Goal: Answer question/provide support: Share knowledge or assist other users

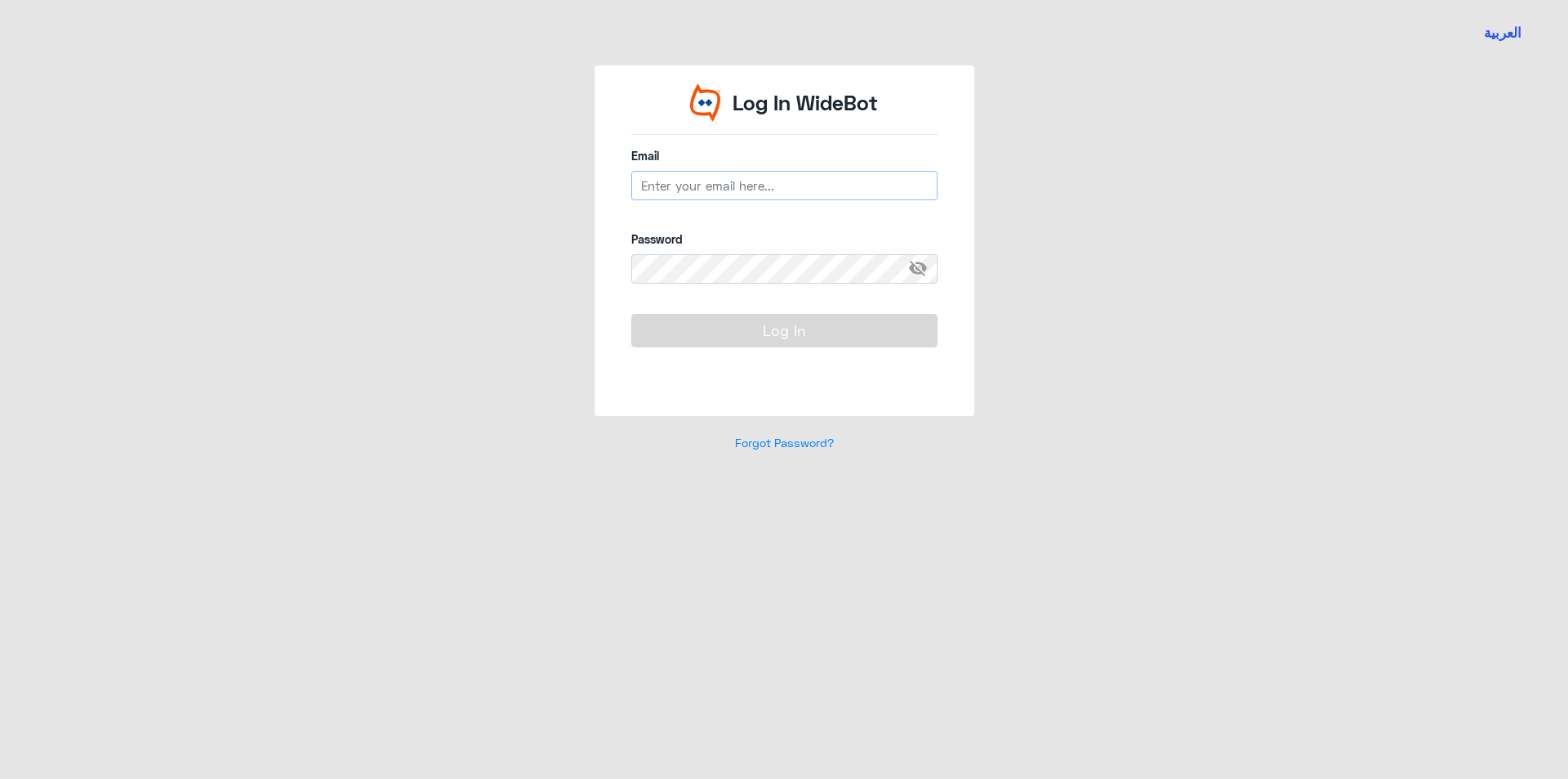
type input "[EMAIL_ADDRESS][DOMAIN_NAME]"
click at [771, 328] on button "Log In" at bounding box center [784, 329] width 306 height 33
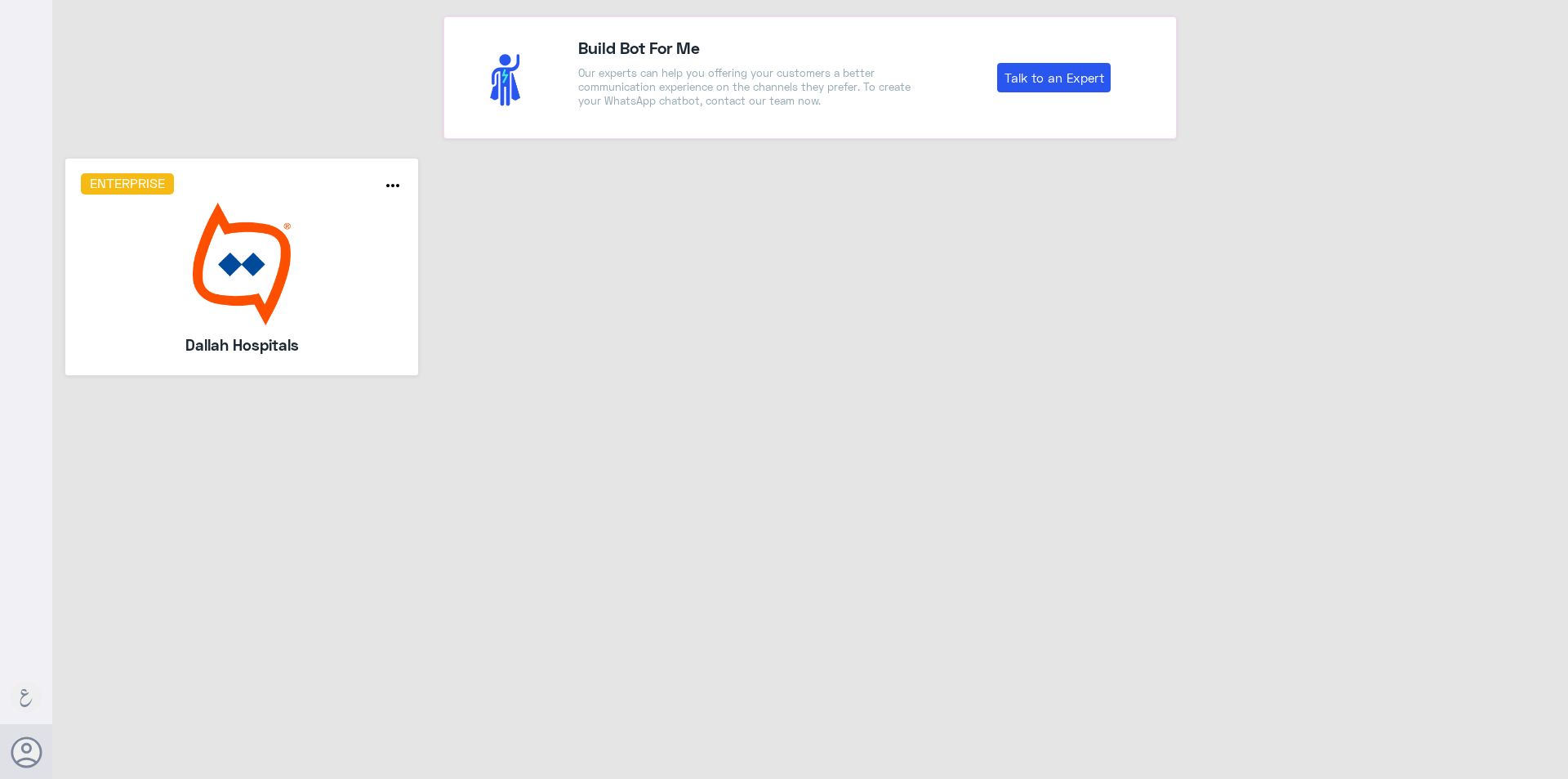
click at [274, 241] on img at bounding box center [242, 264] width 323 height 123
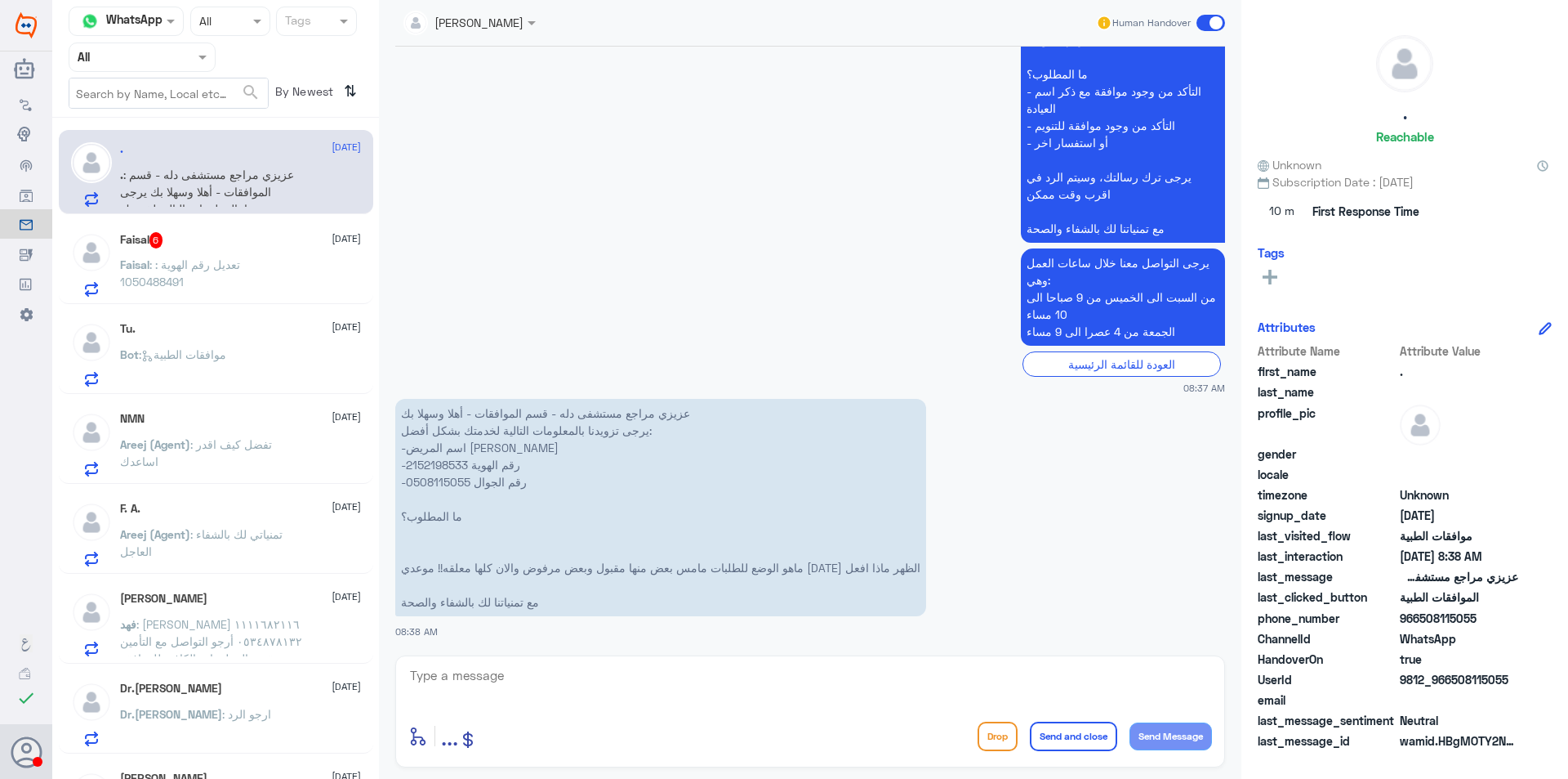
click at [464, 463] on p "عزيزي مراجع مستشفى دله - قسم الموافقات - أهلا وسهلا بك يرجى تزويدنا بالمعلومات …" at bounding box center [661, 508] width 531 height 218
copy p "2152198533"
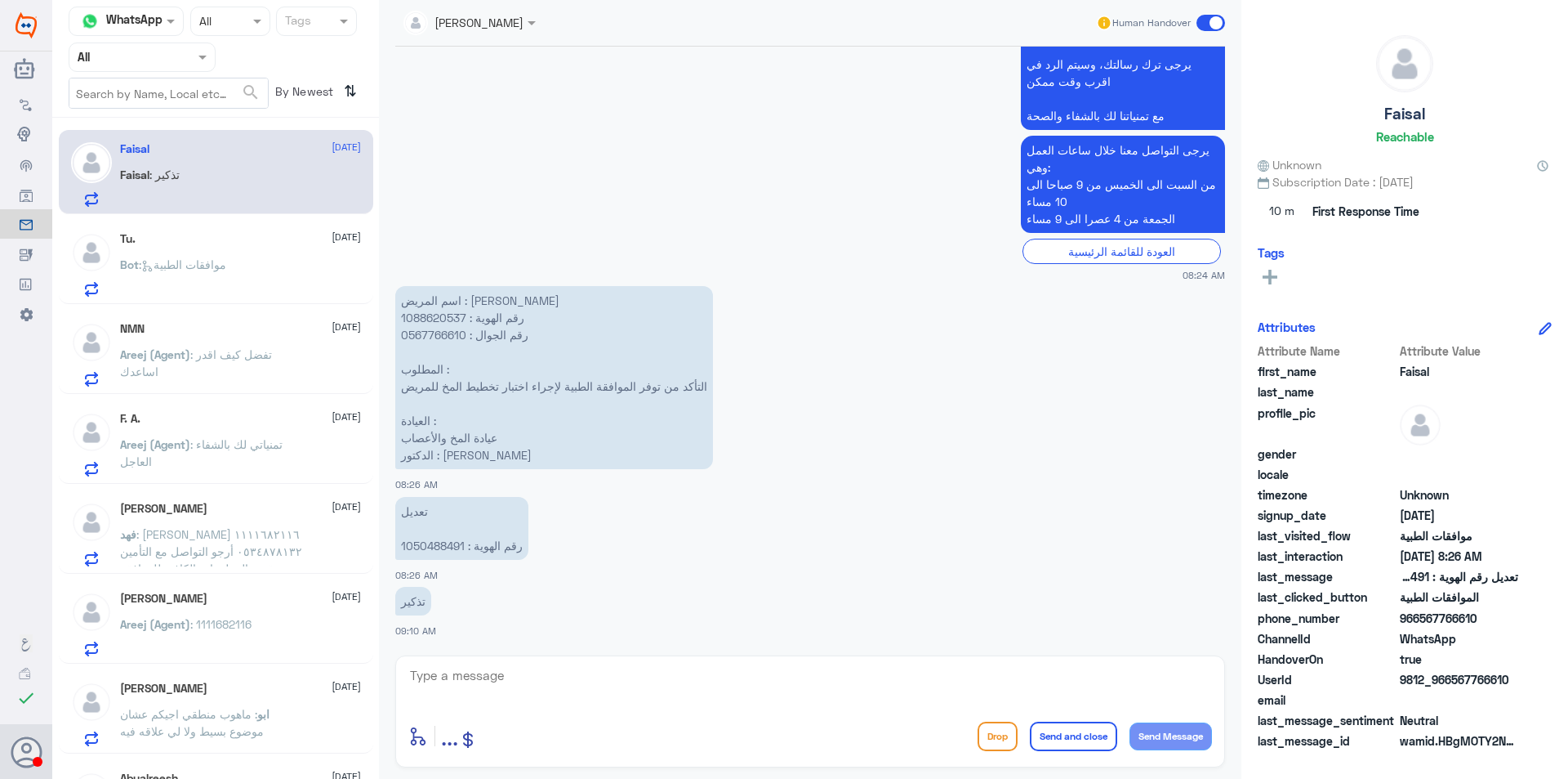
scroll to position [1164, 0]
click at [190, 64] on div at bounding box center [142, 56] width 145 height 19
click at [122, 193] on div "Your Team" at bounding box center [142, 205] width 147 height 38
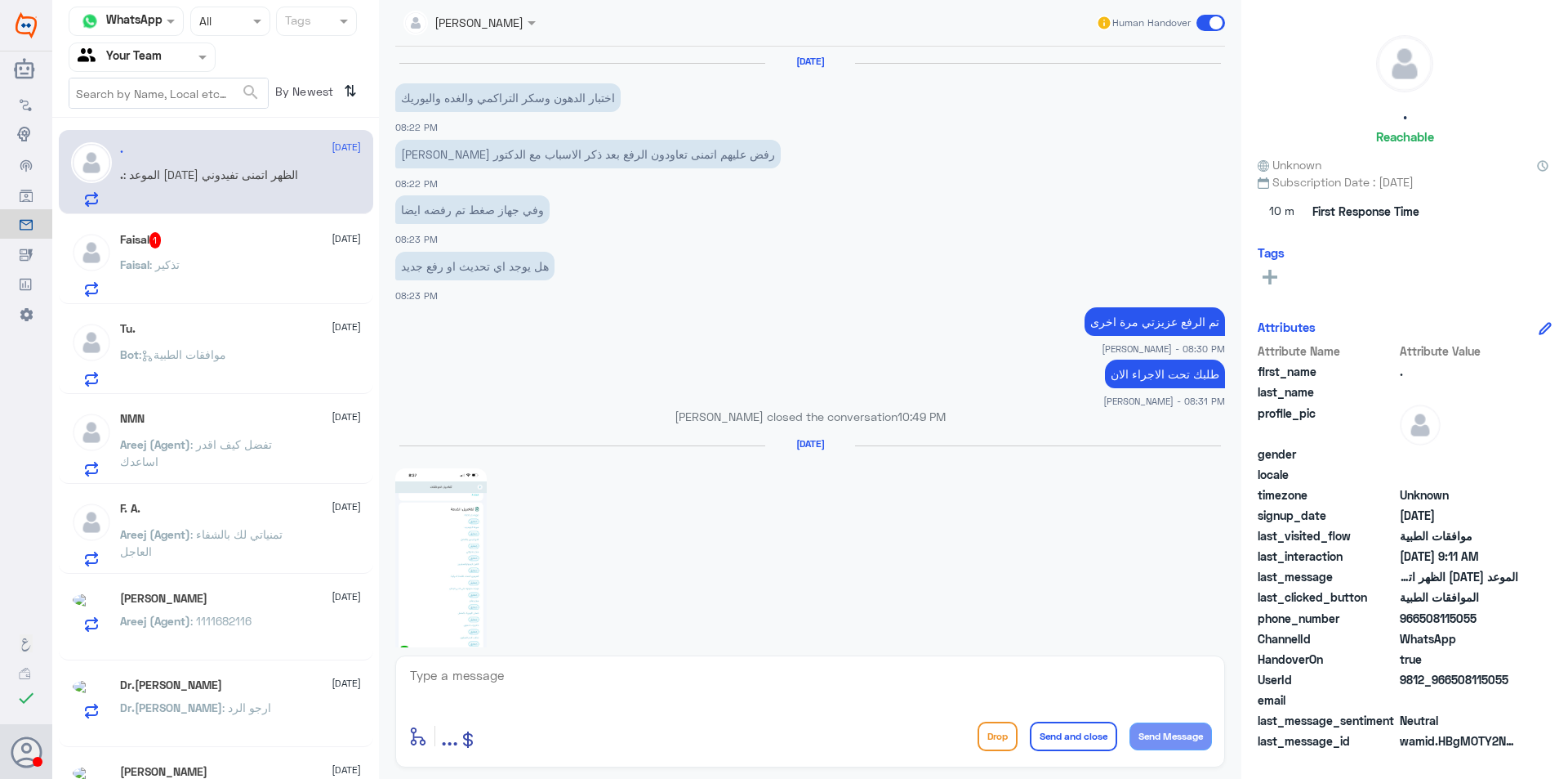
scroll to position [1879, 0]
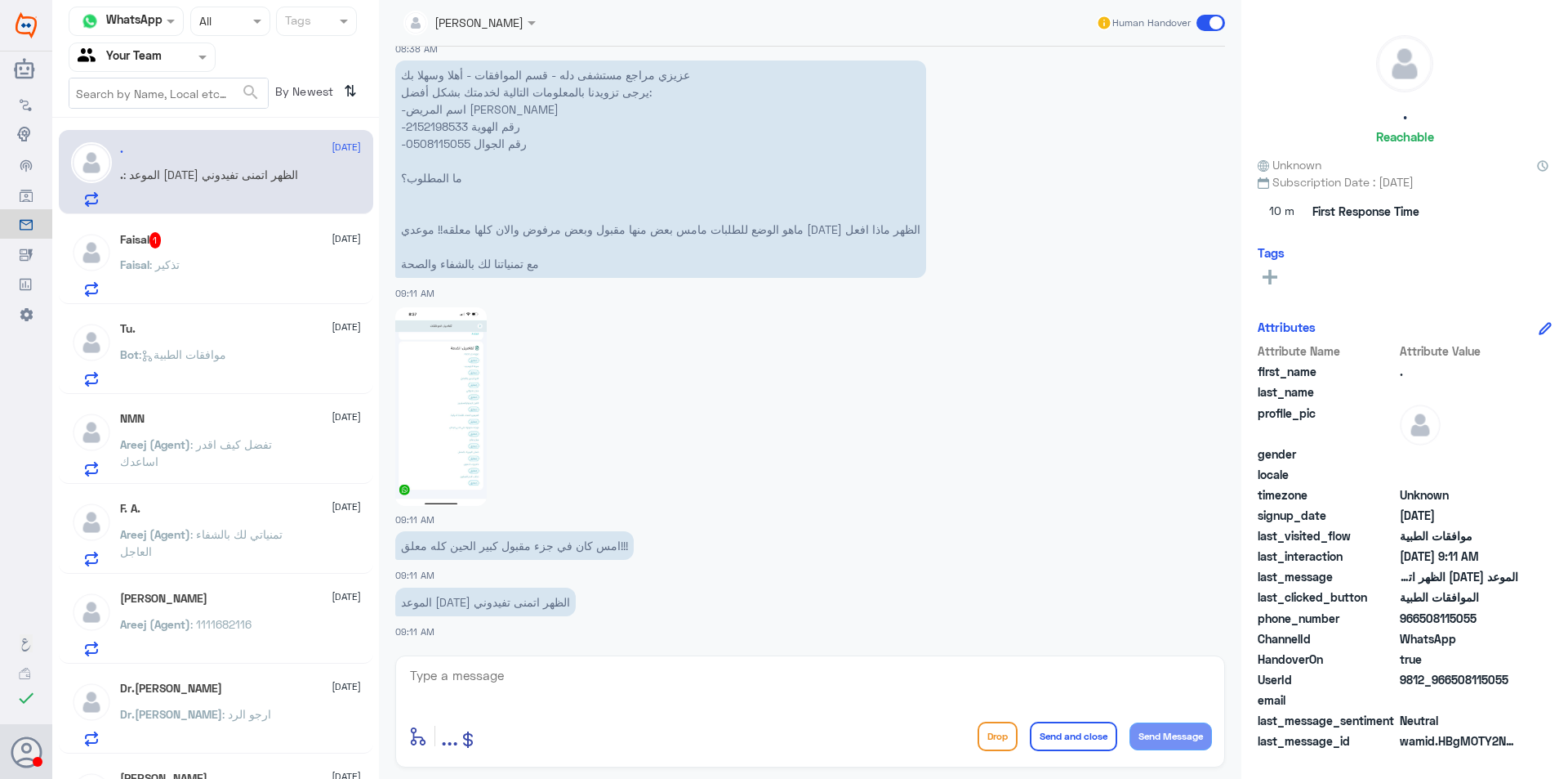
click at [316, 255] on div "Faisal 1 30 September Faisal : تذكير" at bounding box center [240, 264] width 241 height 65
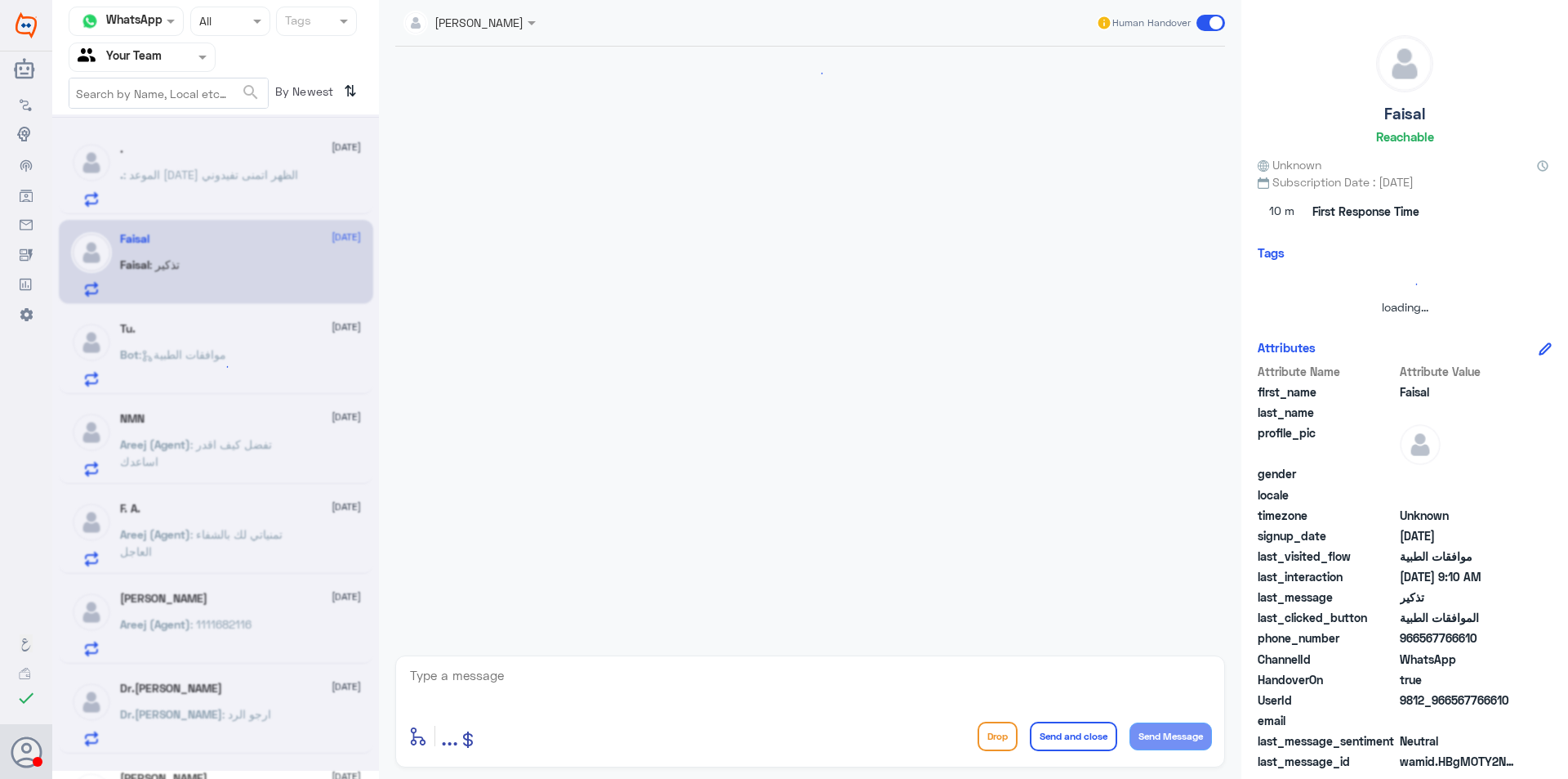
scroll to position [1164, 0]
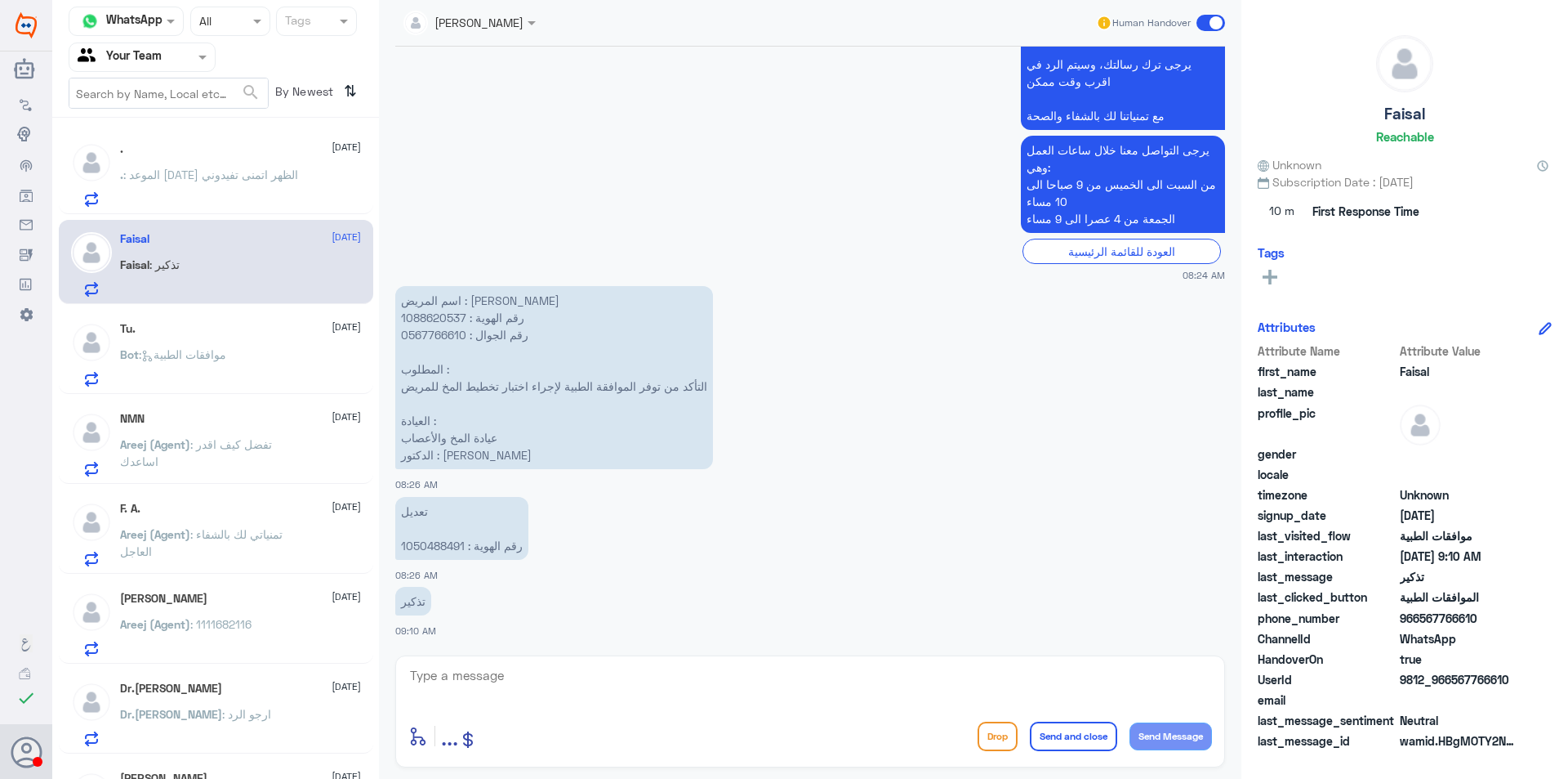
click at [432, 547] on p "تعديل رقم الهوية : 1050488491" at bounding box center [462, 527] width 133 height 63
click at [280, 449] on p "Areej (Agent) : تفضل كيف اقدر اساعدك" at bounding box center [212, 456] width 184 height 41
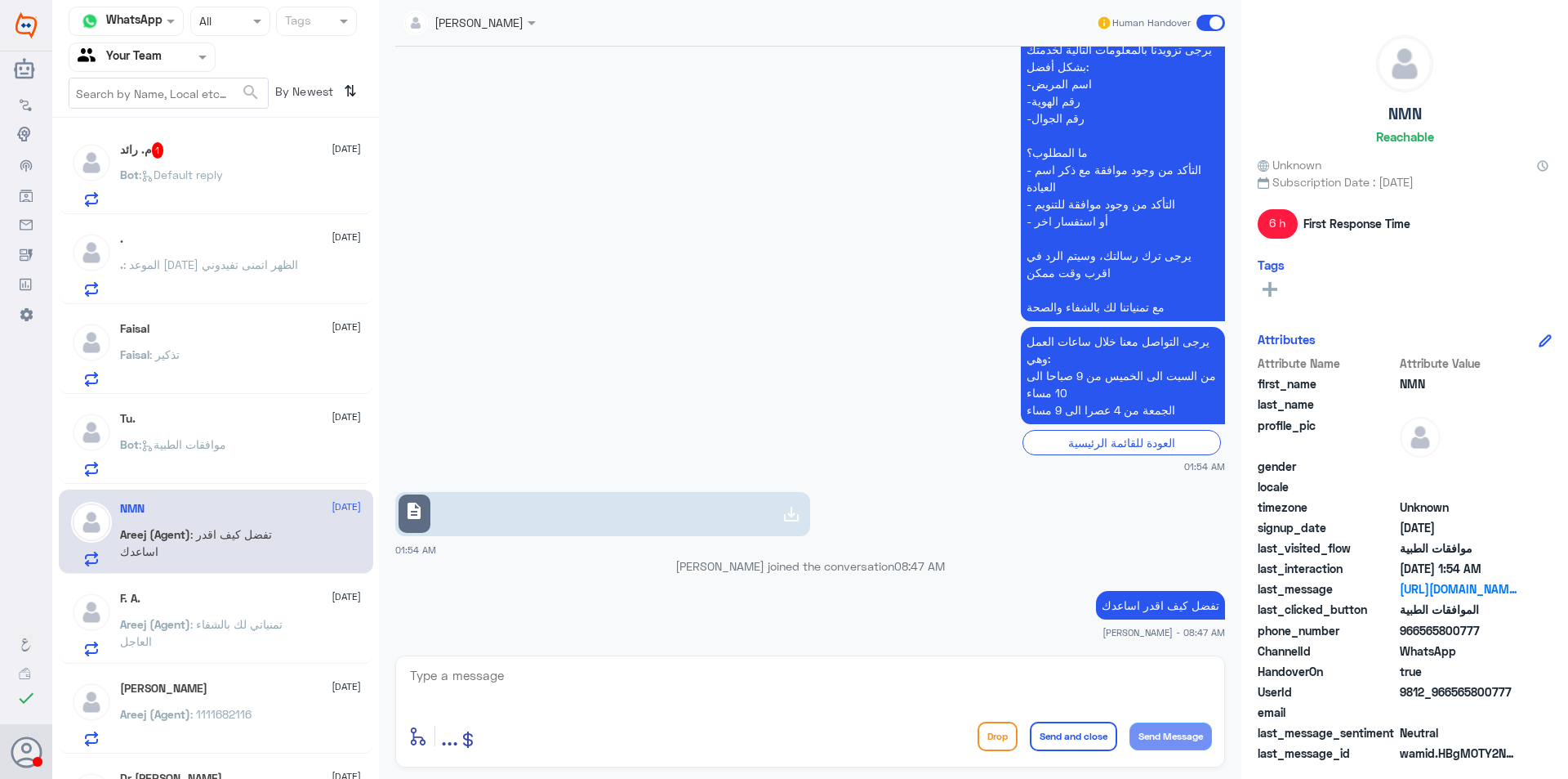
click at [215, 176] on span ": Default reply" at bounding box center [181, 174] width 84 height 14
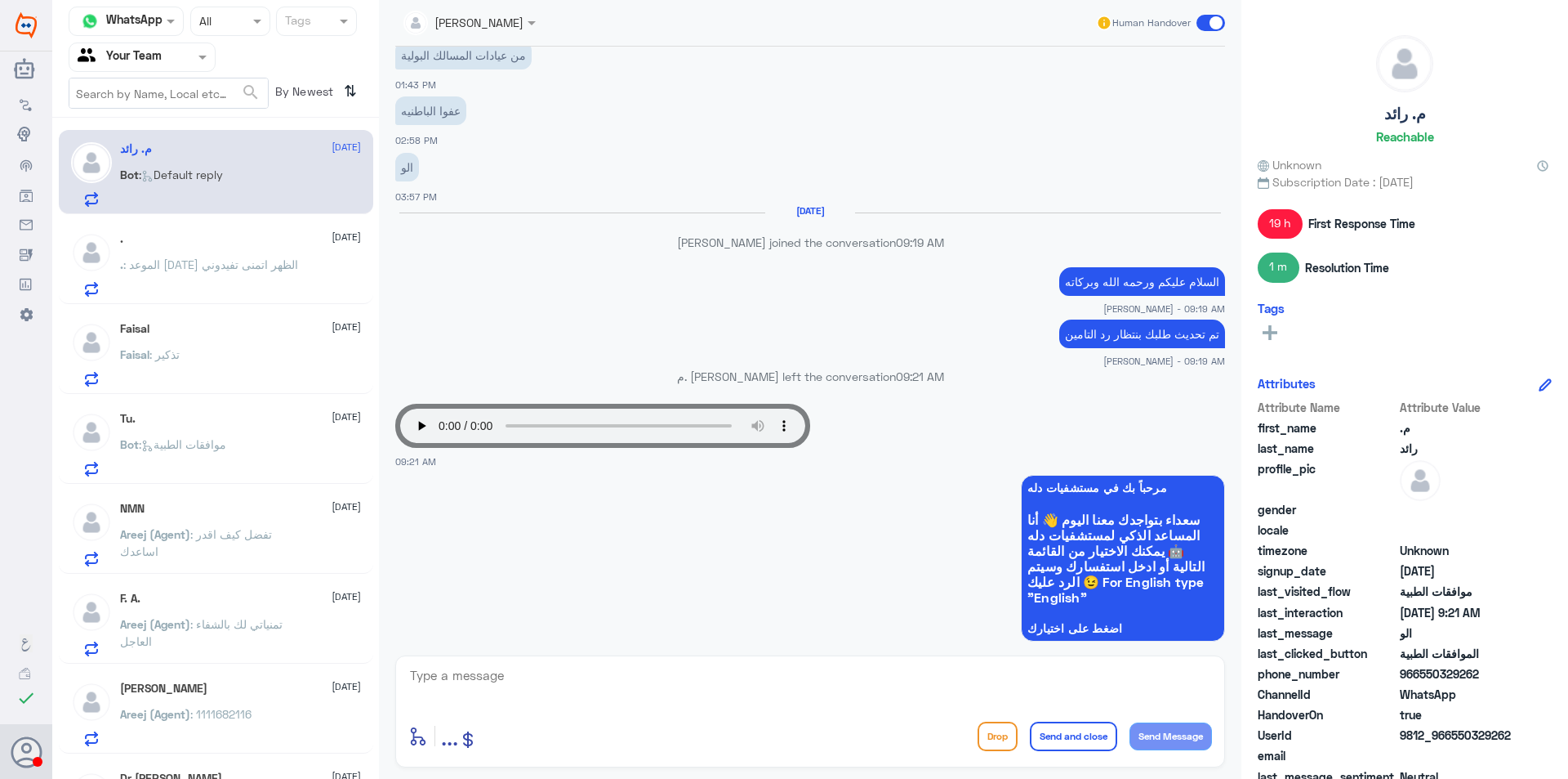
scroll to position [1189, 0]
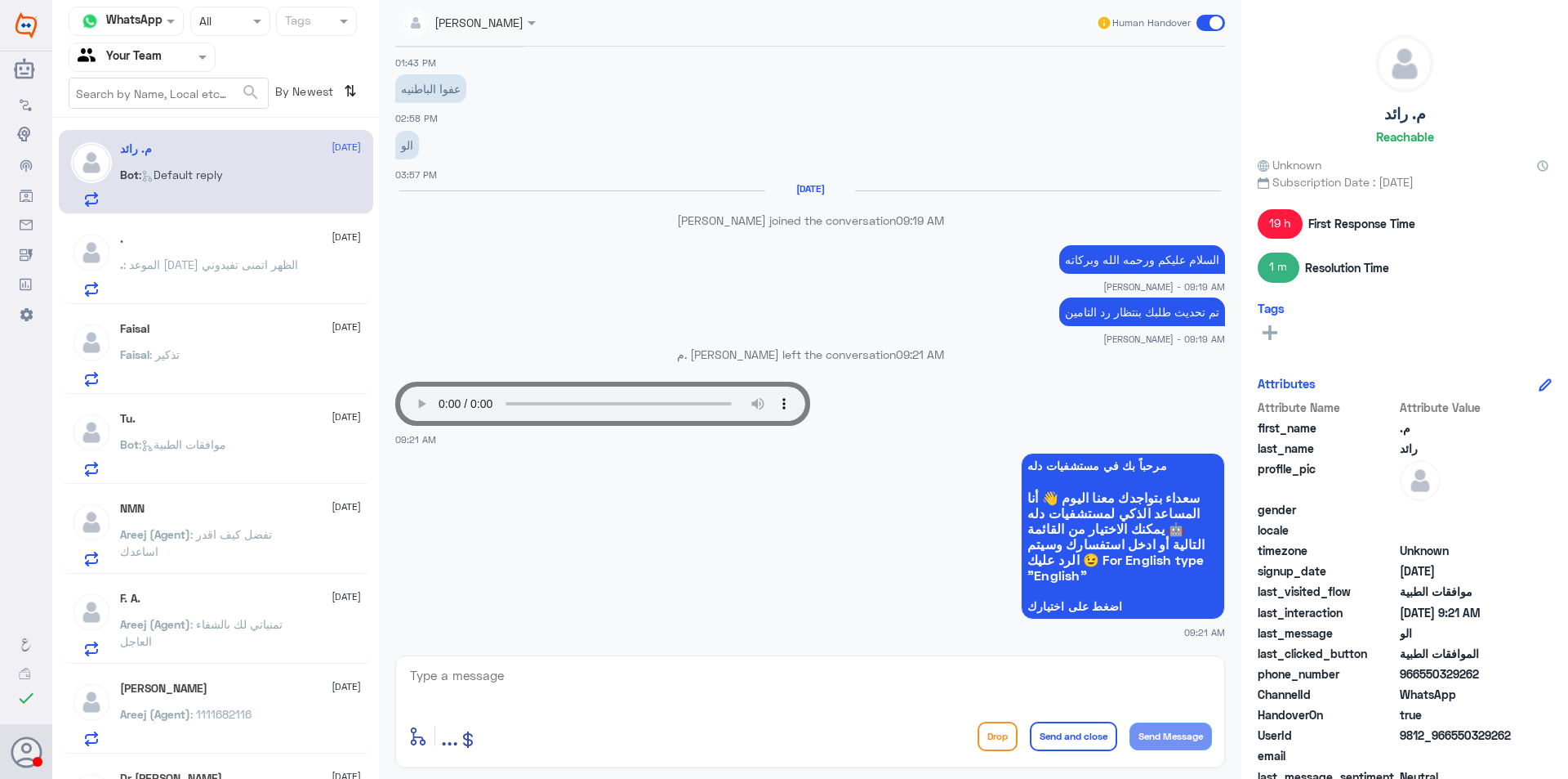
click at [558, 226] on p "Areej ALBasheer joined the conversation 09:19 AM" at bounding box center [810, 220] width 830 height 17
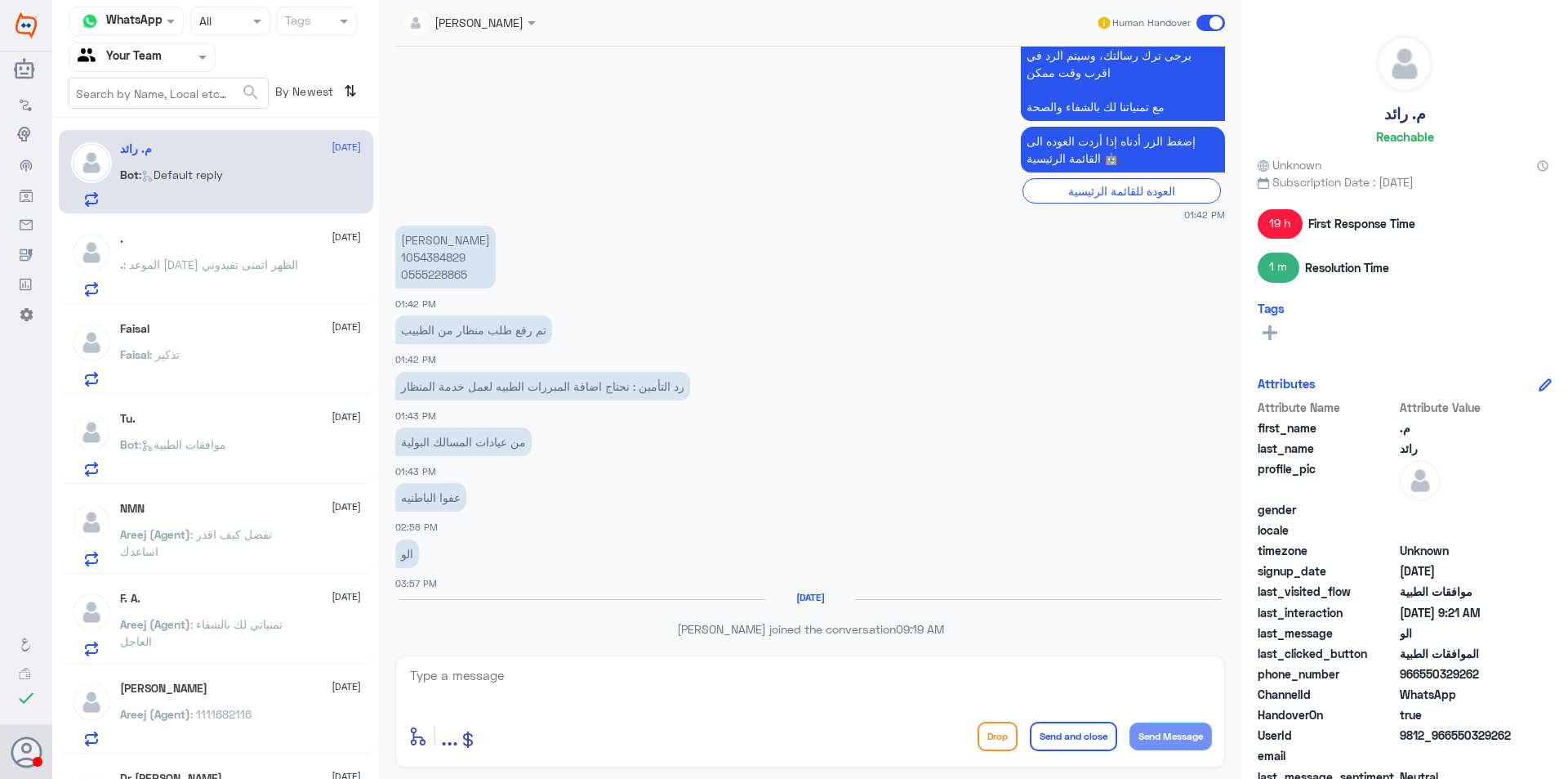
click at [447, 274] on p "[PERSON_NAME] 1054384829 0555228865" at bounding box center [445, 256] width 100 height 63
copy p "0555228865"
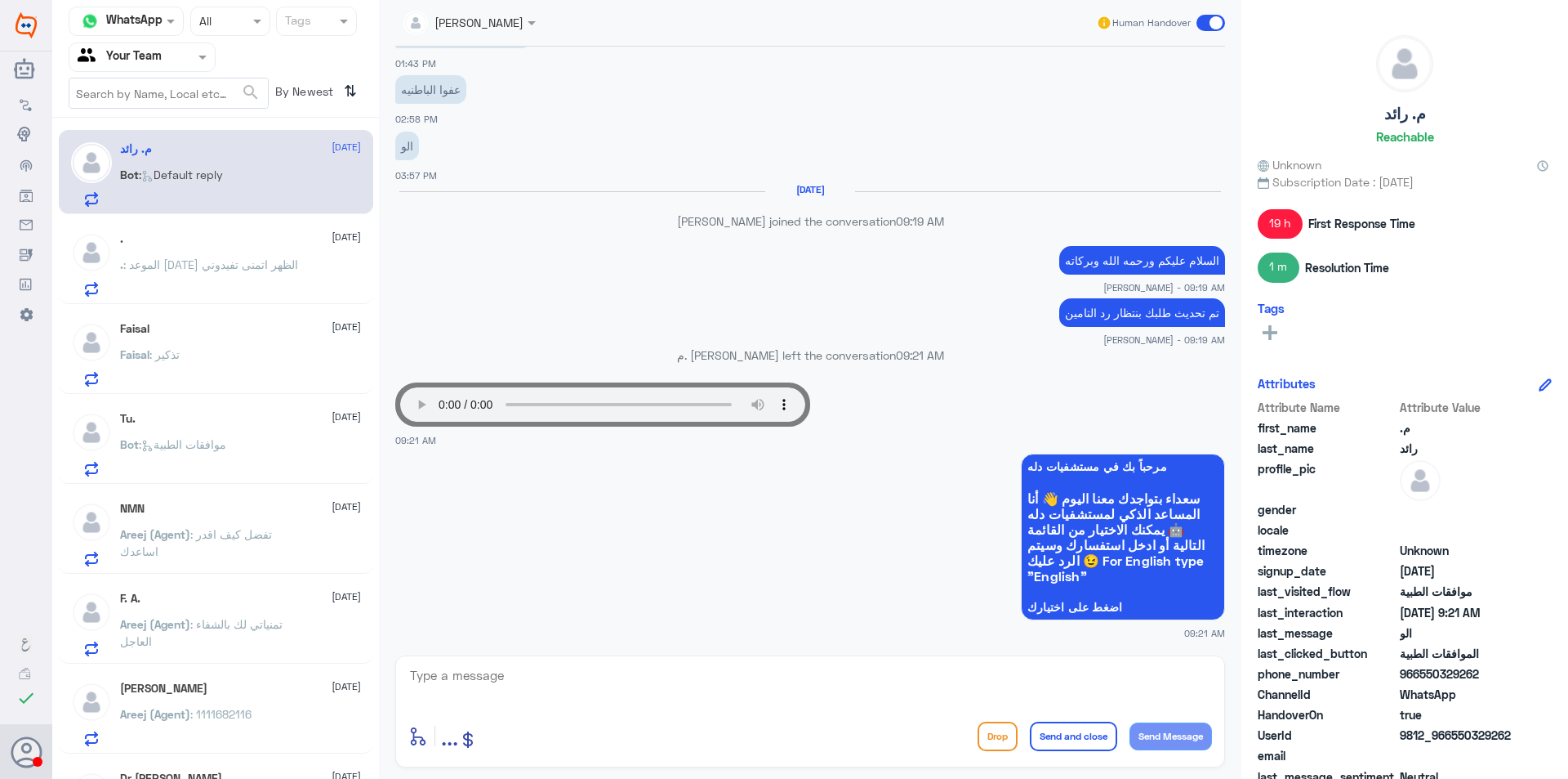
scroll to position [1189, 0]
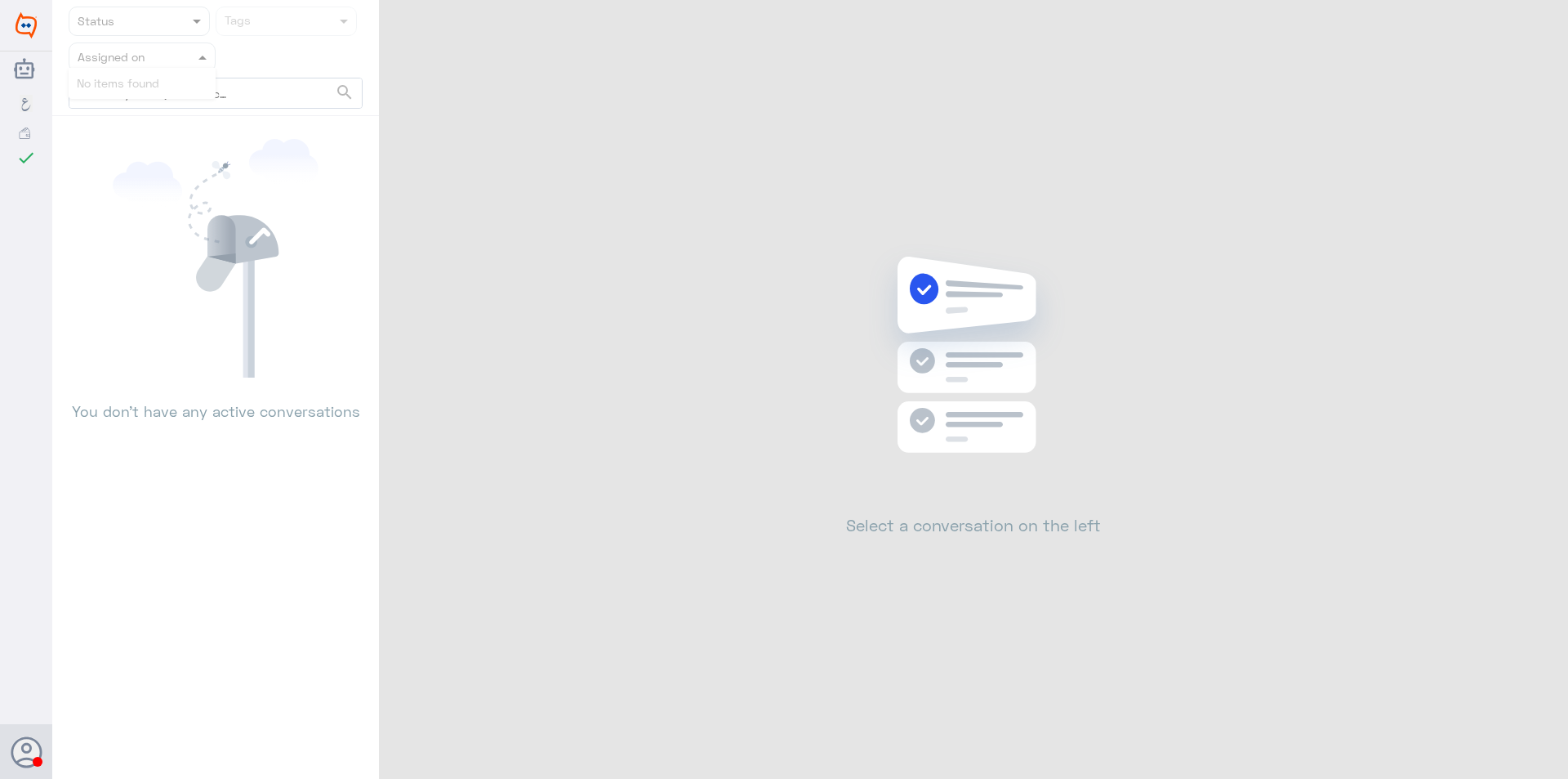
click at [160, 63] on input "text" at bounding box center [123, 56] width 90 height 19
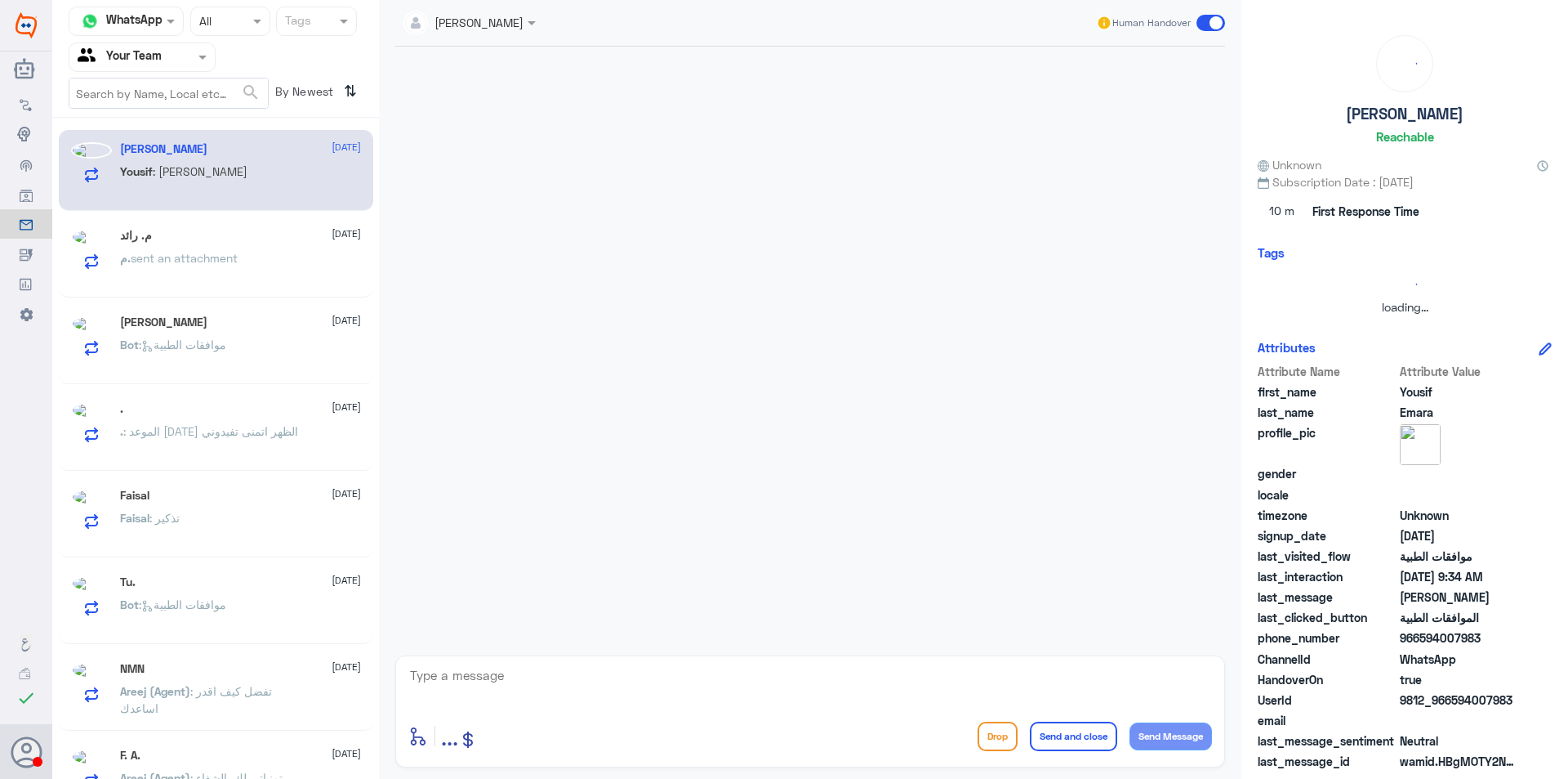
click at [177, 53] on div at bounding box center [142, 56] width 145 height 19
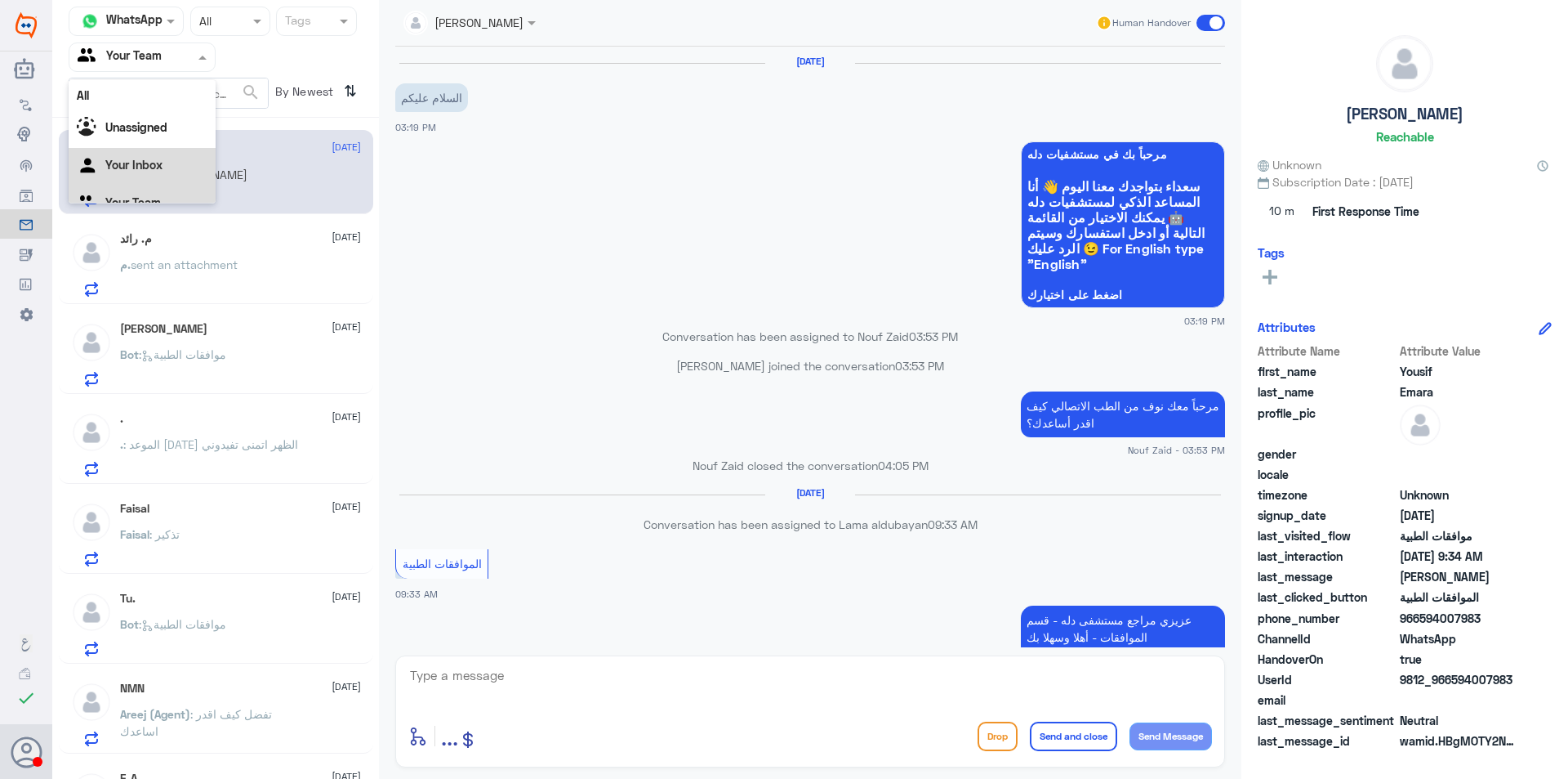
scroll to position [444, 0]
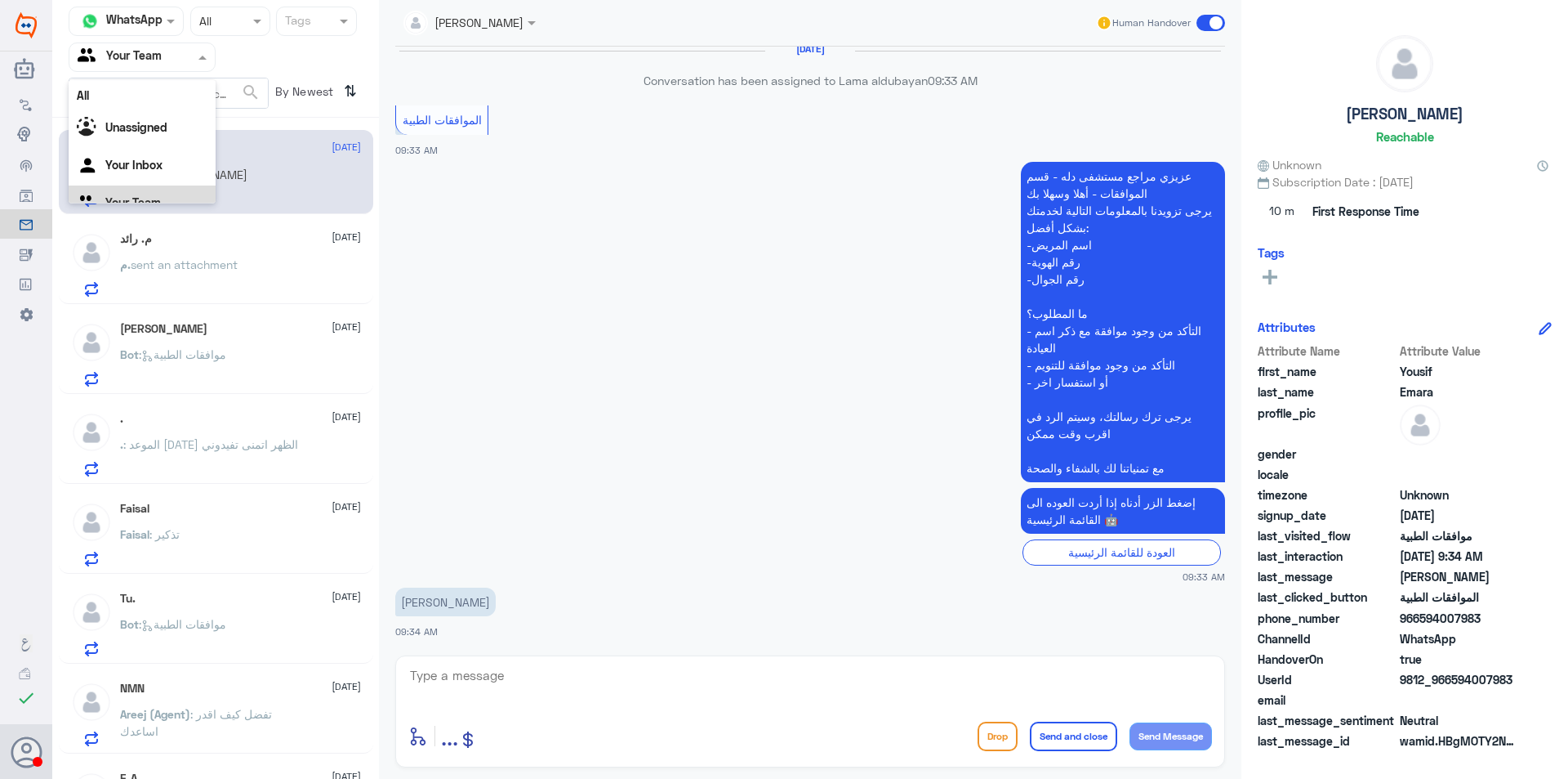
click at [163, 195] on div "Your Team" at bounding box center [142, 205] width 147 height 38
click at [201, 268] on span "sent an attachment" at bounding box center [184, 264] width 107 height 14
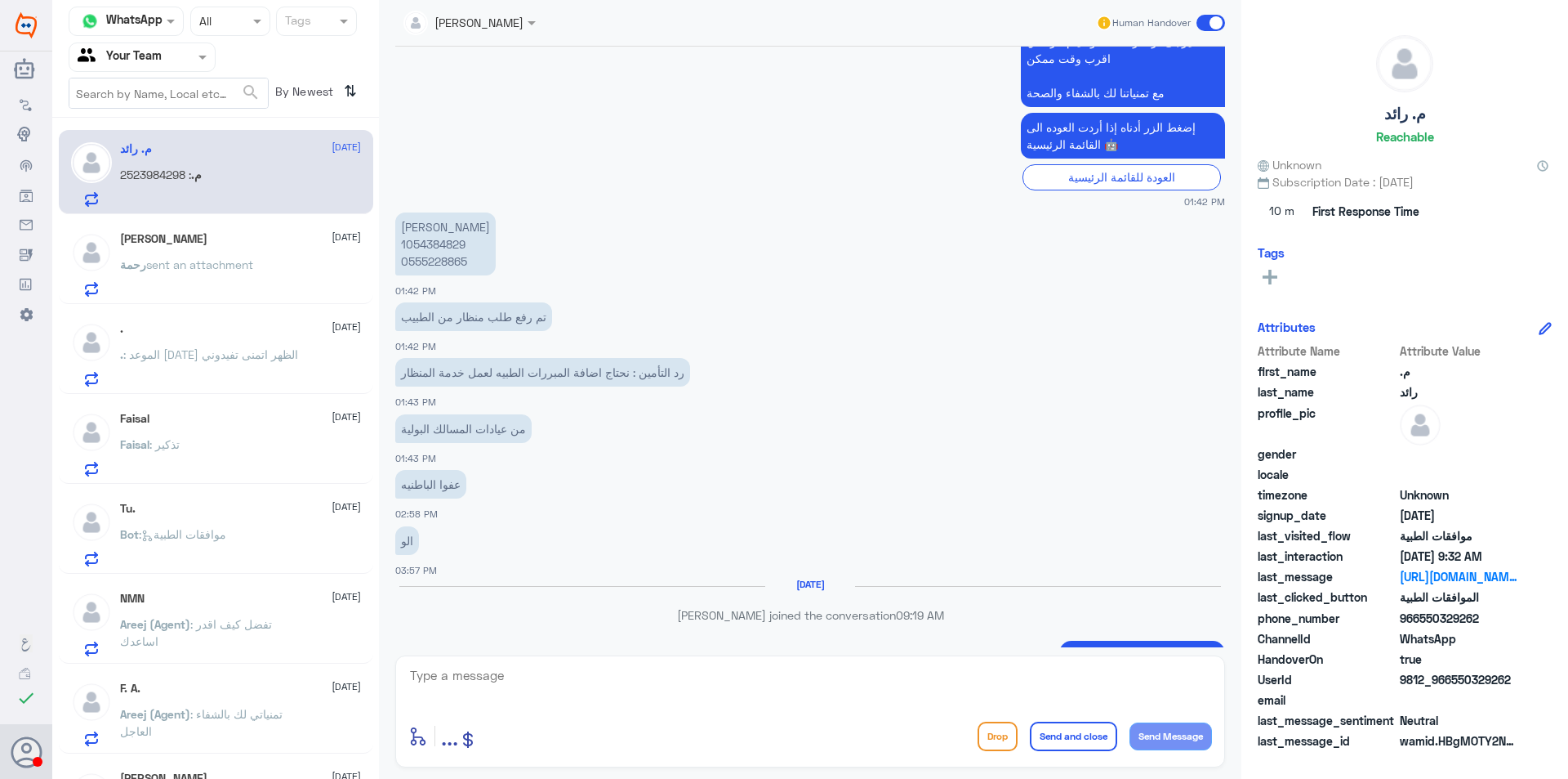
scroll to position [303, 0]
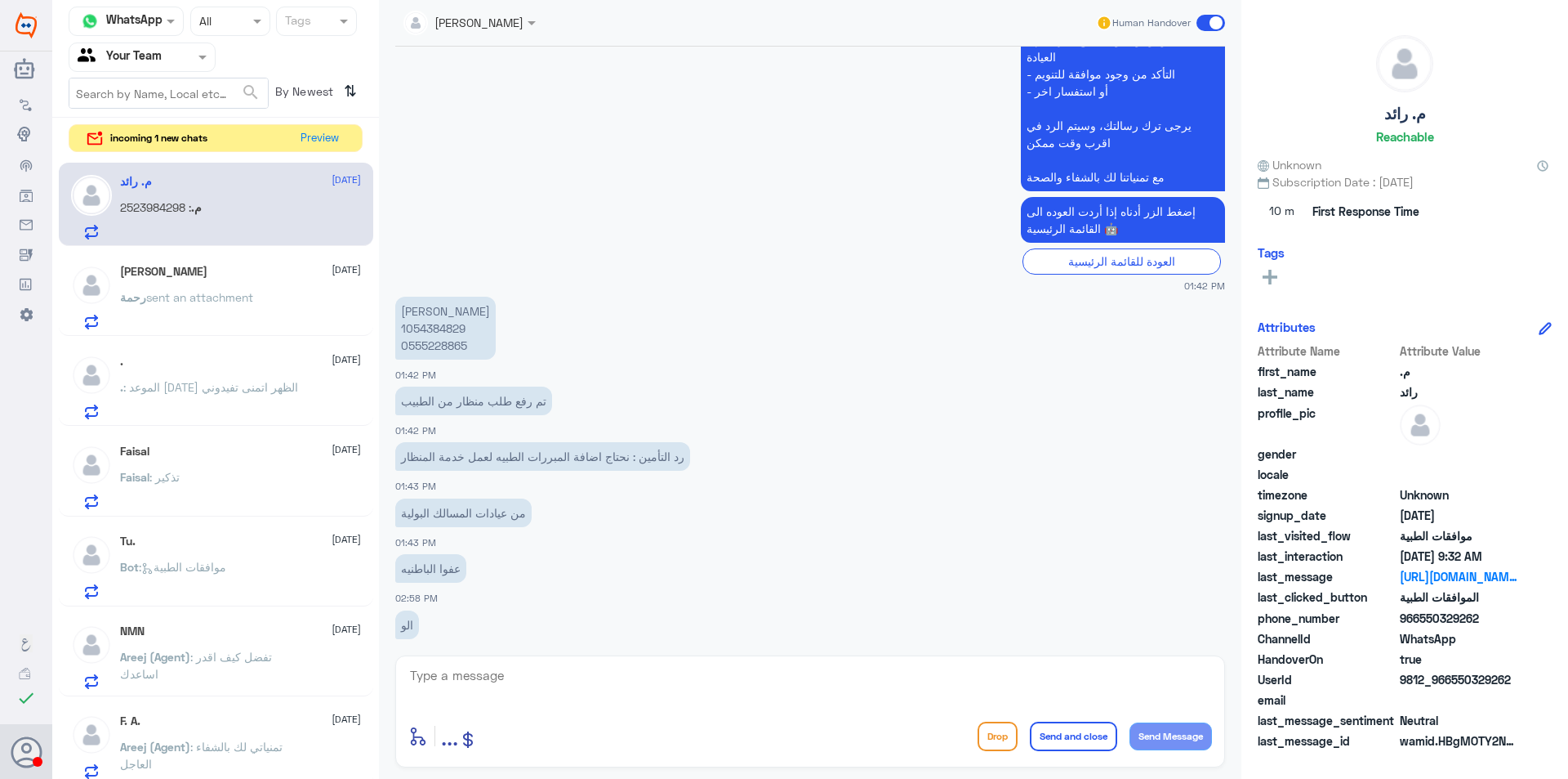
click at [434, 345] on p "[PERSON_NAME] 1054384829 0555228865" at bounding box center [445, 328] width 100 height 63
copy p "0555228865"
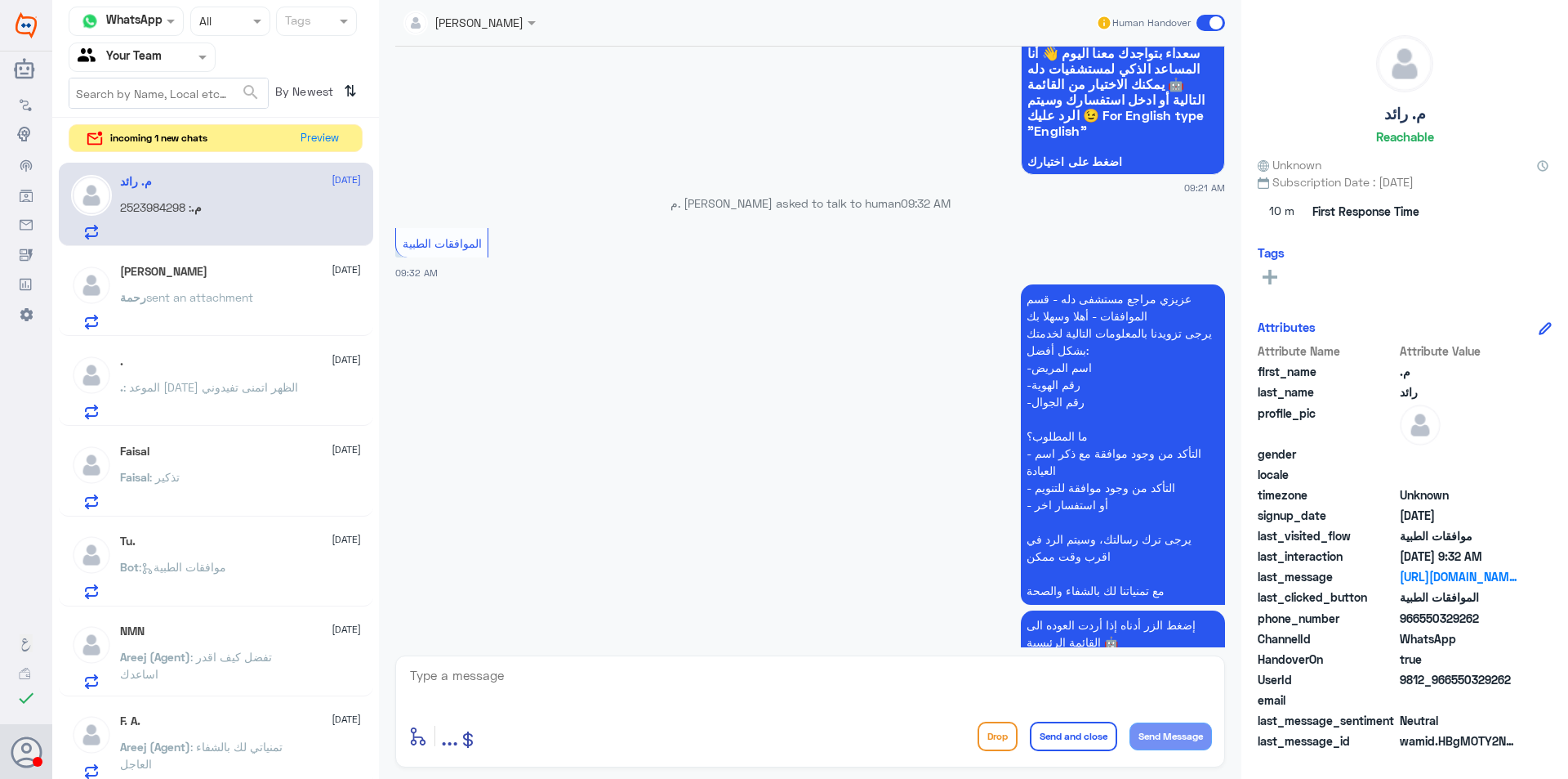
scroll to position [1366, 0]
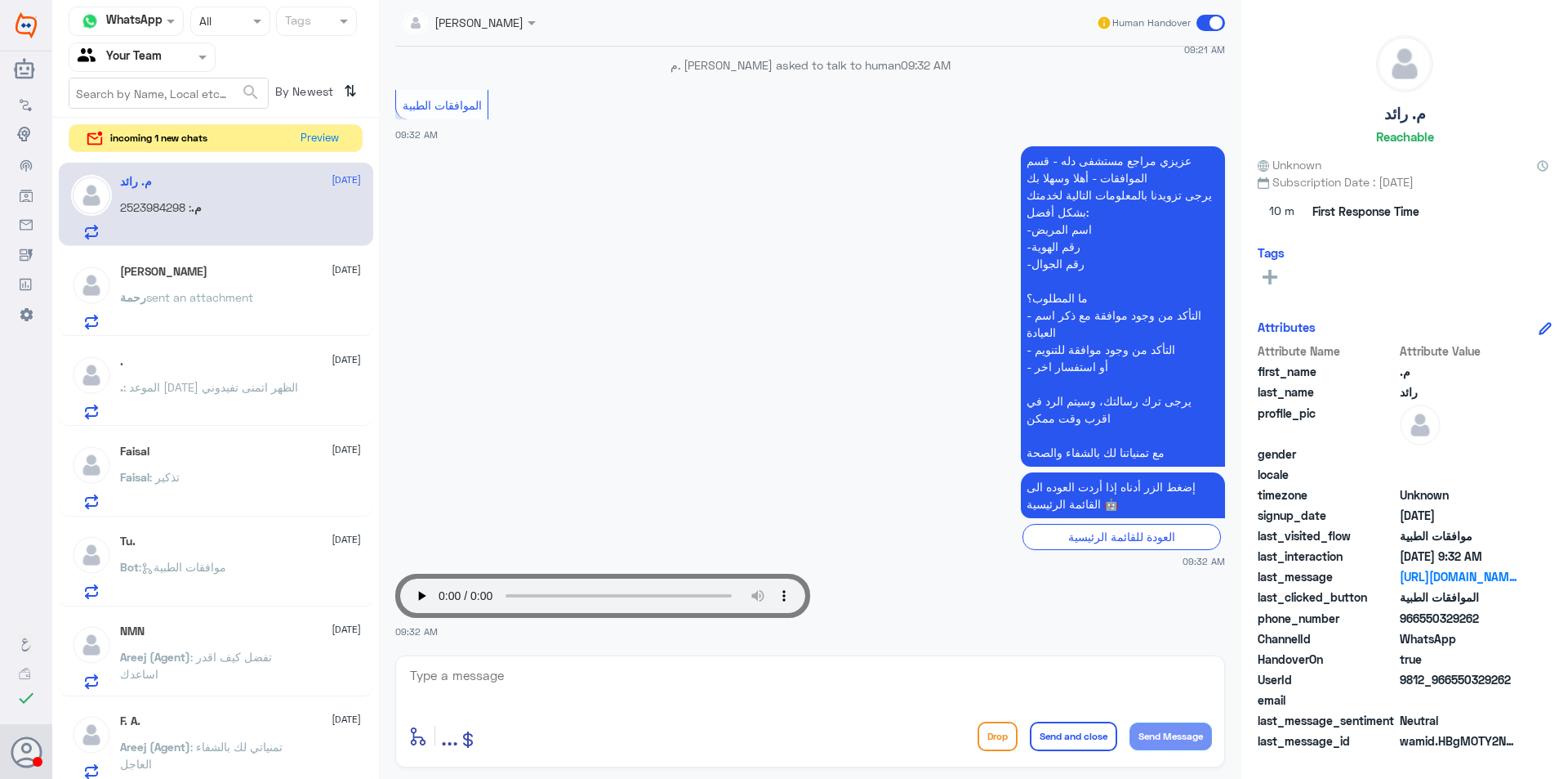
click at [199, 287] on div "رحمة الله عليك [DATE] رحمة sent an attachment" at bounding box center [240, 297] width 241 height 65
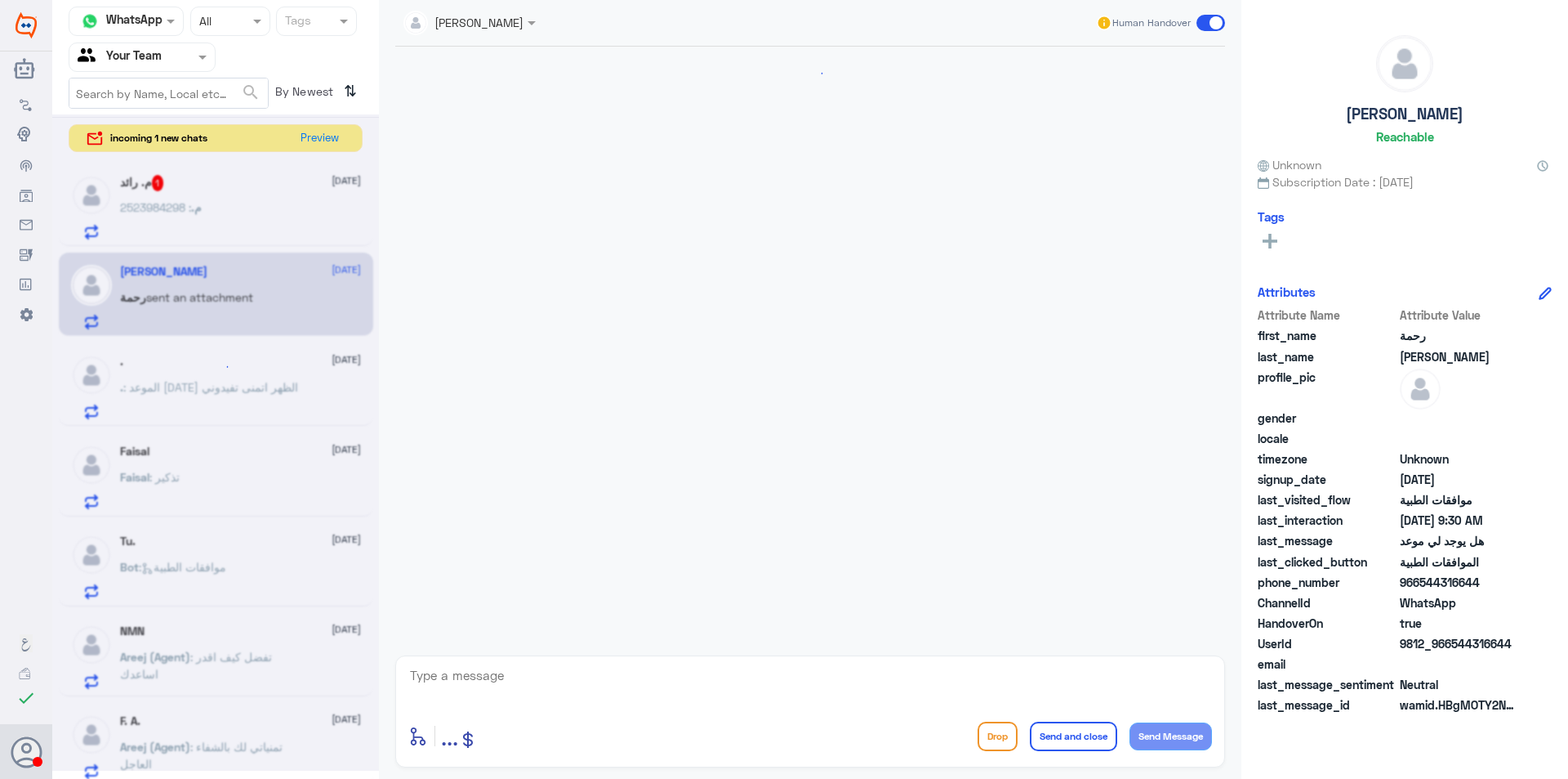
scroll to position [1409, 0]
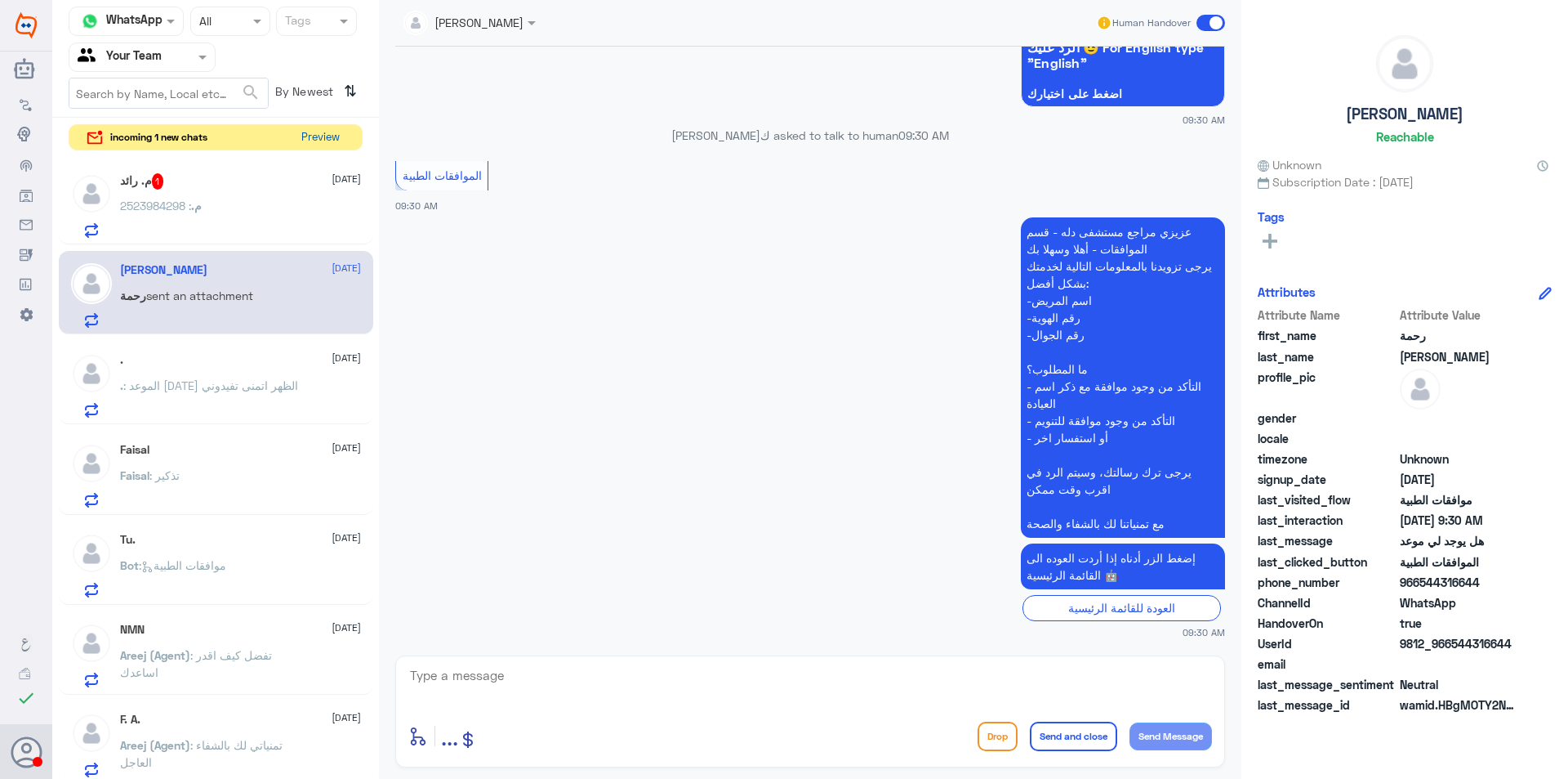
click at [315, 141] on button "Preview" at bounding box center [320, 137] width 51 height 25
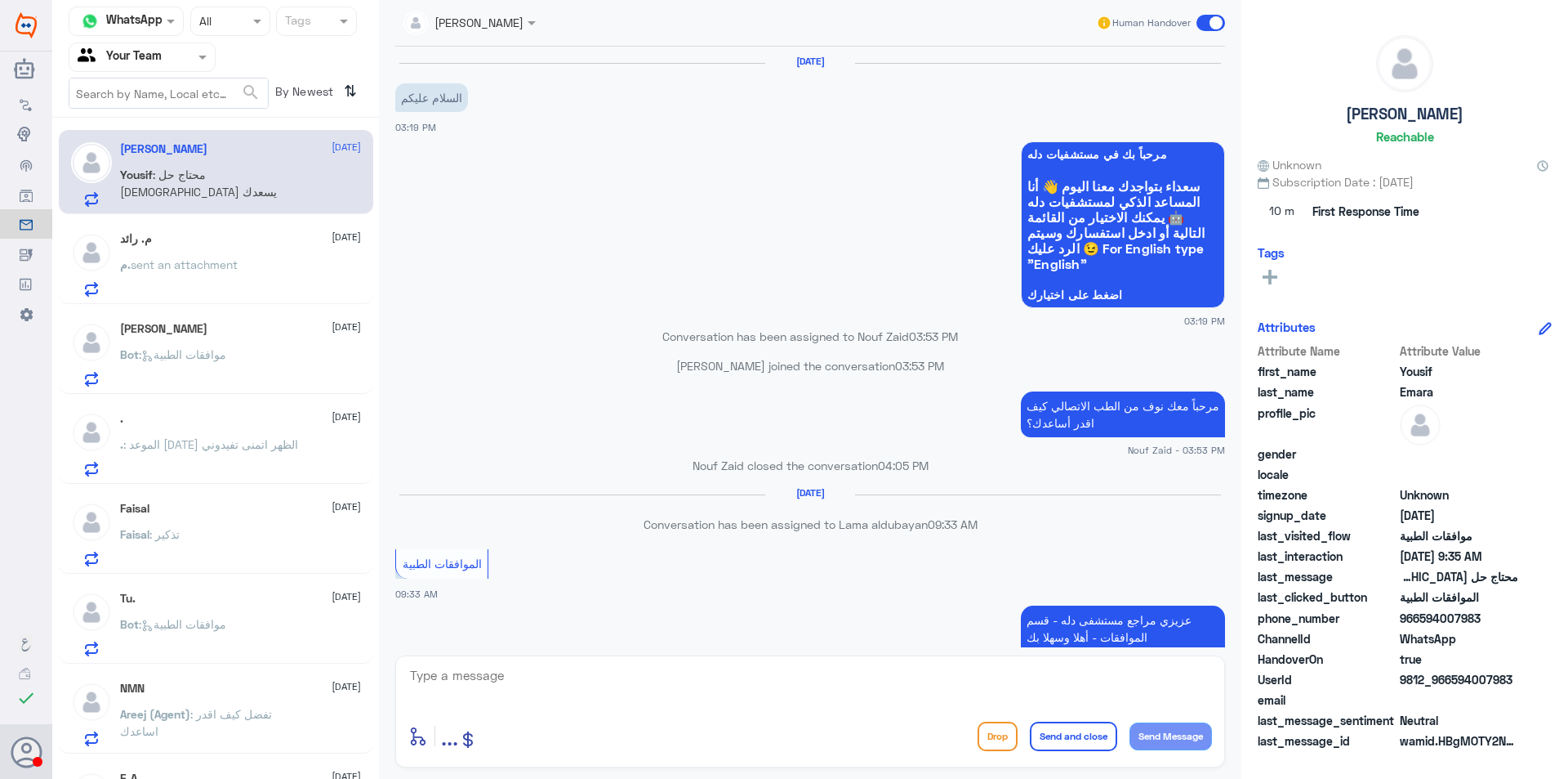
scroll to position [796, 0]
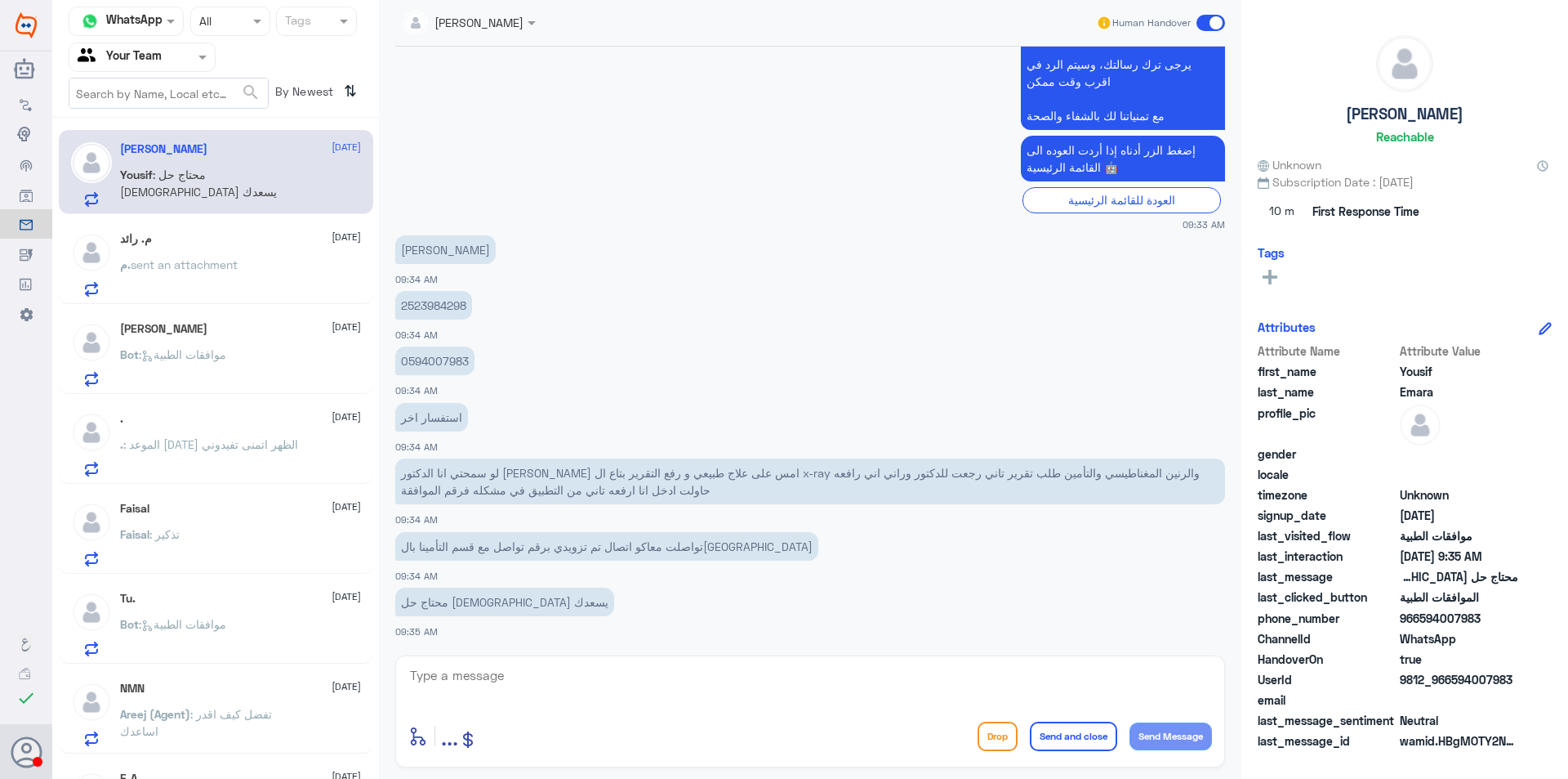
click at [444, 357] on p "0594007983" at bounding box center [434, 360] width 79 height 28
copy p "0594007983"
click at [420, 306] on p "2523984298" at bounding box center [434, 305] width 77 height 28
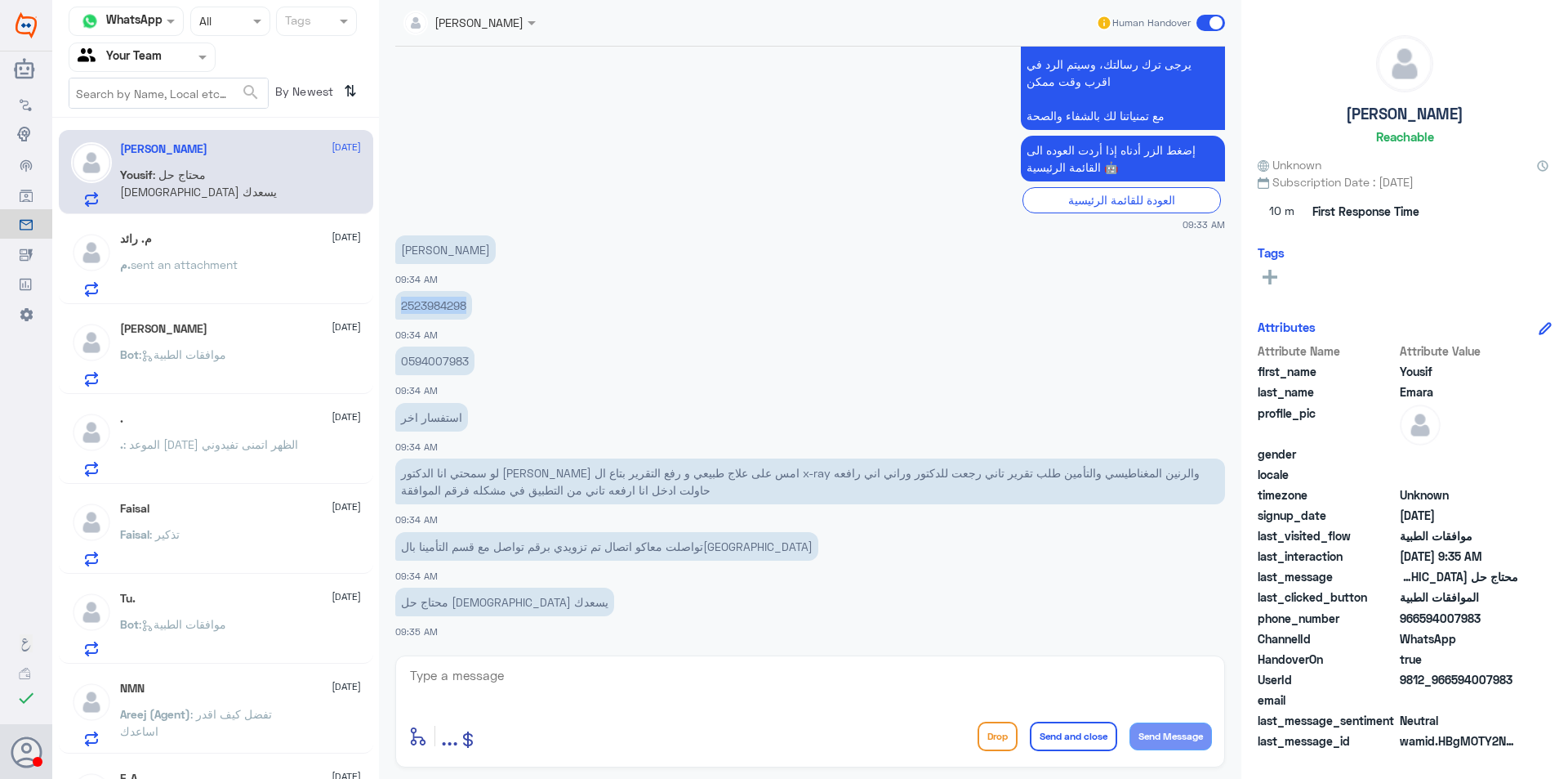
copy p "2523984298"
click at [603, 682] on textarea at bounding box center [810, 684] width 804 height 40
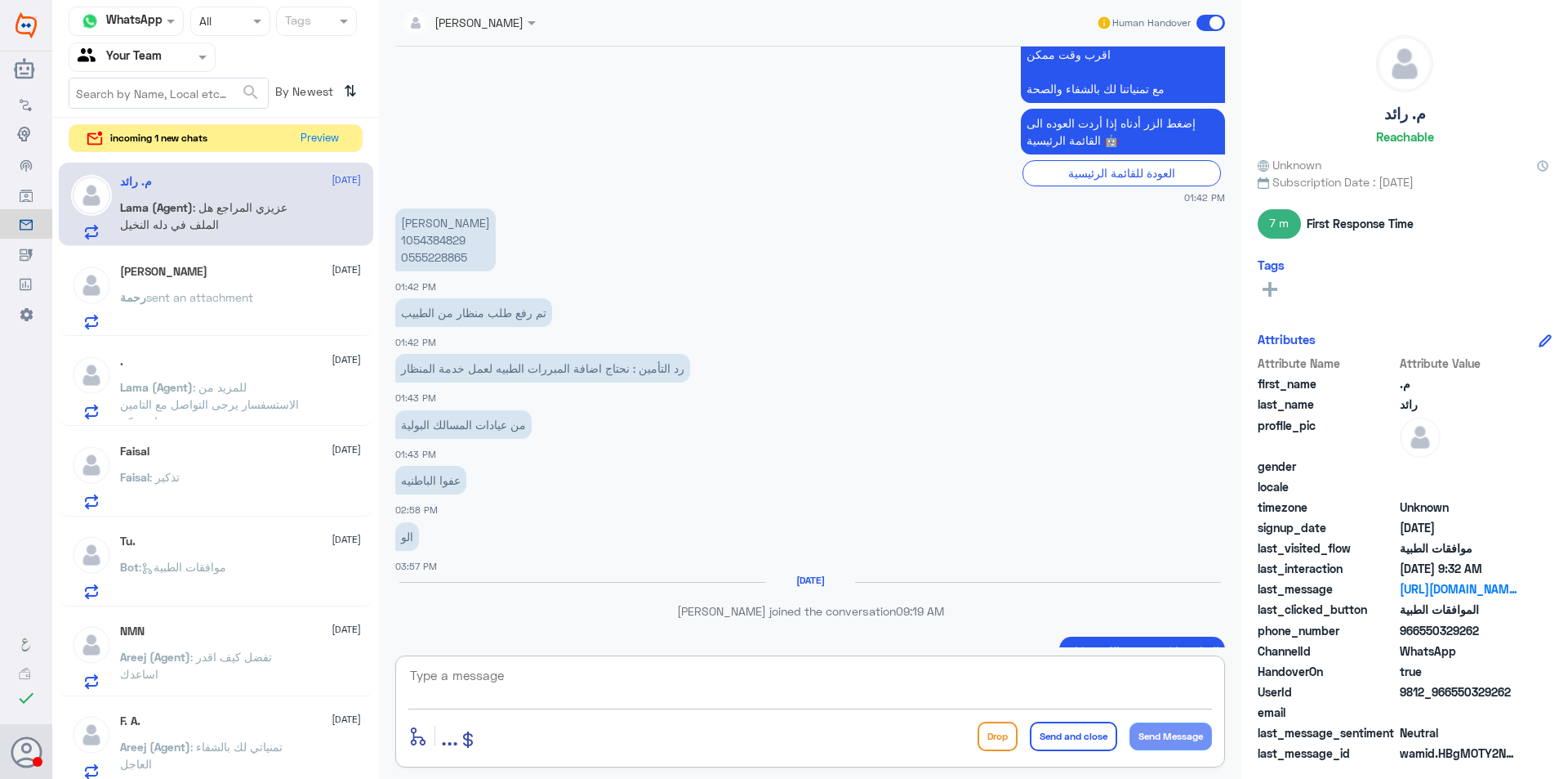
scroll to position [385, 0]
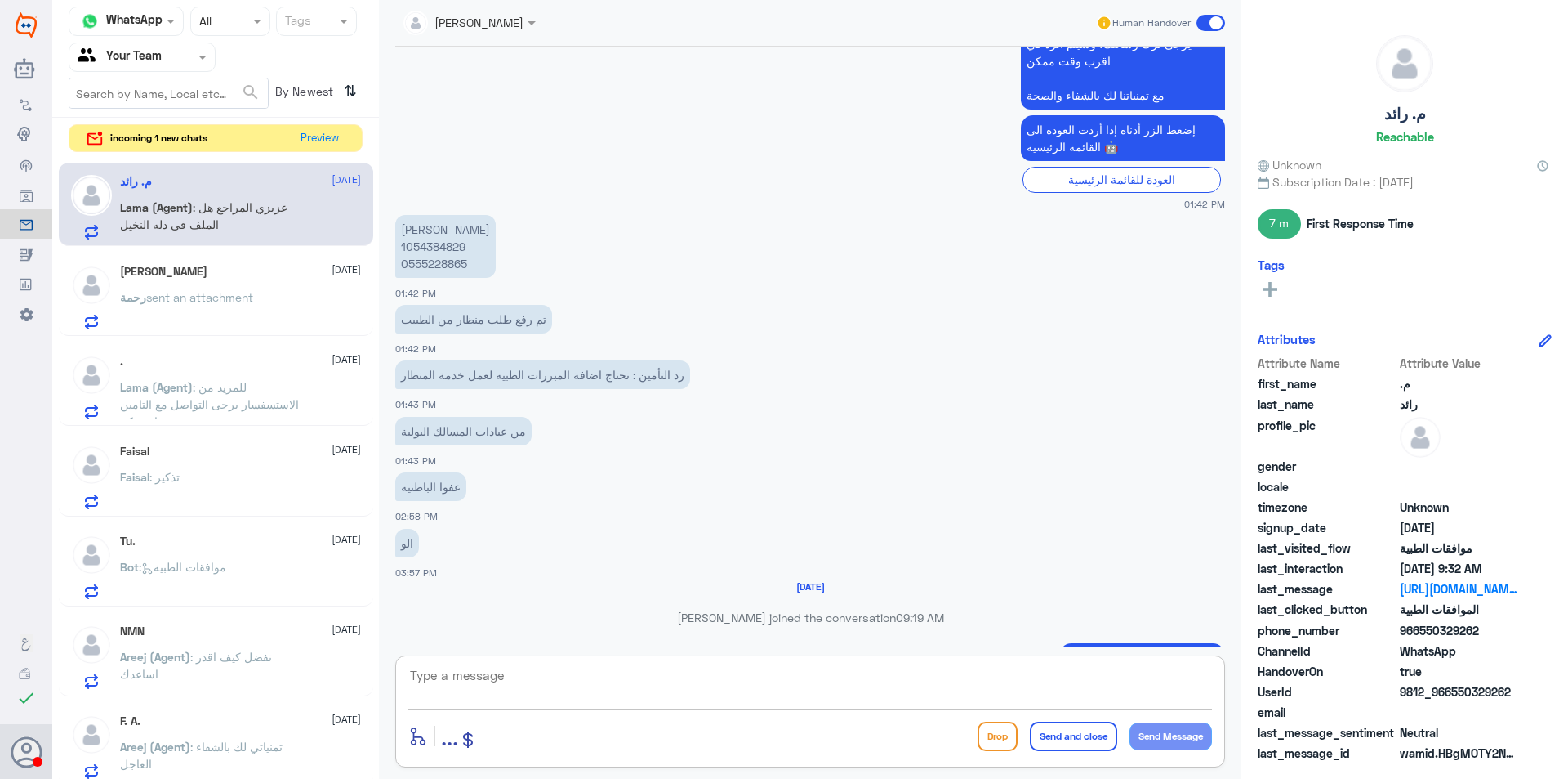
click at [447, 257] on p "[PERSON_NAME] 1054384829 0555228865" at bounding box center [445, 246] width 100 height 63
copy p "0555228865"
click at [311, 126] on button "Preview" at bounding box center [320, 137] width 51 height 25
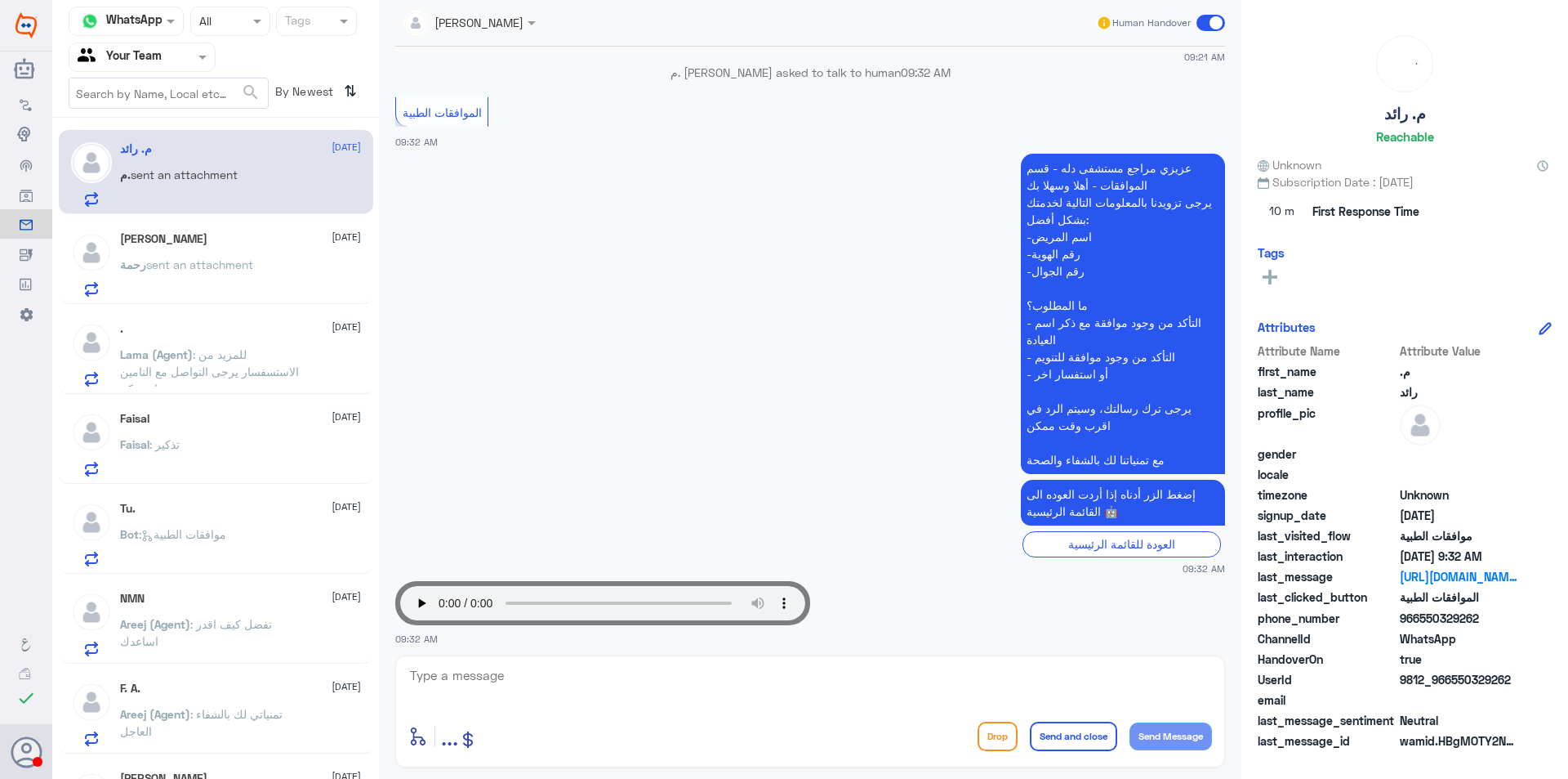
scroll to position [1366, 0]
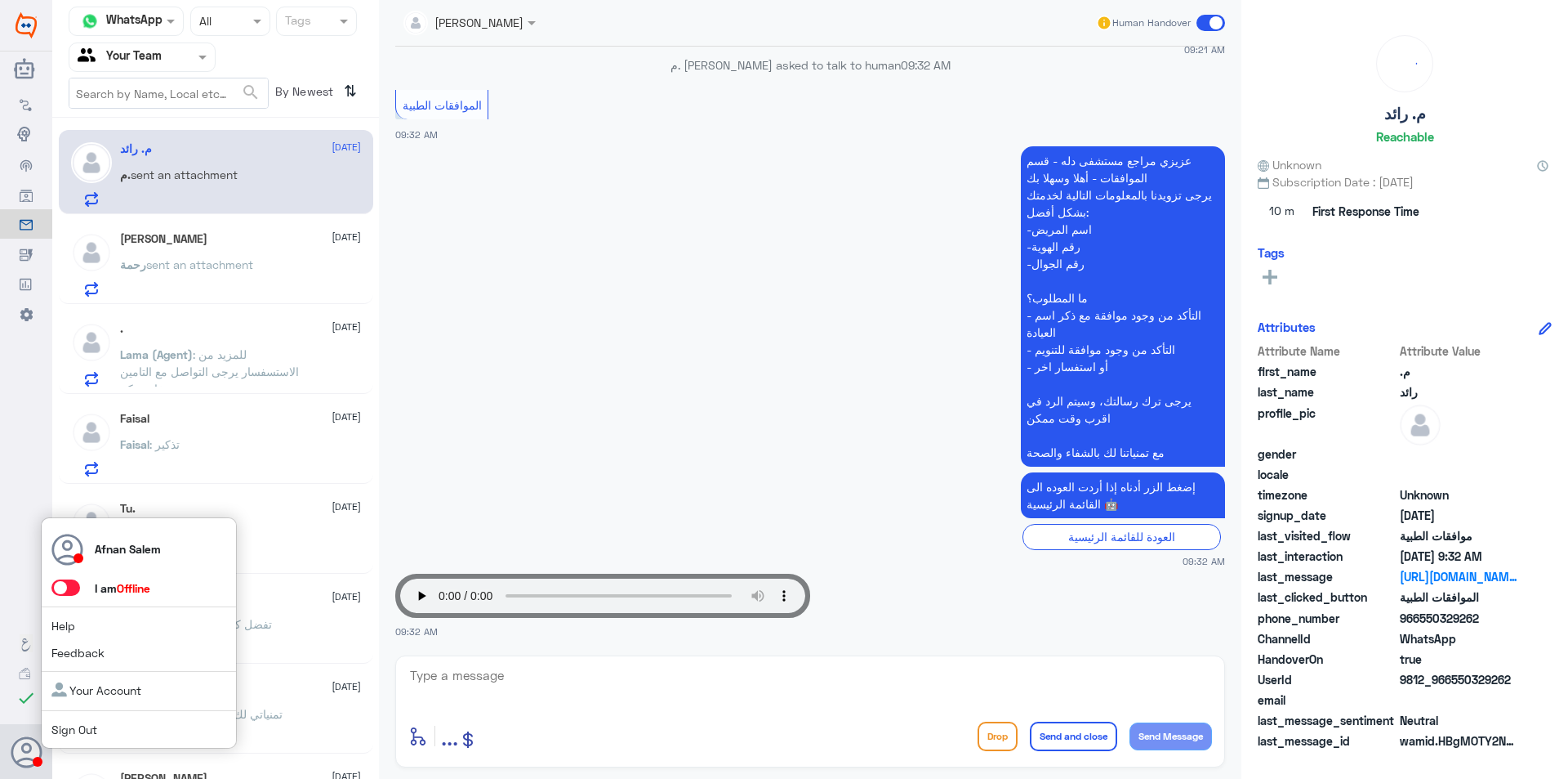
click at [87, 714] on div "Afnan Salem I am Offline Help Feedback Your Account Sign Out" at bounding box center [139, 633] width 196 height 232
click at [87, 720] on div "Afnan Salem I am Offline Help Feedback Your Account Sign Out" at bounding box center [139, 633] width 196 height 232
click at [87, 725] on link "Sign Out" at bounding box center [74, 729] width 46 height 14
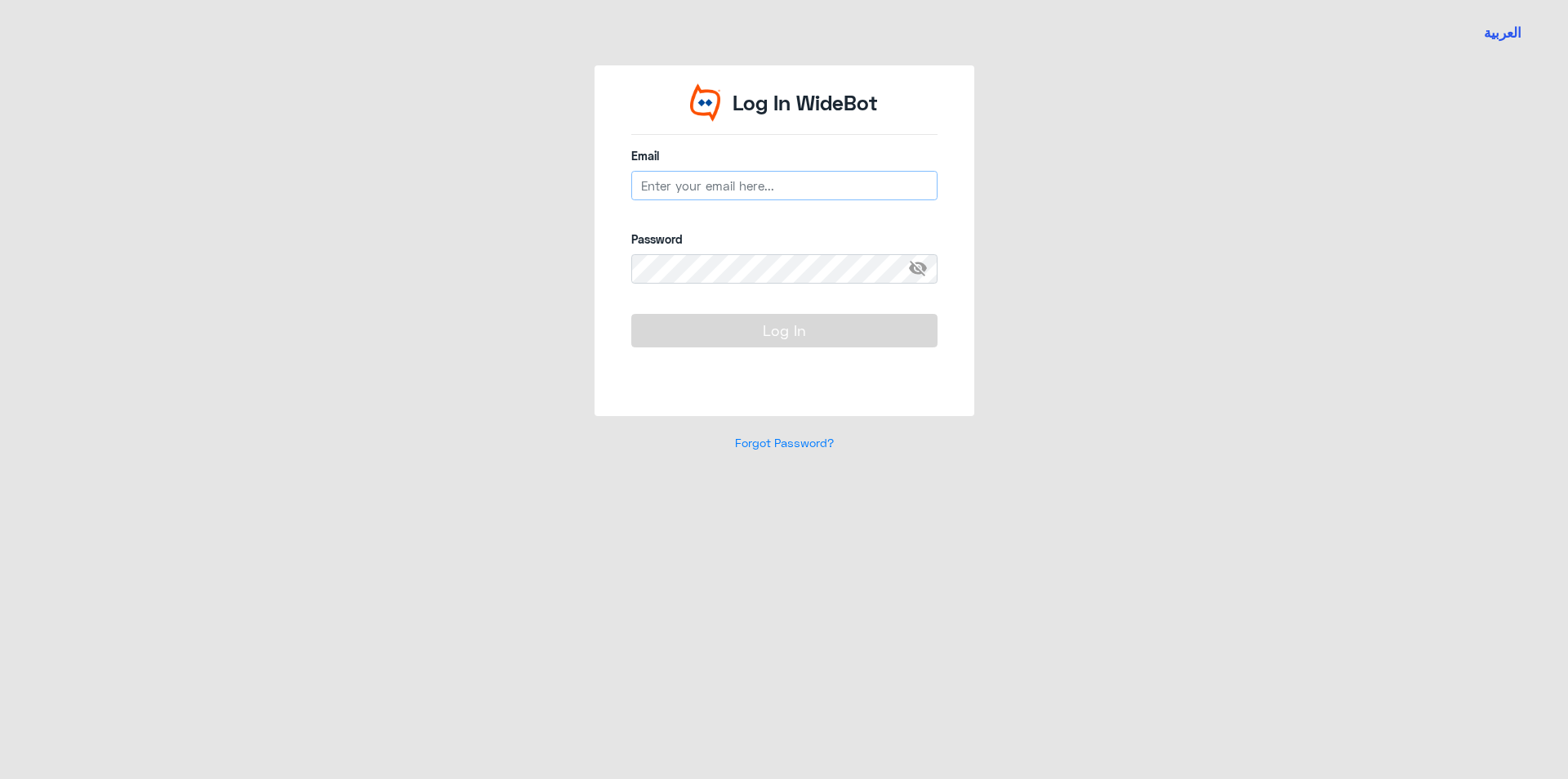
type input "[EMAIL_ADDRESS][DOMAIN_NAME]"
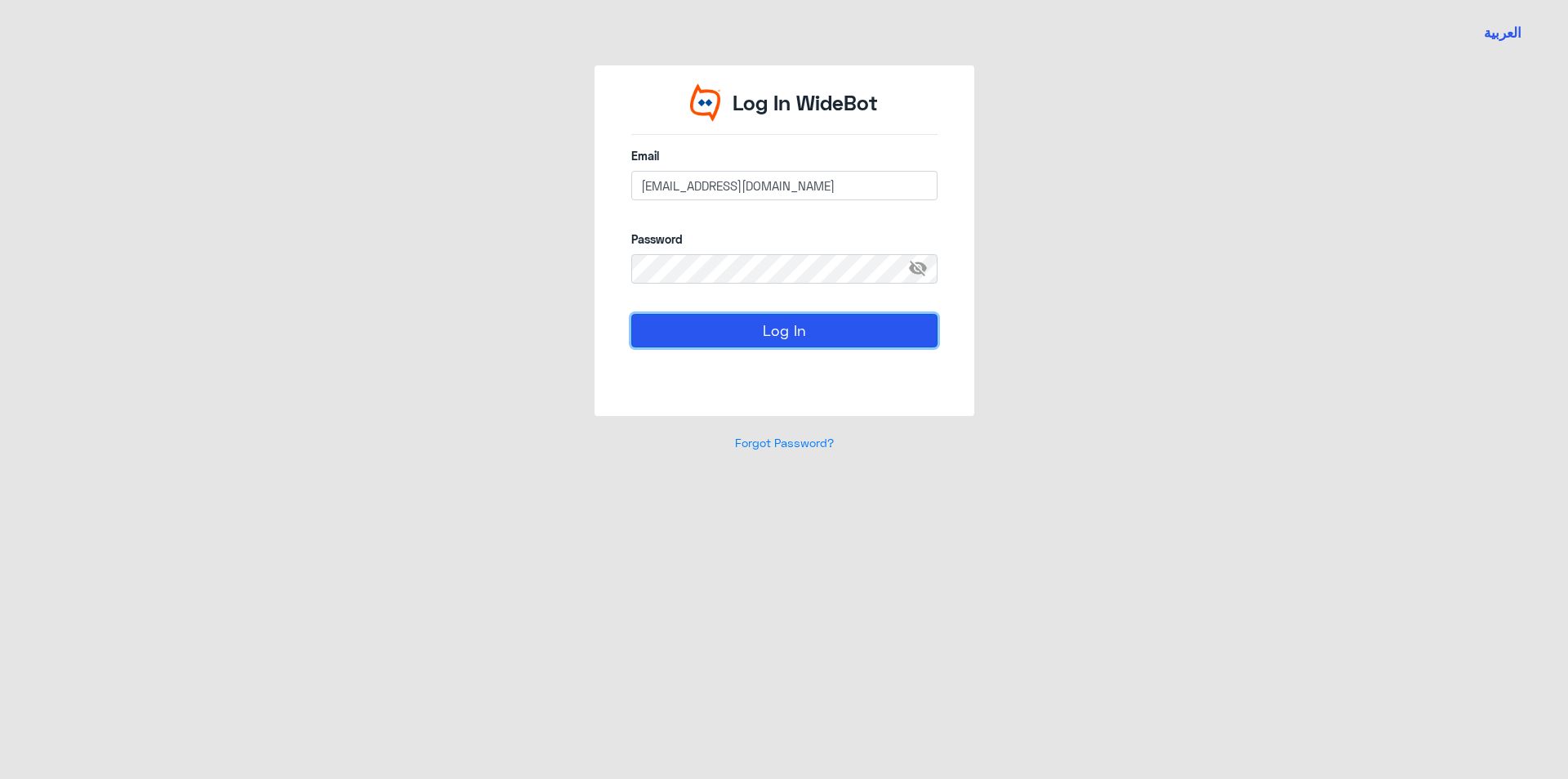
click at [830, 333] on button "Log In" at bounding box center [784, 329] width 306 height 33
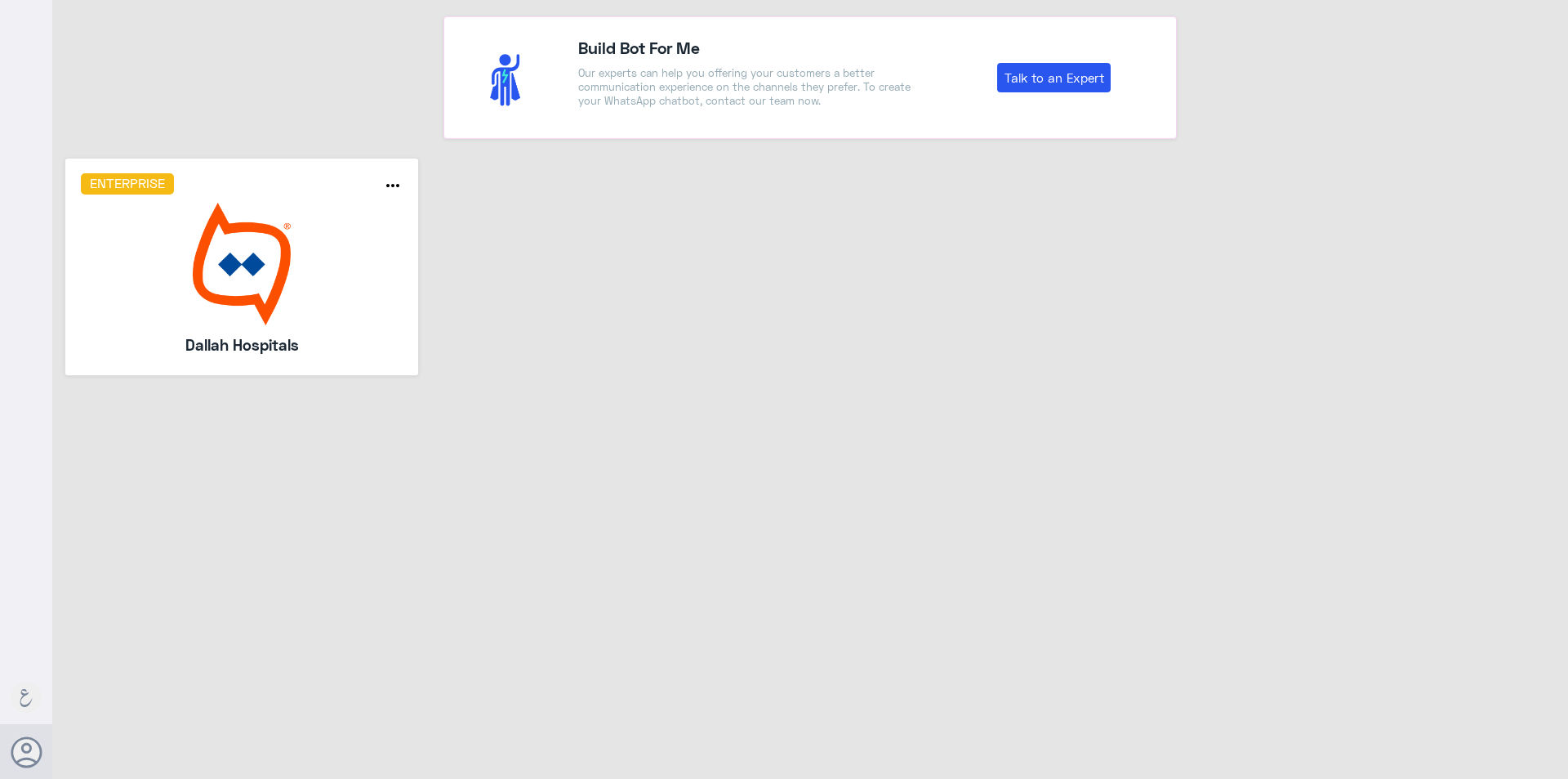
click at [211, 294] on img at bounding box center [242, 264] width 323 height 123
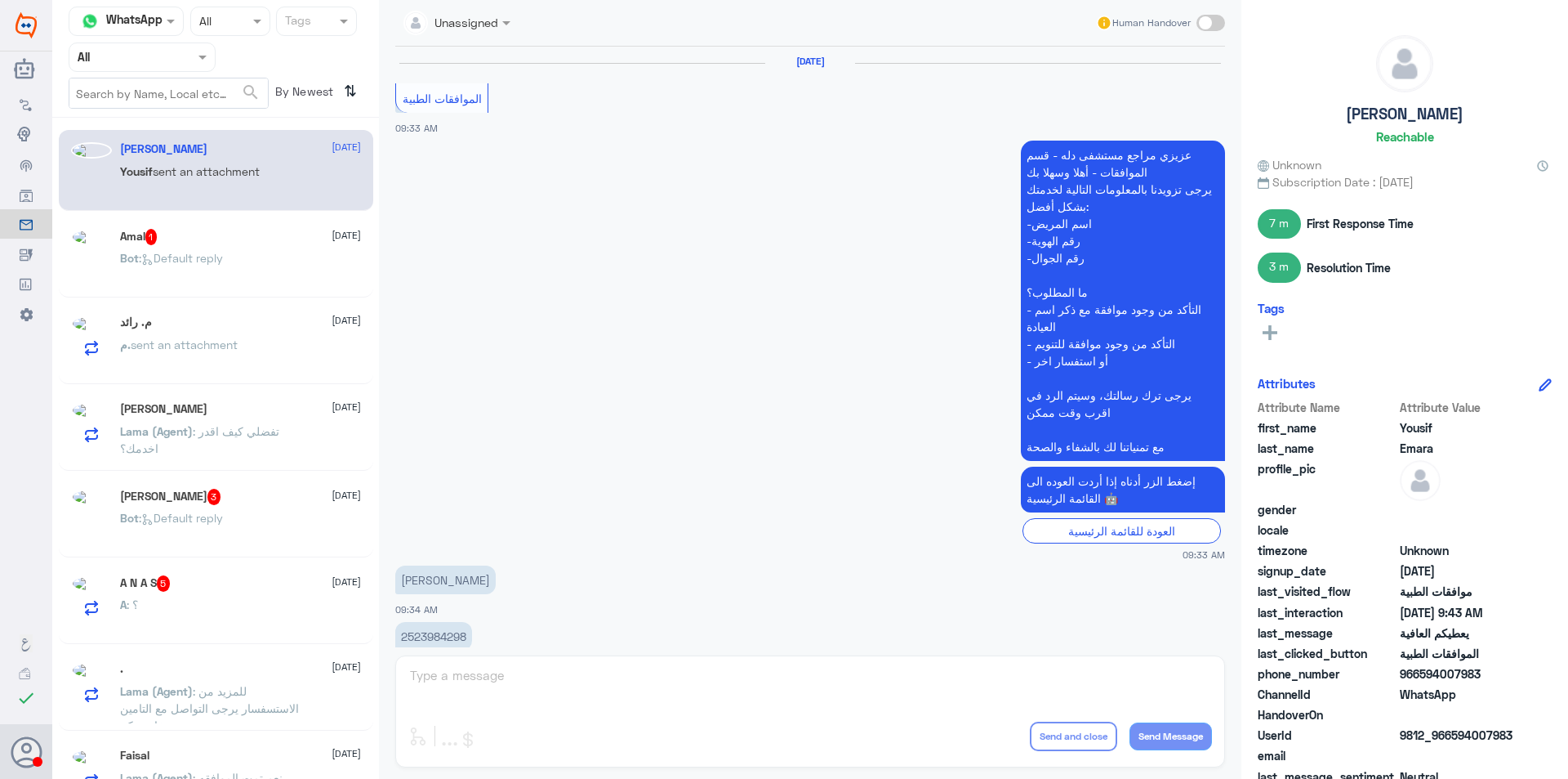
scroll to position [910, 0]
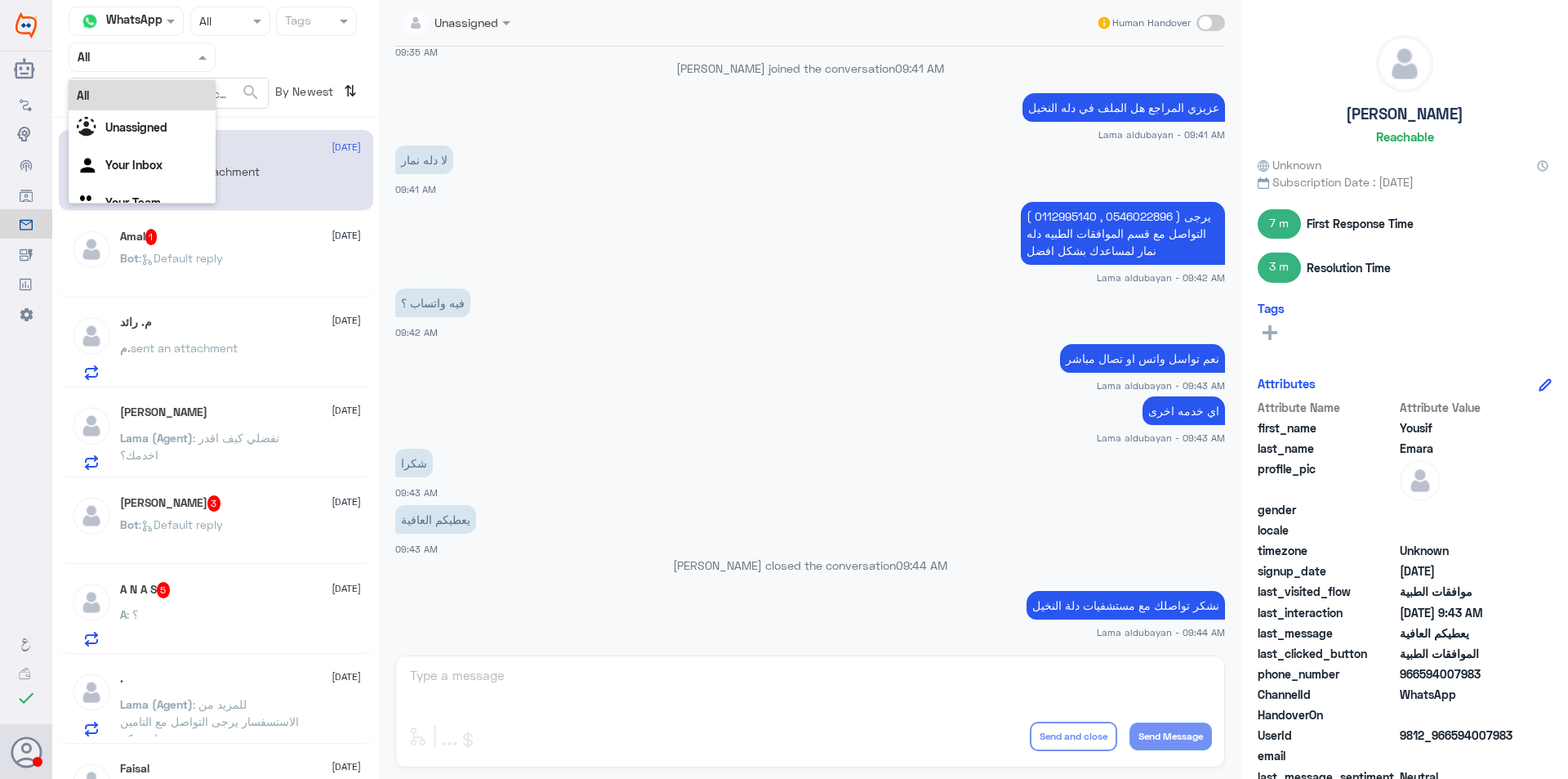
click at [190, 50] on div at bounding box center [142, 56] width 145 height 19
click at [144, 191] on div "Your Team" at bounding box center [142, 205] width 147 height 38
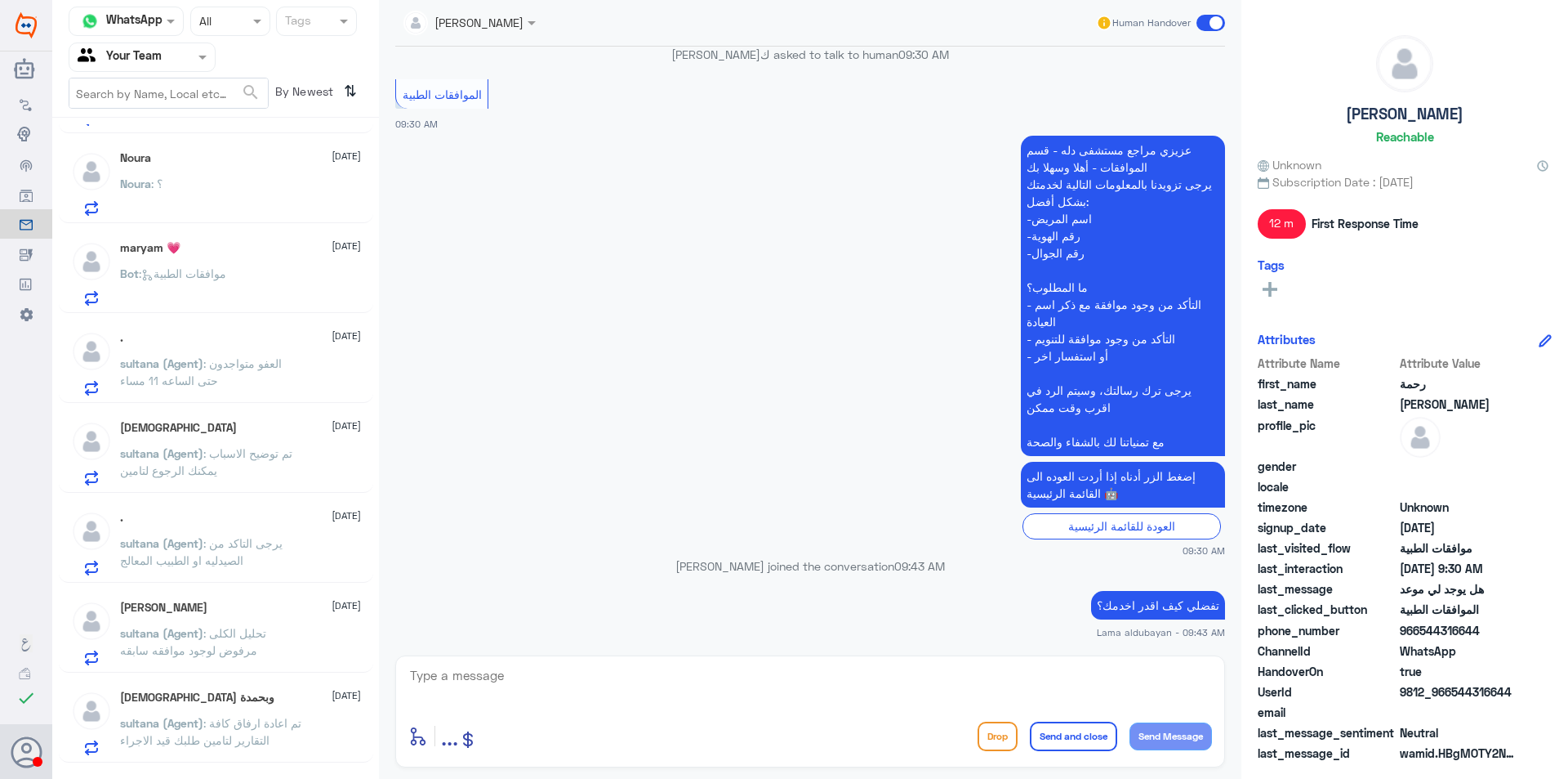
scroll to position [988, 0]
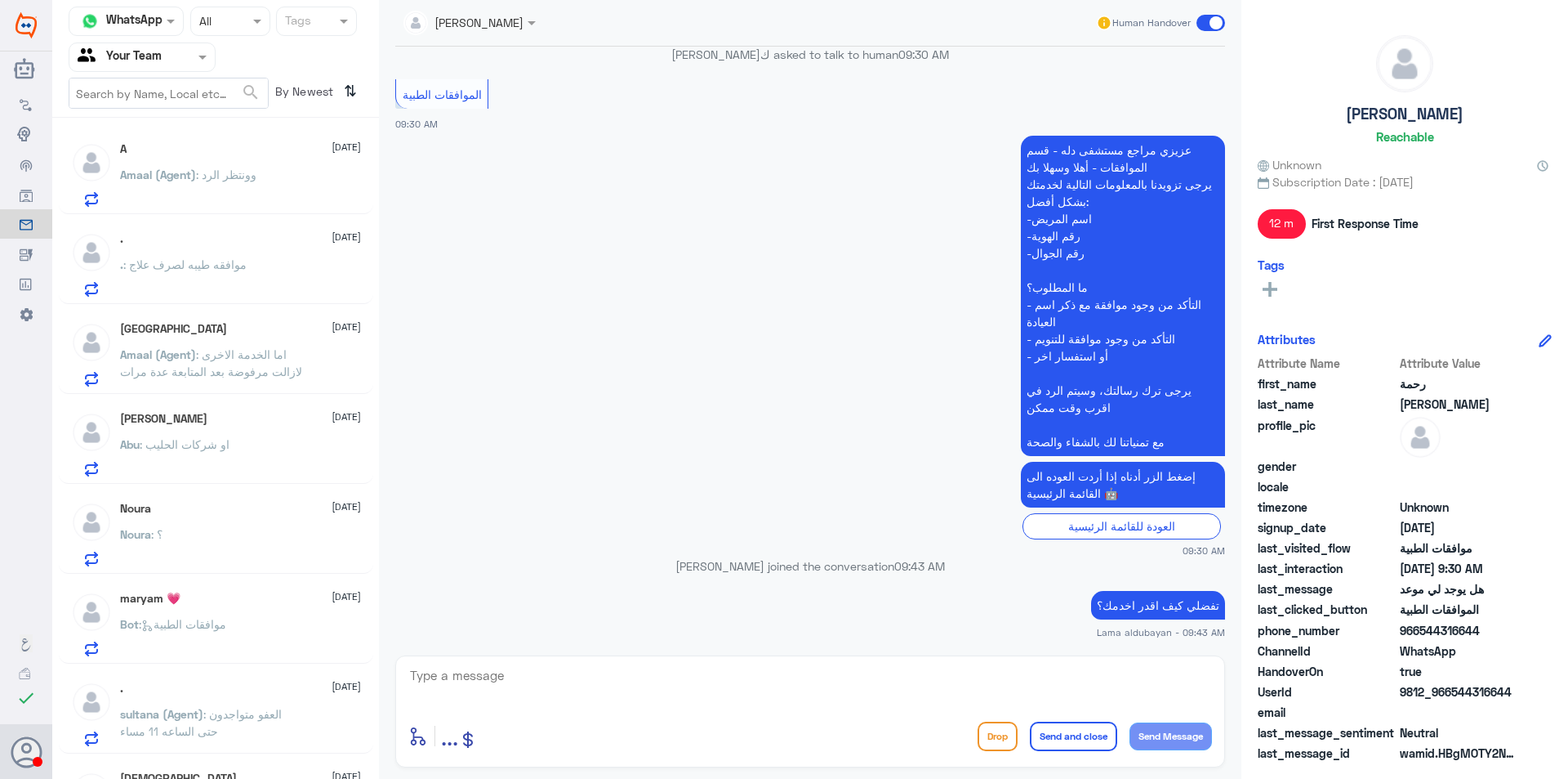
click at [255, 258] on div ". [DATE] . : موافقه طيبه لصرف علاج" at bounding box center [240, 264] width 241 height 65
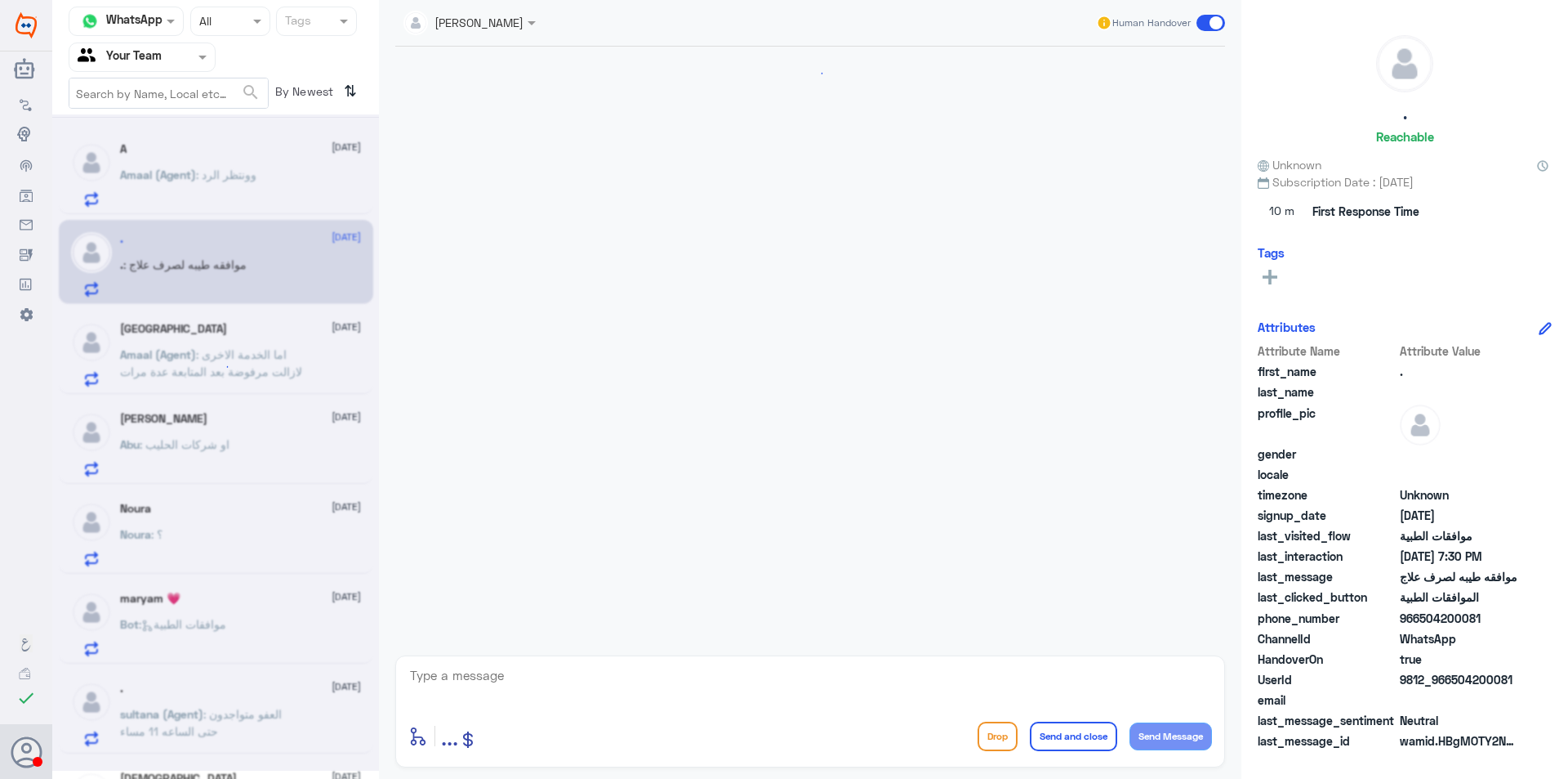
scroll to position [346, 0]
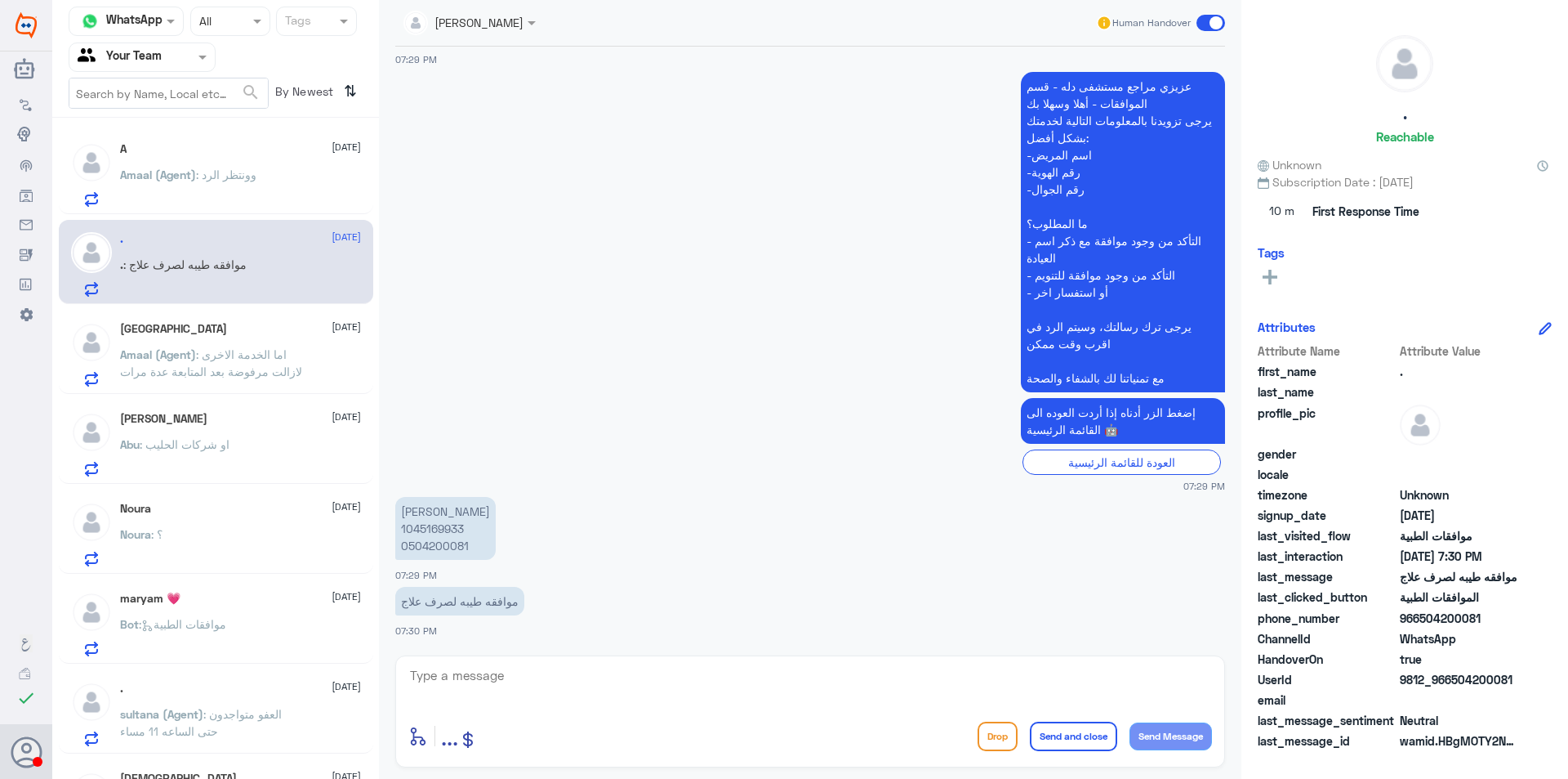
click at [270, 336] on div "Turki [DATE] Amaal (Agent) : اما الخدمة الاخرى لازالت مرفوضة بعد المتابعة عدة م…" at bounding box center [240, 354] width 241 height 65
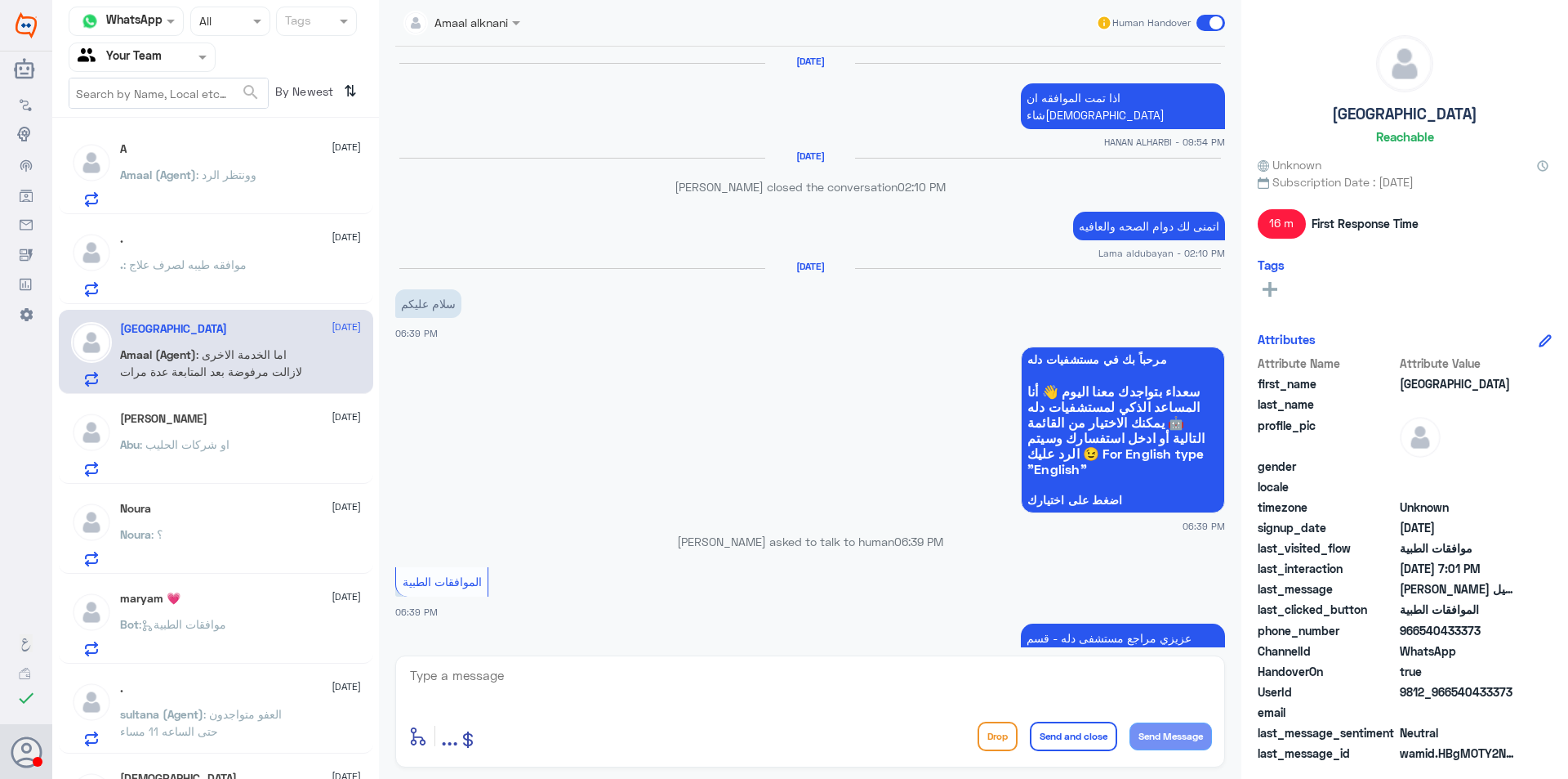
scroll to position [1101, 0]
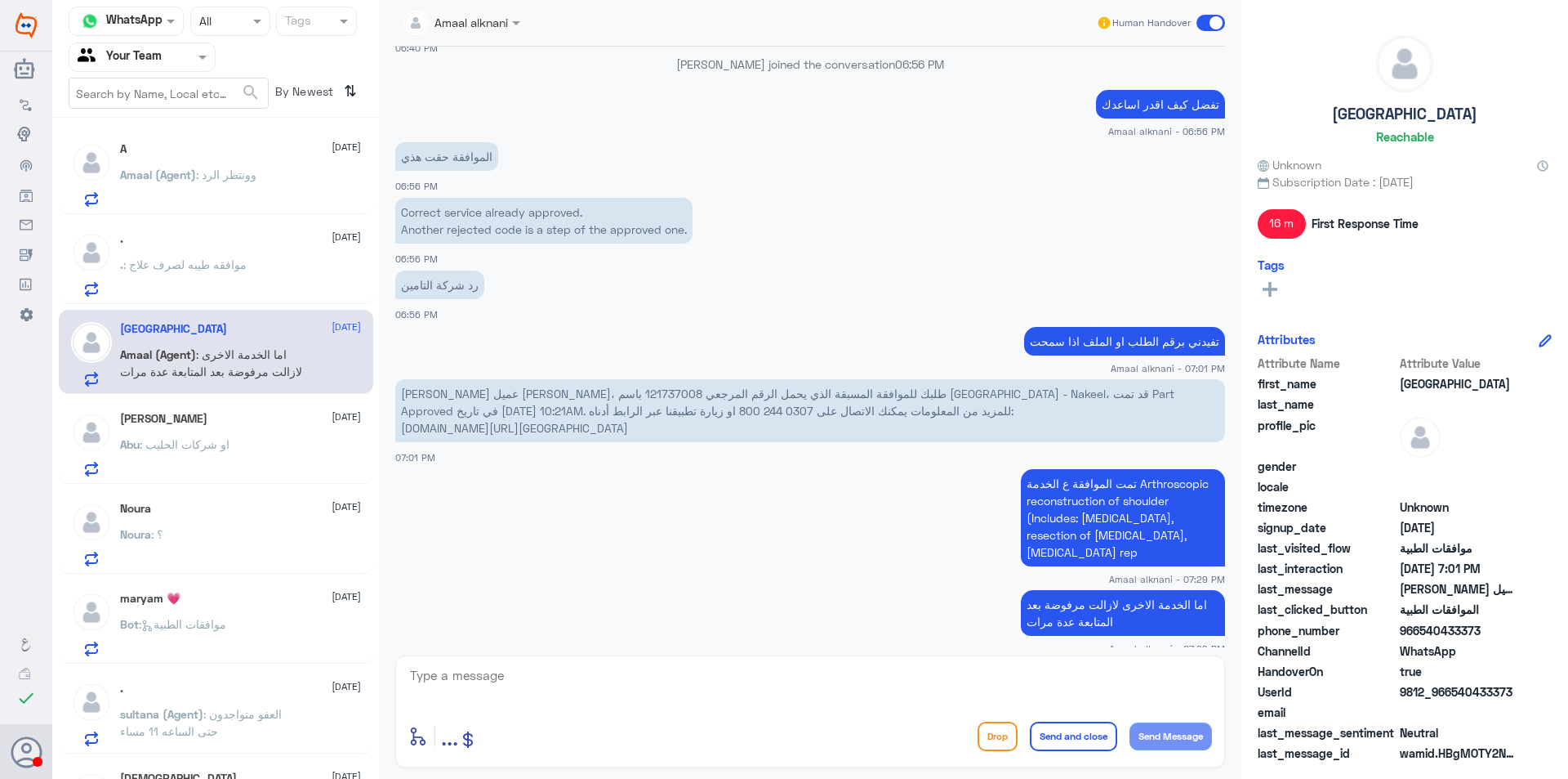
click at [253, 178] on span ": وونتظر الرد" at bounding box center [226, 174] width 60 height 14
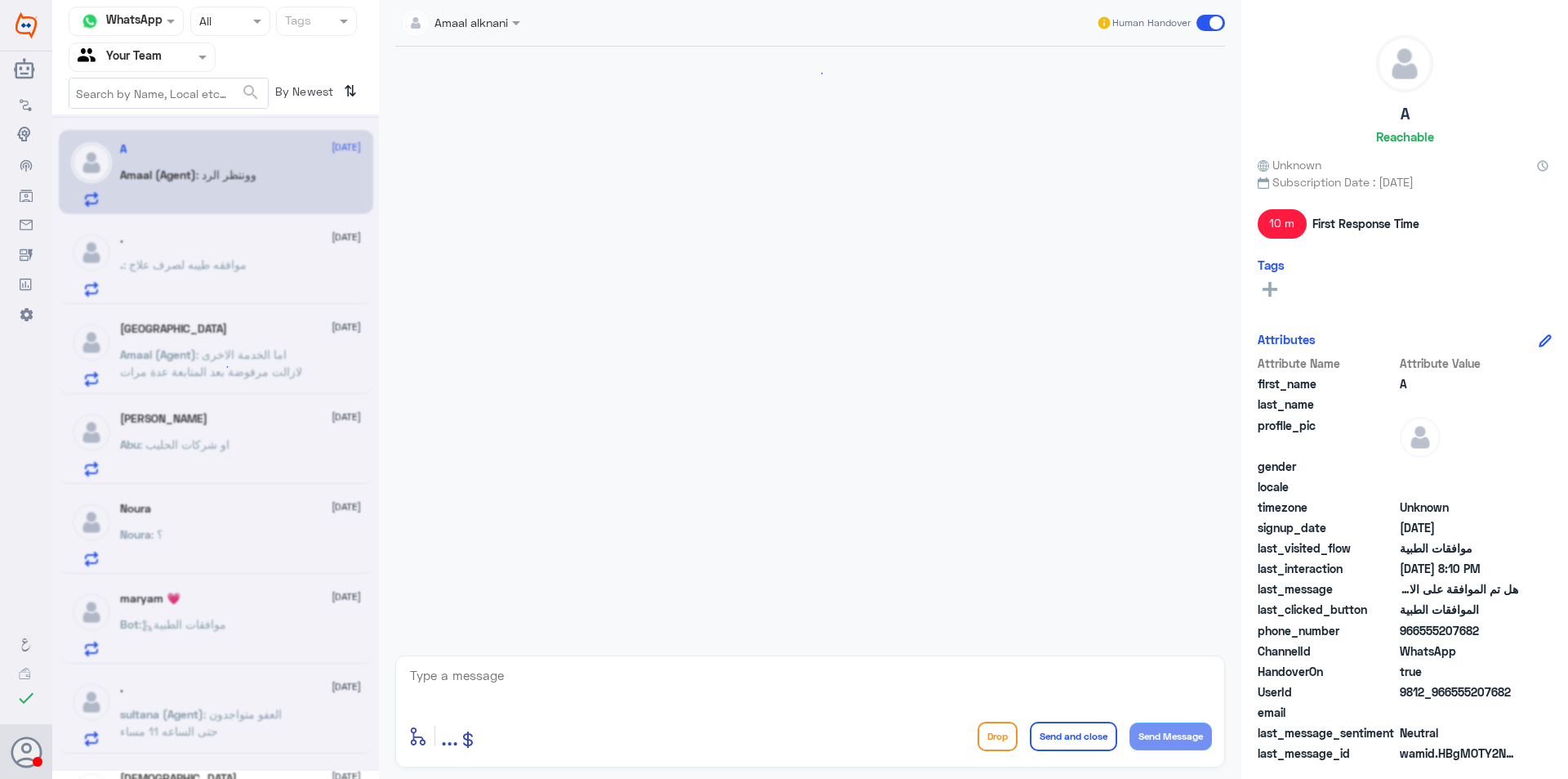
scroll to position [975, 0]
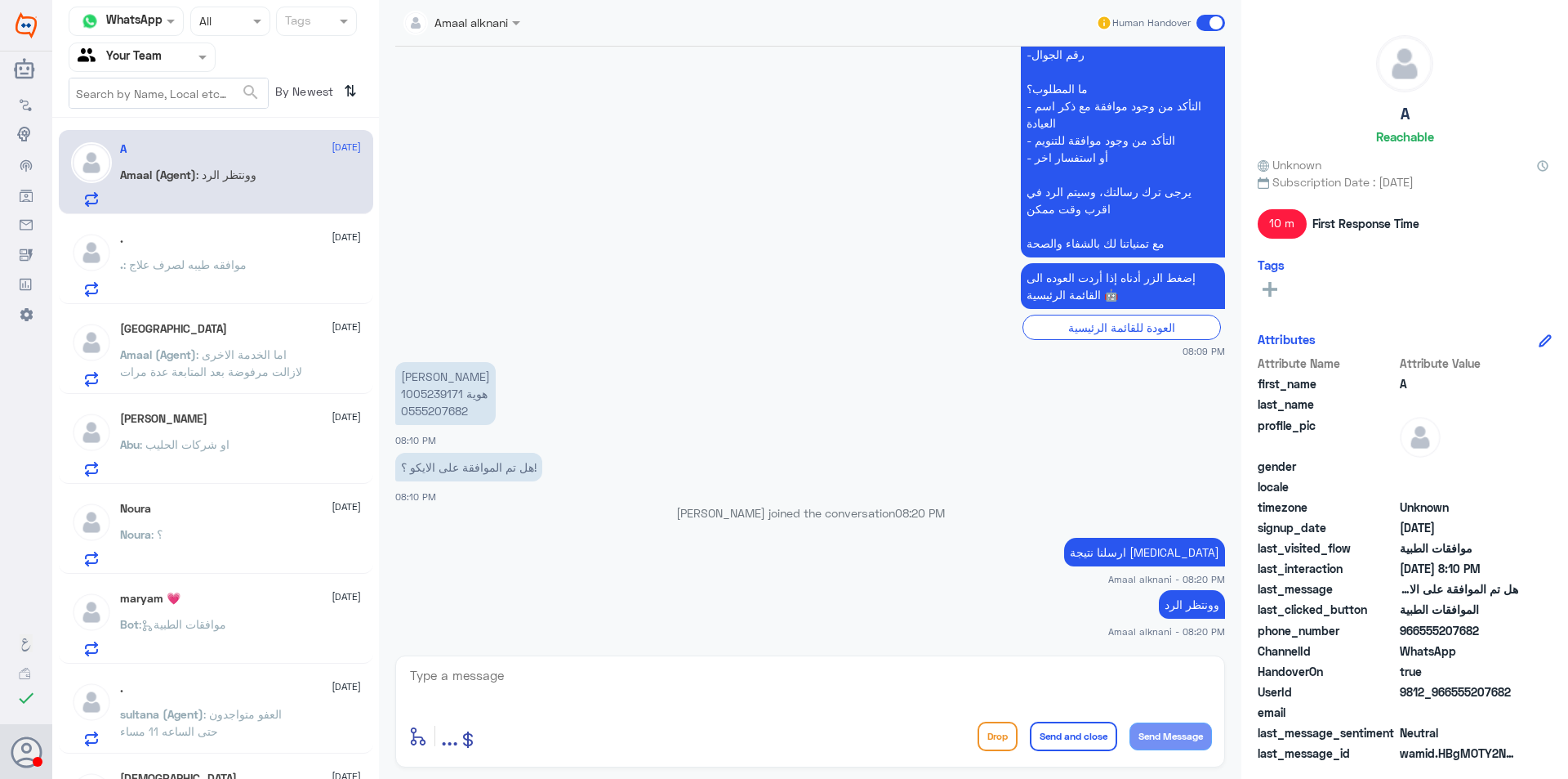
click at [244, 345] on p "Amaal (Agent) : اما الخدمة الاخرى لازالت مرفوضة بعد المتابعة عدة مرات" at bounding box center [212, 366] width 184 height 41
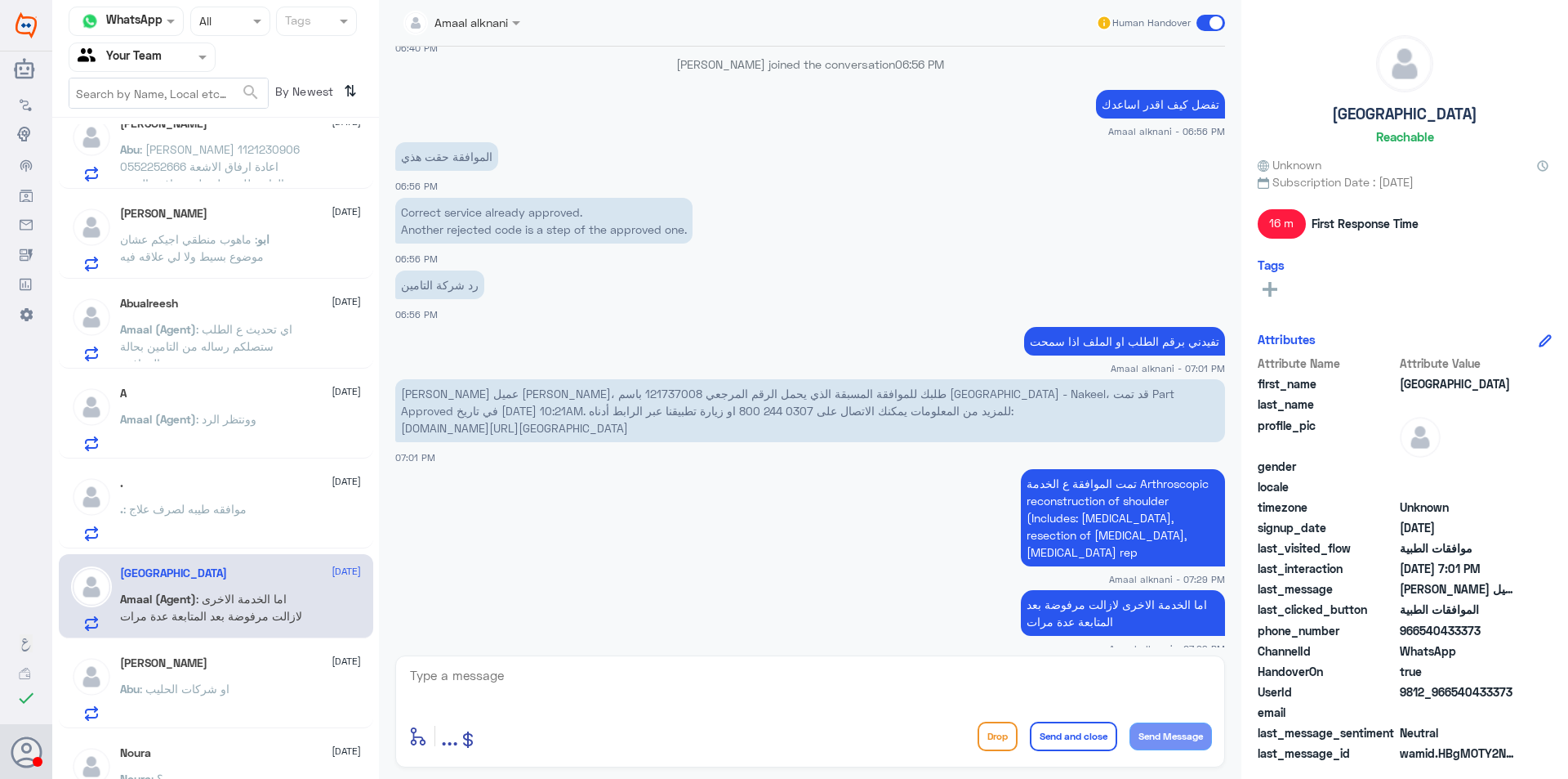
scroll to position [743, 0]
click at [250, 290] on div "Abualreesh [DATE] Amaal (Agent) : اي تحديث ع الطلب ستصلكم رساله من التامين بحال…" at bounding box center [216, 328] width 314 height 84
click at [263, 317] on div "Abualreesh [DATE] Amaal (Agent) : اي تحديث ع الطلب ستصلكم رساله من التامين بحال…" at bounding box center [240, 329] width 241 height 65
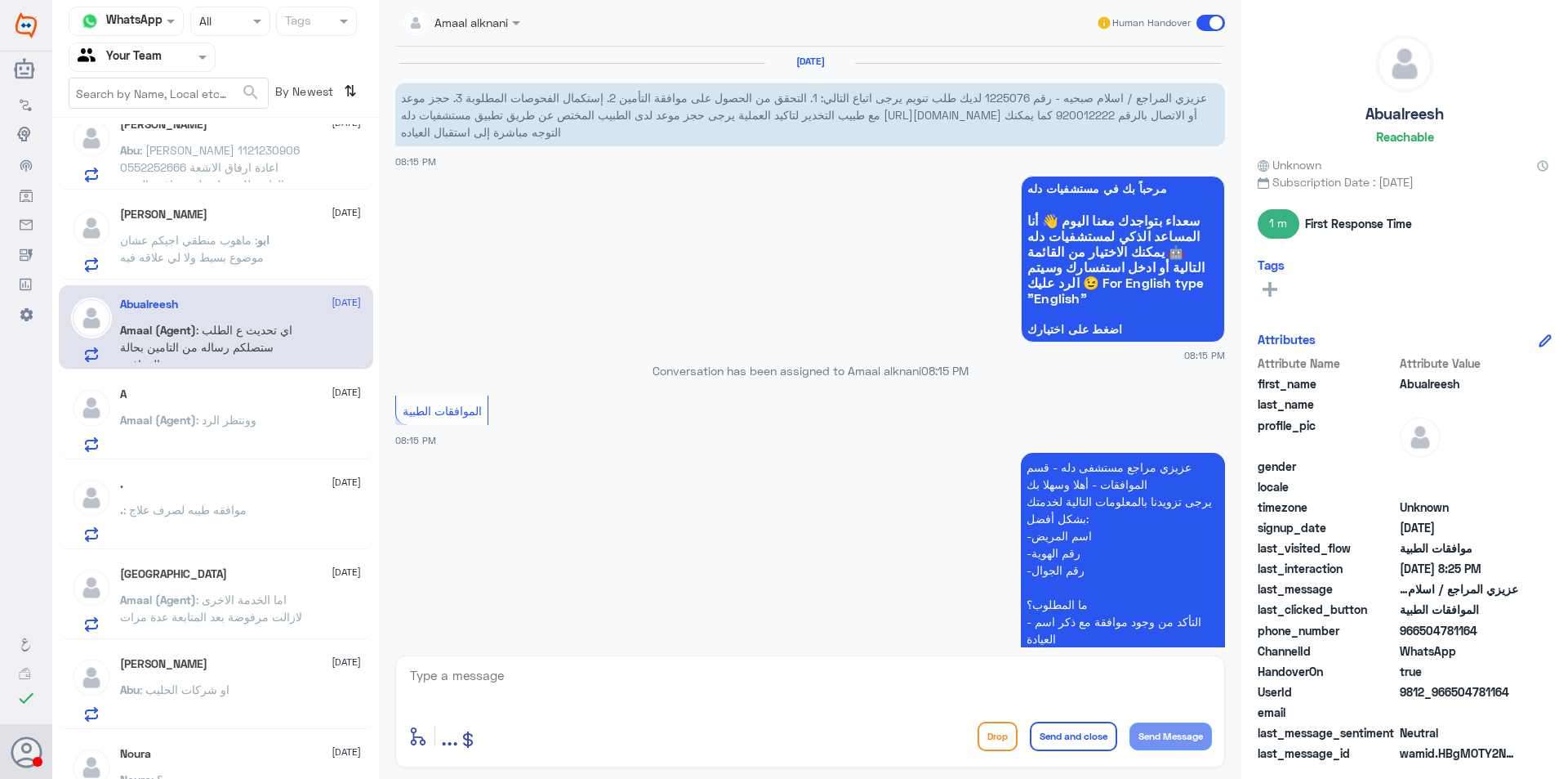
scroll to position [742, 0]
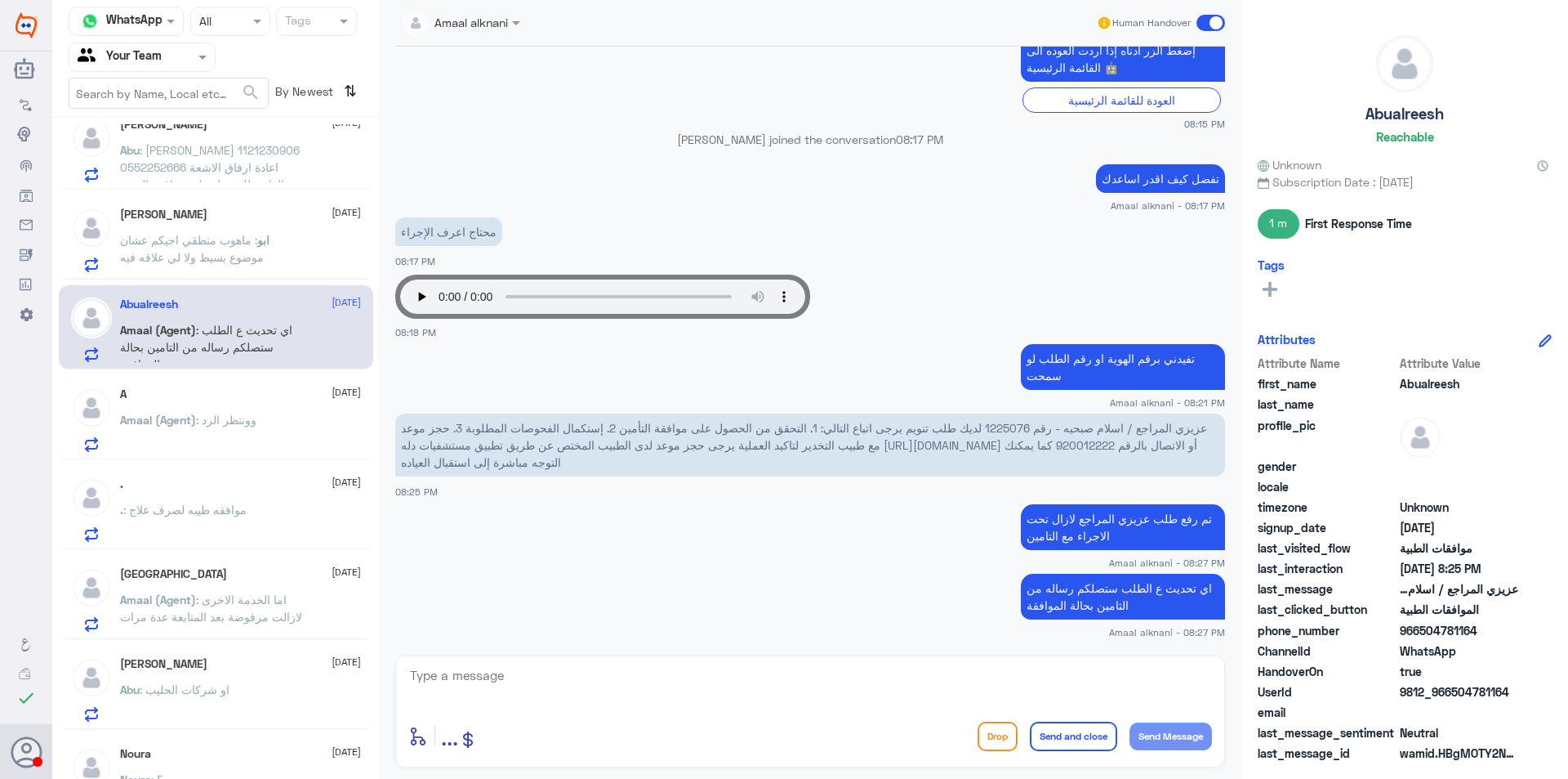
click at [269, 267] on p "ابو : ماهوب منطقي اجيكم عشان موضوع بسيط ولا لي علاقه فيه" at bounding box center [212, 252] width 184 height 41
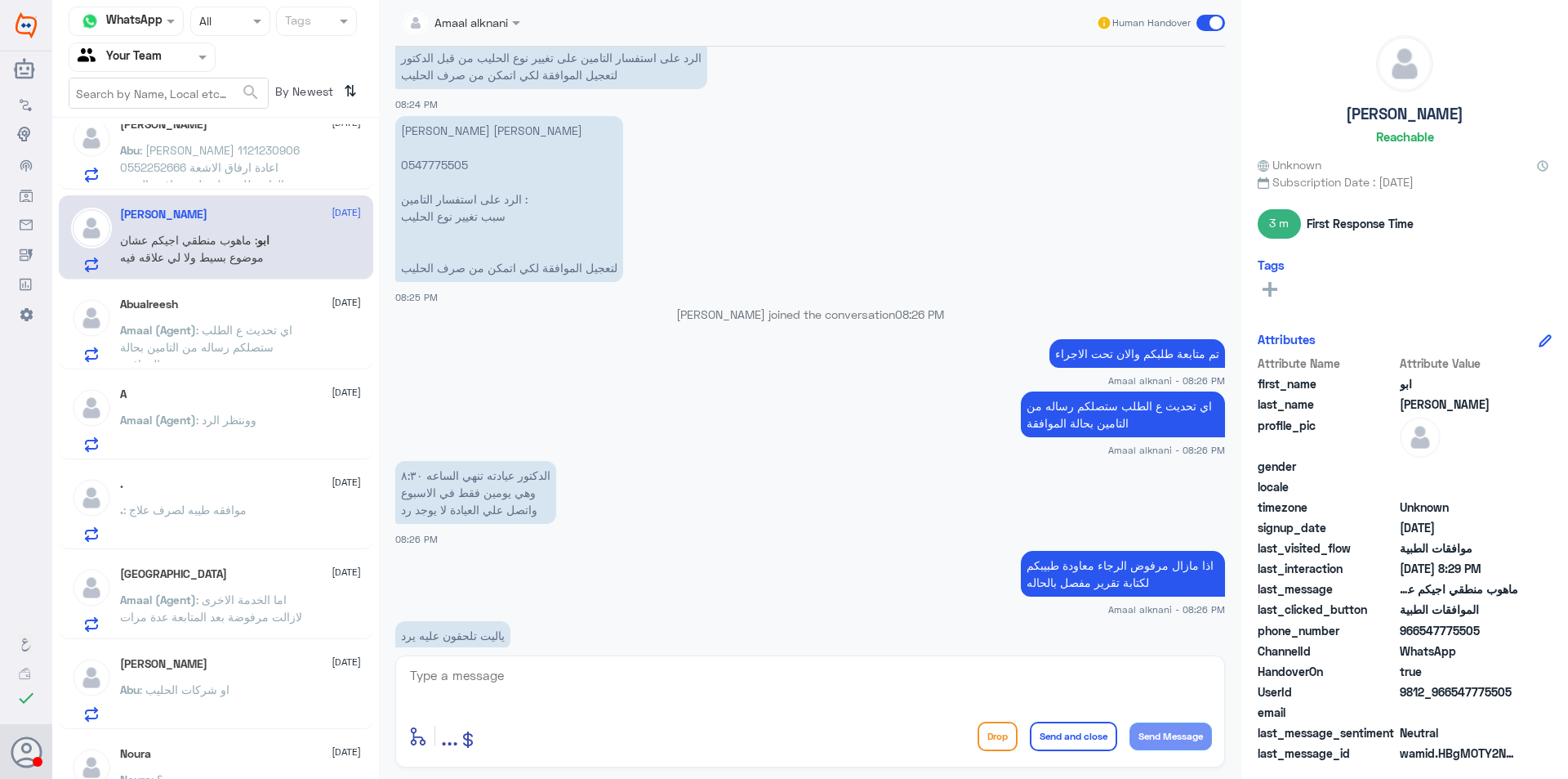
scroll to position [168, 0]
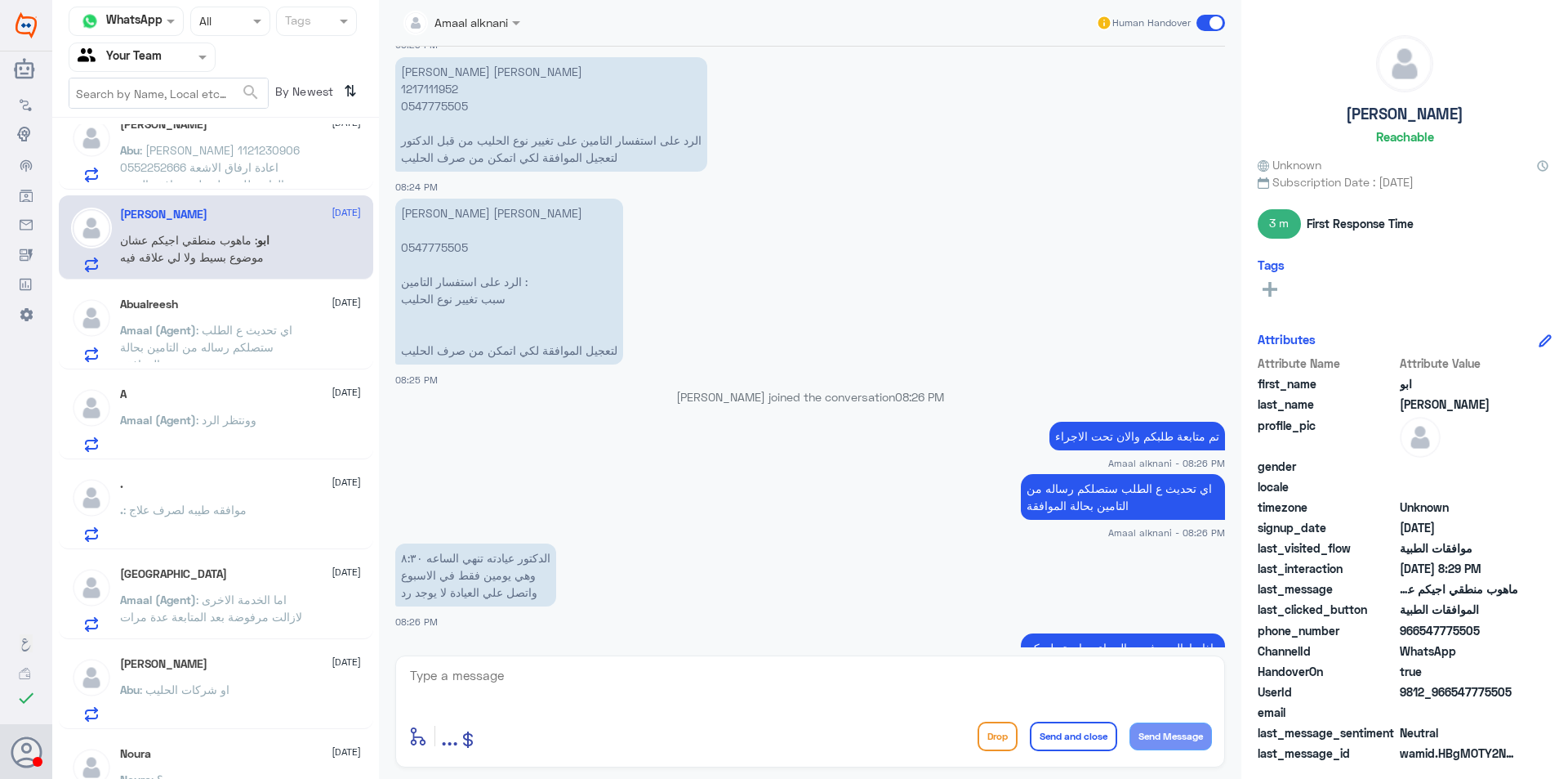
click at [435, 245] on p "[PERSON_NAME] [PERSON_NAME] 0547775505 الرد على استفسار التامين : سبب تغيير نوع…" at bounding box center [509, 282] width 228 height 166
copy p "0547775505"
click at [207, 157] on span ": [PERSON_NAME] 1121230906 0552252666 اعادة ارفاق الاشعة العادية للحصول على موا…" at bounding box center [210, 166] width 180 height 48
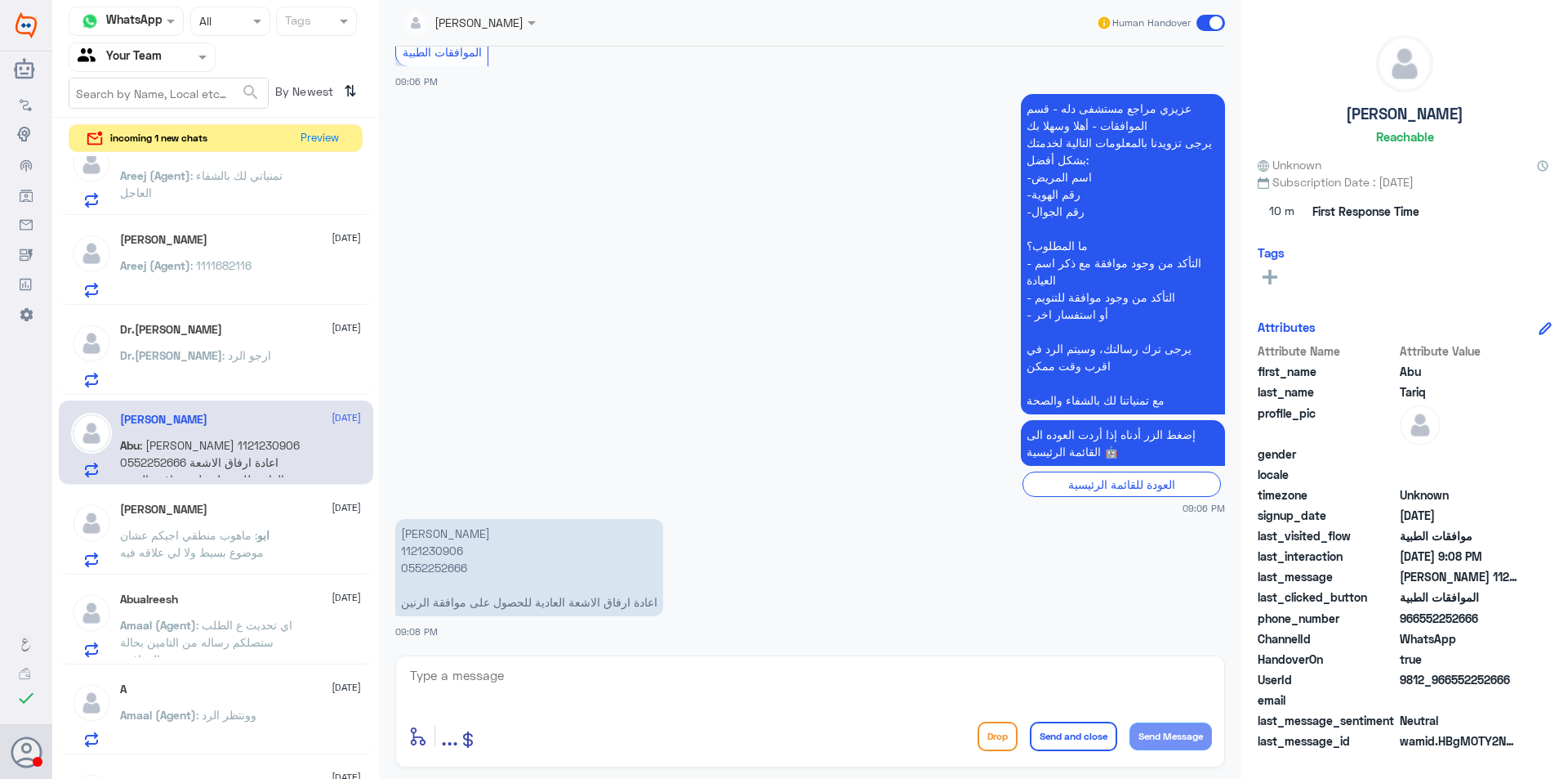
scroll to position [490, 0]
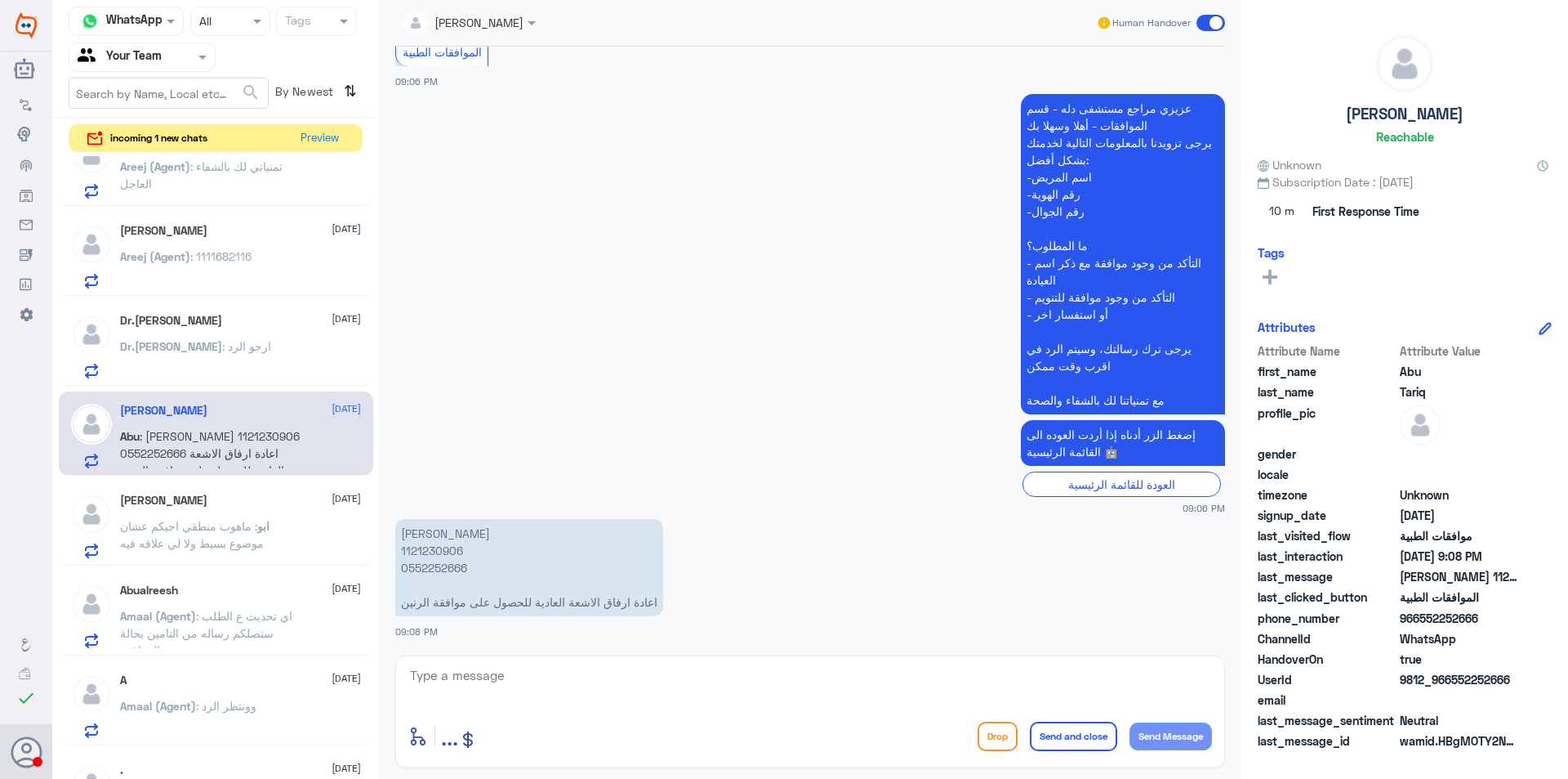
click at [285, 513] on div "[PERSON_NAME] [DATE] ابو : ماهوب منطقي اجيكم عشان موضوع بسيط ولا لي علاقه فيه" at bounding box center [240, 526] width 241 height 65
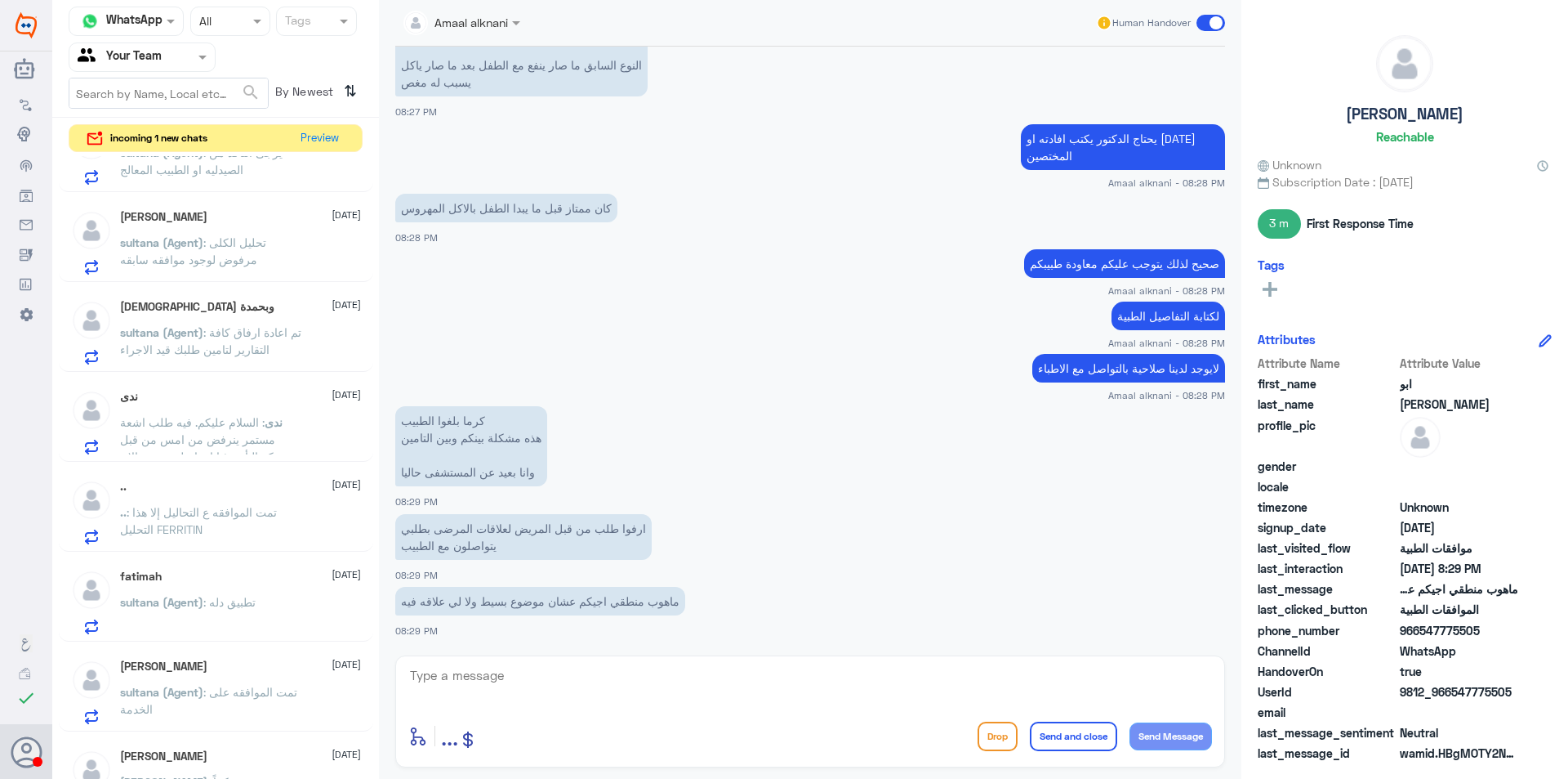
scroll to position [1806, 0]
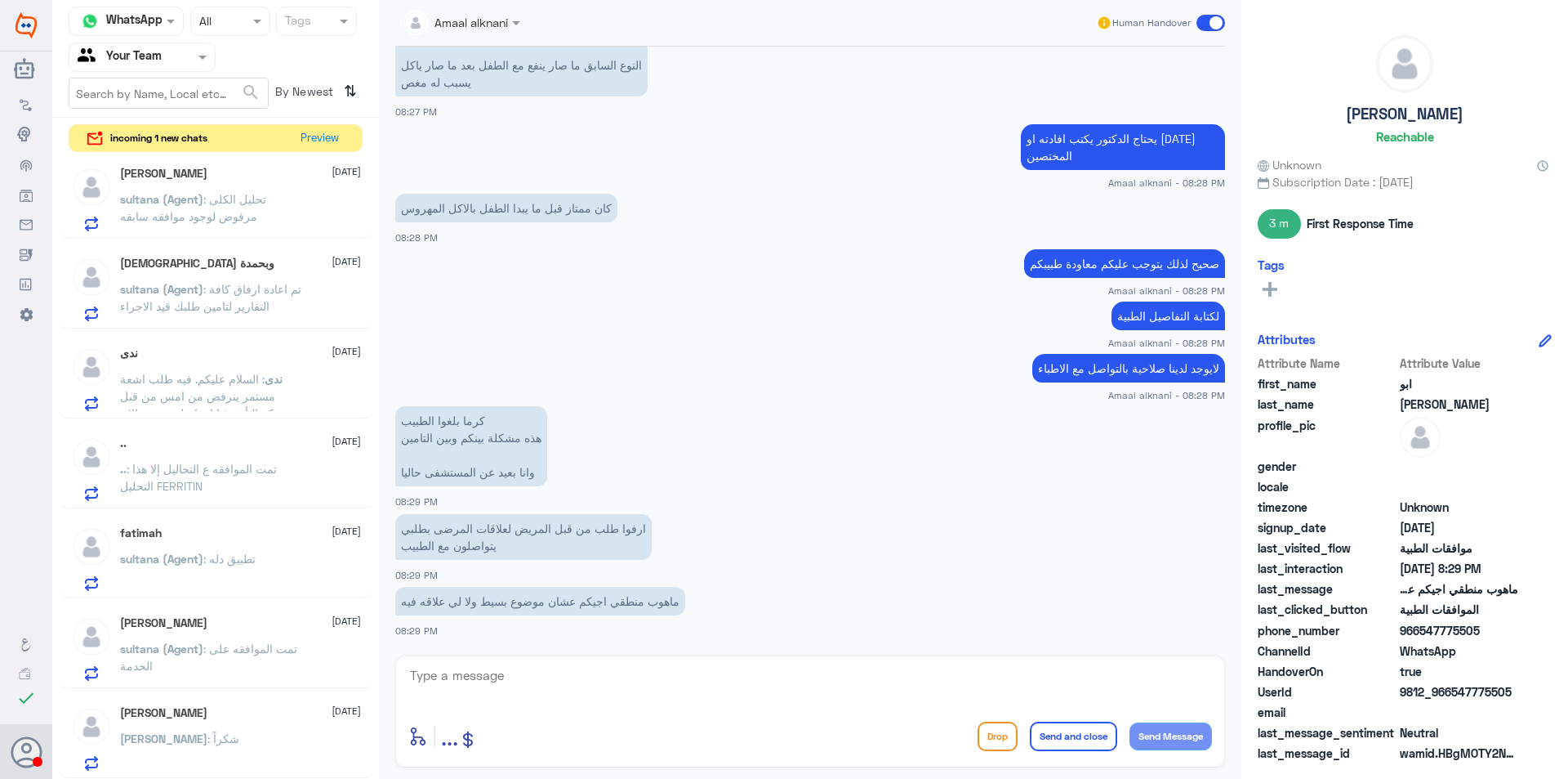
click at [255, 584] on p "sultana (Agent) : تطبيق دله" at bounding box center [188, 571] width 136 height 41
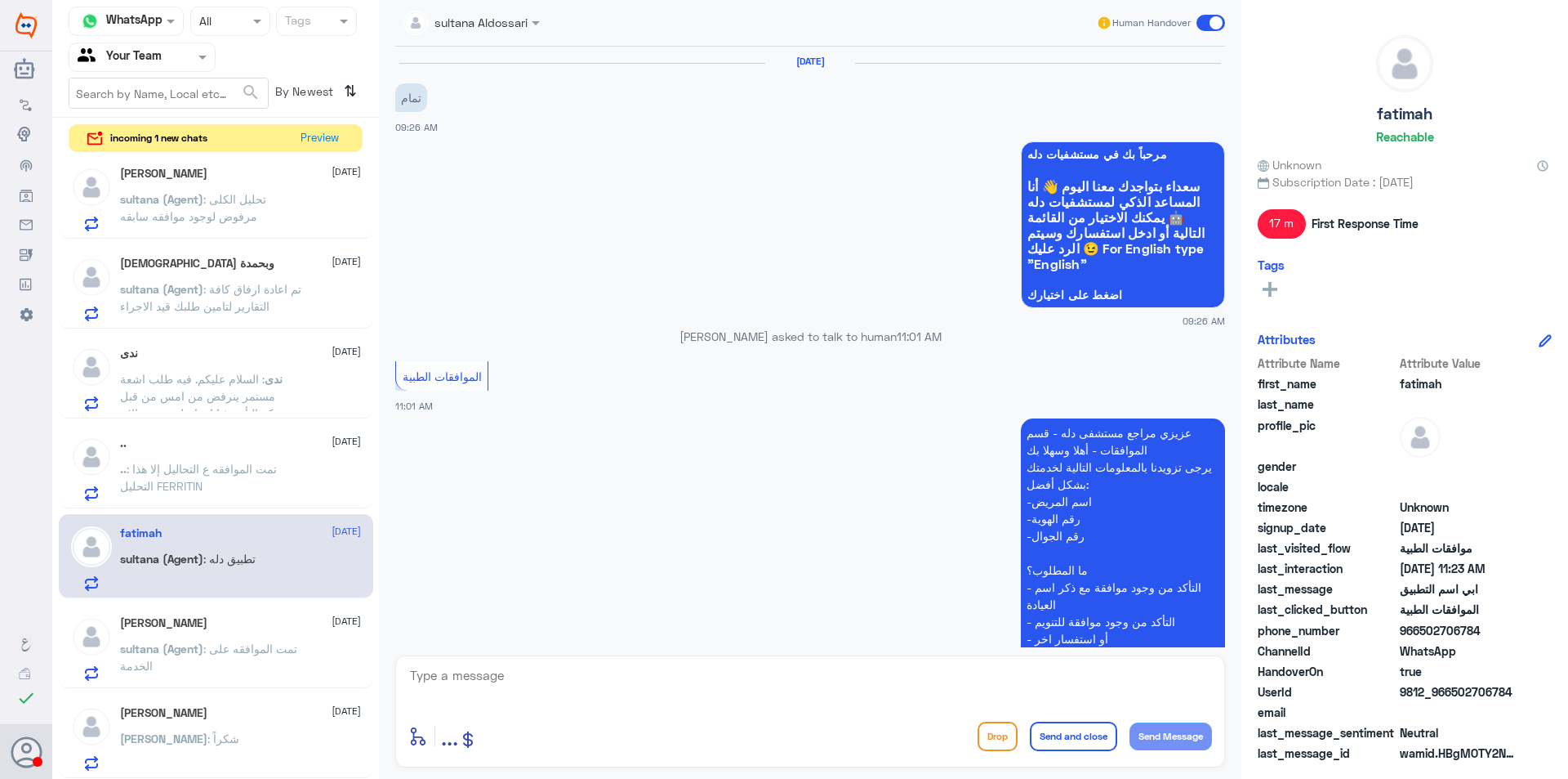
scroll to position [1059, 0]
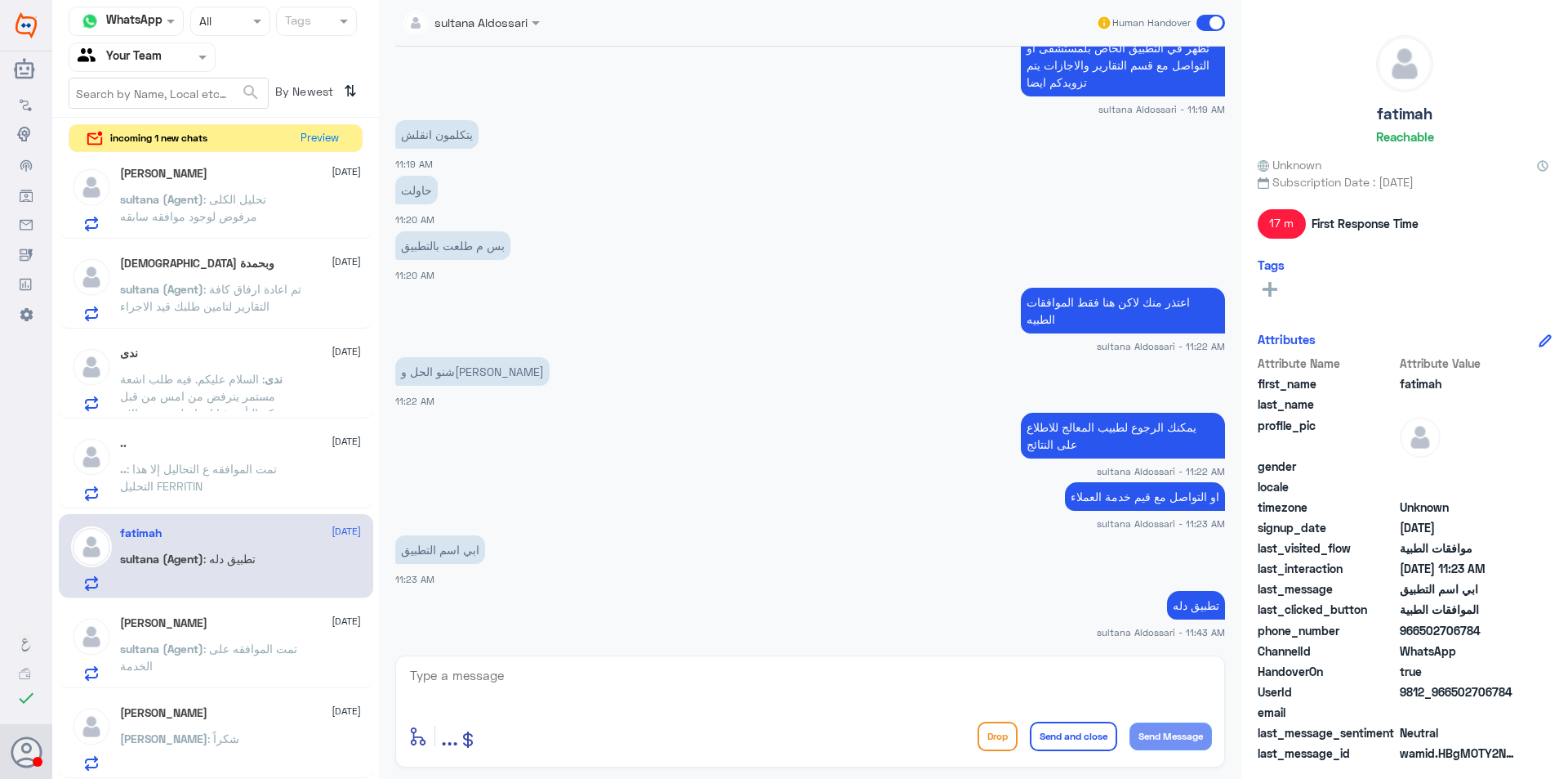
click at [263, 481] on p ".. : تمت الموافقه ع التحاليل إلا هذا التحليل FERRITIN" at bounding box center [212, 481] width 184 height 41
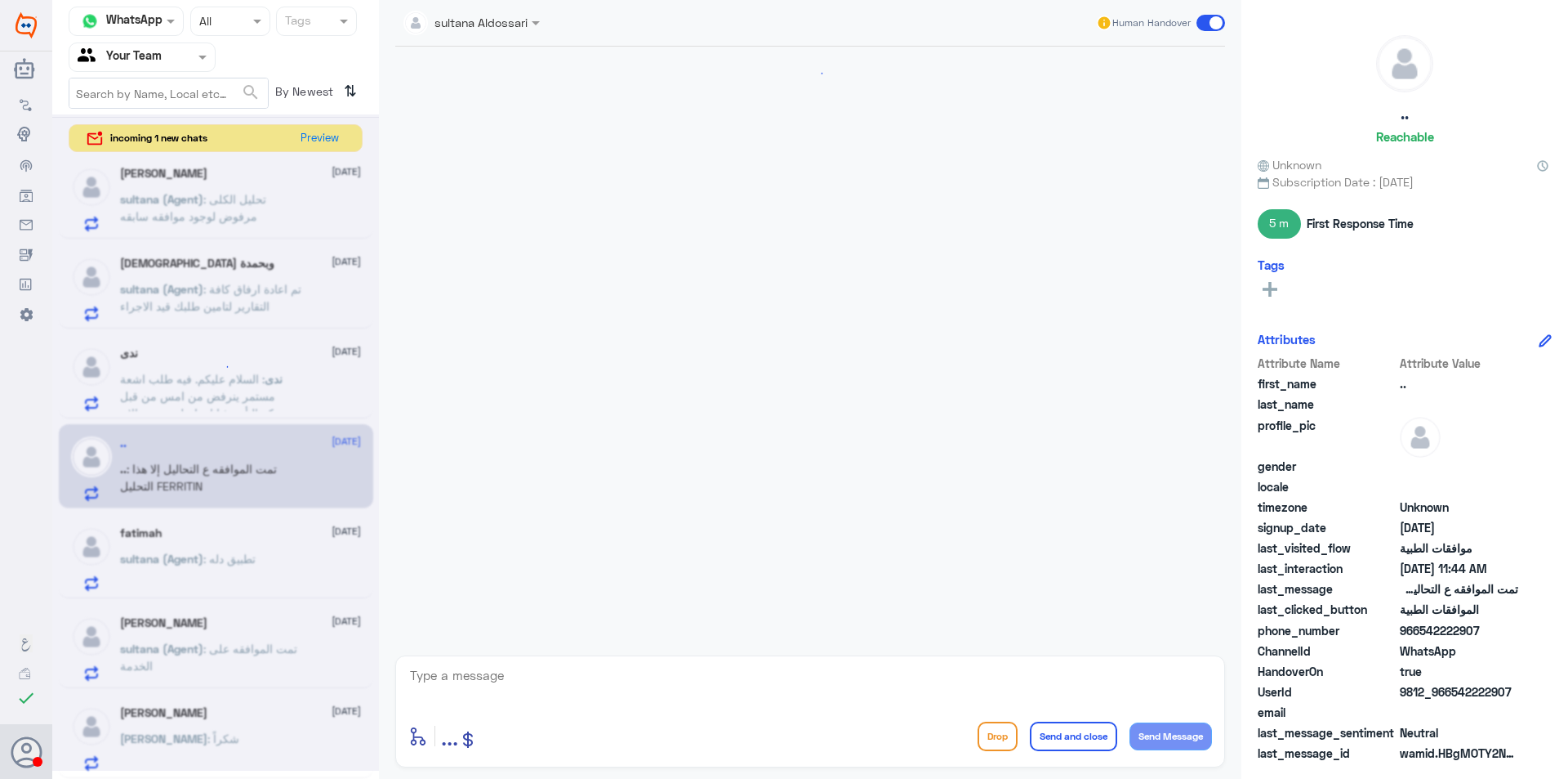
scroll to position [1821, 0]
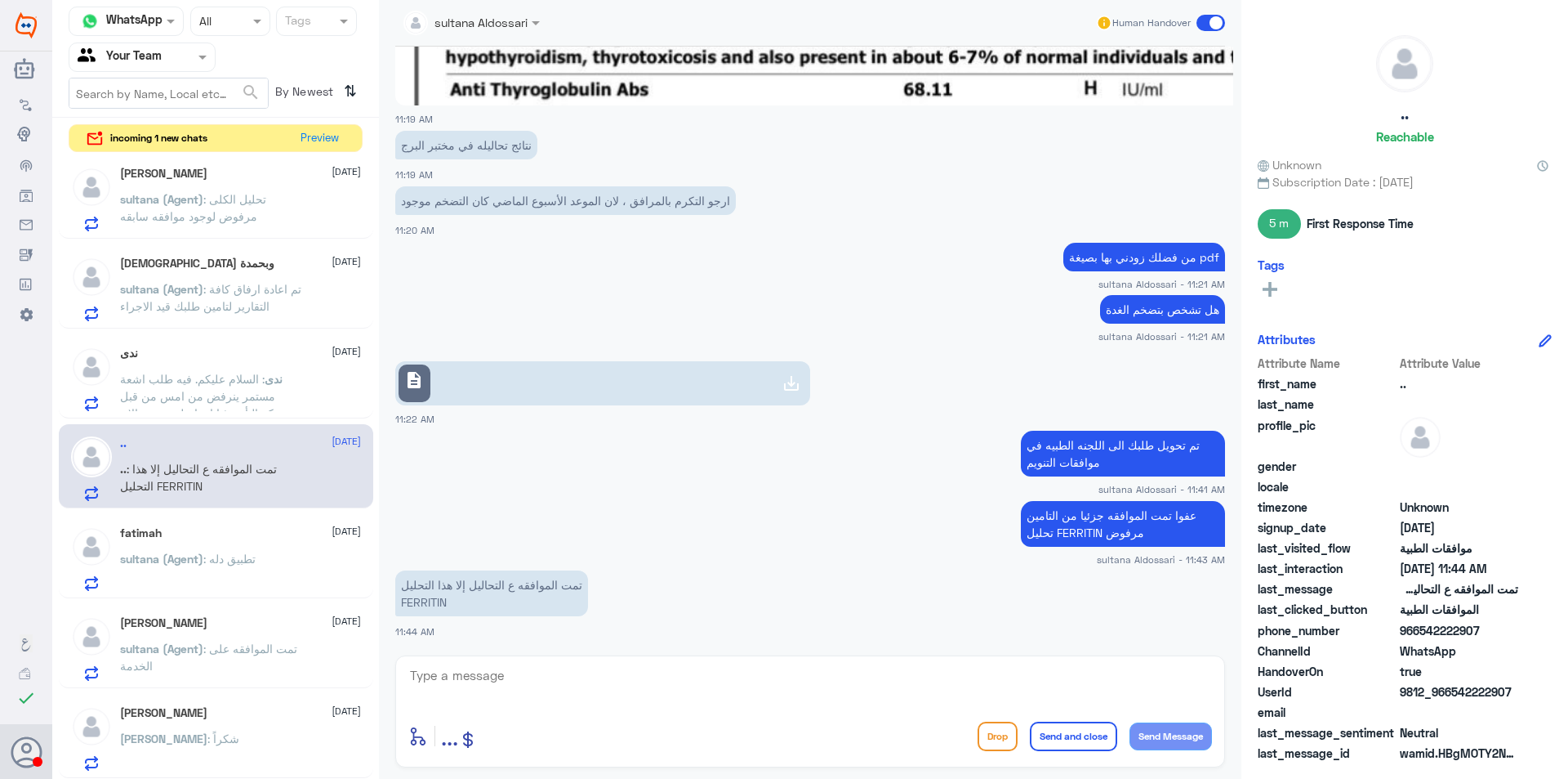
click at [255, 388] on p "ندى : السلام عليكم. فيه طلب اشعة مستمر ينرفض من امس من قبل شركة التأمين؛ انا تو…" at bounding box center [212, 390] width 184 height 41
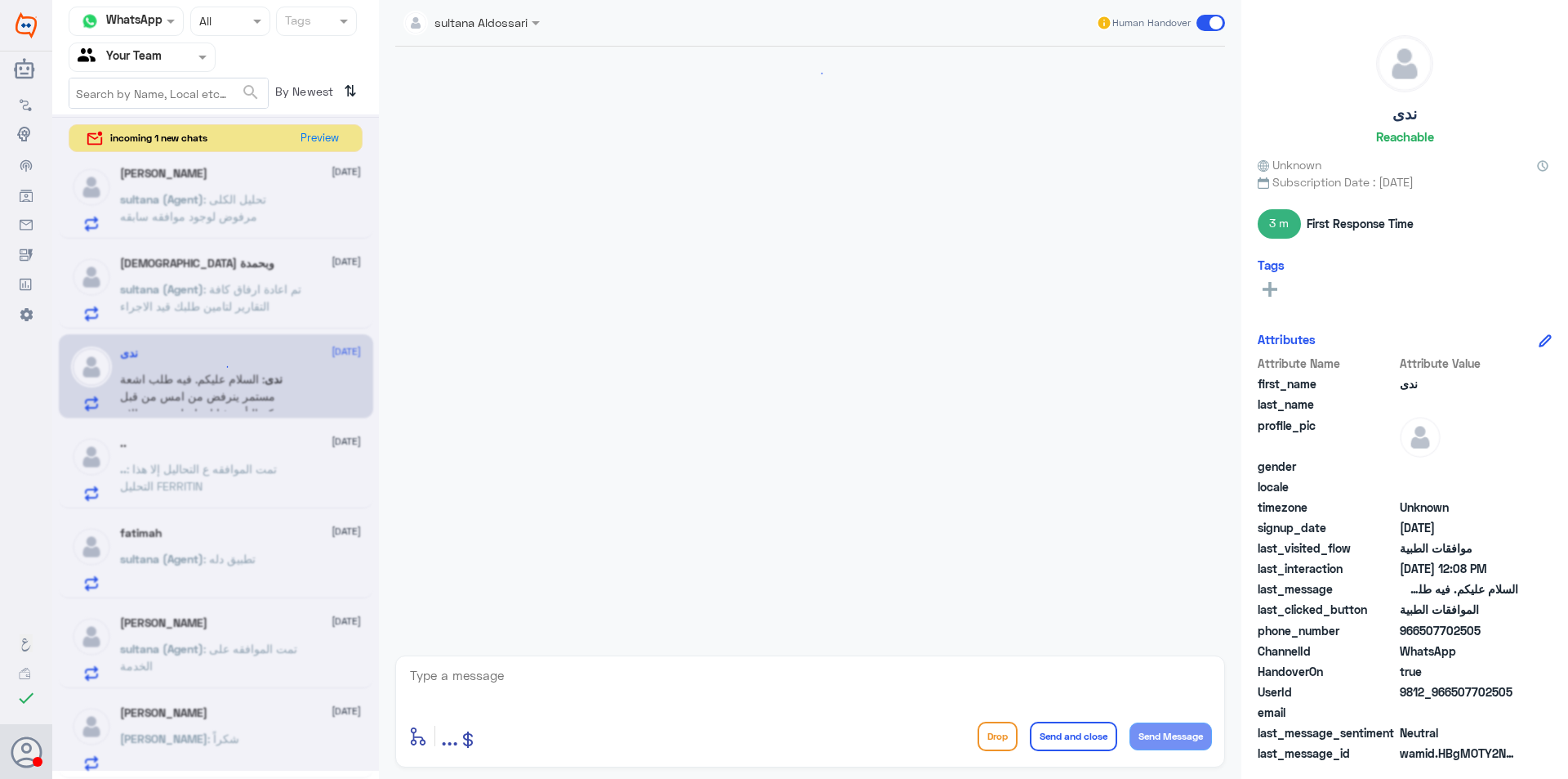
scroll to position [1836, 0]
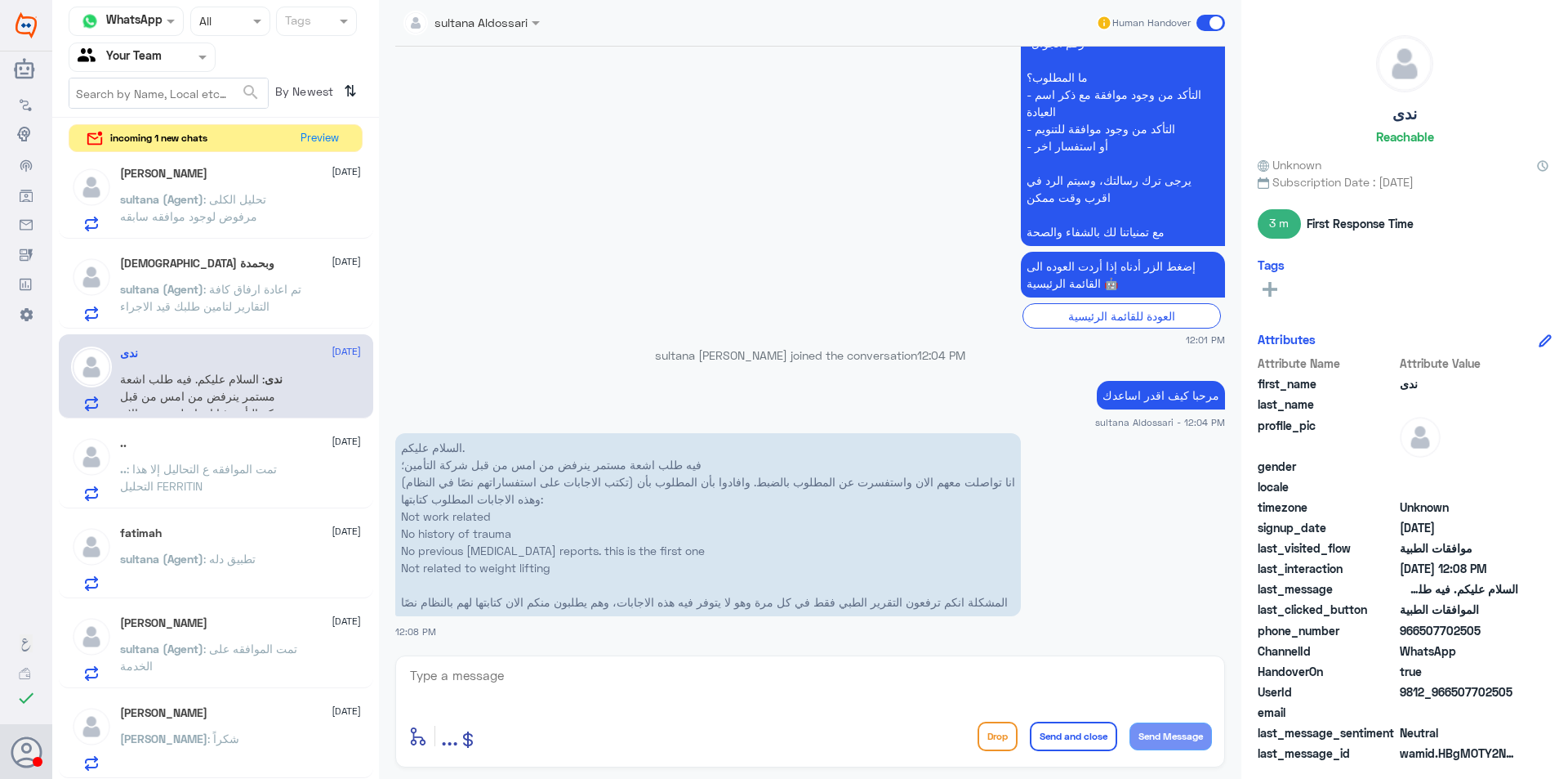
click at [211, 313] on span ": تم اعادة ارفاق كافة التقارير لتامين طلبك قيد الاجراء" at bounding box center [210, 297] width 181 height 31
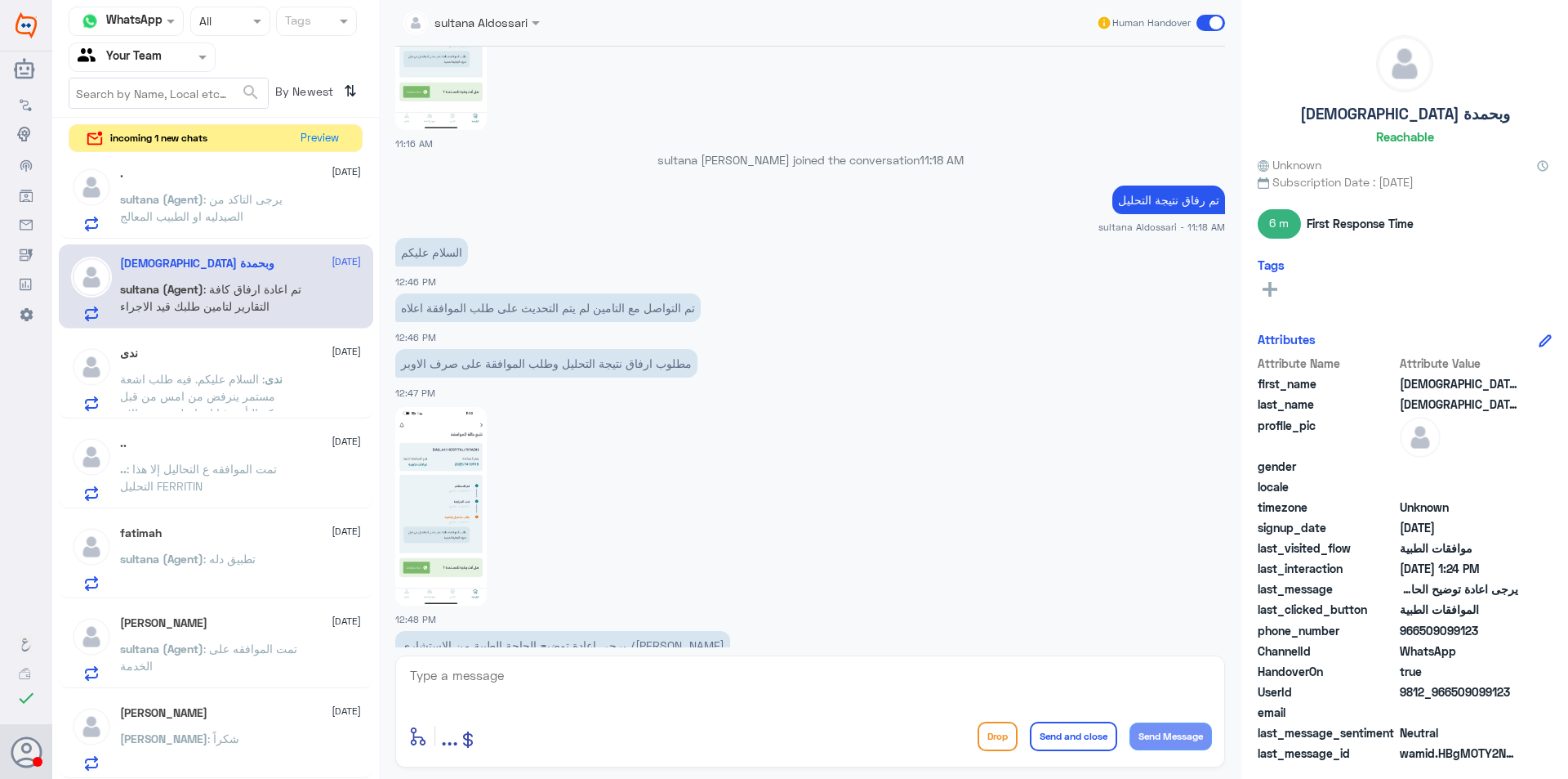
scroll to position [1242, 0]
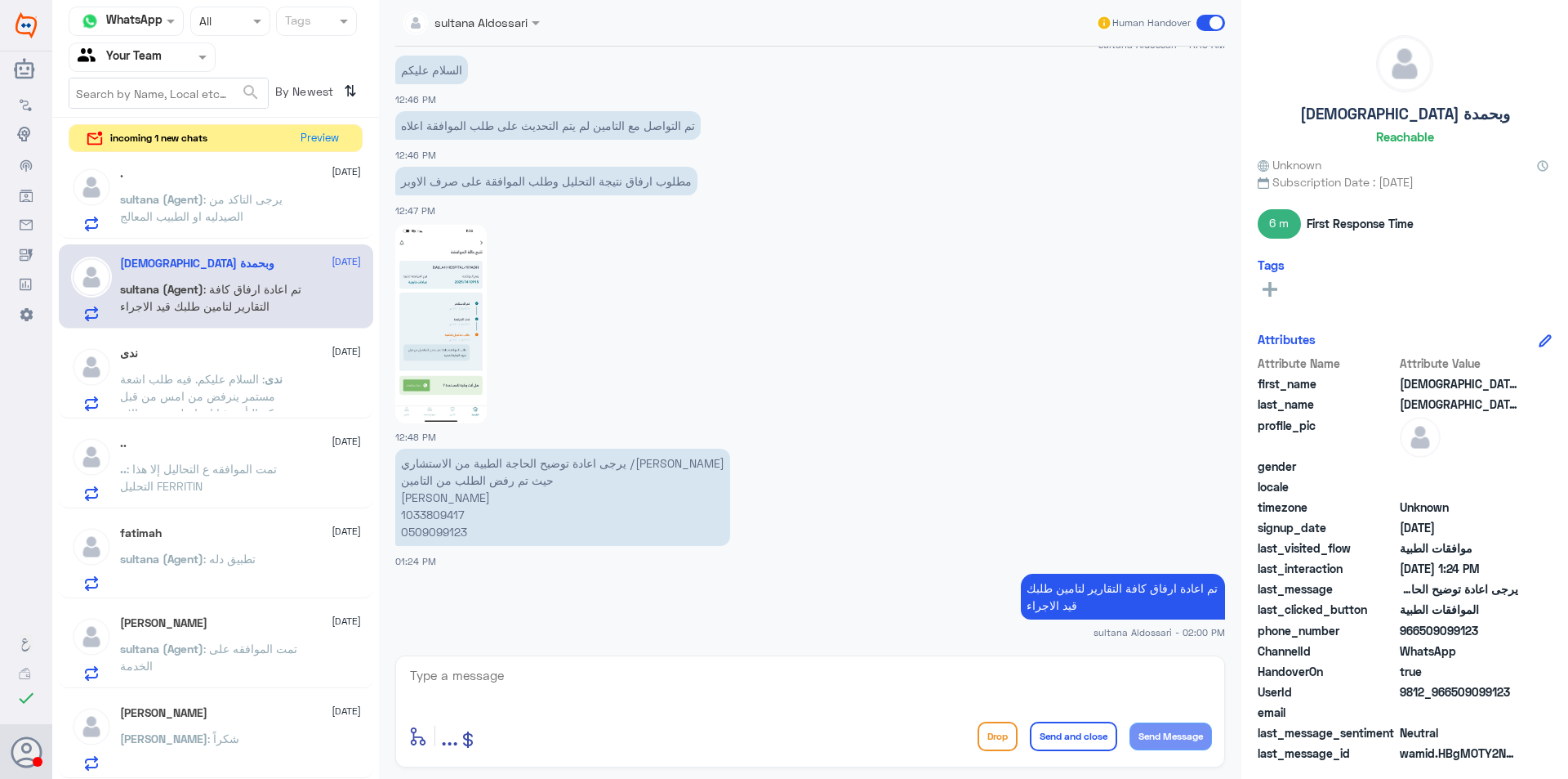
click at [426, 514] on p "يرجى اعادة توضيح الحاجة الطبية من الاستشاري /[PERSON_NAME] حيث تم رفض الطلب من …" at bounding box center [562, 497] width 335 height 98
copy p "1033809417"
click at [324, 142] on button "Preview" at bounding box center [320, 137] width 51 height 25
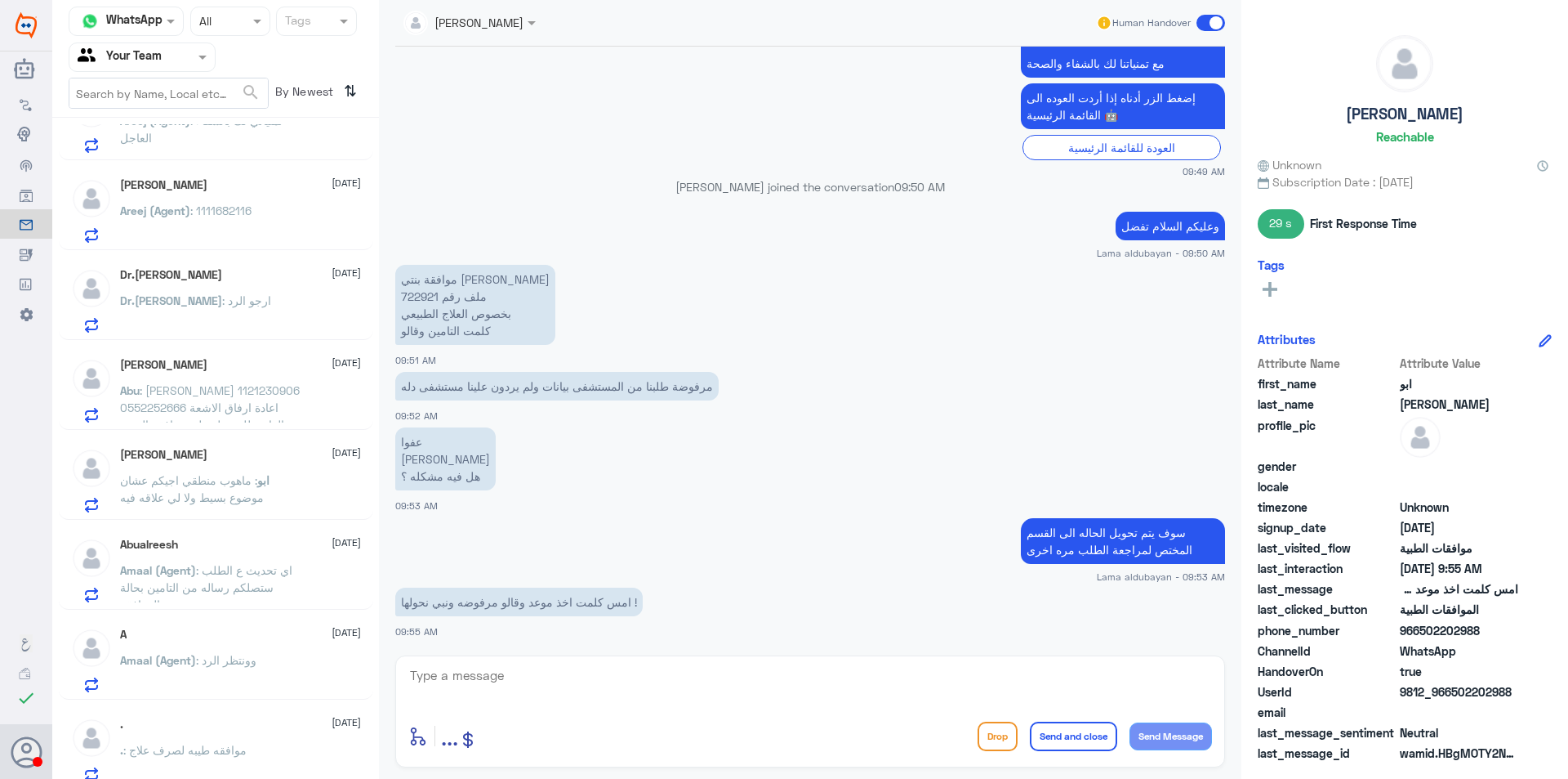
scroll to position [653, 0]
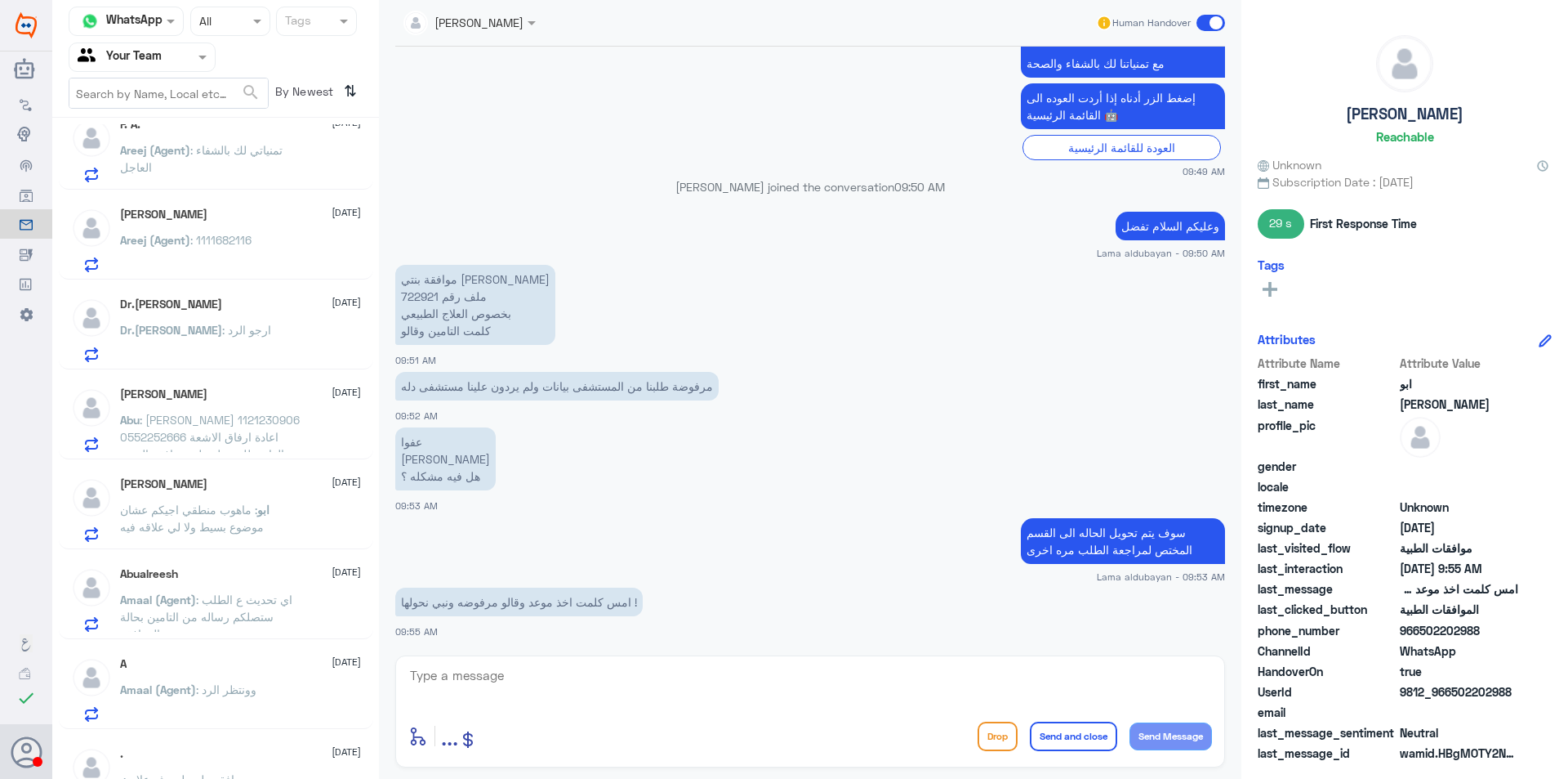
click at [266, 512] on span "ابو" at bounding box center [263, 509] width 12 height 14
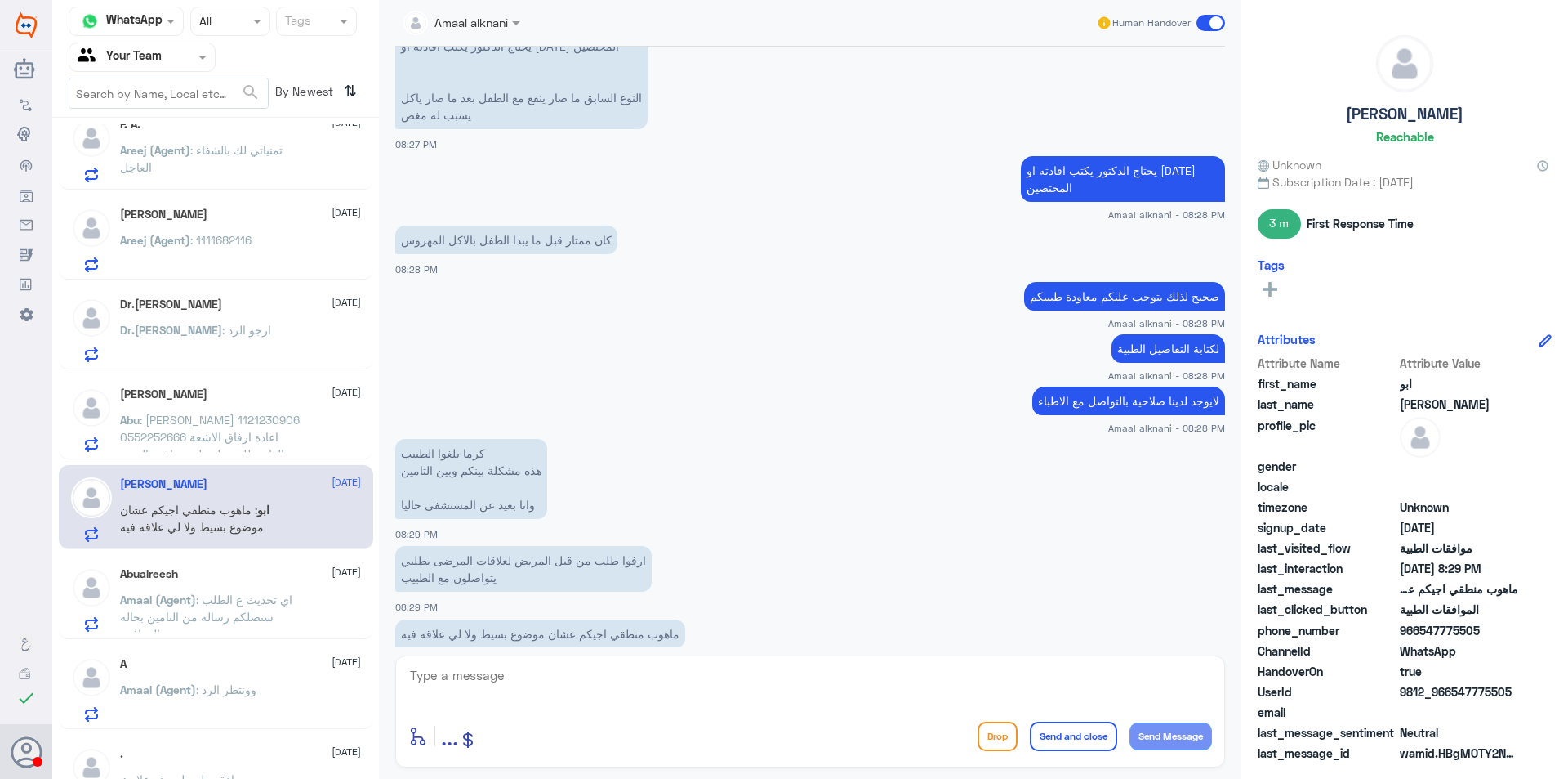
scroll to position [1826, 0]
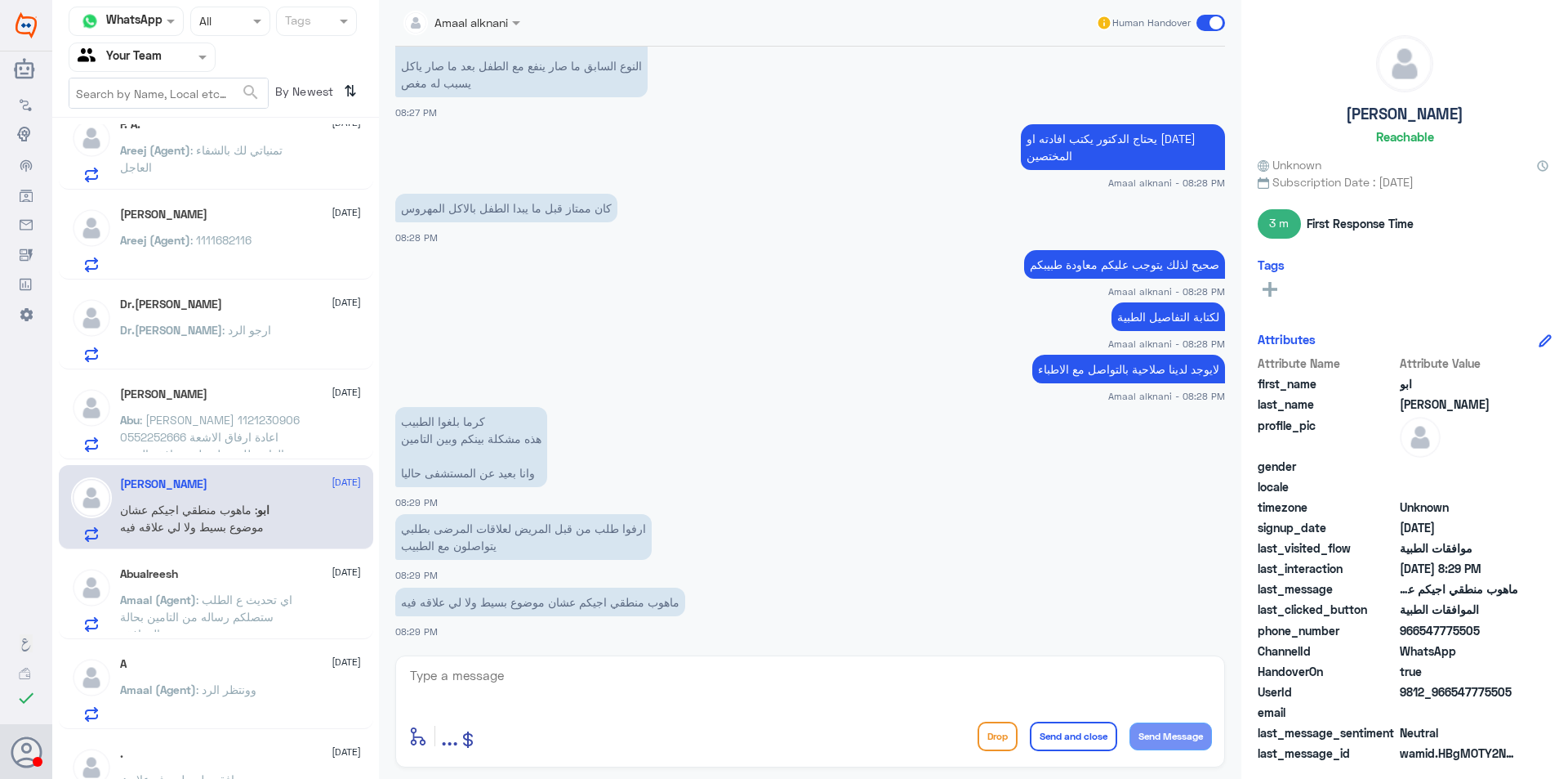
click at [829, 673] on textarea at bounding box center [810, 684] width 804 height 40
type textarea "d"
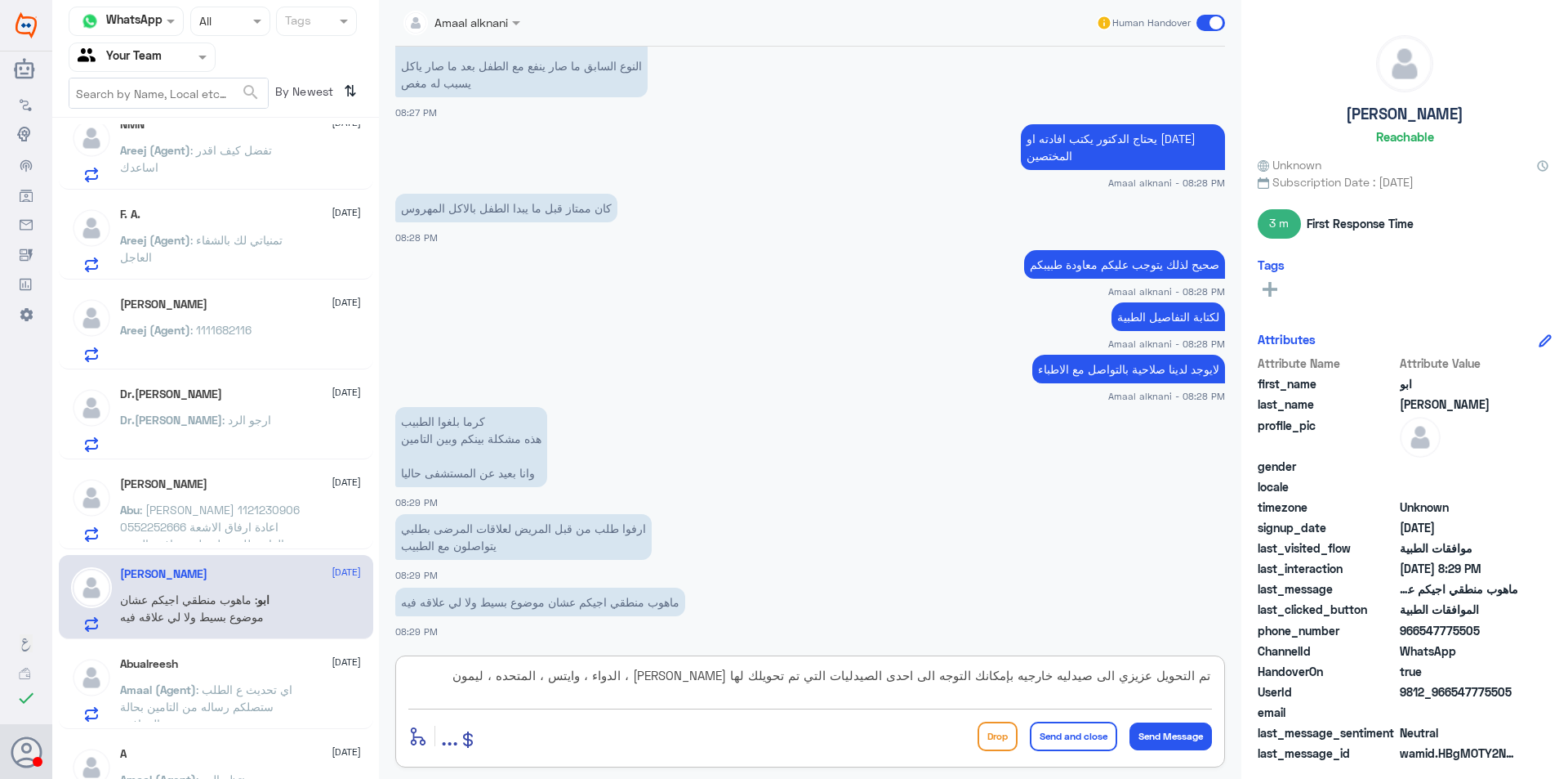
type textarea "تم التحويل عزيزي الى صيدليه خارجيه بإمكانك التوجه الى احدى الصيدليات التي تم تح…"
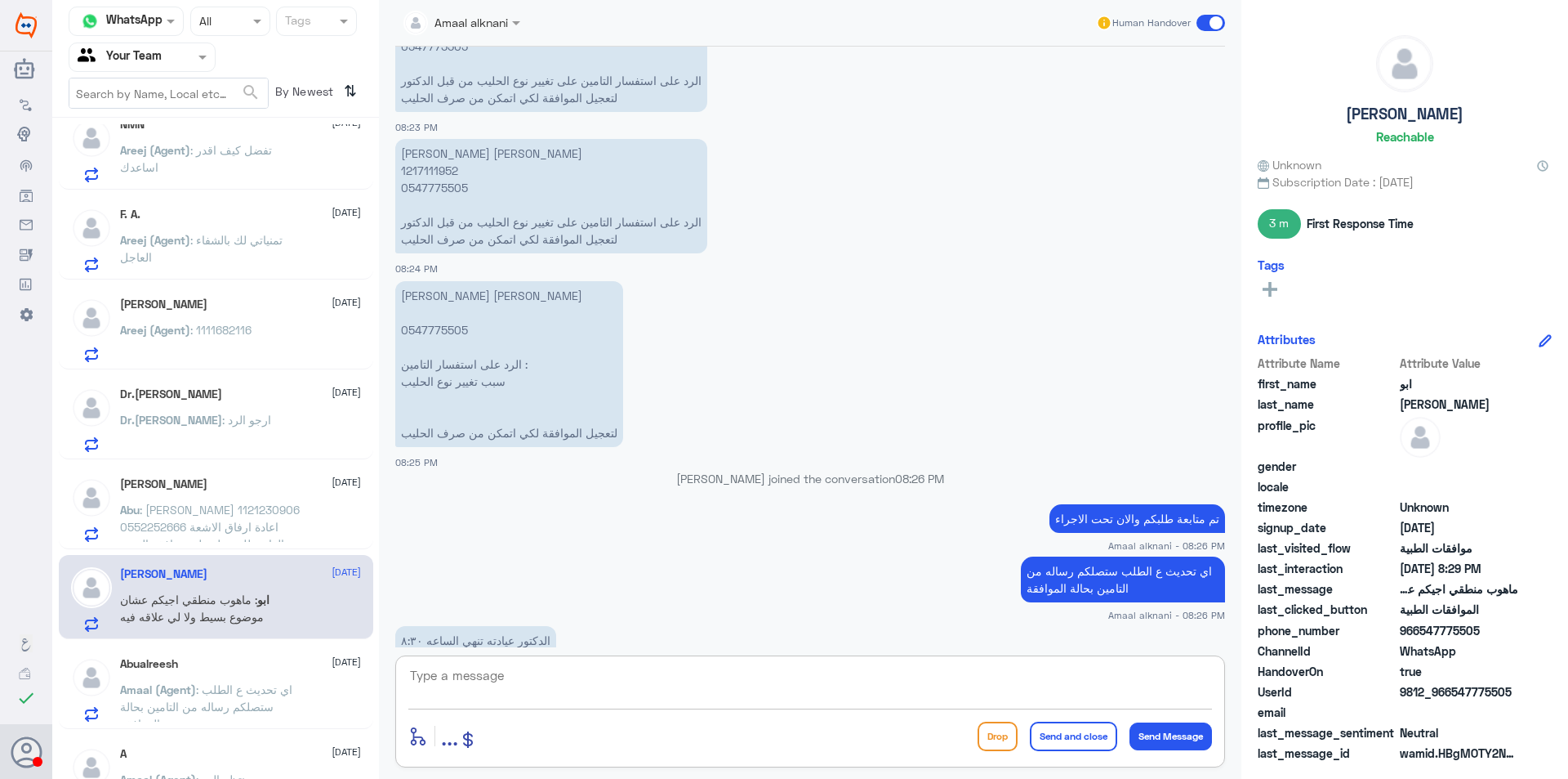
scroll to position [1955, 0]
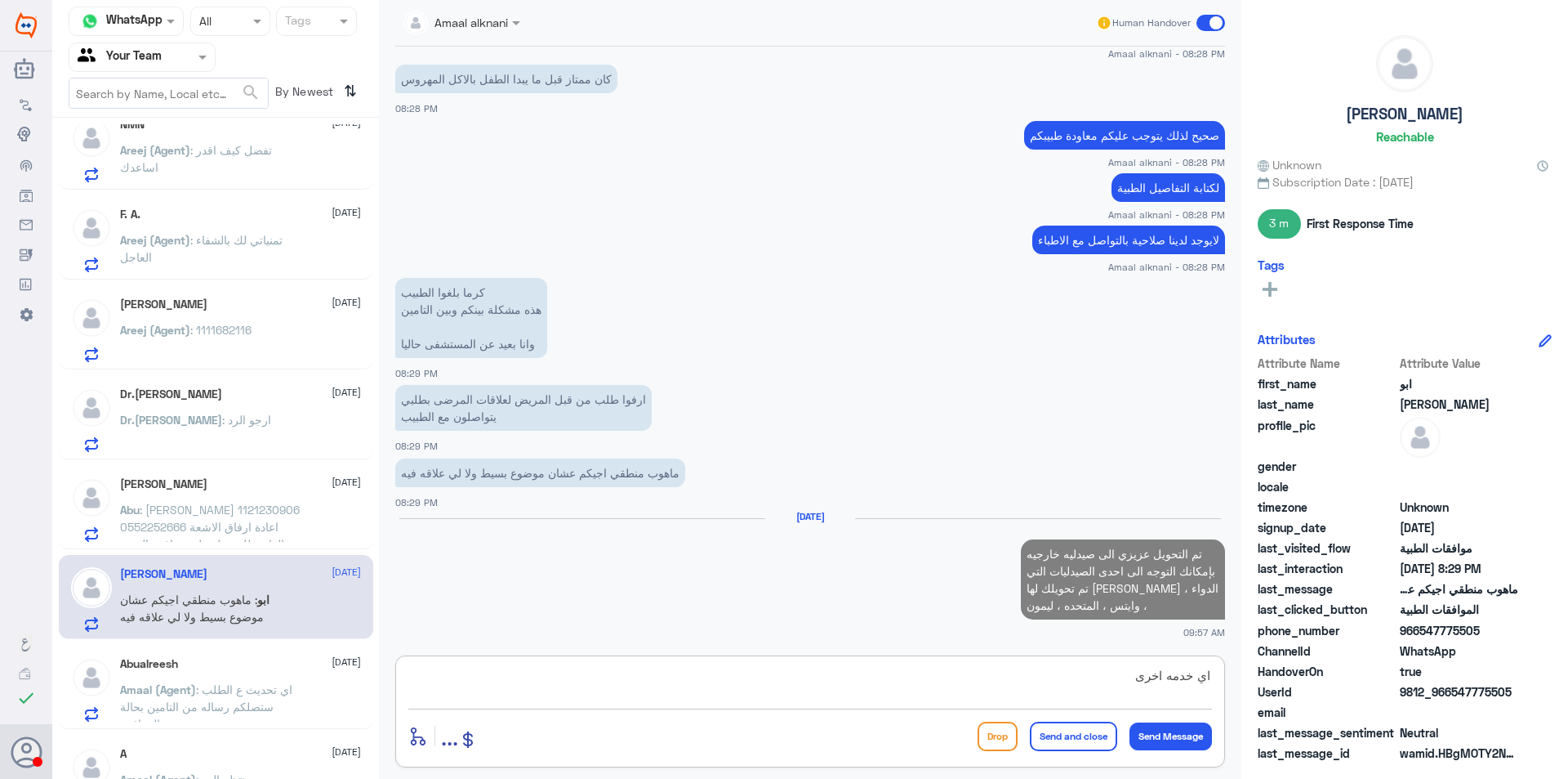
type textarea "اي خدمه اخرى"
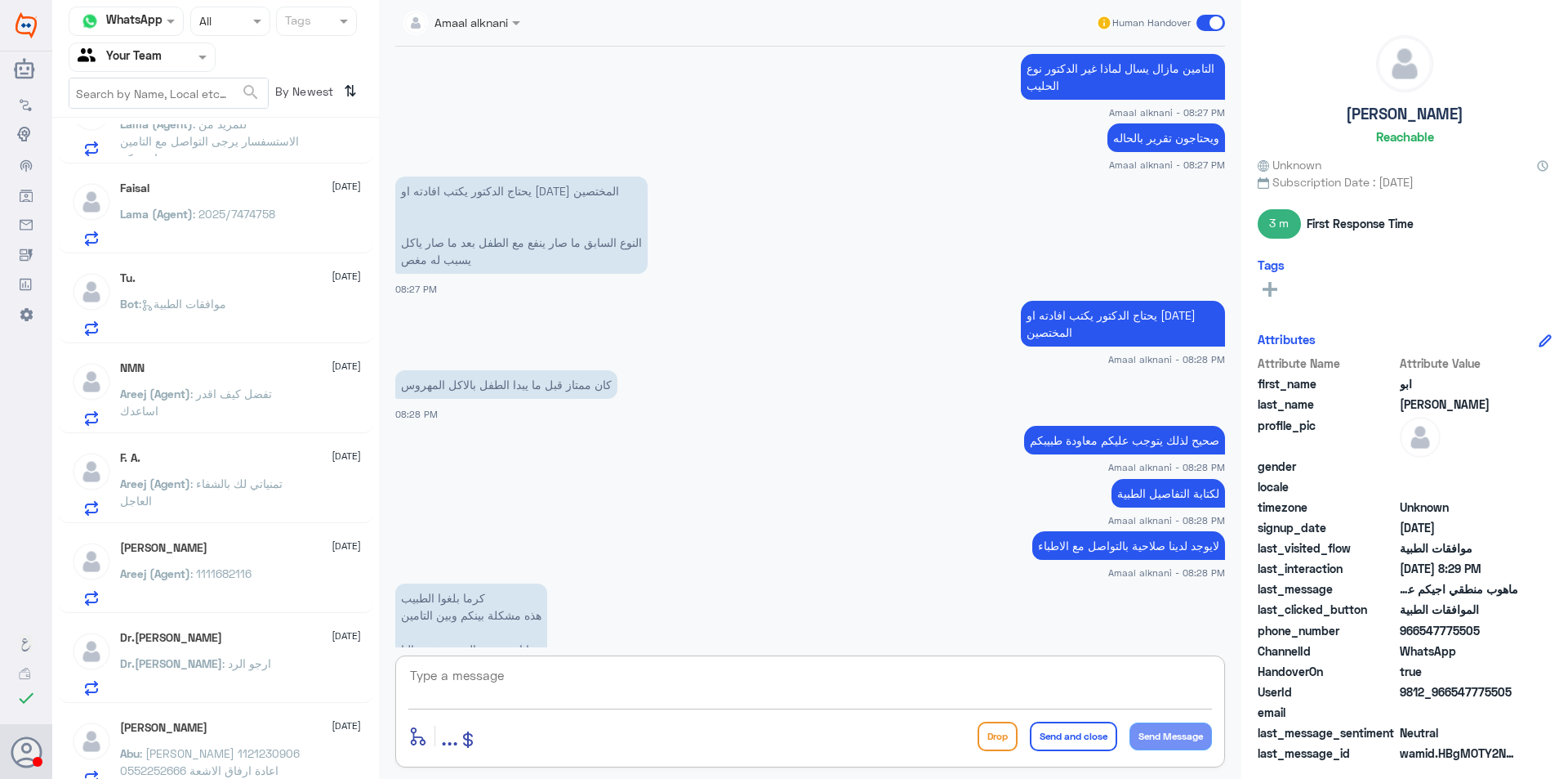
scroll to position [0, 0]
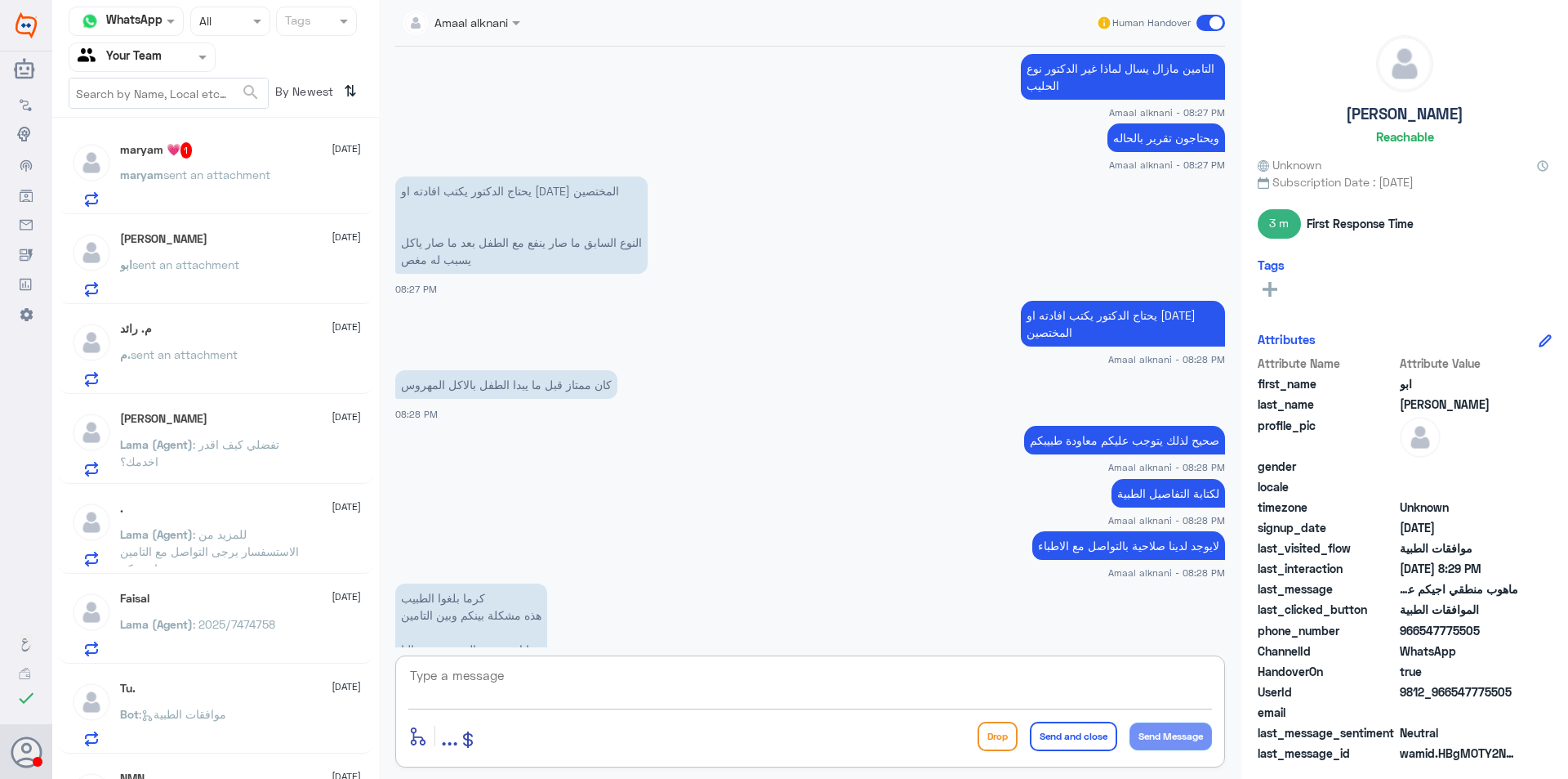
click at [251, 186] on p "[PERSON_NAME] sent an attachment" at bounding box center [195, 187] width 150 height 41
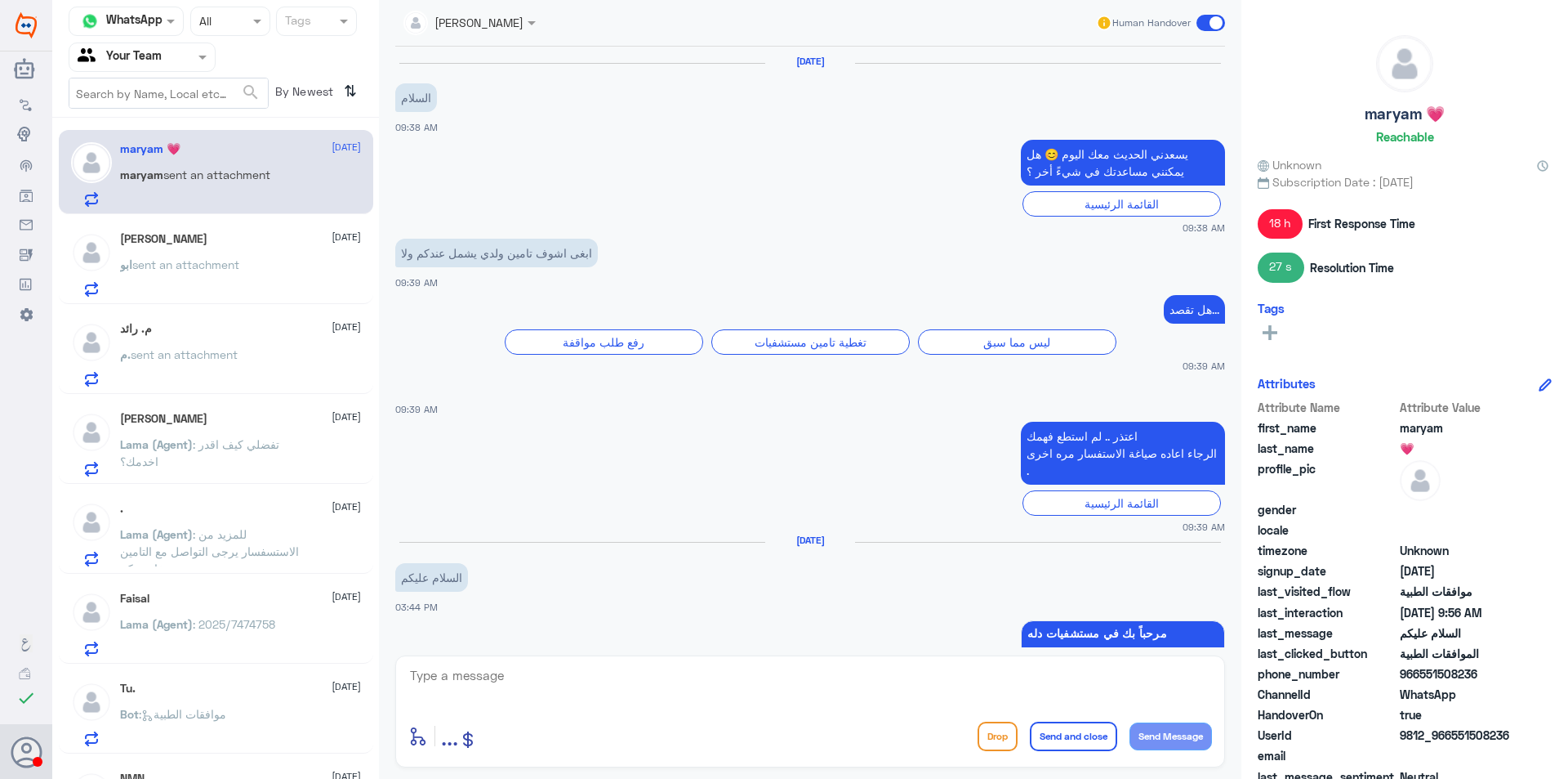
scroll to position [1050, 0]
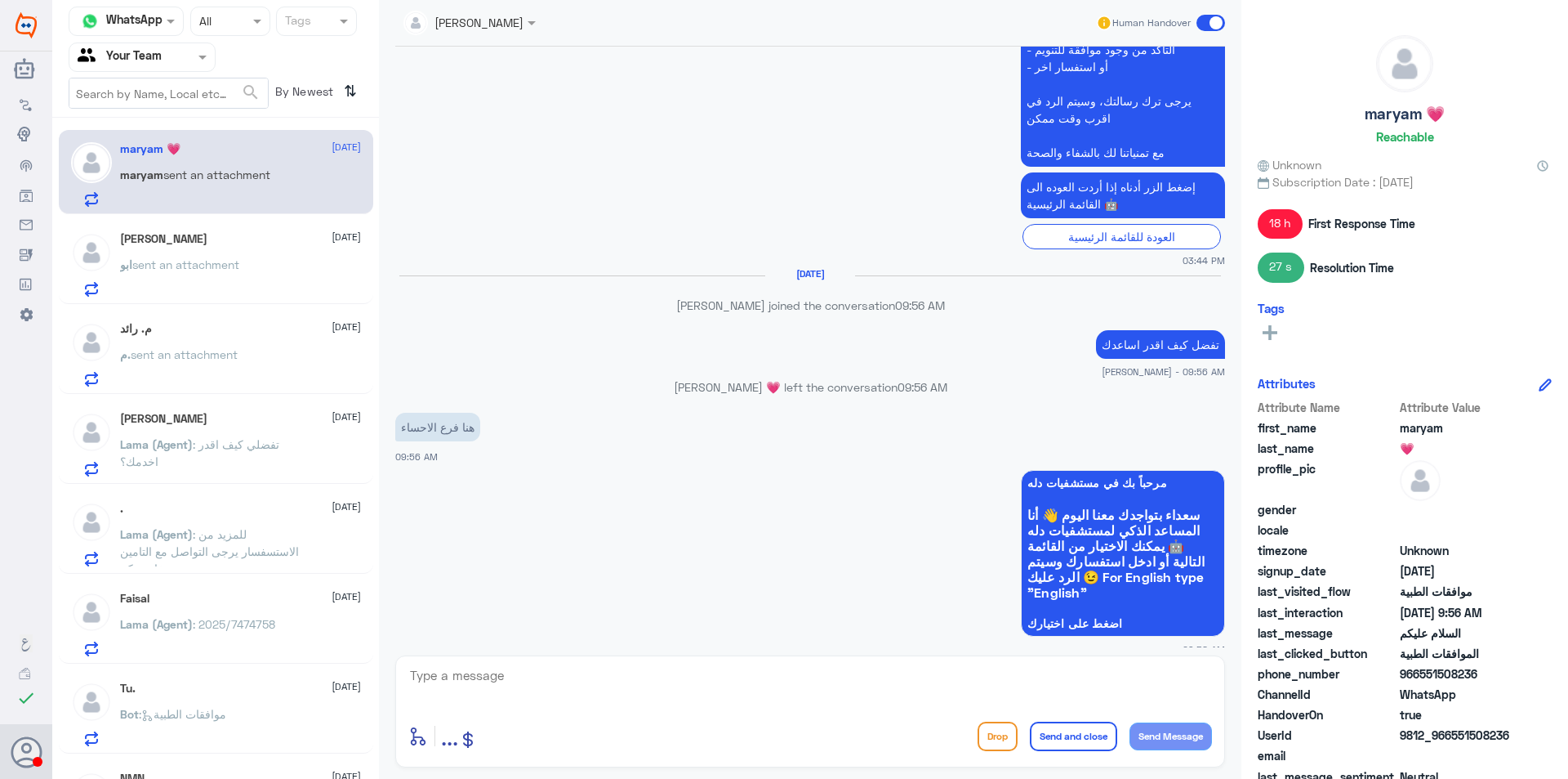
click at [128, 267] on span "ابو" at bounding box center [126, 264] width 12 height 14
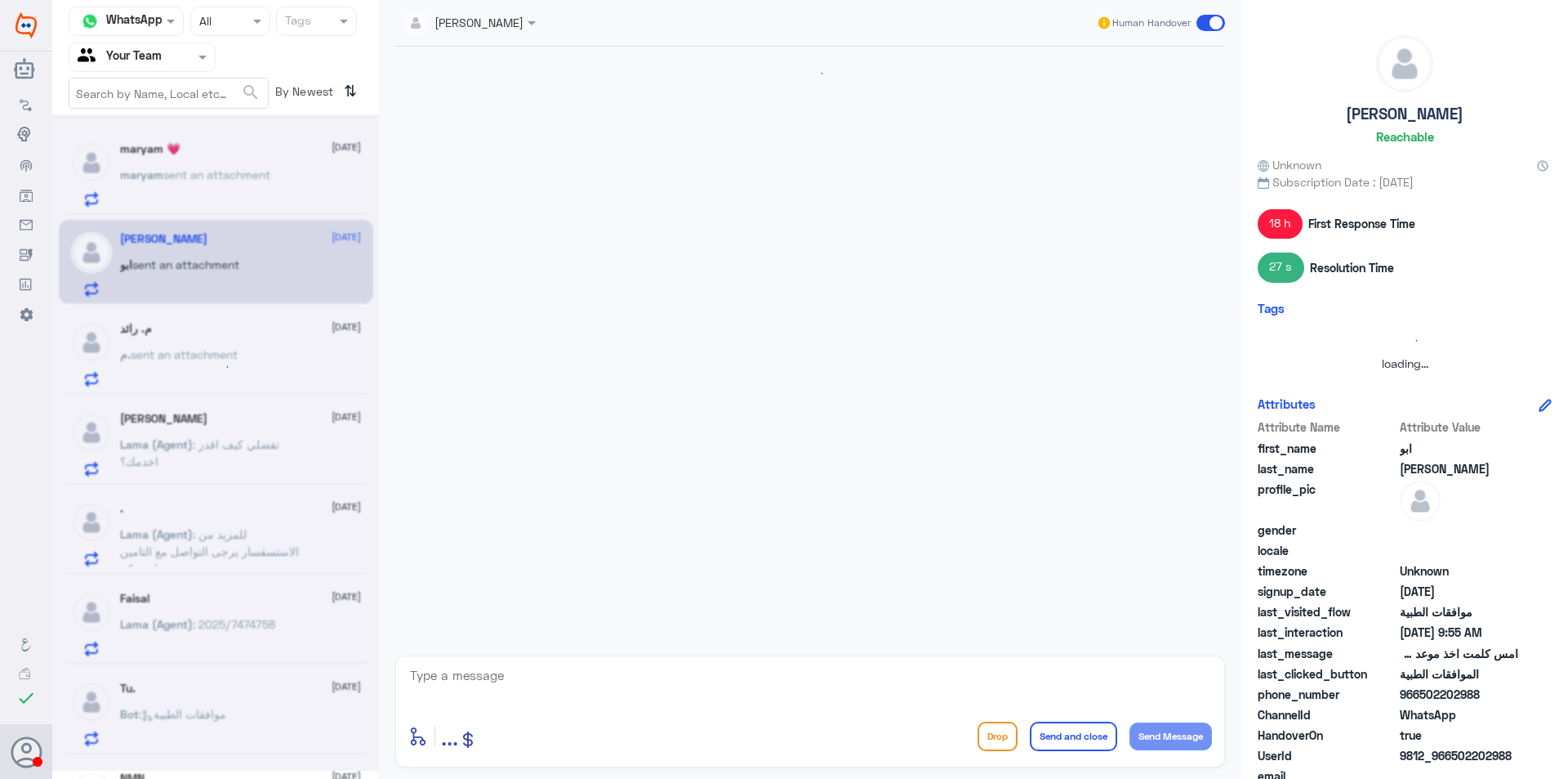
scroll to position [661, 0]
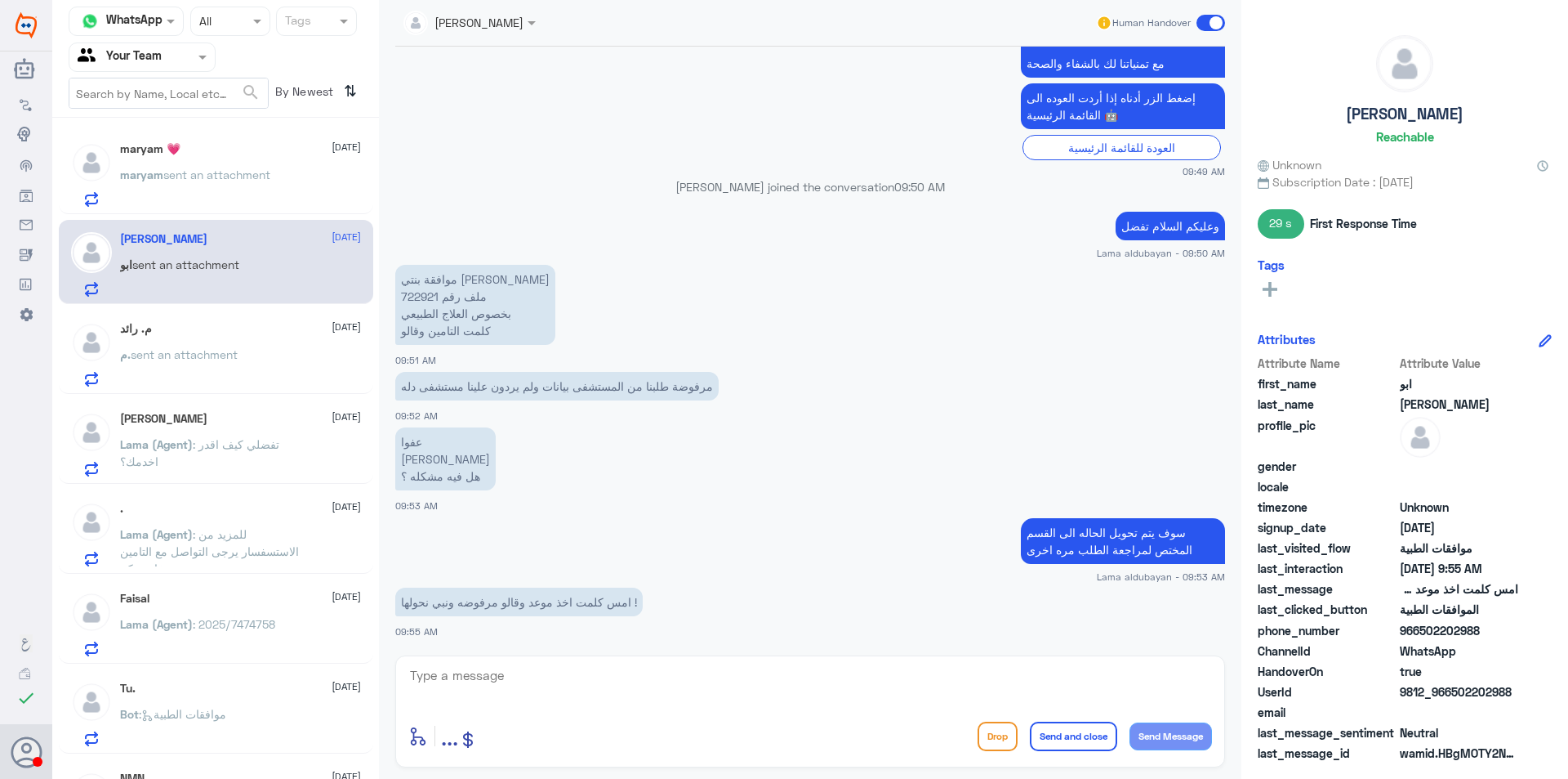
click at [421, 298] on p "موافقة بنتي [PERSON_NAME] ملف رقم 722921 بخصوص العلاج الطبيعي كلمت التامين وقالو" at bounding box center [475, 304] width 160 height 80
click at [245, 325] on div "م. رائد [DATE]" at bounding box center [240, 328] width 241 height 14
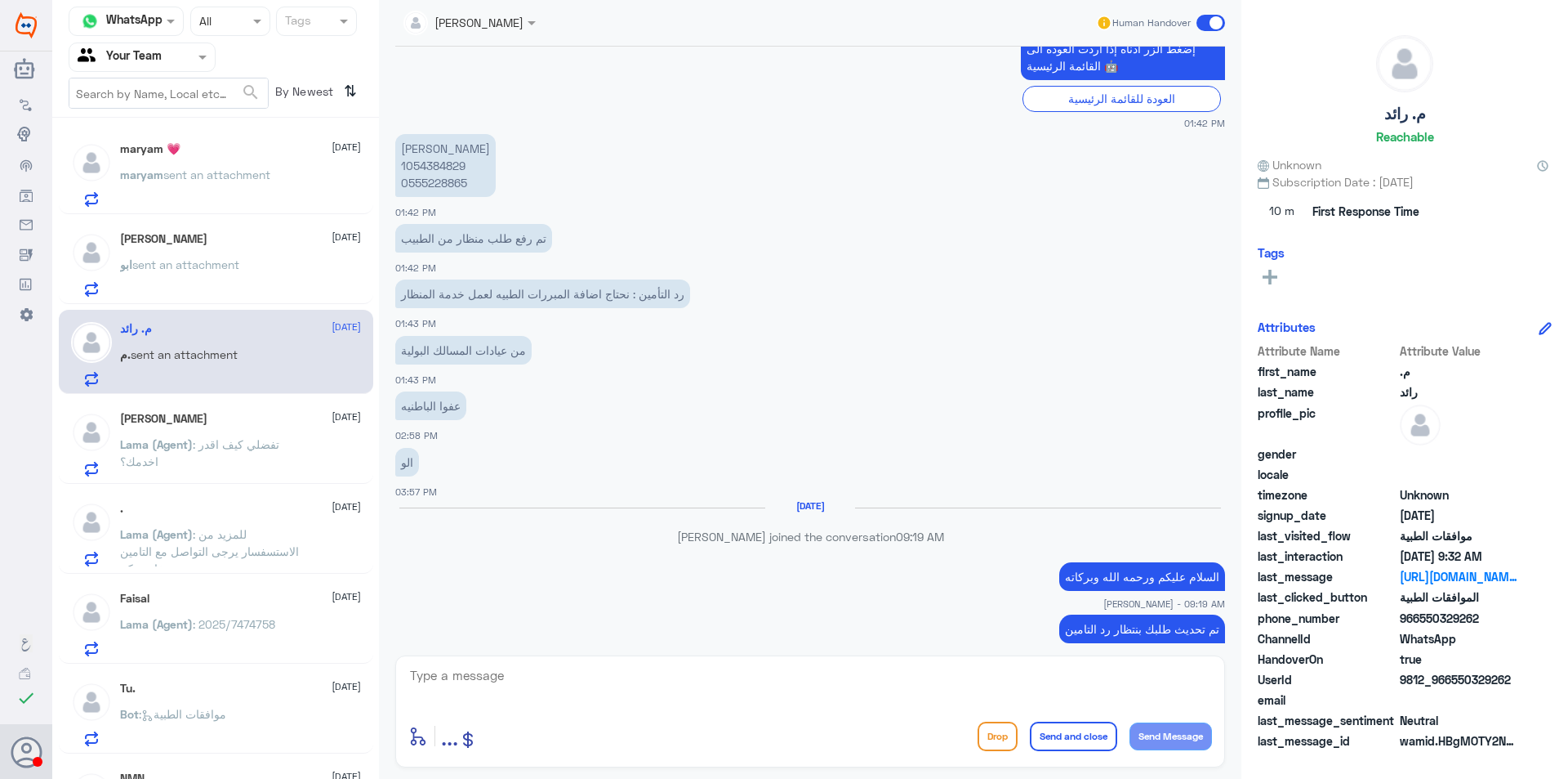
scroll to position [385, 0]
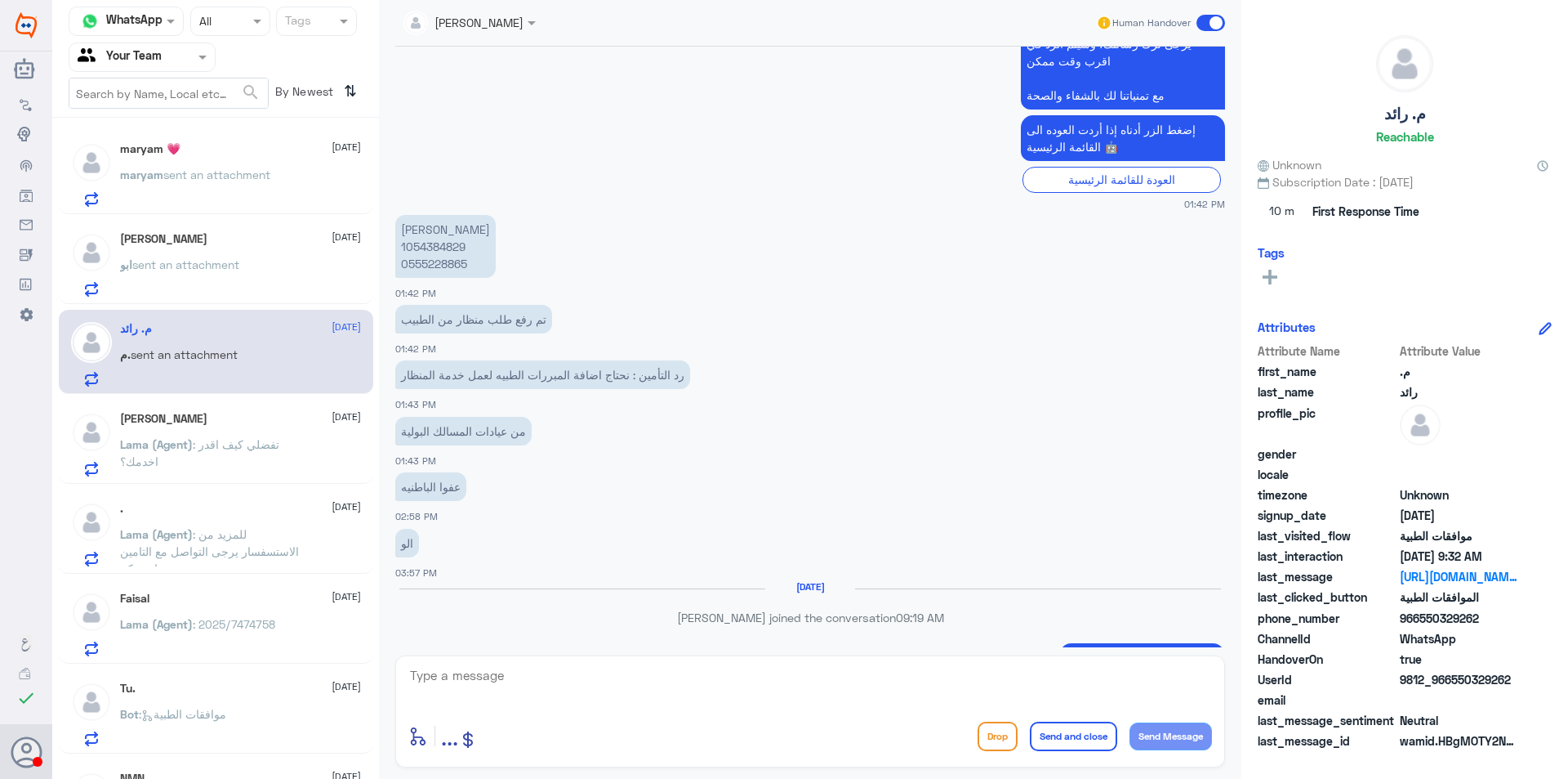
click at [435, 259] on p "[PERSON_NAME] 1054384829 0555228865" at bounding box center [445, 246] width 100 height 63
copy p "0555228865"
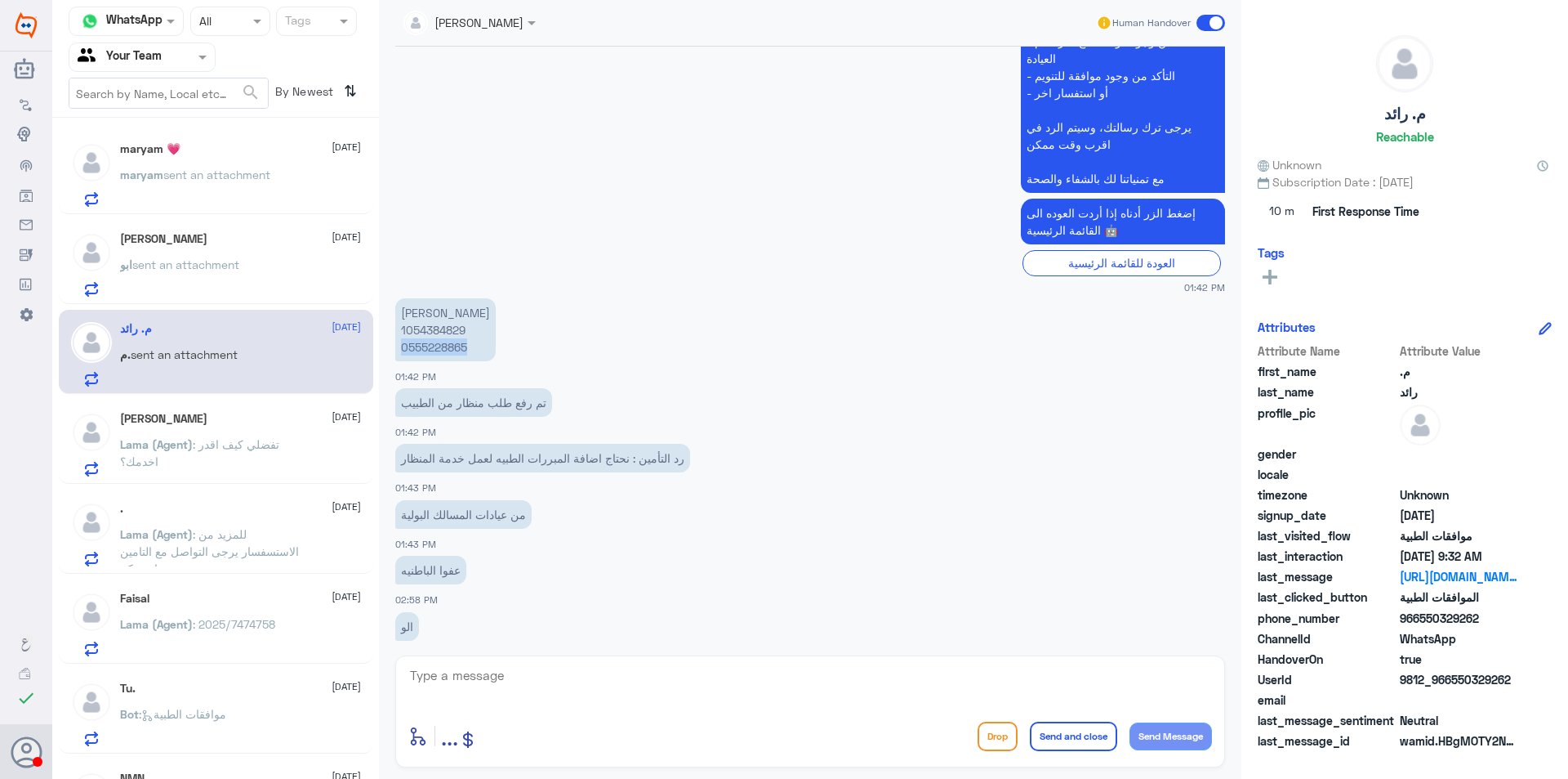
scroll to position [0, 0]
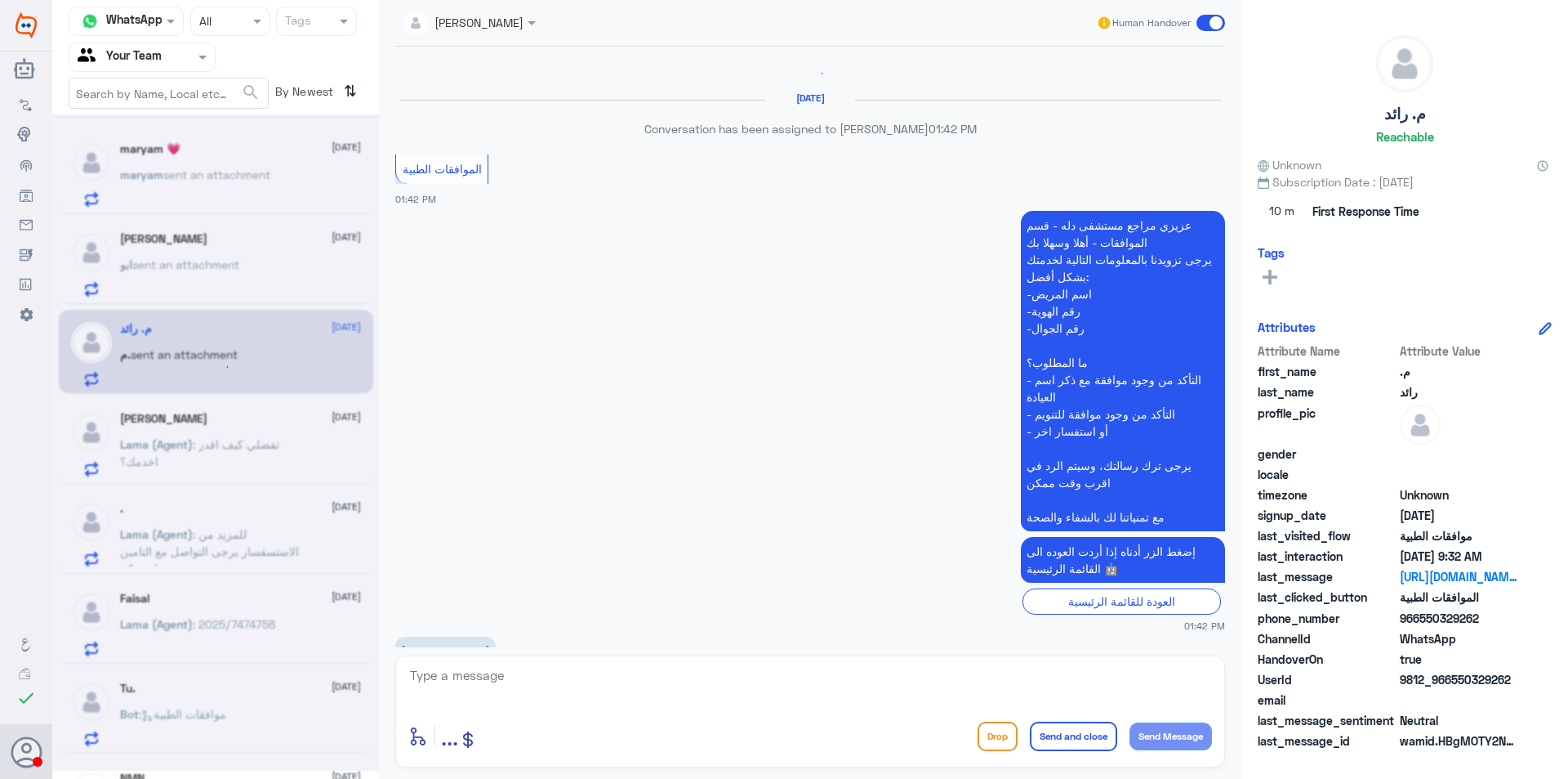
click at [262, 85] on form "search" at bounding box center [168, 93] width 200 height 31
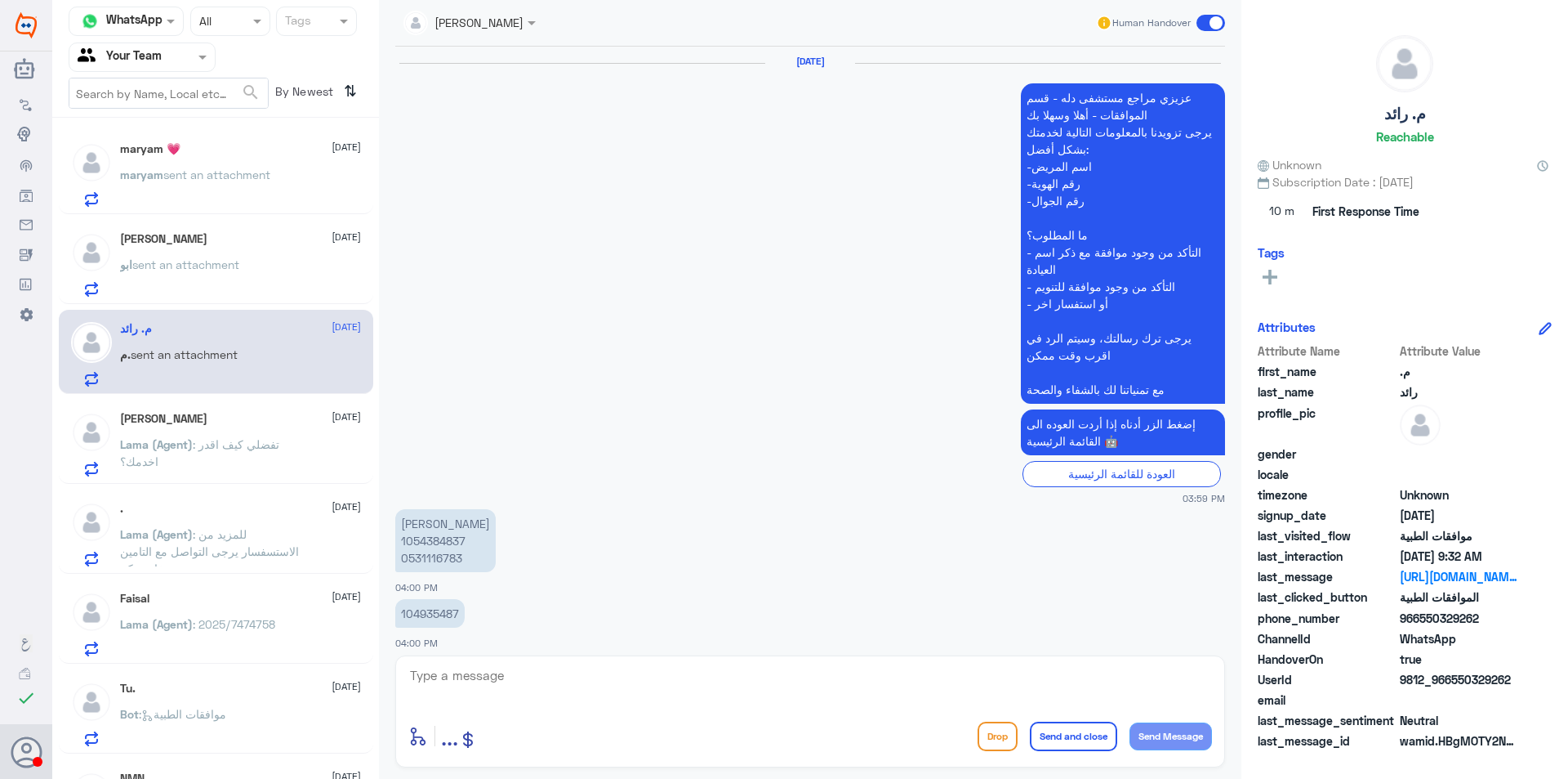
scroll to position [2129, 0]
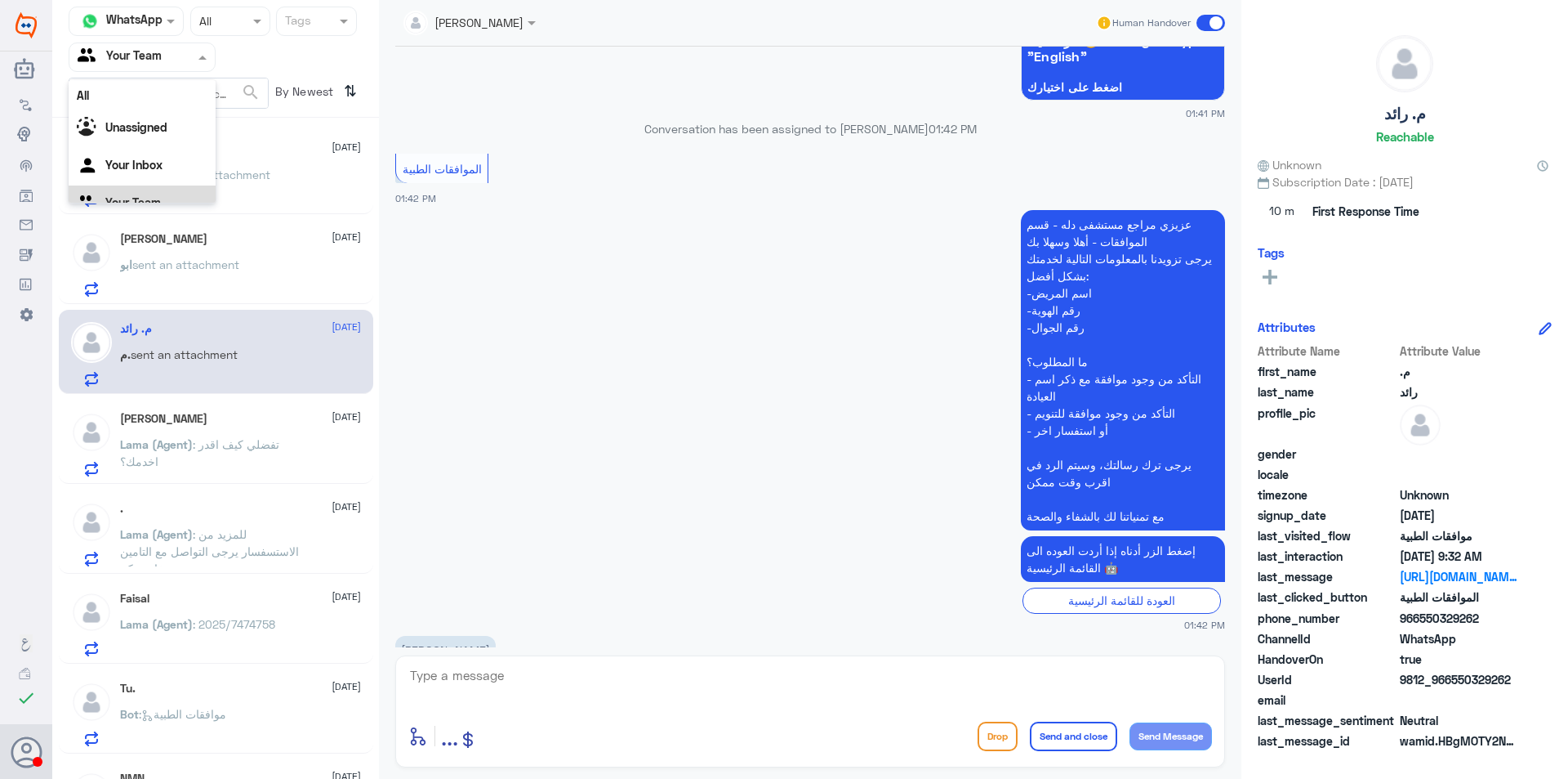
click at [154, 65] on input "text" at bounding box center [123, 56] width 90 height 19
click at [154, 161] on div "Your Inbox" at bounding box center [142, 146] width 147 height 38
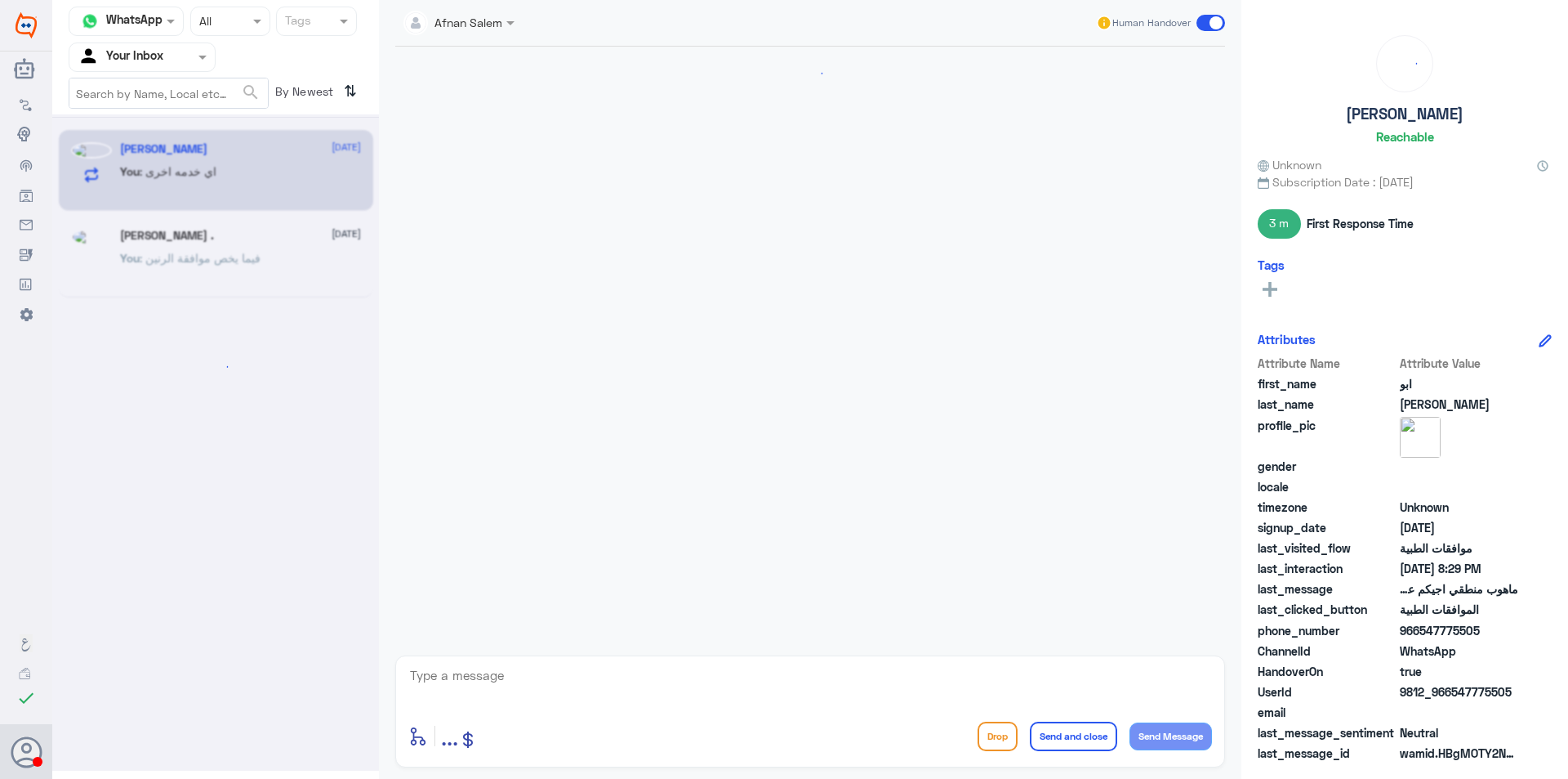
scroll to position [809, 0]
click at [184, 55] on div at bounding box center [142, 56] width 145 height 19
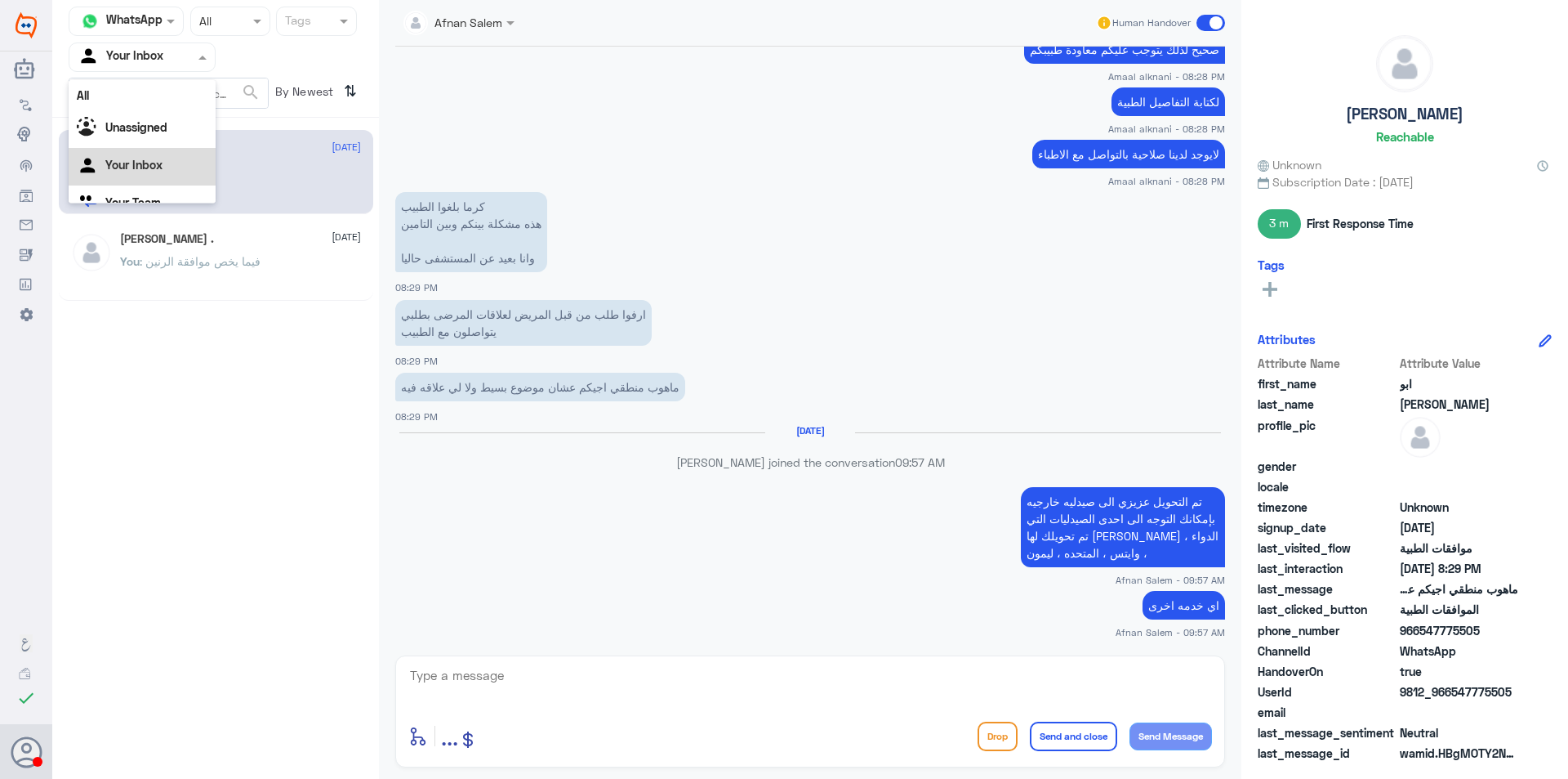
scroll to position [21, 0]
click at [169, 183] on div "Your Team" at bounding box center [142, 184] width 147 height 38
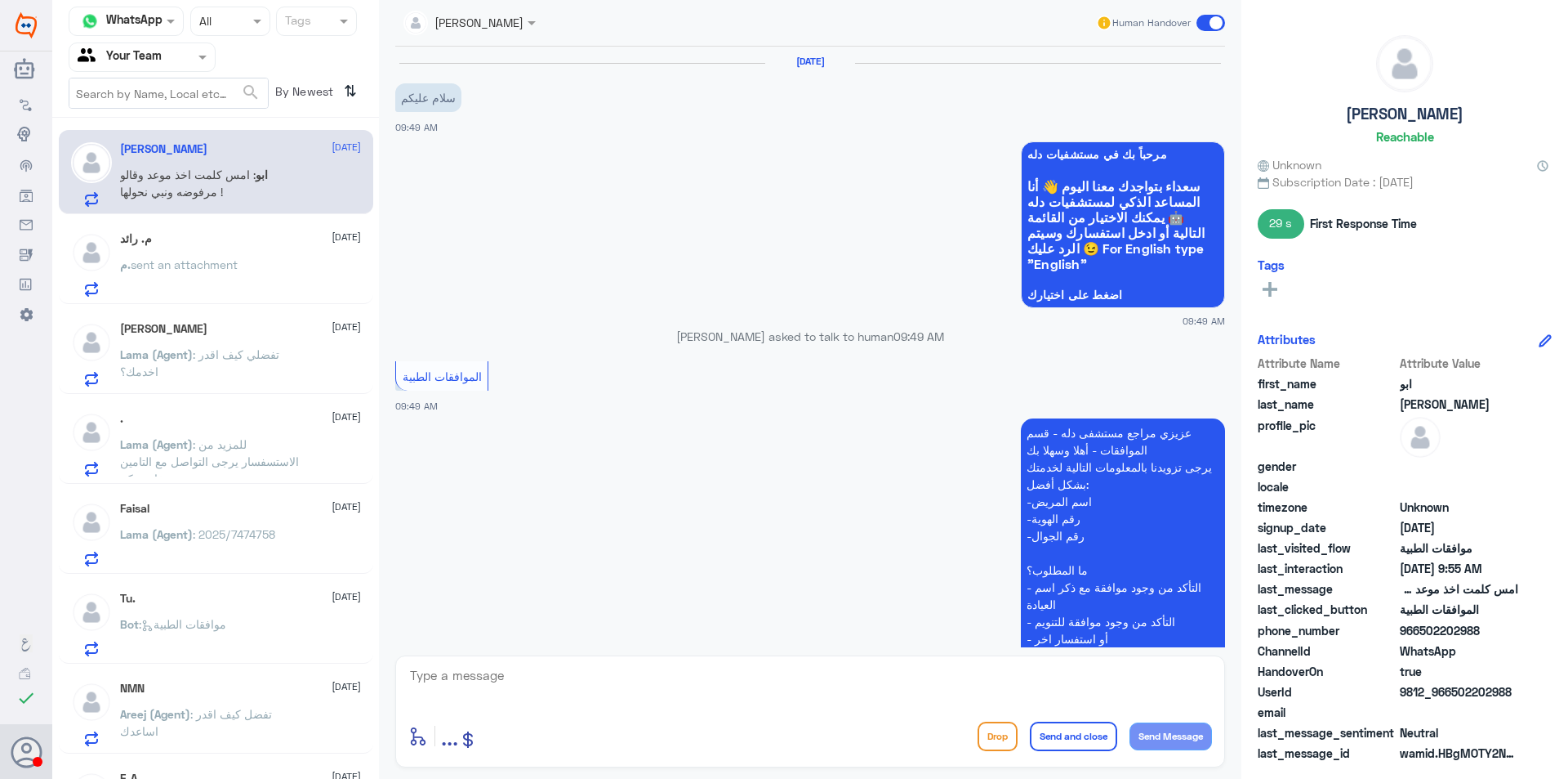
scroll to position [661, 0]
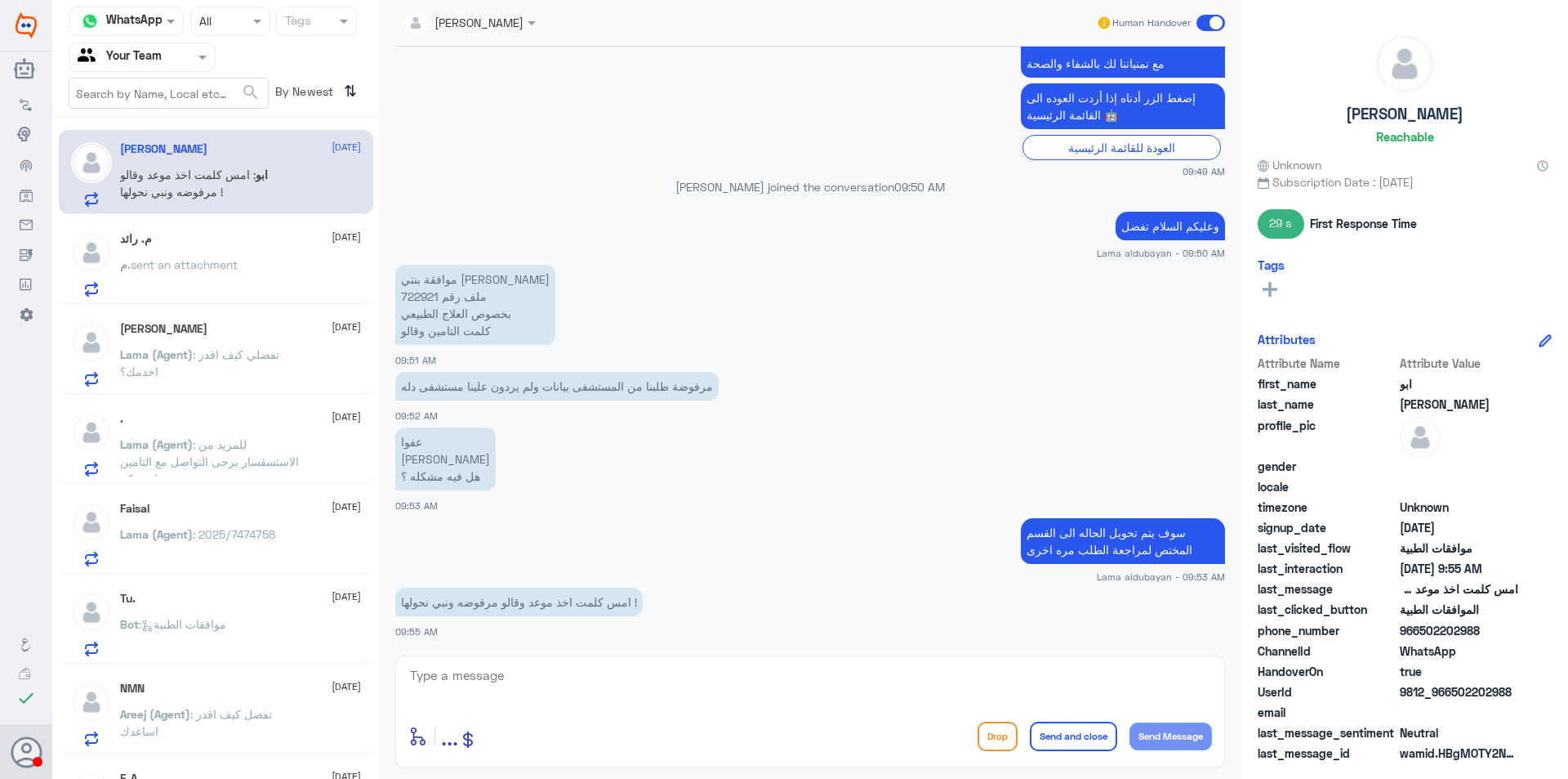
click at [420, 290] on p "موافقة بنتي [PERSON_NAME] ملف رقم 722921 بخصوص العلاج الطبيعي كلمت التامين وقالو" at bounding box center [475, 304] width 160 height 80
click at [421, 290] on p "موافقة بنتي [PERSON_NAME] ملف رقم 722921 بخصوص العلاج الطبيعي كلمت التامين وقالو" at bounding box center [475, 304] width 160 height 80
copy p "722921"
click at [305, 582] on div "[DATE] Bot : موافقات الطبية" at bounding box center [216, 621] width 314 height 84
click at [281, 526] on div "Faisal [DATE] Lama (Agent) : 2025/7474758" at bounding box center [240, 533] width 241 height 65
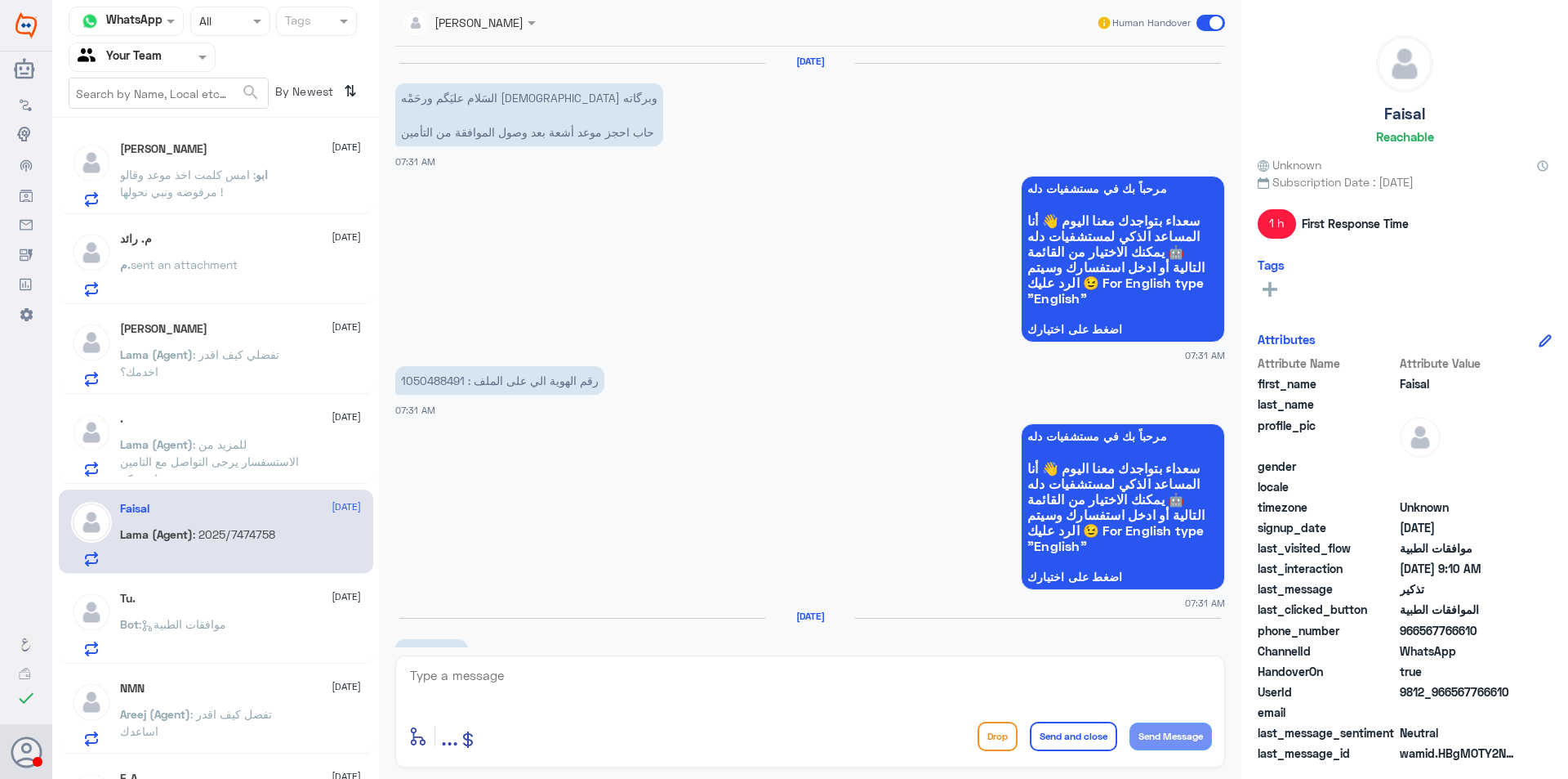
scroll to position [1315, 0]
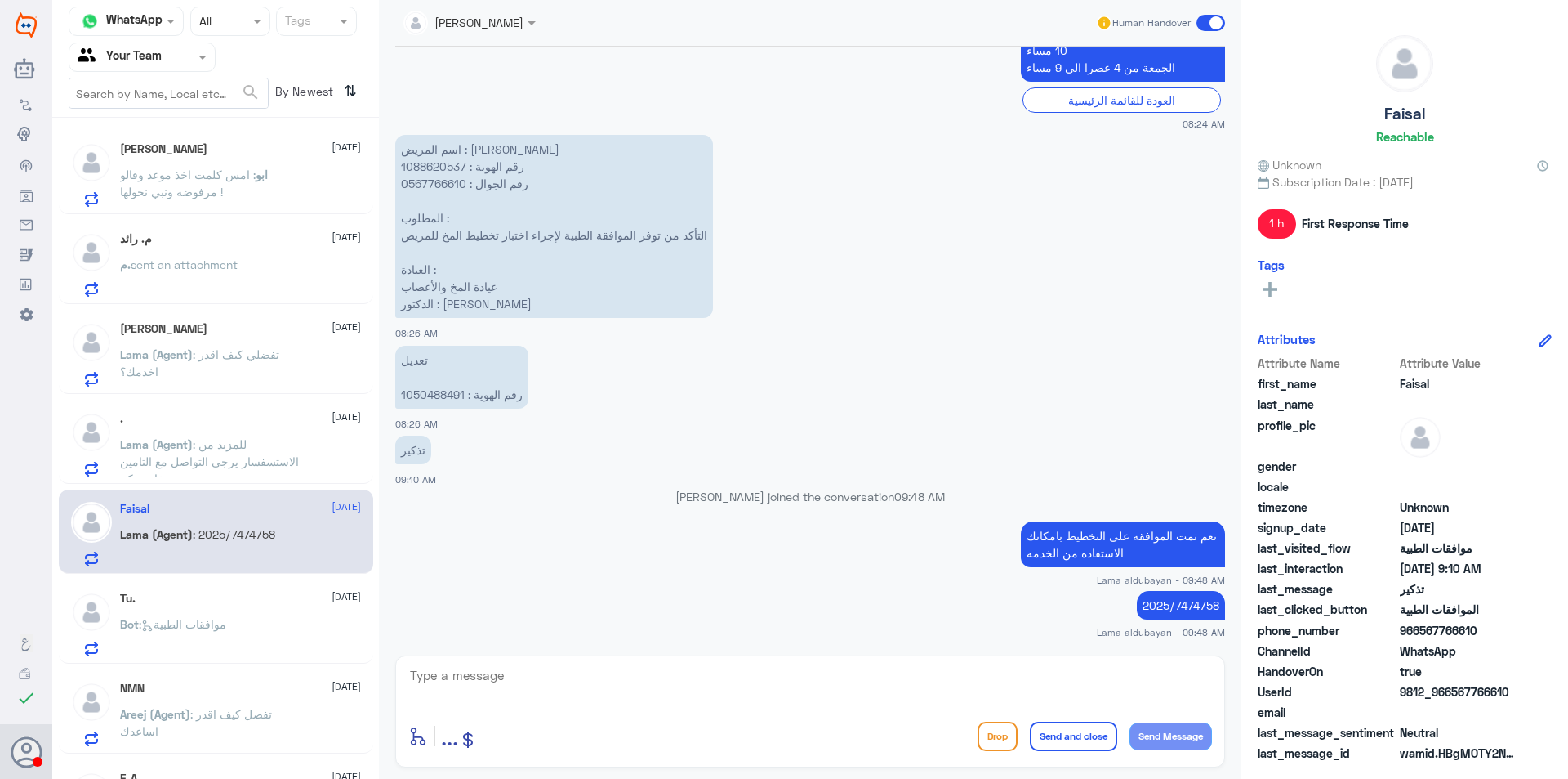
click at [268, 578] on div "[PERSON_NAME] [DATE] ابو : امس كلمت اخذ موعد وقالو مرفوضه ونبي نحولها ! م. رائد…" at bounding box center [216, 453] width 327 height 660
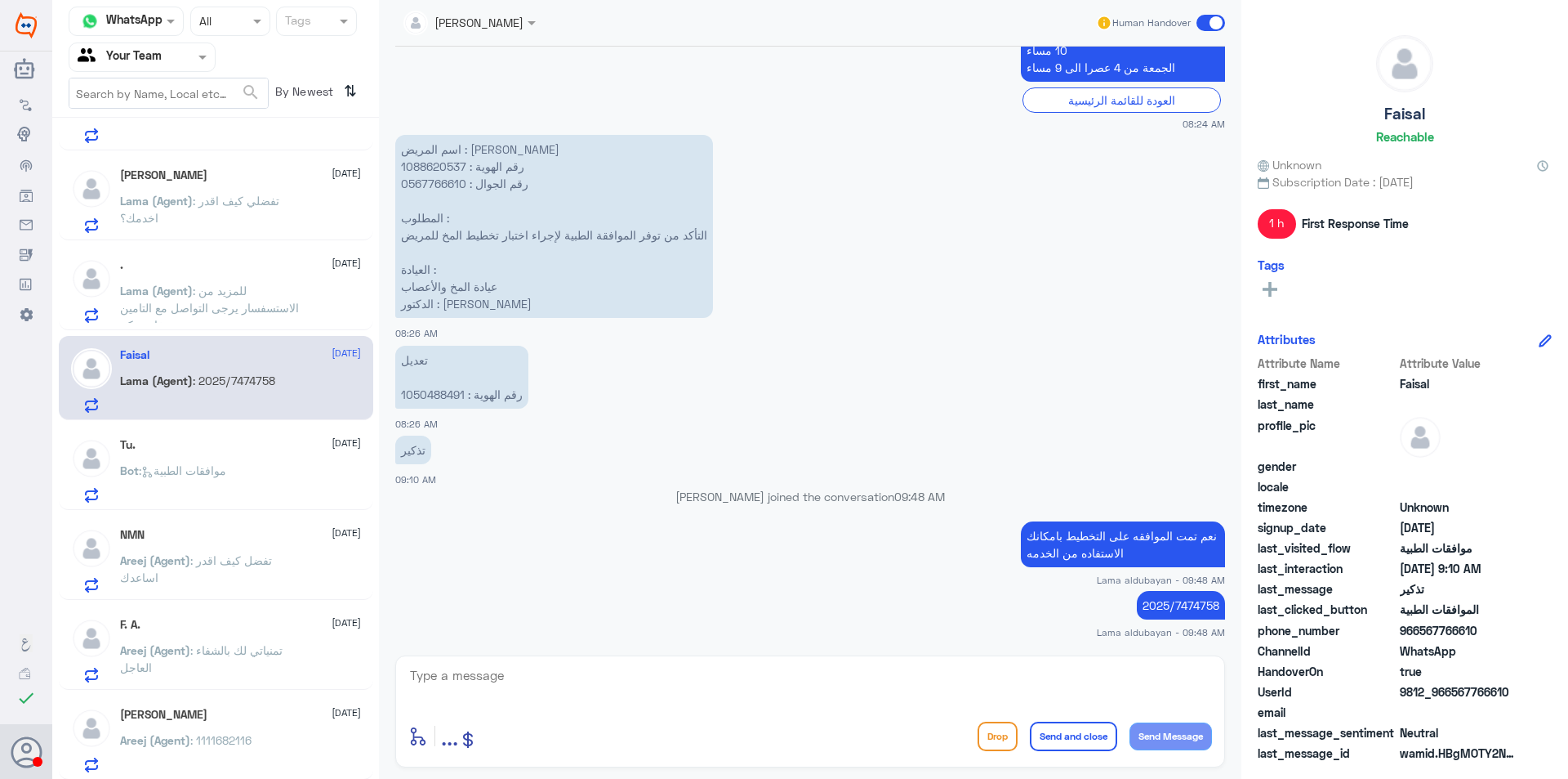
scroll to position [163, 0]
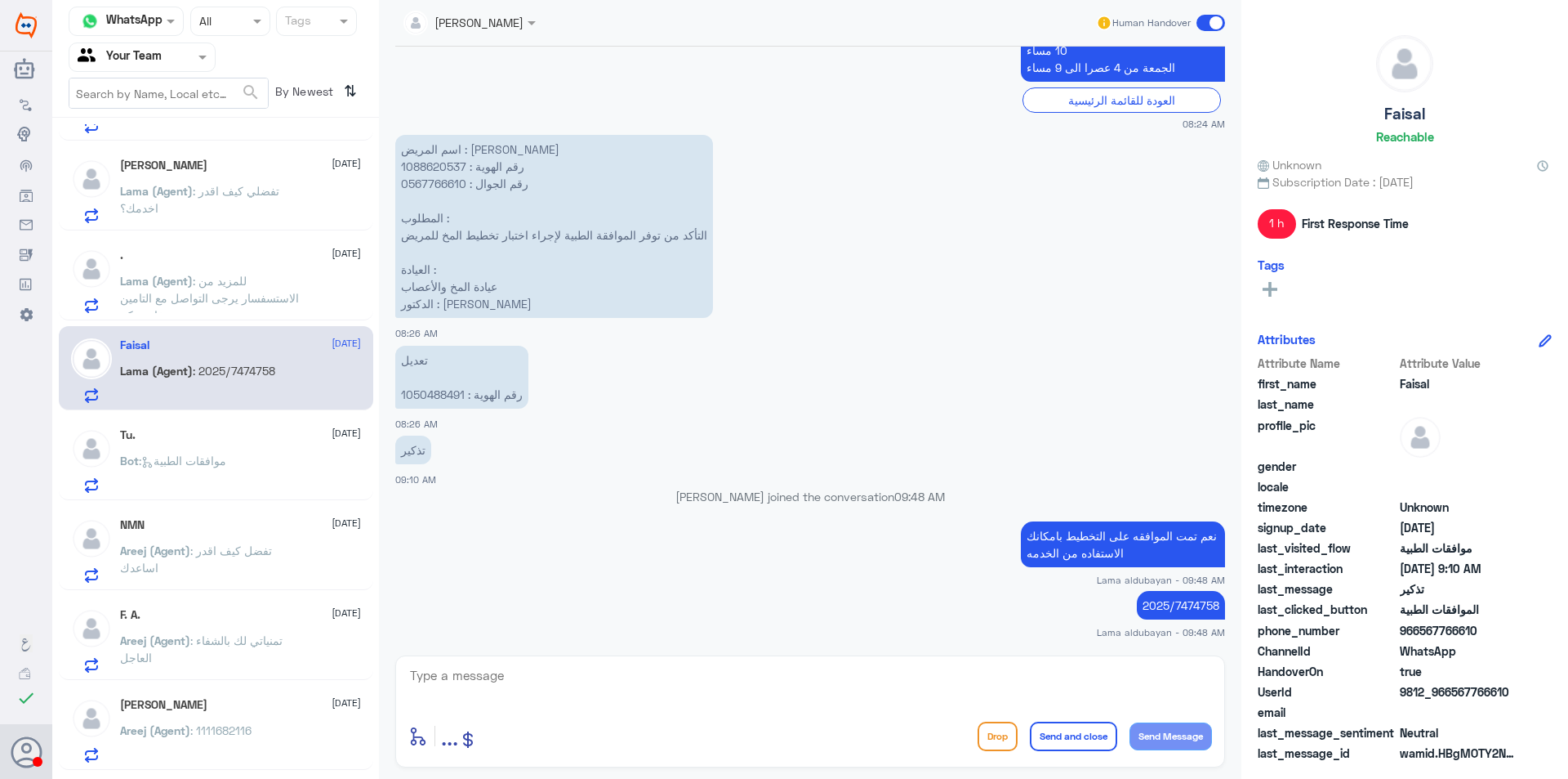
click at [250, 471] on div "Bot : موافقات الطبية" at bounding box center [240, 474] width 241 height 37
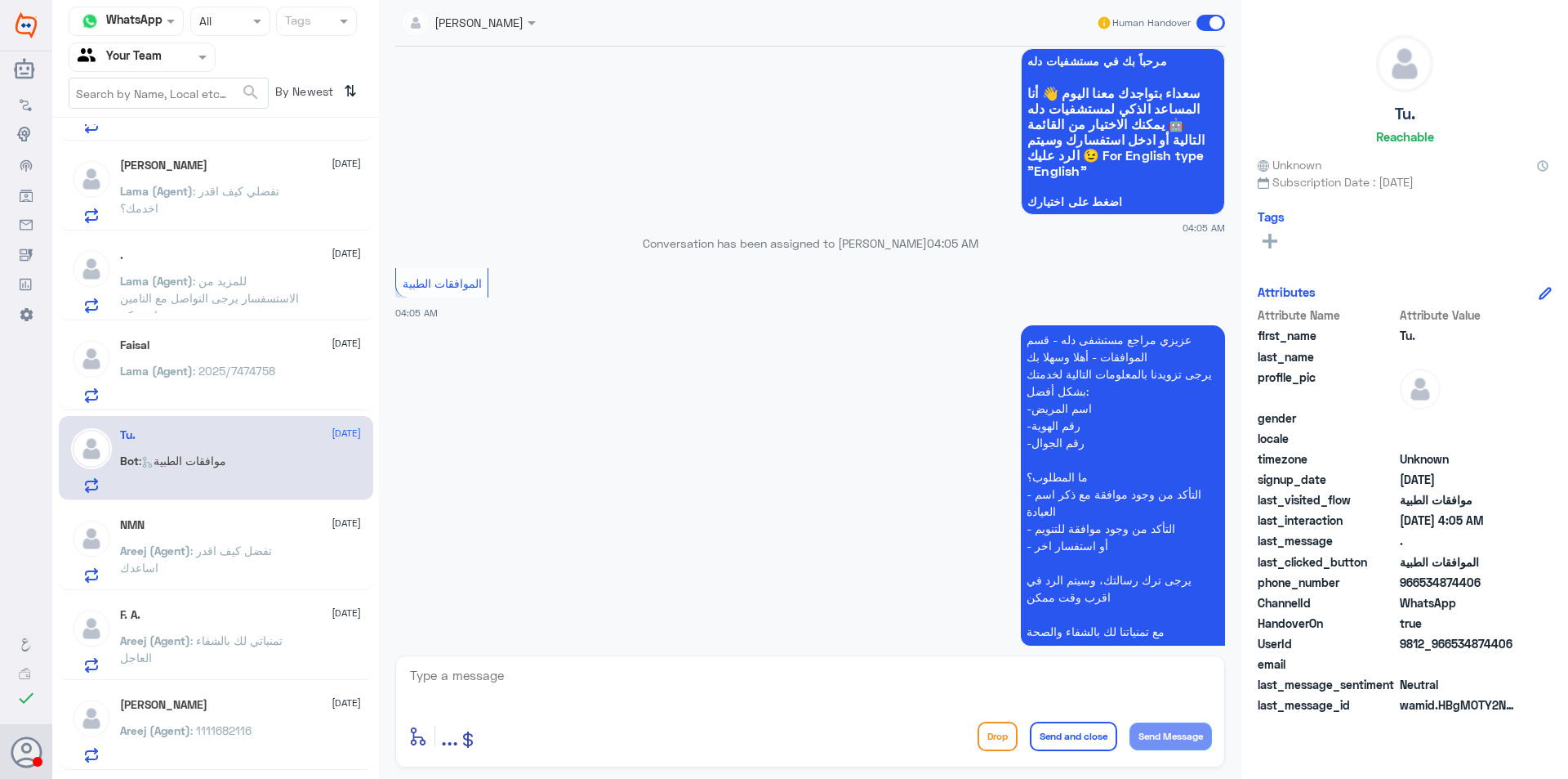
scroll to position [252, 0]
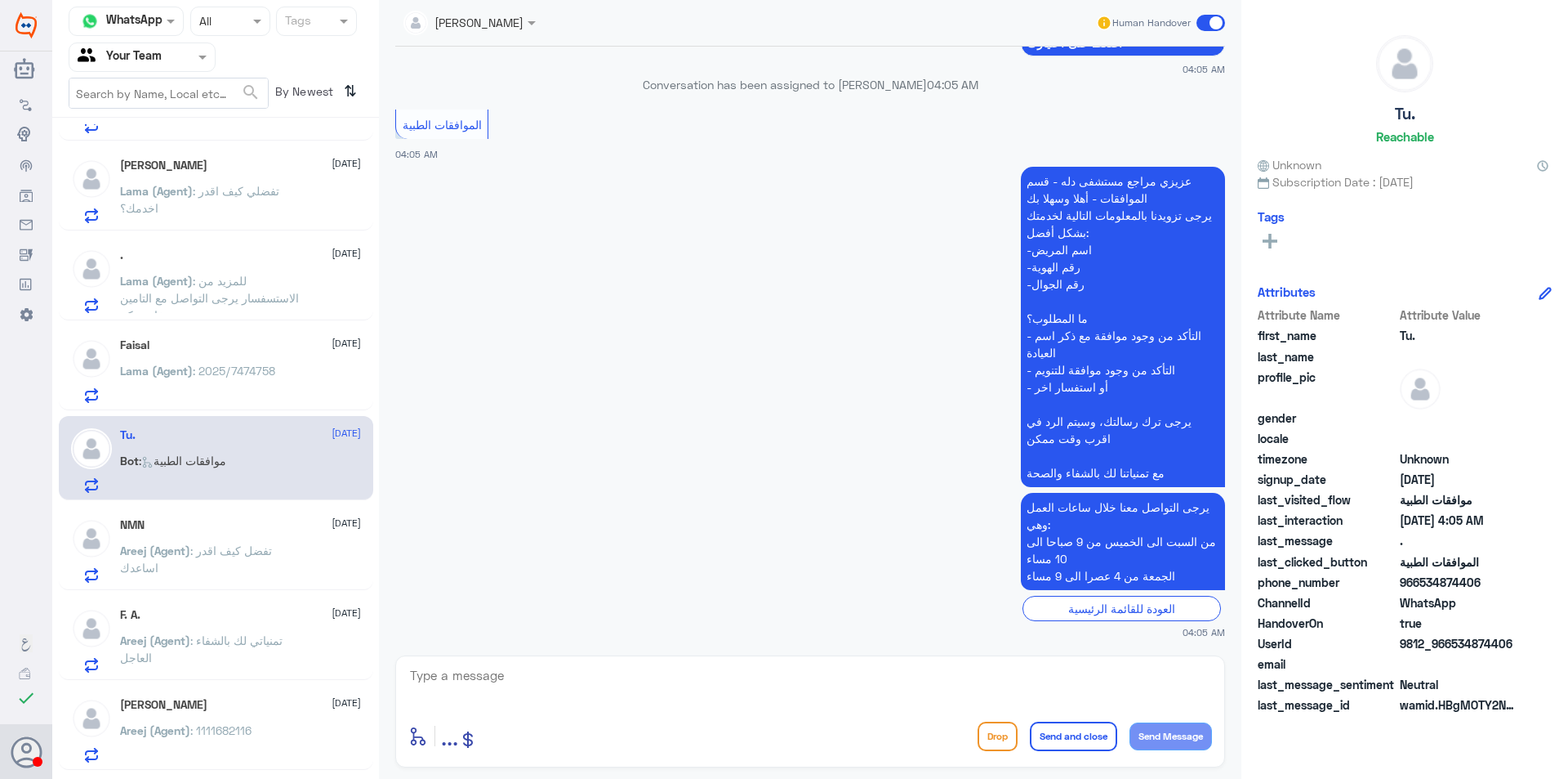
click at [272, 544] on span ": تفضل كيف اقدر اساعدك" at bounding box center [196, 558] width 152 height 31
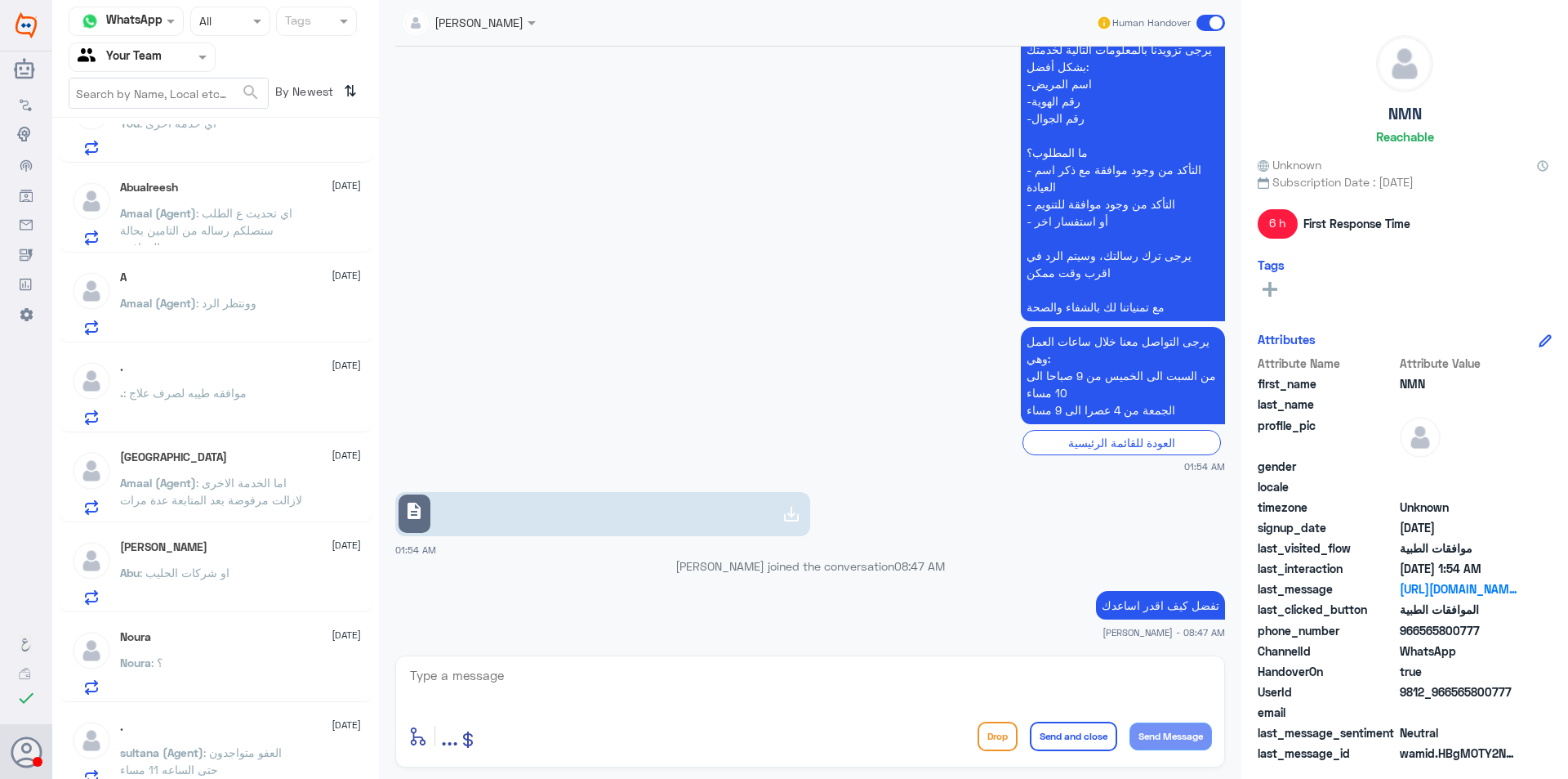
scroll to position [1144, 0]
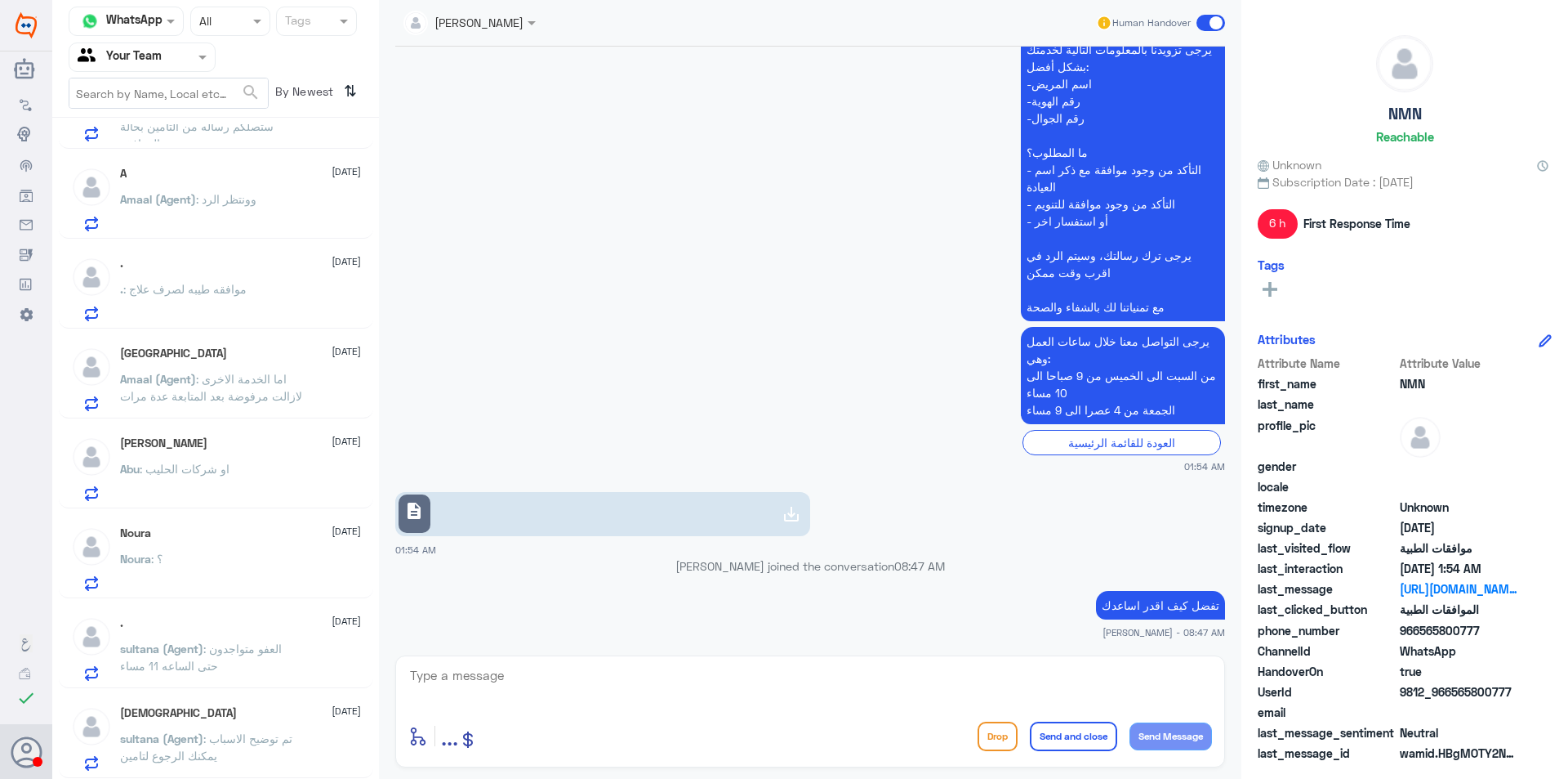
click at [276, 573] on div "Noura : ؟" at bounding box center [240, 572] width 241 height 37
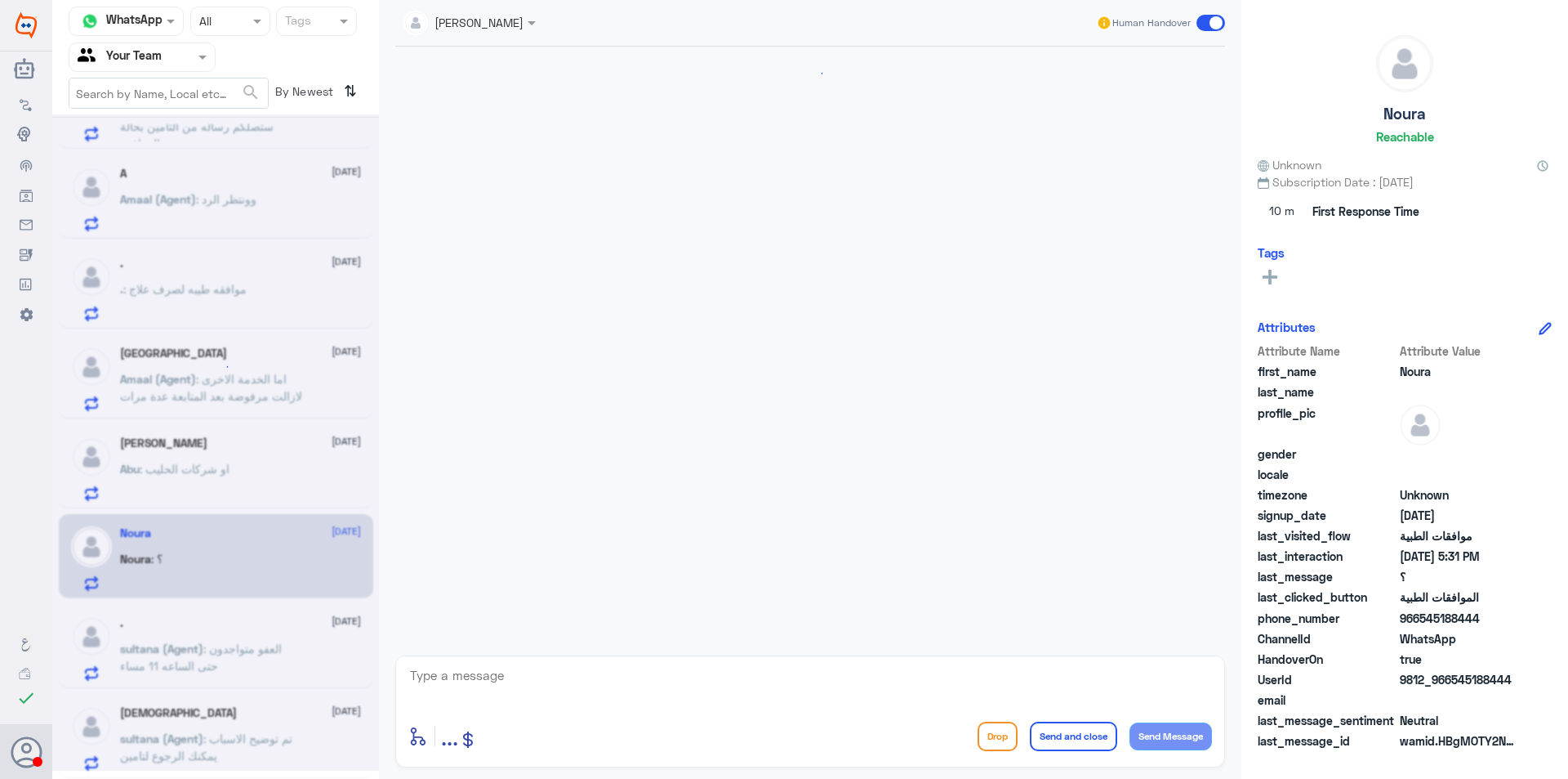
scroll to position [970, 0]
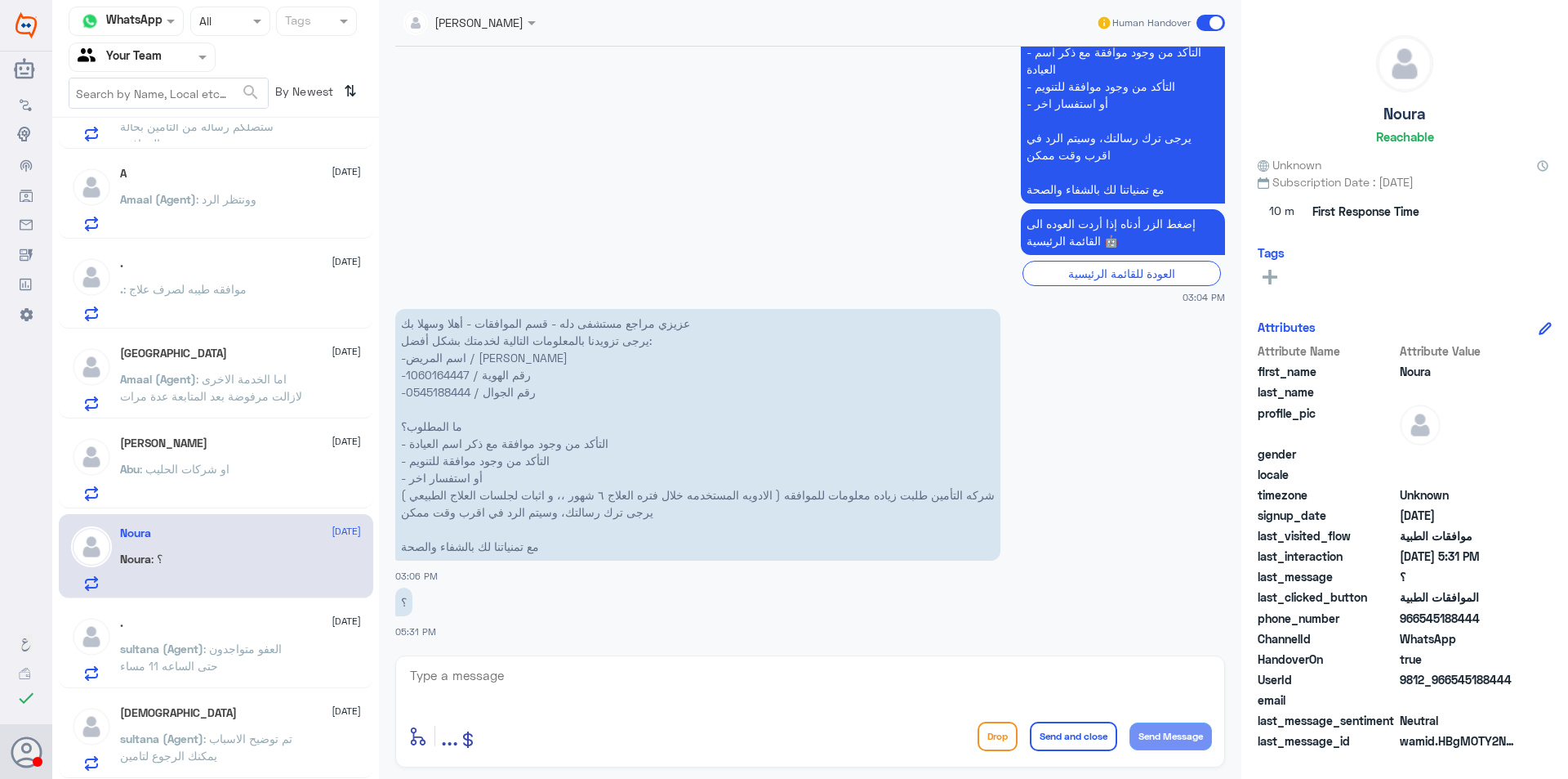
click at [451, 392] on p "عزيزي مراجع مستشفى دله - قسم الموافقات - أهلا وسهلا بك يرجى تزويدنا بالمعلومات …" at bounding box center [697, 435] width 605 height 252
copy p "0545188444"
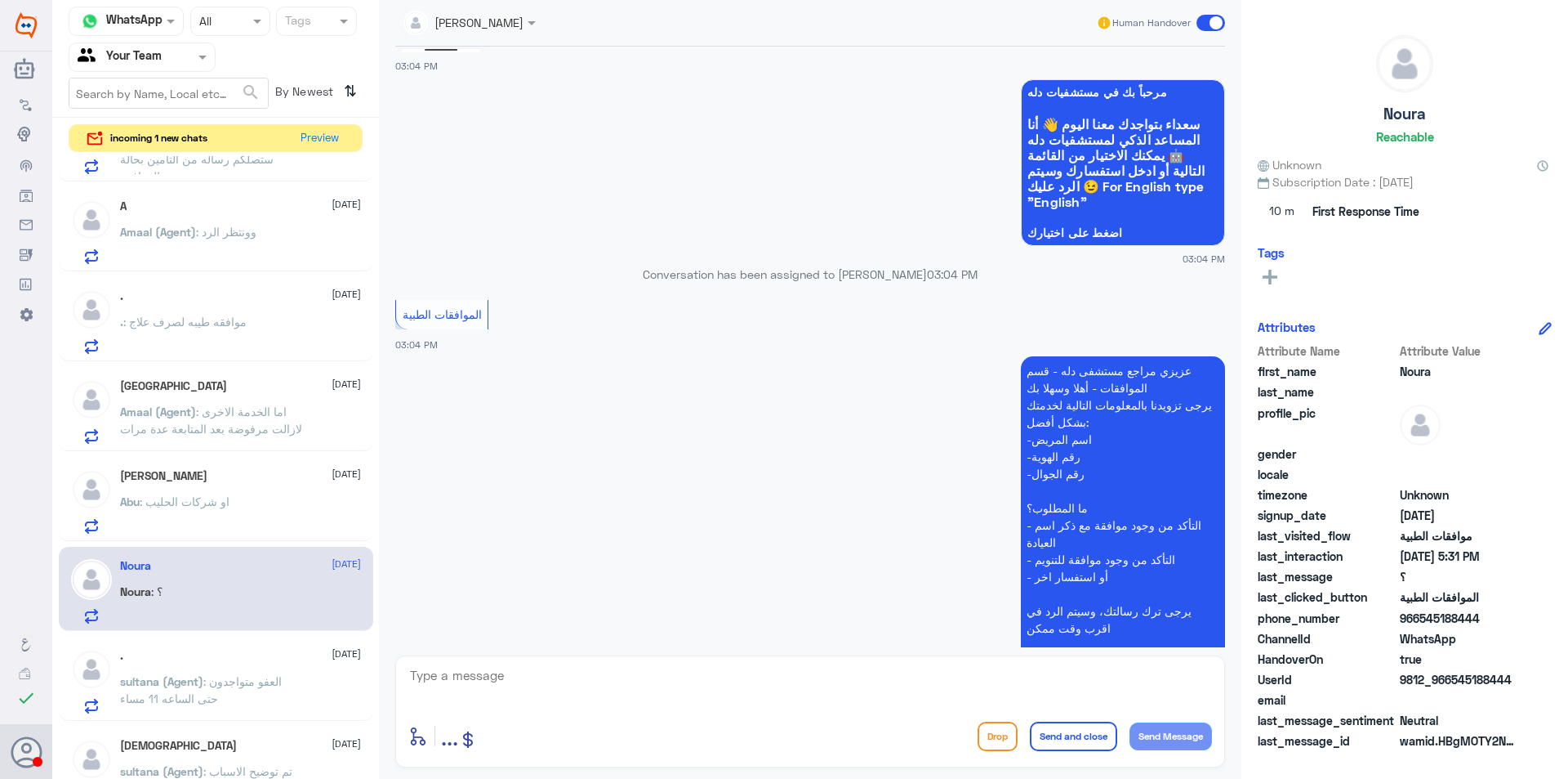
scroll to position [71, 0]
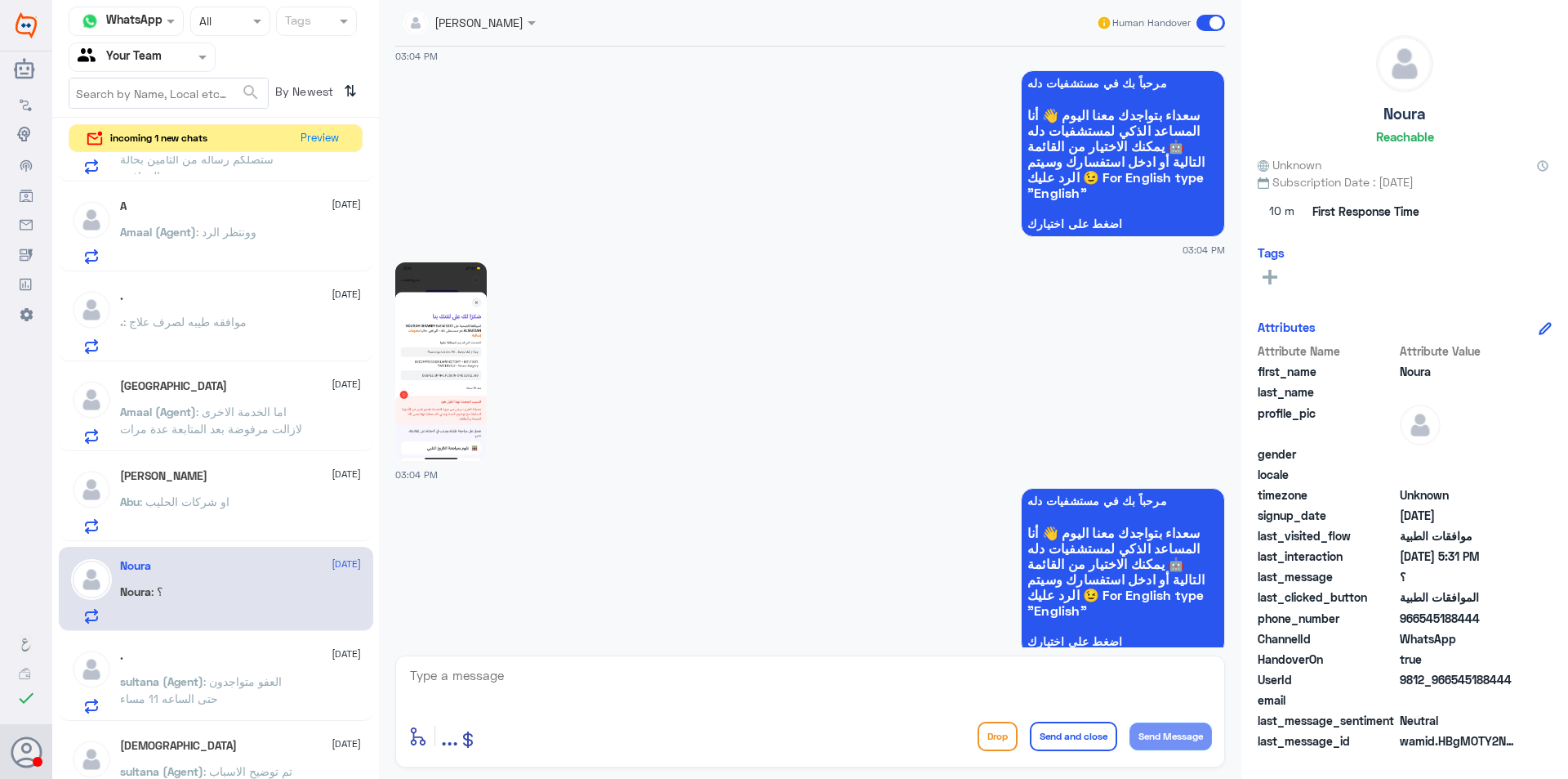
click at [408, 350] on img at bounding box center [440, 361] width 91 height 199
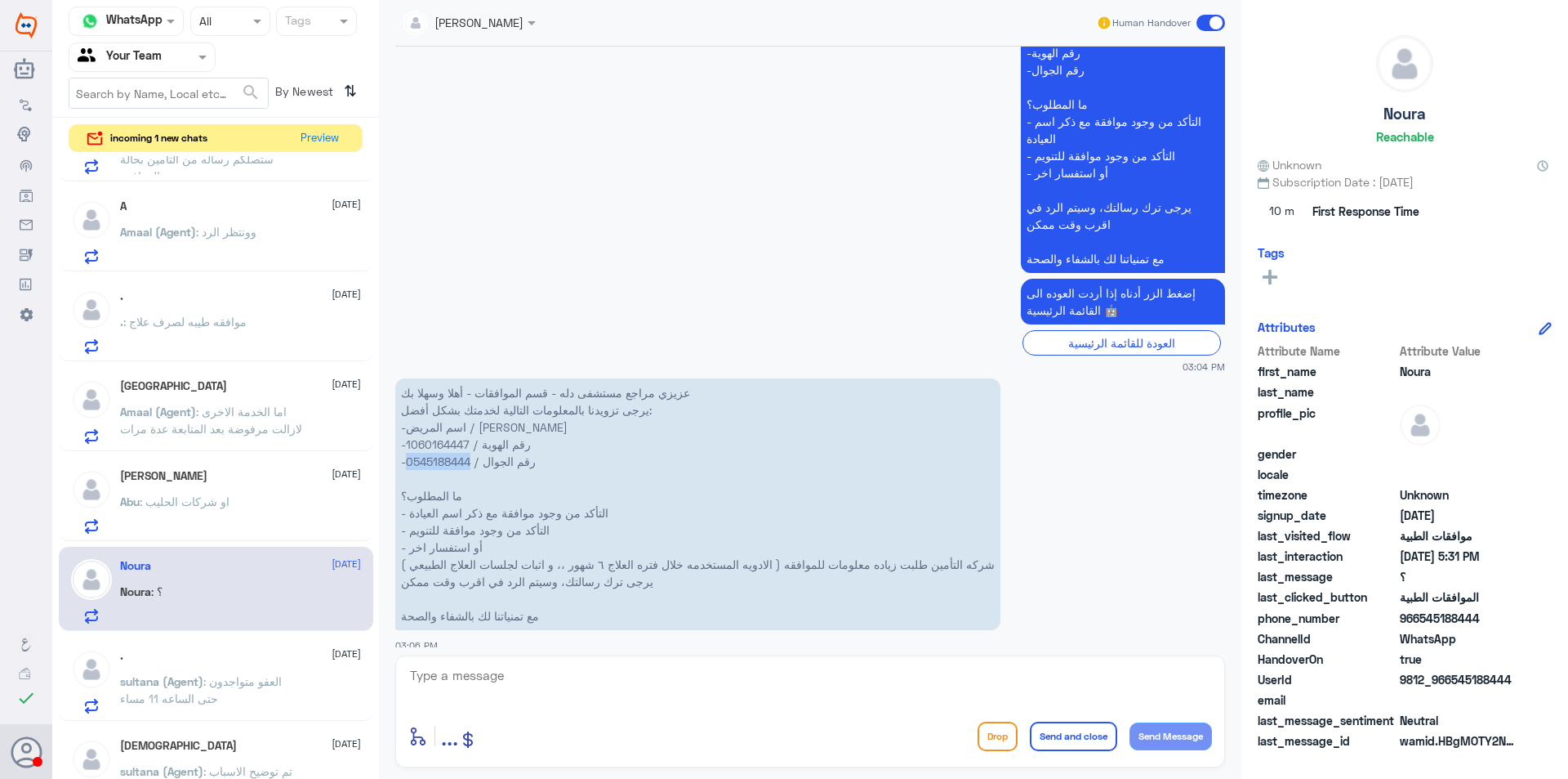
scroll to position [970, 0]
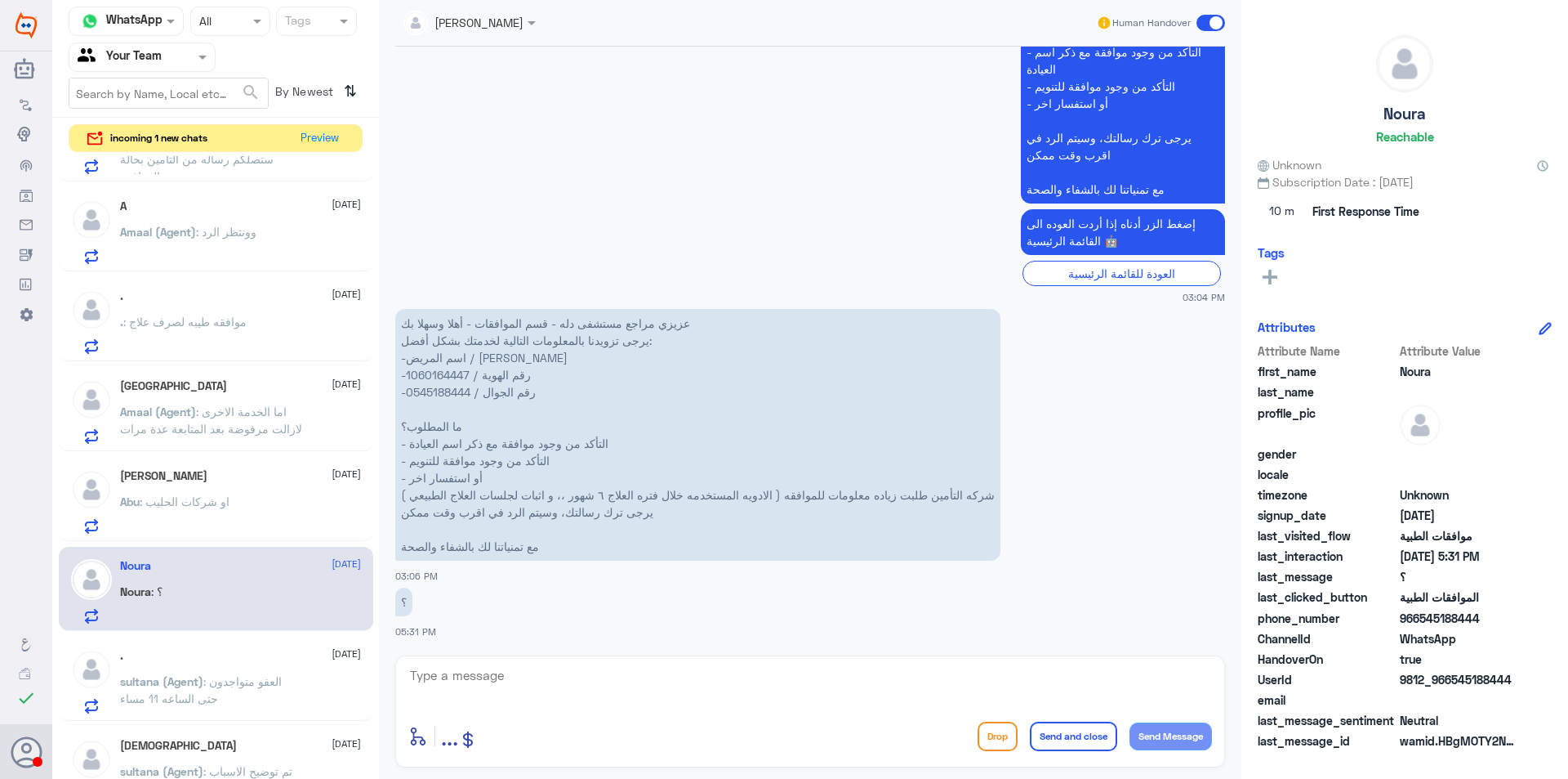
click at [693, 678] on textarea at bounding box center [810, 684] width 804 height 40
type textarea "d"
type textarea "w"
type textarea "ب"
type textarea "صباح الخير عزيزتي تمت الموافقه على العمليه ومحدثه في النظام بإمكانك التواصل مع …"
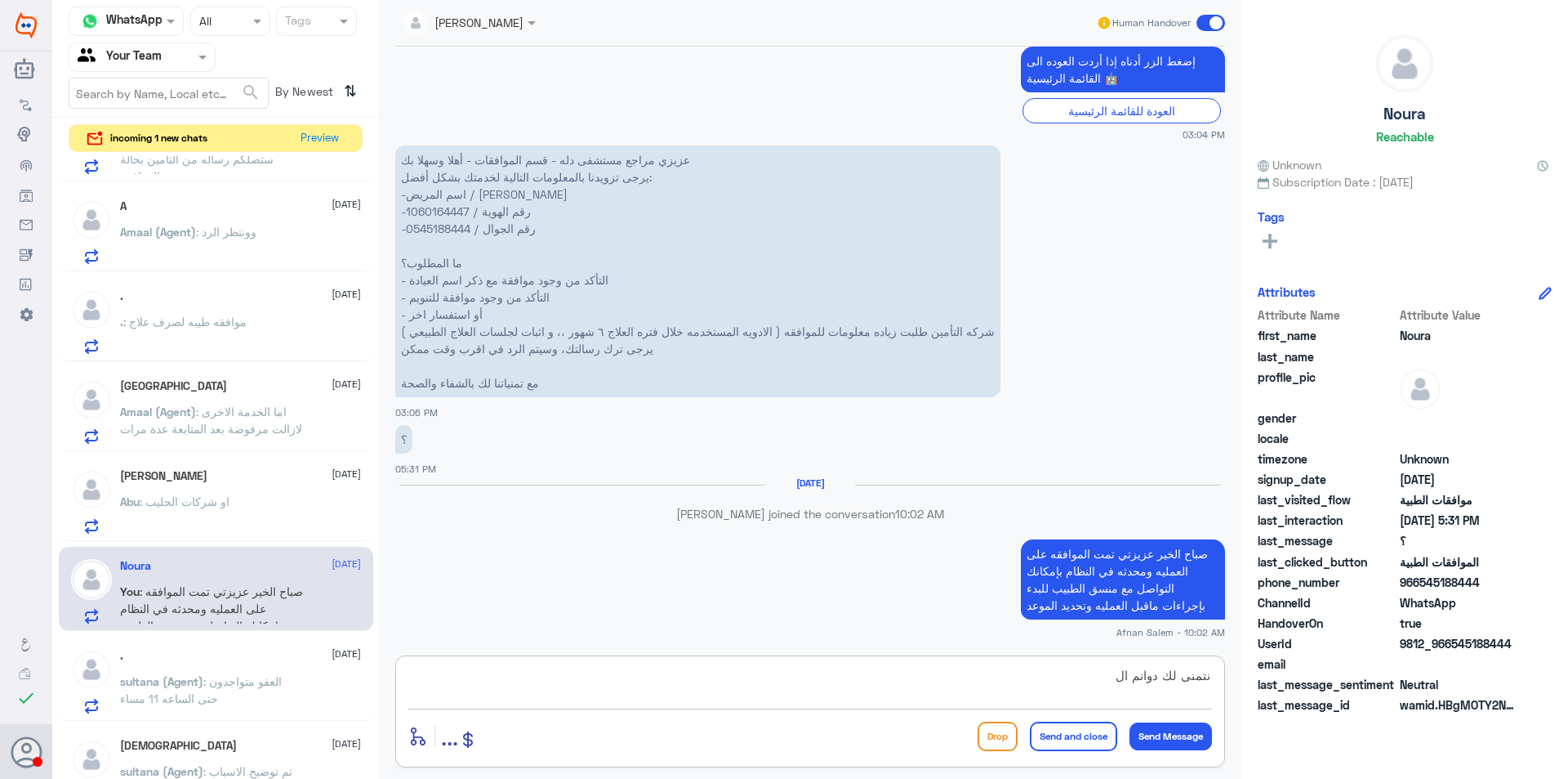
scroll to position [1103, 0]
type textarea "نتمنى لك دوام الصحه والعافيه"
click at [1057, 740] on button "Send and close" at bounding box center [1073, 736] width 87 height 29
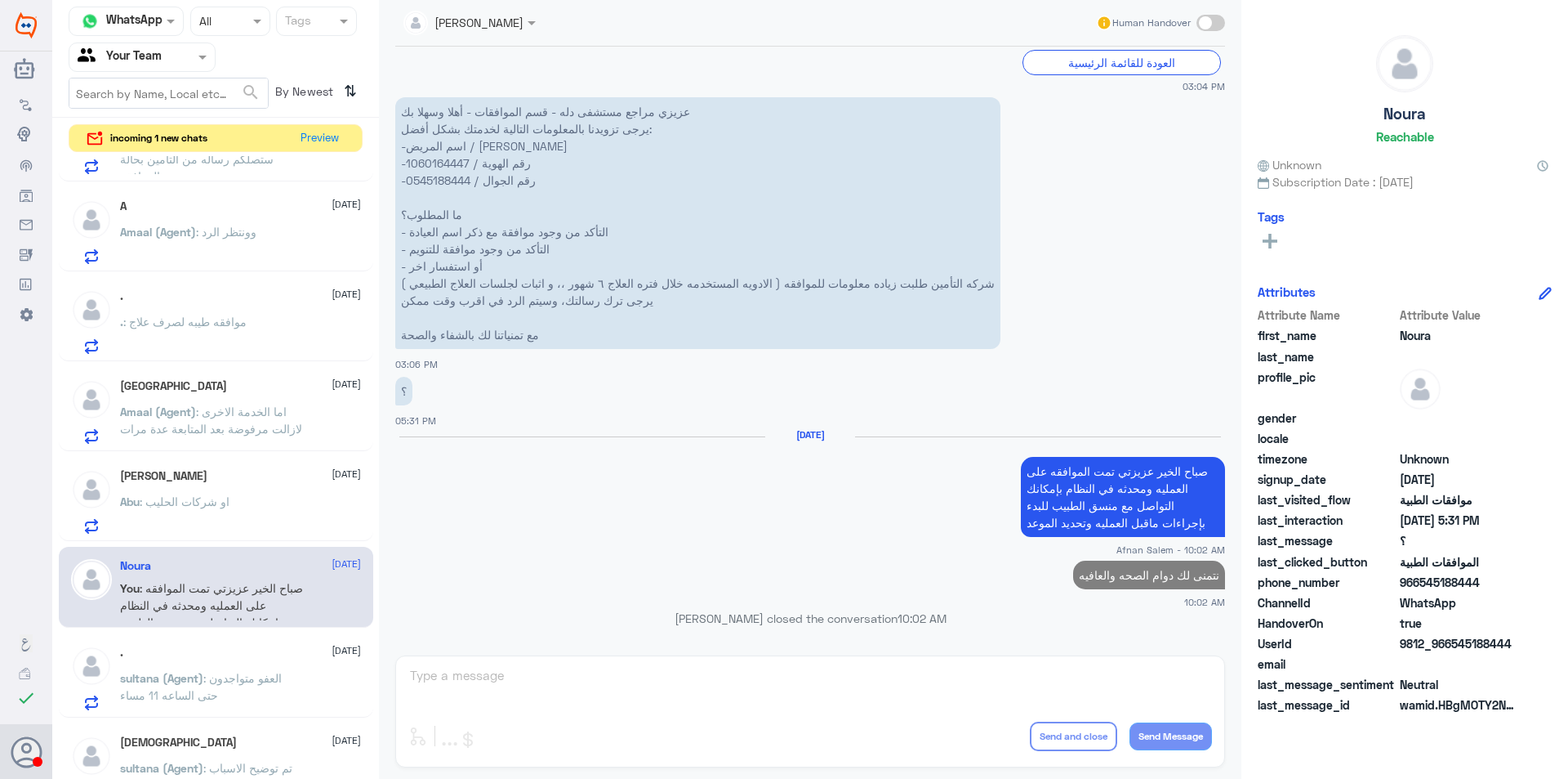
scroll to position [1152, 0]
click at [243, 502] on div "Abu : او شركات الحليب" at bounding box center [240, 514] width 241 height 37
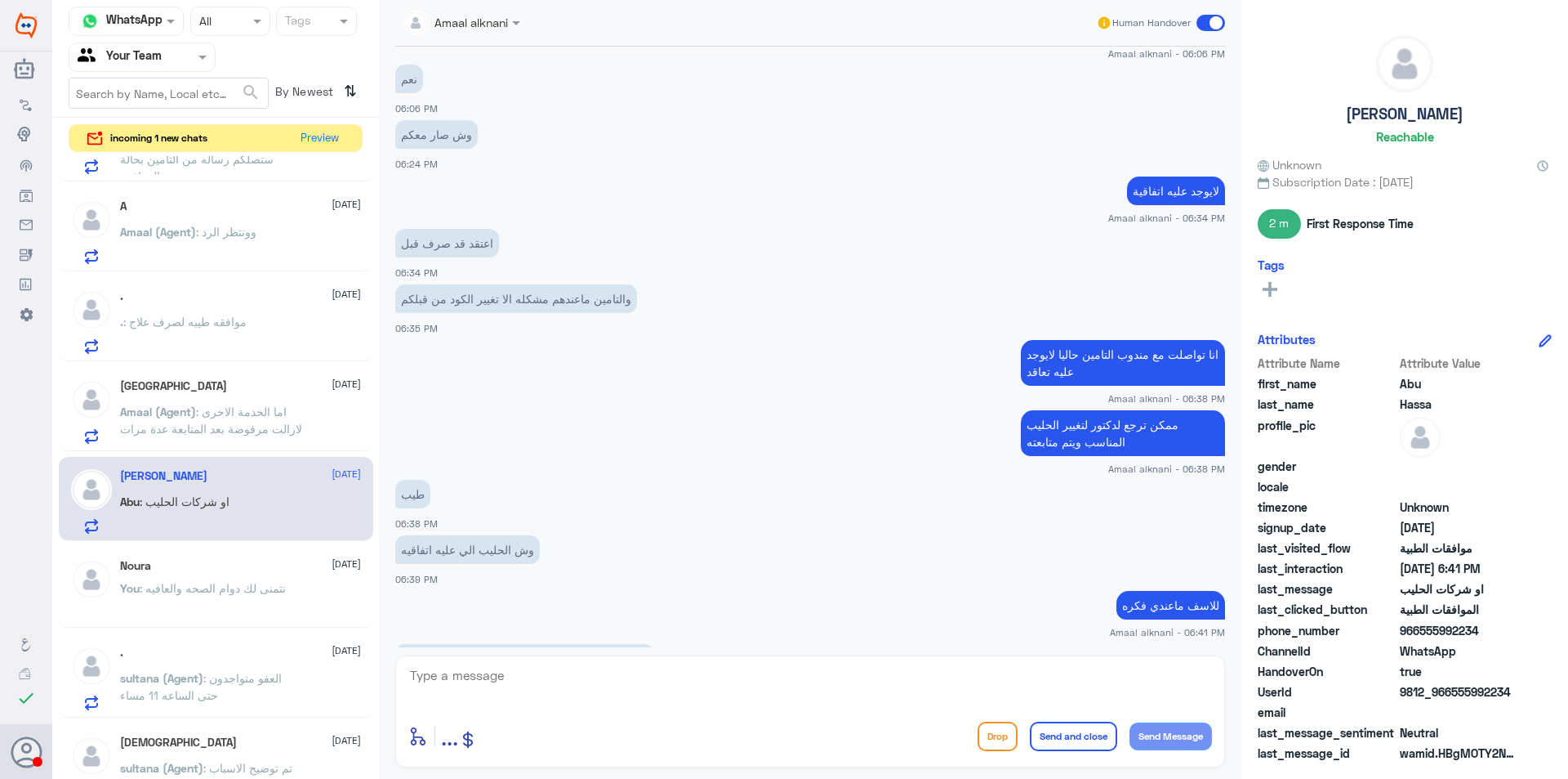
scroll to position [483, 0]
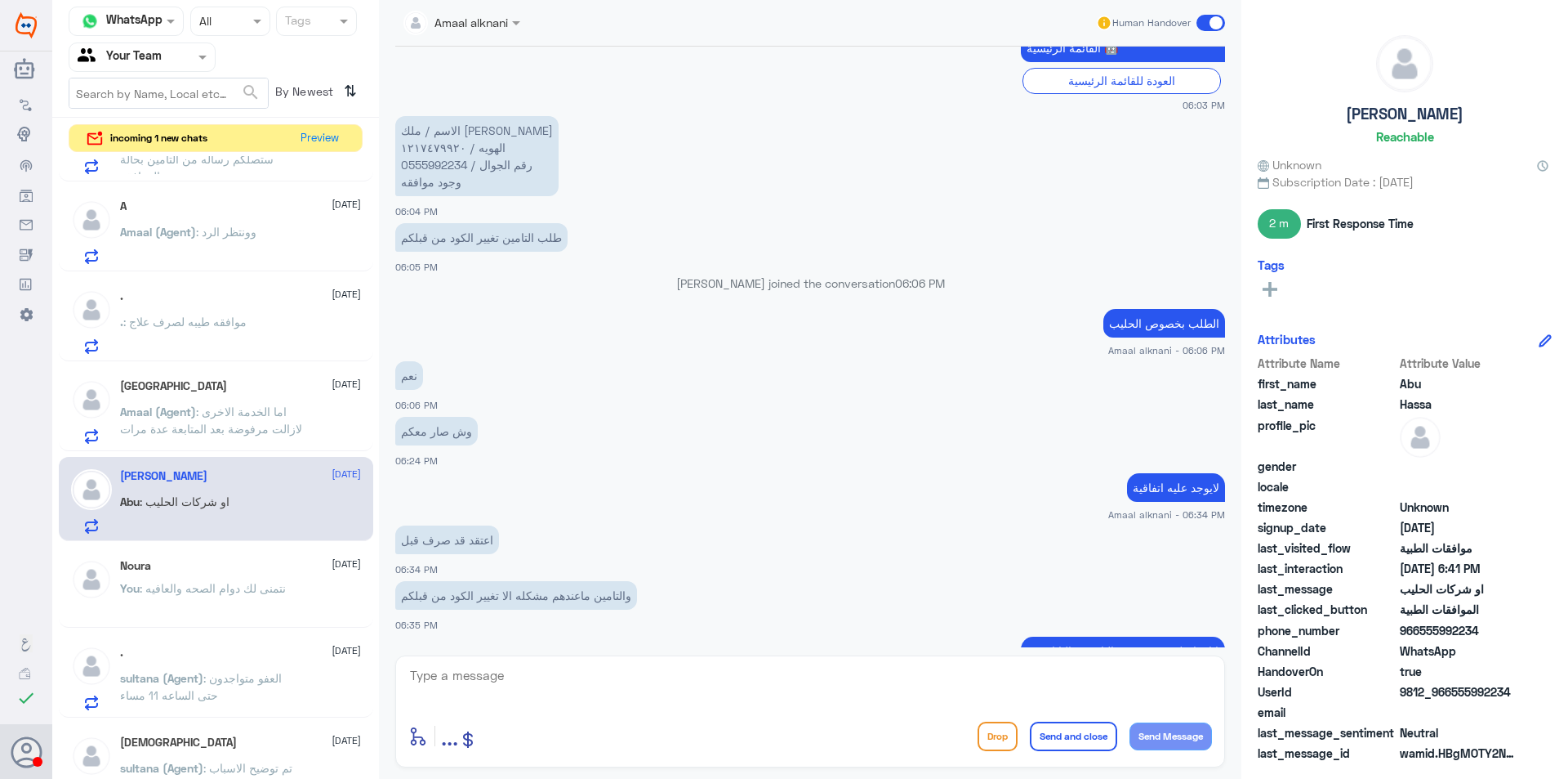
click at [452, 167] on p "الاسم / ملك [PERSON_NAME] / ١٢١٧٤٧٩٩٢٠ رقم الجوال / 0555992234 وجود موافقه" at bounding box center [477, 156] width 163 height 80
click at [451, 167] on p "الاسم / ملك [PERSON_NAME] / ١٢١٧٤٧٩٩٢٠ رقم الجوال / 0555992234 وجود موافقه" at bounding box center [477, 156] width 163 height 80
copy p "0555992234"
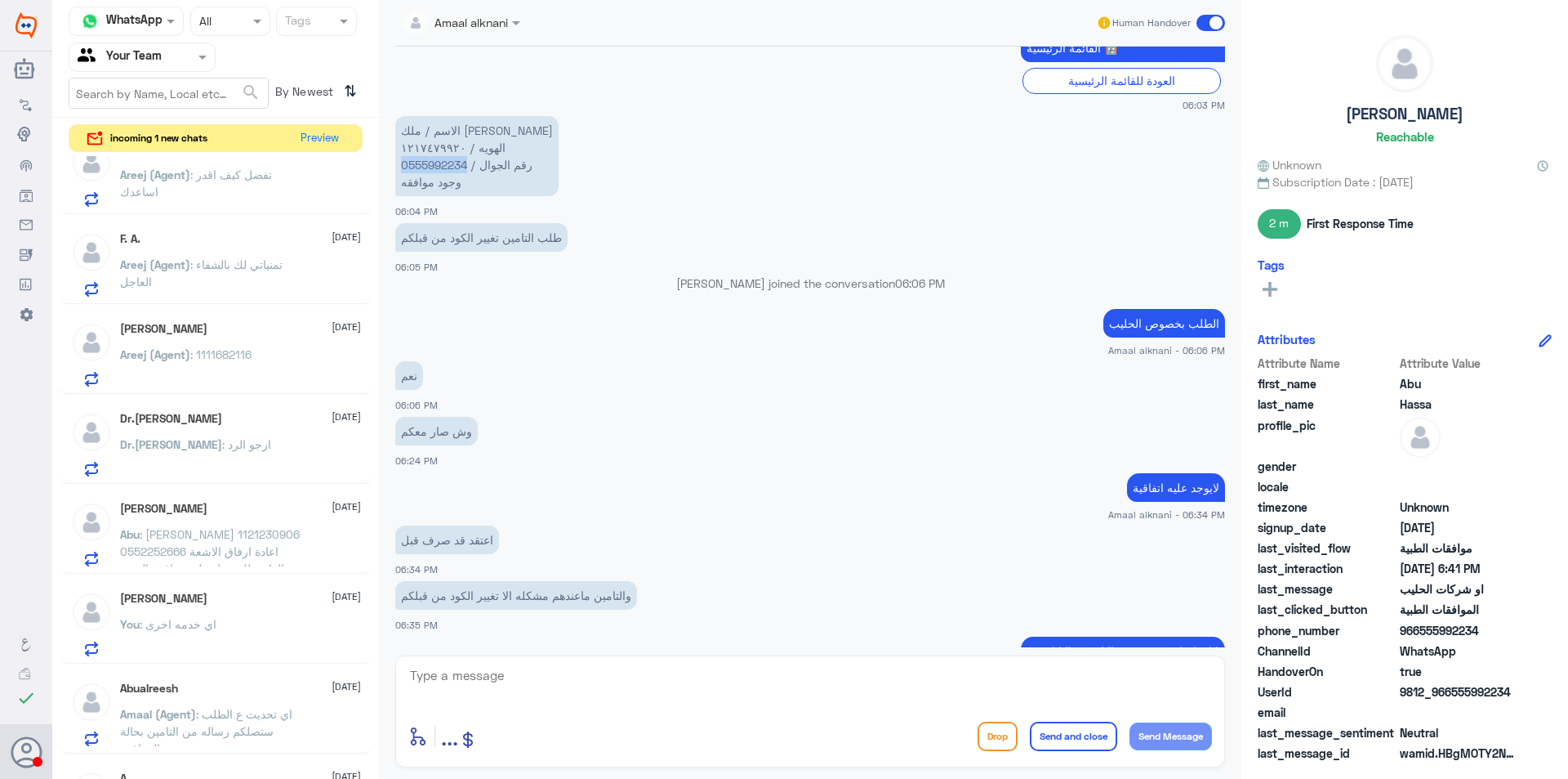
scroll to position [981, 0]
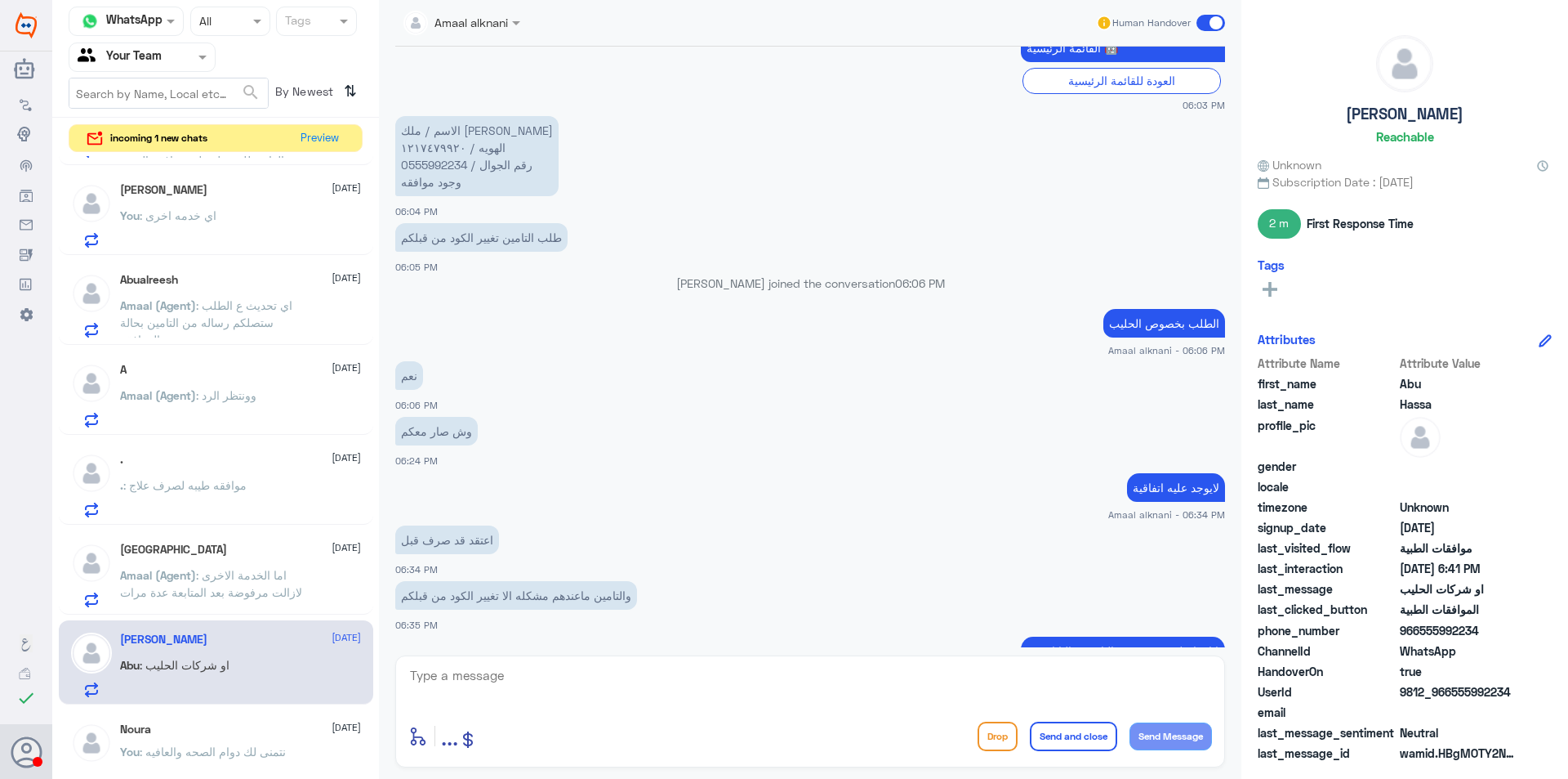
click at [235, 558] on div "Turki [DATE] Amaal (Agent) : اما الخدمة الاخرى لازالت مرفوضة بعد المتابعة عدة م…" at bounding box center [240, 574] width 241 height 65
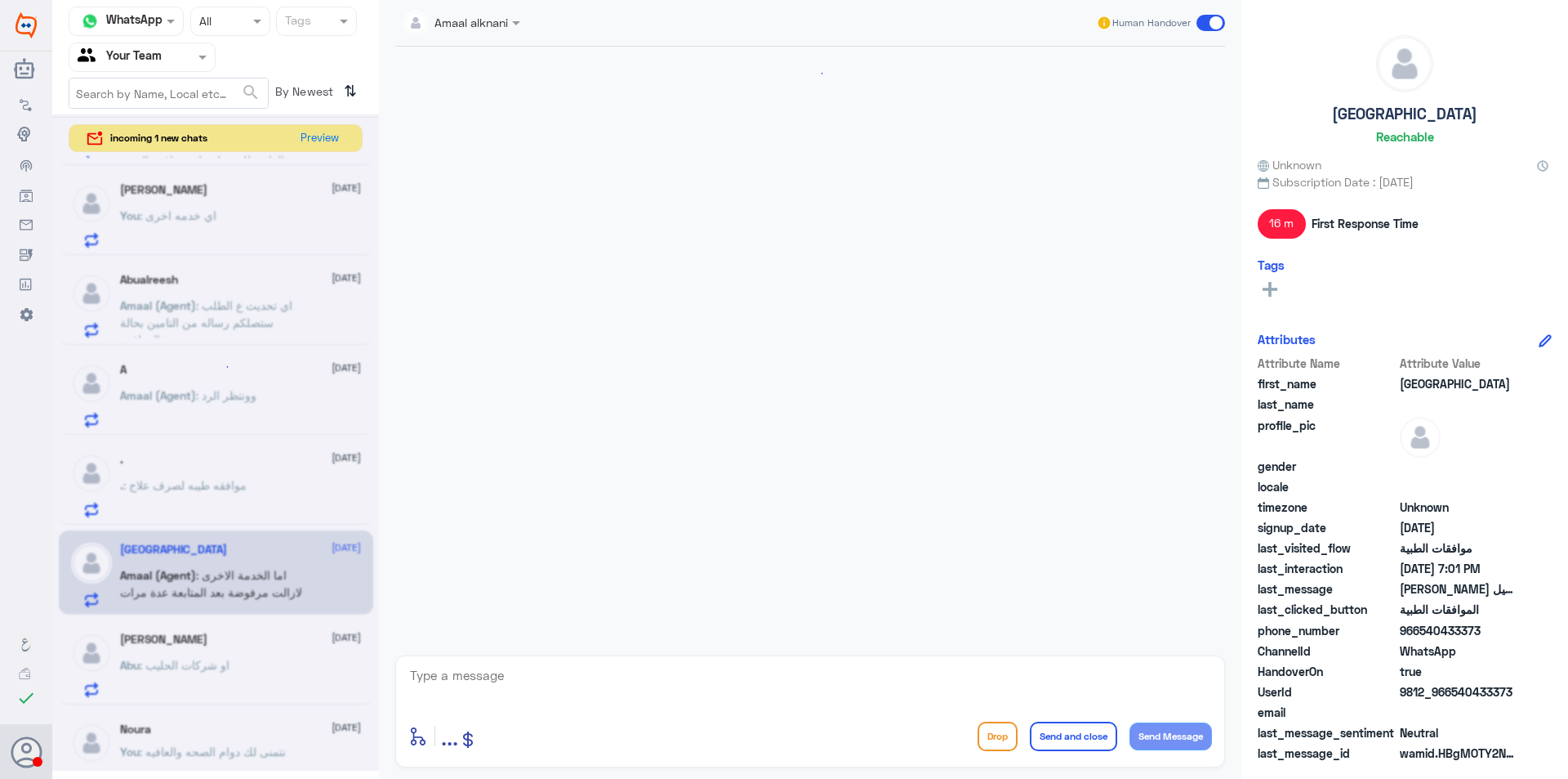
scroll to position [1101, 0]
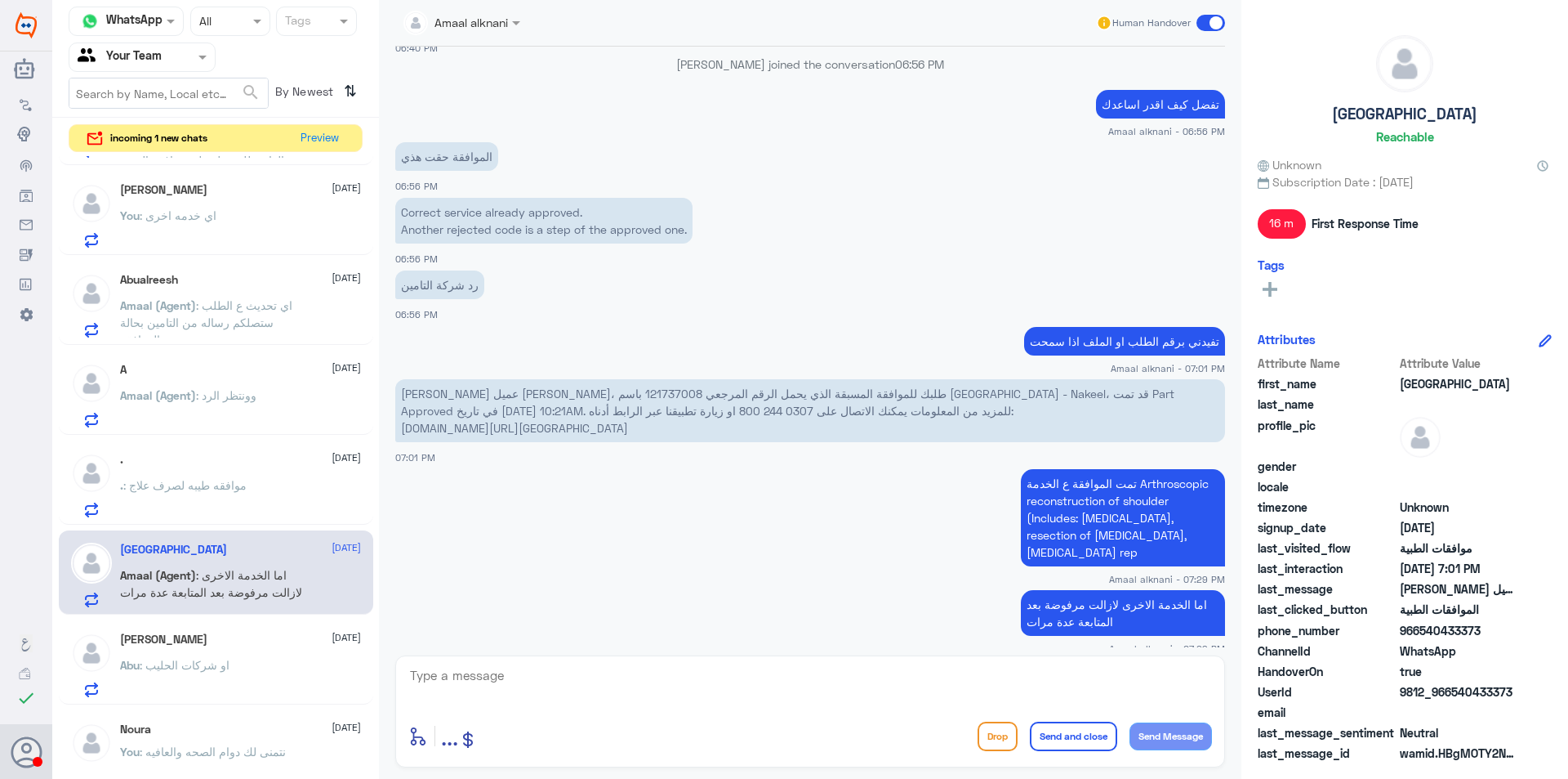
click at [445, 379] on p "[PERSON_NAME] عميل [PERSON_NAME]، طلبك للموافقة المسبقة الذي يحمل الرقم المرجعي…" at bounding box center [810, 410] width 830 height 63
click at [239, 207] on div "[PERSON_NAME] [DATE] You : اي خدمه اخرى" at bounding box center [240, 215] width 241 height 65
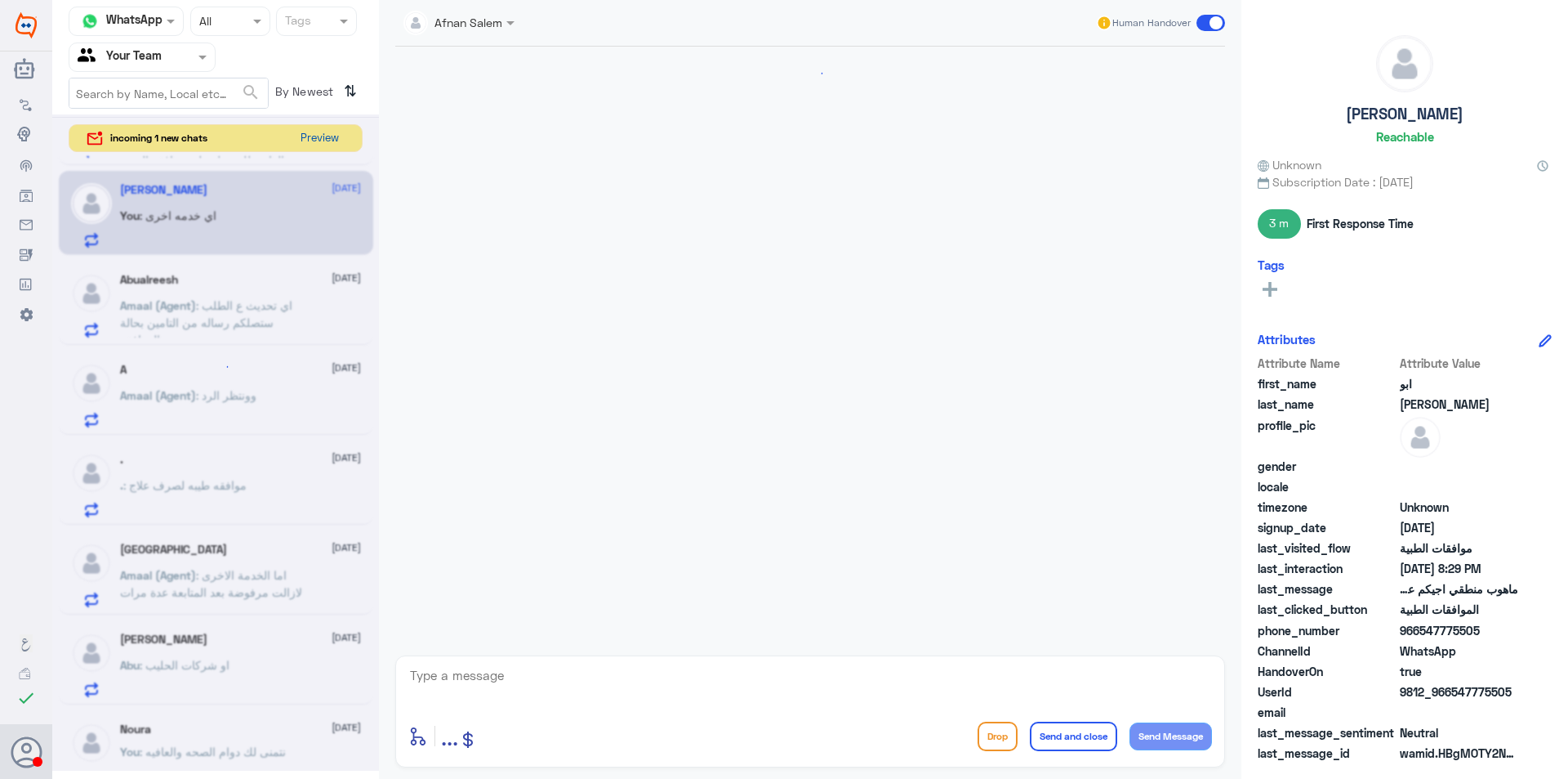
scroll to position [809, 0]
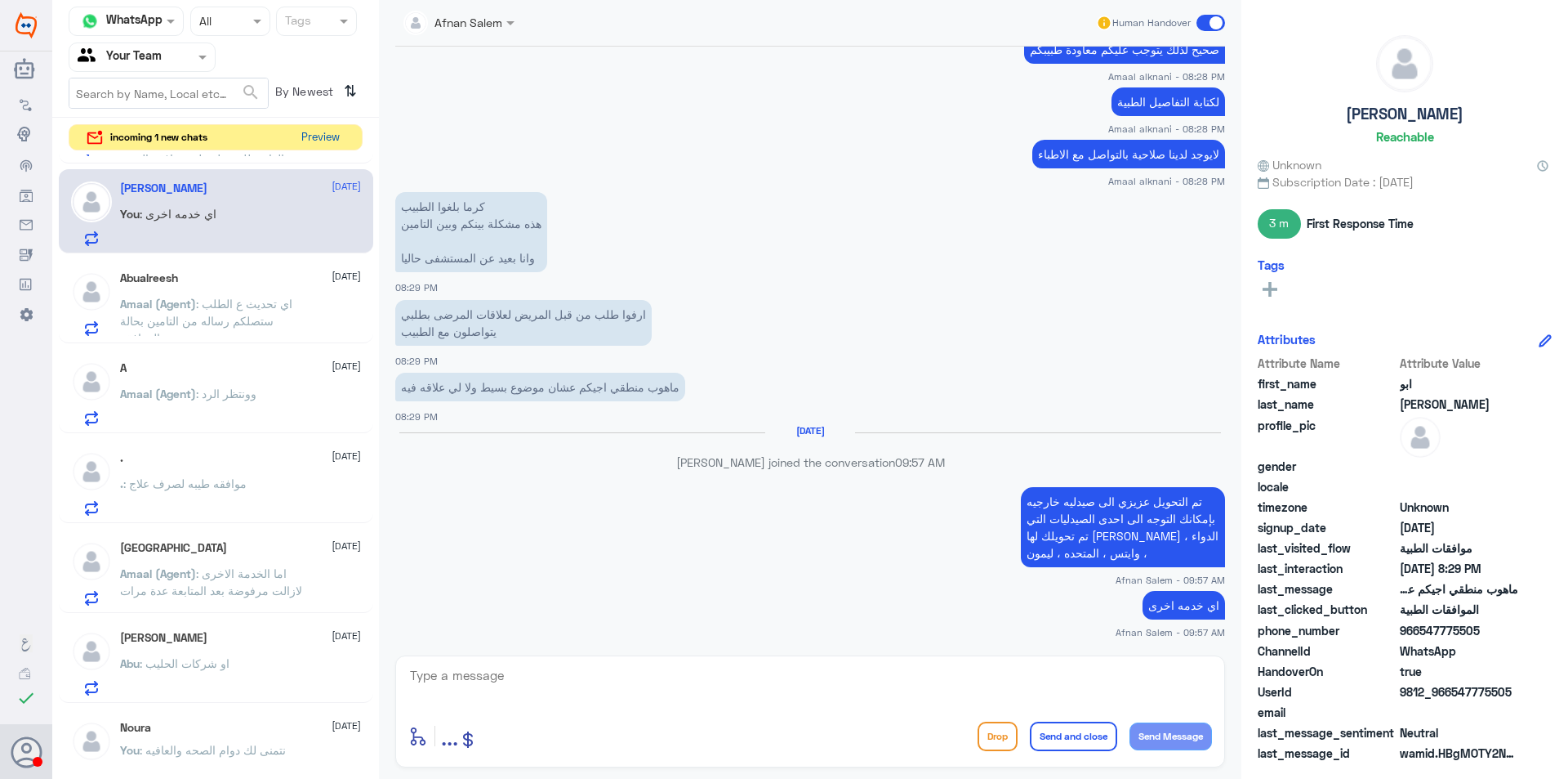
click at [323, 133] on button "Preview" at bounding box center [320, 137] width 51 height 25
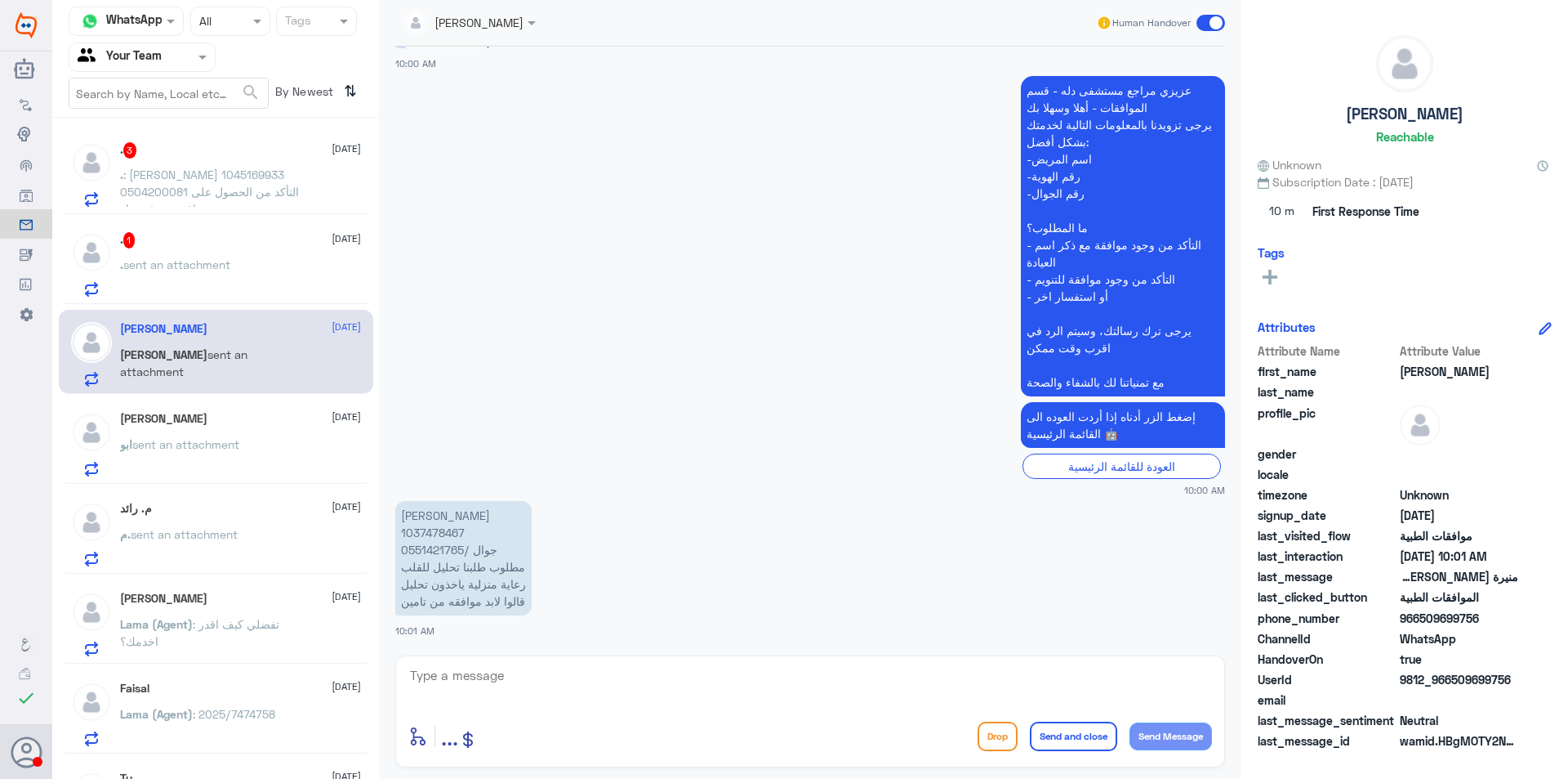
click at [248, 193] on span ": [PERSON_NAME] 1045169933 0504200081 التأكد من الحصول على موافقه صرف دواء" at bounding box center [209, 191] width 179 height 48
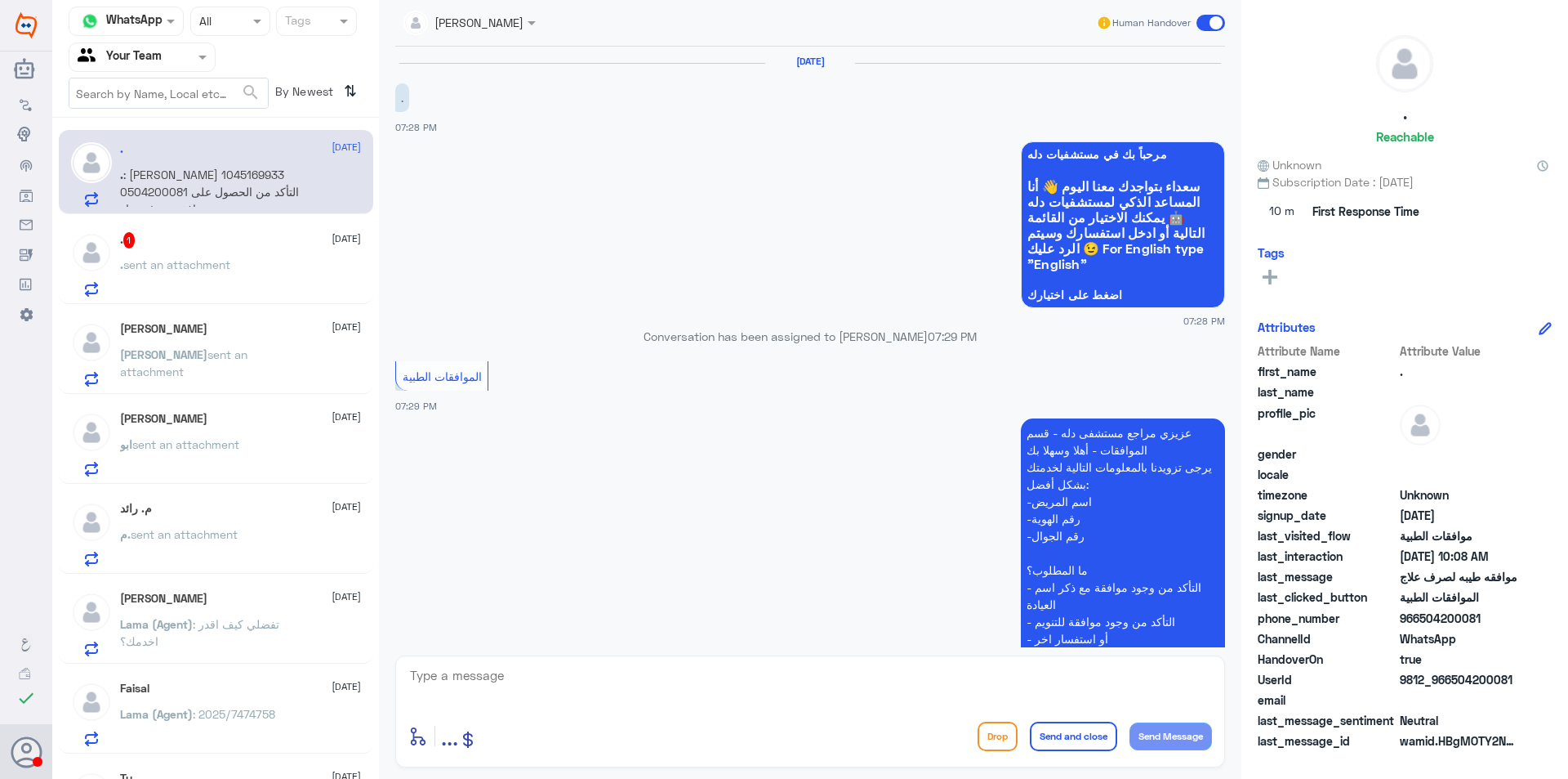
scroll to position [1272, 0]
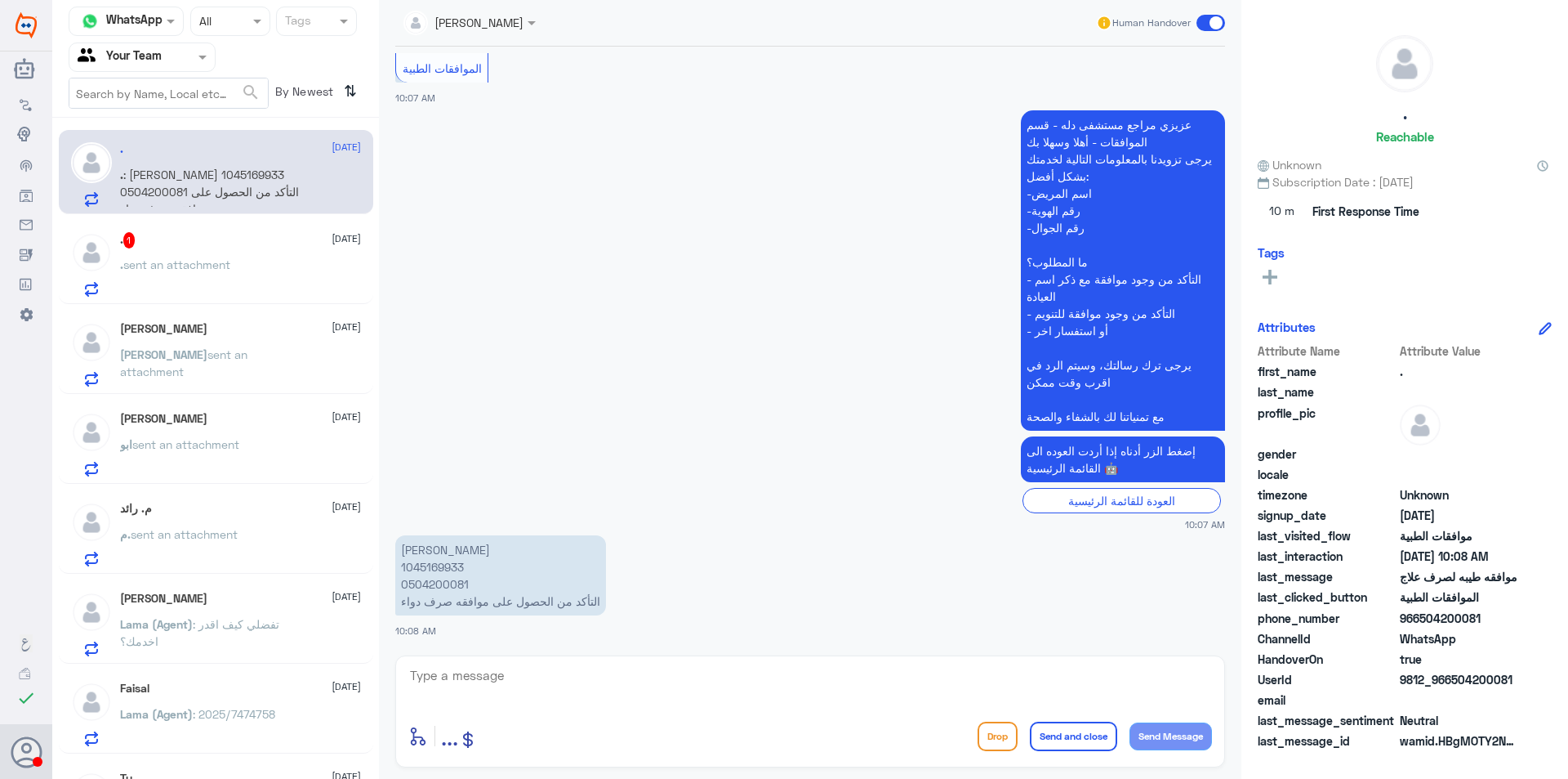
click at [431, 579] on p "[PERSON_NAME] 1045169933 0504200081 التأكد من الحصول على موافقه صرف دواء" at bounding box center [500, 574] width 211 height 80
click at [435, 578] on p "[PERSON_NAME] 1045169933 0504200081 التأكد من الحصول على موافقه صرف دواء" at bounding box center [500, 574] width 211 height 80
click at [435, 577] on p "[PERSON_NAME] 1045169933 0504200081 التأكد من الحصول على موافقه صرف دواء" at bounding box center [500, 574] width 211 height 80
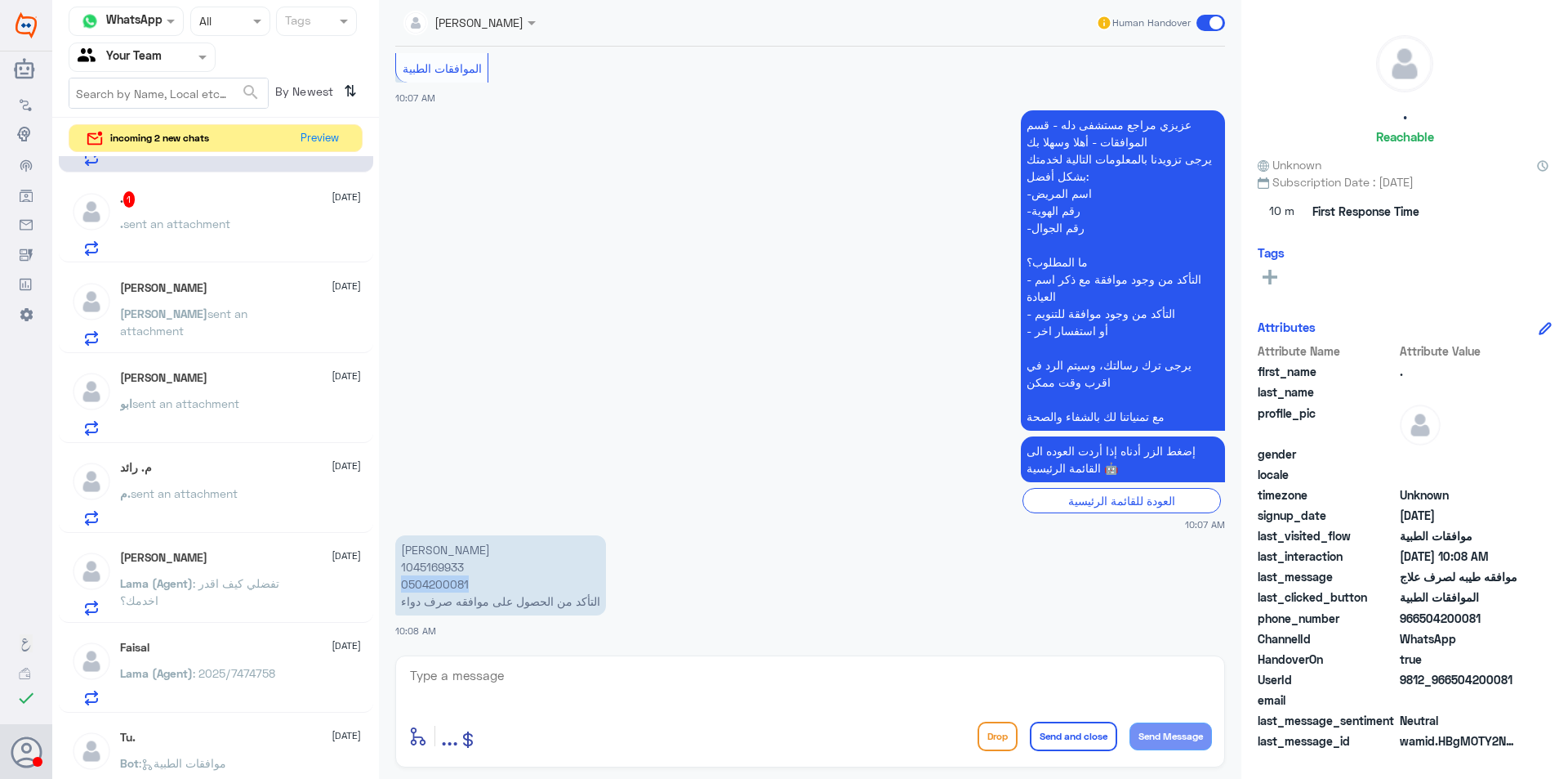
scroll to position [0, 0]
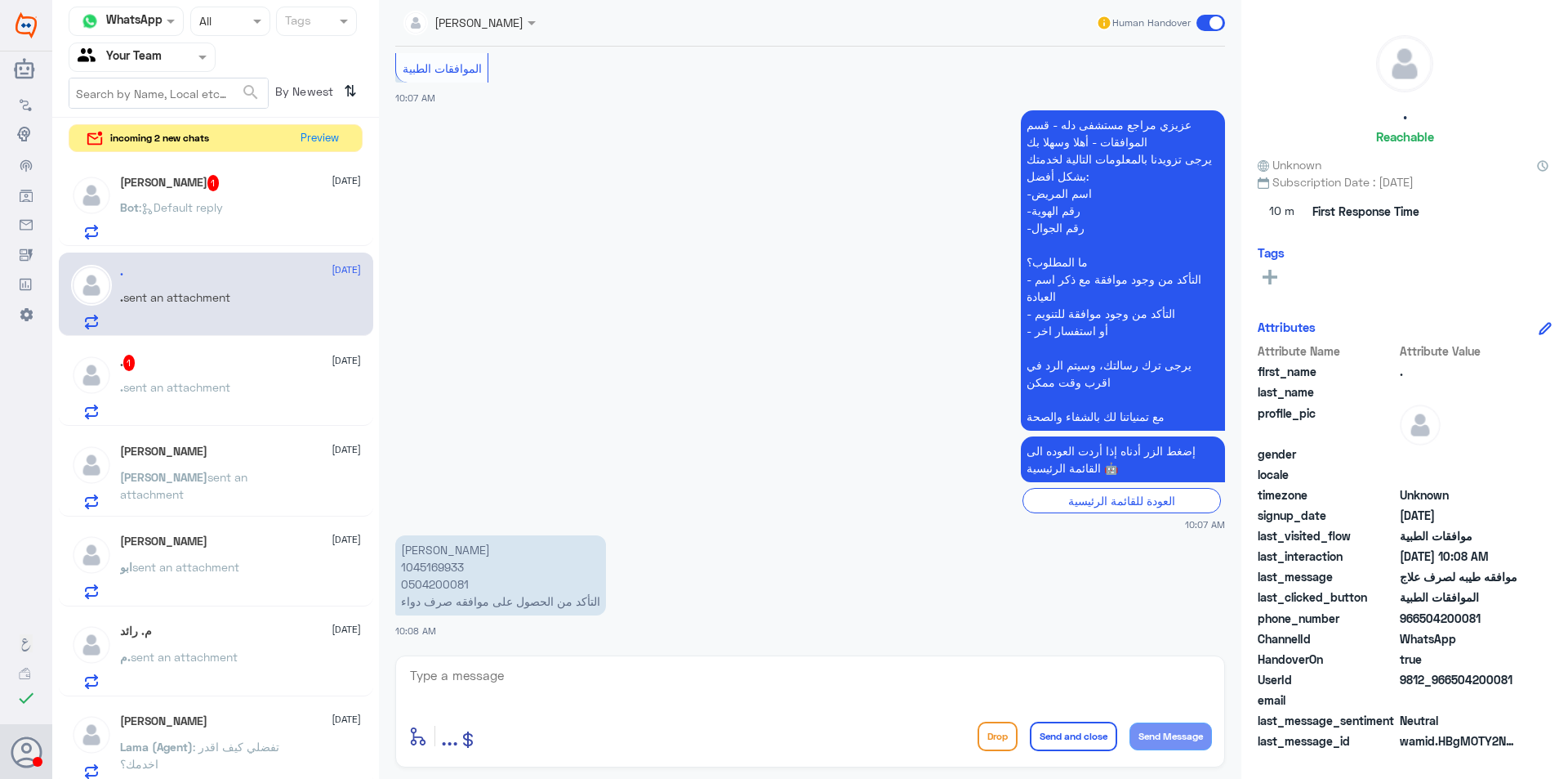
click at [248, 228] on div "Bot : Default reply" at bounding box center [240, 221] width 241 height 37
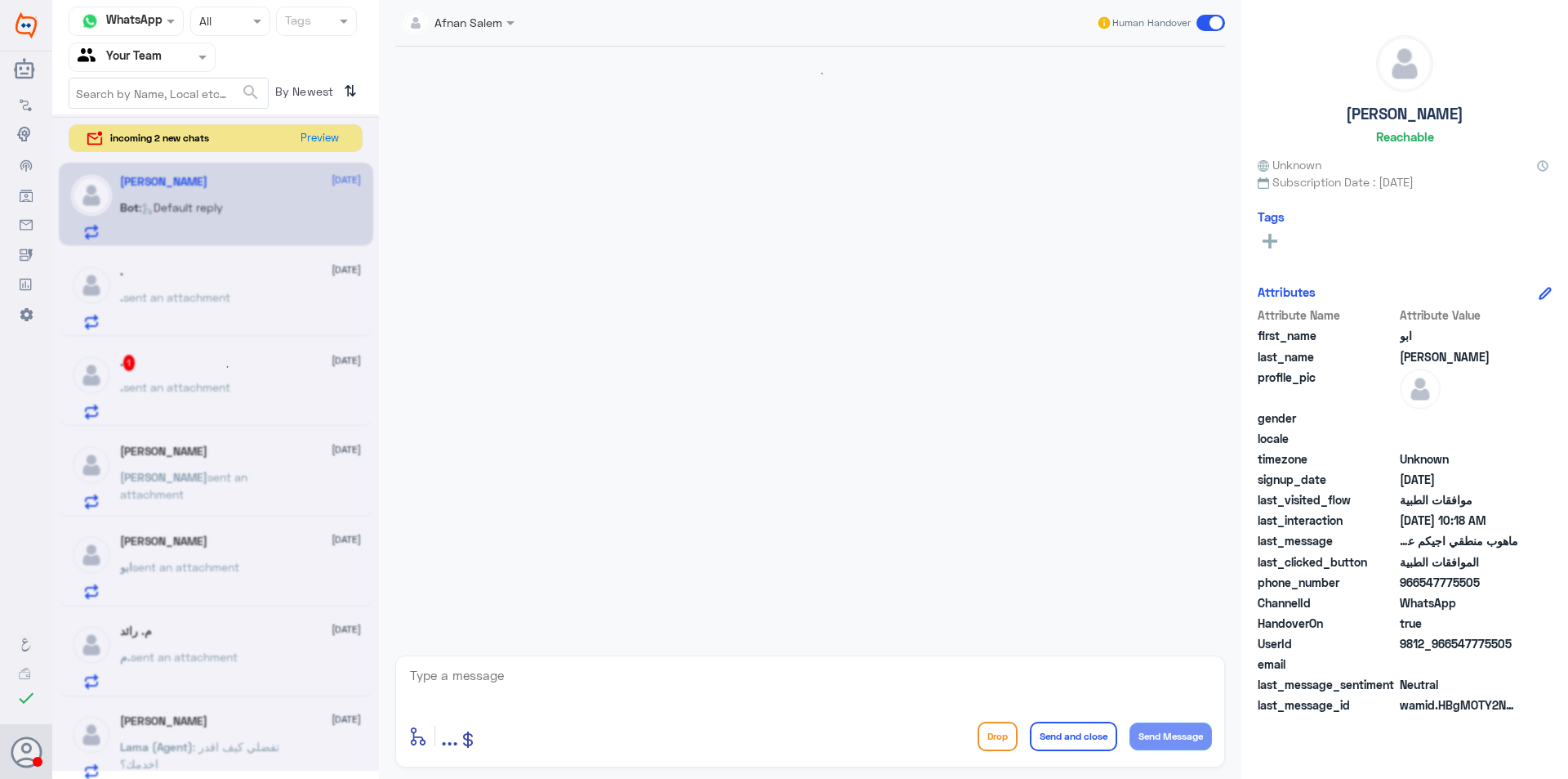
scroll to position [949, 0]
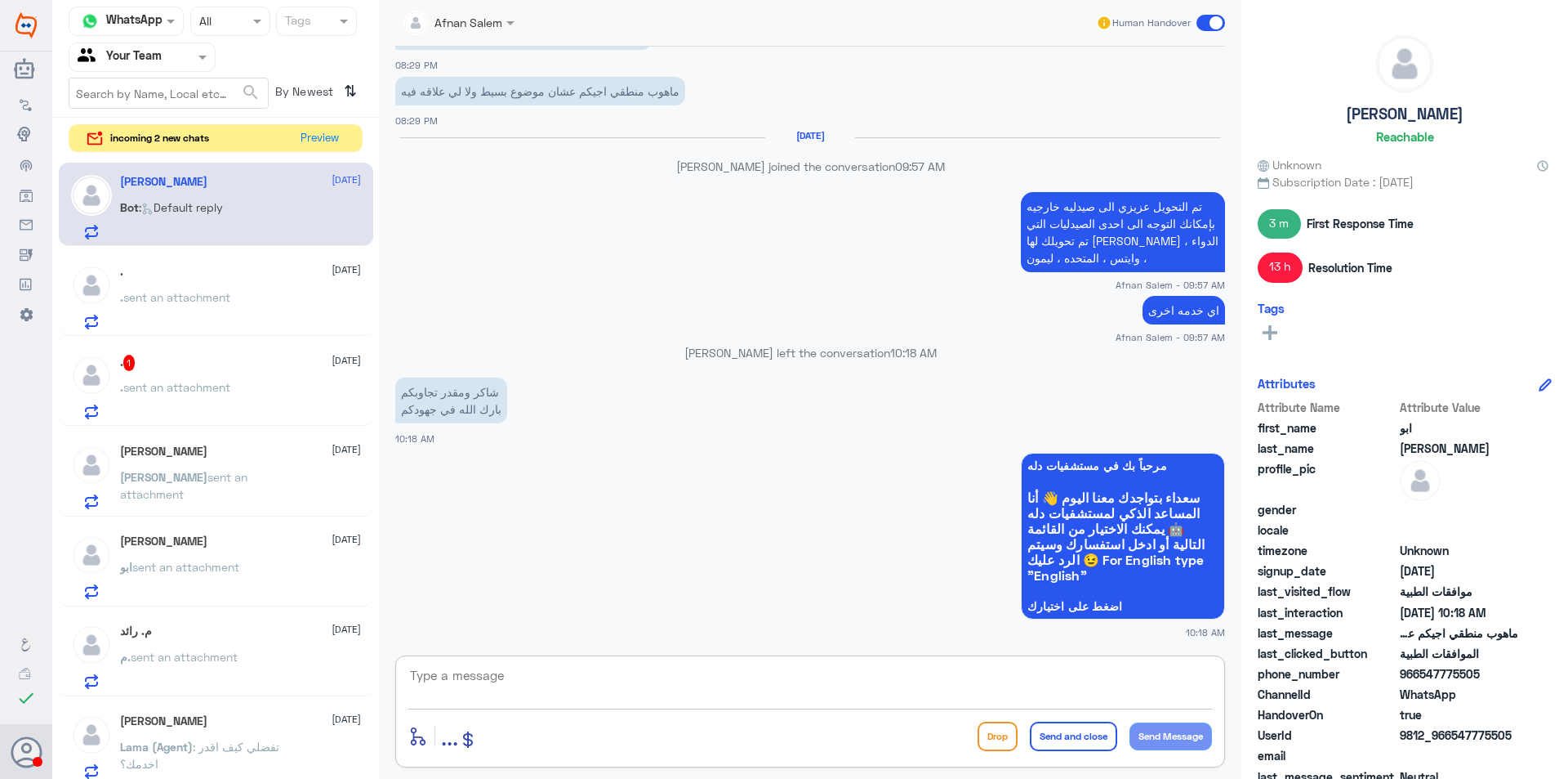
click at [888, 671] on textarea at bounding box center [810, 684] width 804 height 40
type textarea "h"
type textarea "العفو ، ونتمنى لكم دوام الصحه والعافيه"
click at [1080, 735] on button "Send and close" at bounding box center [1073, 736] width 87 height 29
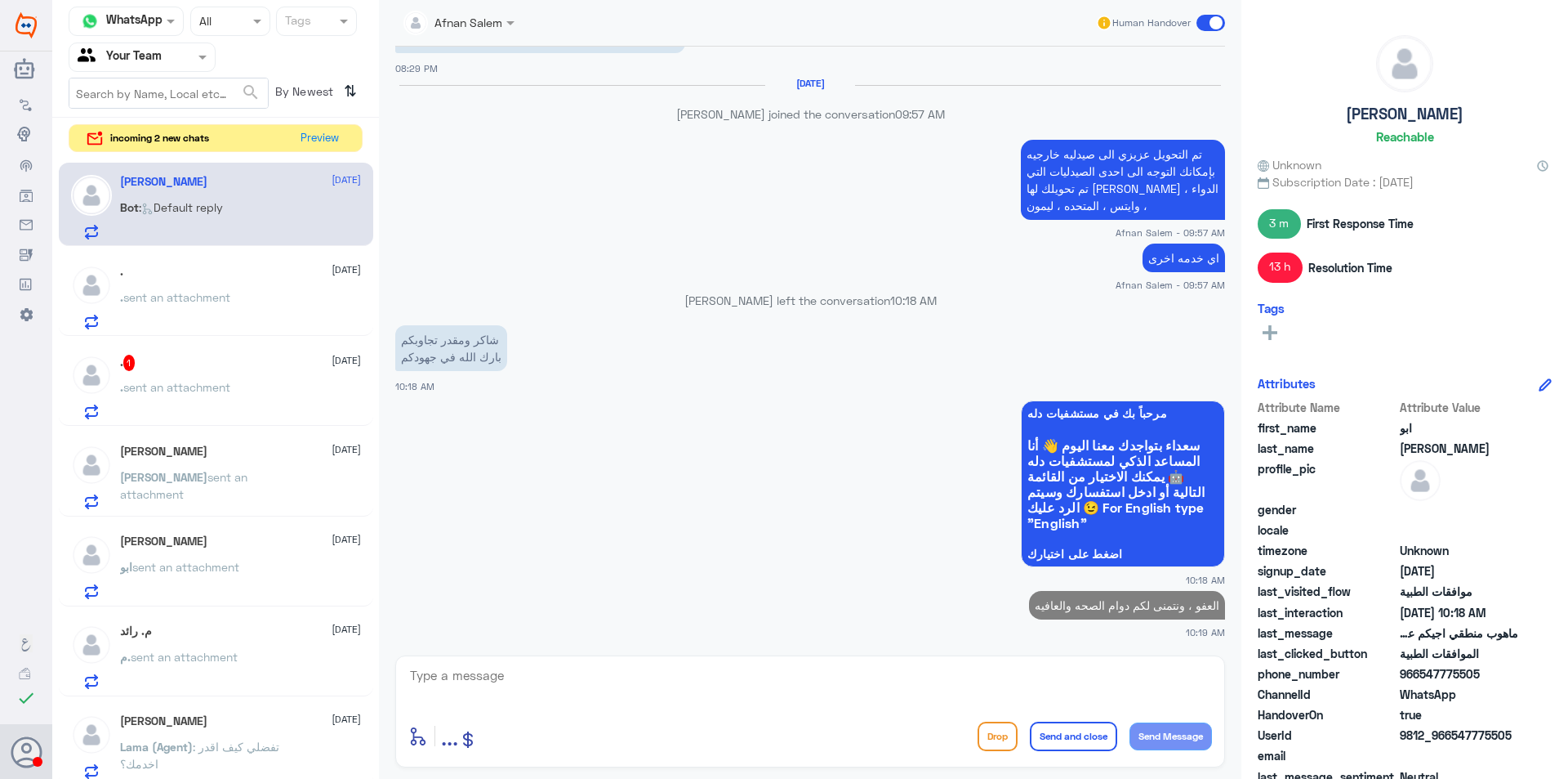
scroll to position [1014, 0]
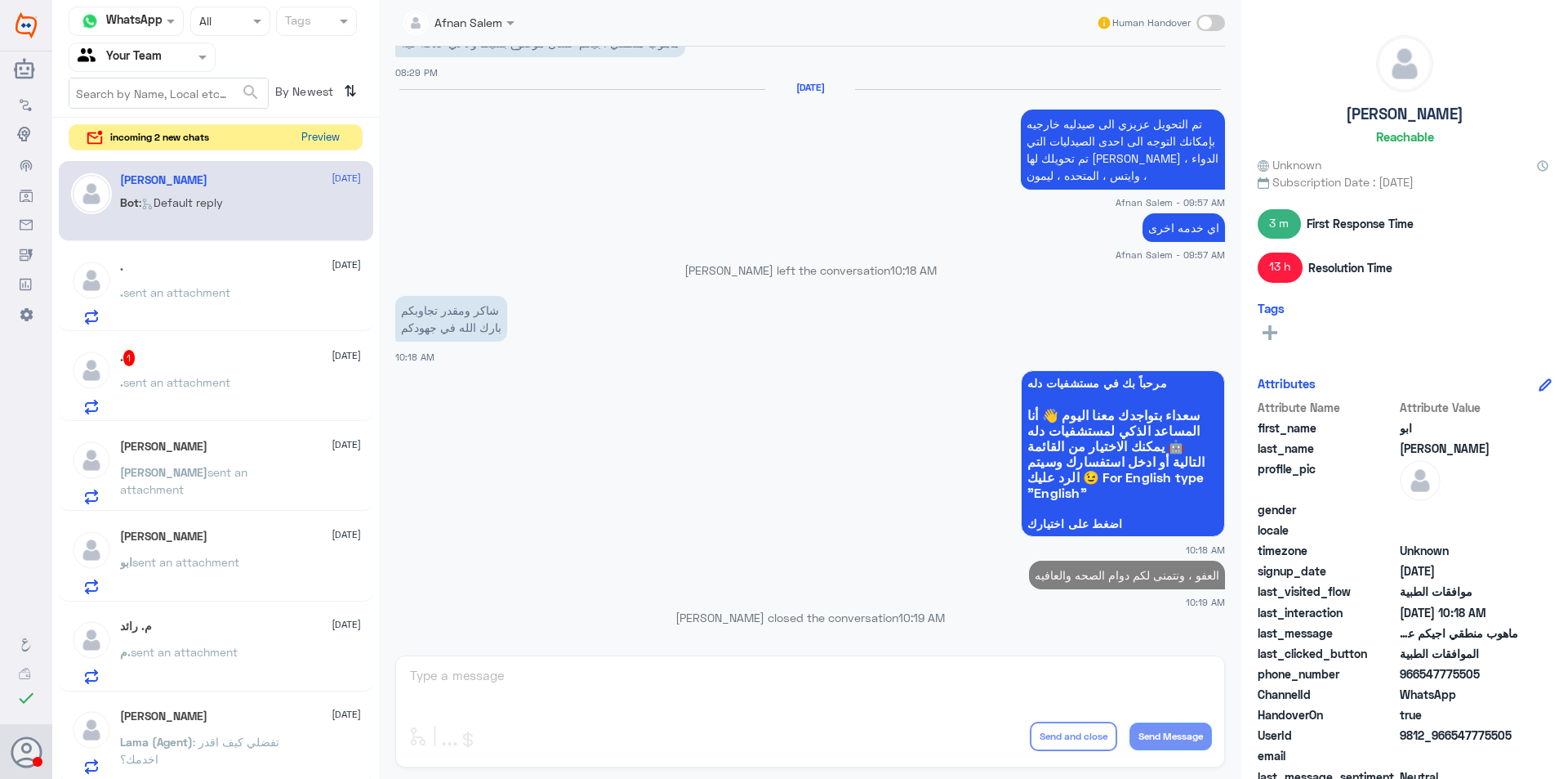
click at [331, 142] on button "Preview" at bounding box center [320, 137] width 51 height 25
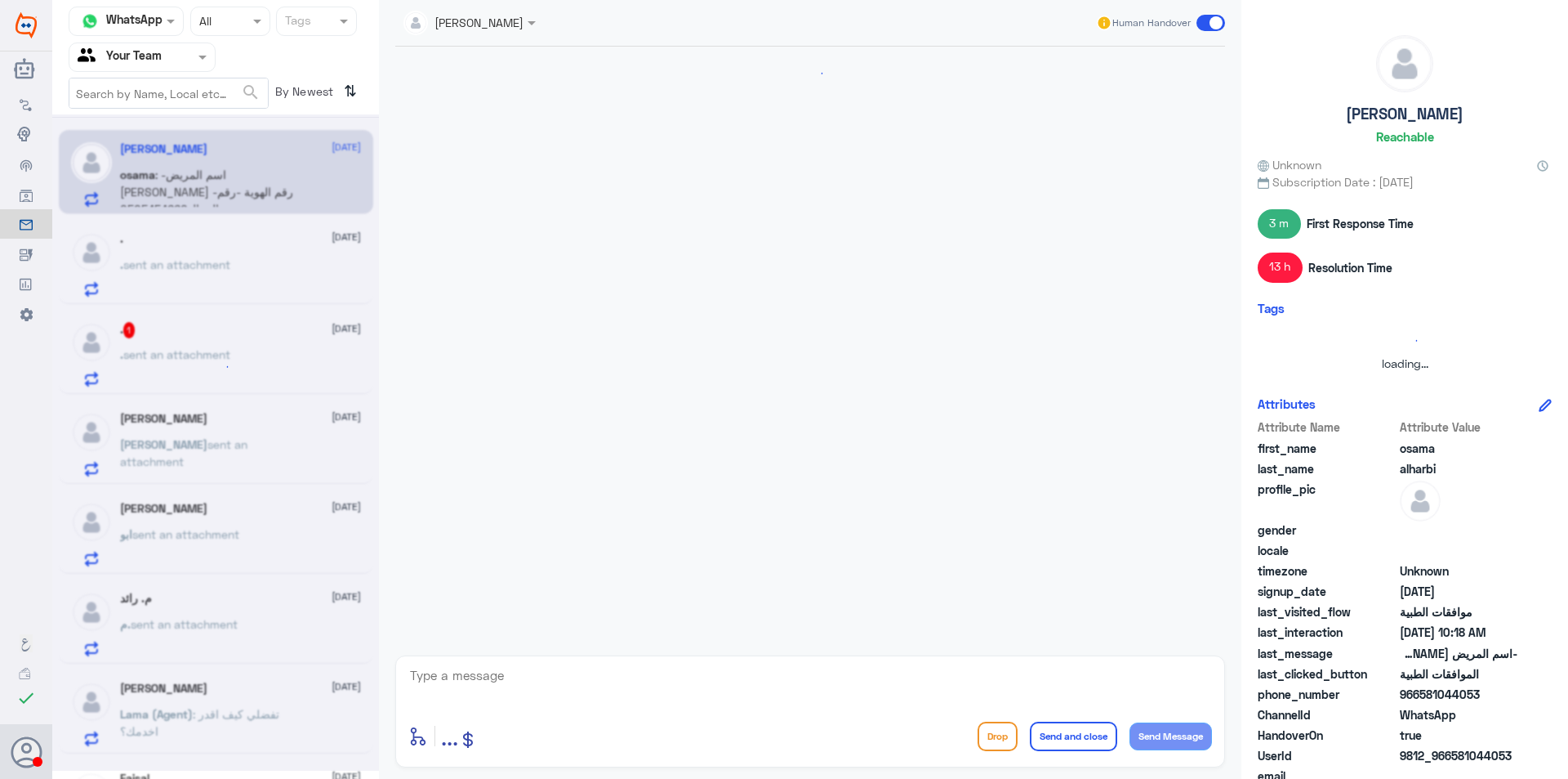
scroll to position [290, 0]
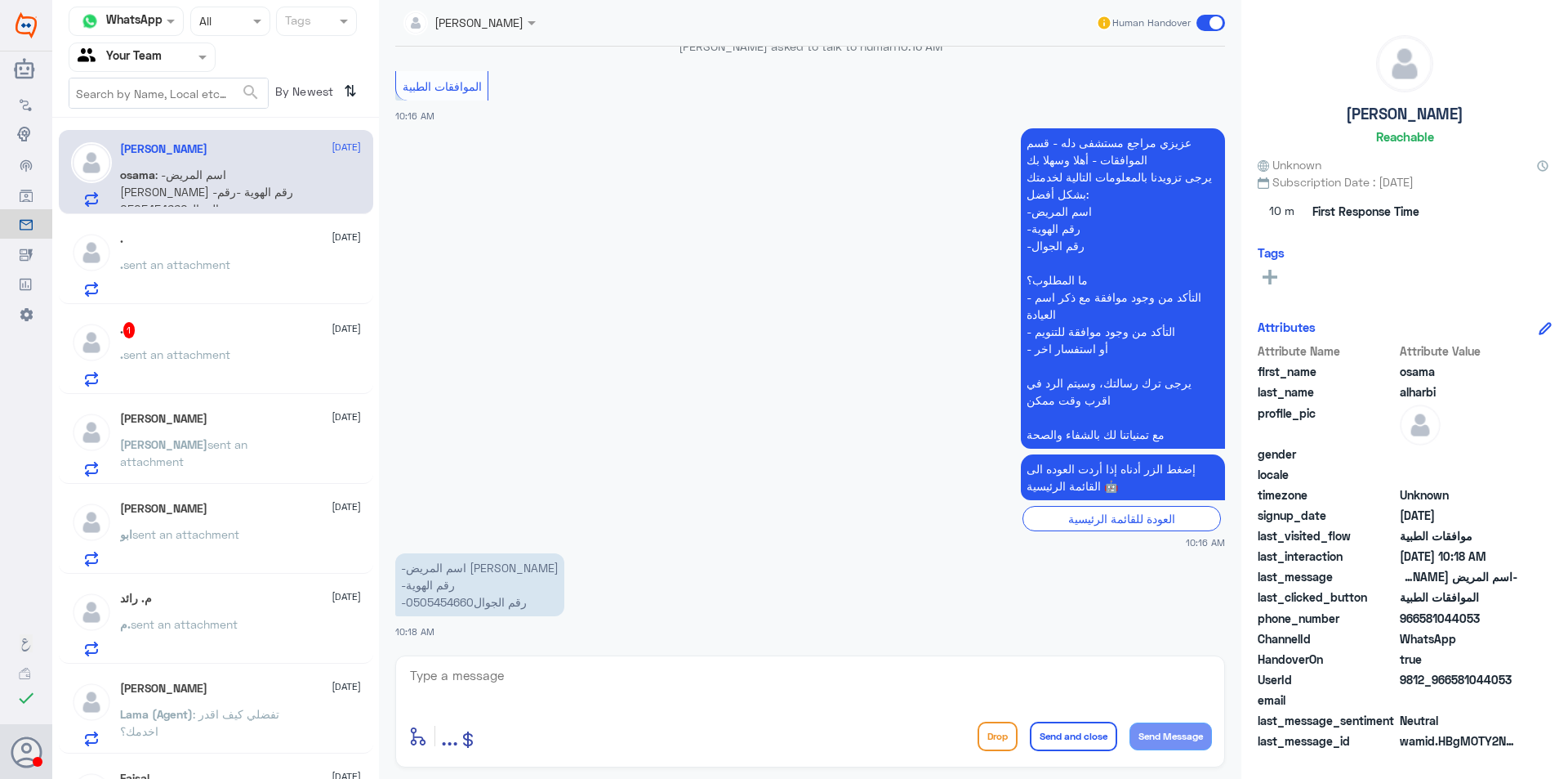
click at [253, 349] on div ". 1 [DATE] . sent an attachment" at bounding box center [240, 354] width 241 height 65
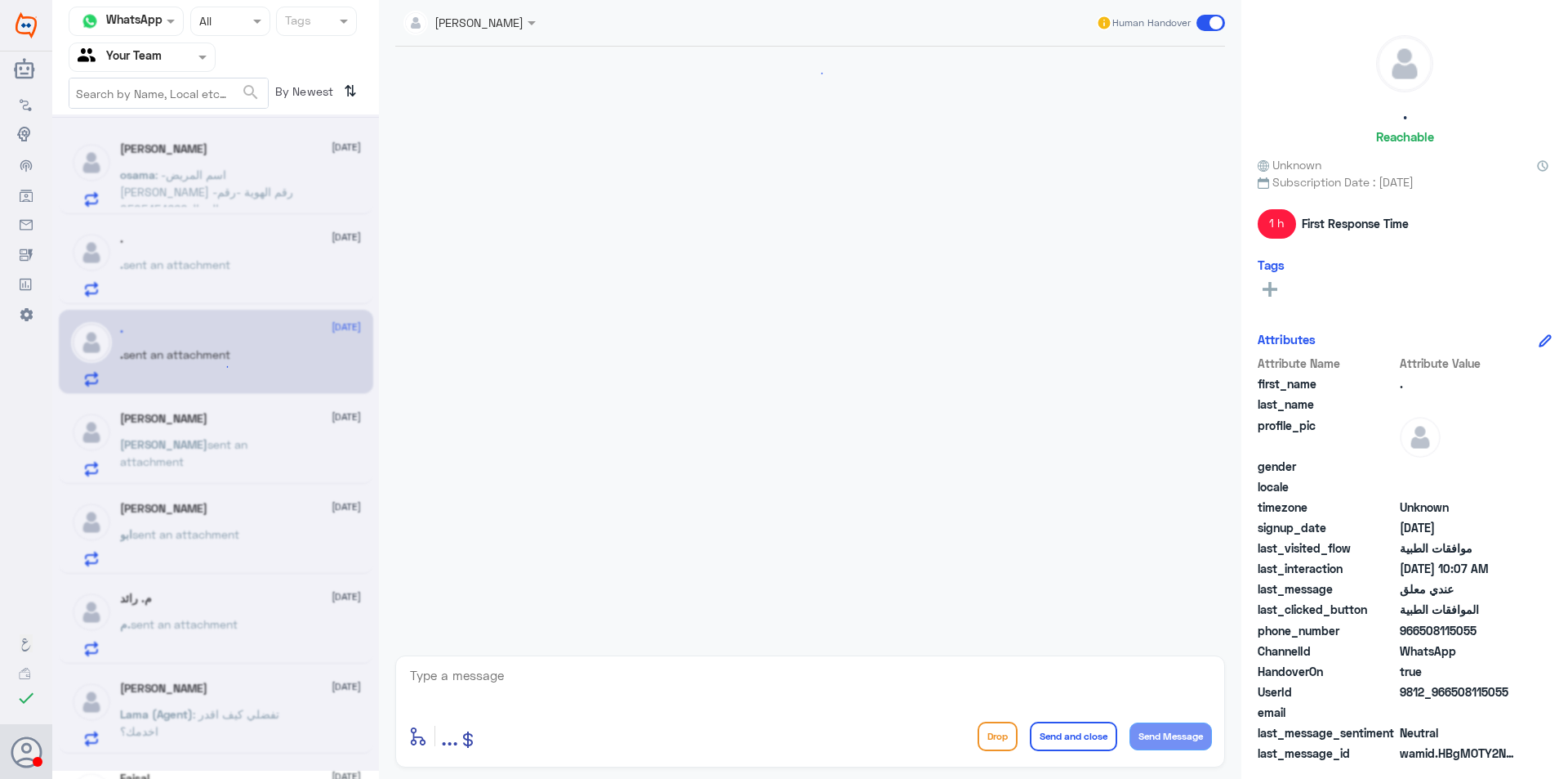
scroll to position [1880, 0]
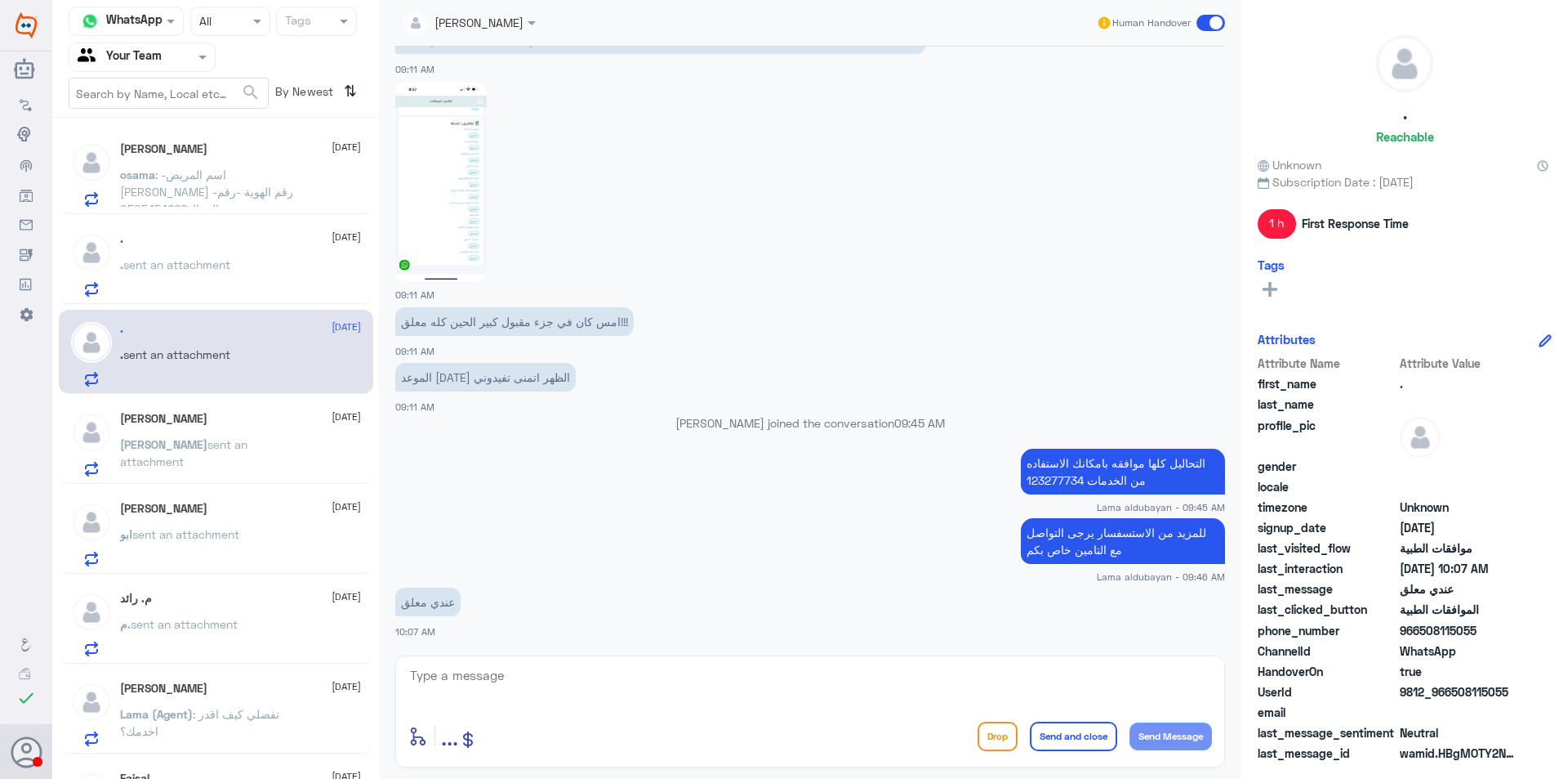
click at [1057, 480] on p "التحاليل كلها موافقه بامكانك الاستفاده من الخدمات 123277734" at bounding box center [1123, 471] width 205 height 46
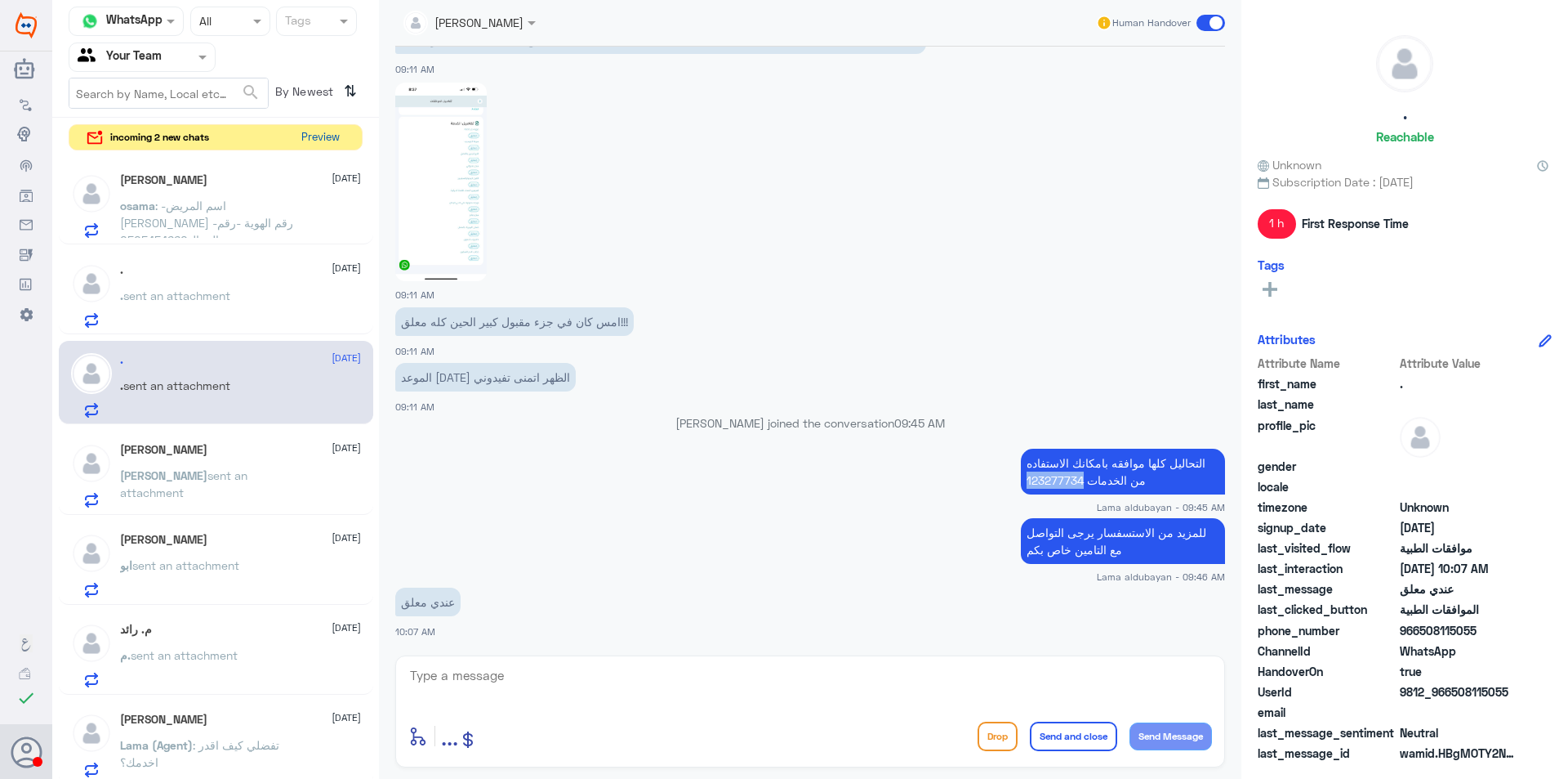
click at [336, 131] on button "Preview" at bounding box center [320, 137] width 51 height 25
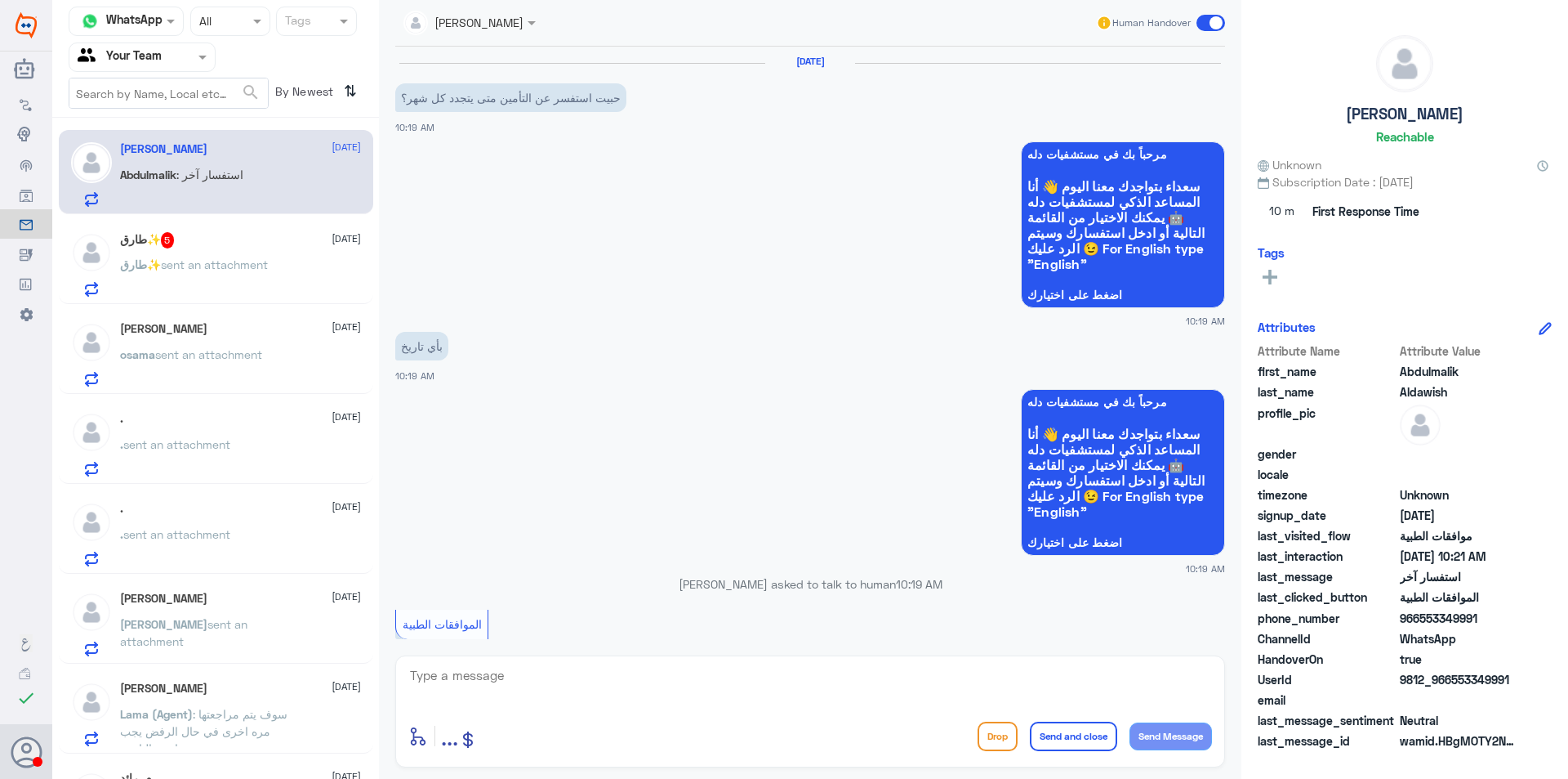
scroll to position [672, 0]
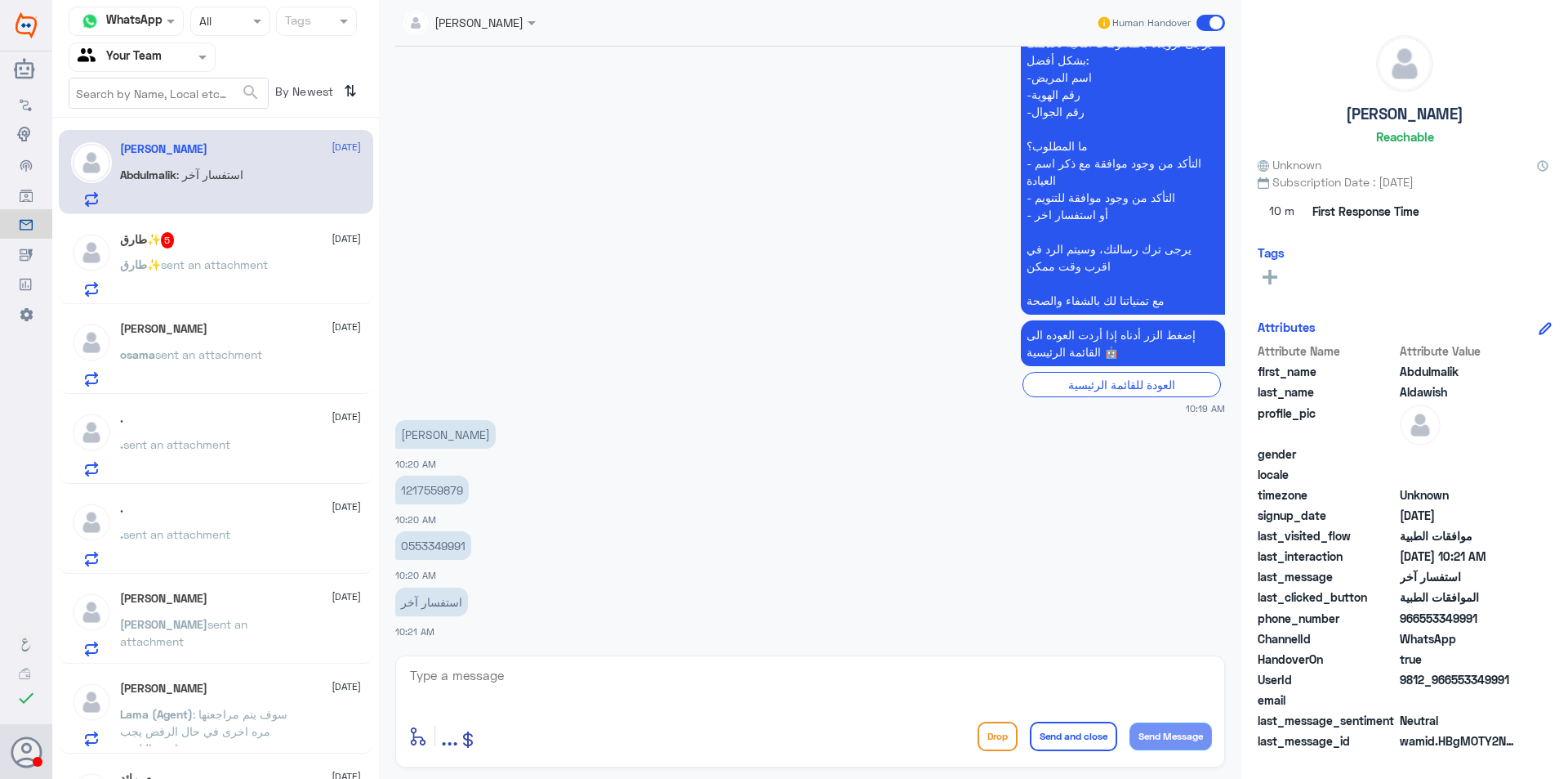
click at [289, 283] on div "طارق✨ sent an attachment" at bounding box center [240, 278] width 241 height 37
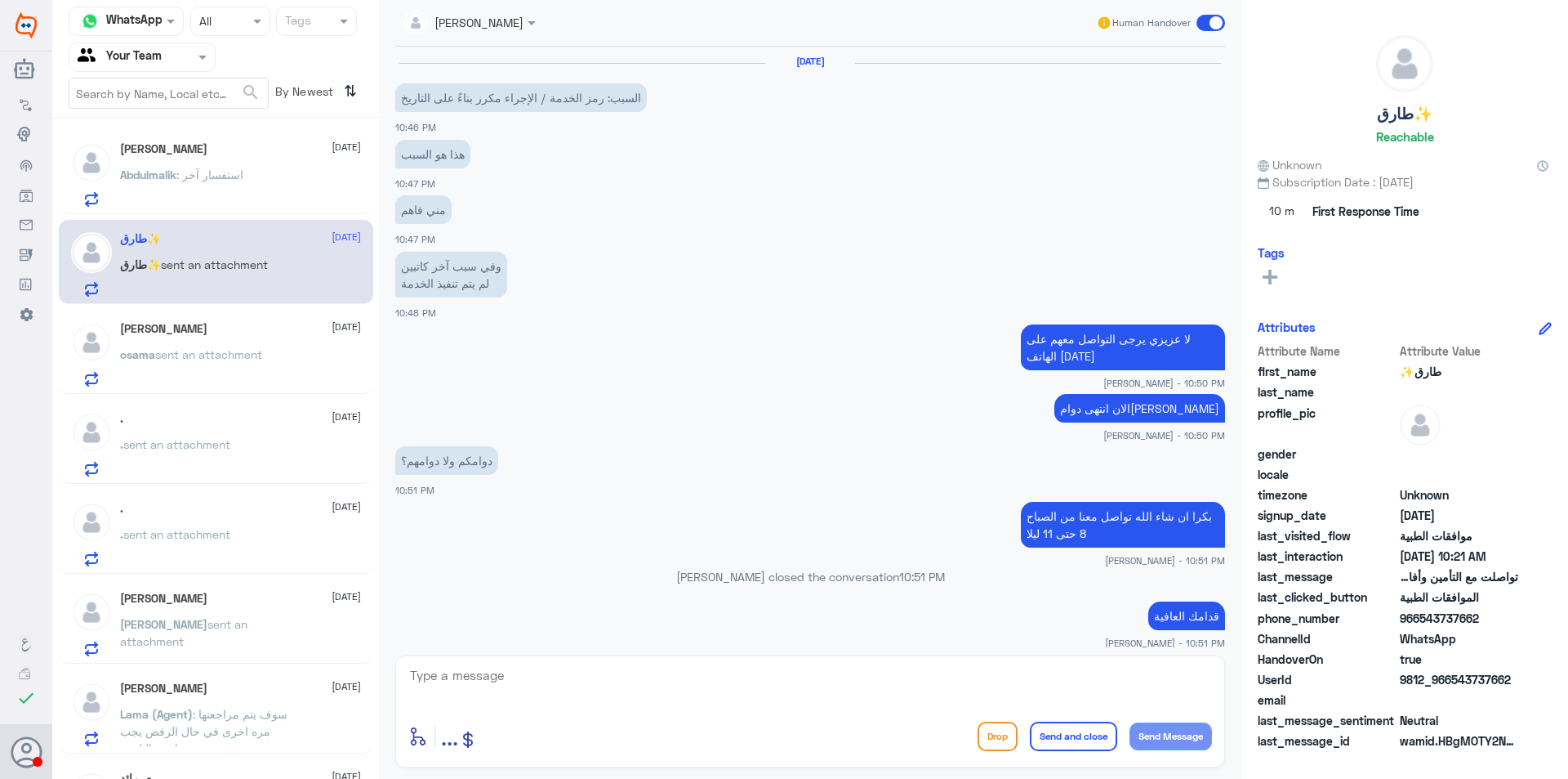
scroll to position [1240, 0]
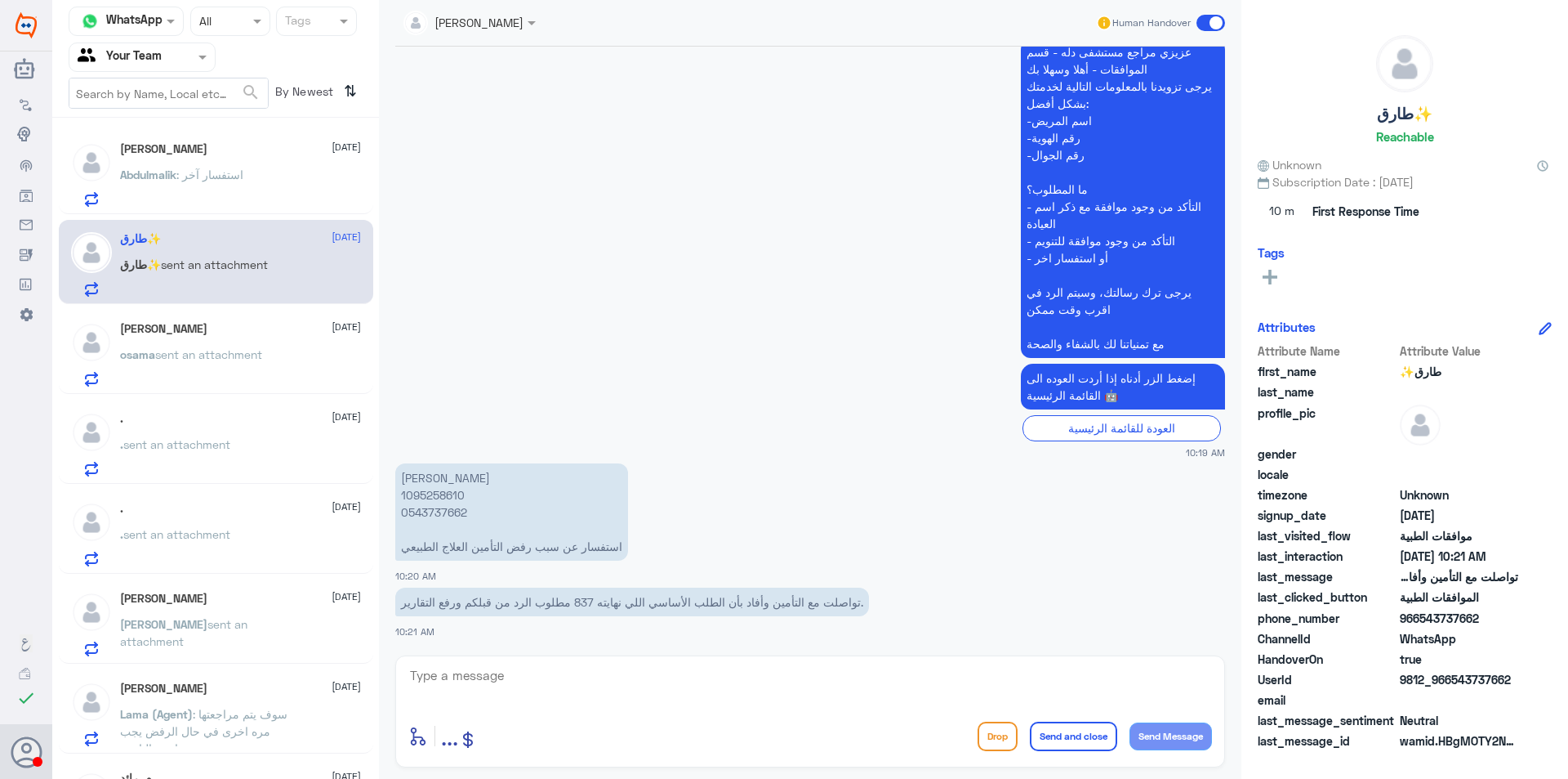
click at [463, 522] on p "[PERSON_NAME] 1095258610 0543737662 استفسار عن سبب رفض التأمين العلاج الطبيعي" at bounding box center [511, 512] width 233 height 98
click at [454, 505] on p "[PERSON_NAME] 1095258610 0543737662 استفسار عن سبب رفض التأمين العلاج الطبيعي" at bounding box center [511, 512] width 233 height 98
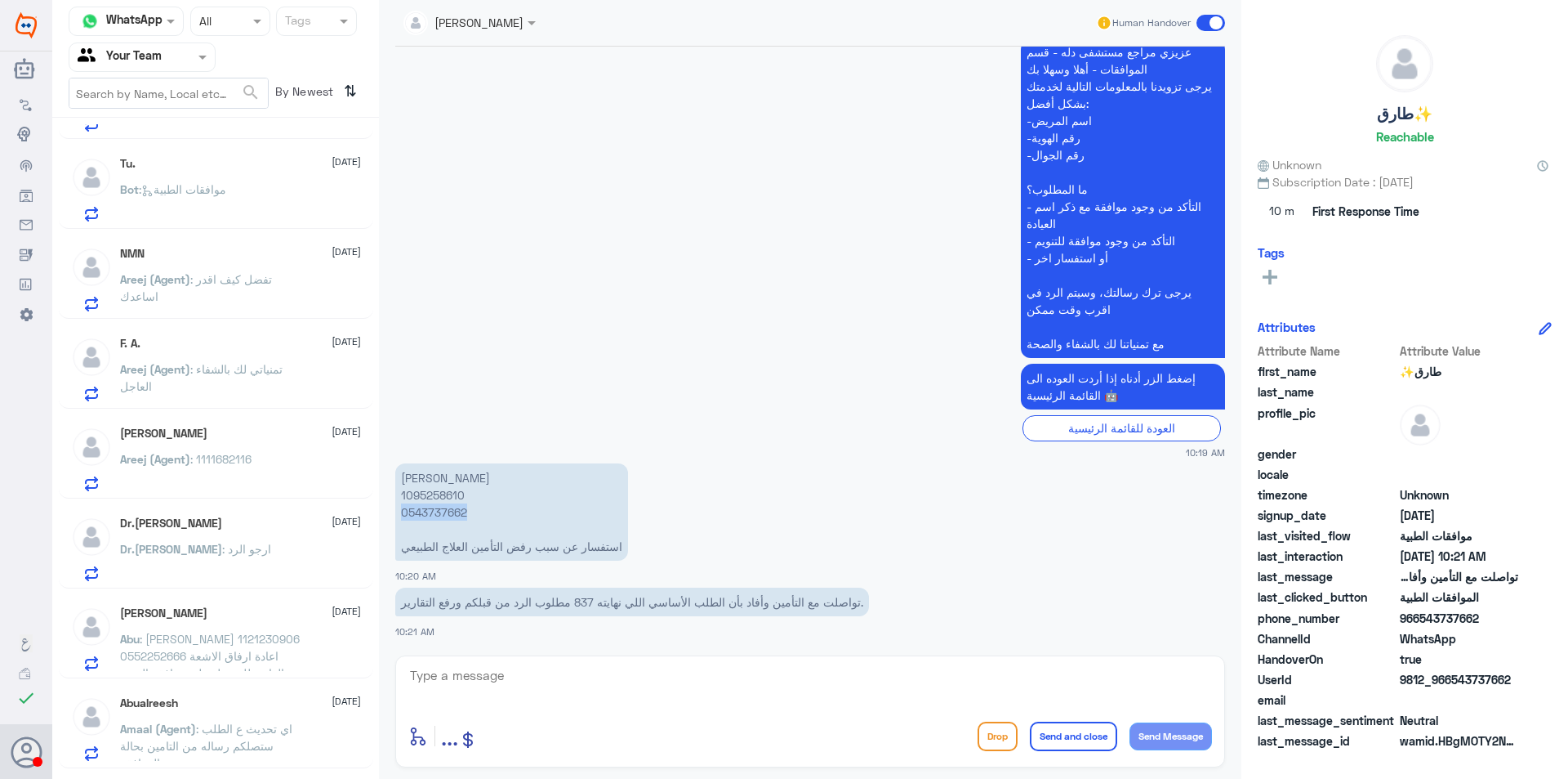
scroll to position [899, 0]
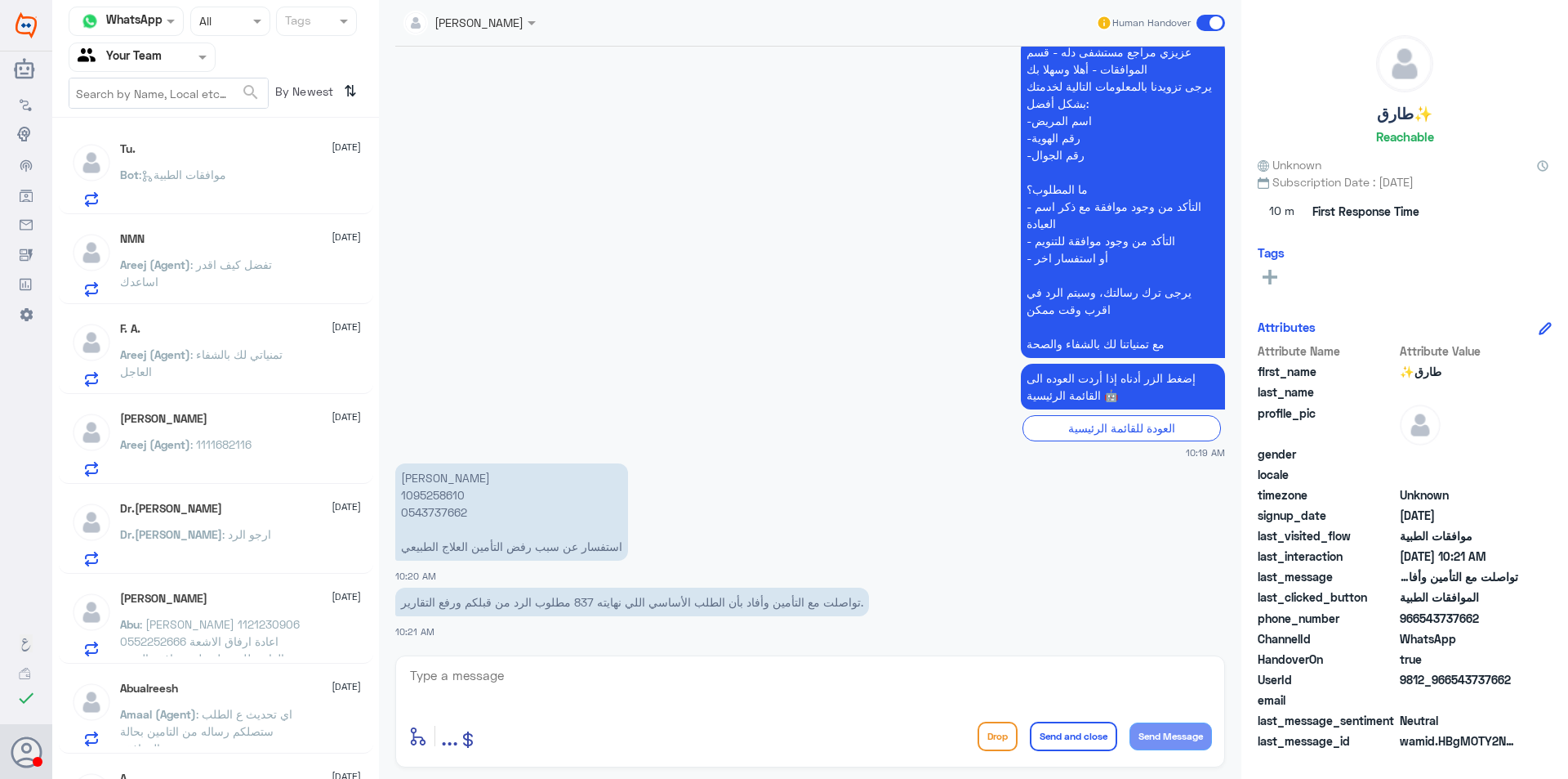
click at [278, 529] on div "Dr.[PERSON_NAME] : ارجو الرد" at bounding box center [240, 547] width 241 height 37
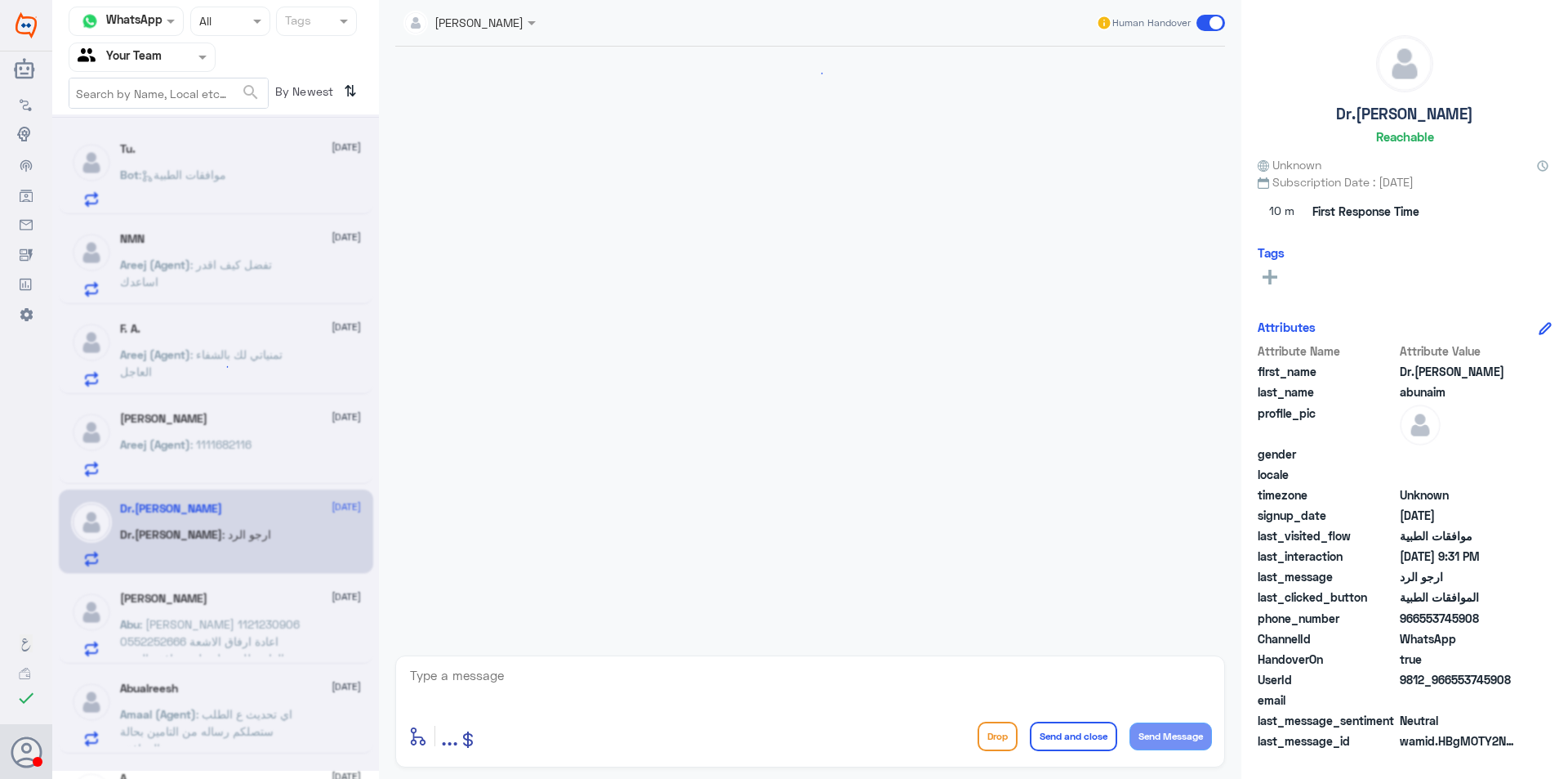
scroll to position [1680, 0]
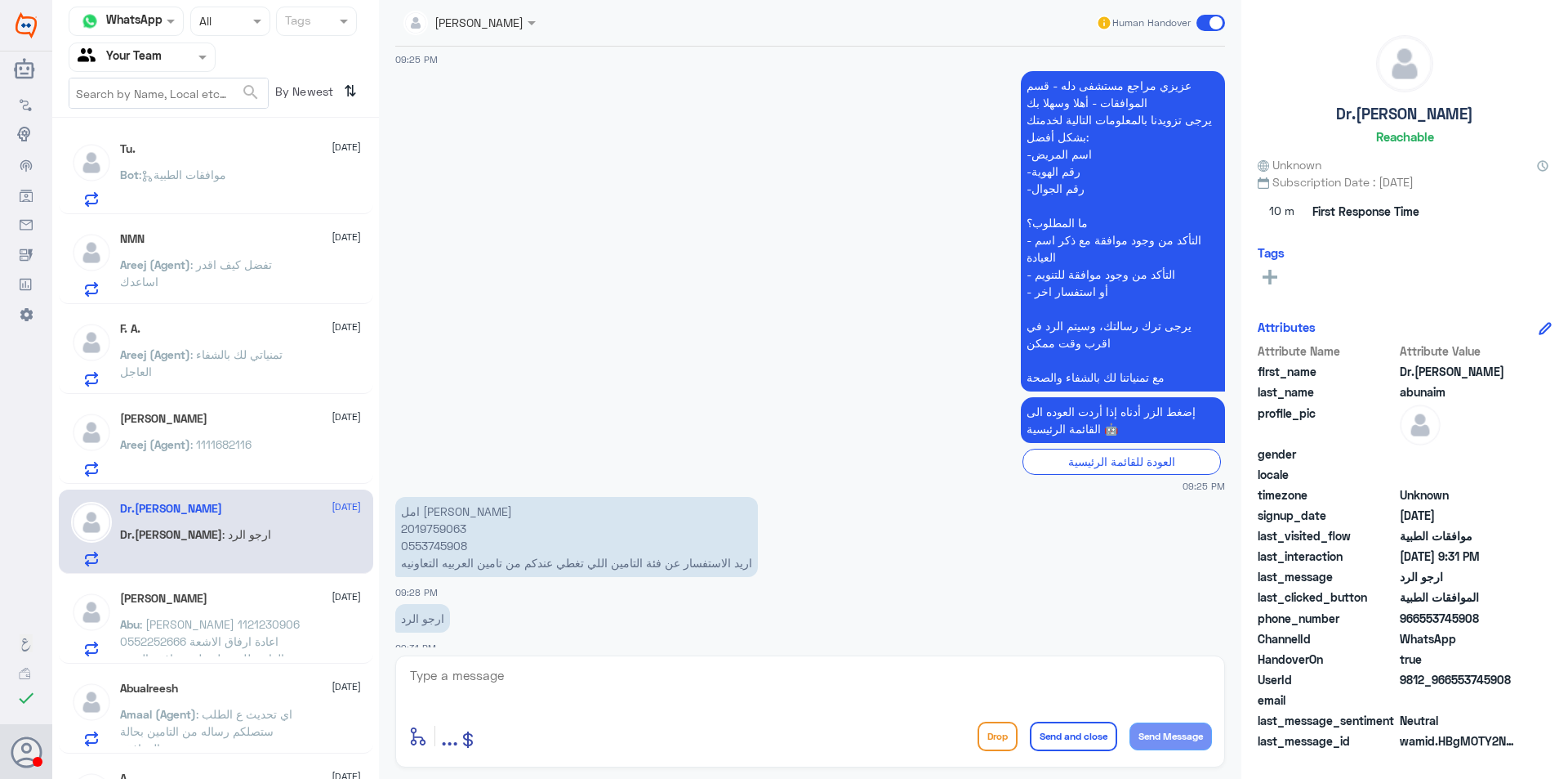
click at [221, 624] on span ": [PERSON_NAME] 1121230906 0552252666 اعادة ارفاق الاشعة العادية للحصول على موا…" at bounding box center [210, 640] width 180 height 48
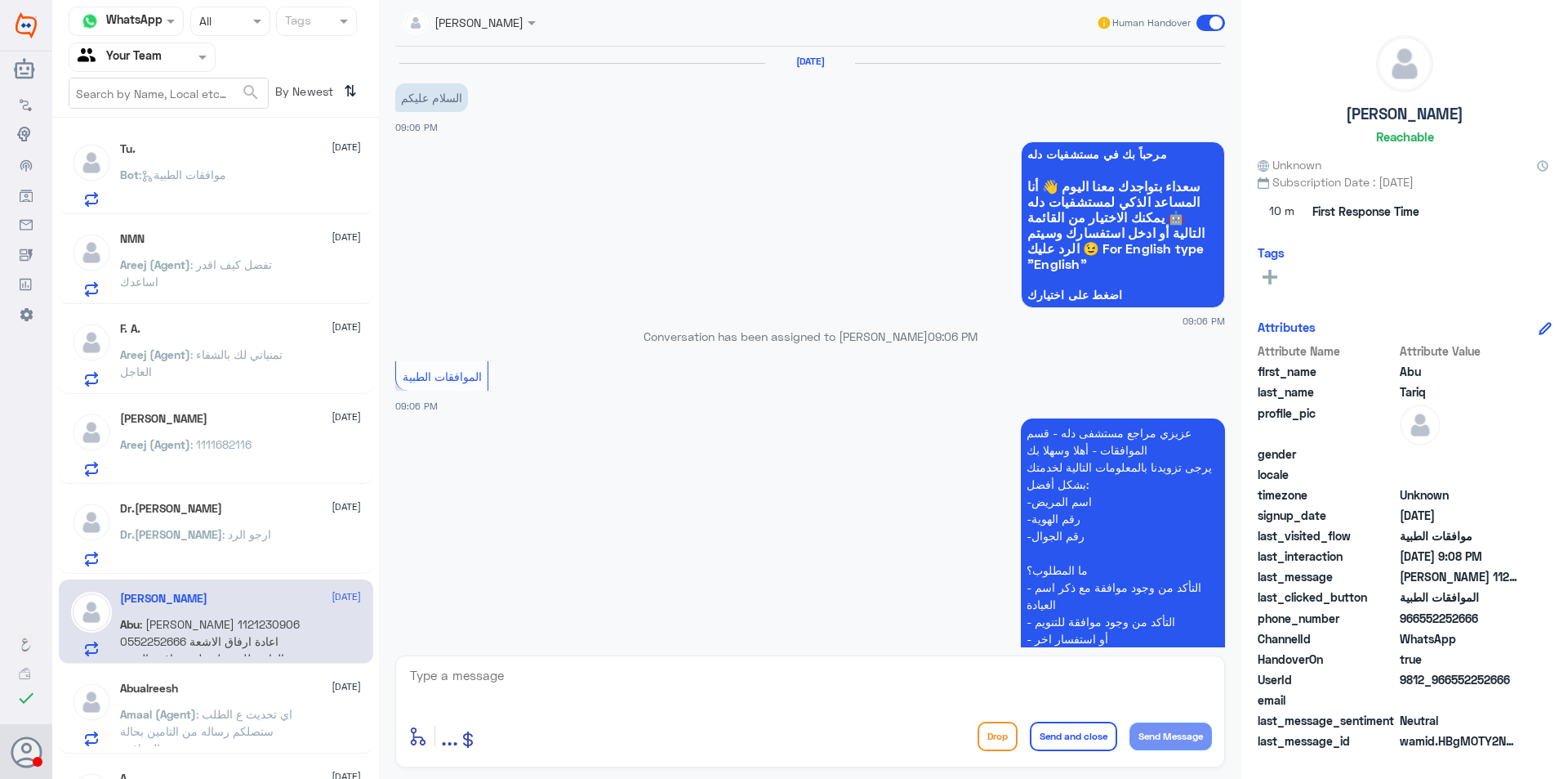
scroll to position [325, 0]
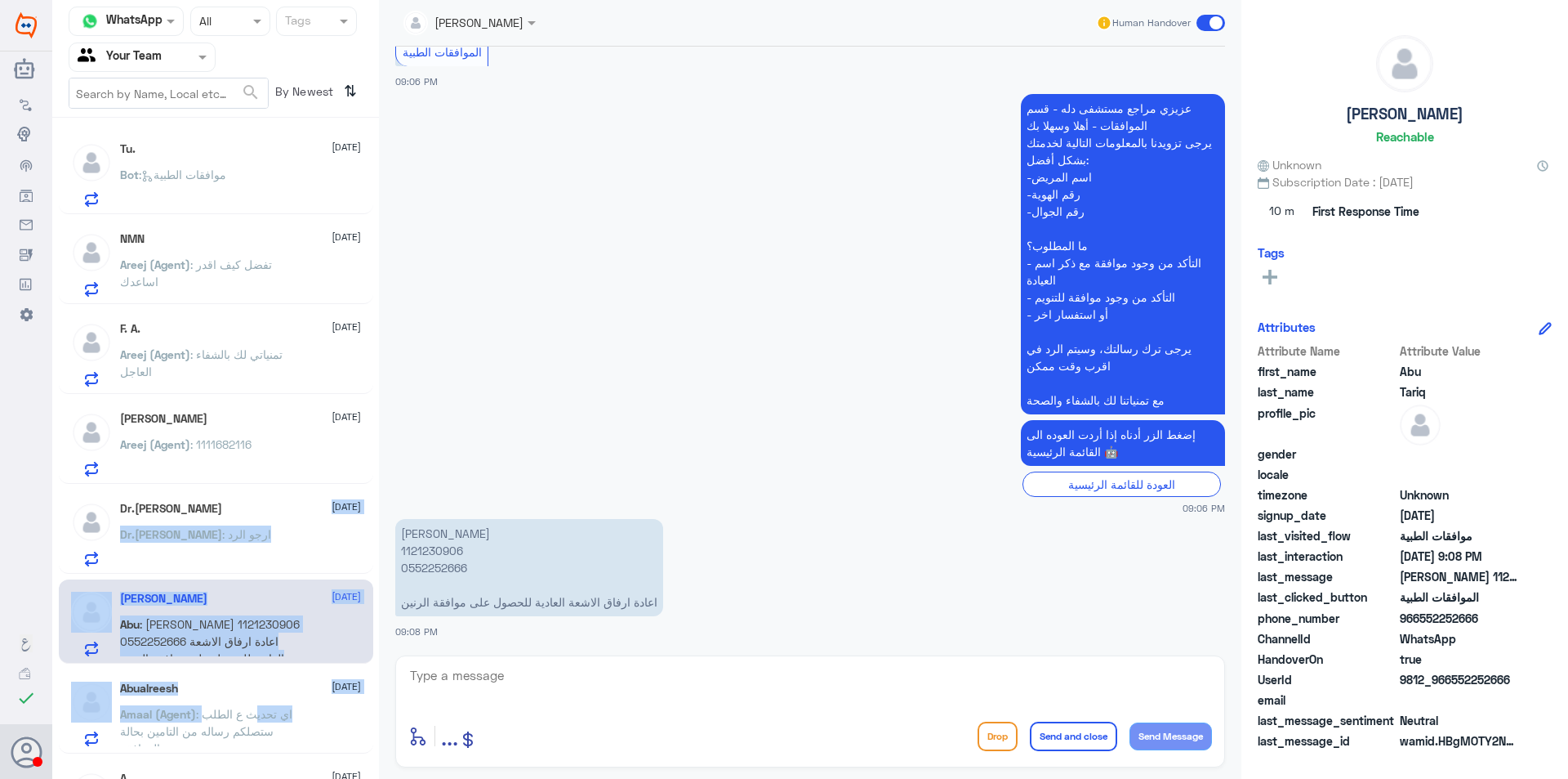
drag, startPoint x: 255, startPoint y: 716, endPoint x: 255, endPoint y: 497, distance: 219.0
click at [255, 497] on div "[PERSON_NAME] [DATE] [PERSON_NAME] : استفسار آخر طارق✨ [DATE] طارق✨ sent an att…" at bounding box center [216, 453] width 327 height 660
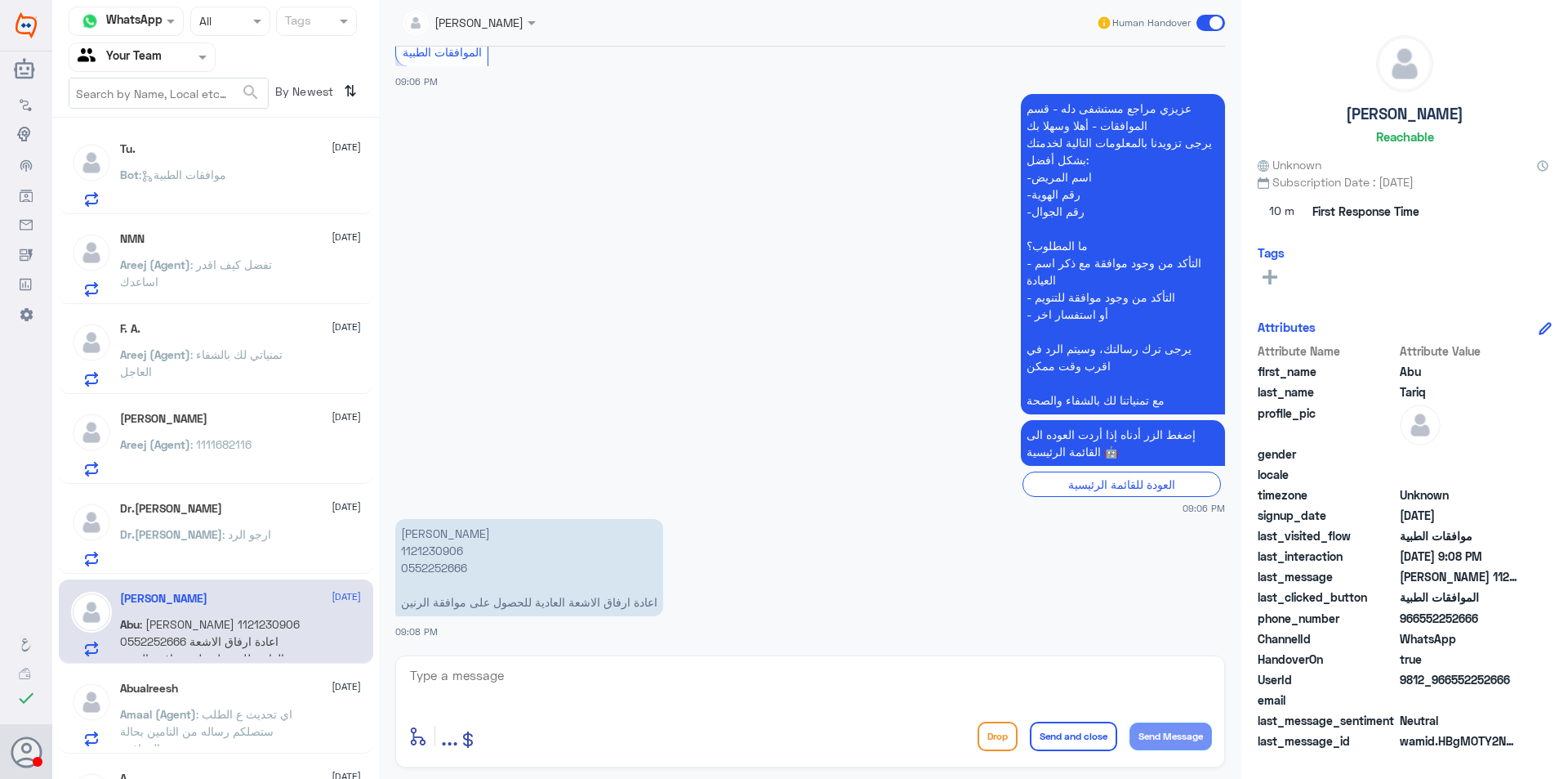
click at [456, 561] on p "[PERSON_NAME] 1121230906 0552252666 اعادة ارفاق الاشعة العادية للحصول على موافق…" at bounding box center [529, 568] width 268 height 98
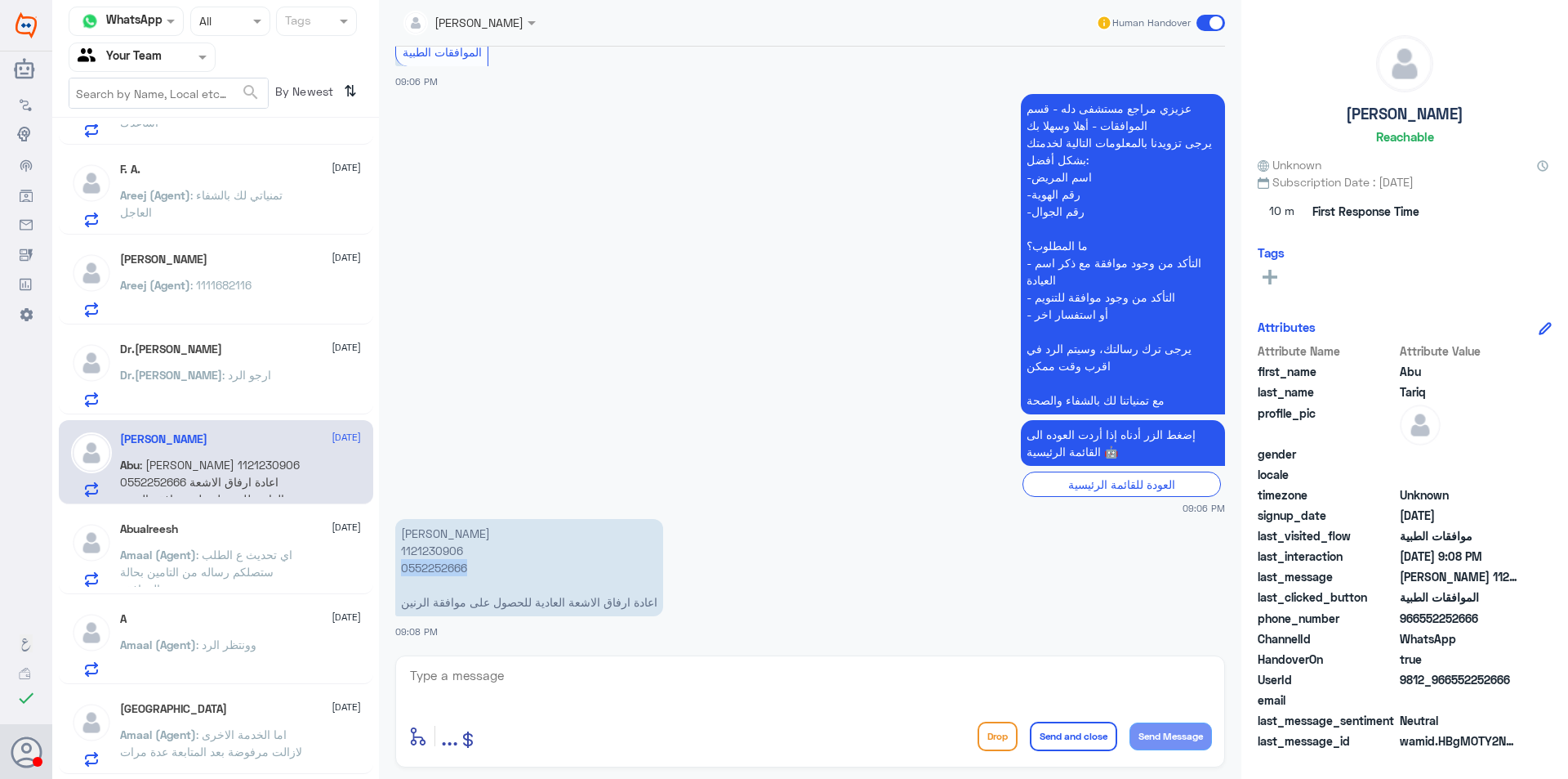
scroll to position [1062, 0]
click at [234, 573] on span ": اي تحديث ع الطلب ستصلكم رساله من التامين بحالة الموافقة" at bounding box center [206, 567] width 173 height 48
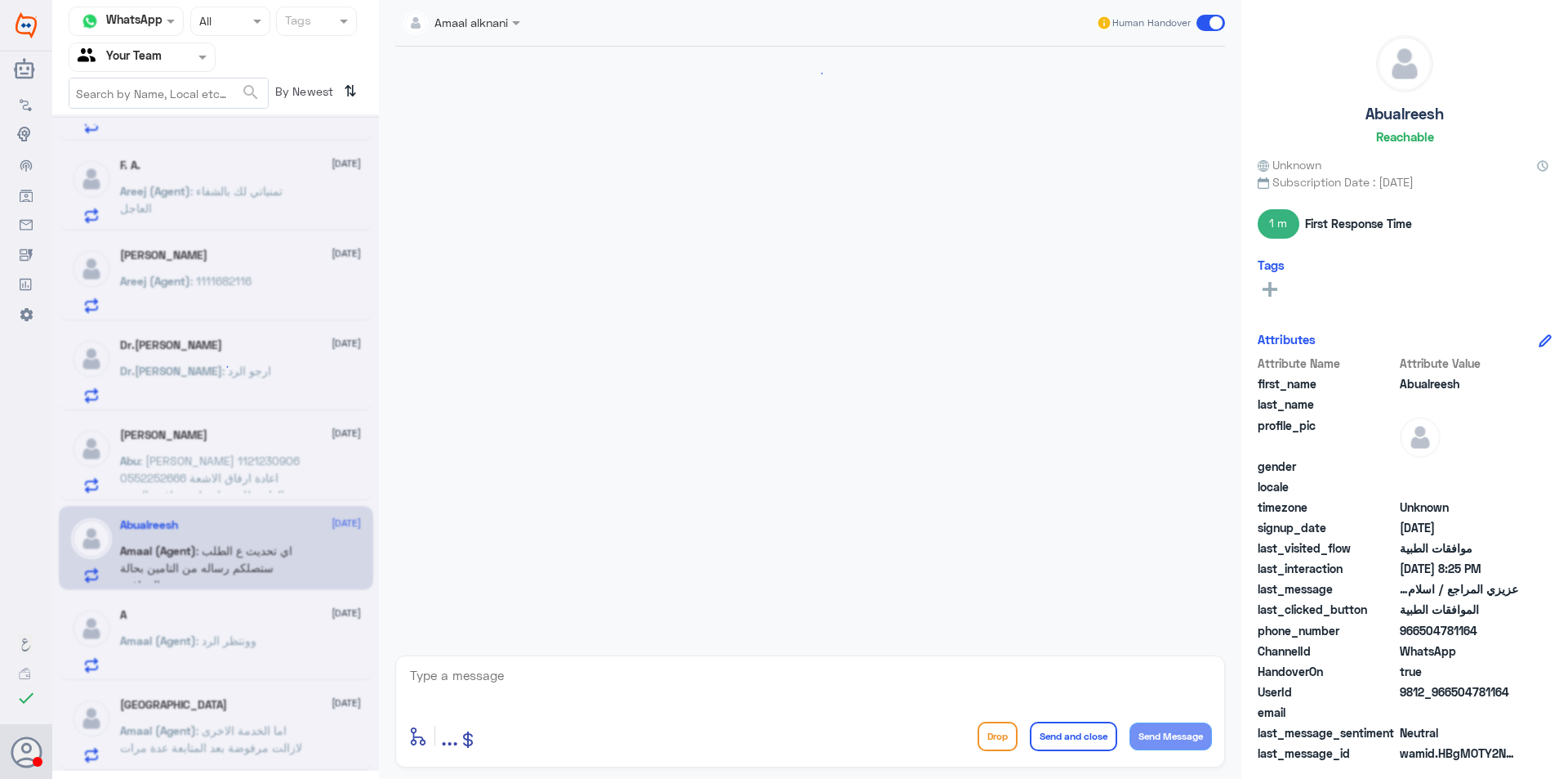
scroll to position [742, 0]
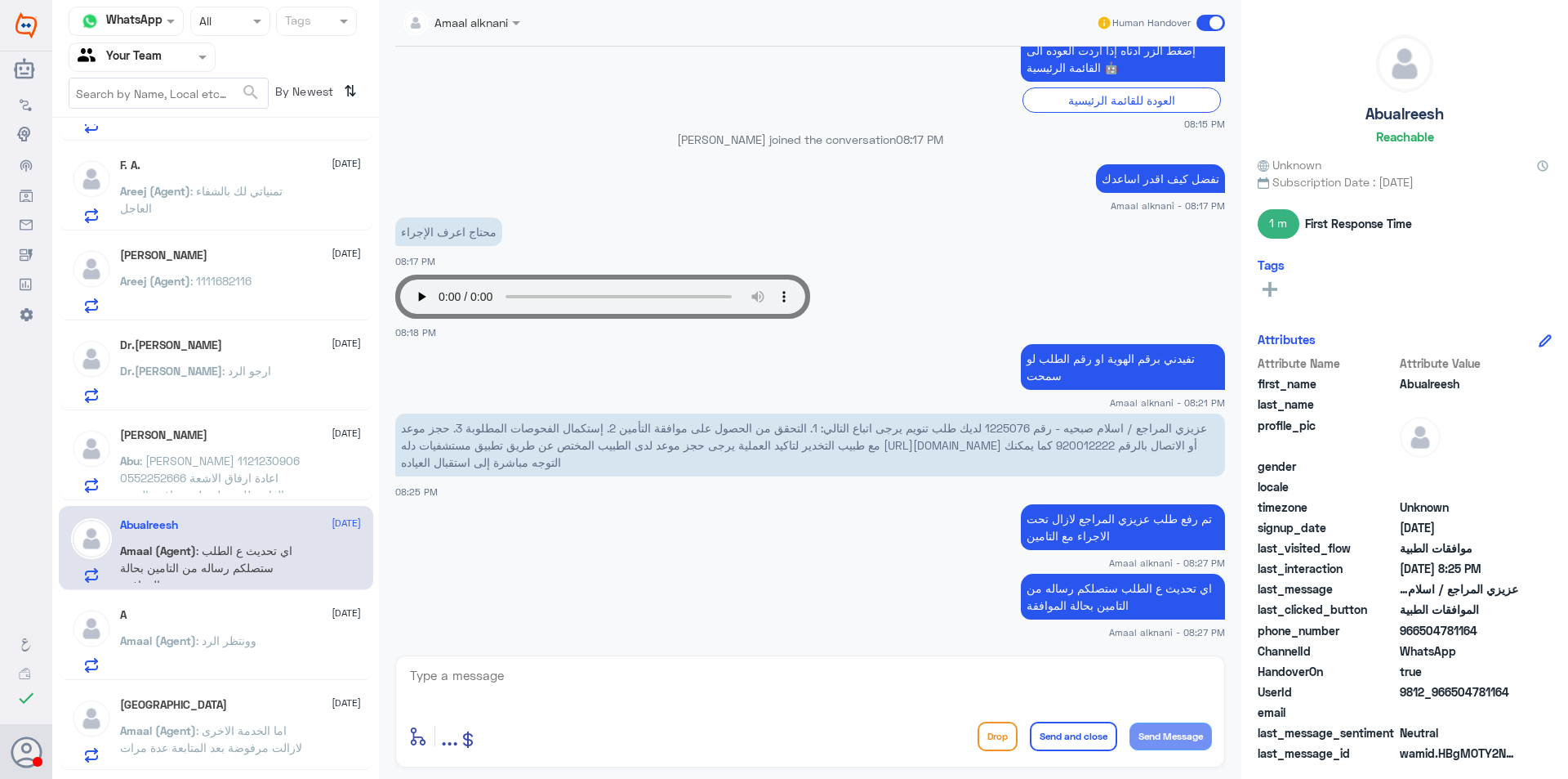
click at [268, 641] on div "Amaal (Agent) : وونتظر الرد" at bounding box center [240, 653] width 241 height 37
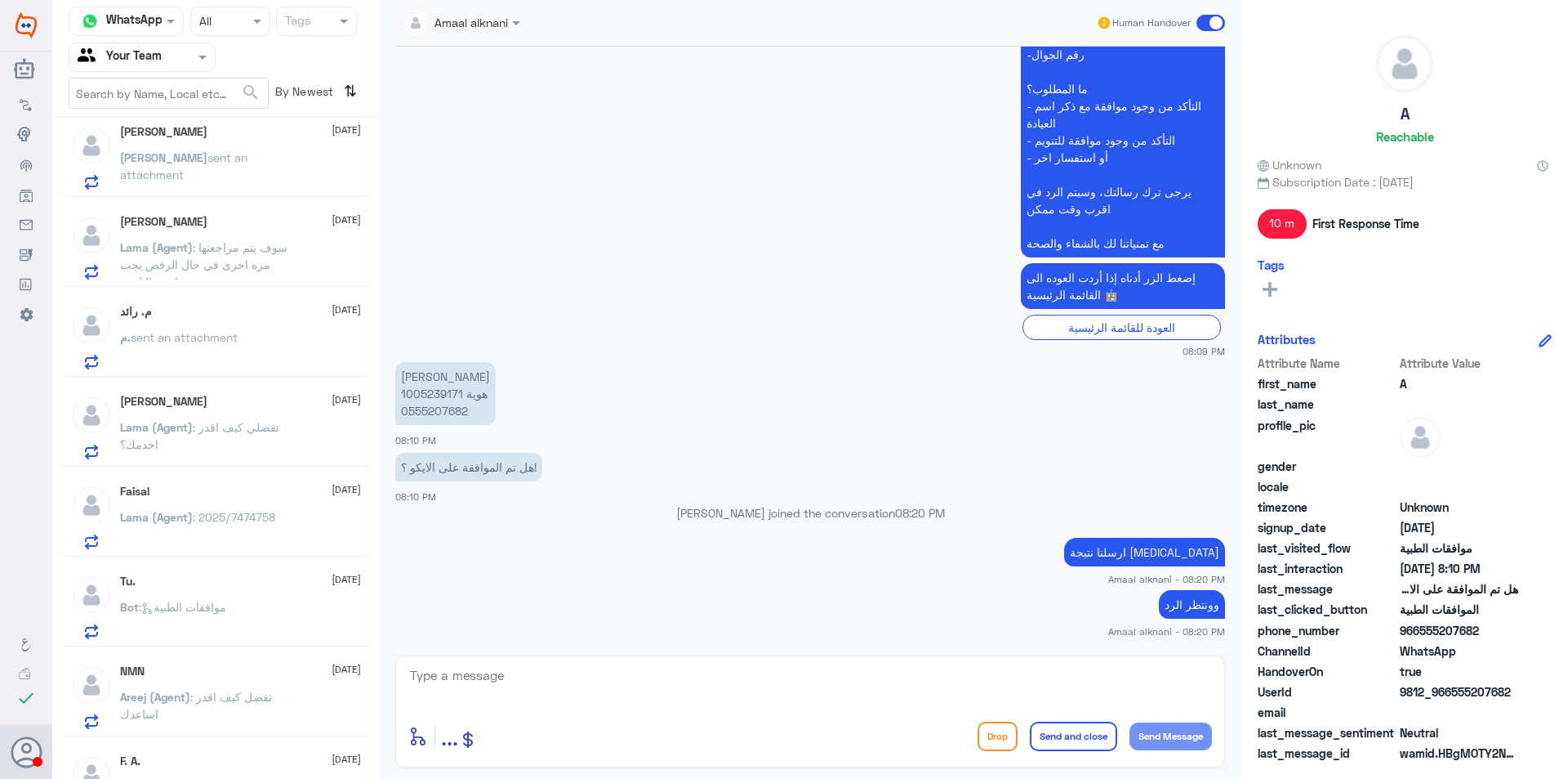
scroll to position [82, 0]
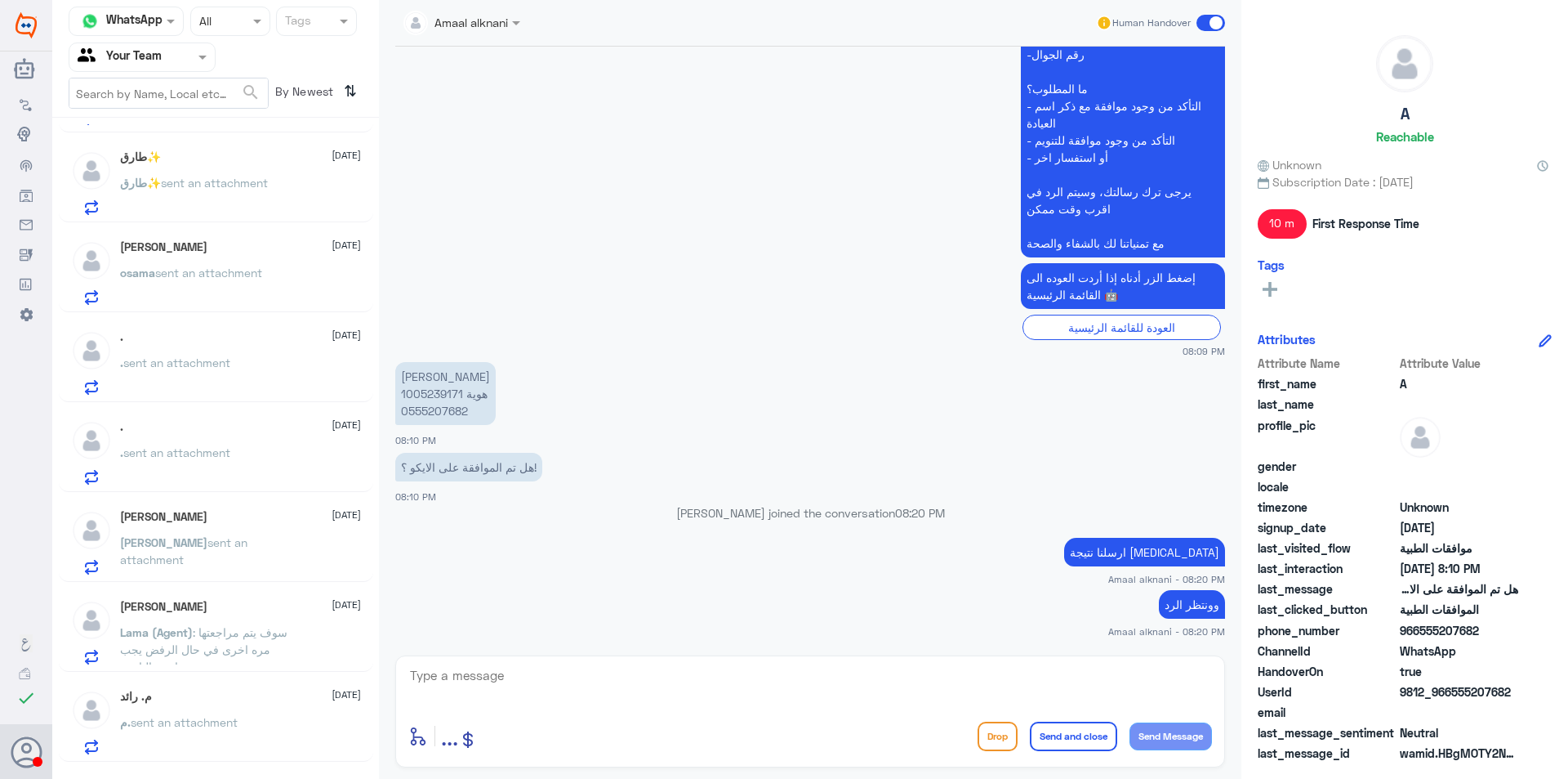
click at [236, 205] on p "طارق✨ sent an attachment" at bounding box center [194, 194] width 148 height 41
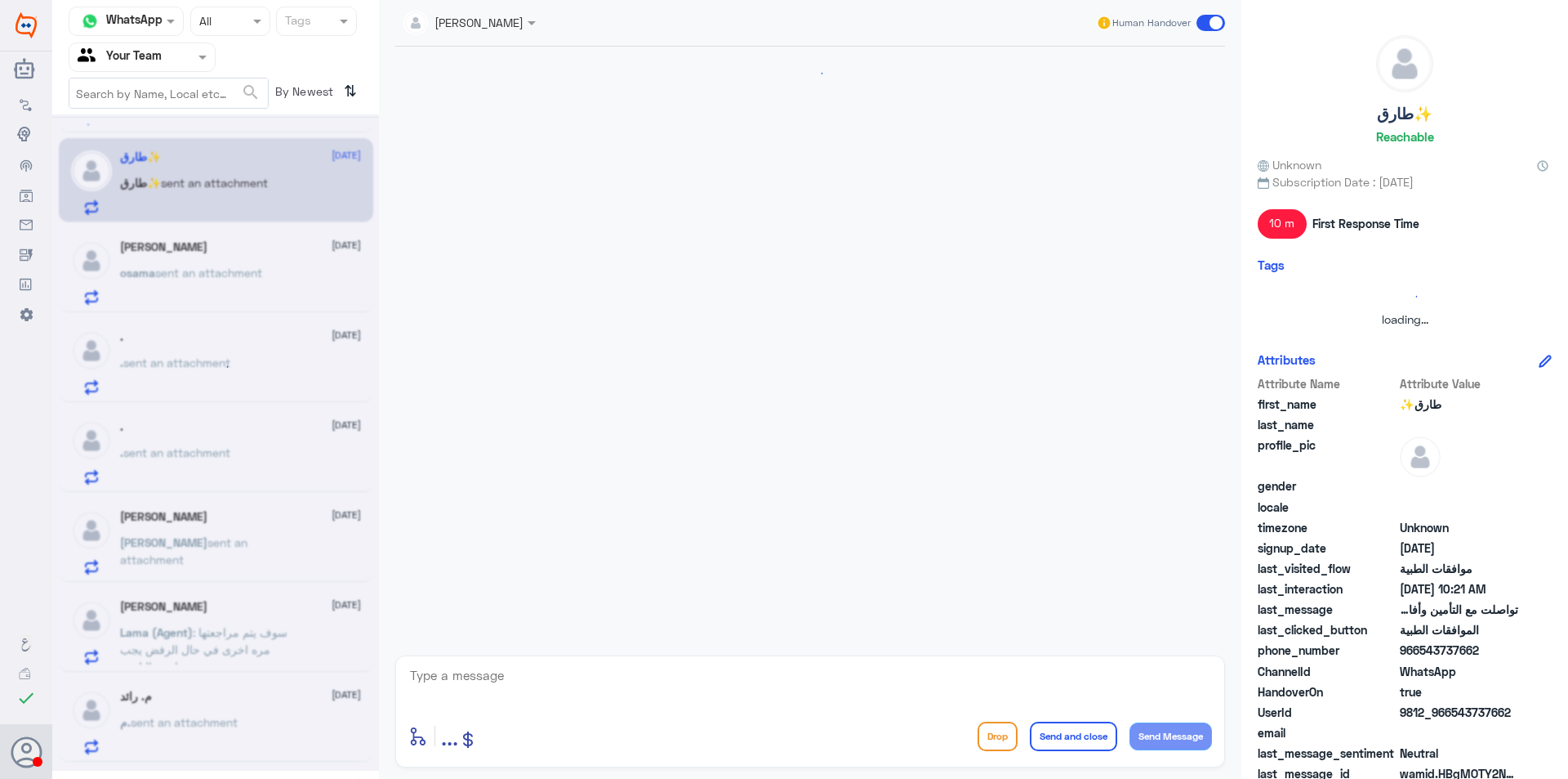
scroll to position [1240, 0]
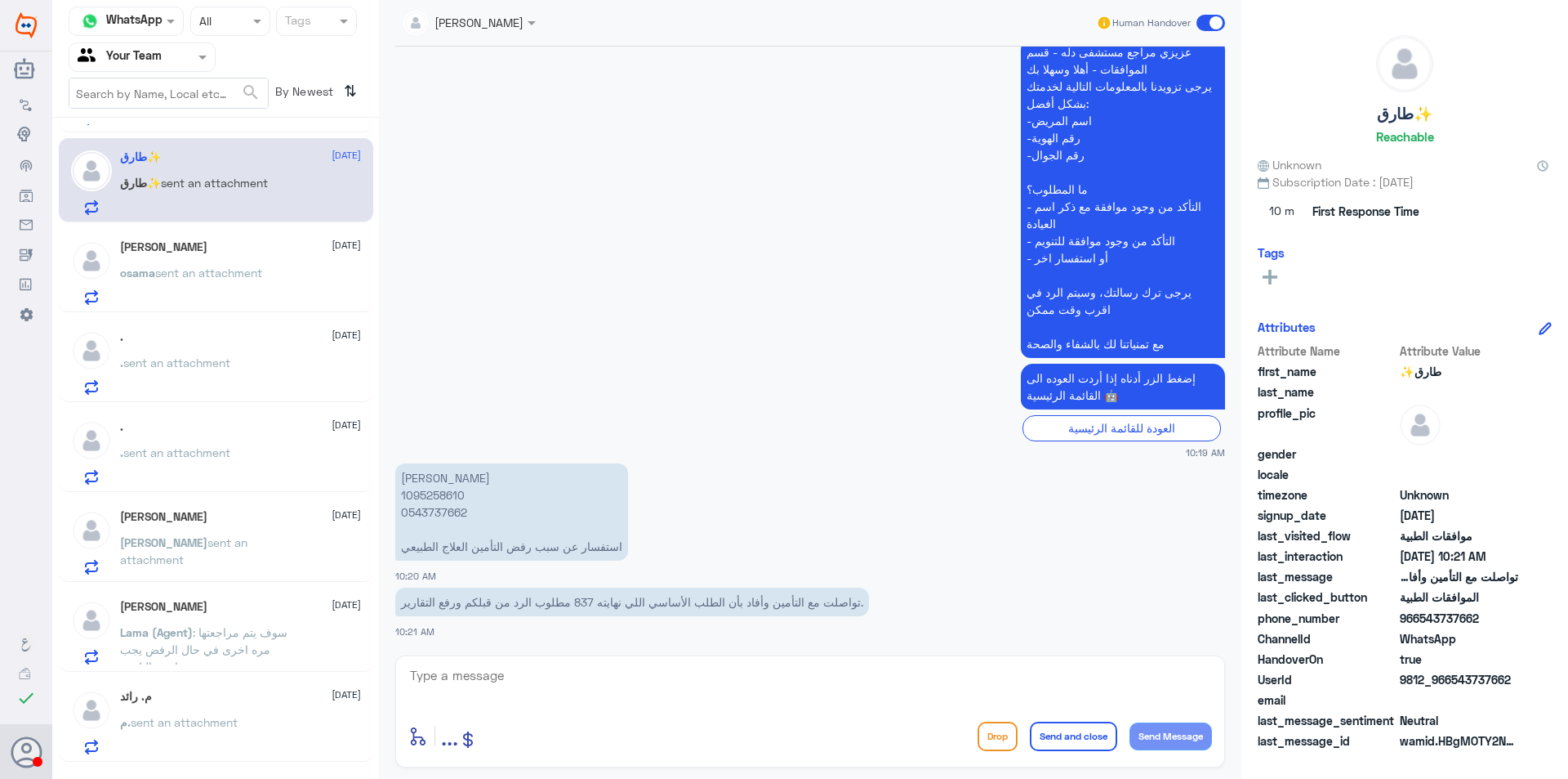
click at [242, 265] on p "osama sent an attachment" at bounding box center [190, 284] width 142 height 41
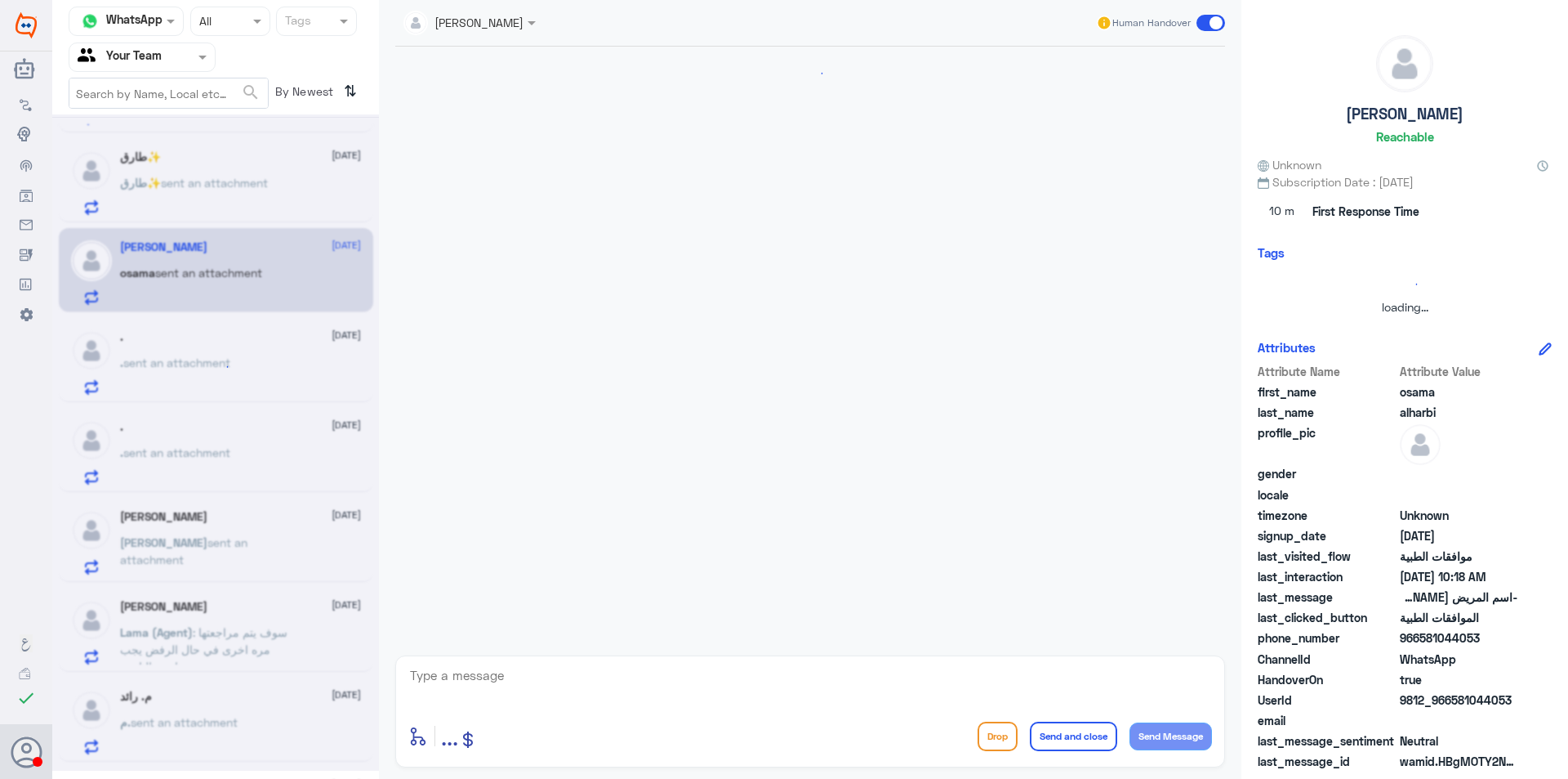
scroll to position [290, 0]
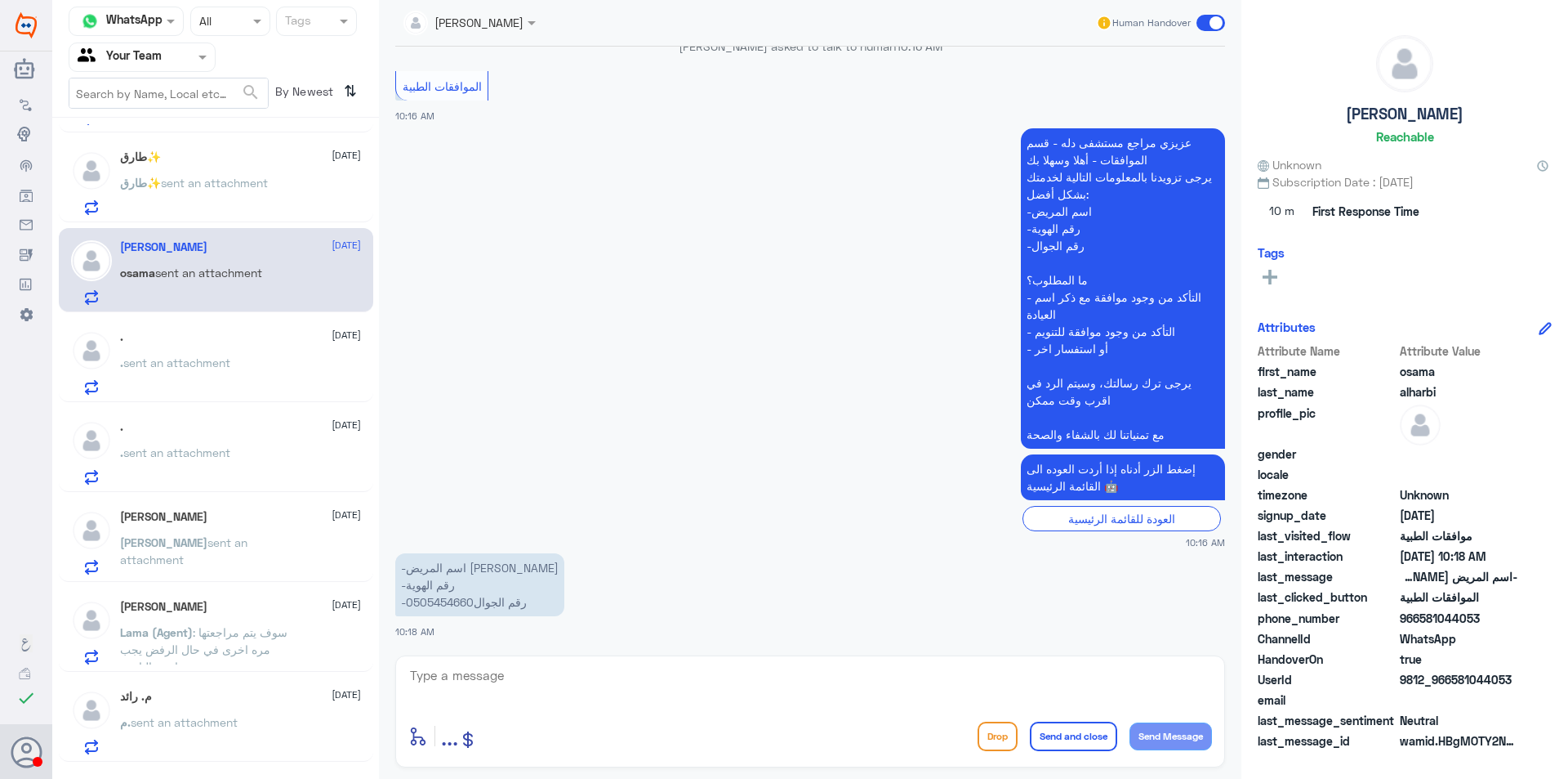
click at [260, 339] on div ". [DATE]" at bounding box center [240, 337] width 241 height 14
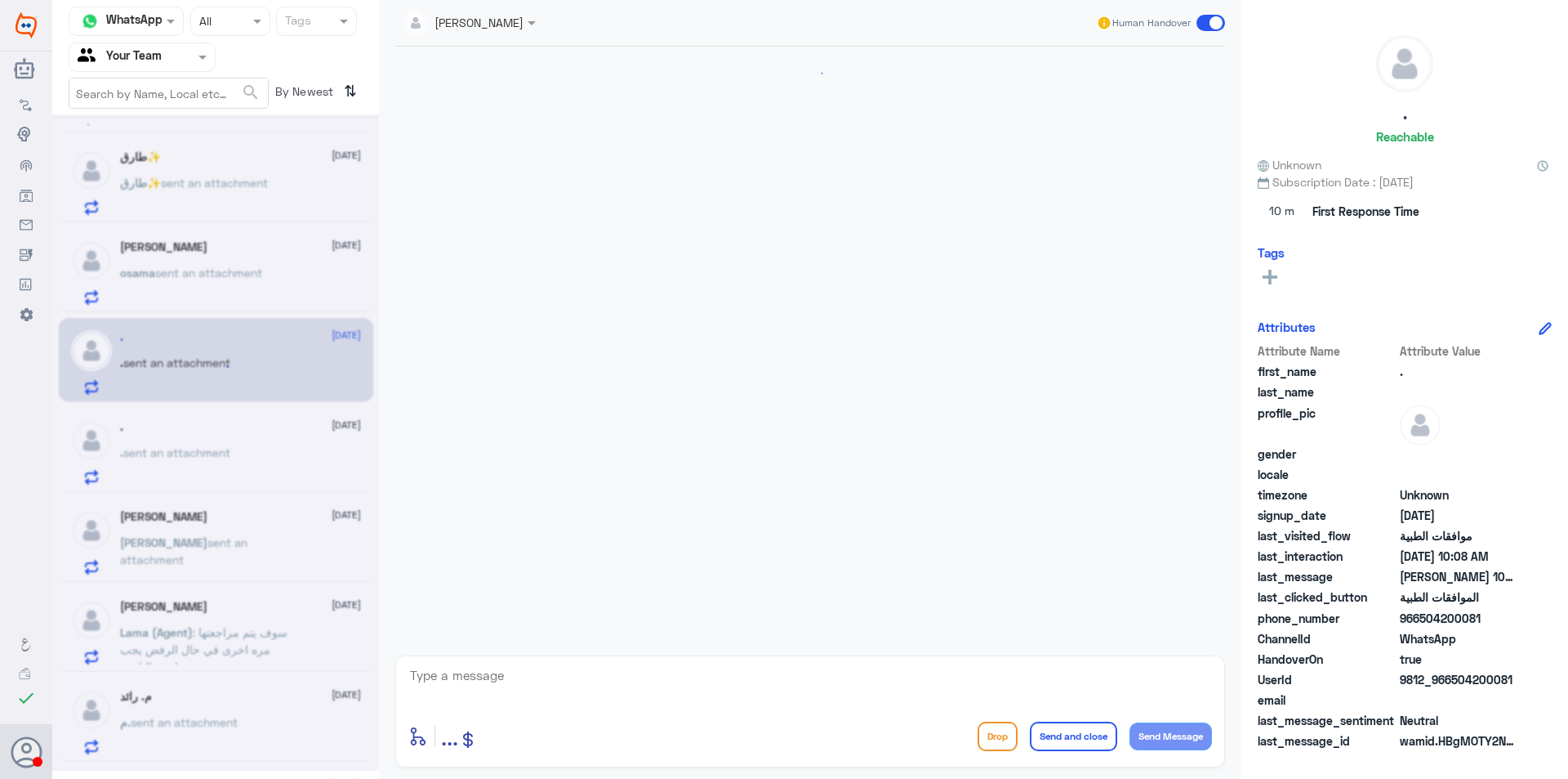
scroll to position [1272, 0]
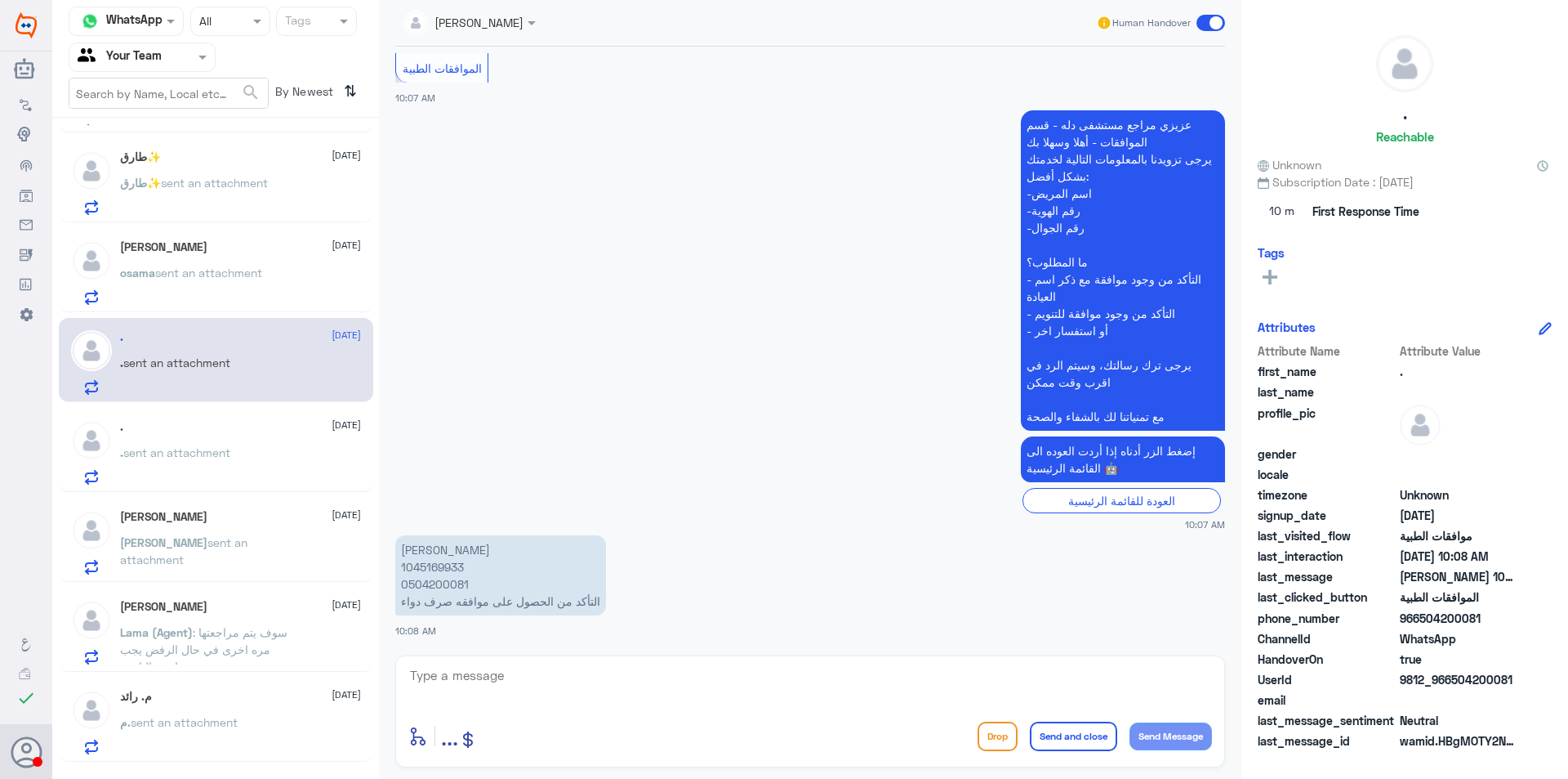
click at [249, 438] on div ". [DATE] . sent an attachment" at bounding box center [240, 451] width 241 height 65
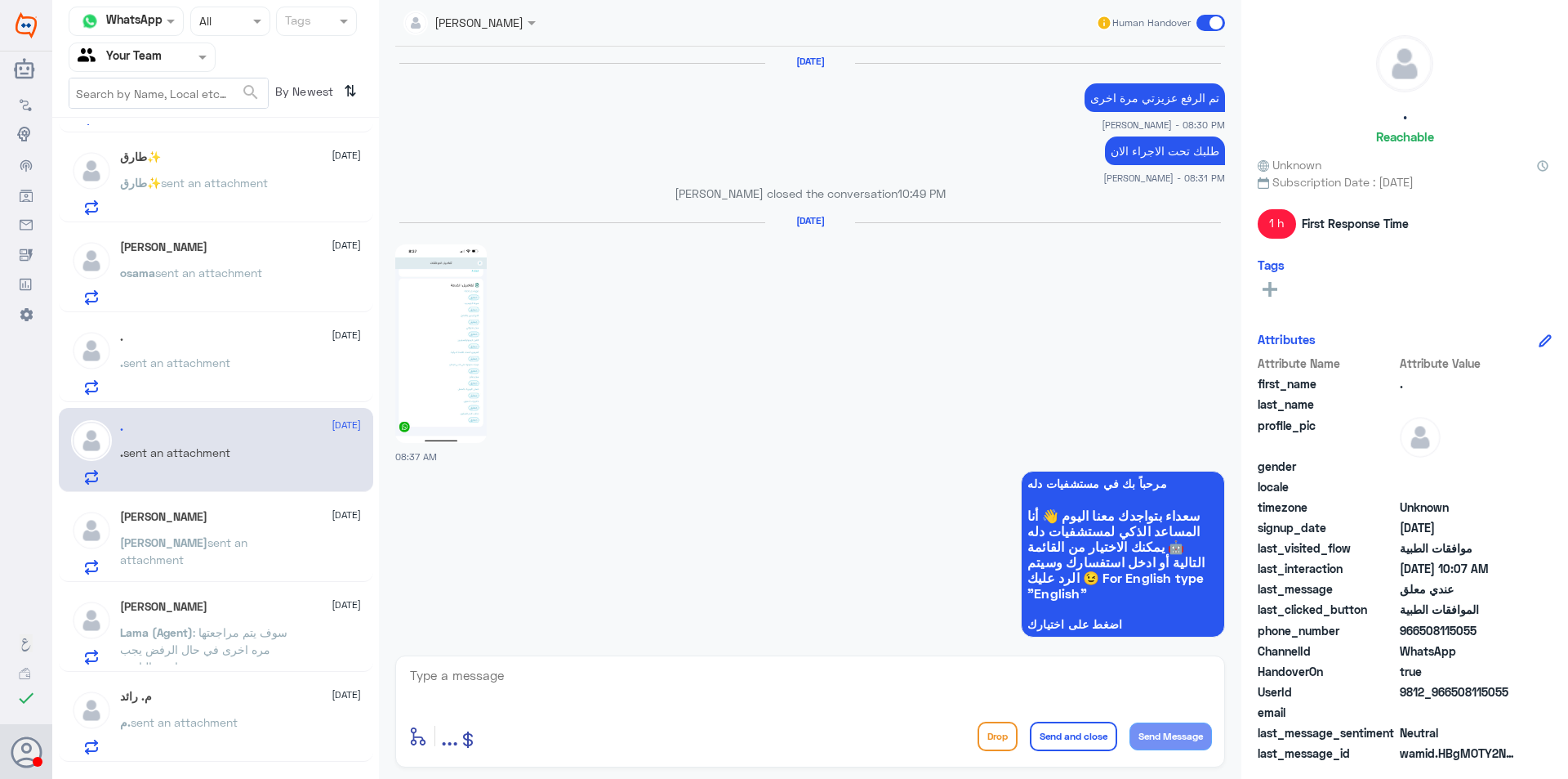
scroll to position [1880, 0]
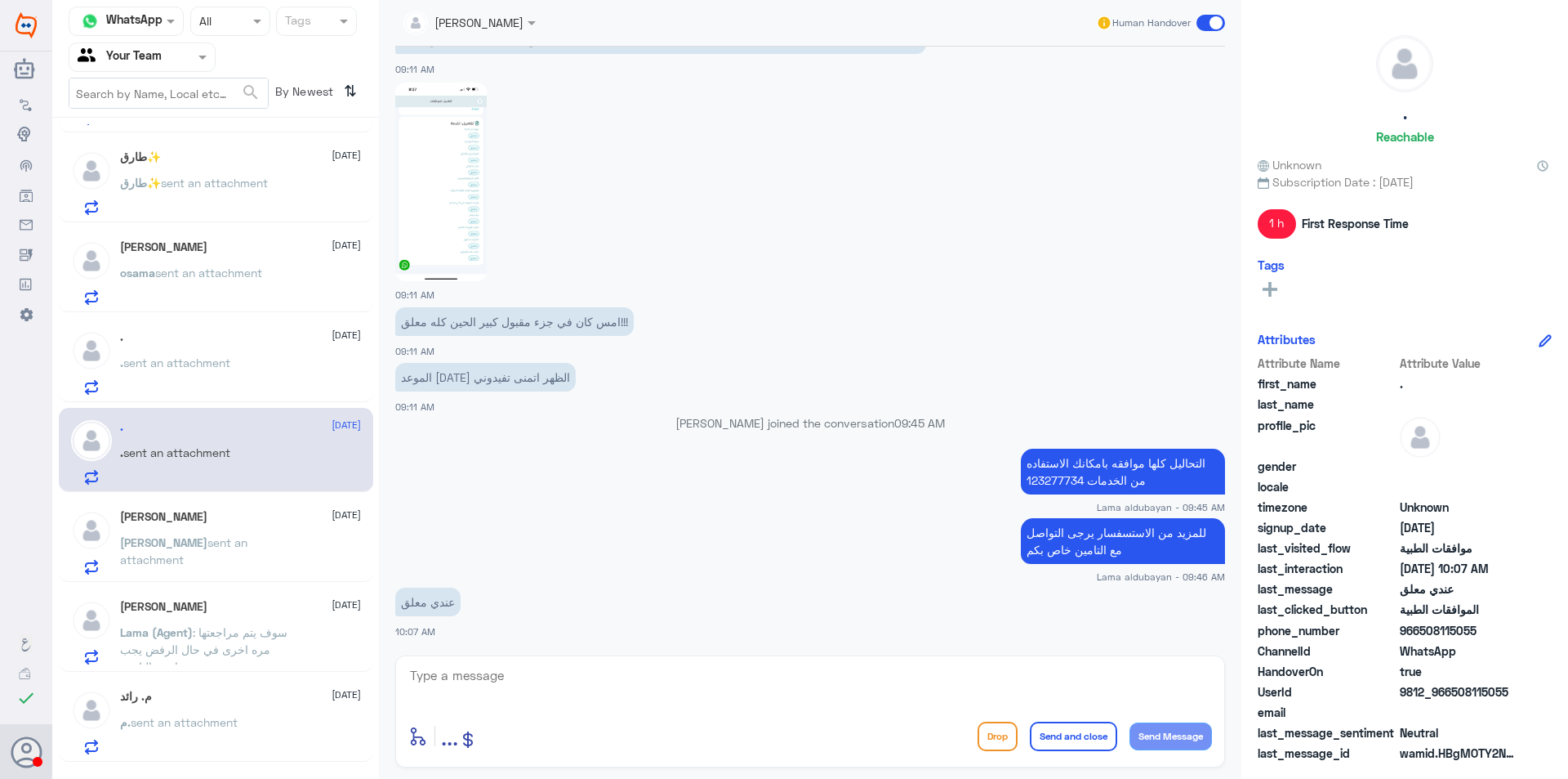
click at [232, 558] on p "[PERSON_NAME] sent an attachment" at bounding box center [212, 554] width 184 height 41
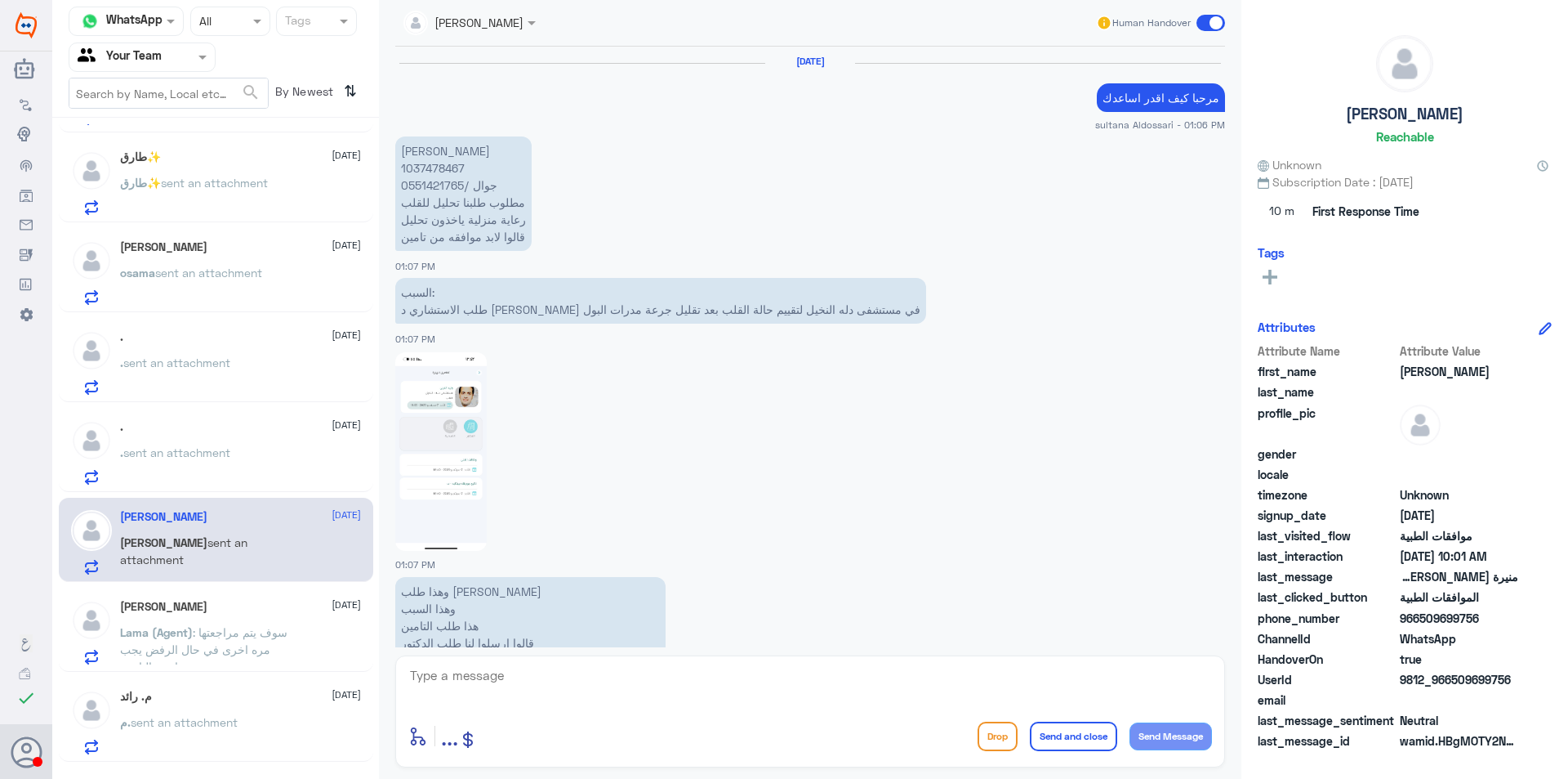
scroll to position [1706, 0]
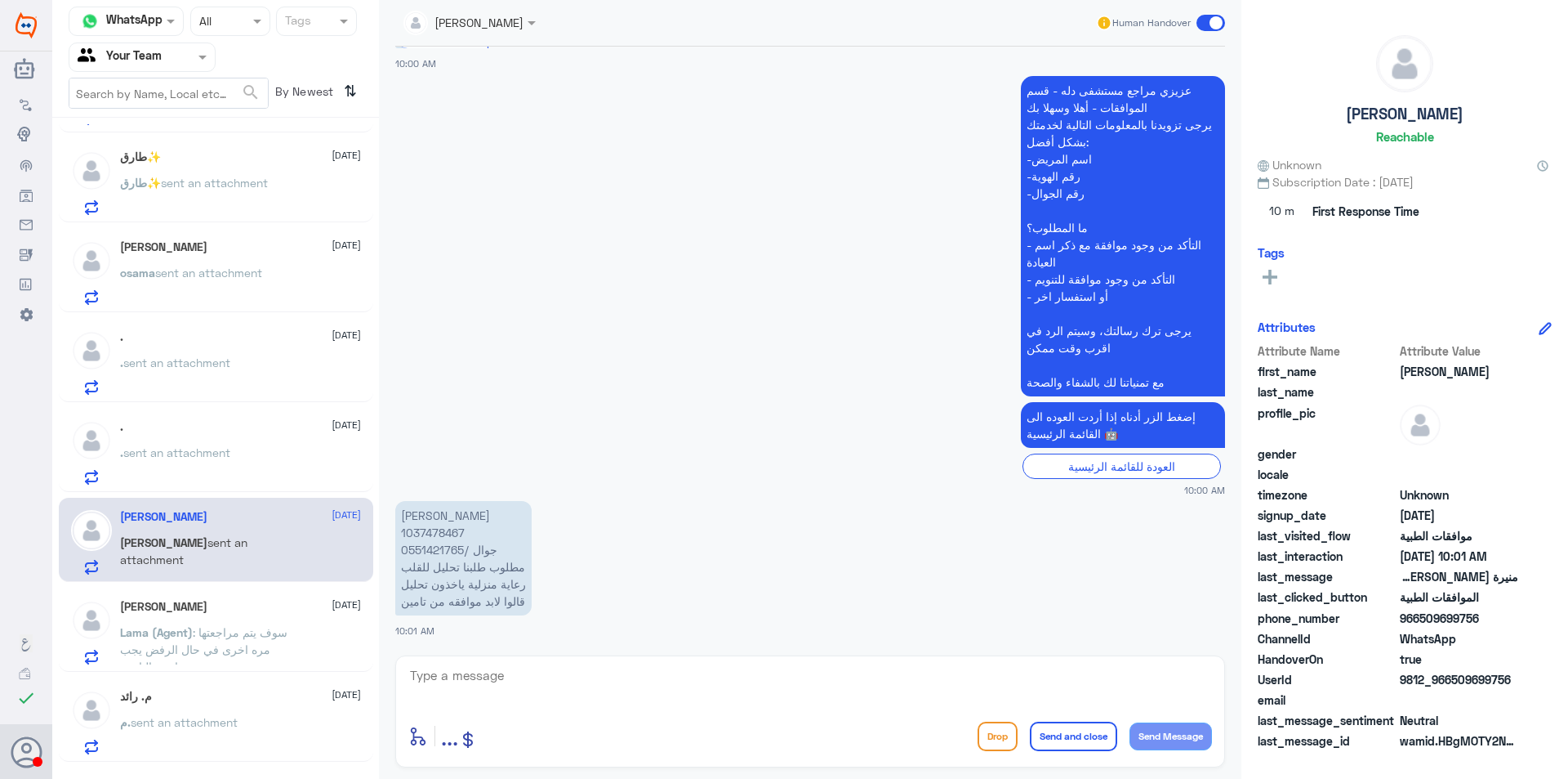
click at [263, 632] on span ": سوف يتم مراجعتها مره اخرى في حال الرفض يجب مراجعة التامين" at bounding box center [204, 649] width 167 height 48
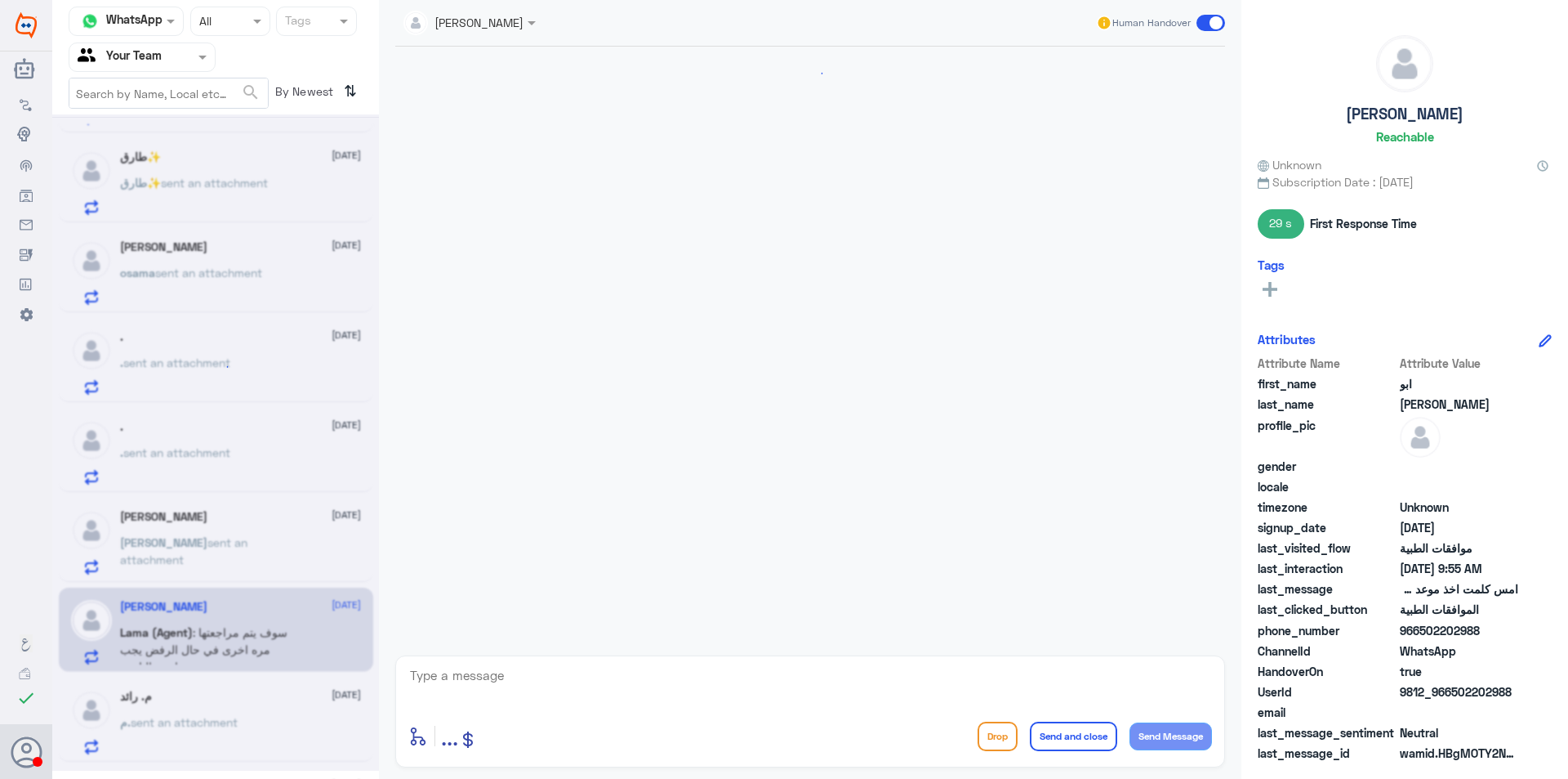
scroll to position [800, 0]
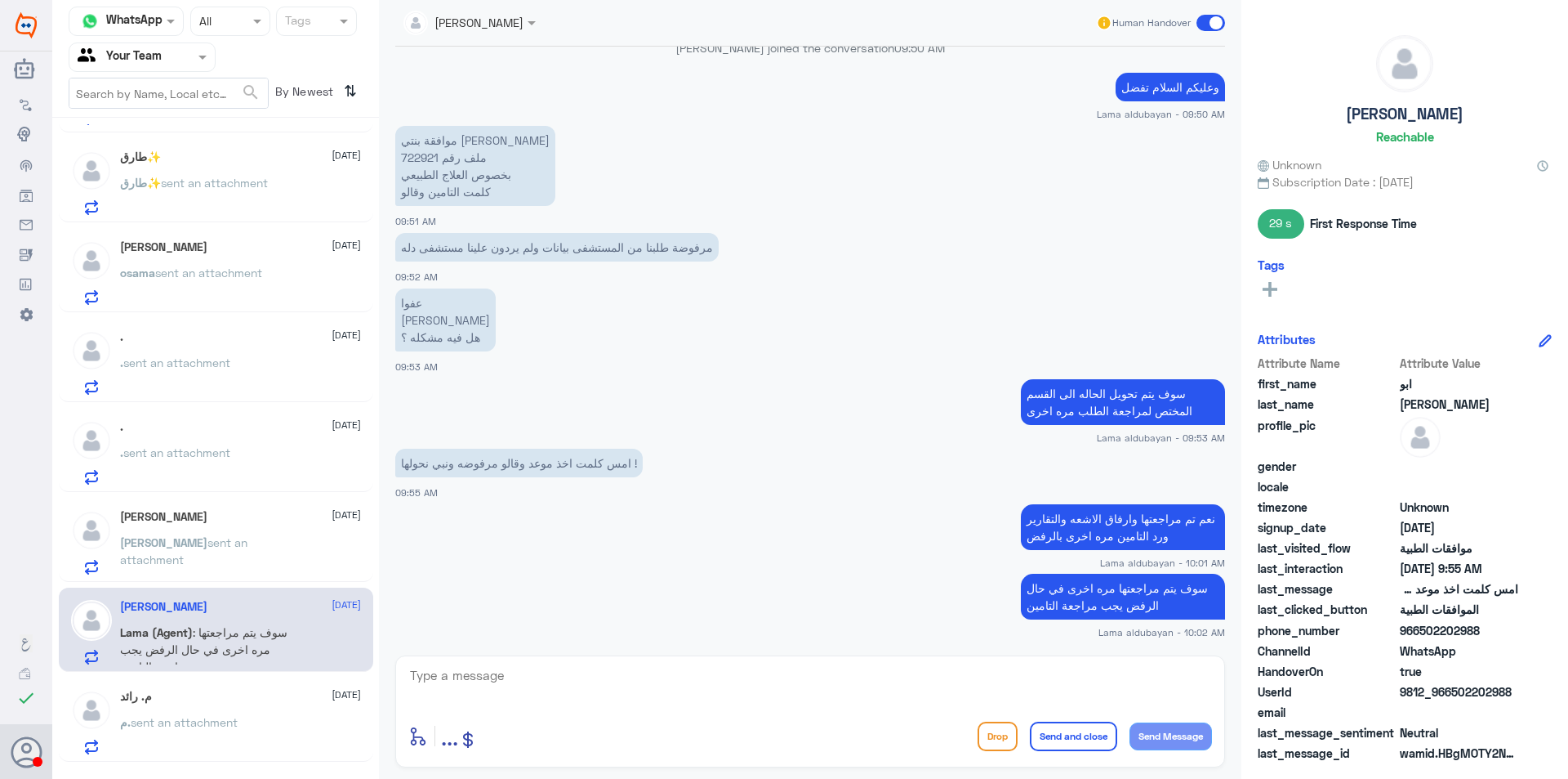
click at [430, 160] on p "موافقة بنتي [PERSON_NAME] ملف رقم 722921 بخصوص العلاج الطبيعي كلمت التامين وقالو" at bounding box center [475, 165] width 160 height 80
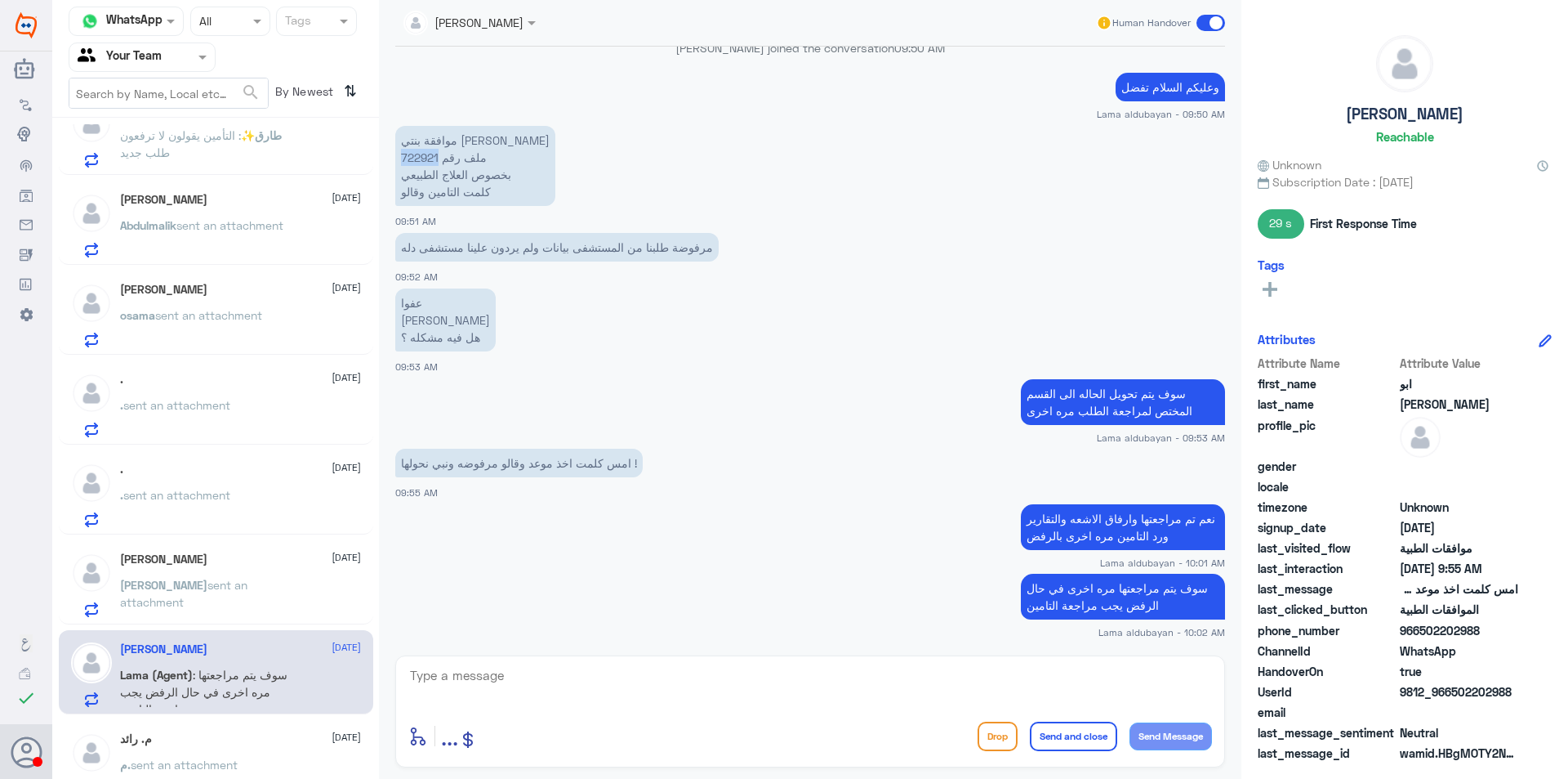
scroll to position [0, 0]
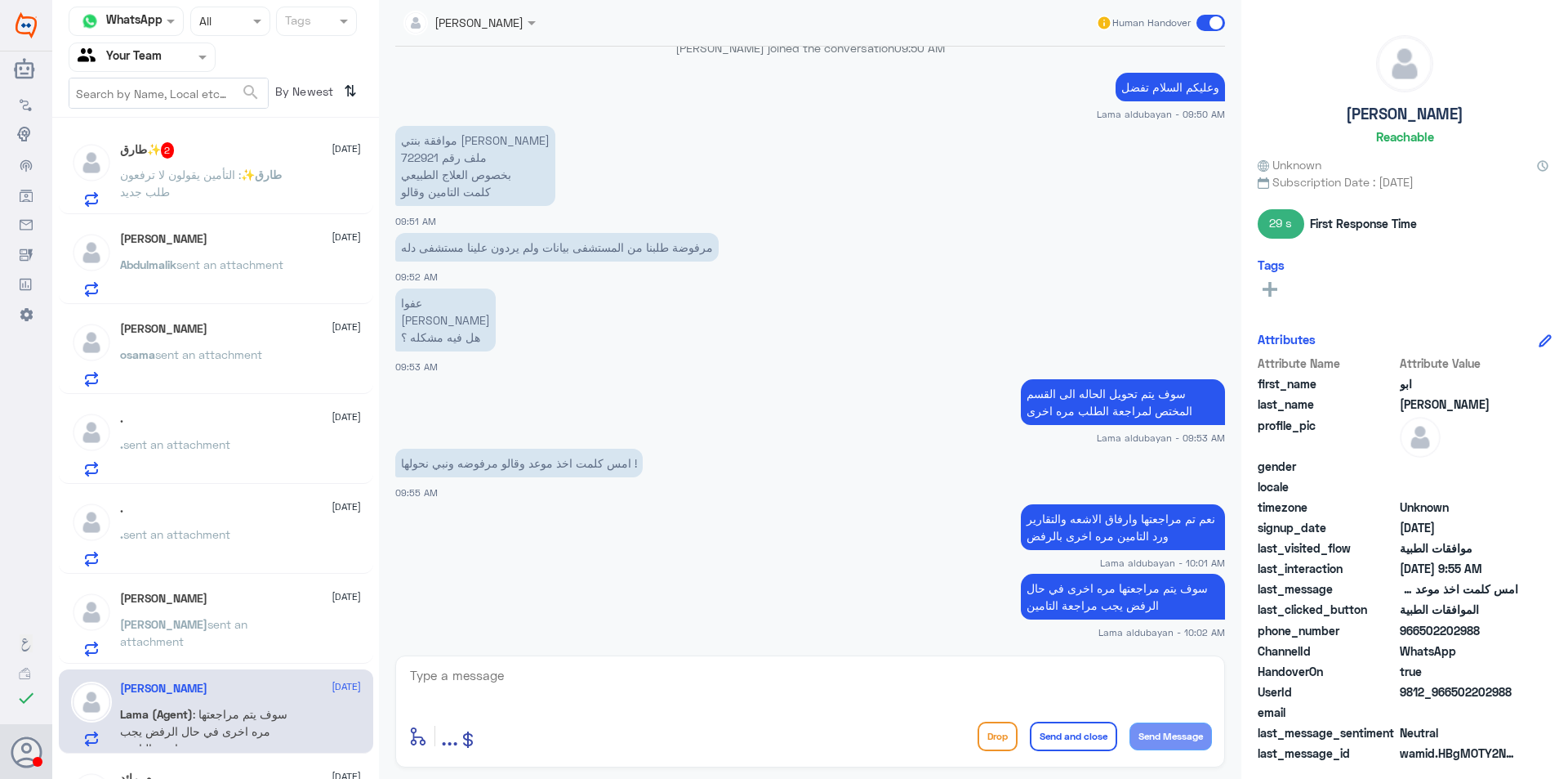
click at [250, 196] on p "طارق✨ : التأمين يقولون لا ترفعون طلب جديد" at bounding box center [212, 187] width 184 height 41
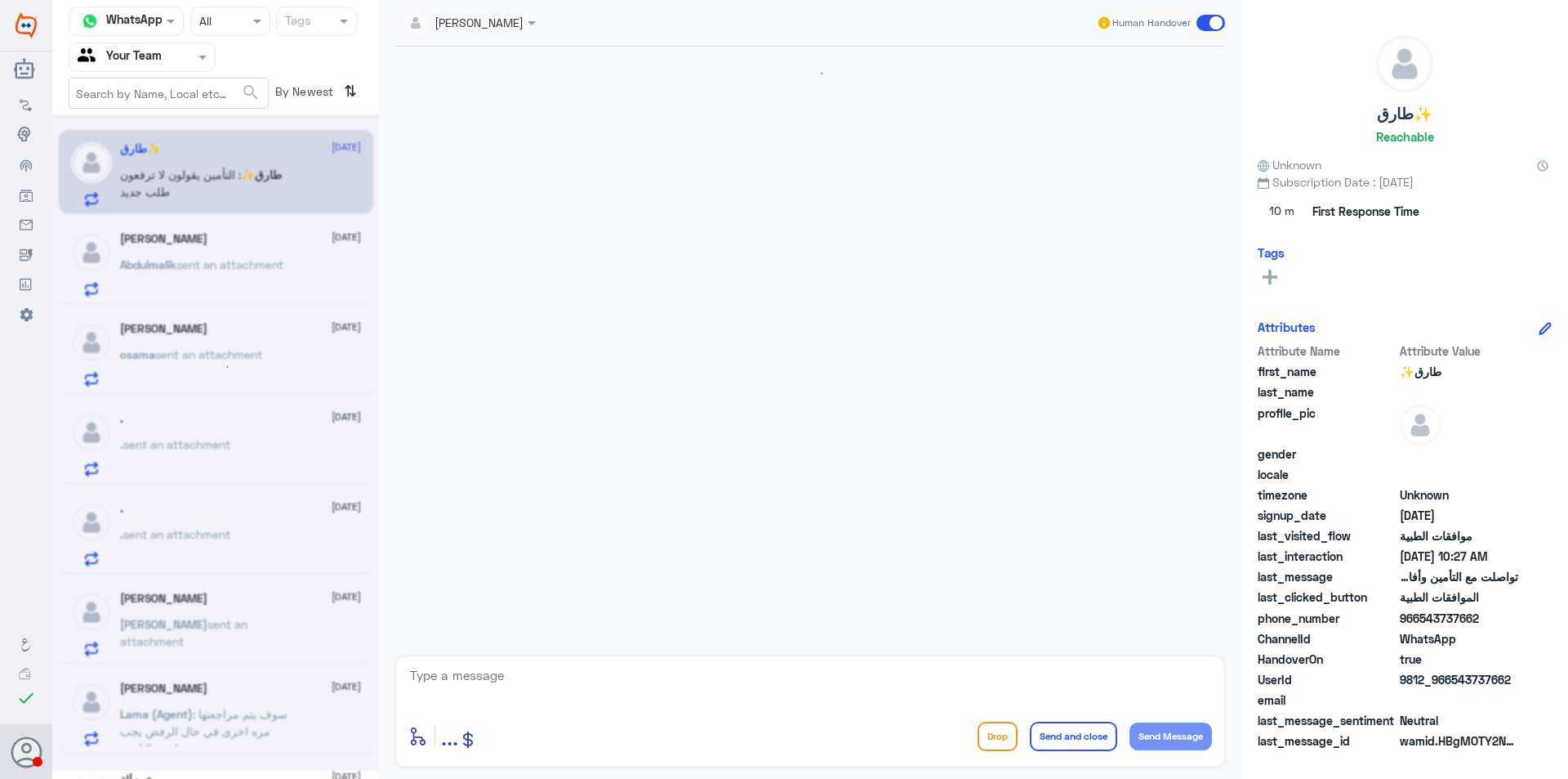
scroll to position [1240, 0]
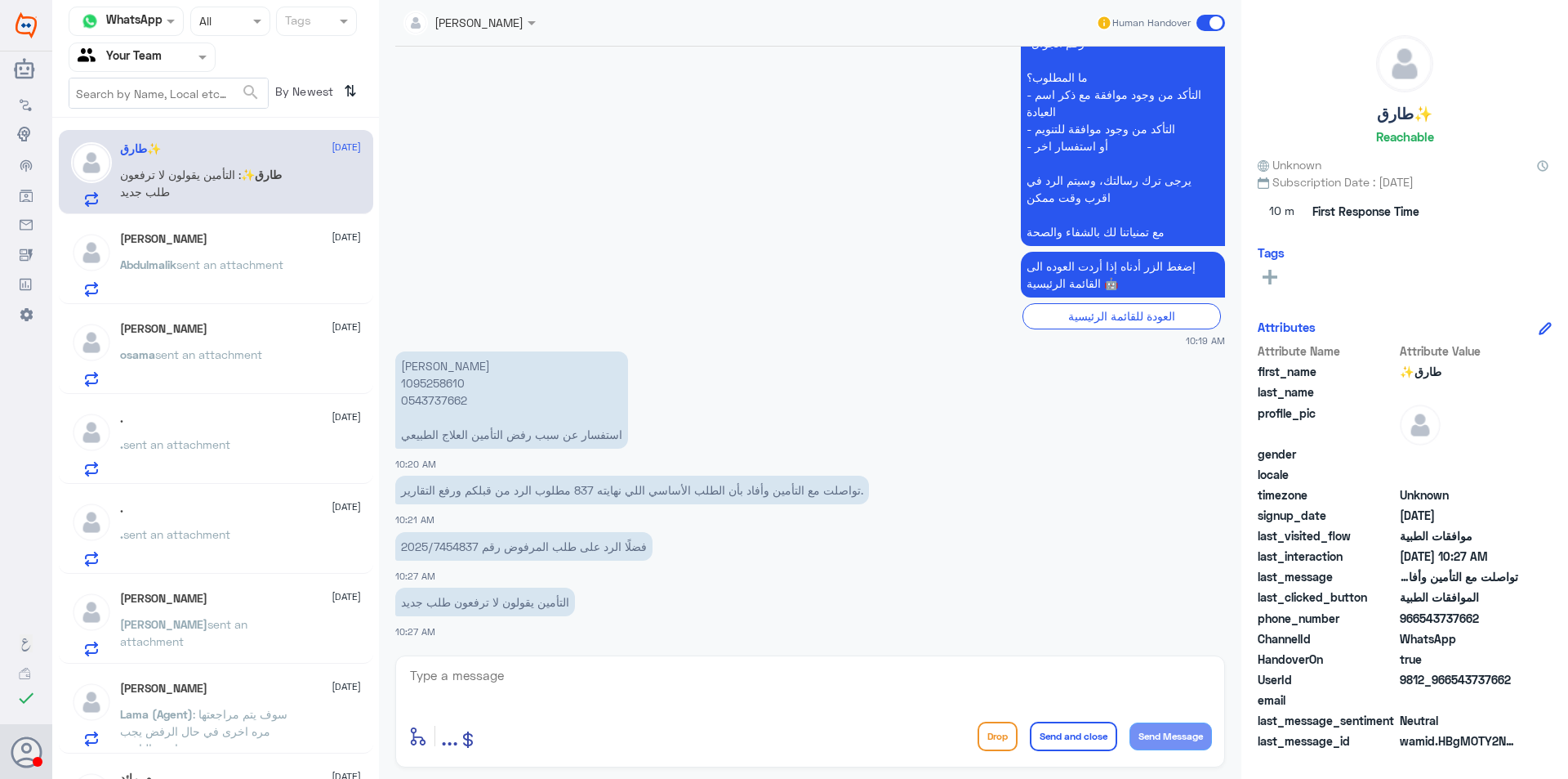
click at [430, 395] on p "[PERSON_NAME] 1095258610 0543737662 استفسار عن سبب رفض التأمين العلاج الطبيعي" at bounding box center [511, 400] width 233 height 98
click at [261, 253] on div "[PERSON_NAME] [DATE] [PERSON_NAME] sent an attachment" at bounding box center [240, 264] width 241 height 65
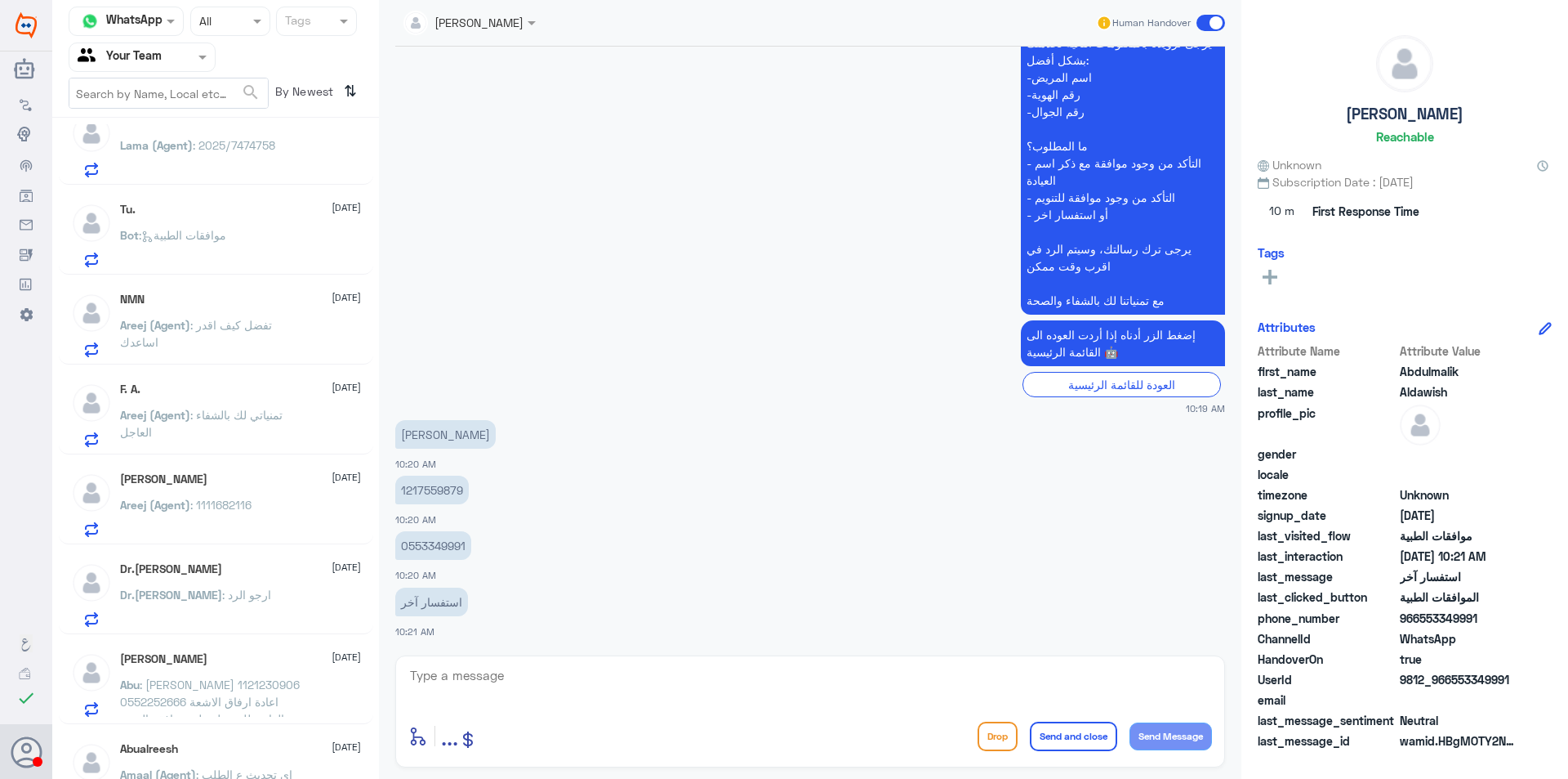
scroll to position [1144, 0]
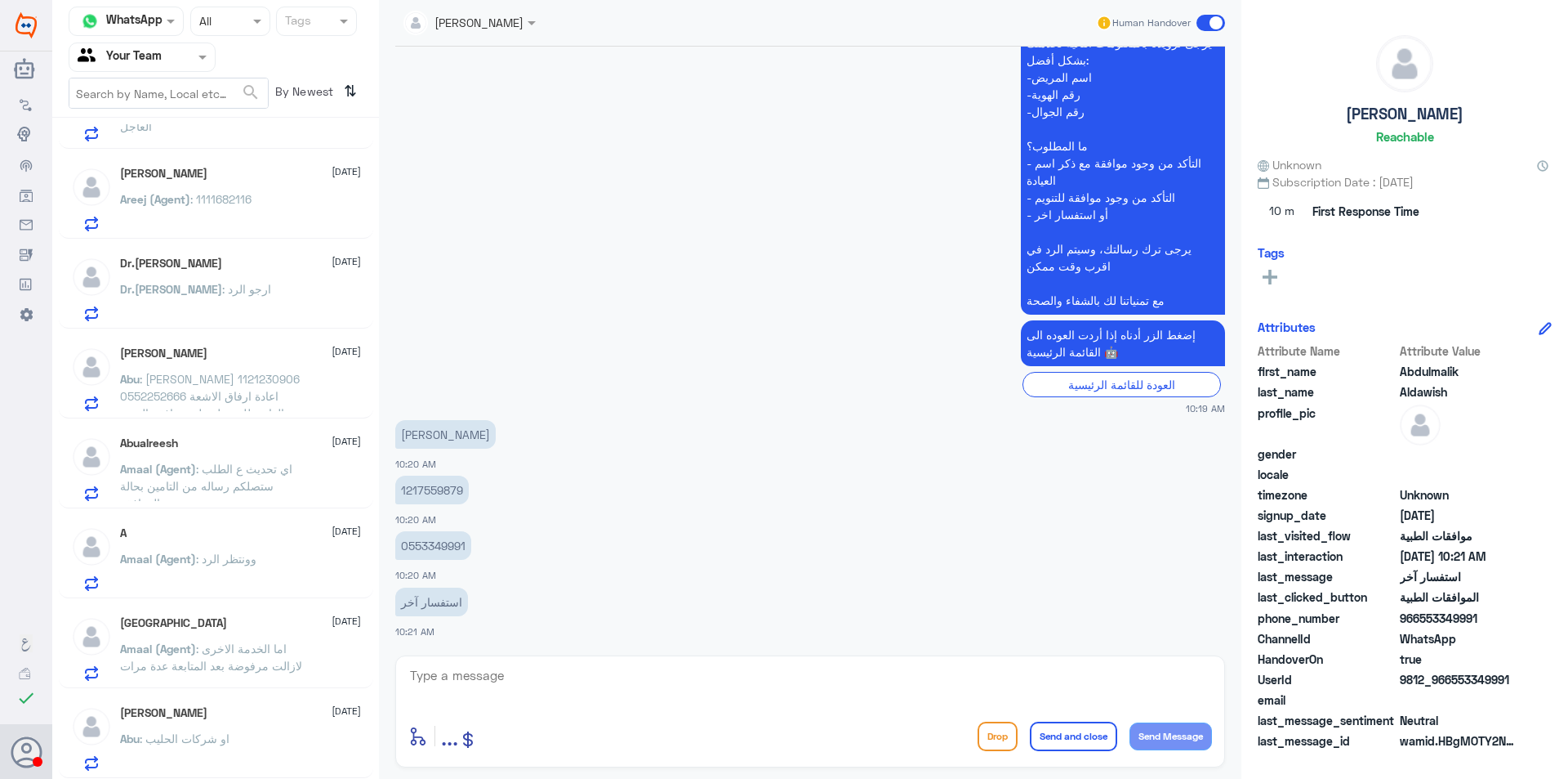
click at [191, 208] on p "Areej (Agent) : 1111682116" at bounding box center [186, 211] width 131 height 41
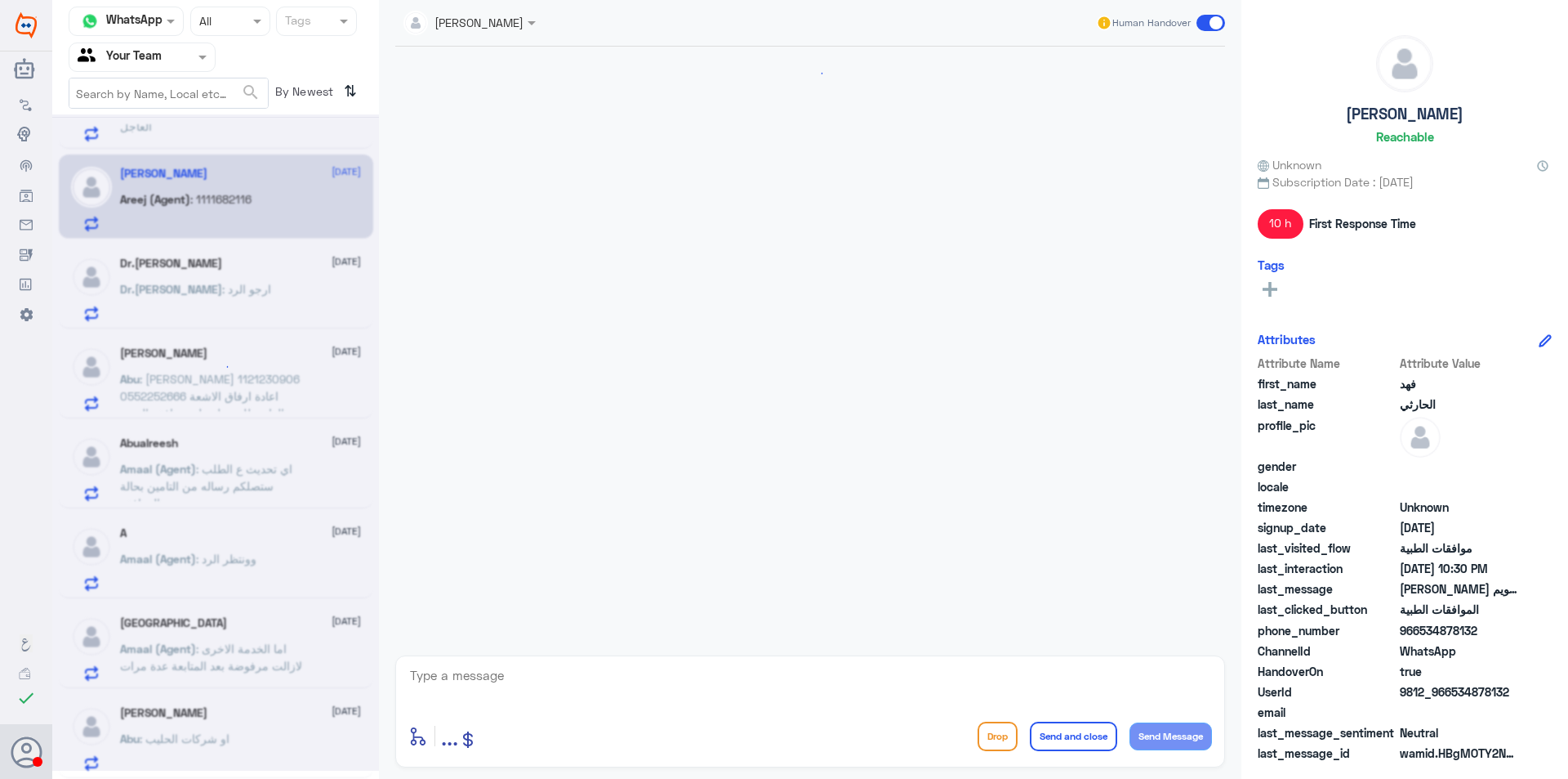
scroll to position [470, 0]
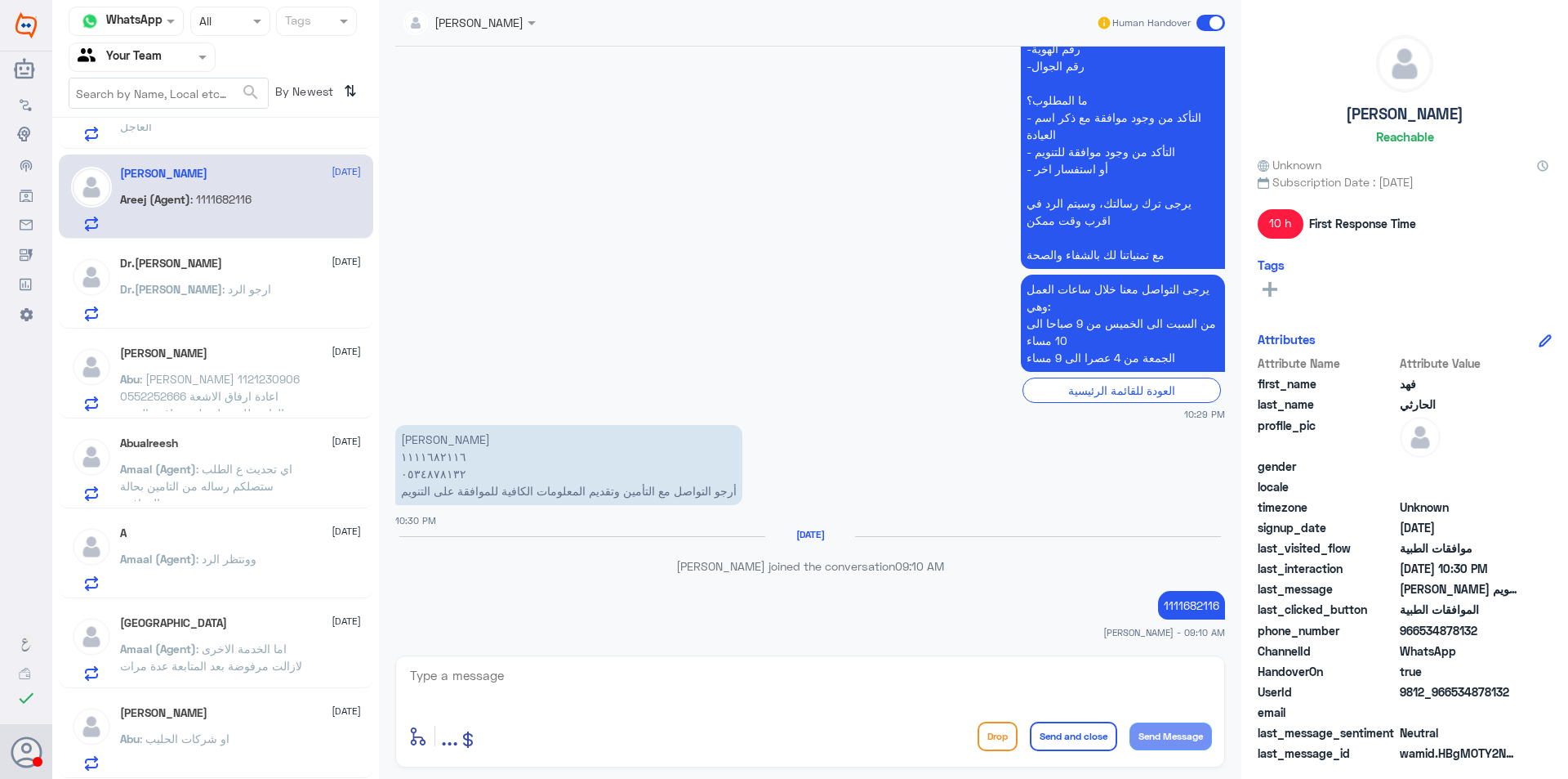
click at [424, 461] on p "[PERSON_NAME] ١١١١٦٨٢١١٦ ٠٥٣٤٨٧٨١٣٢ أرجو التواصل مع التأمين وتقديم المعلومات ال…" at bounding box center [569, 465] width 347 height 80
drag, startPoint x: 424, startPoint y: 461, endPoint x: 1189, endPoint y: 603, distance: 778.1
click at [1189, 603] on p "1111682116" at bounding box center [1191, 604] width 67 height 28
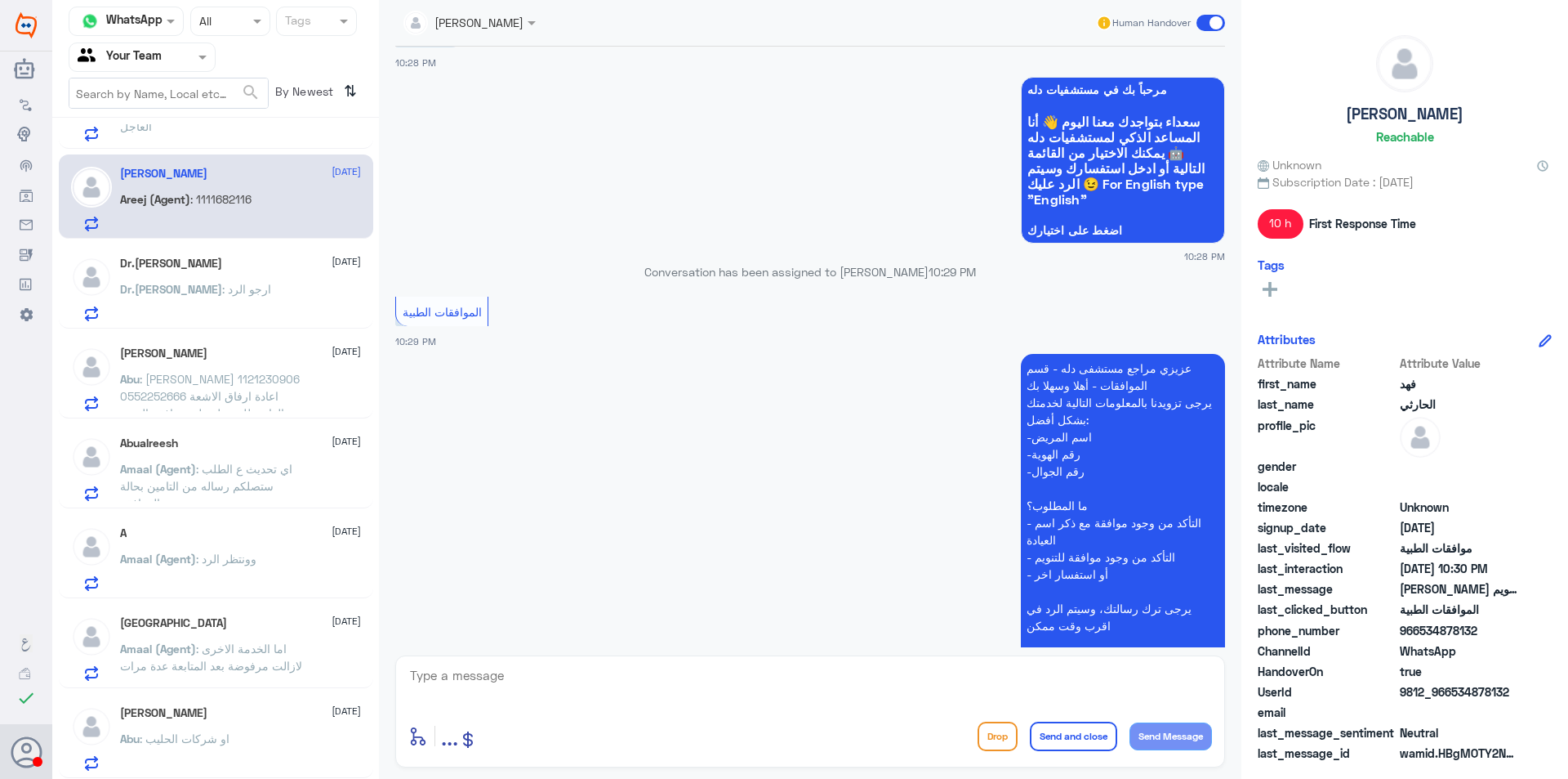
scroll to position [0, 0]
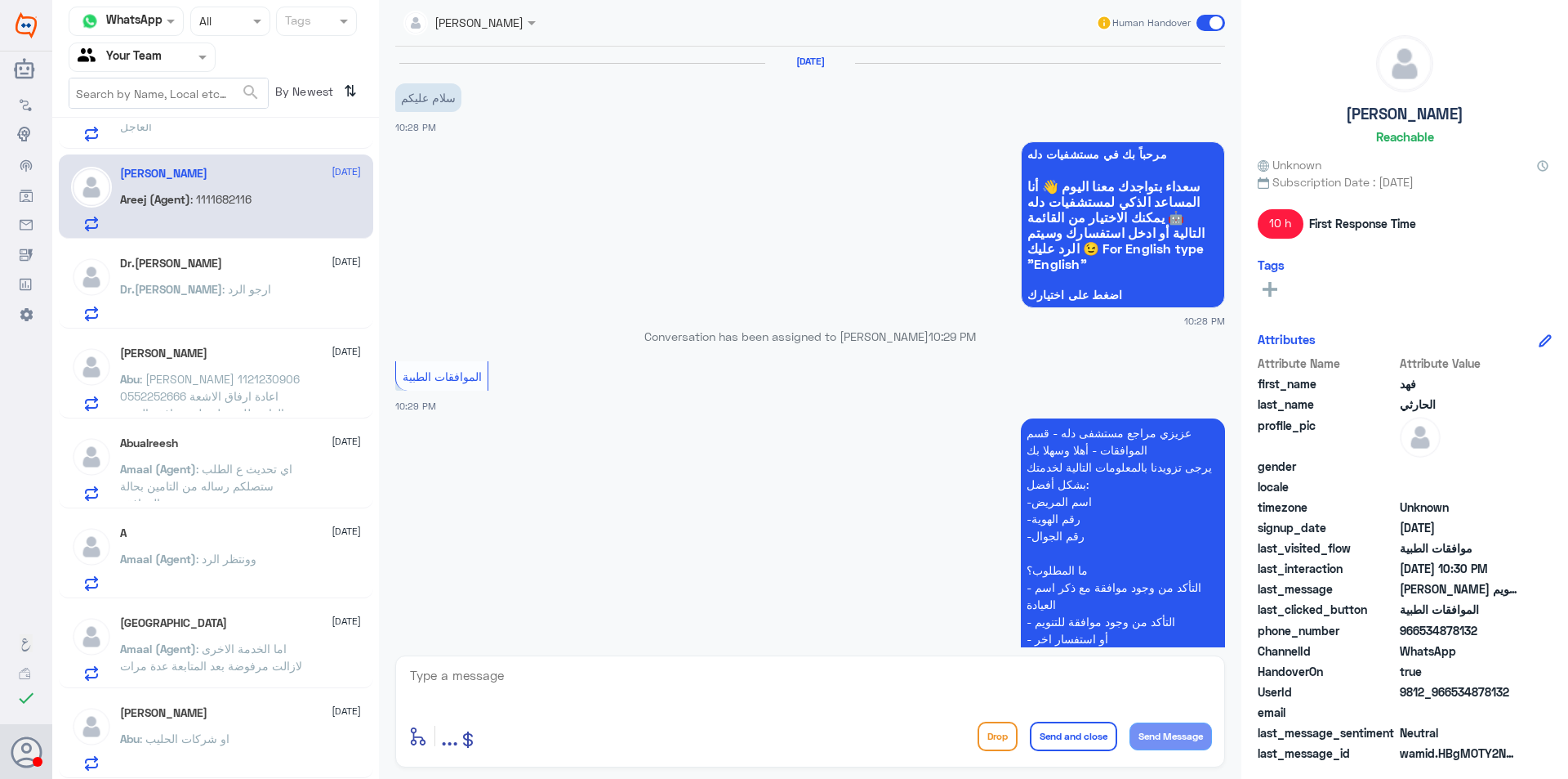
click at [218, 324] on div "Dr.[PERSON_NAME] [DATE] Dr.[PERSON_NAME] : ارجو الرد" at bounding box center [216, 286] width 314 height 84
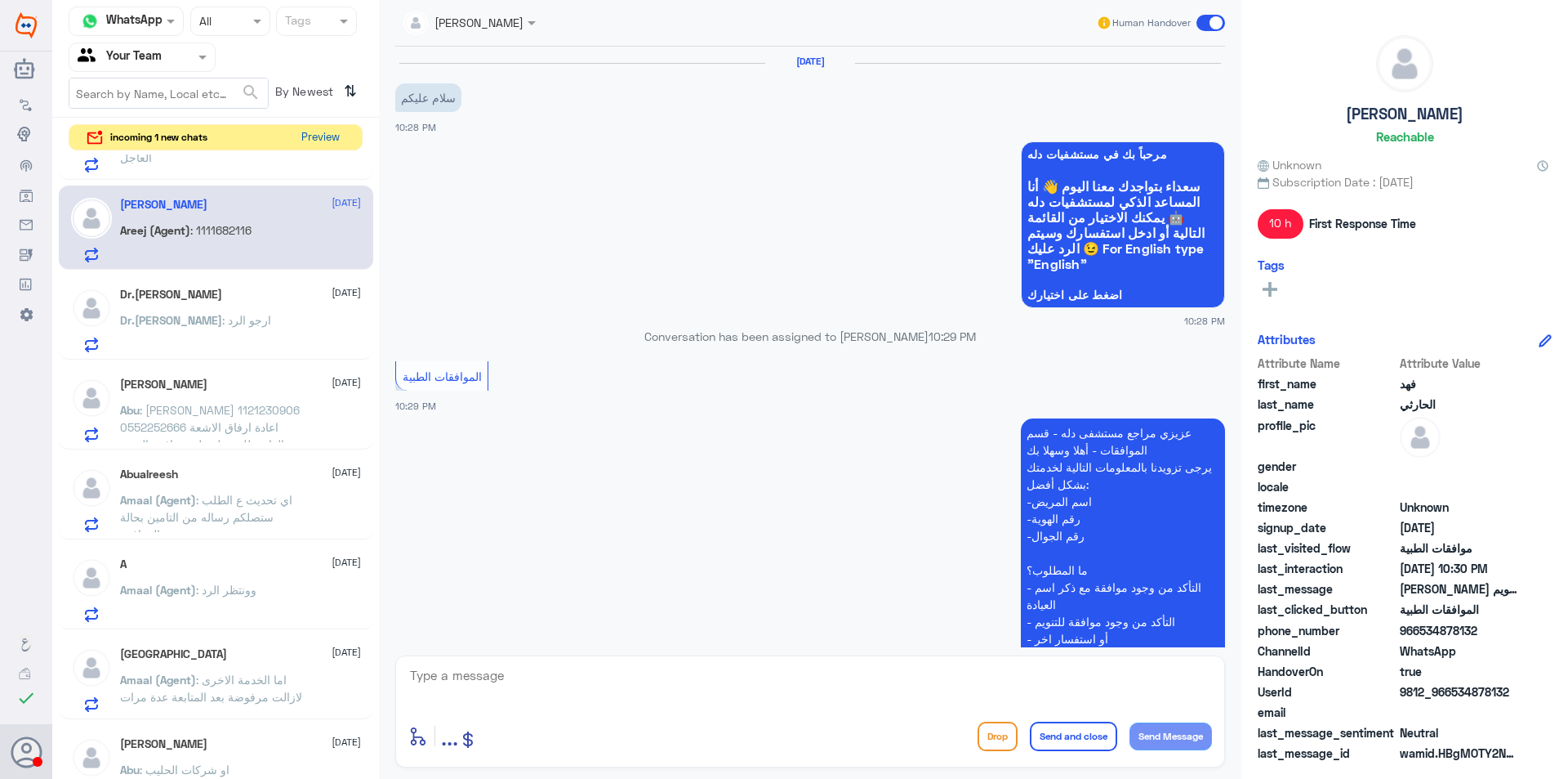
click at [322, 125] on button "Preview" at bounding box center [320, 137] width 51 height 25
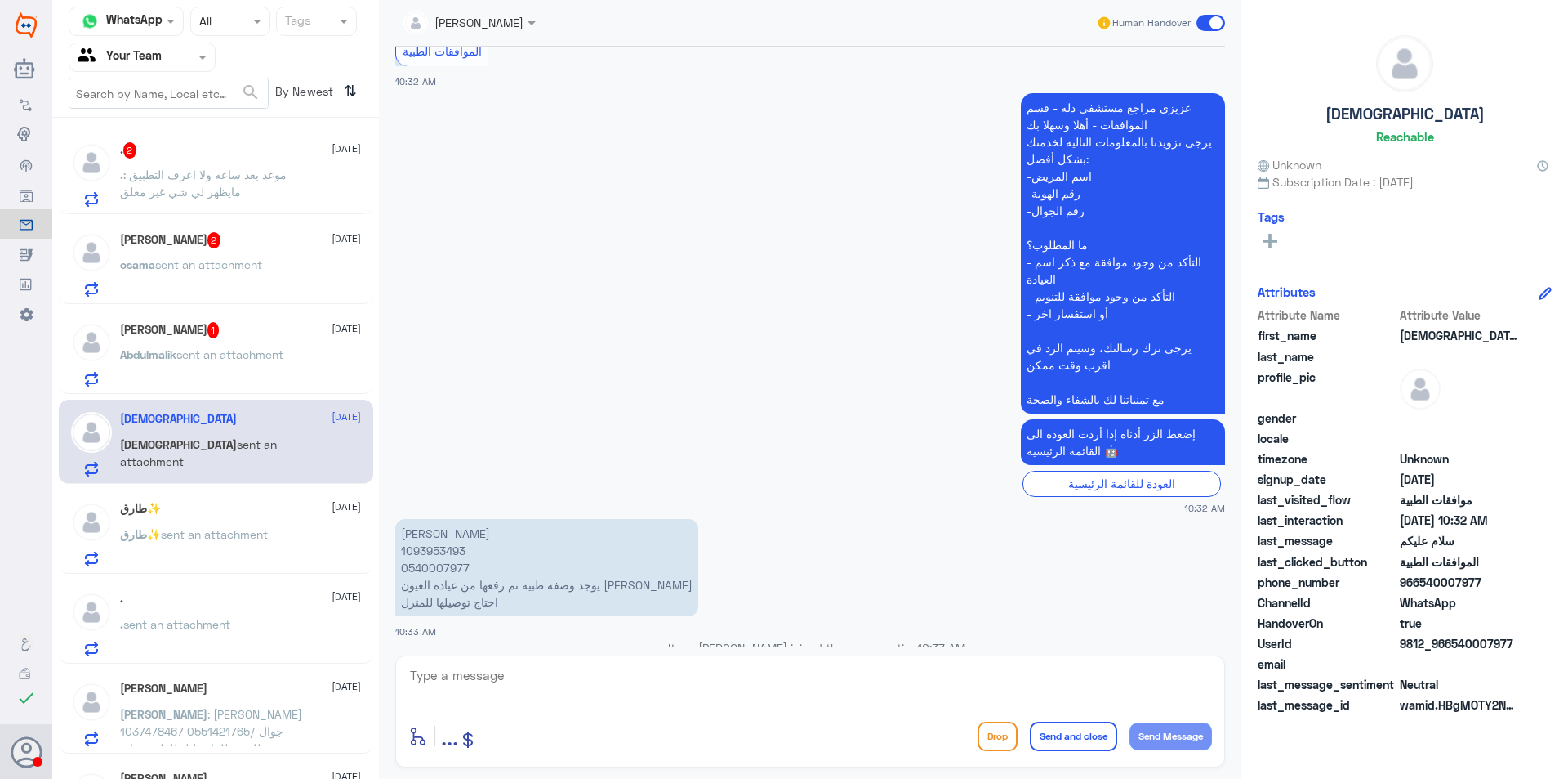
scroll to position [1246, 0]
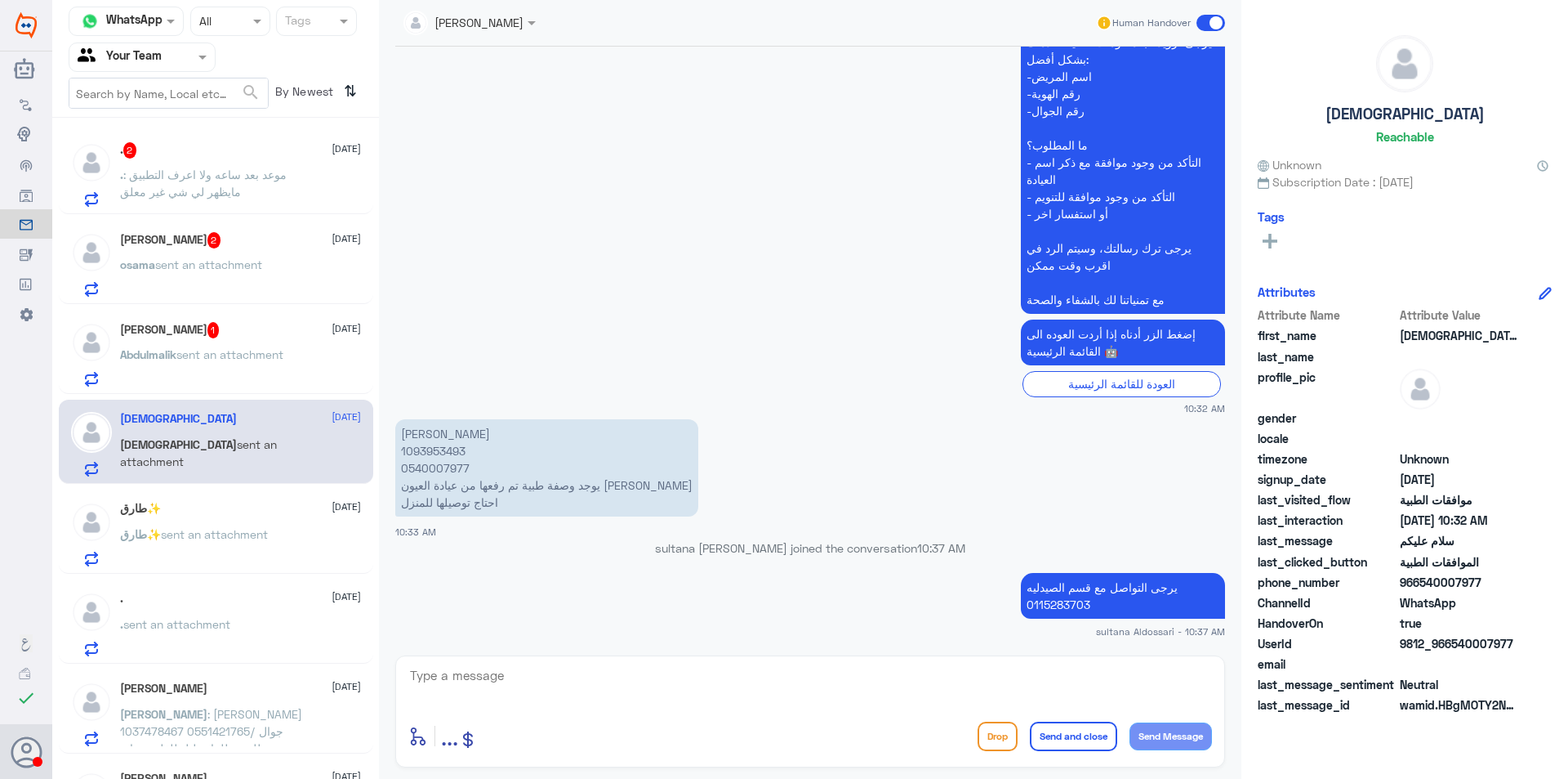
click at [245, 170] on span ": موعد بعد ساعه ولا اعرف التطبيق مايظهر لي شي غير معلق" at bounding box center [204, 182] width 167 height 31
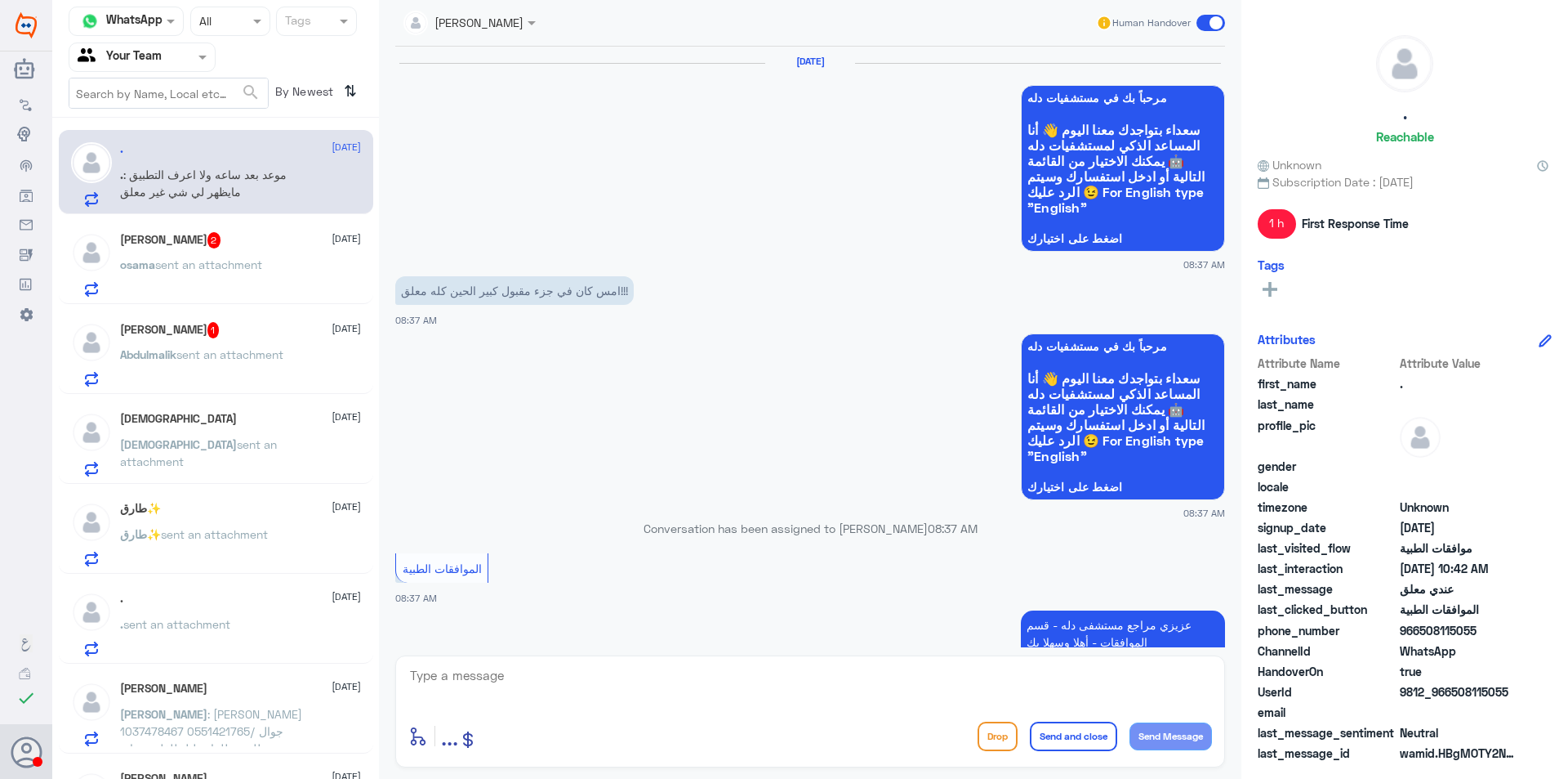
scroll to position [1746, 0]
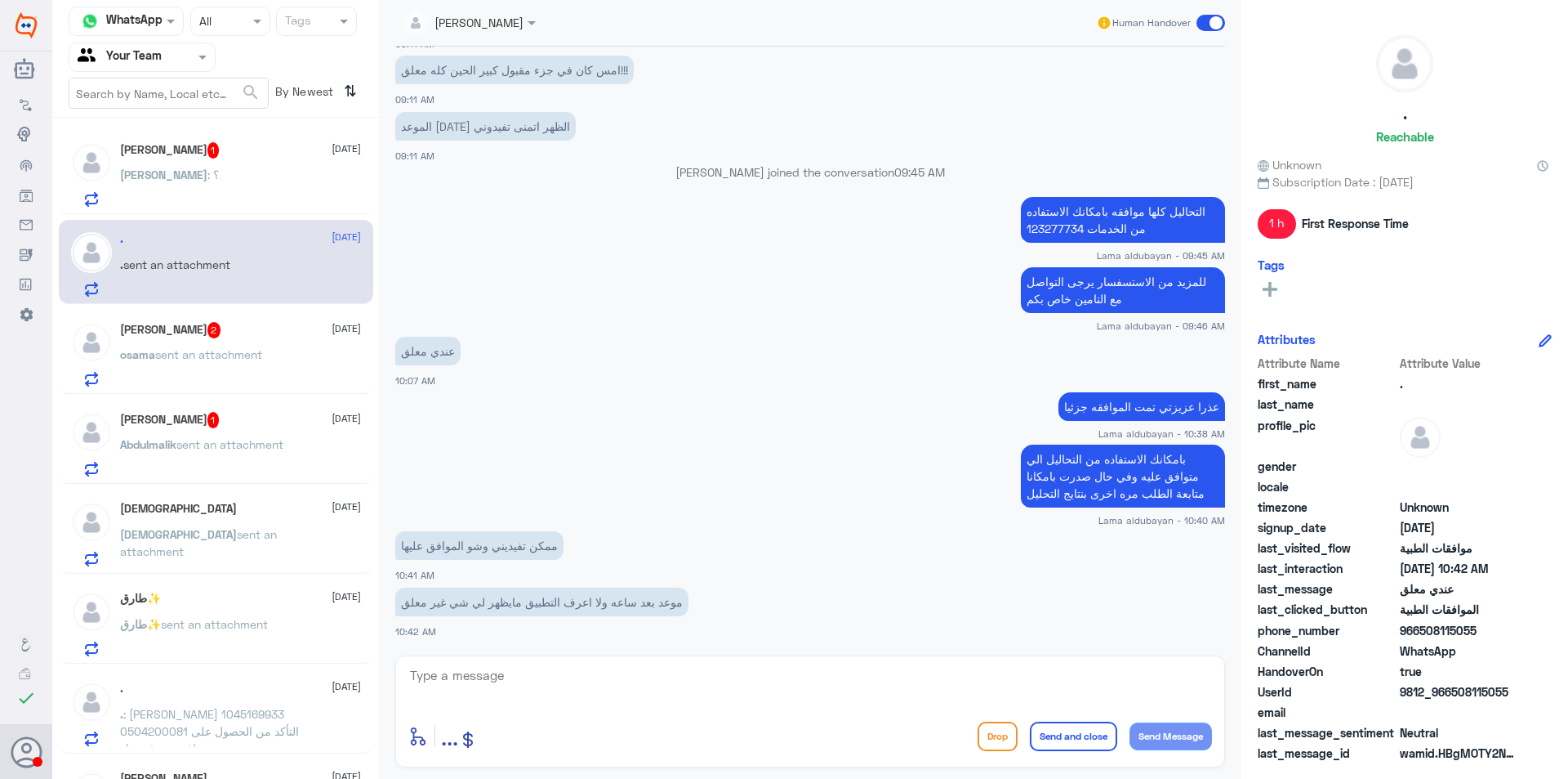
click at [236, 170] on div "[PERSON_NAME] : ؟" at bounding box center [240, 188] width 241 height 37
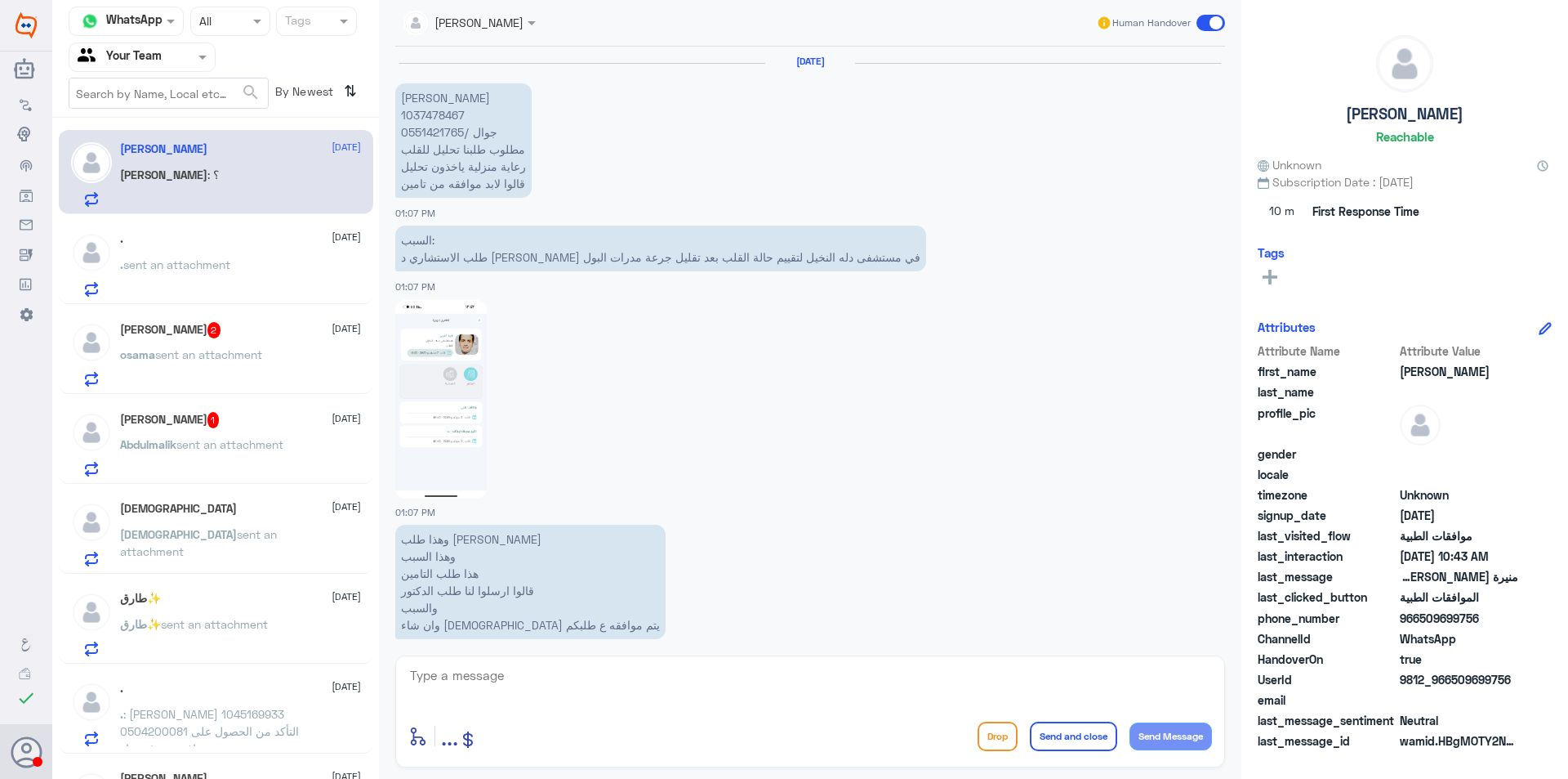
scroll to position [1709, 0]
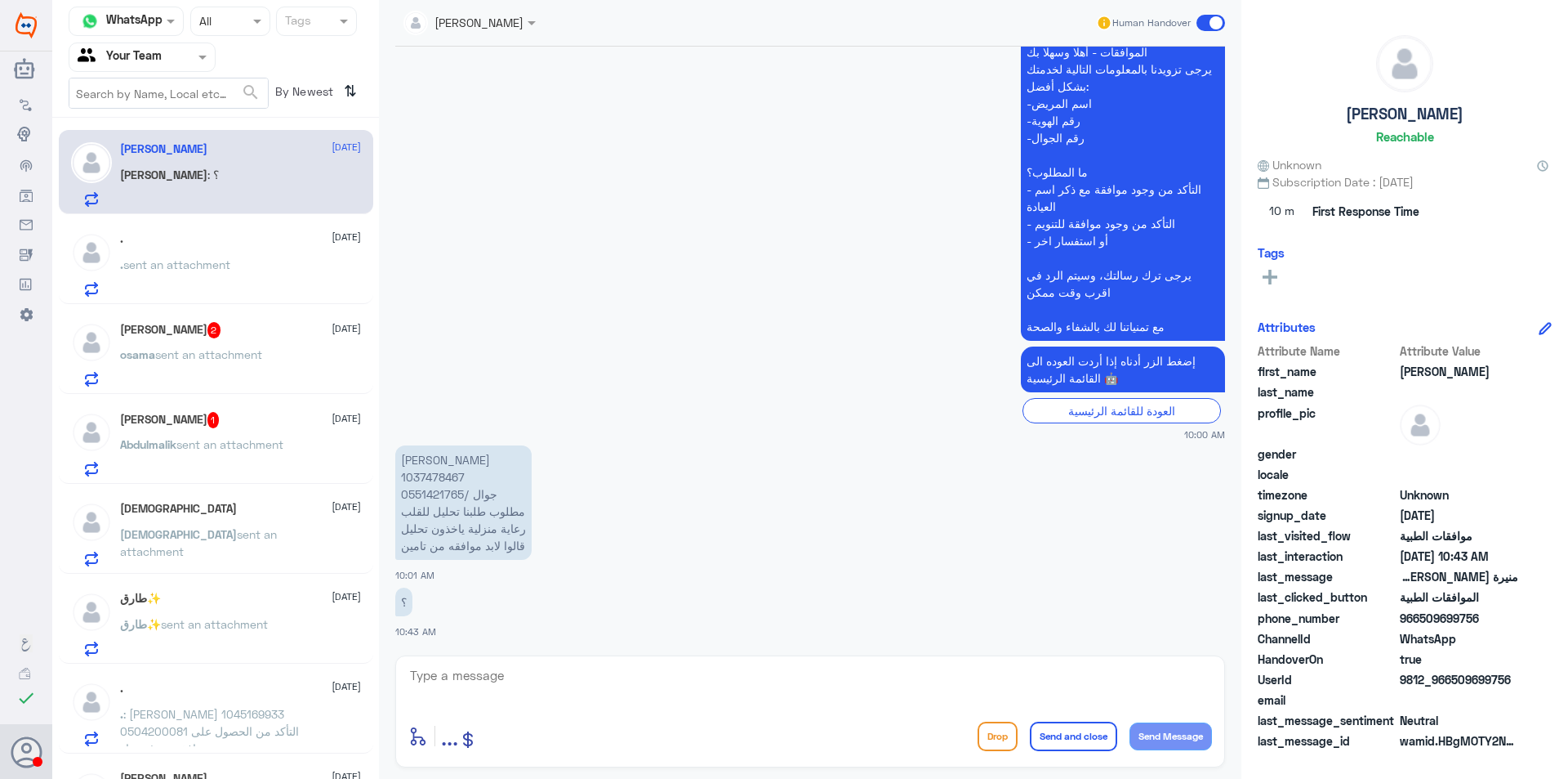
click at [426, 470] on p "منيرة [PERSON_NAME] 1037478467 جوال /0551421765 مطلوب طلبنا تحليل للقلب رعاية م…" at bounding box center [463, 502] width 136 height 115
click at [243, 383] on p "osama sent an attachment" at bounding box center [190, 366] width 142 height 41
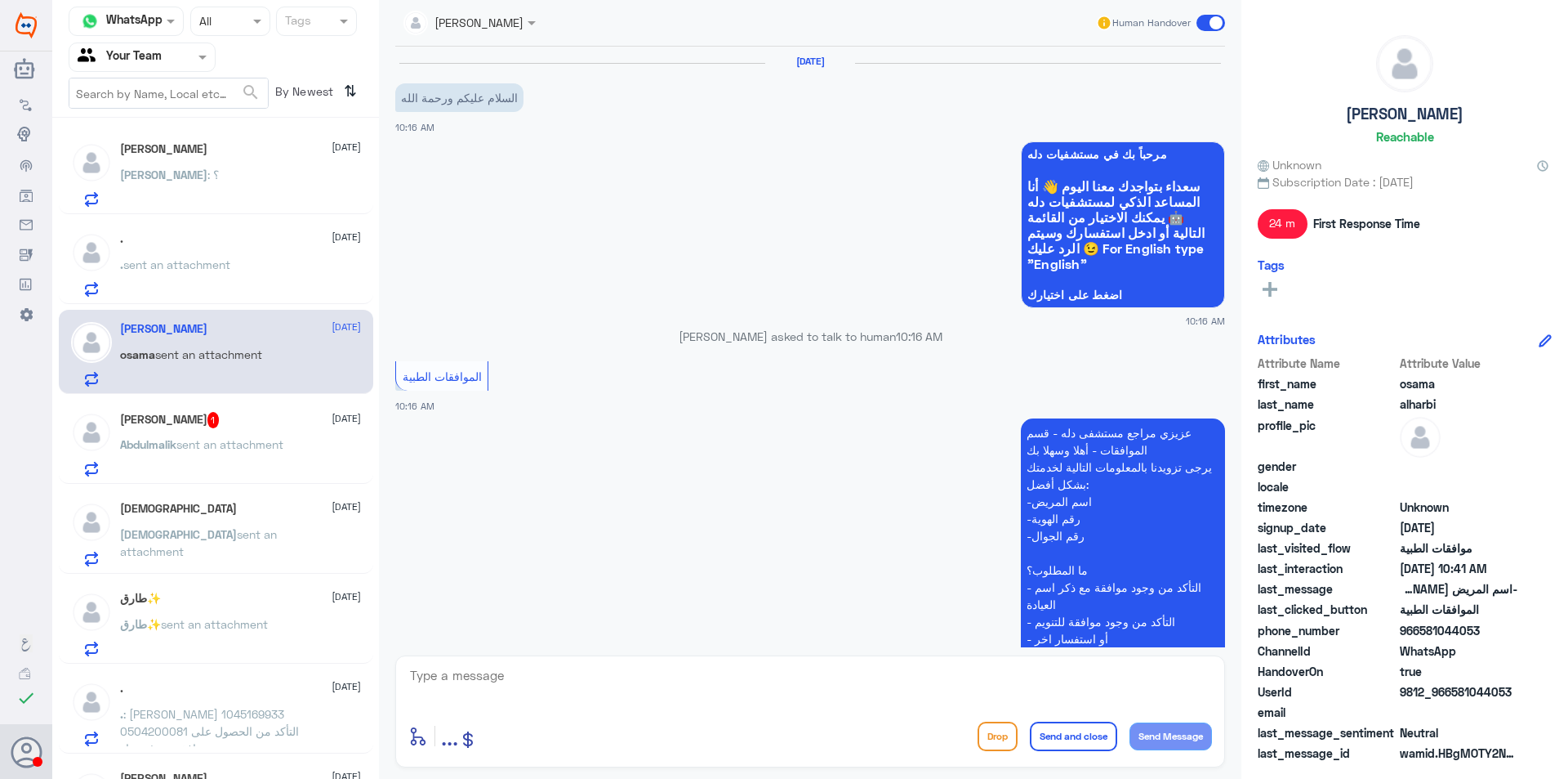
scroll to position [591, 0]
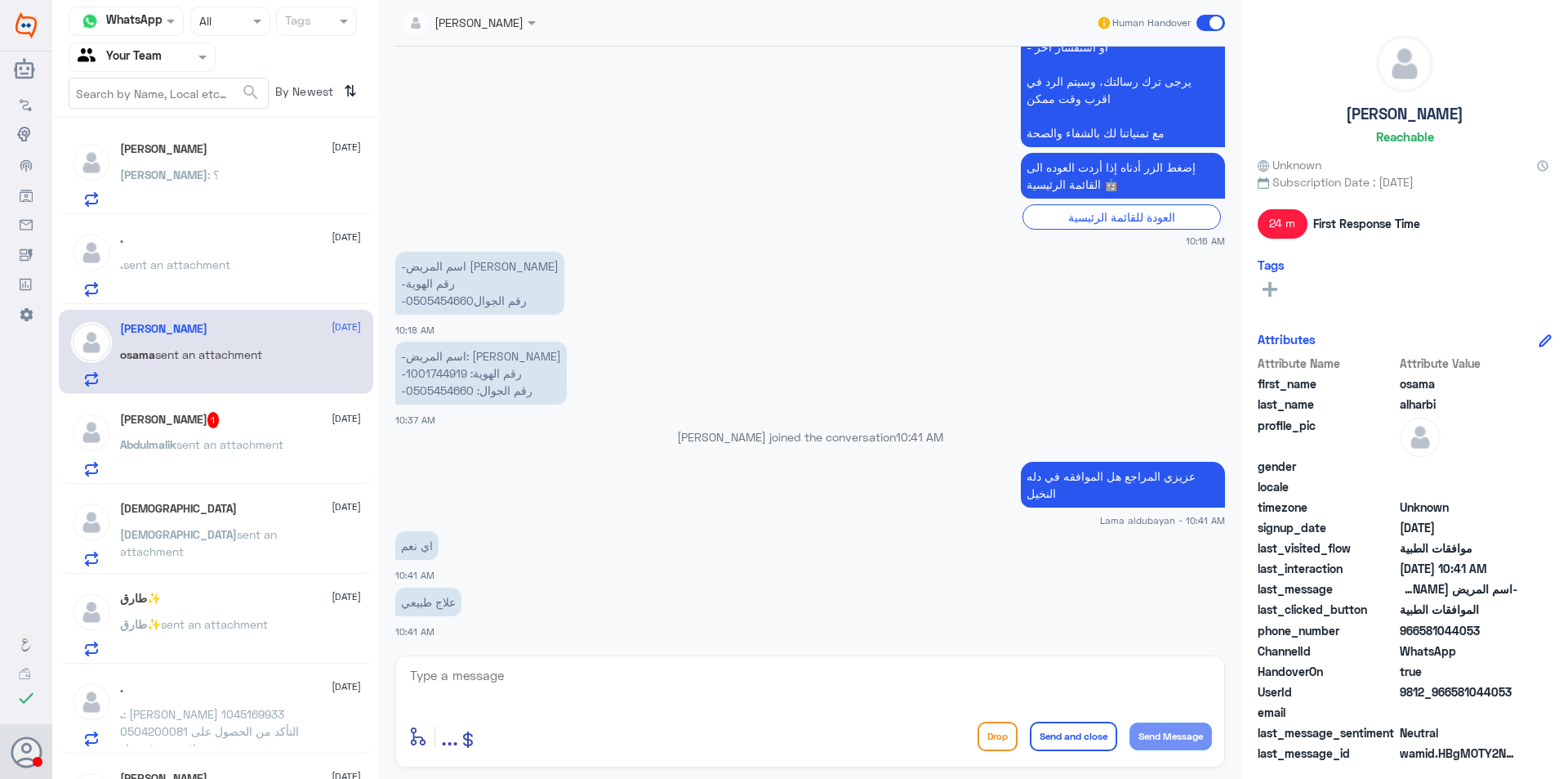
click at [243, 167] on div "[PERSON_NAME] [DATE][PERSON_NAME] : ؟" at bounding box center [240, 174] width 241 height 65
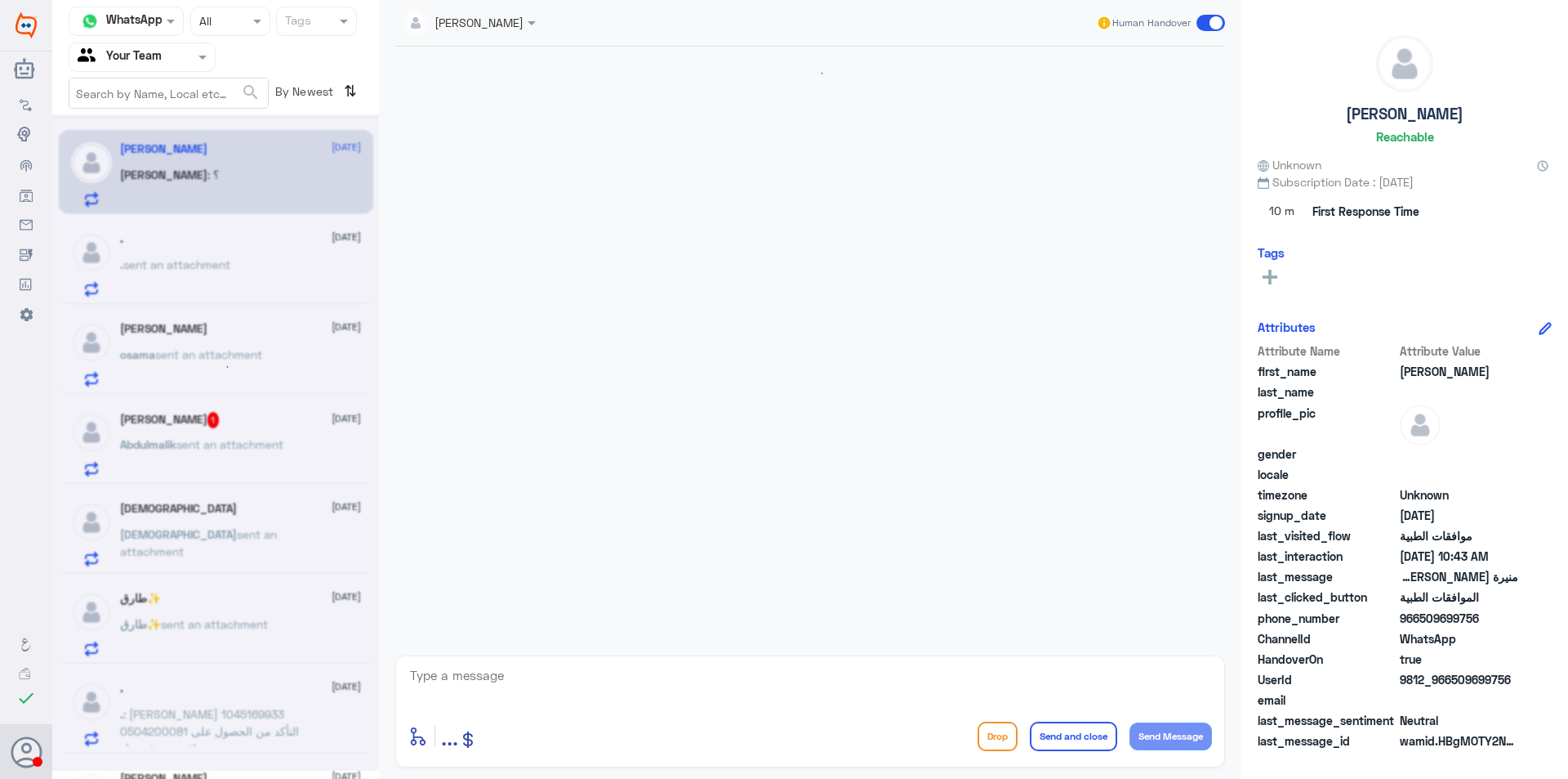
scroll to position [1709, 0]
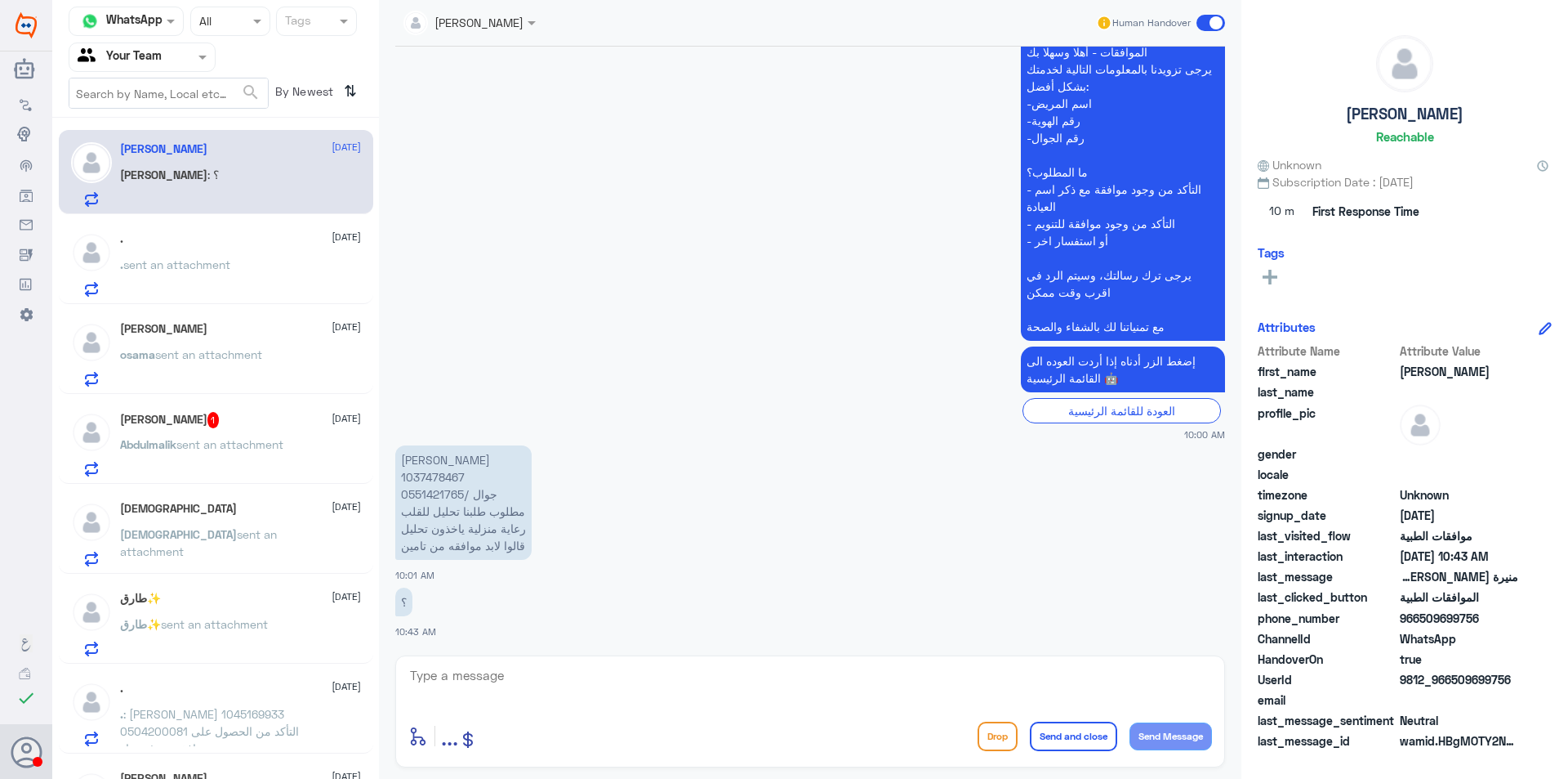
click at [435, 474] on p "منيرة [PERSON_NAME] 1037478467 جوال /0551421765 مطلوب طلبنا تحليل للقلب رعاية م…" at bounding box center [463, 502] width 136 height 115
click at [440, 496] on p "منيرة [PERSON_NAME] 1037478467 جوال /0551421765 مطلوب طلبنا تحليل للقلب رعاية م…" at bounding box center [463, 502] width 136 height 115
click at [286, 294] on div ". sent an attachment" at bounding box center [240, 278] width 241 height 37
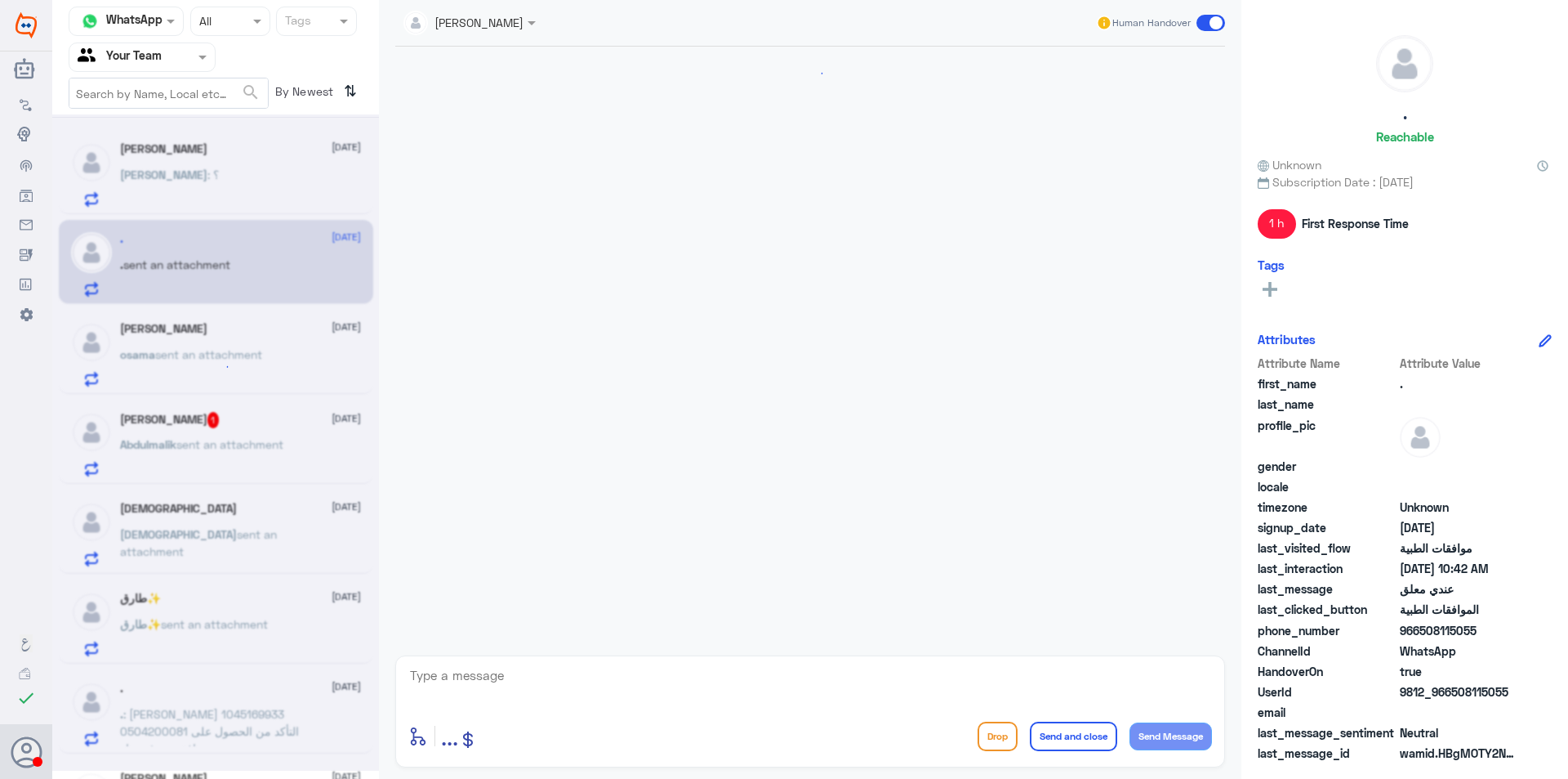
scroll to position [1746, 0]
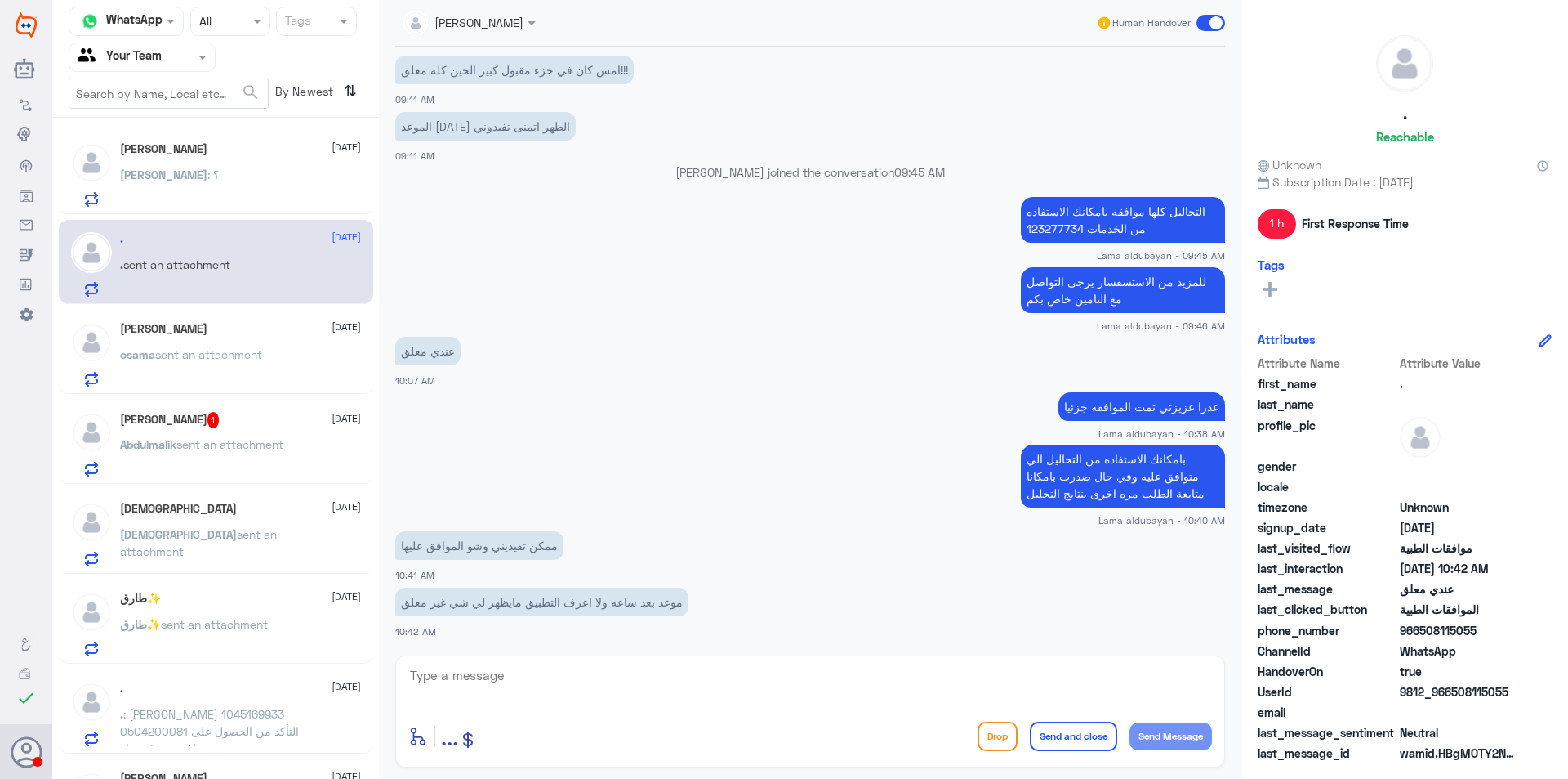
click at [232, 186] on div "[PERSON_NAME] : ؟" at bounding box center [240, 188] width 241 height 37
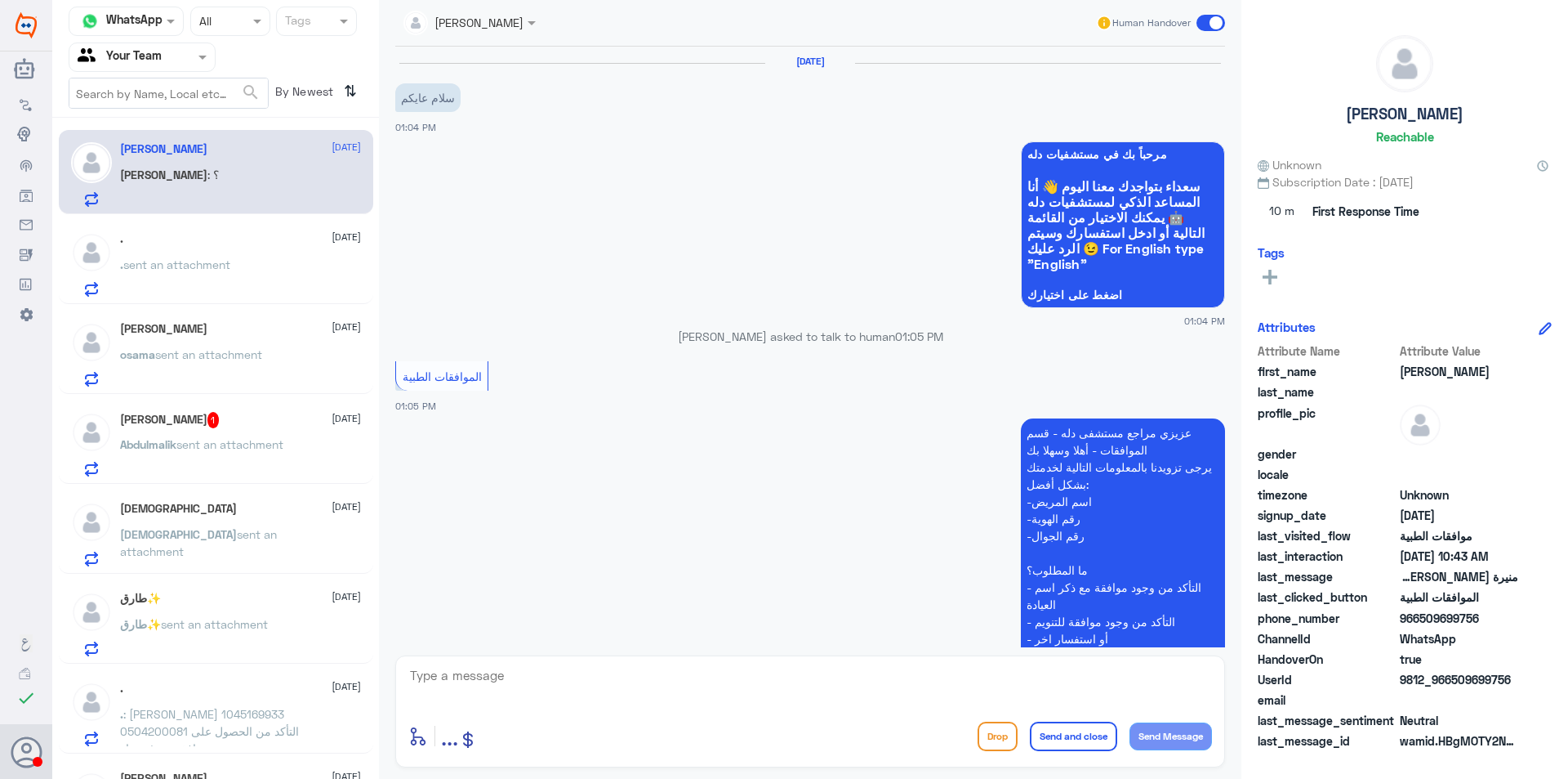
scroll to position [804, 0]
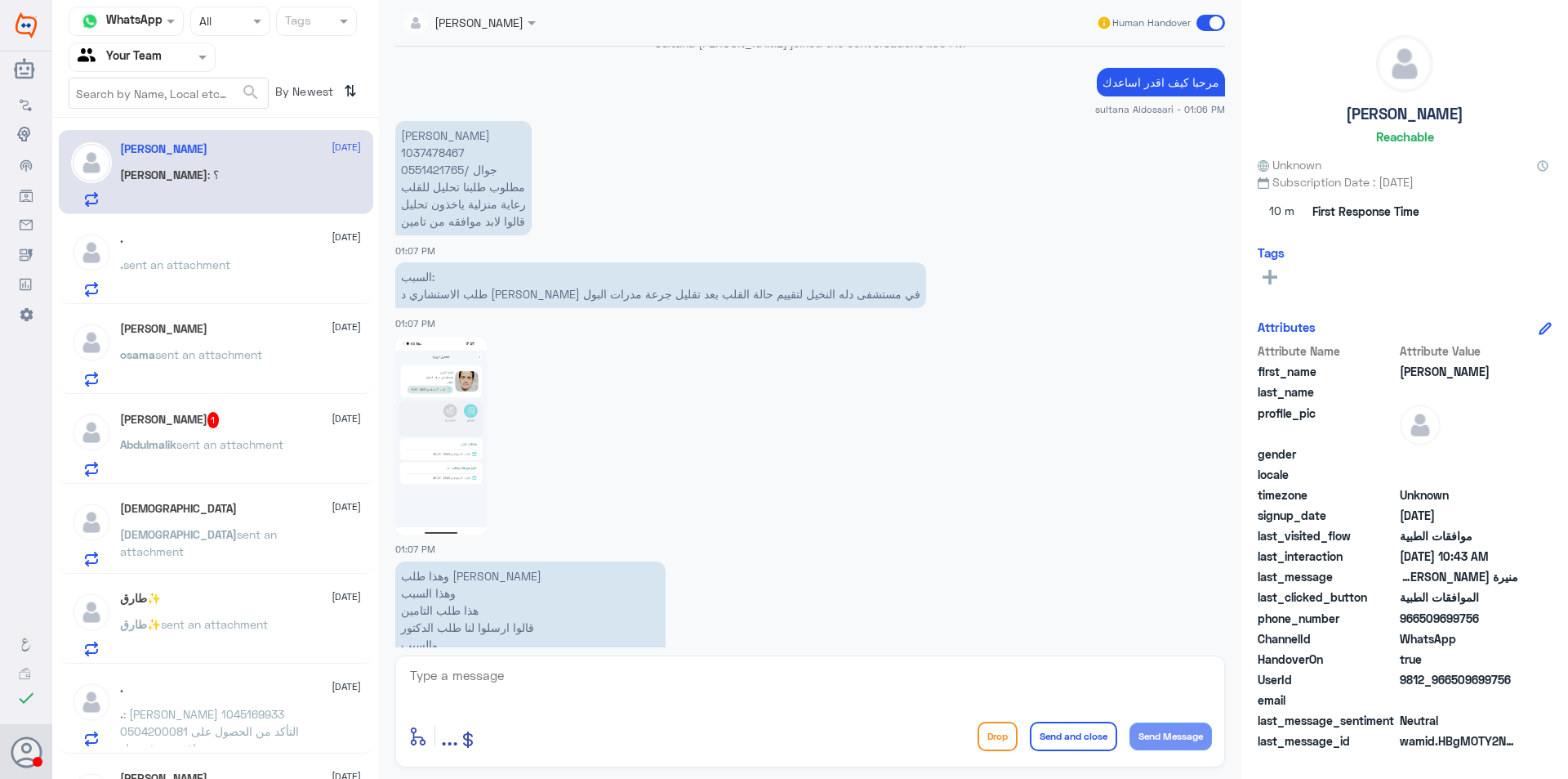
click at [230, 628] on span "sent an attachment" at bounding box center [214, 623] width 107 height 14
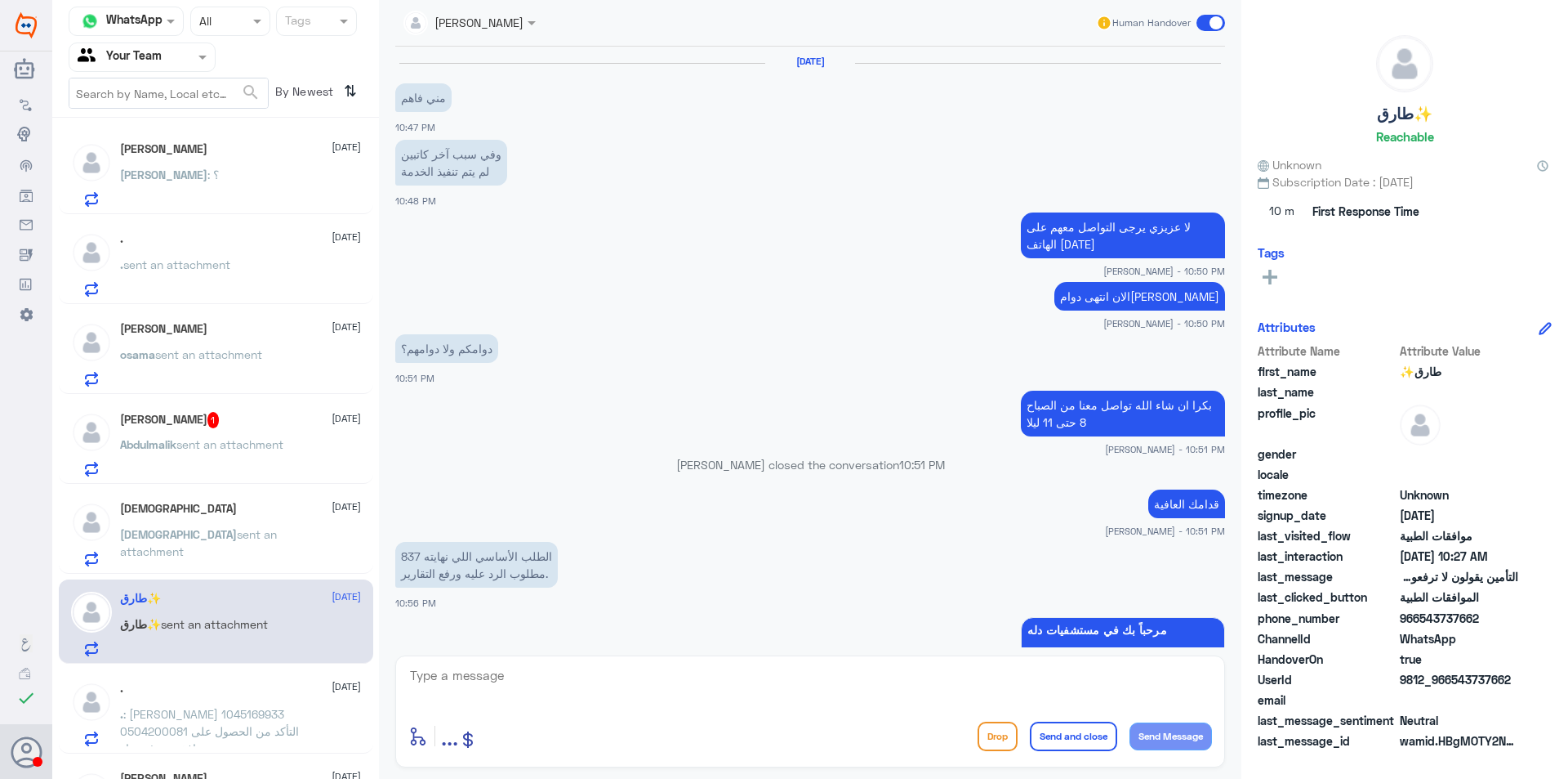
scroll to position [1240, 0]
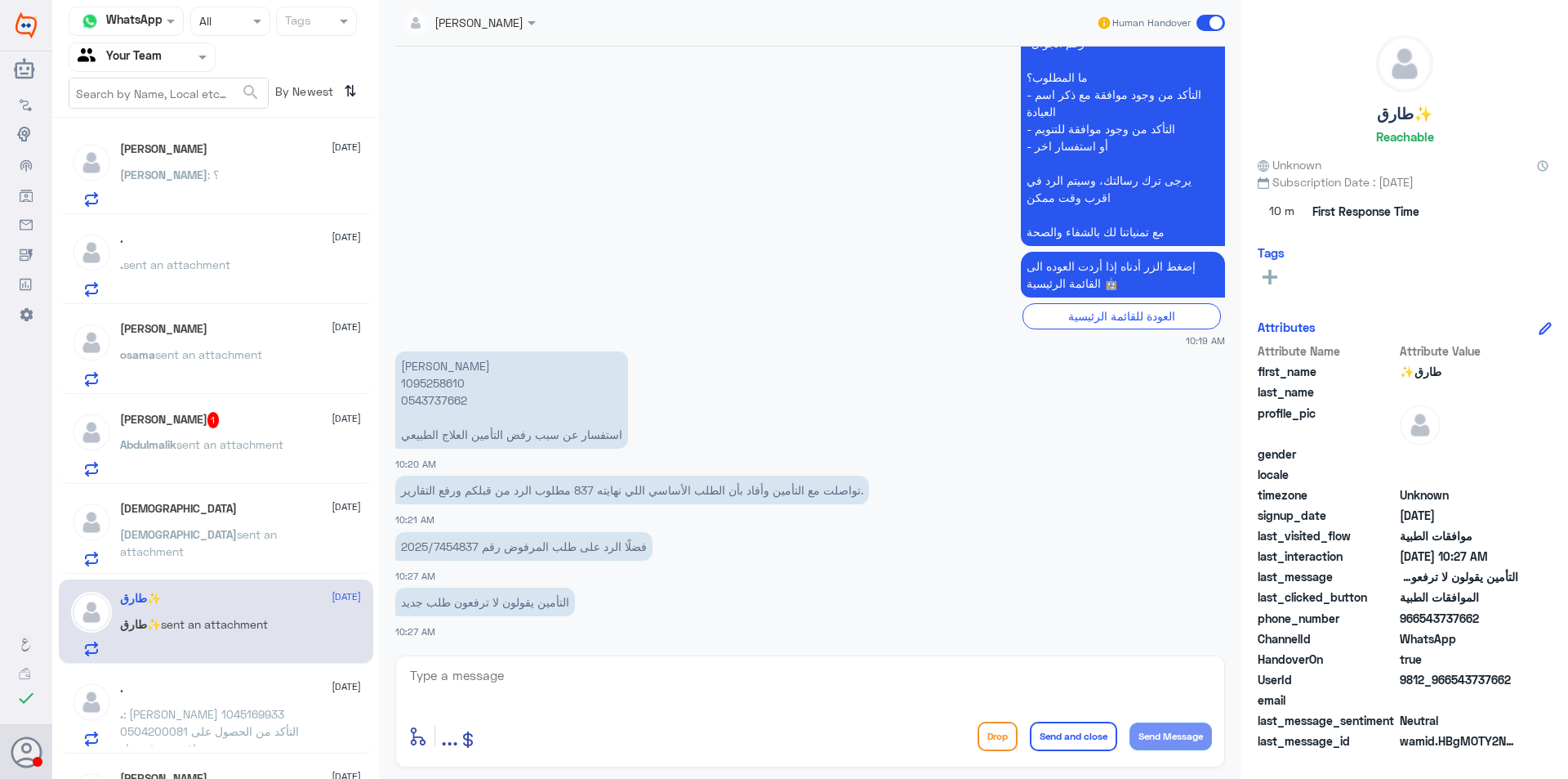
click at [441, 404] on p "[PERSON_NAME] 1095258610 0543737662 استفسار عن سبب رفض التأمين العلاج الطبيعي" at bounding box center [511, 400] width 233 height 98
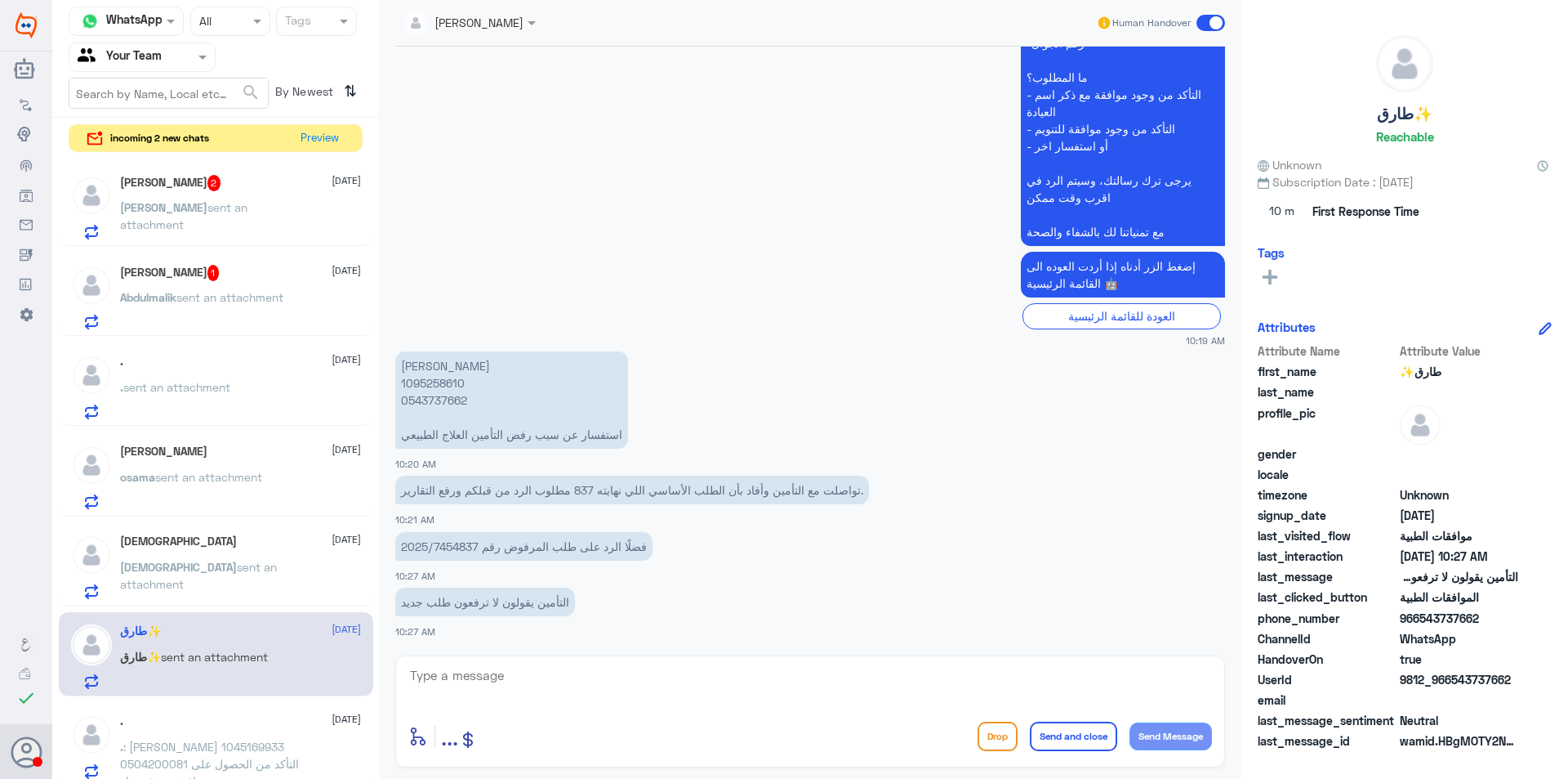
click at [455, 409] on p "[PERSON_NAME] 1095258610 0543737662 استفسار عن سبب رفض التأمين العلاج الطبيعي" at bounding box center [511, 400] width 233 height 98
click at [455, 405] on p "[PERSON_NAME] 1095258610 0543737662 استفسار عن سبب رفض التأمين العلاج الطبيعي" at bounding box center [511, 400] width 233 height 98
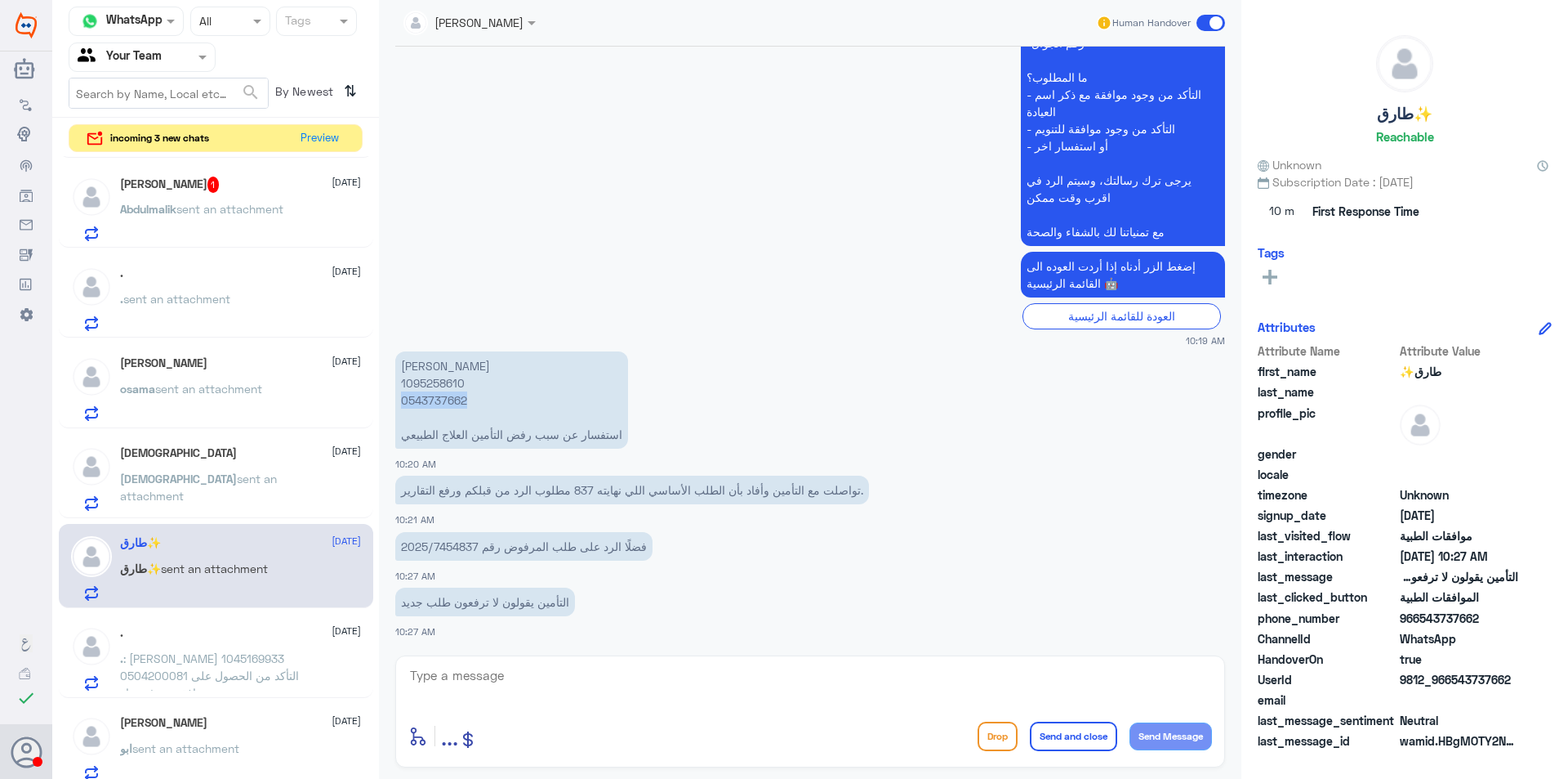
scroll to position [0, 0]
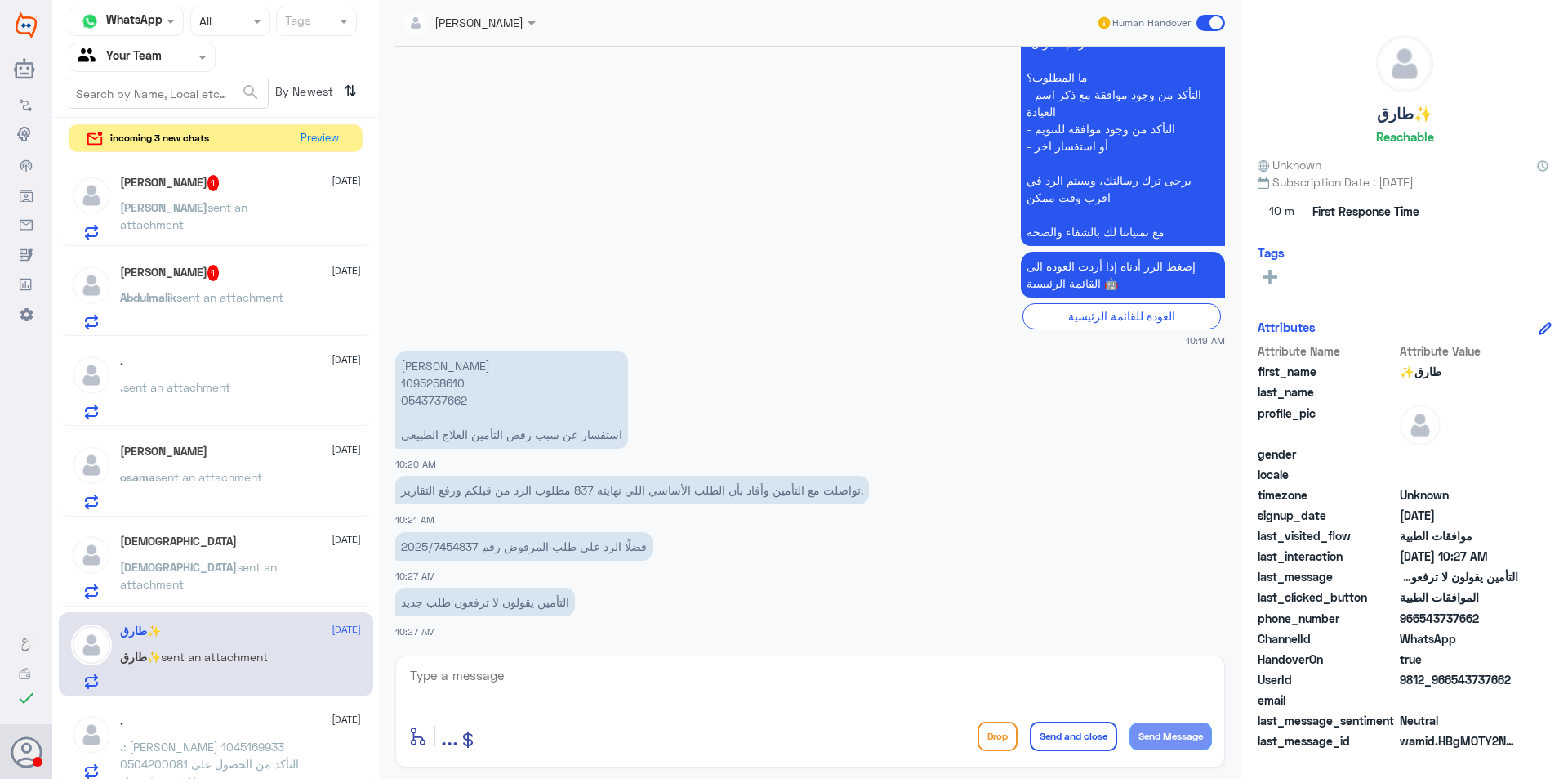
click at [288, 334] on div "[PERSON_NAME] 1 [DATE] [PERSON_NAME] sent an attachment" at bounding box center [216, 295] width 314 height 84
click at [288, 466] on div "[PERSON_NAME] [DATE] osama sent an attachment" at bounding box center [240, 477] width 241 height 65
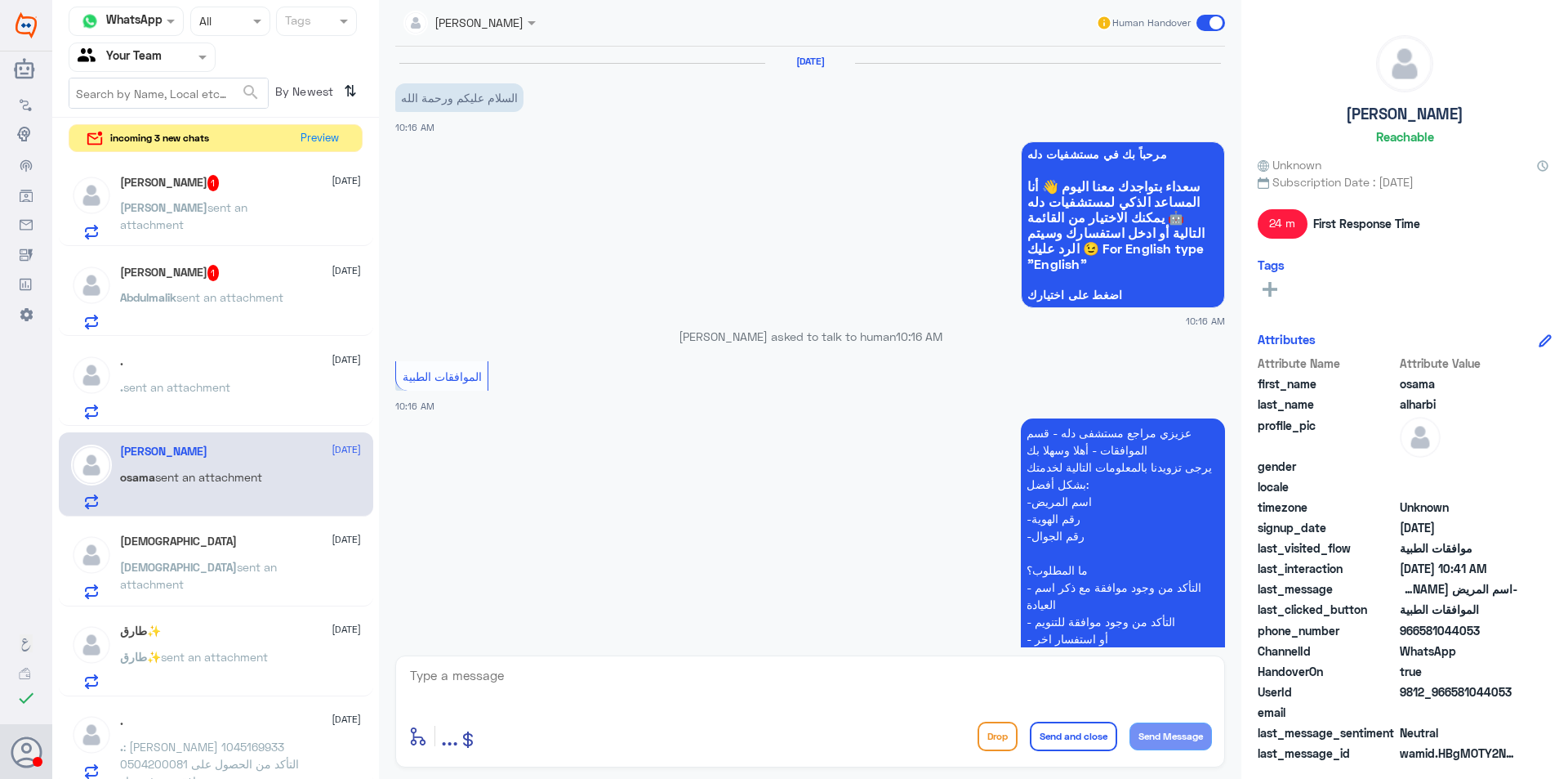
scroll to position [591, 0]
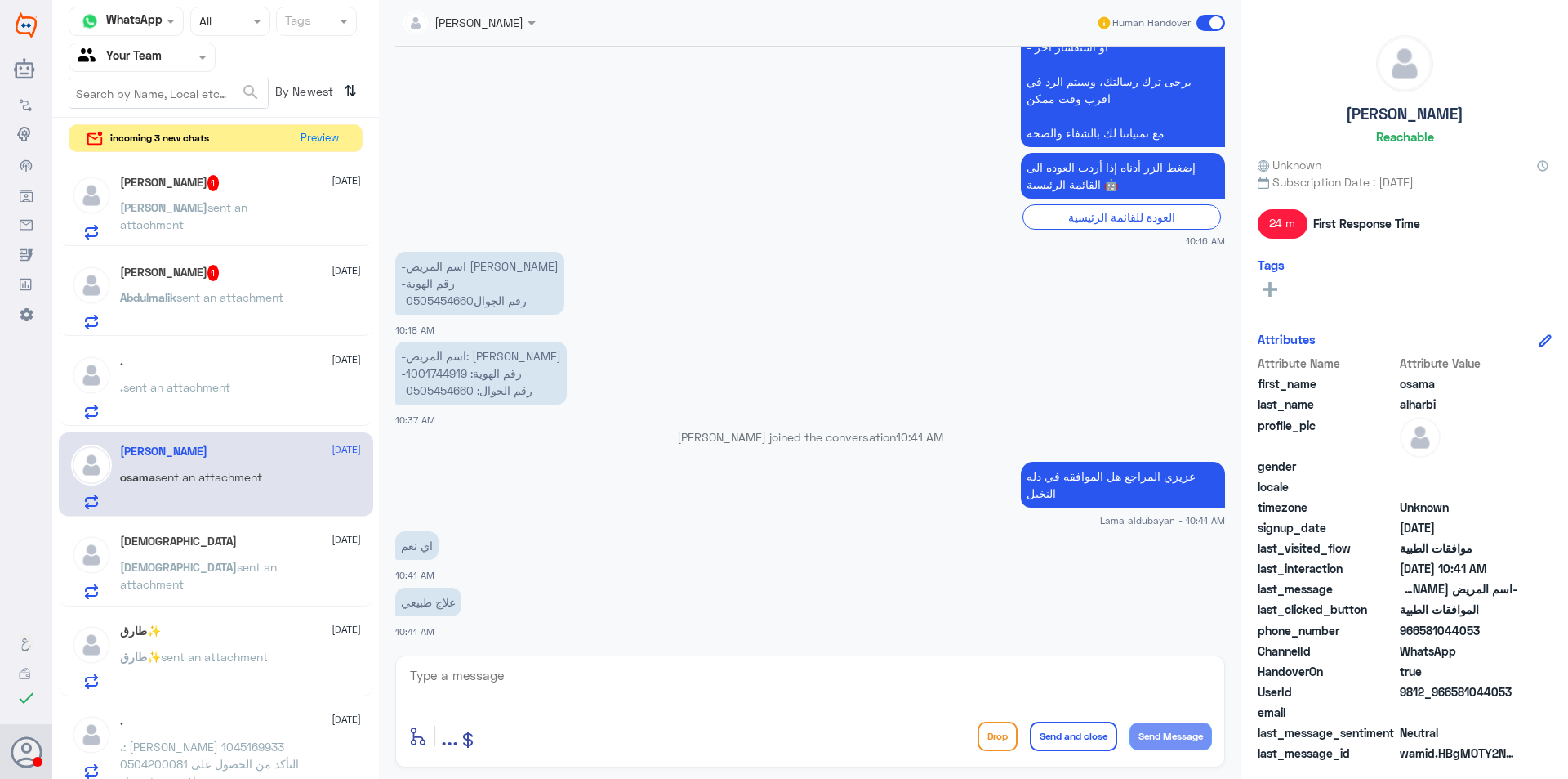
click at [250, 267] on div "[PERSON_NAME] 1 [DATE]" at bounding box center [240, 272] width 241 height 16
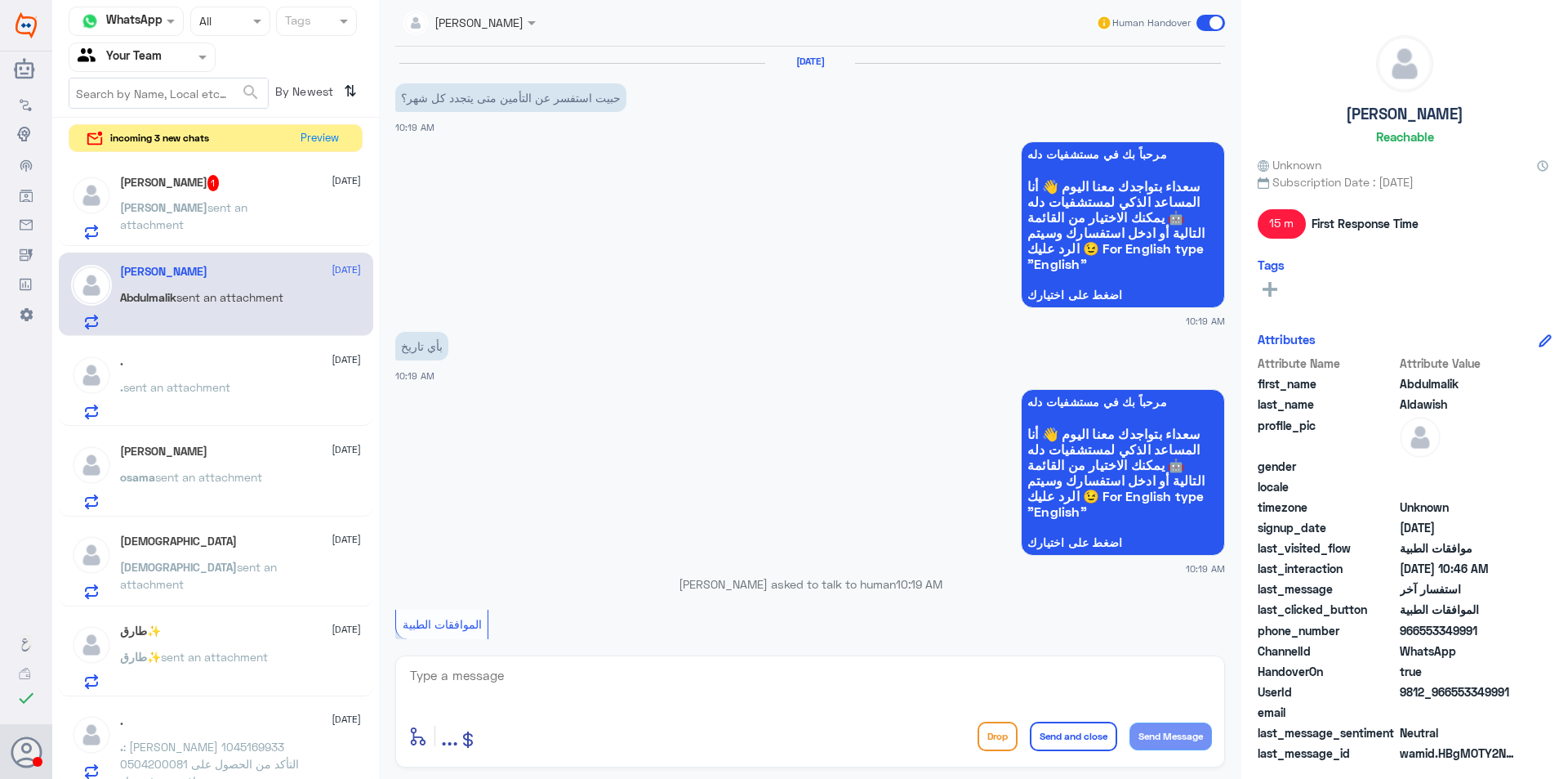
scroll to position [1099, 0]
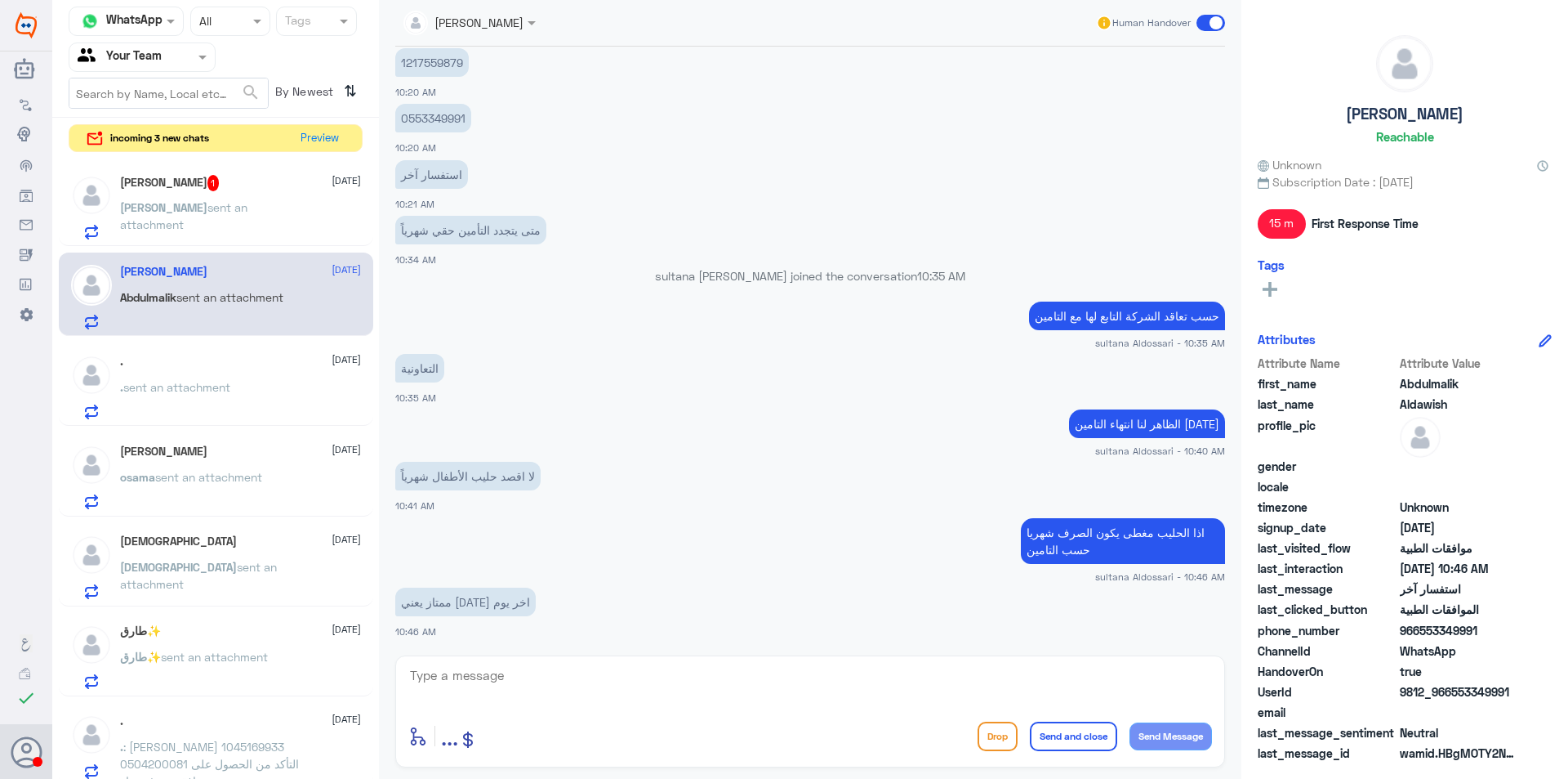
click at [248, 208] on span "sent an attachment" at bounding box center [184, 215] width 128 height 31
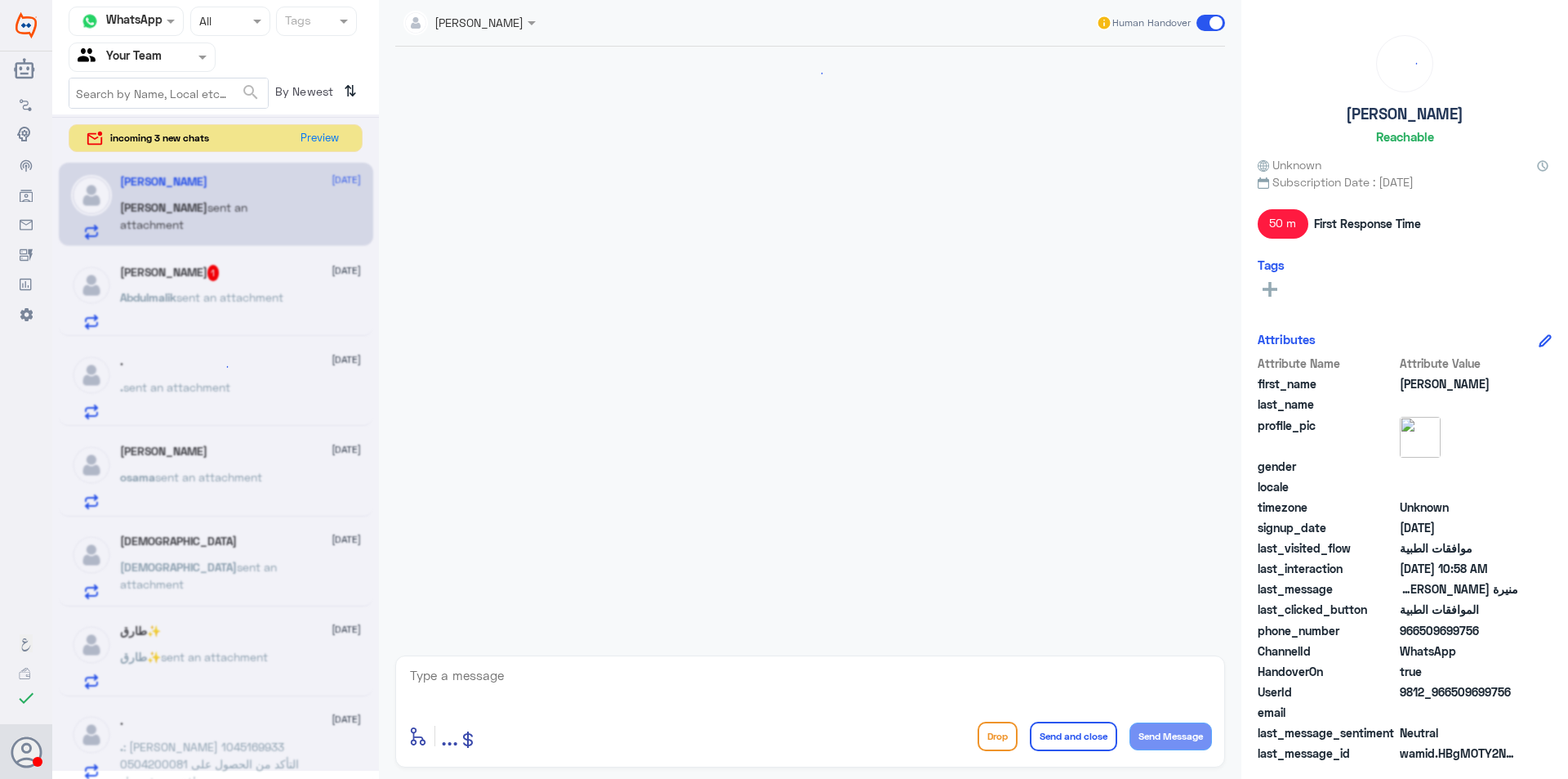
scroll to position [1401, 0]
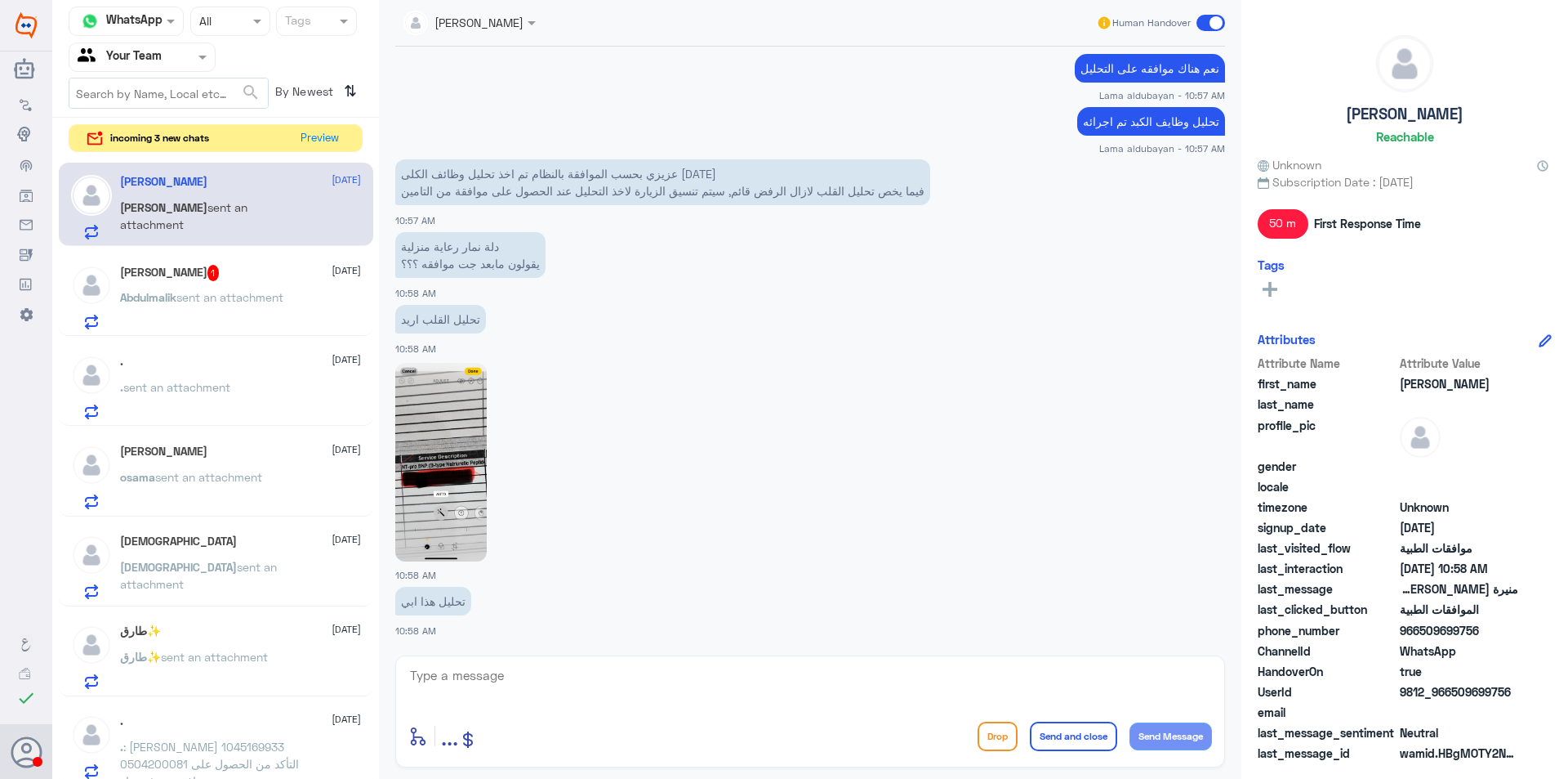
click at [469, 275] on p "دلة نمار رعاية منزلية يقولون مابعد جت موافقه ؟؟؟" at bounding box center [470, 254] width 150 height 46
click at [466, 266] on p "دلة نمار رعاية منزلية يقولون مابعد جت موافقه ؟؟؟" at bounding box center [470, 254] width 150 height 46
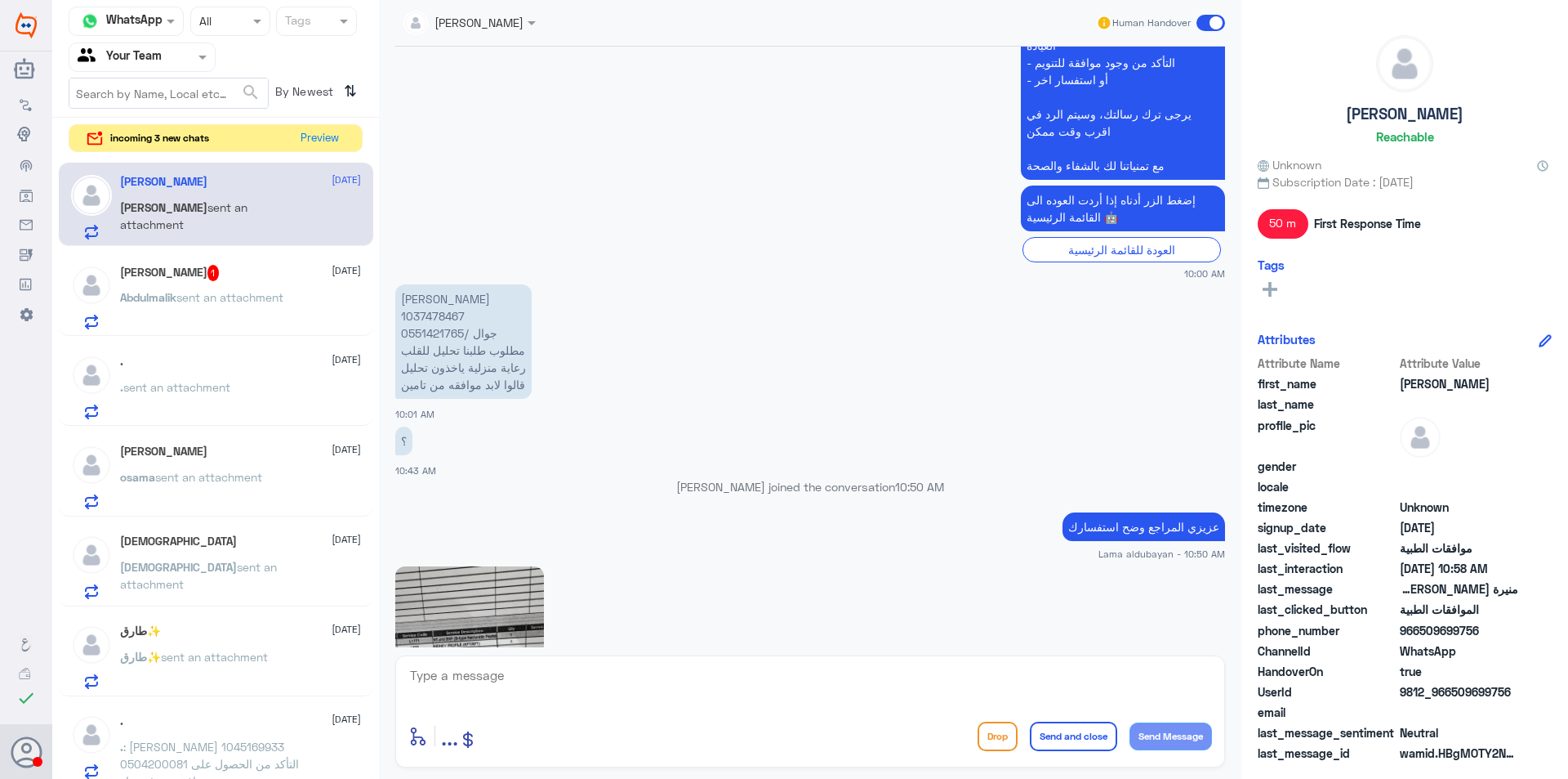
scroll to position [584, 0]
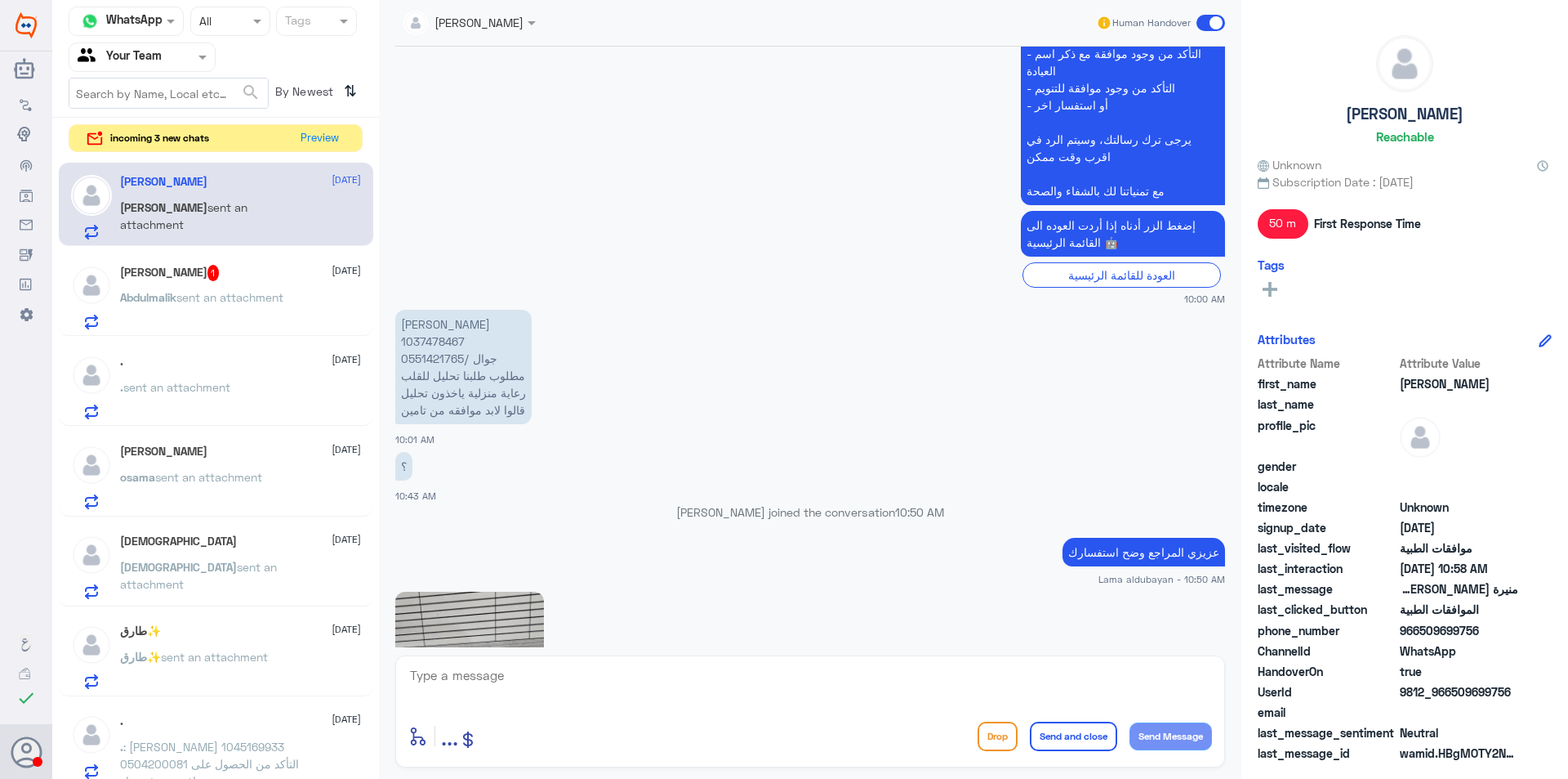
click at [431, 359] on p "منيرة [PERSON_NAME] 1037478467 جوال /0551421765 مطلوب طلبنا تحليل للقلب رعاية م…" at bounding box center [463, 367] width 136 height 115
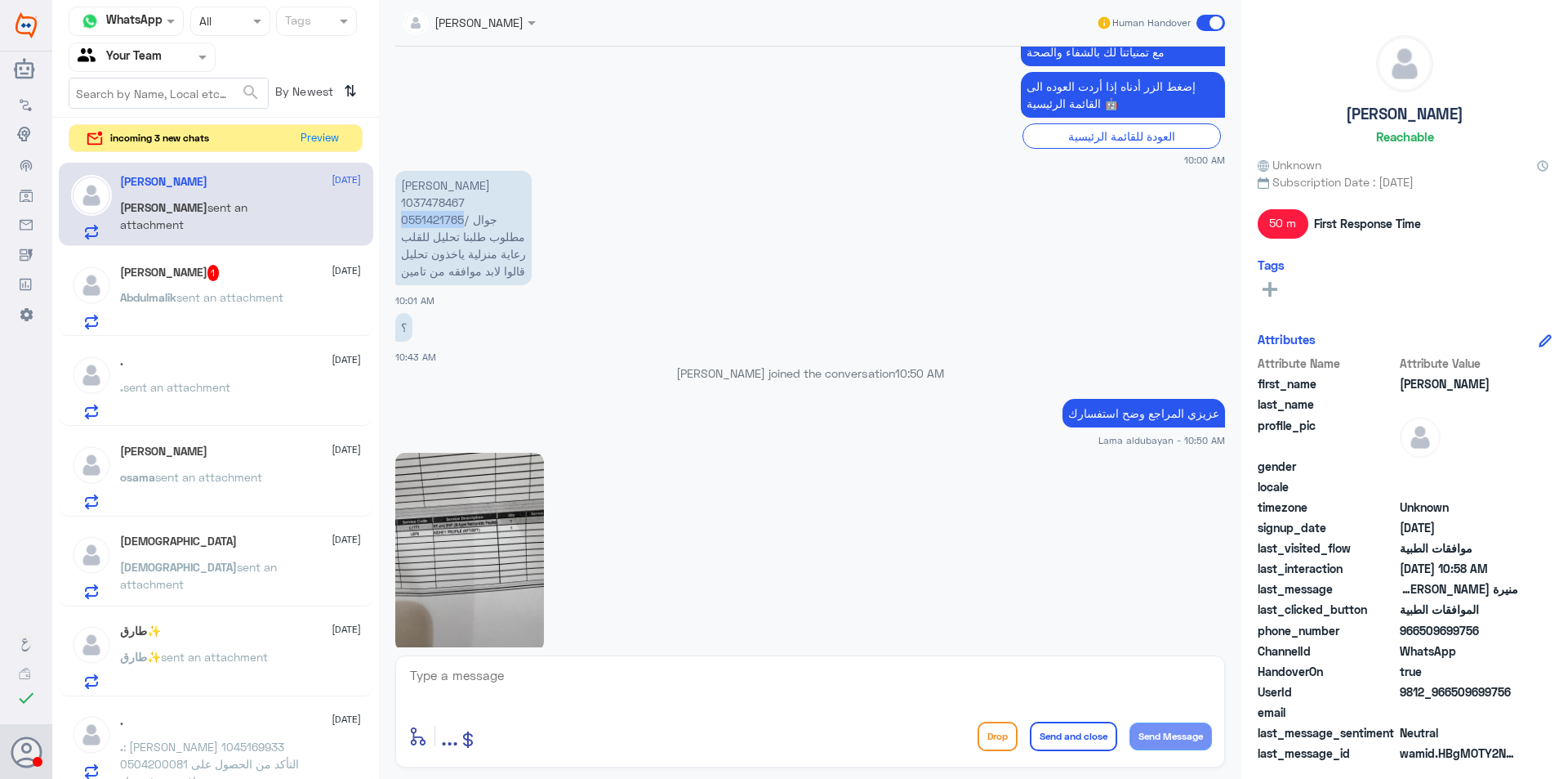
scroll to position [993, 0]
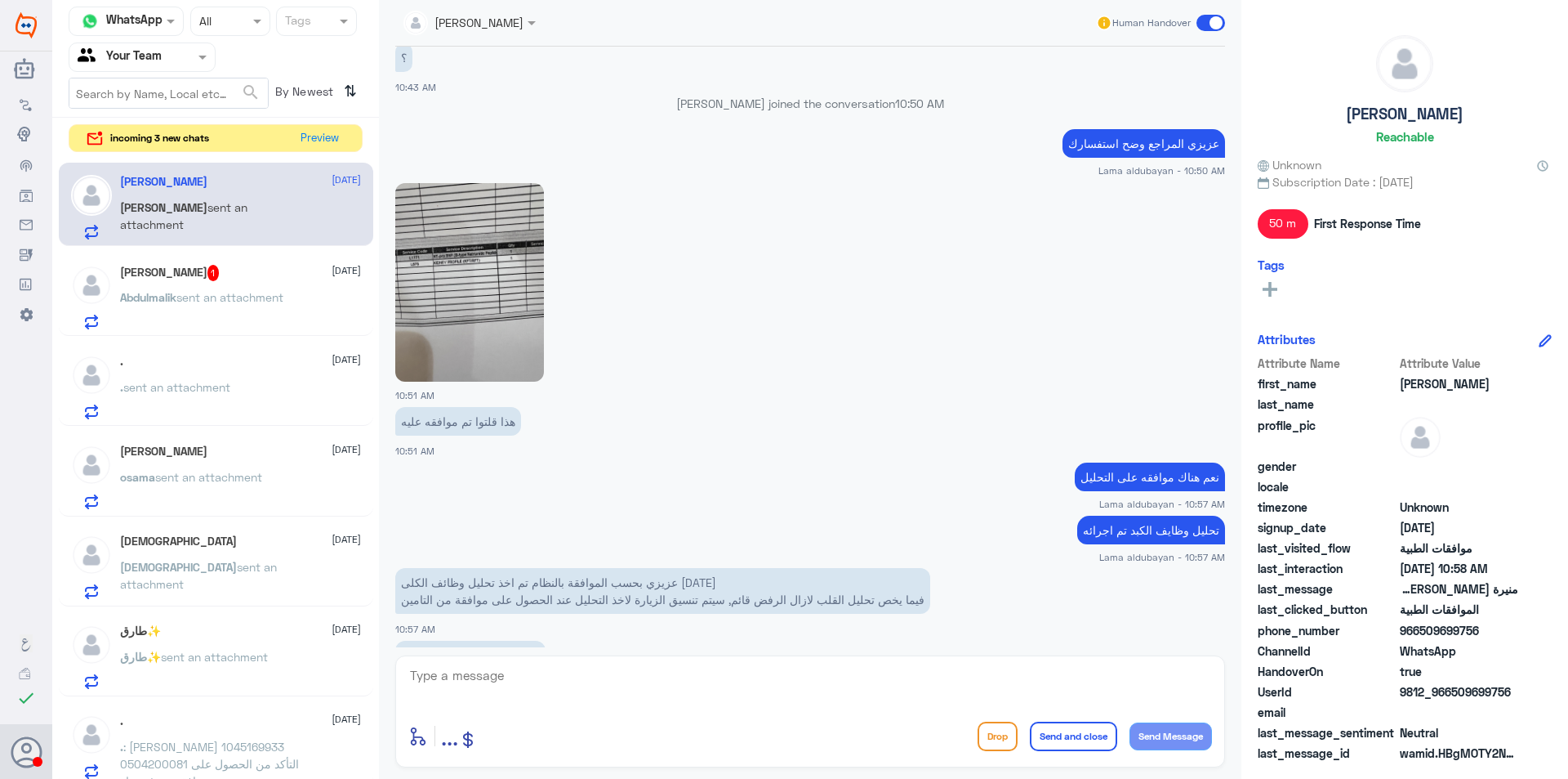
click at [460, 368] on img at bounding box center [469, 283] width 148 height 199
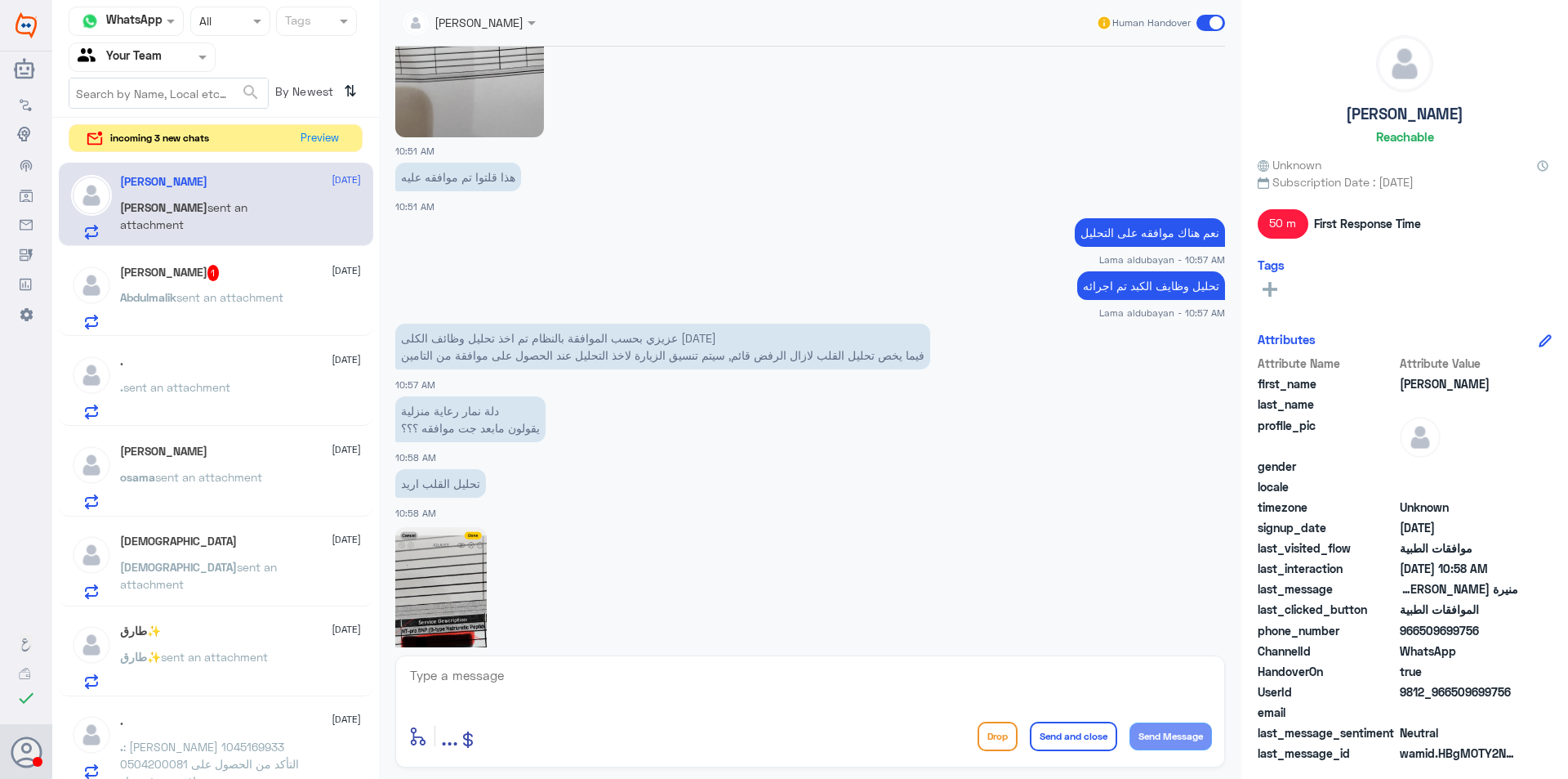
scroll to position [1238, 0]
drag, startPoint x: 849, startPoint y: 356, endPoint x: 401, endPoint y: 361, distance: 448.0
click at [401, 361] on p "[PERSON_NAME] بحسب الموافقة بالنظام تم اخذ تحليل وظائف الكلى [DATE] فيما يخص تح…" at bounding box center [662, 345] width 535 height 46
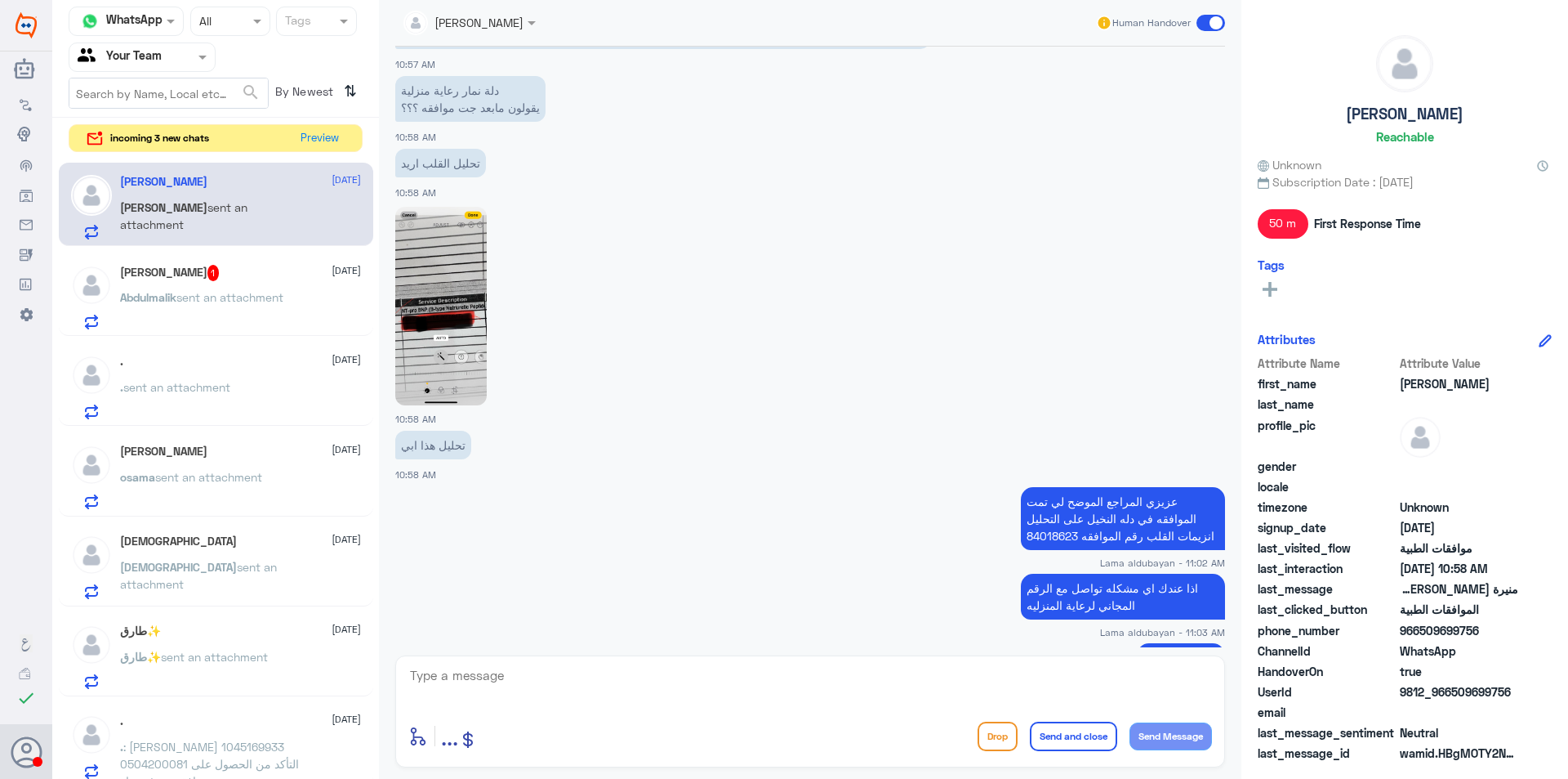
scroll to position [1610, 0]
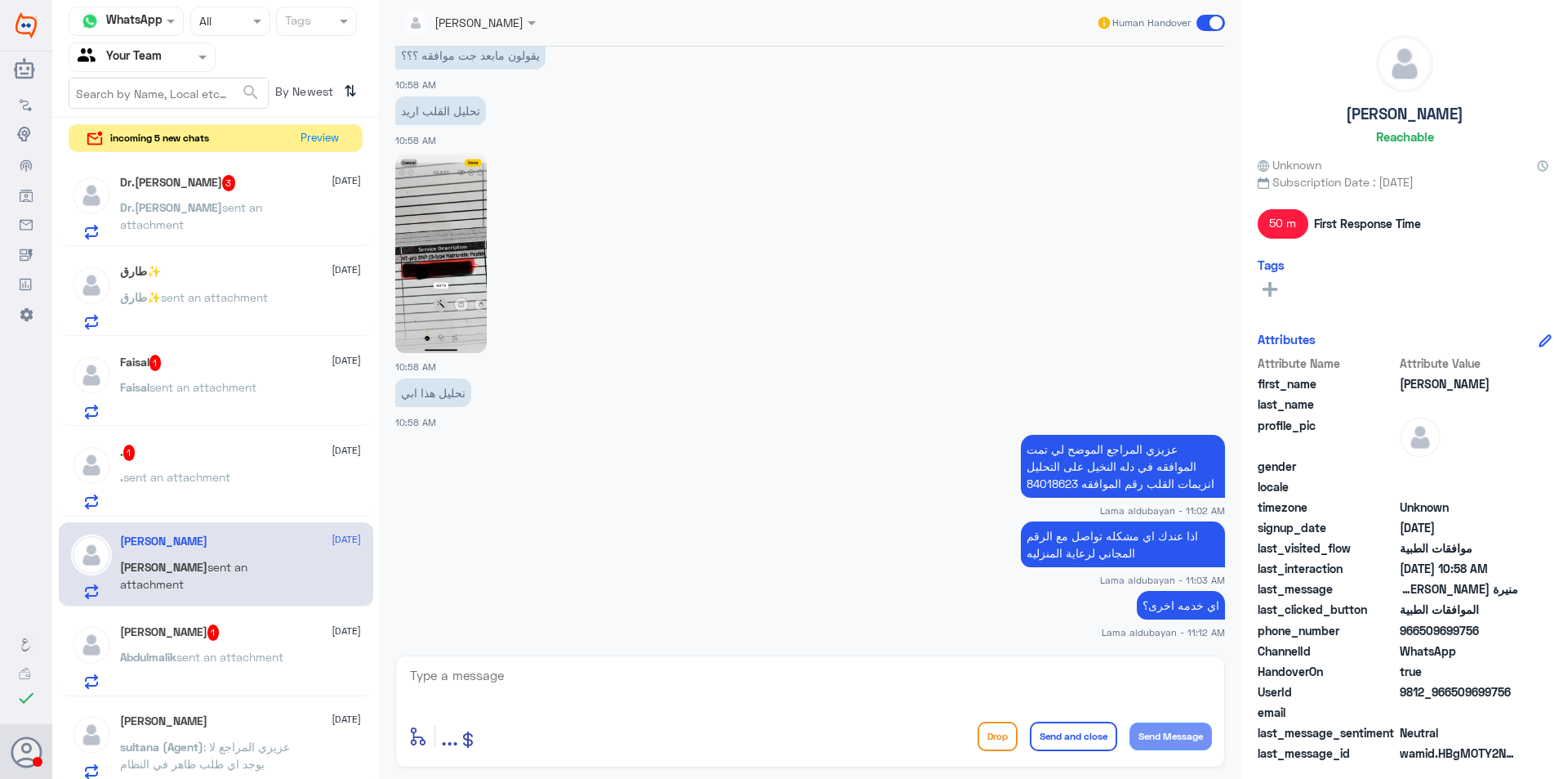
click at [328, 122] on div "Channel WhatsApp Status × All Tags Agent Filter Your Team search By Newest ⇅ in…" at bounding box center [216, 391] width 327 height 784
click at [330, 134] on button "Preview" at bounding box center [320, 137] width 51 height 25
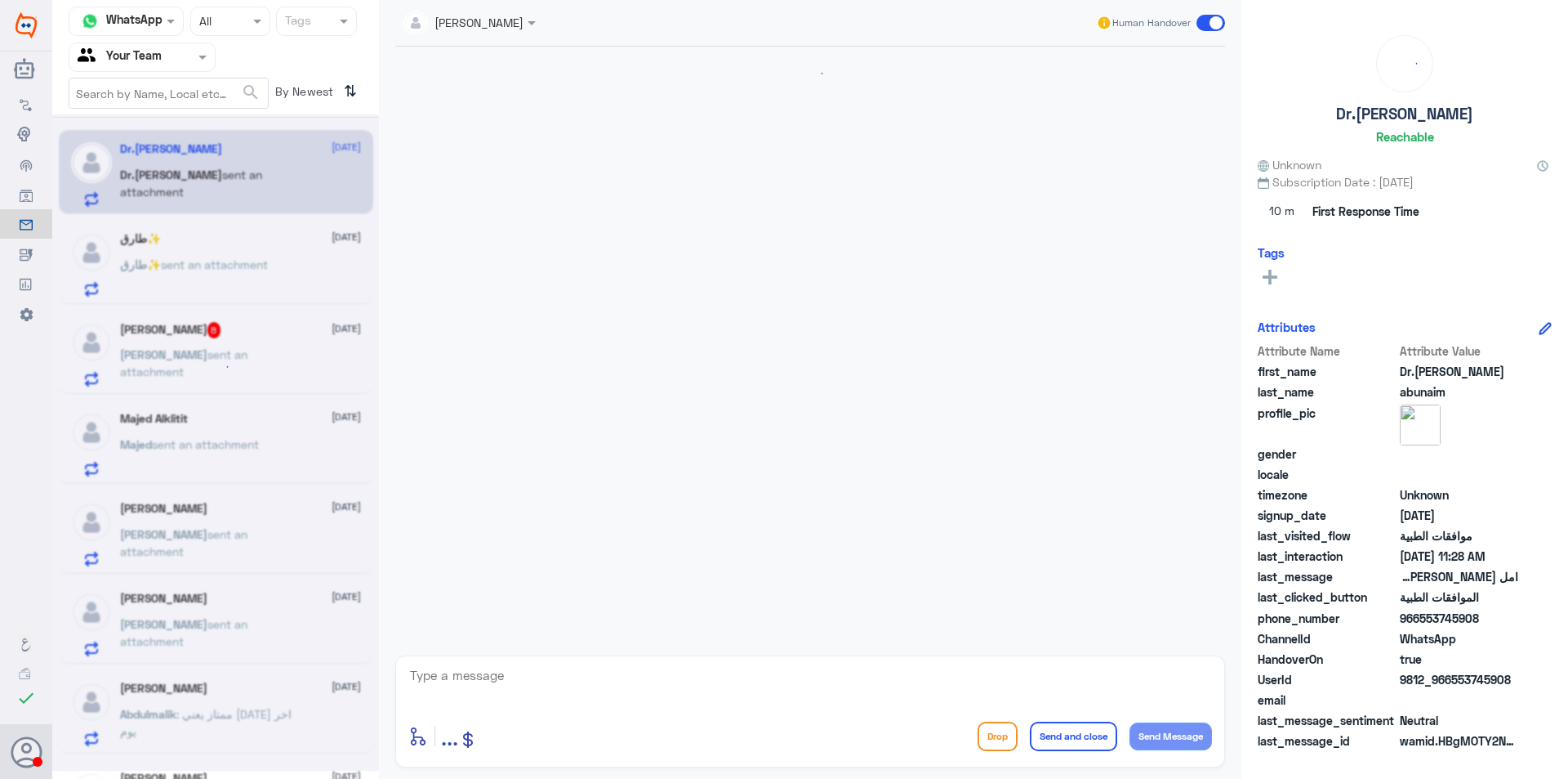
scroll to position [1770, 0]
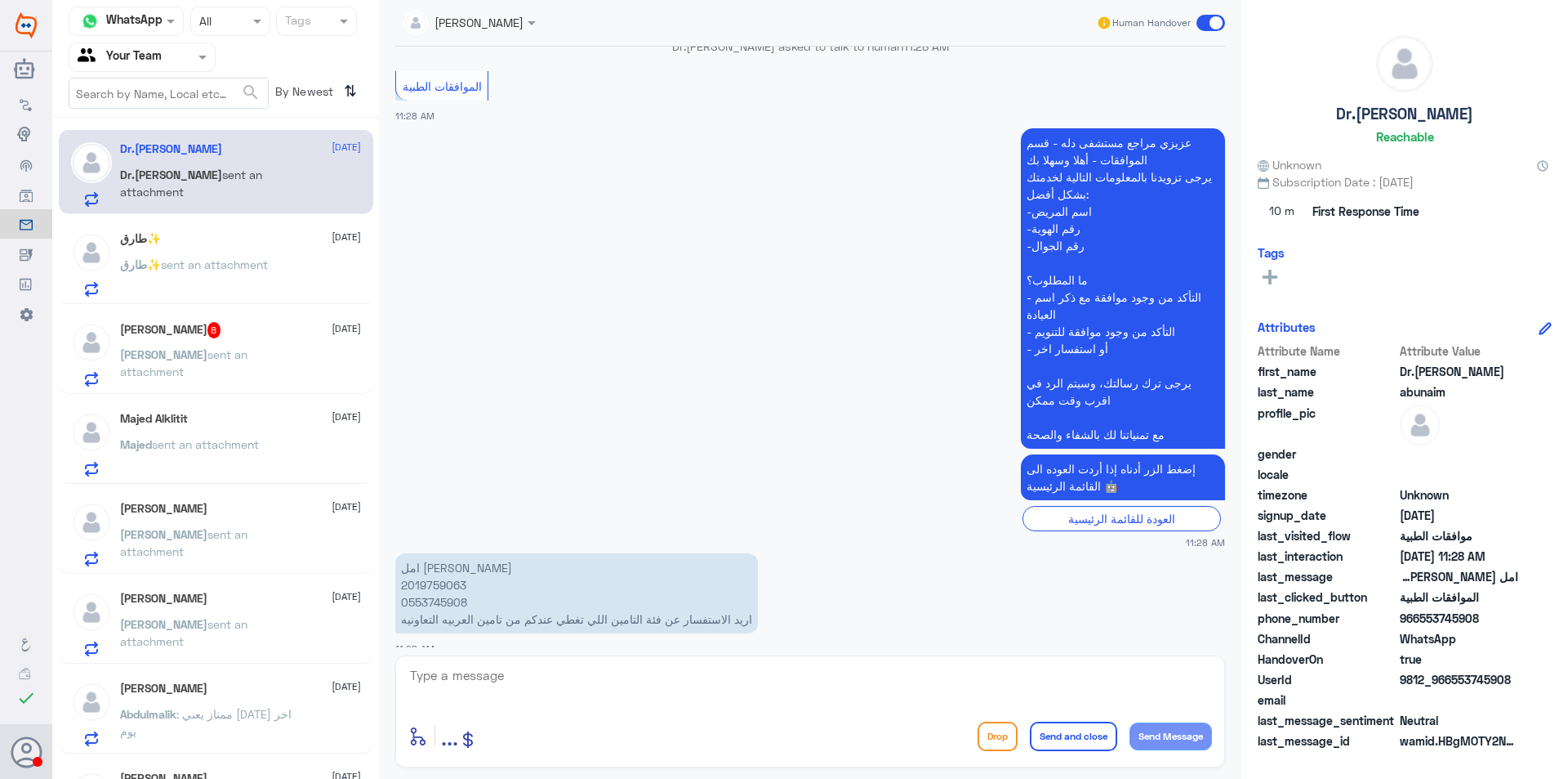
click at [268, 282] on p "طارق✨ sent an attachment" at bounding box center [194, 276] width 148 height 41
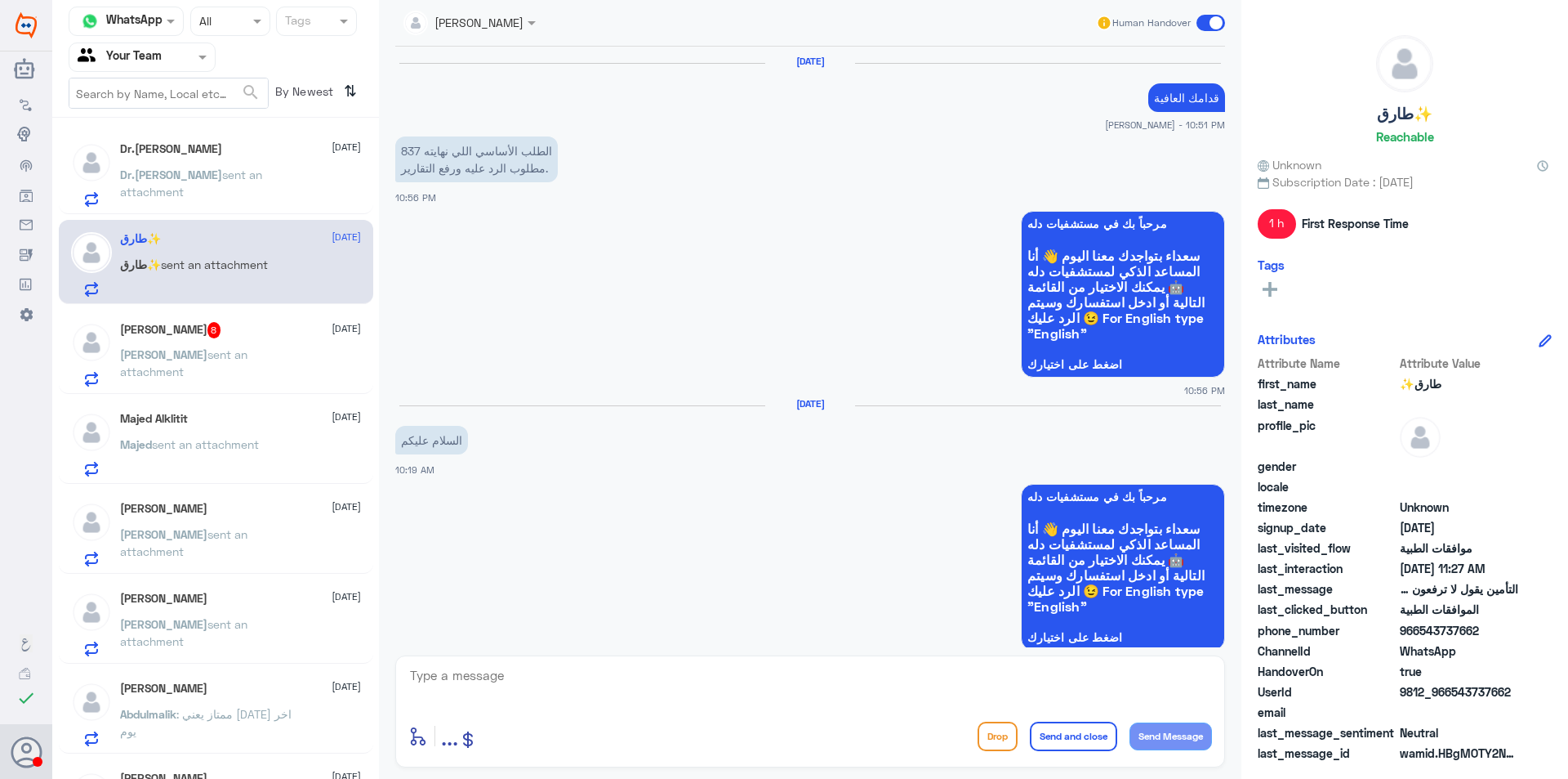
scroll to position [1210, 0]
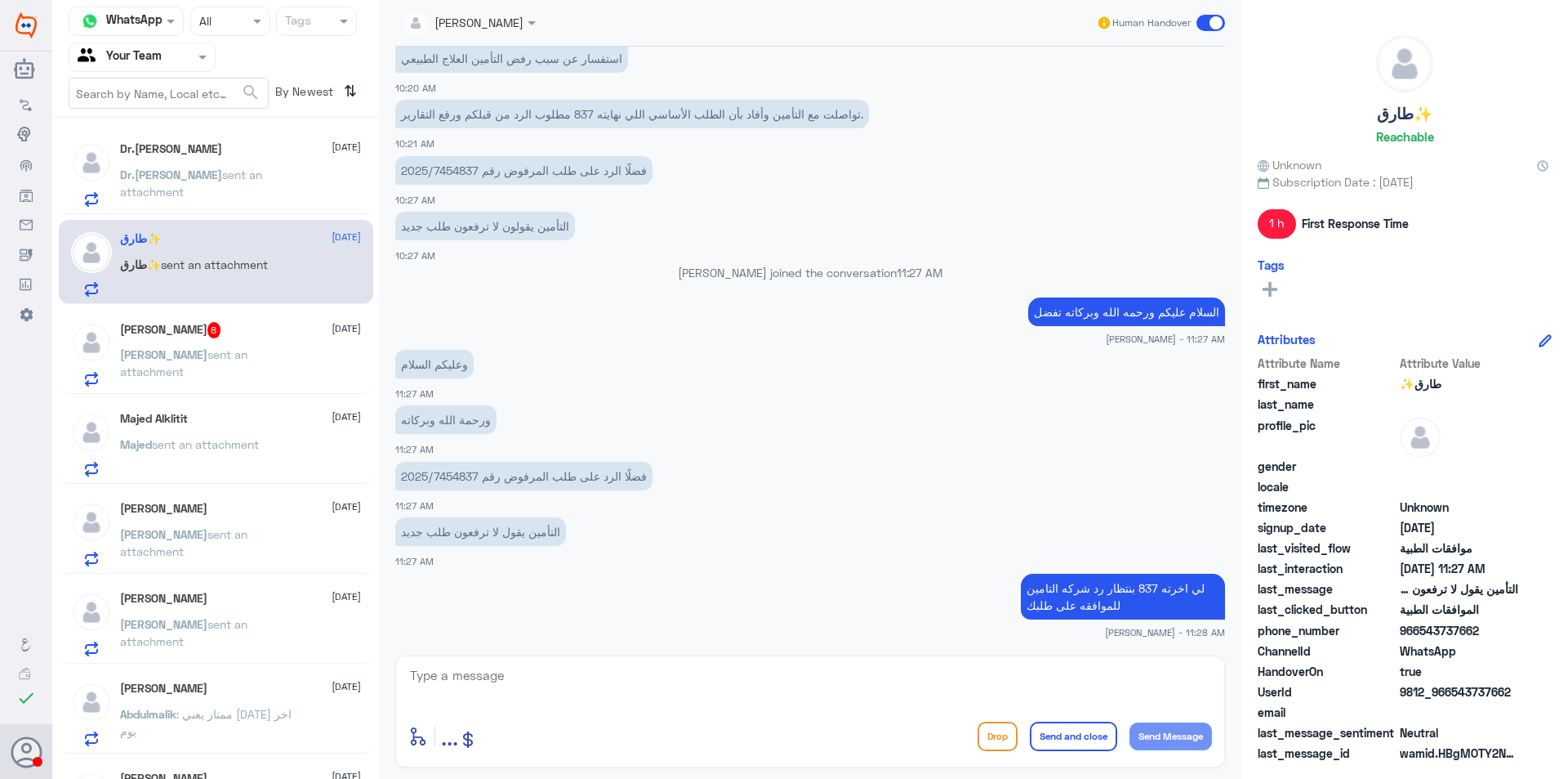
click at [230, 338] on div "[PERSON_NAME] 8 [DATE]" at bounding box center [240, 329] width 241 height 16
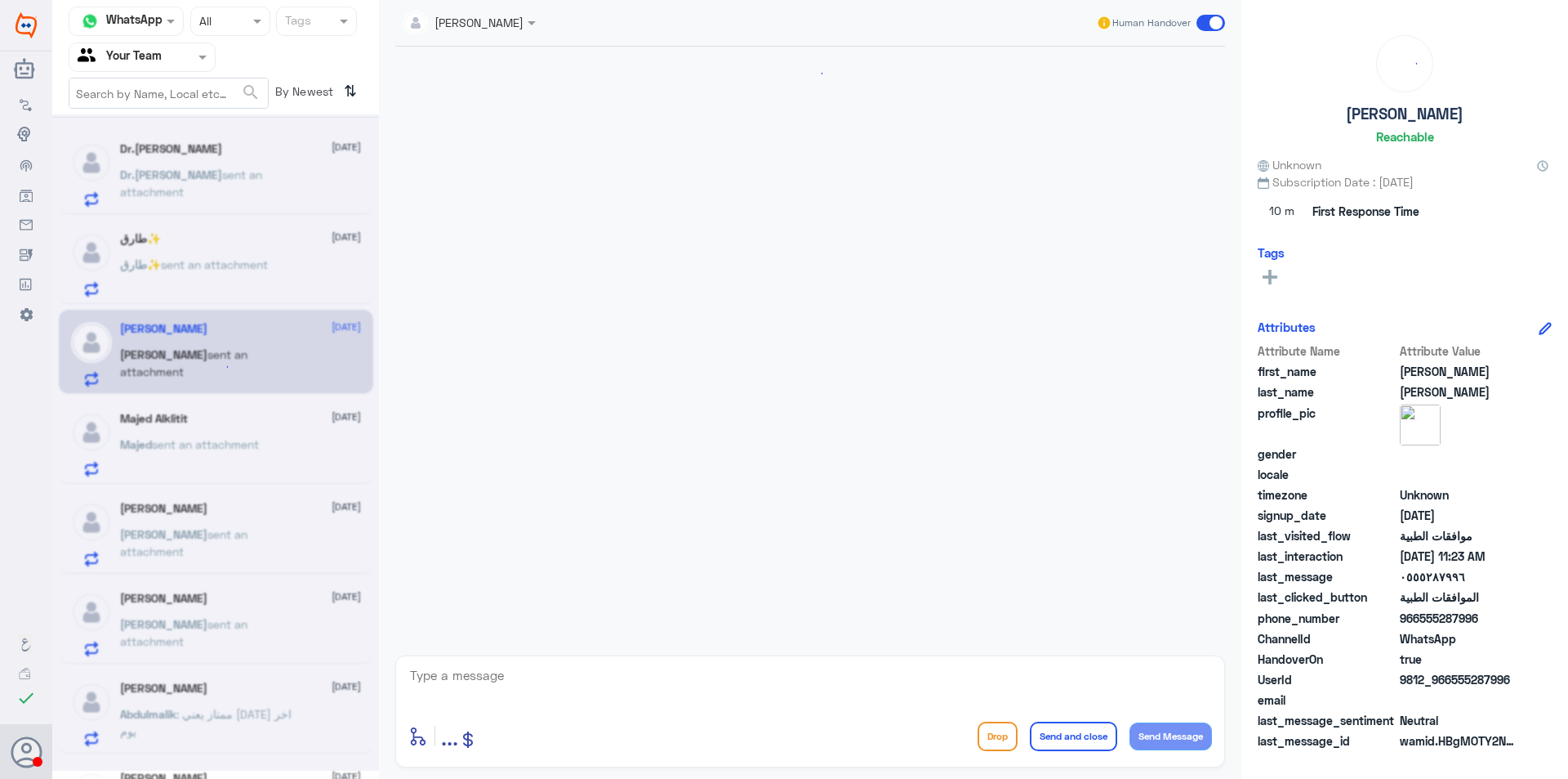
scroll to position [1110, 0]
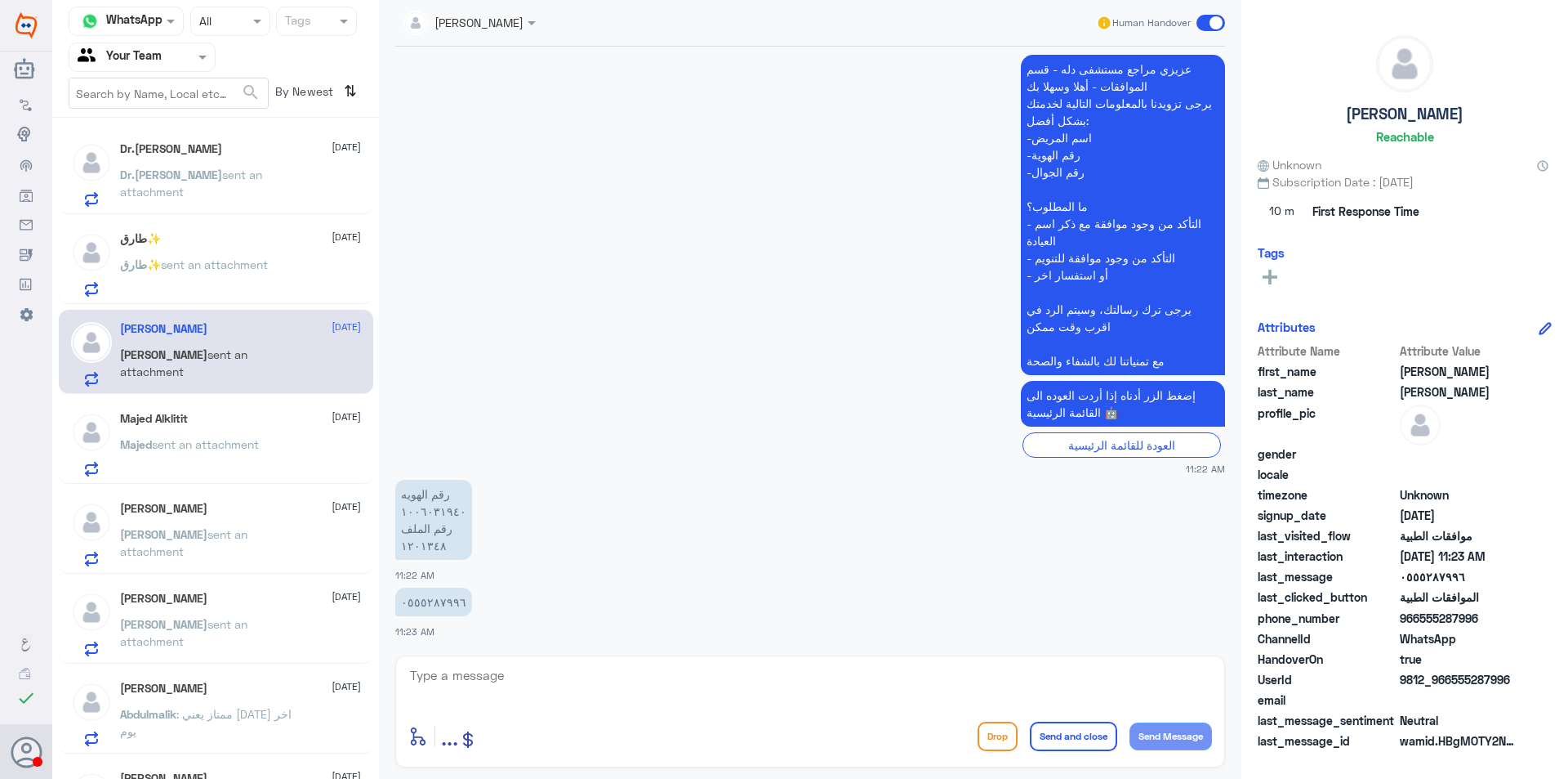
click at [198, 282] on p "طارق✨ sent an attachment" at bounding box center [194, 276] width 148 height 41
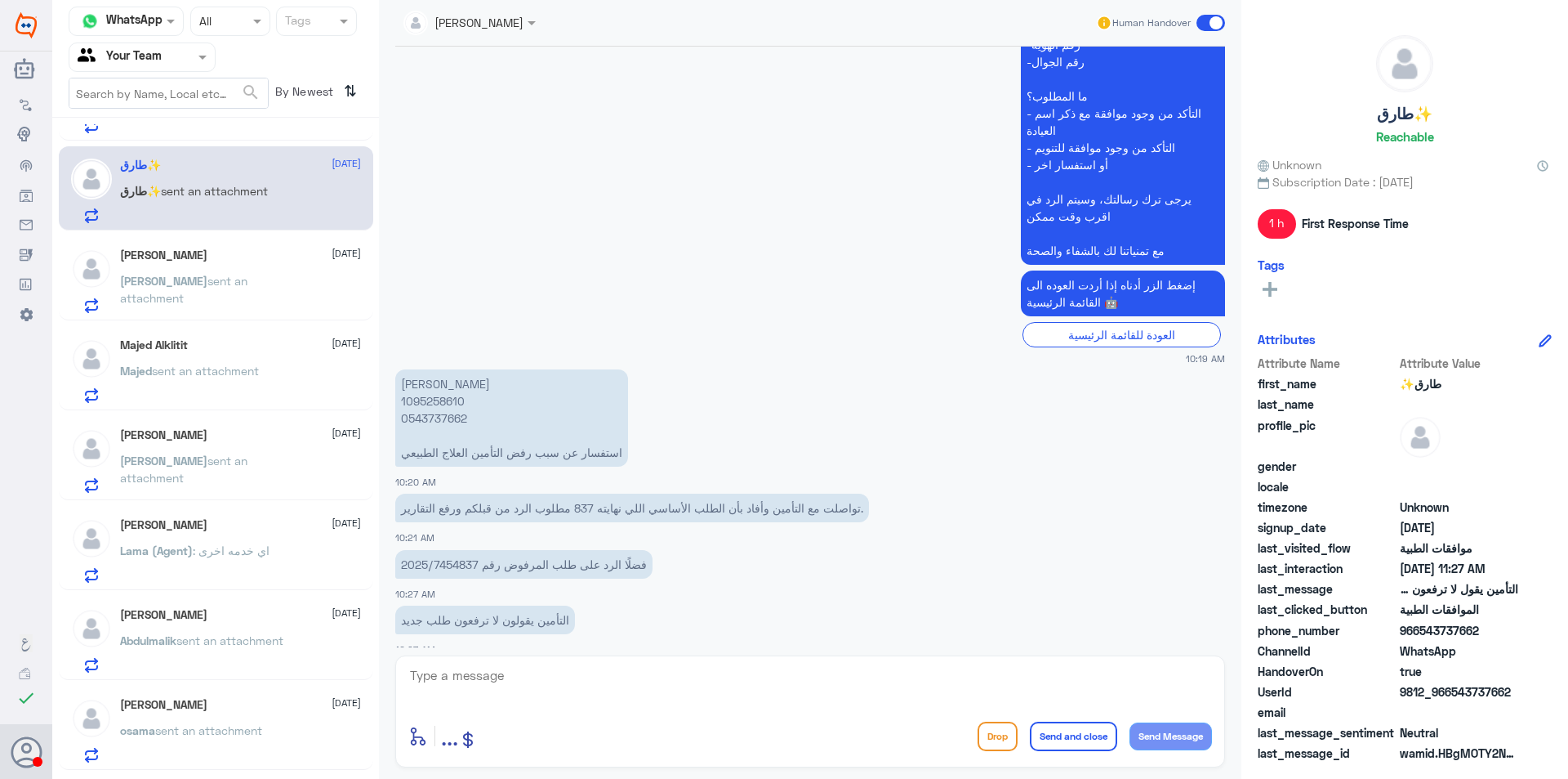
scroll to position [802, 0]
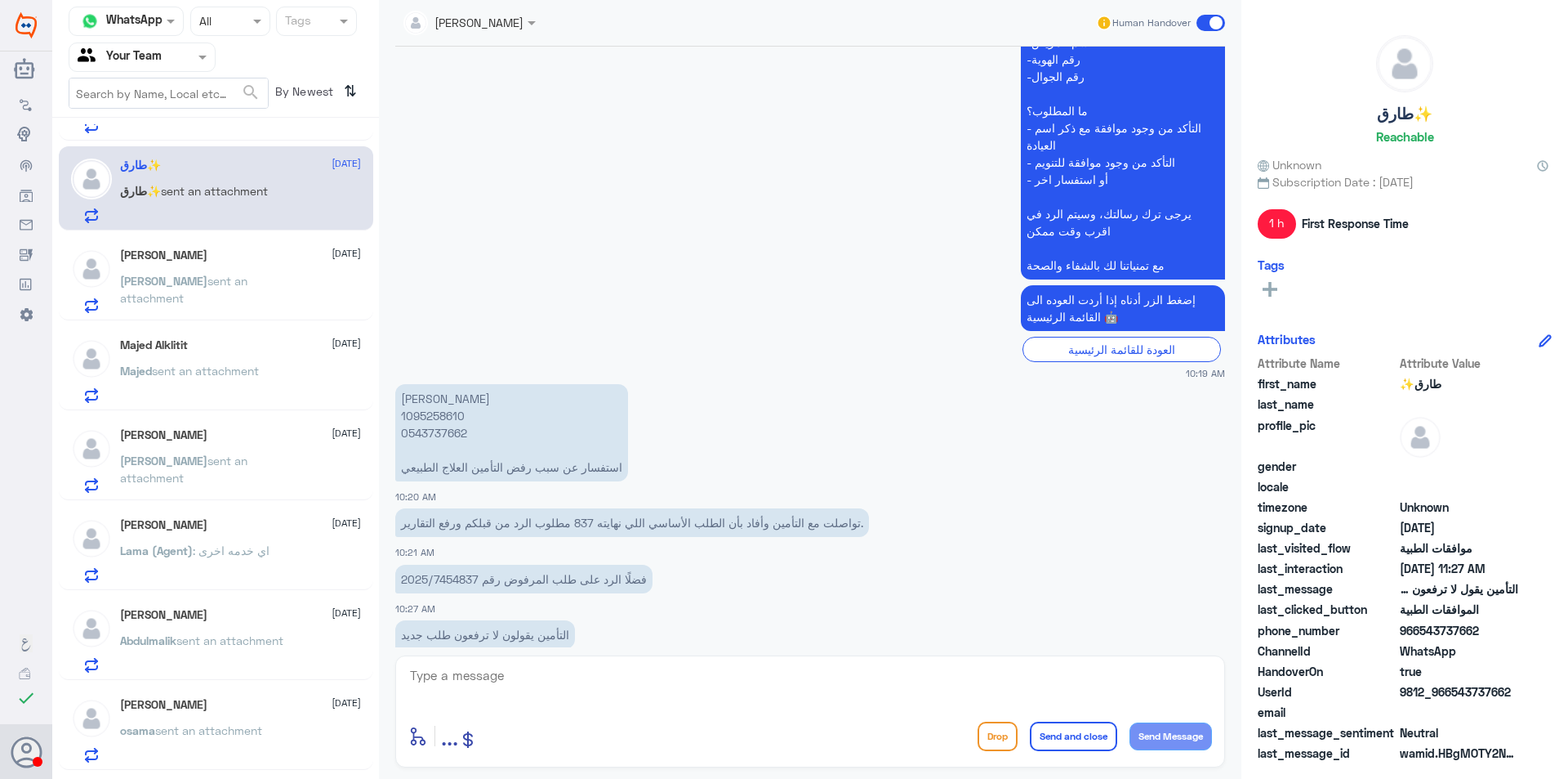
click at [457, 433] on p "[PERSON_NAME] 1095258610 0543737662 استفسار عن سبب رفض التأمين العلاج الطبيعي" at bounding box center [511, 433] width 233 height 98
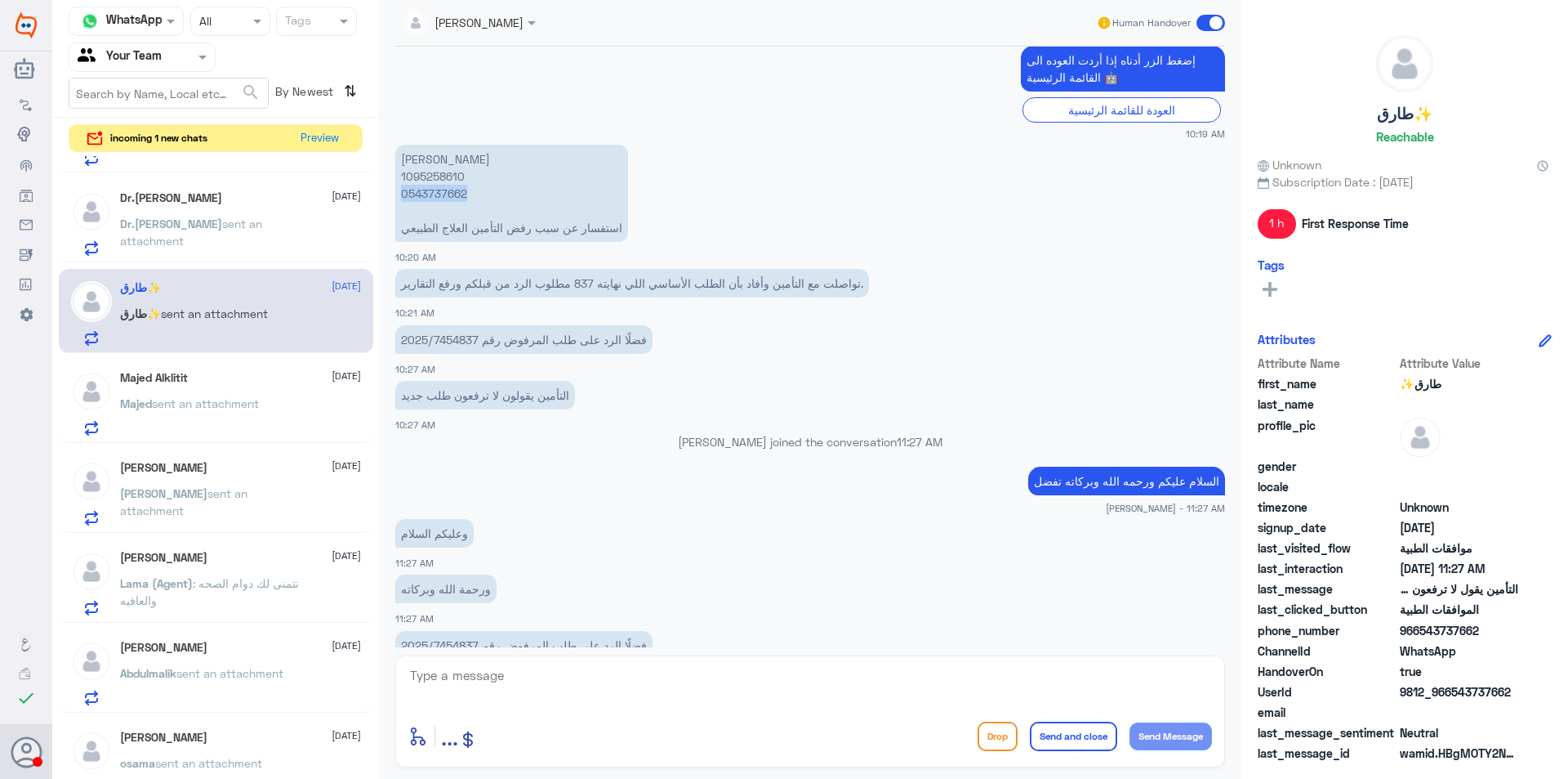
scroll to position [1210, 0]
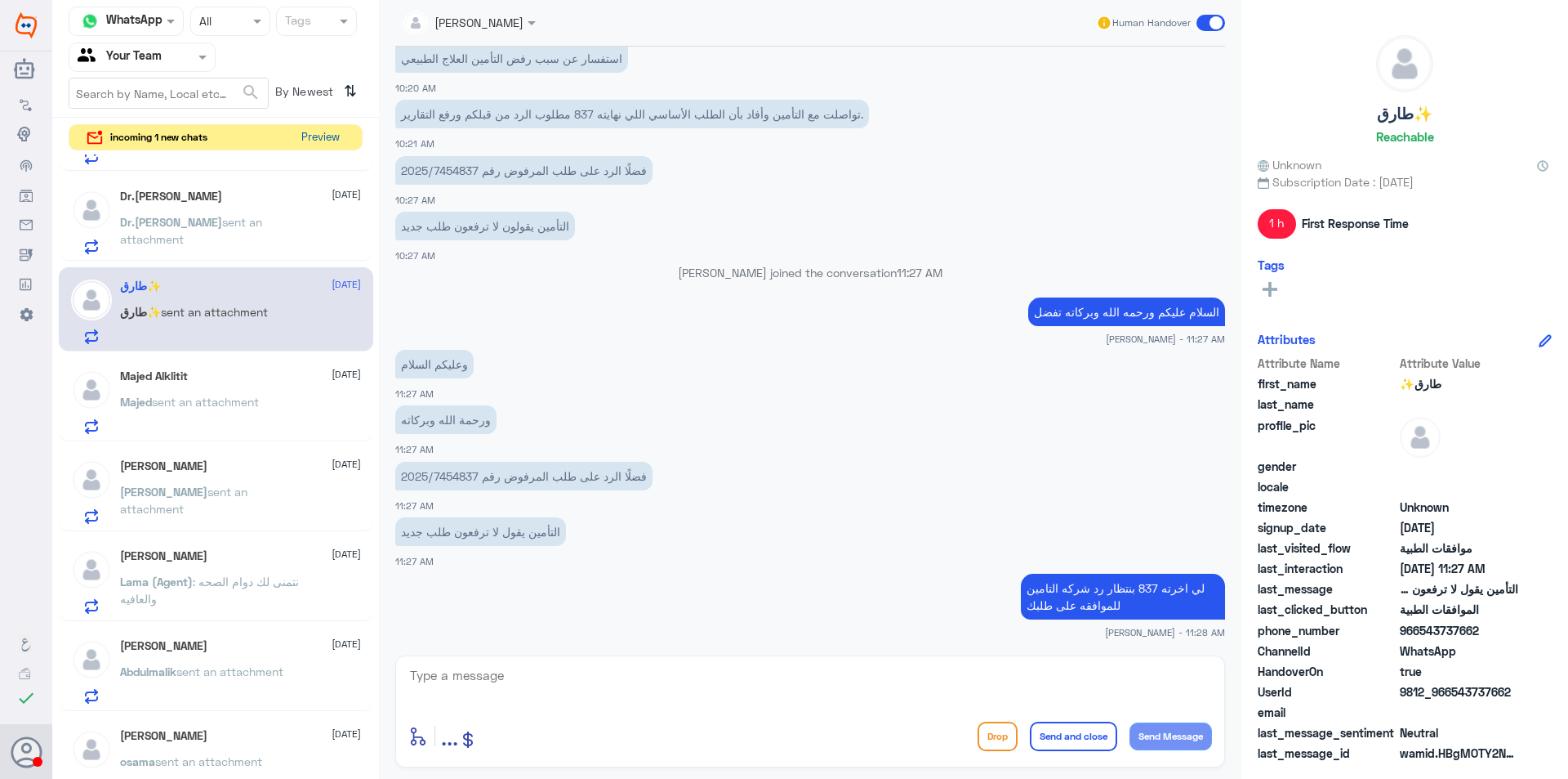
click at [312, 133] on button "Preview" at bounding box center [320, 137] width 51 height 25
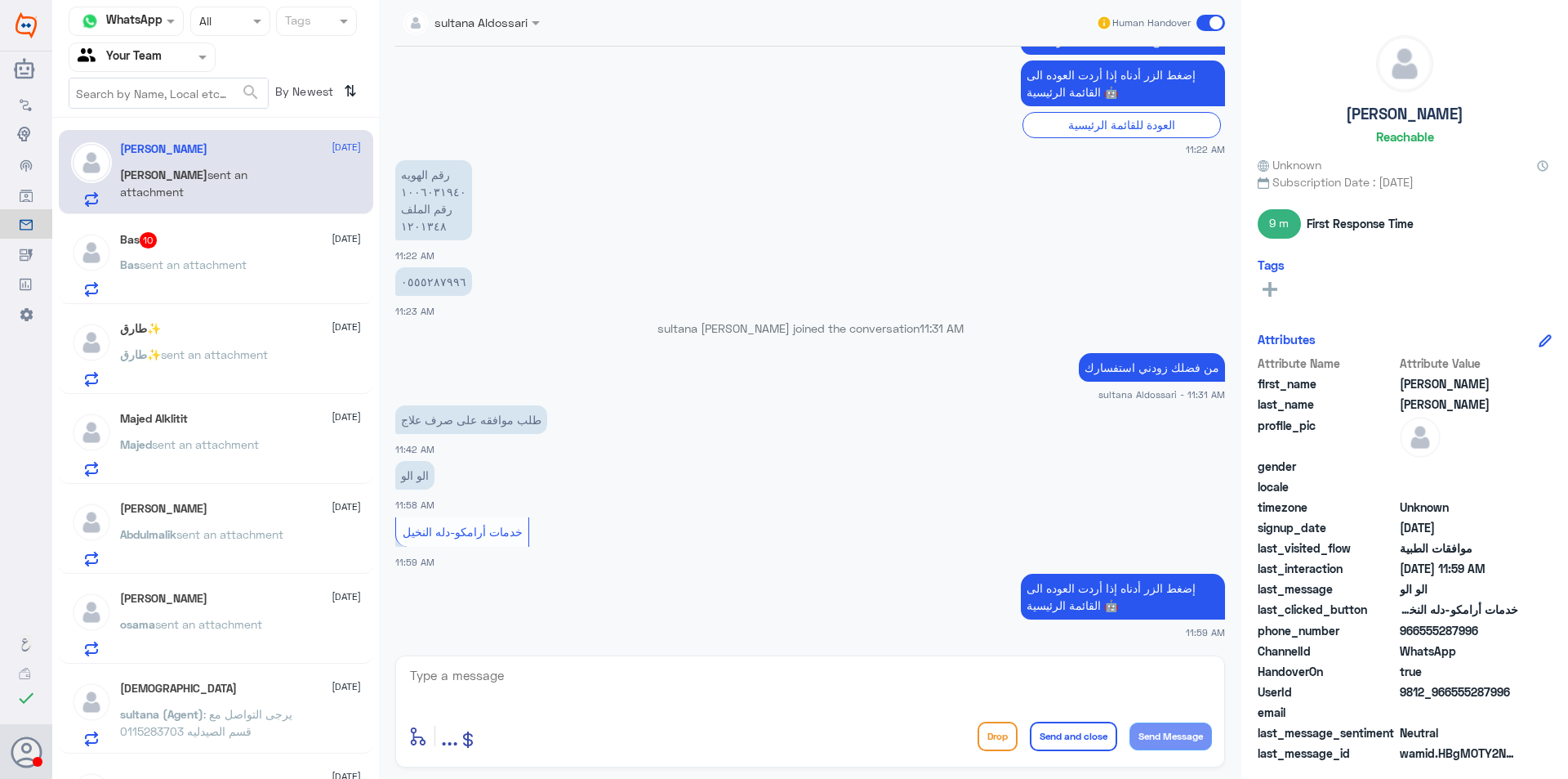
click at [417, 230] on p "رقم الهويه ١٠٠٦٠٣١٩٤٠ رقم الملف ١٢٠١٣٤٨" at bounding box center [434, 200] width 77 height 80
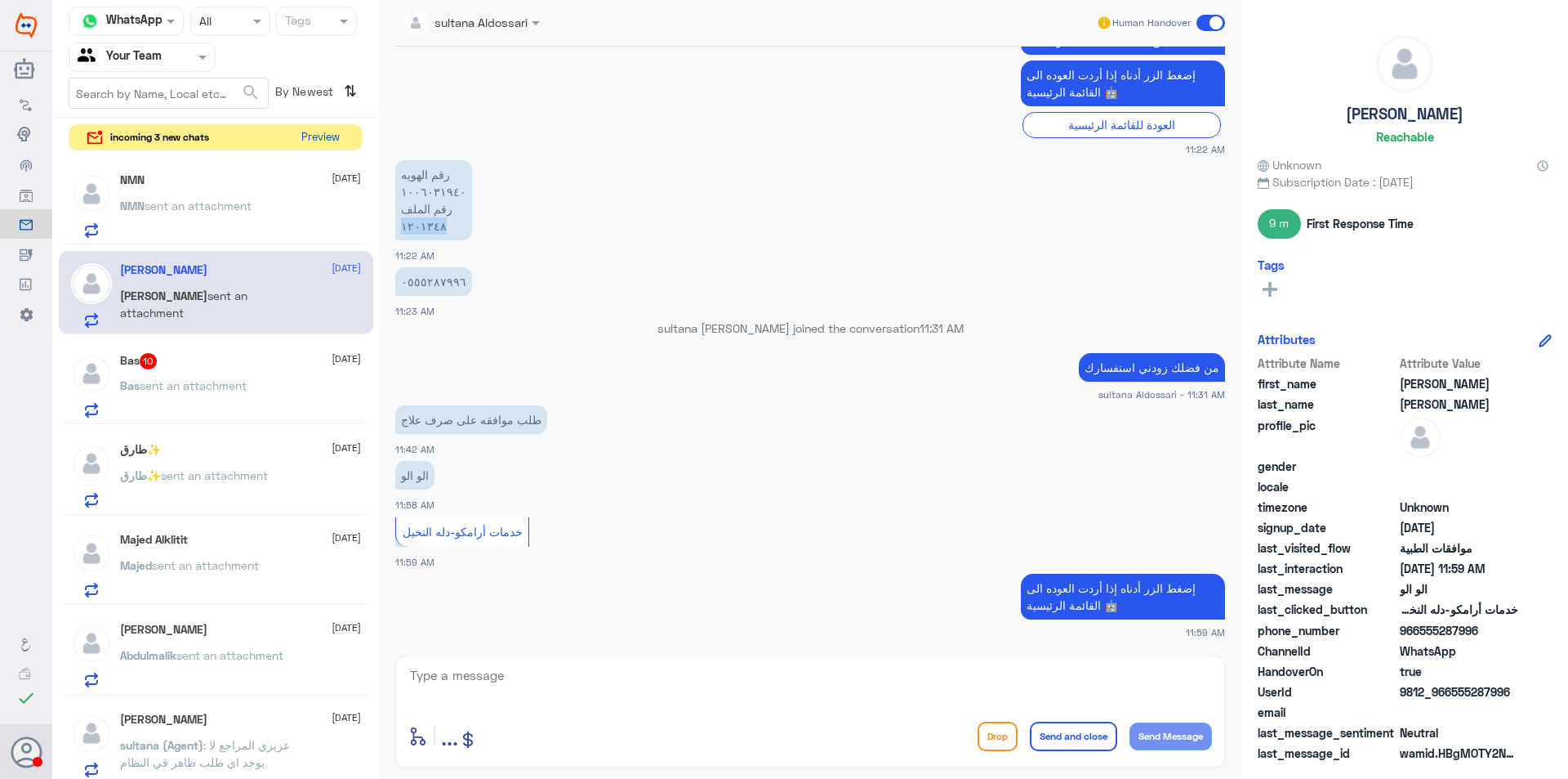
click at [318, 137] on button "Preview" at bounding box center [320, 137] width 51 height 25
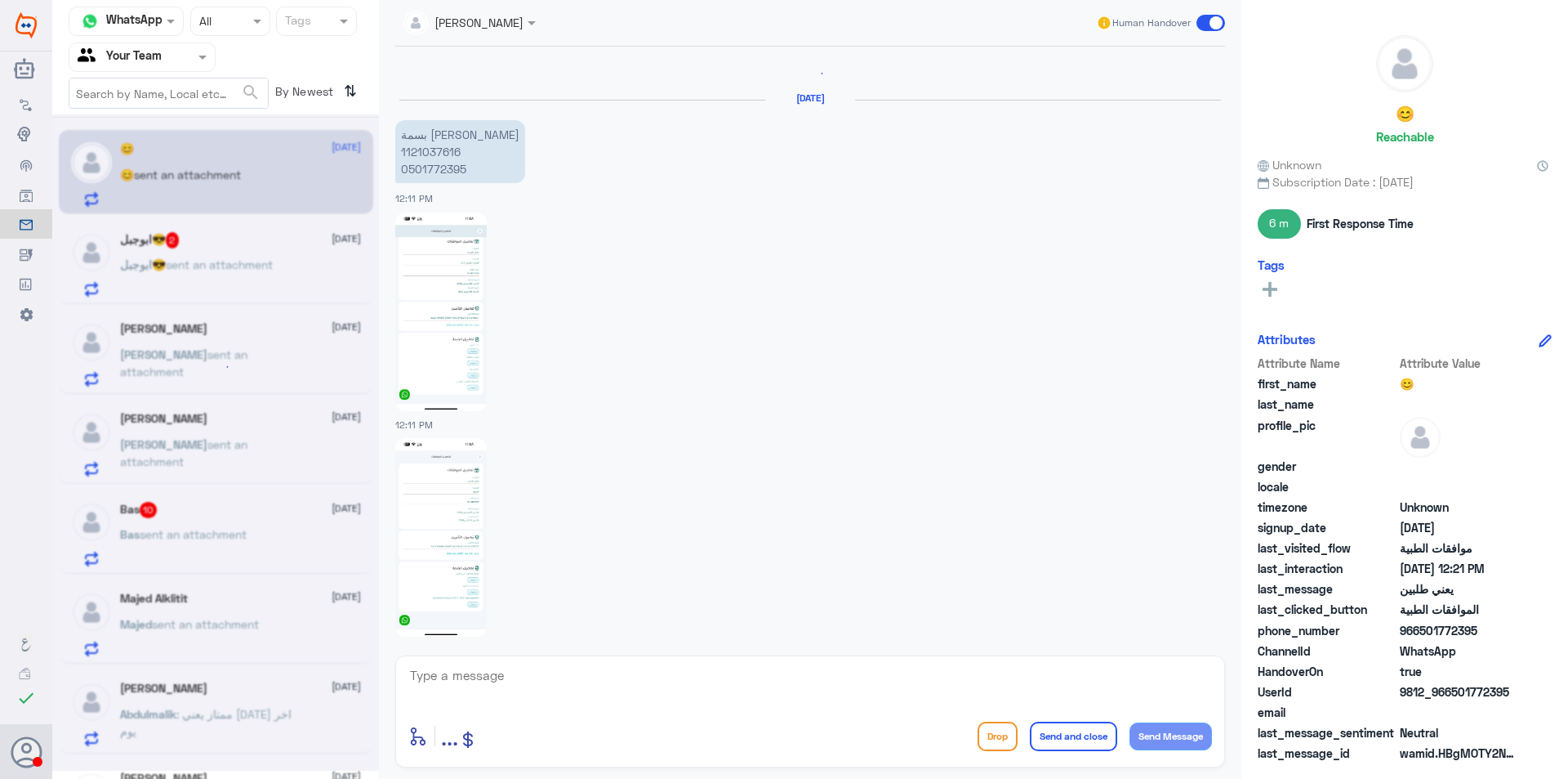
scroll to position [1902, 0]
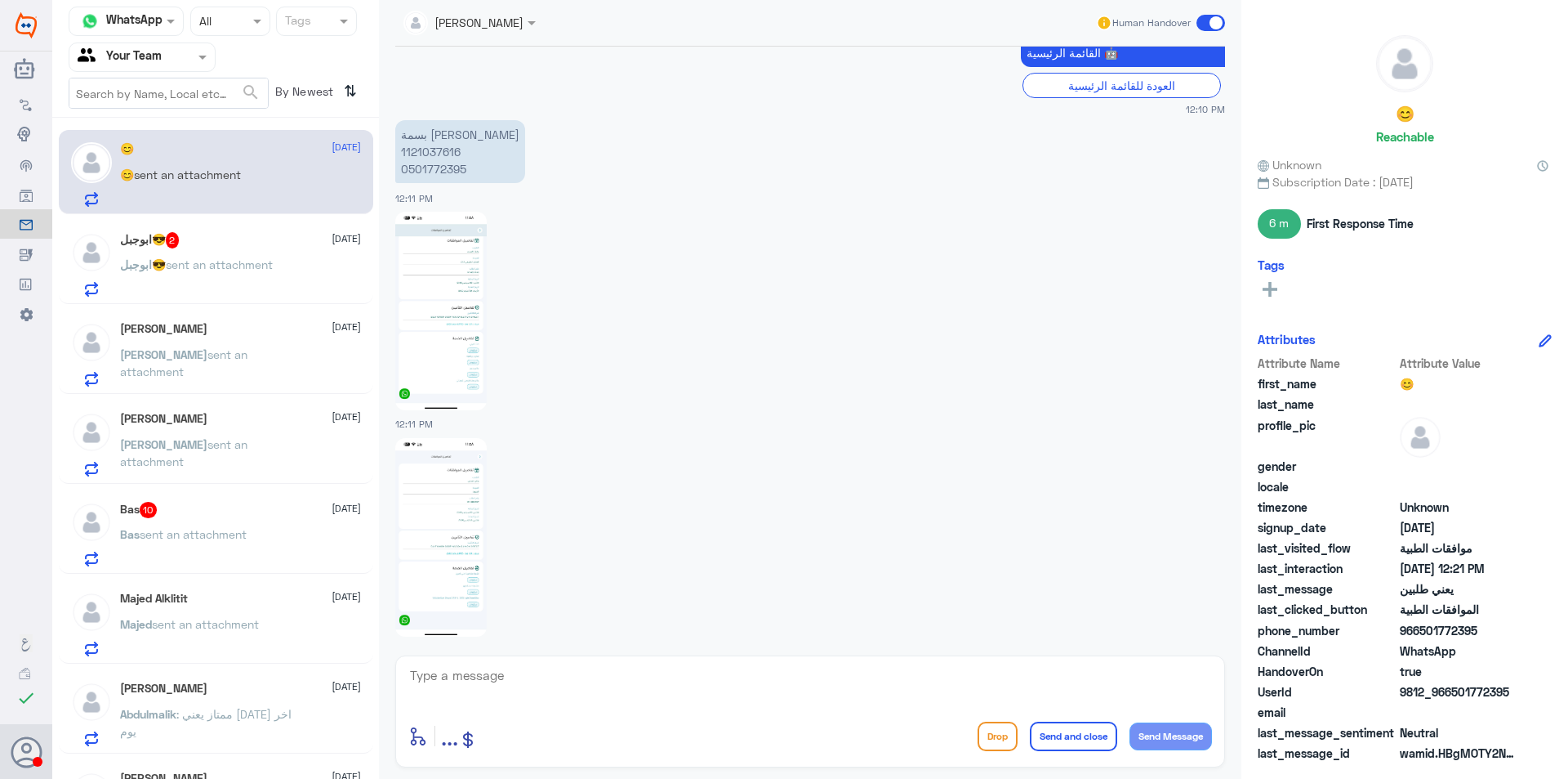
click at [450, 161] on p "بسمة [PERSON_NAME] 1121037616 0501772395" at bounding box center [460, 151] width 129 height 63
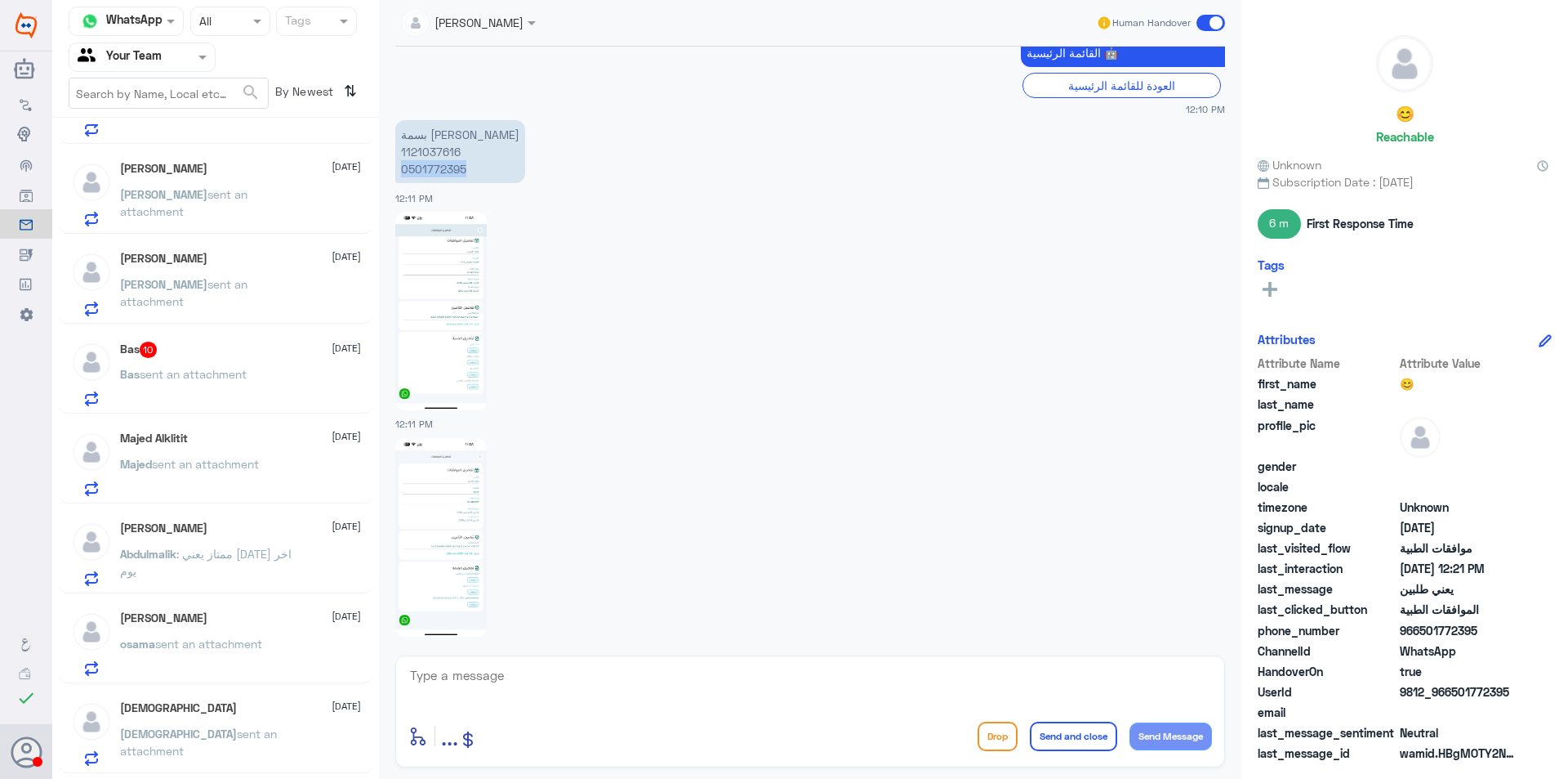
scroll to position [408, 0]
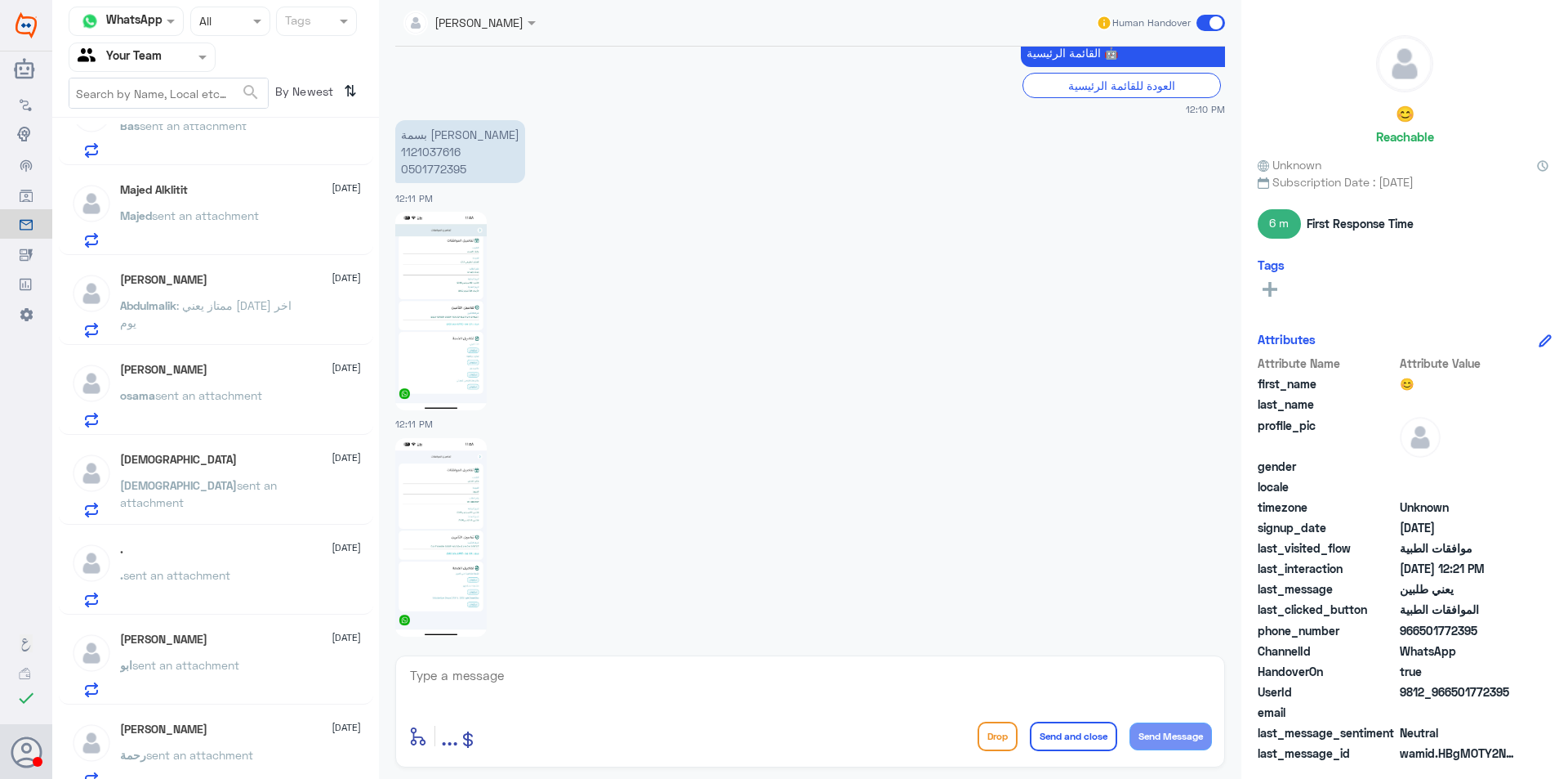
click at [181, 67] on div "Agent Filter Your Team" at bounding box center [131, 57] width 125 height 24
click at [180, 146] on div "Your Inbox" at bounding box center [142, 146] width 147 height 38
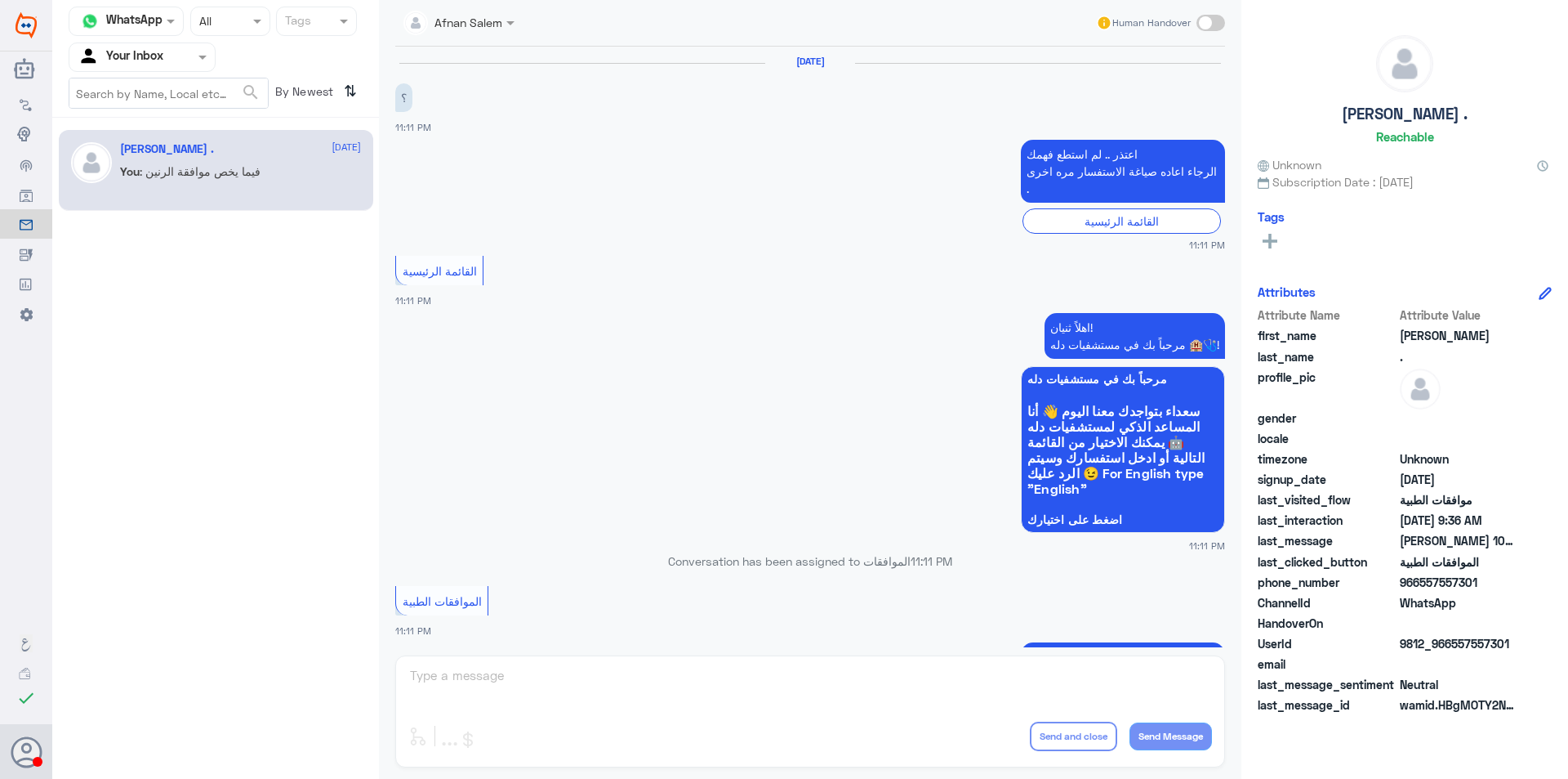
scroll to position [1697, 0]
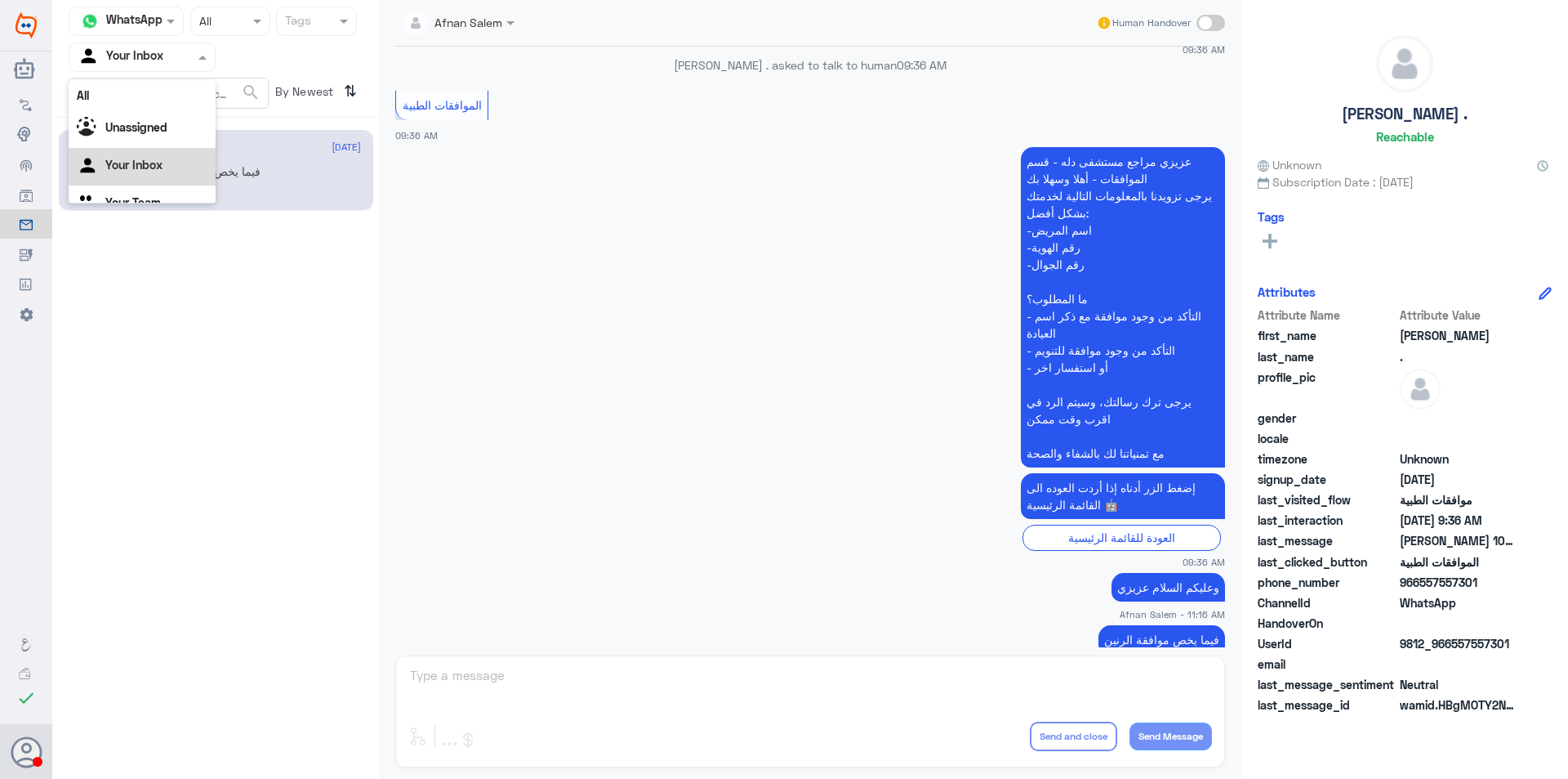
click at [160, 65] on input "text" at bounding box center [123, 56] width 90 height 19
click at [160, 180] on Team "Your Team" at bounding box center [132, 181] width 55 height 14
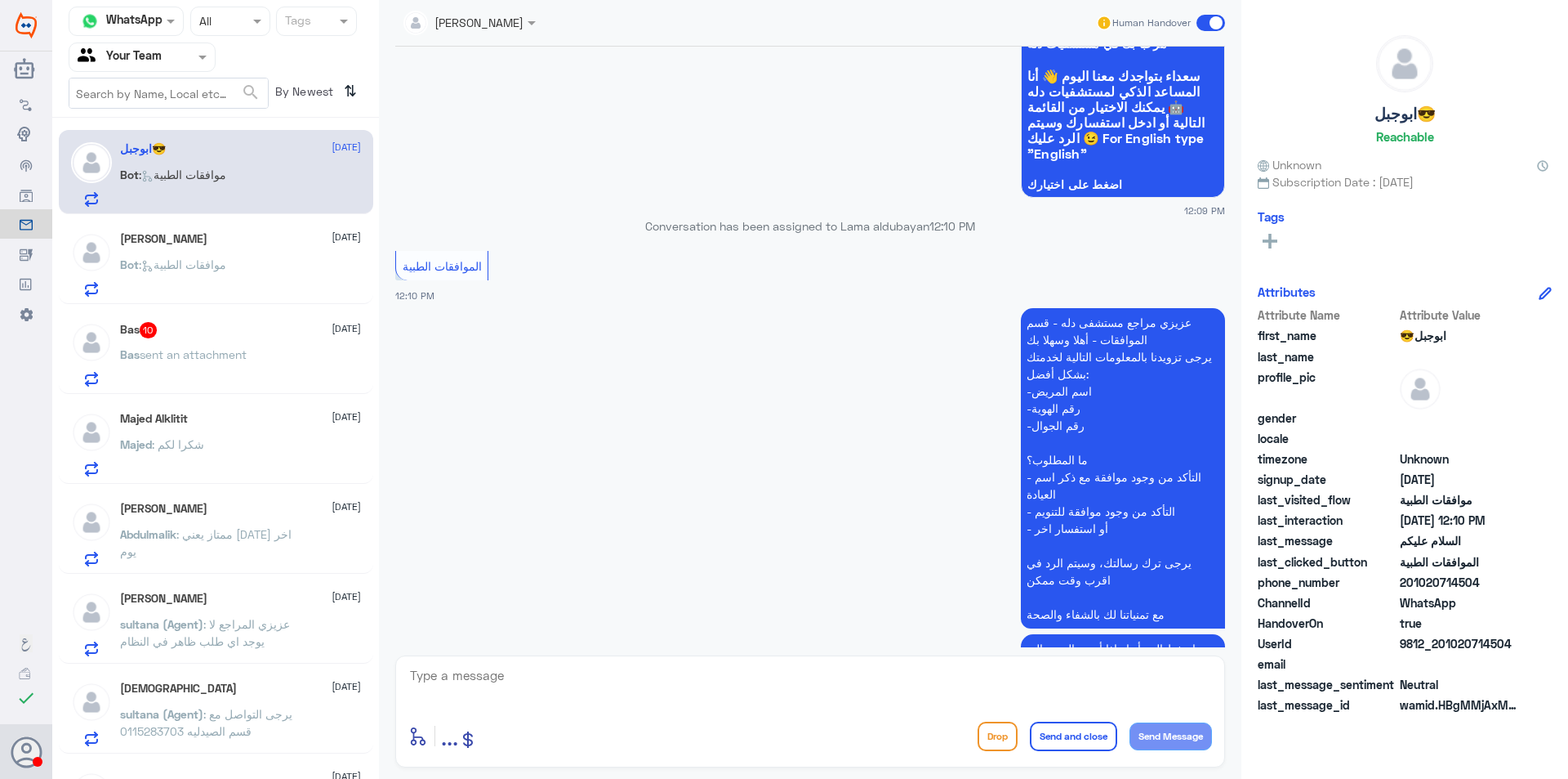
scroll to position [200, 0]
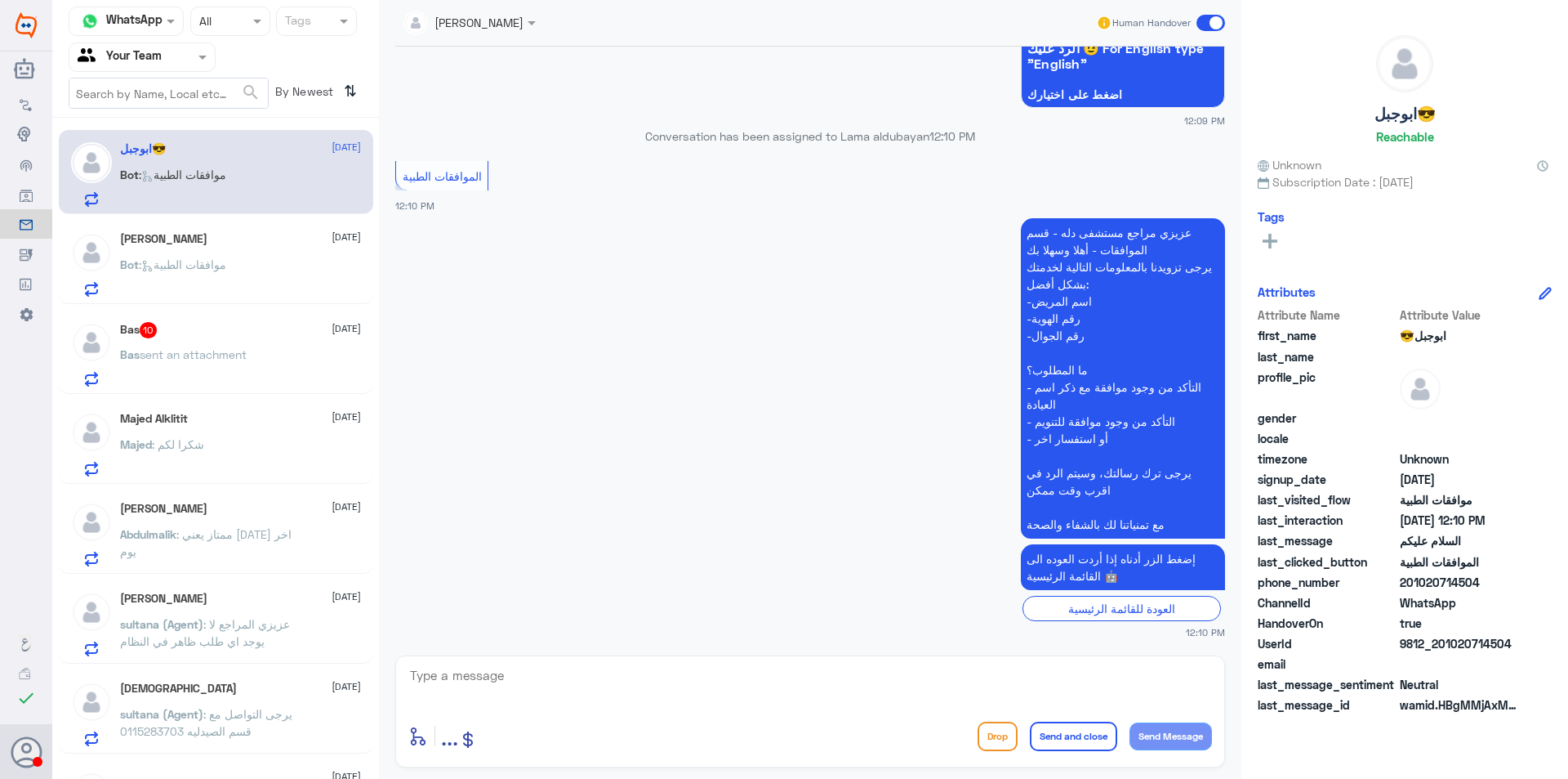
click at [194, 281] on p "Bot : موافقات الطبية" at bounding box center [173, 276] width 106 height 41
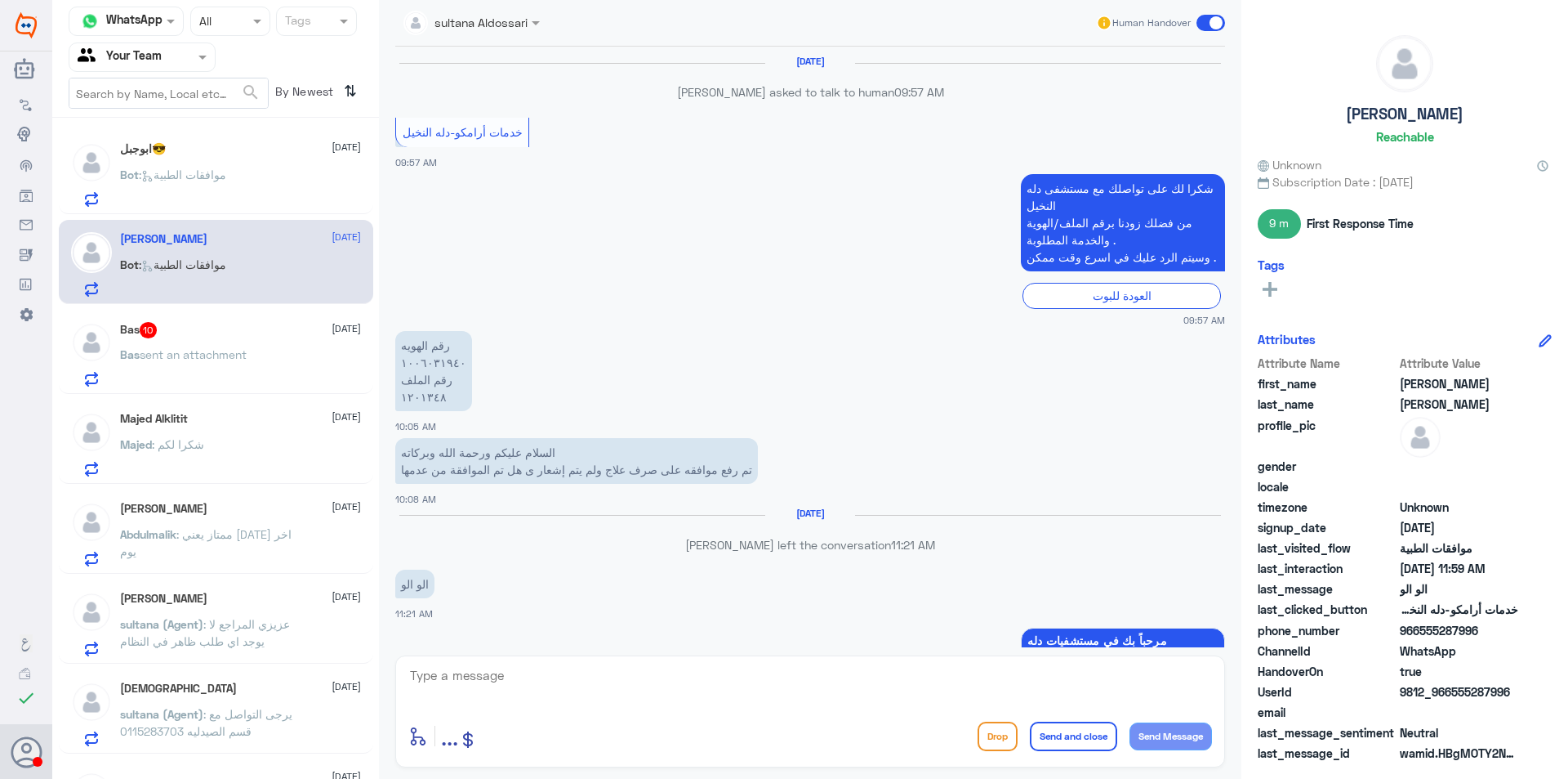
scroll to position [1169, 0]
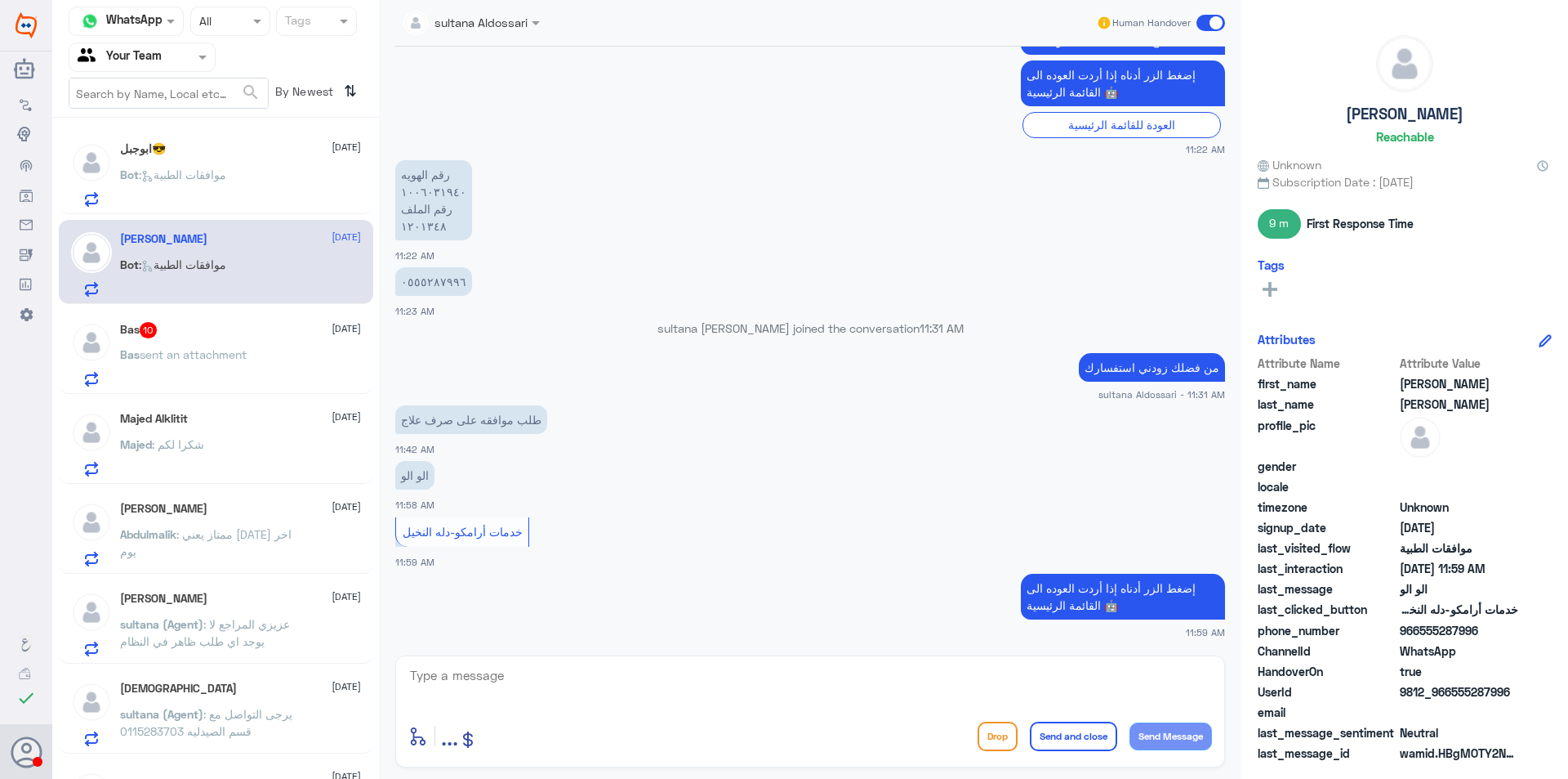
click at [227, 357] on span "sent an attachment" at bounding box center [193, 354] width 107 height 14
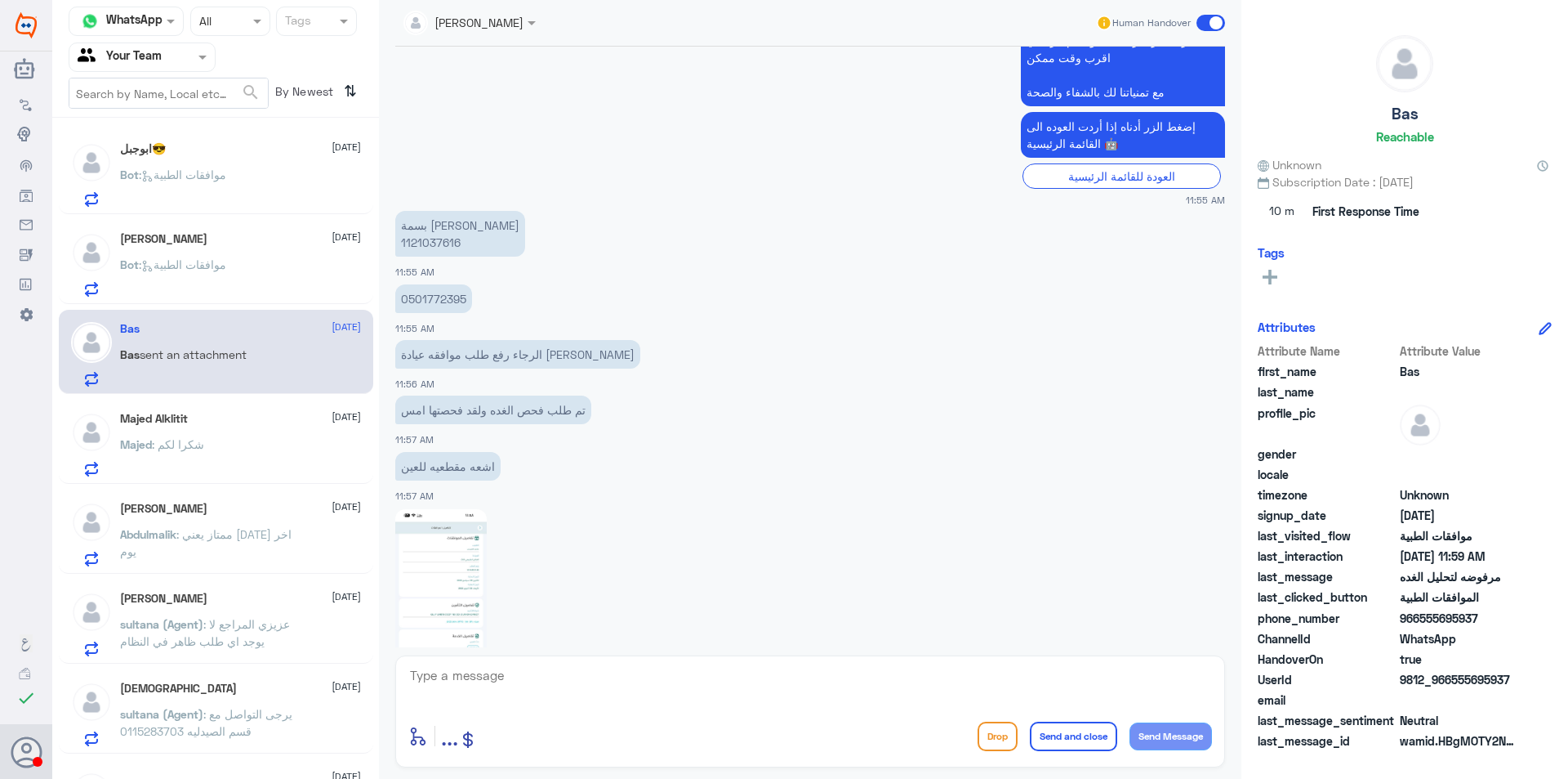
scroll to position [923, 0]
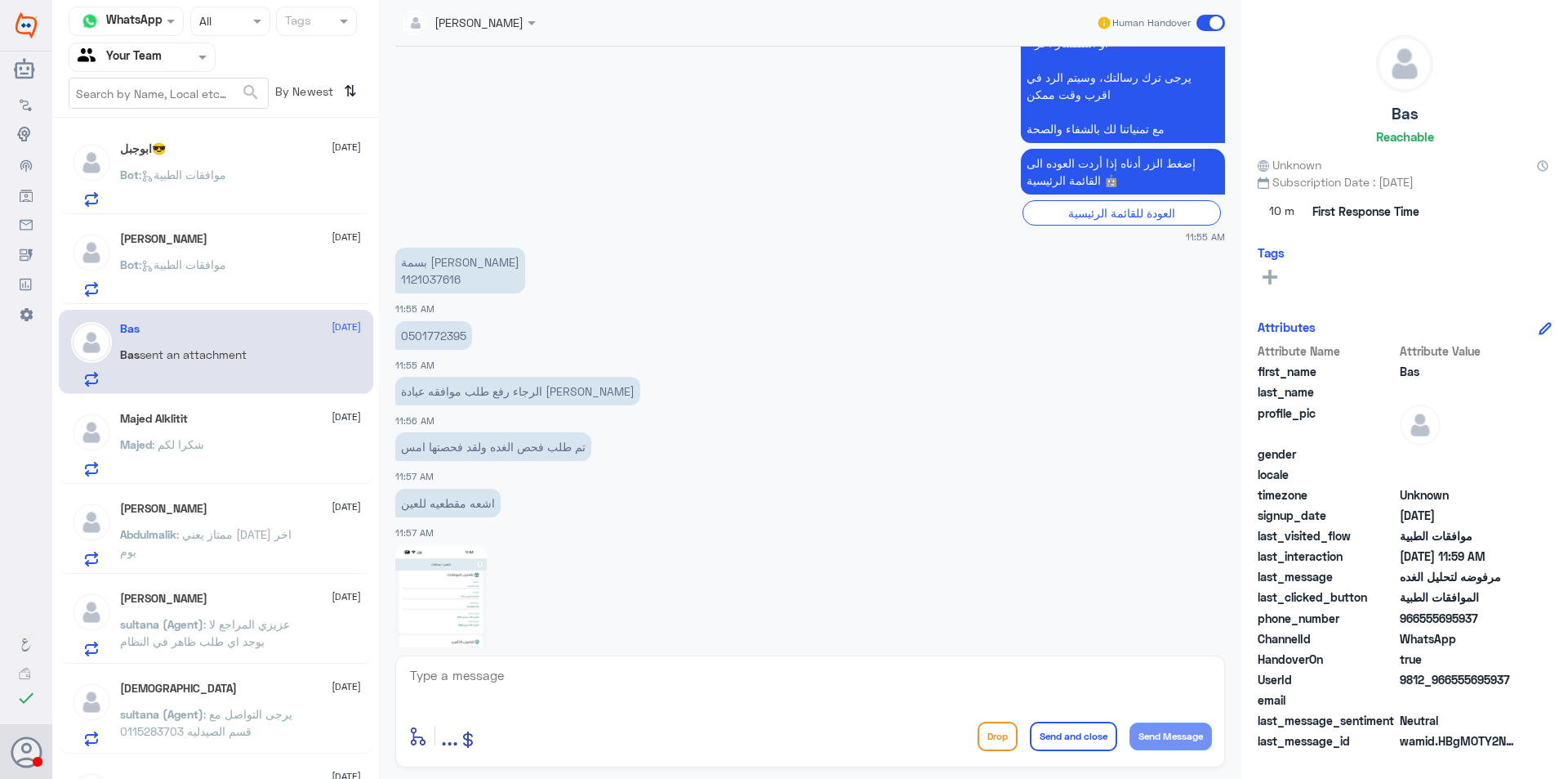
click at [443, 333] on p "0501772395" at bounding box center [434, 335] width 77 height 28
click at [445, 617] on img at bounding box center [440, 646] width 91 height 199
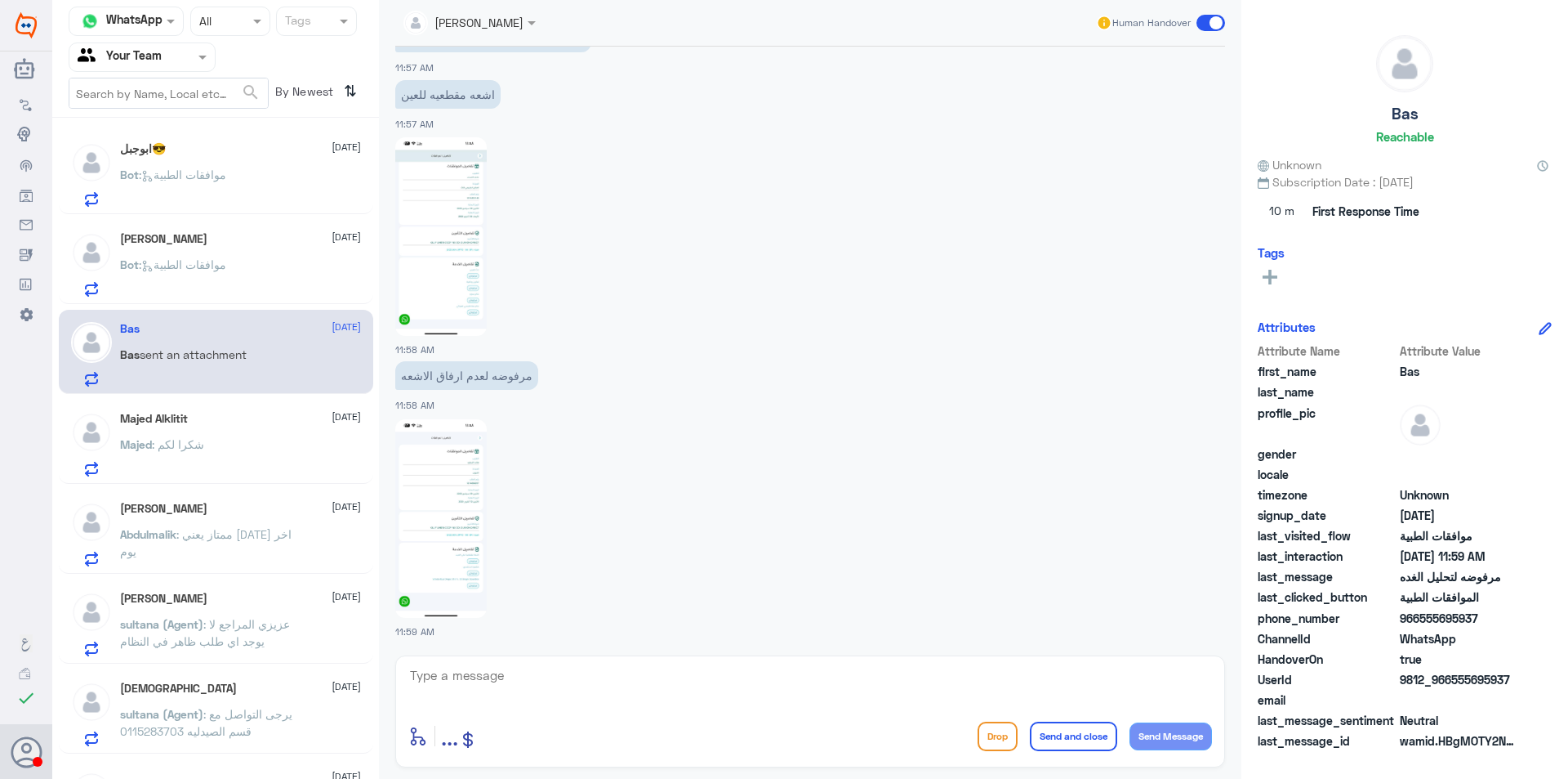
click at [276, 469] on div "Majed : شكرا لكم" at bounding box center [240, 457] width 241 height 37
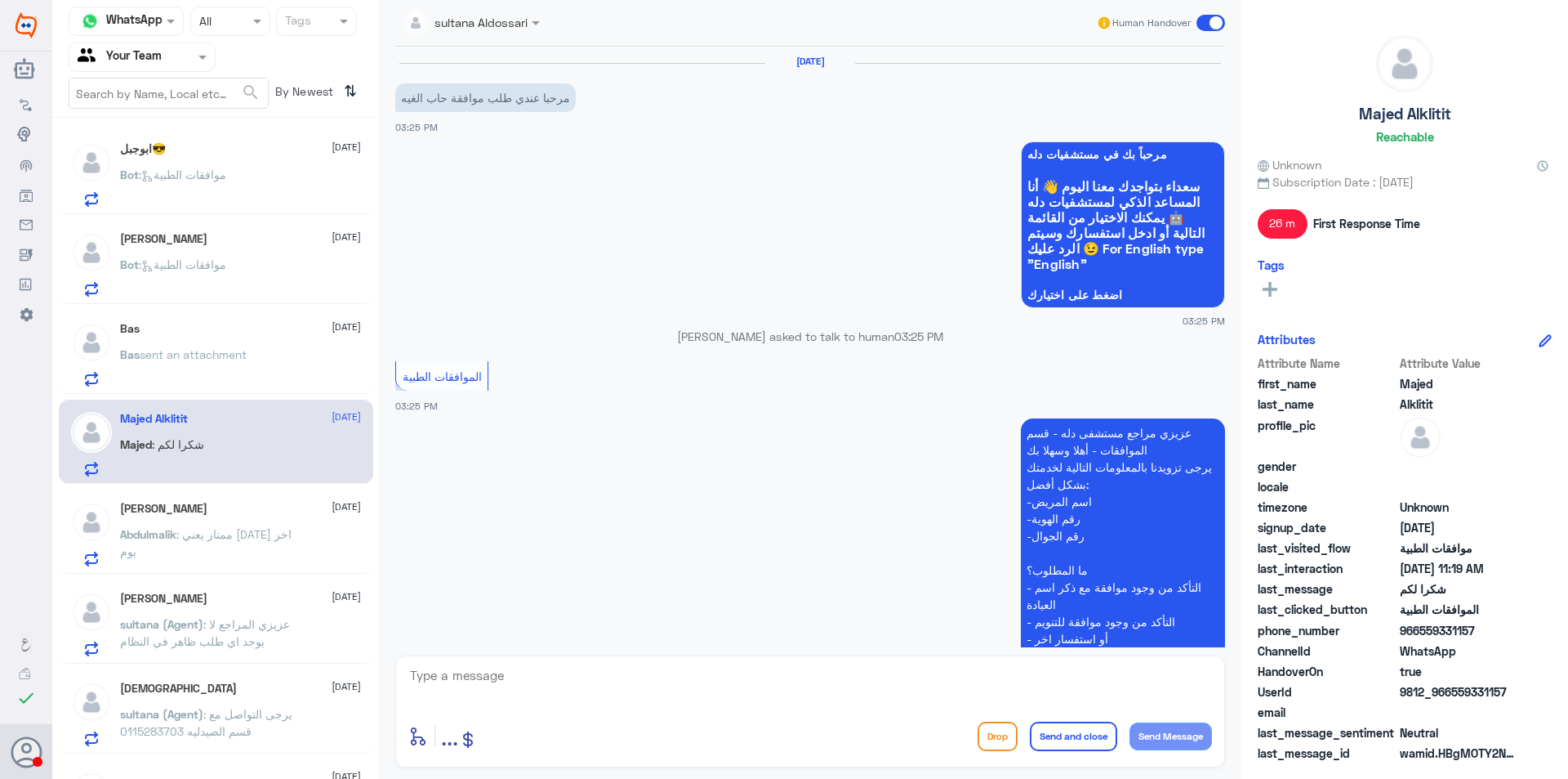
scroll to position [1530, 0]
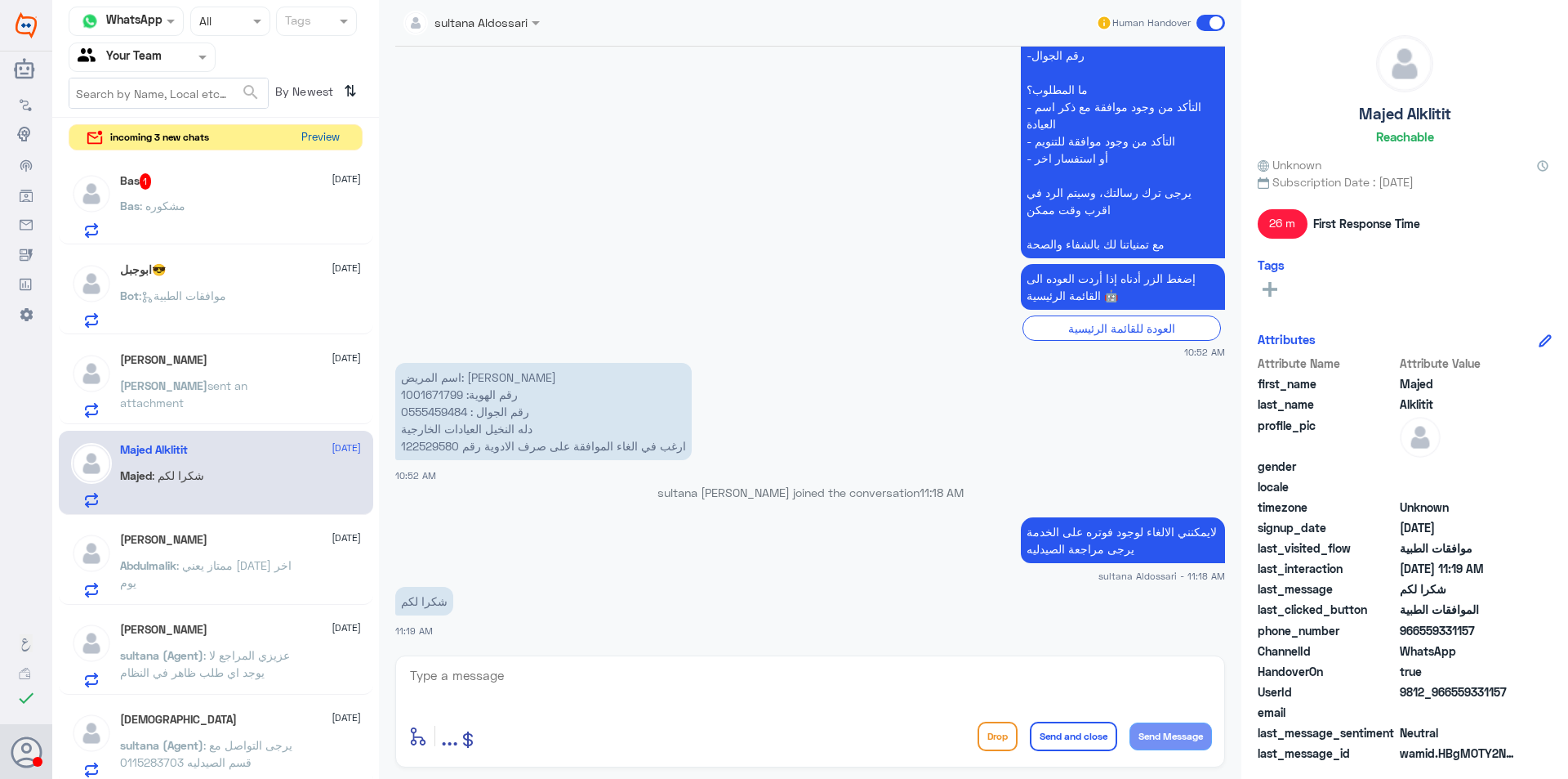
click at [323, 136] on button "Preview" at bounding box center [320, 137] width 51 height 25
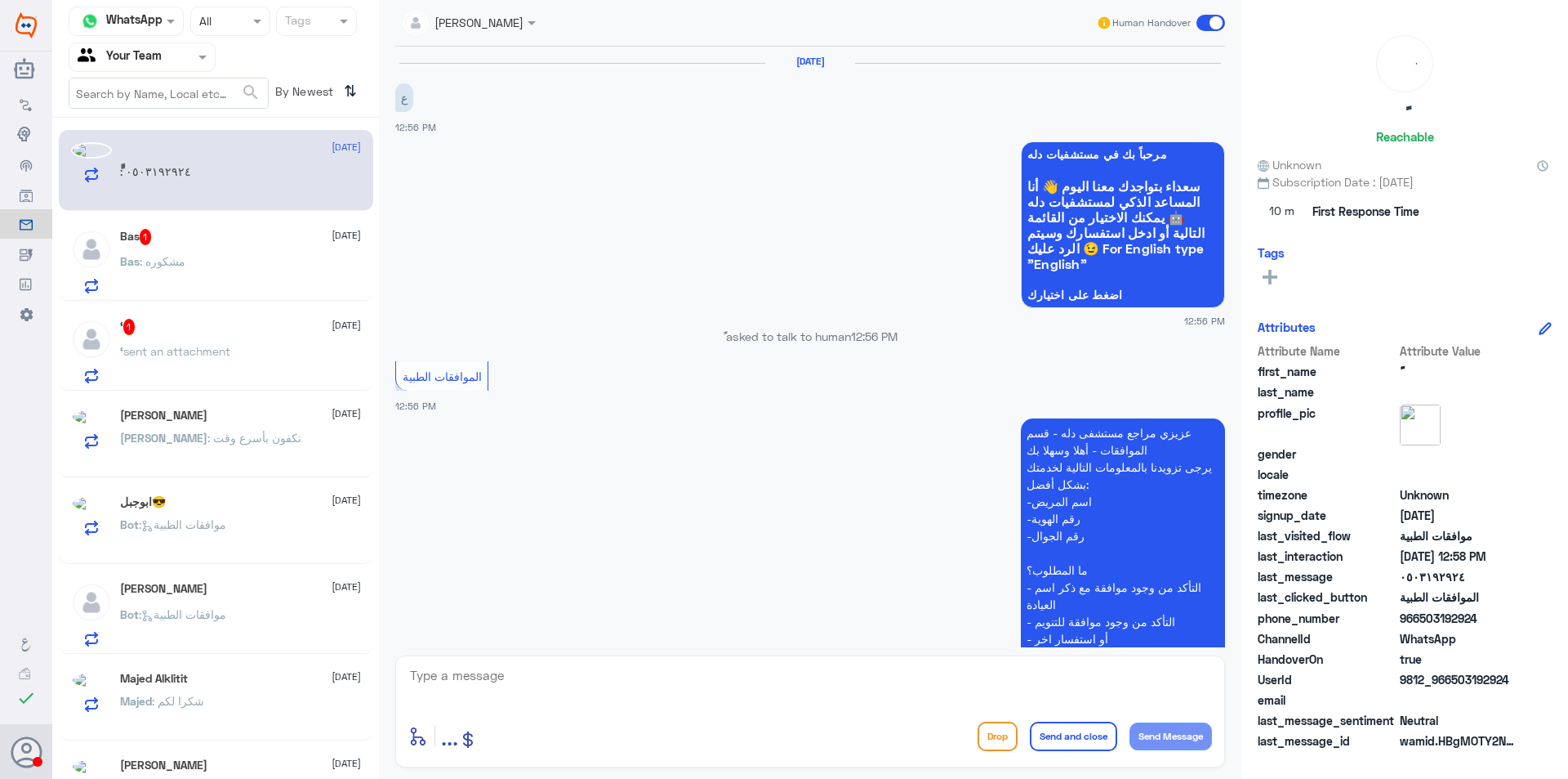
scroll to position [441, 0]
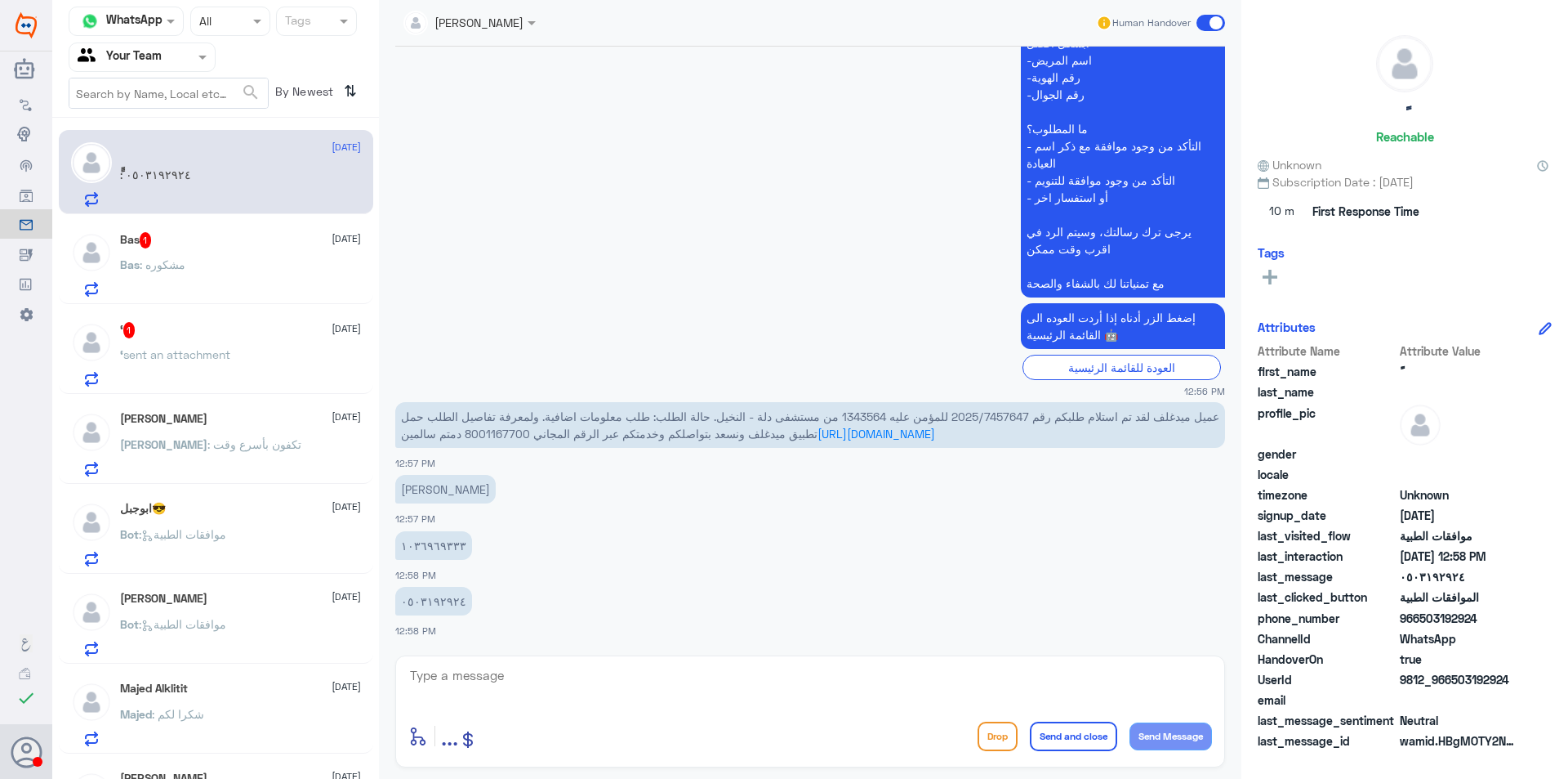
click at [206, 255] on div "Bas 1 [DATE] Bas : مشكوره" at bounding box center [240, 264] width 241 height 65
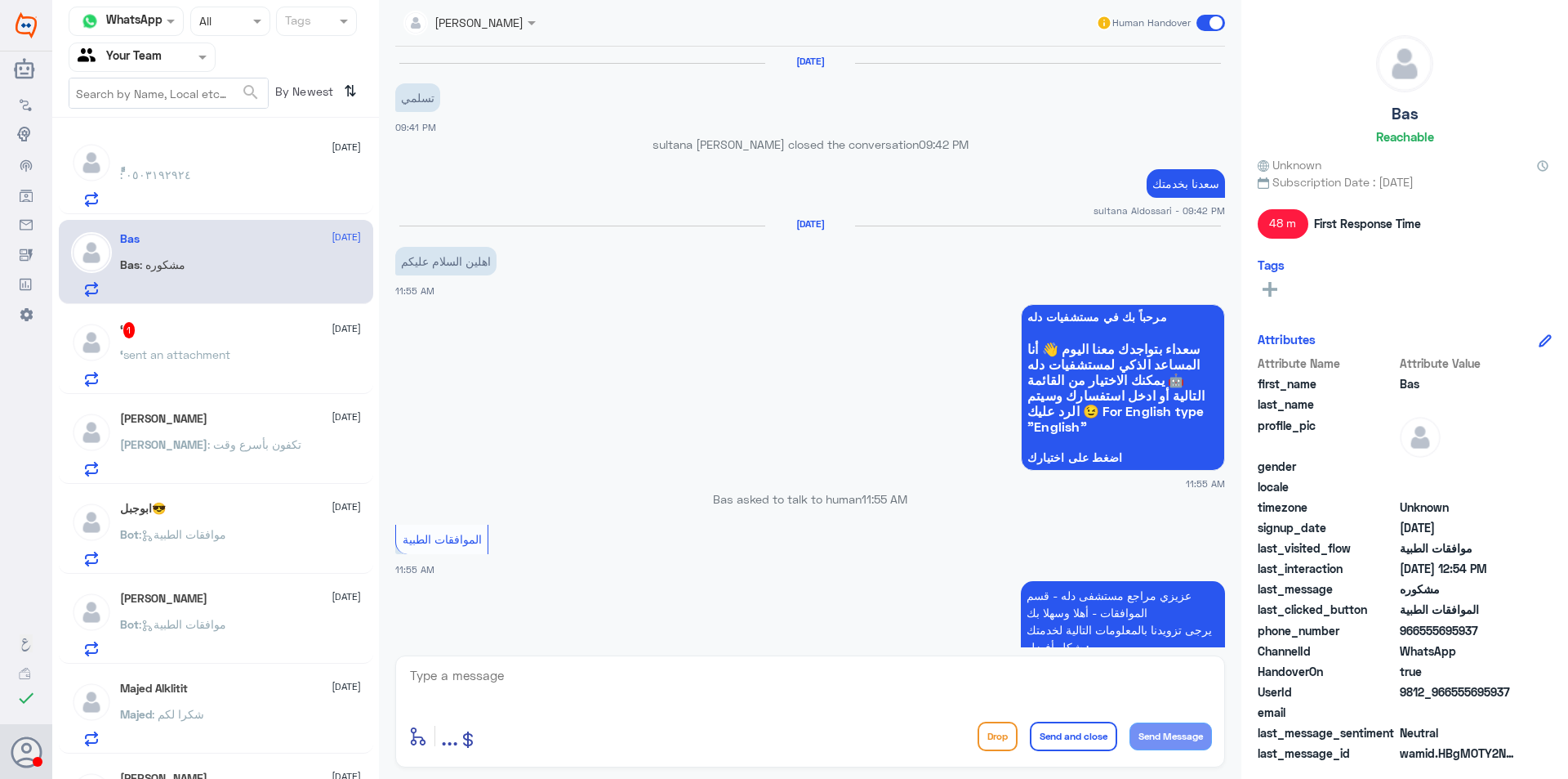
scroll to position [1321, 0]
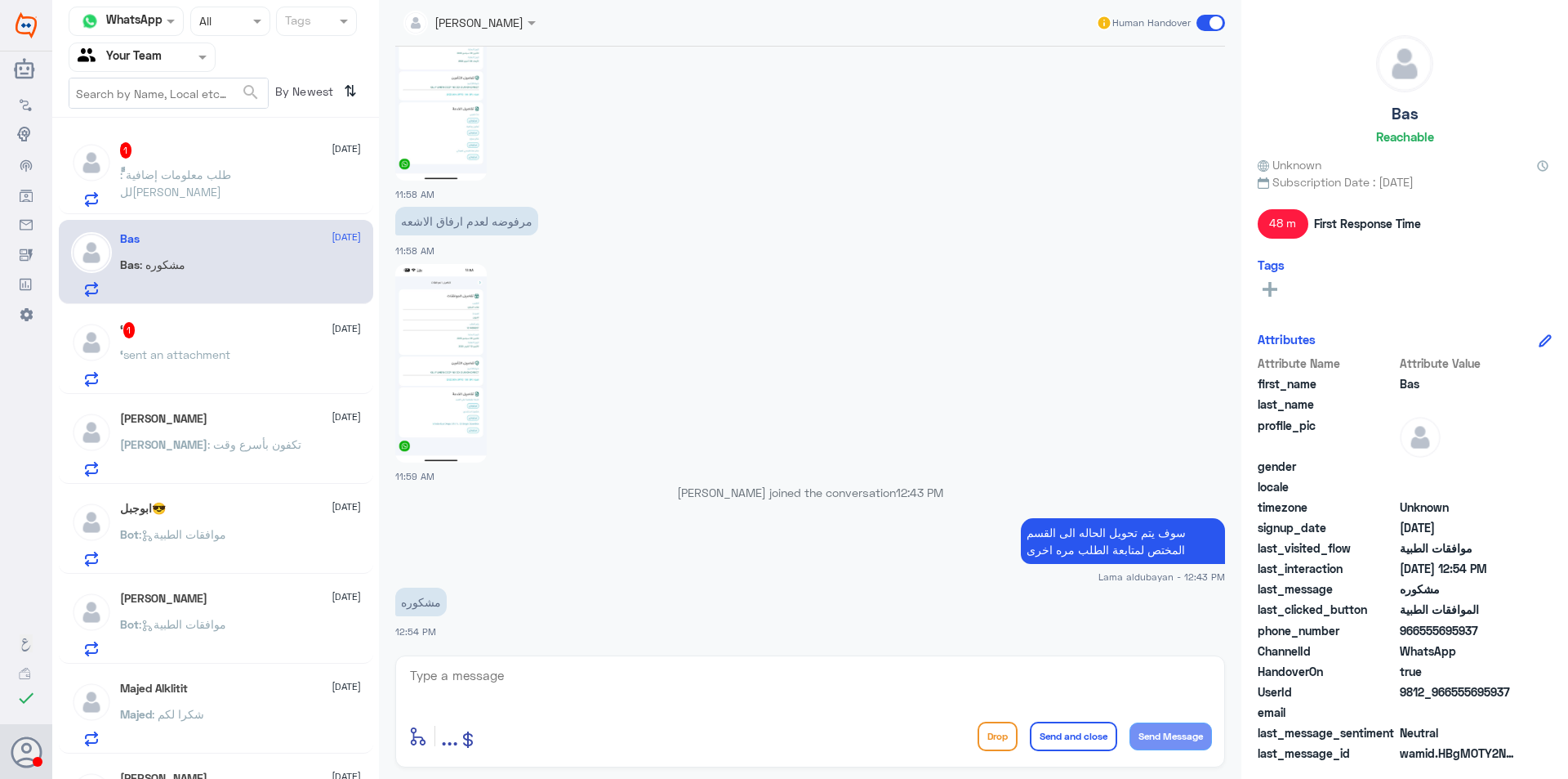
click at [274, 180] on div "ًً : طلب معلومات إضافية للتامين" at bounding box center [240, 188] width 241 height 37
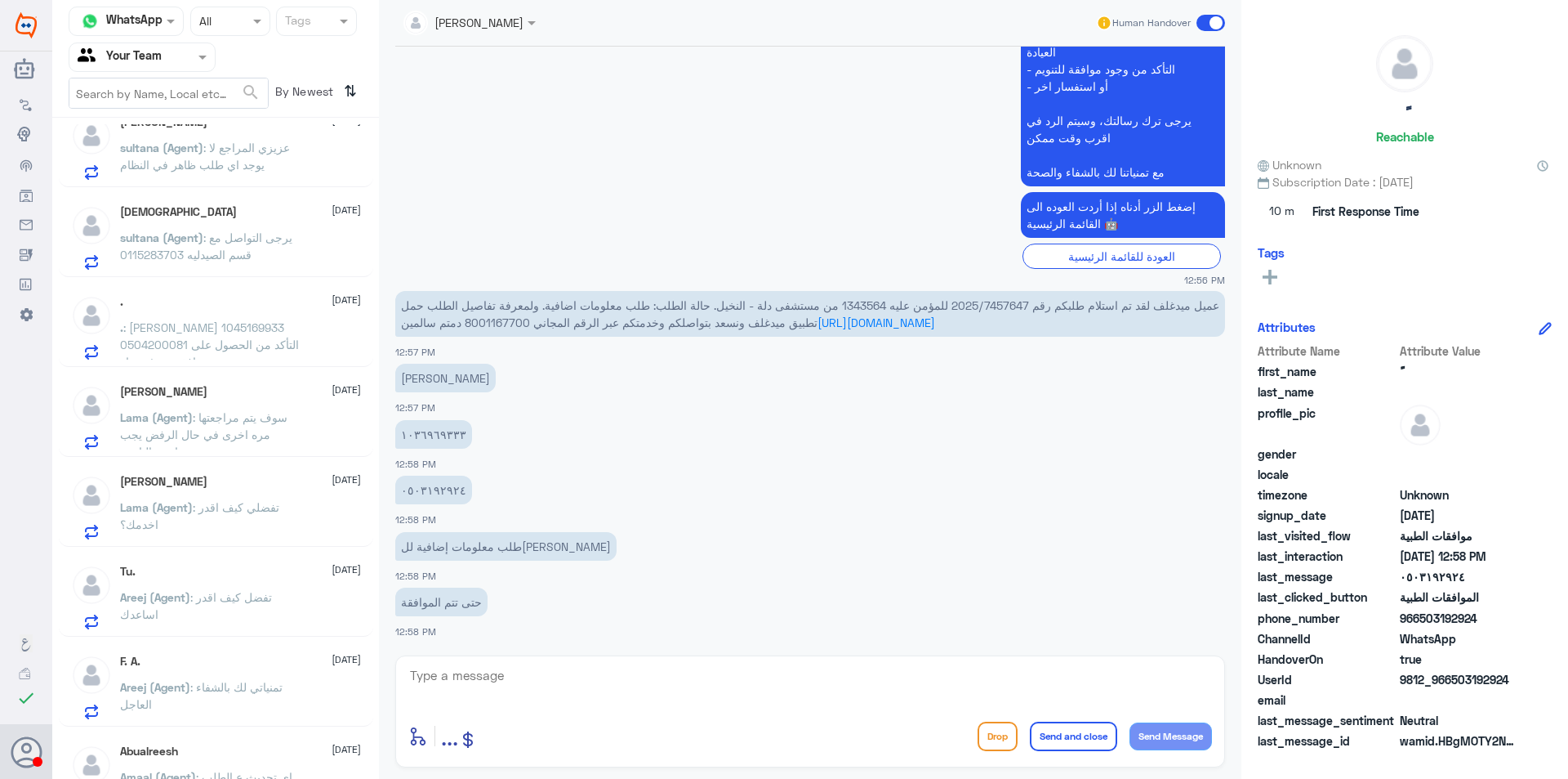
scroll to position [1144, 0]
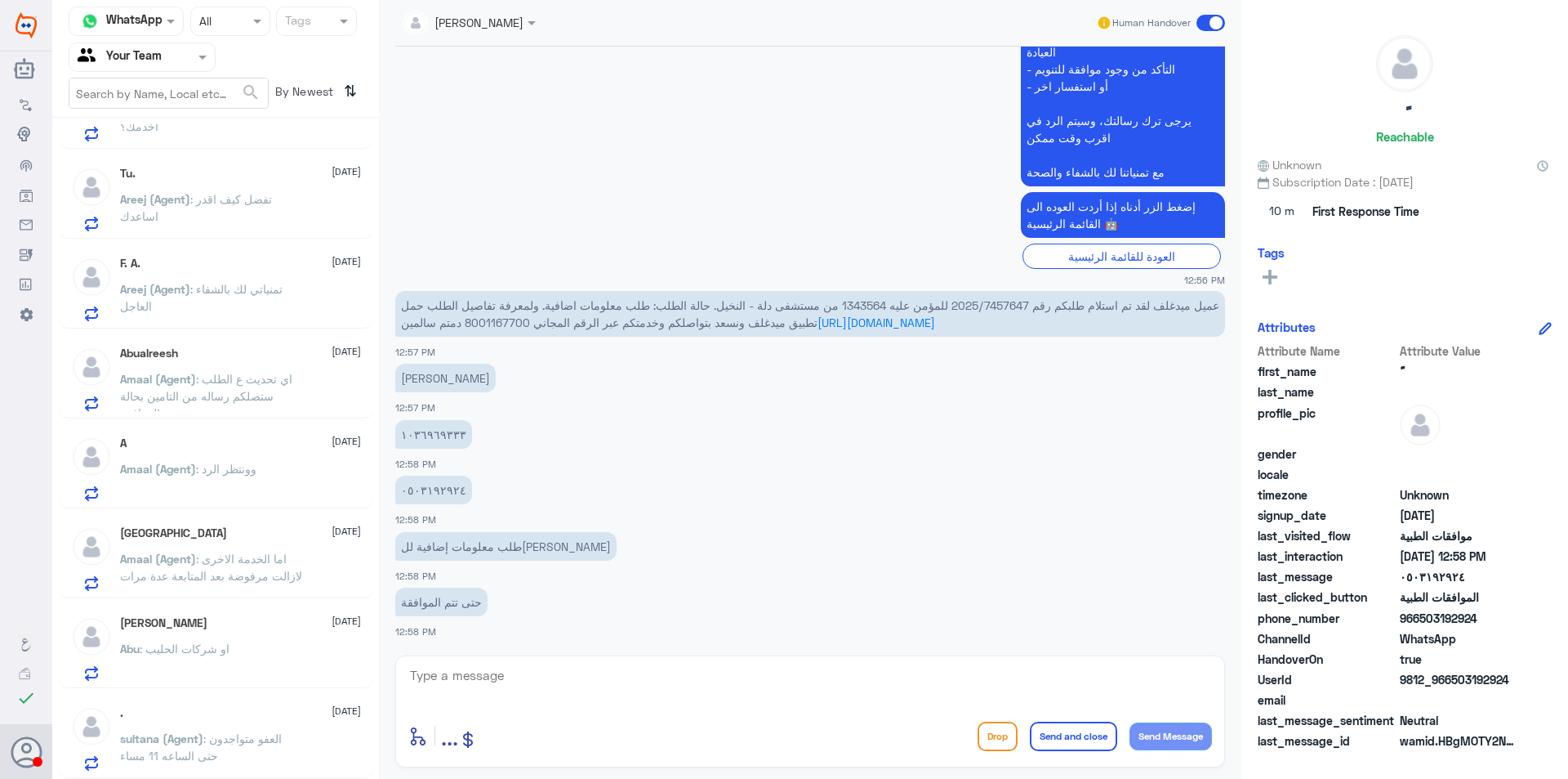
click at [287, 683] on div "[PERSON_NAME] [DATE] Abu : او شركات الحليب" at bounding box center [216, 646] width 314 height 84
click at [282, 736] on span ": العفو متواجدون حتى الساعه 11 مساء" at bounding box center [201, 746] width 161 height 31
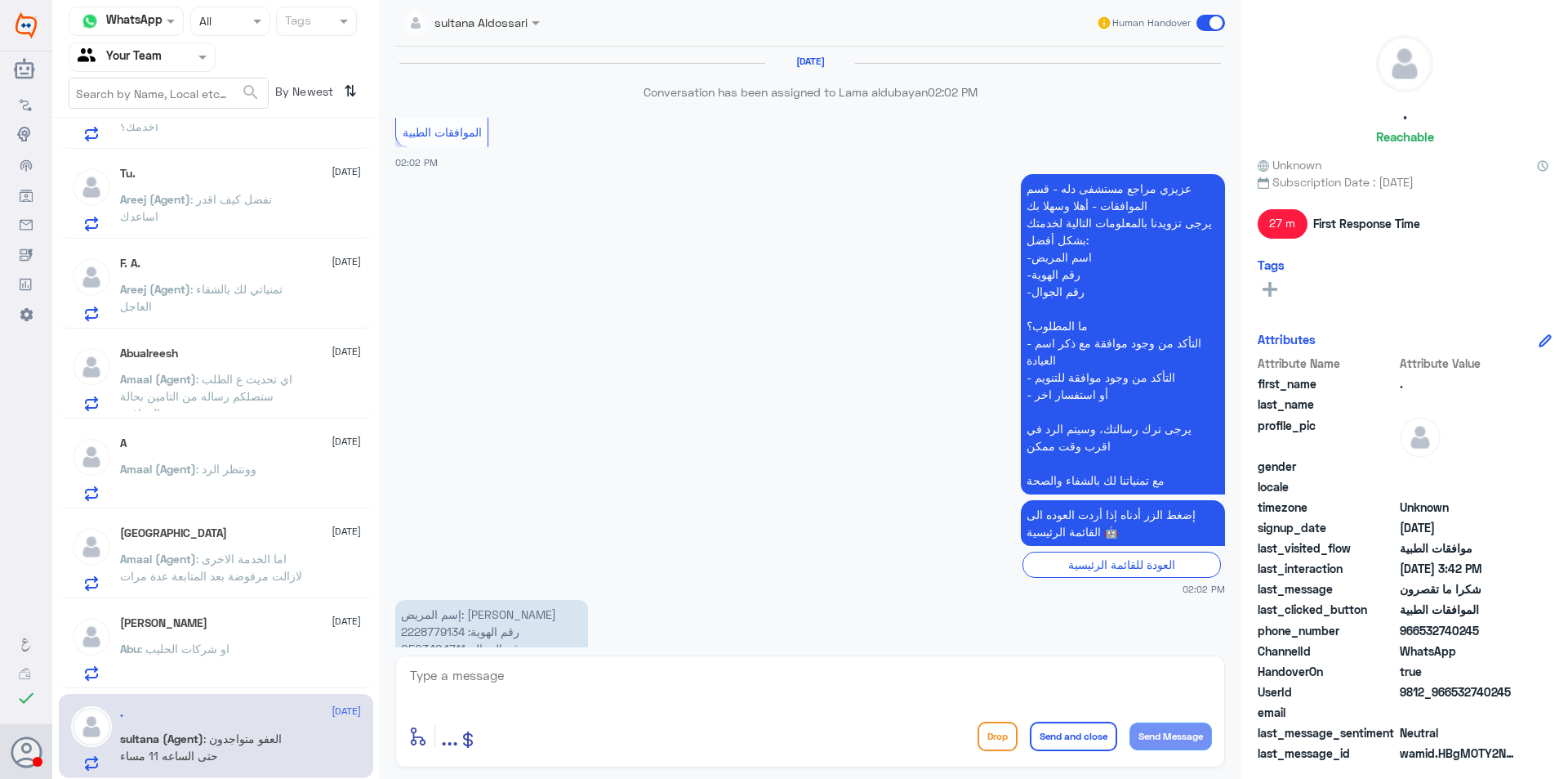
scroll to position [1488, 0]
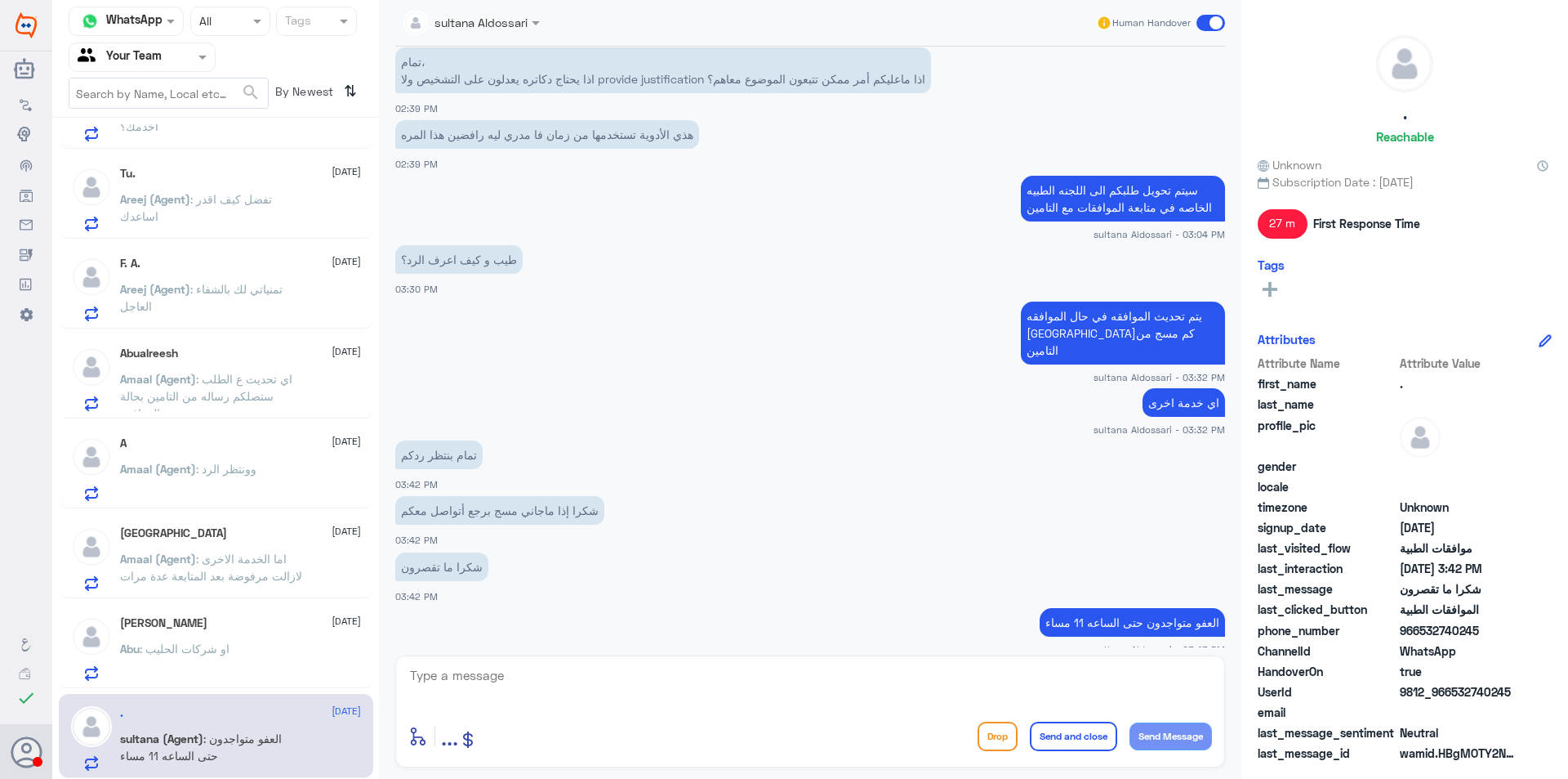
click at [249, 379] on span ": اي تحديث ع الطلب ستصلكم رساله من التامين بحالة الموافقة" at bounding box center [206, 395] width 173 height 48
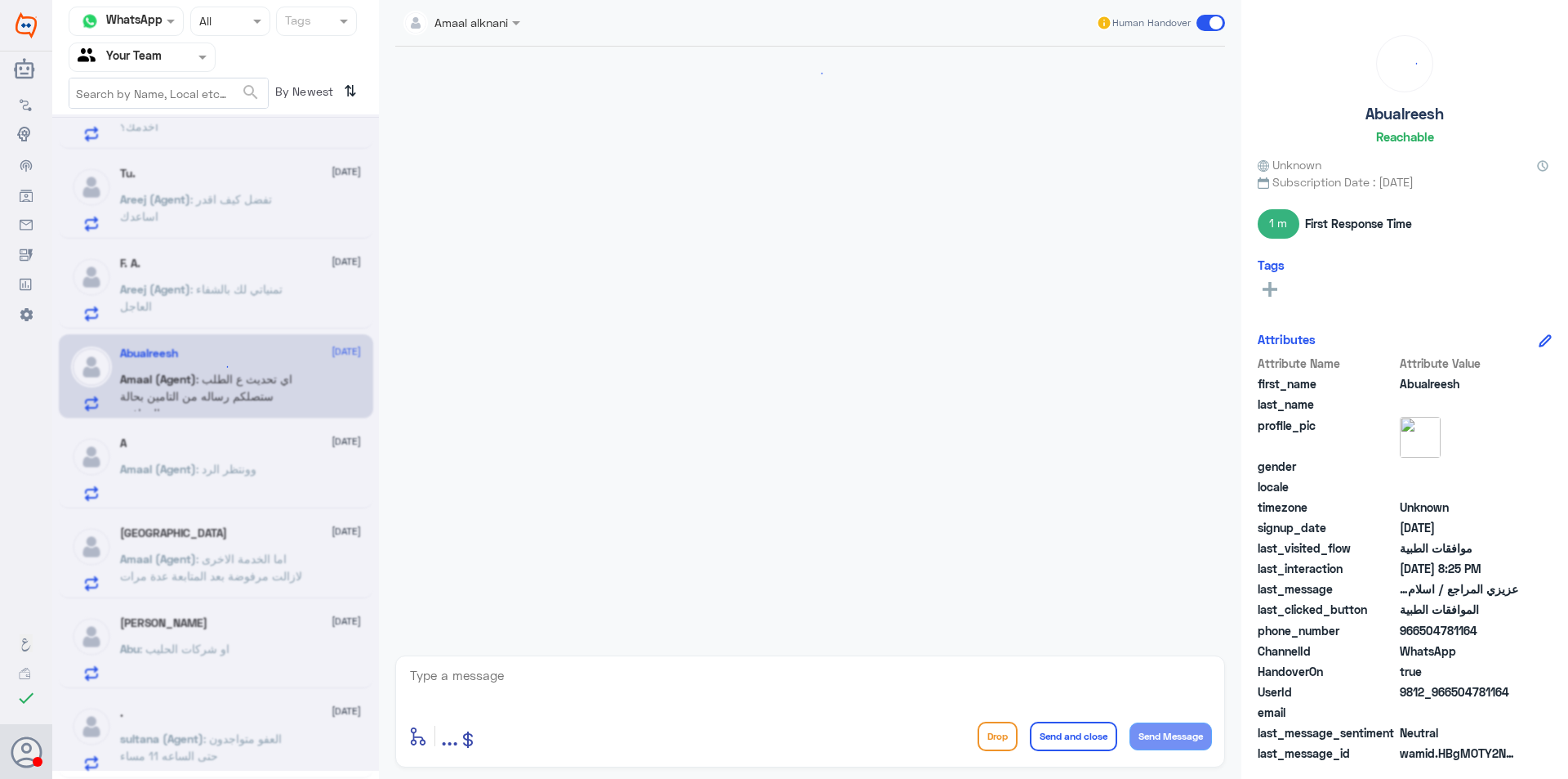
scroll to position [742, 0]
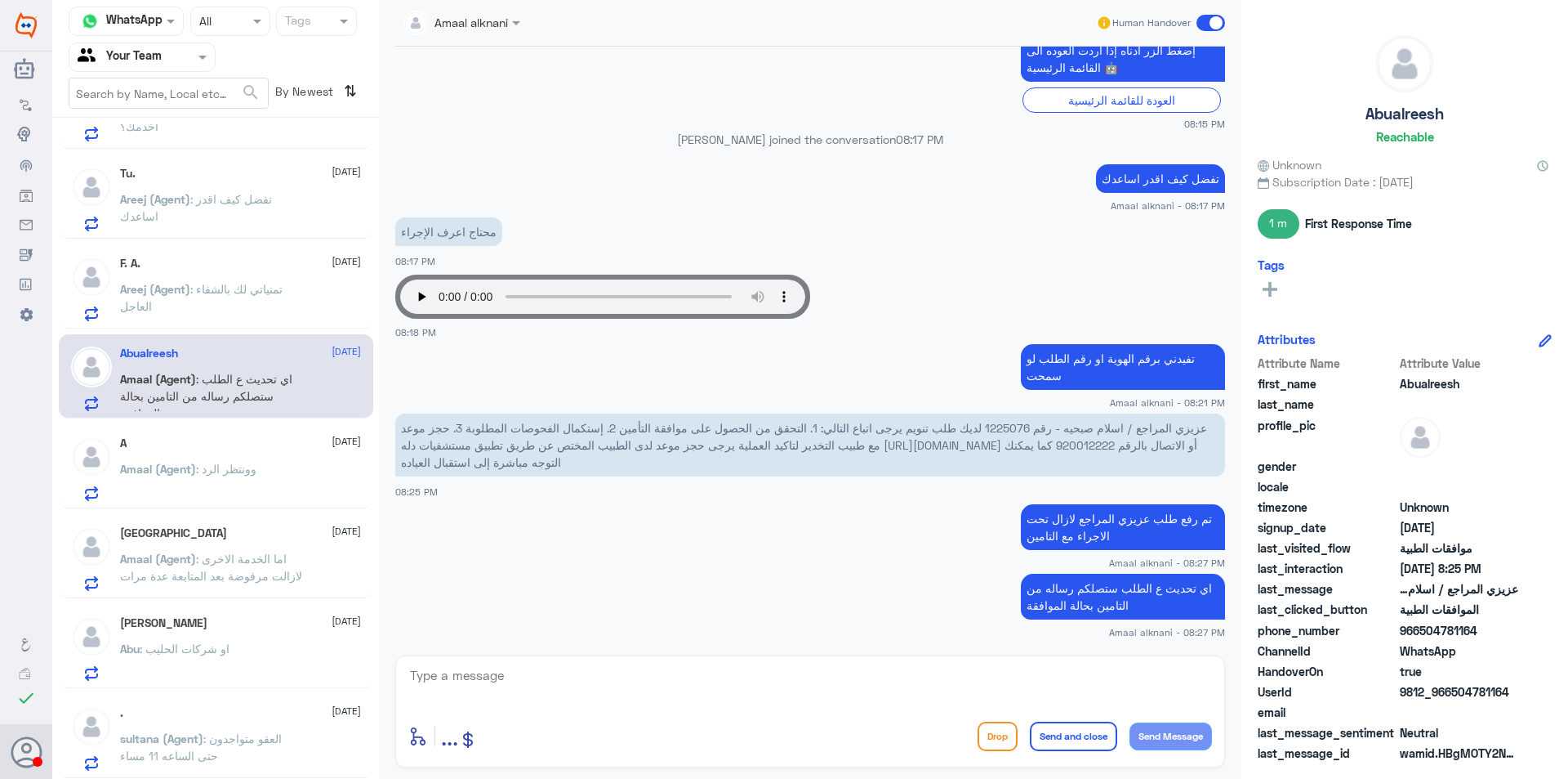
click at [244, 726] on div ". [DATE] sultana (Agent) : العفو متواجدون حتى الساعه 11 مساء" at bounding box center [240, 738] width 241 height 65
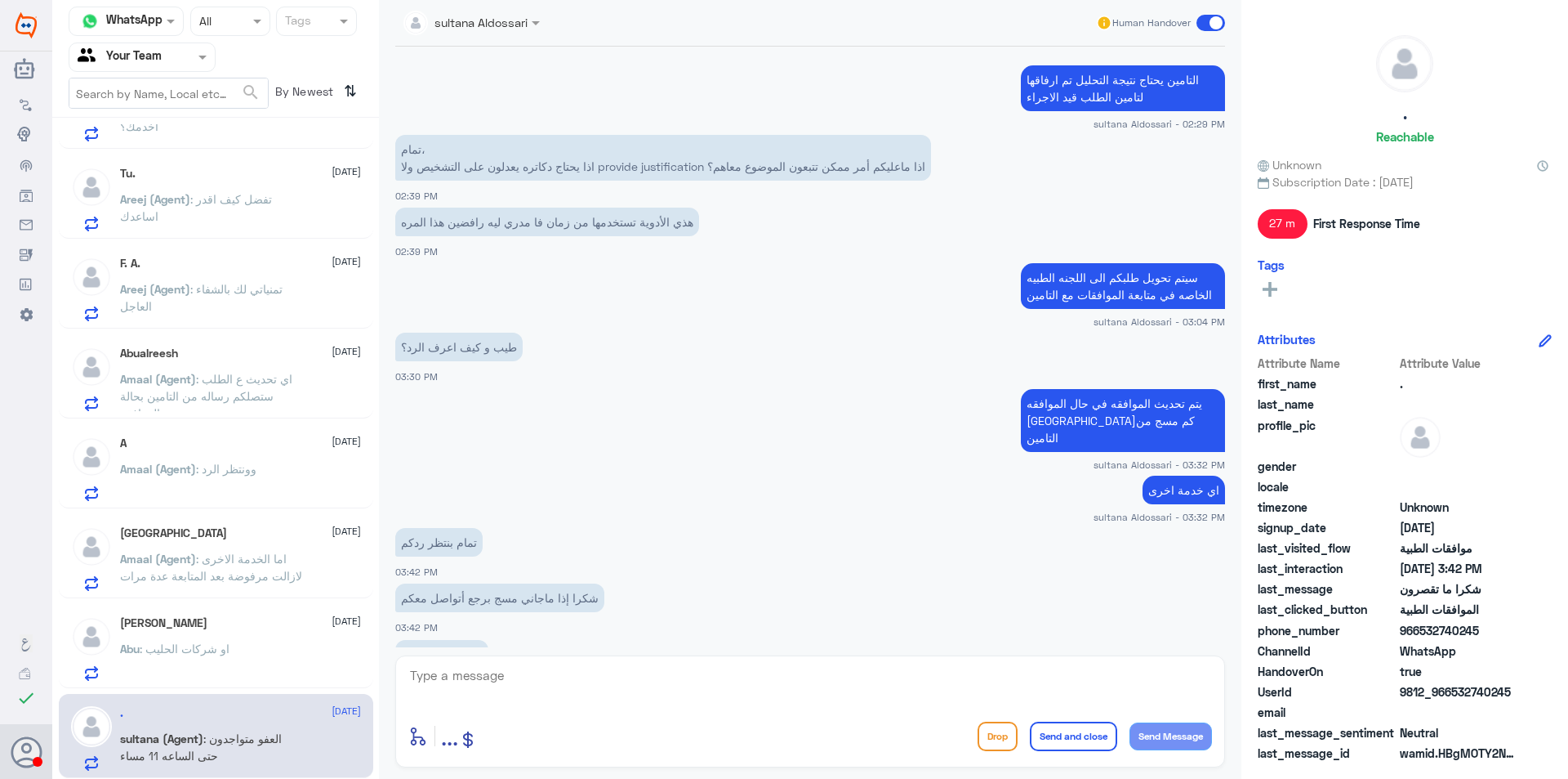
scroll to position [1406, 0]
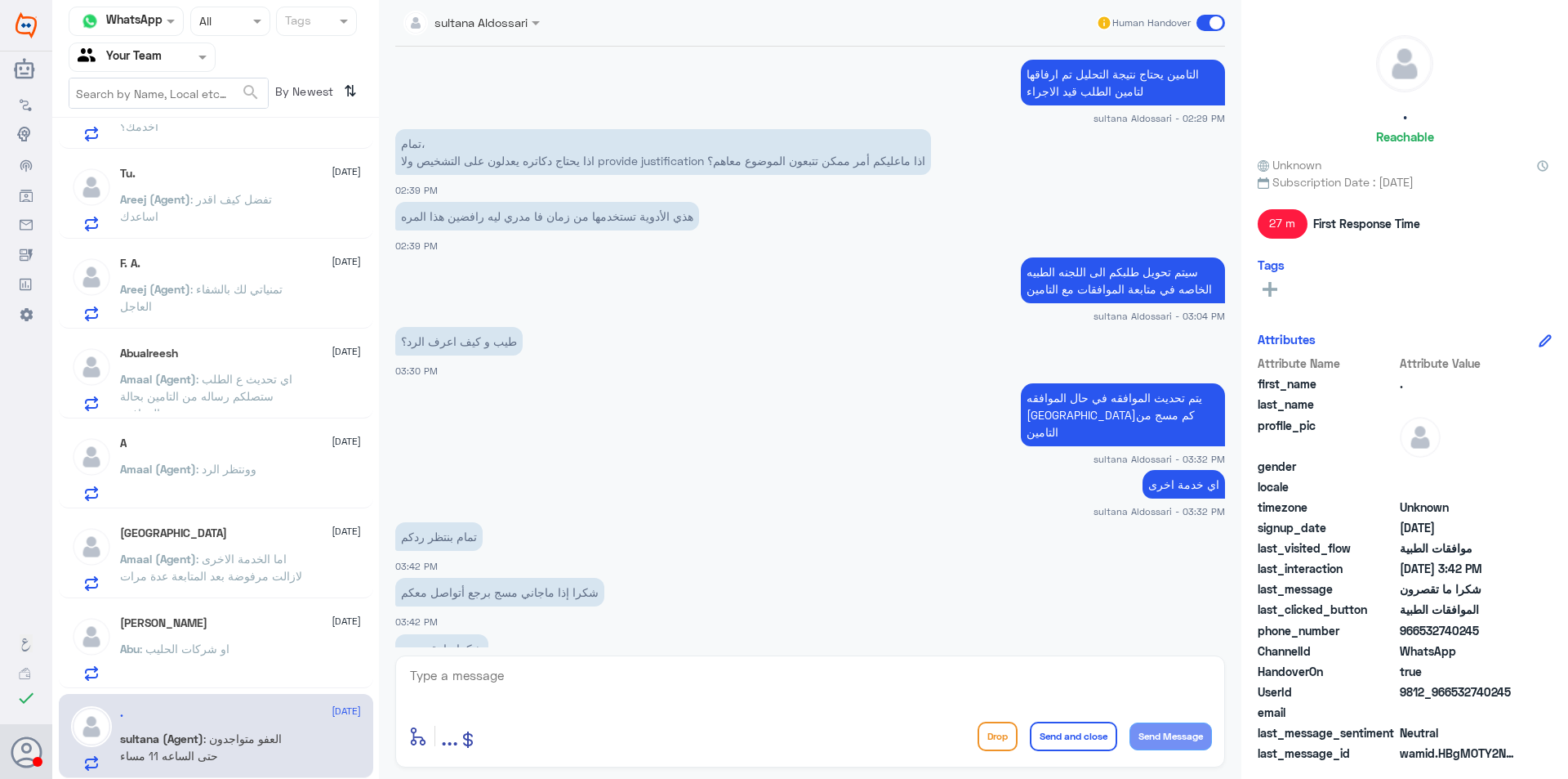
click at [259, 594] on div "Turki [DATE] Amaal (Agent) : اما الخدمة الاخرى لازالت مرفوضة بعد المتابعة عدة م…" at bounding box center [216, 557] width 314 height 84
click at [244, 461] on p "Amaal (Agent) : وونتظر الرد" at bounding box center [188, 481] width 136 height 41
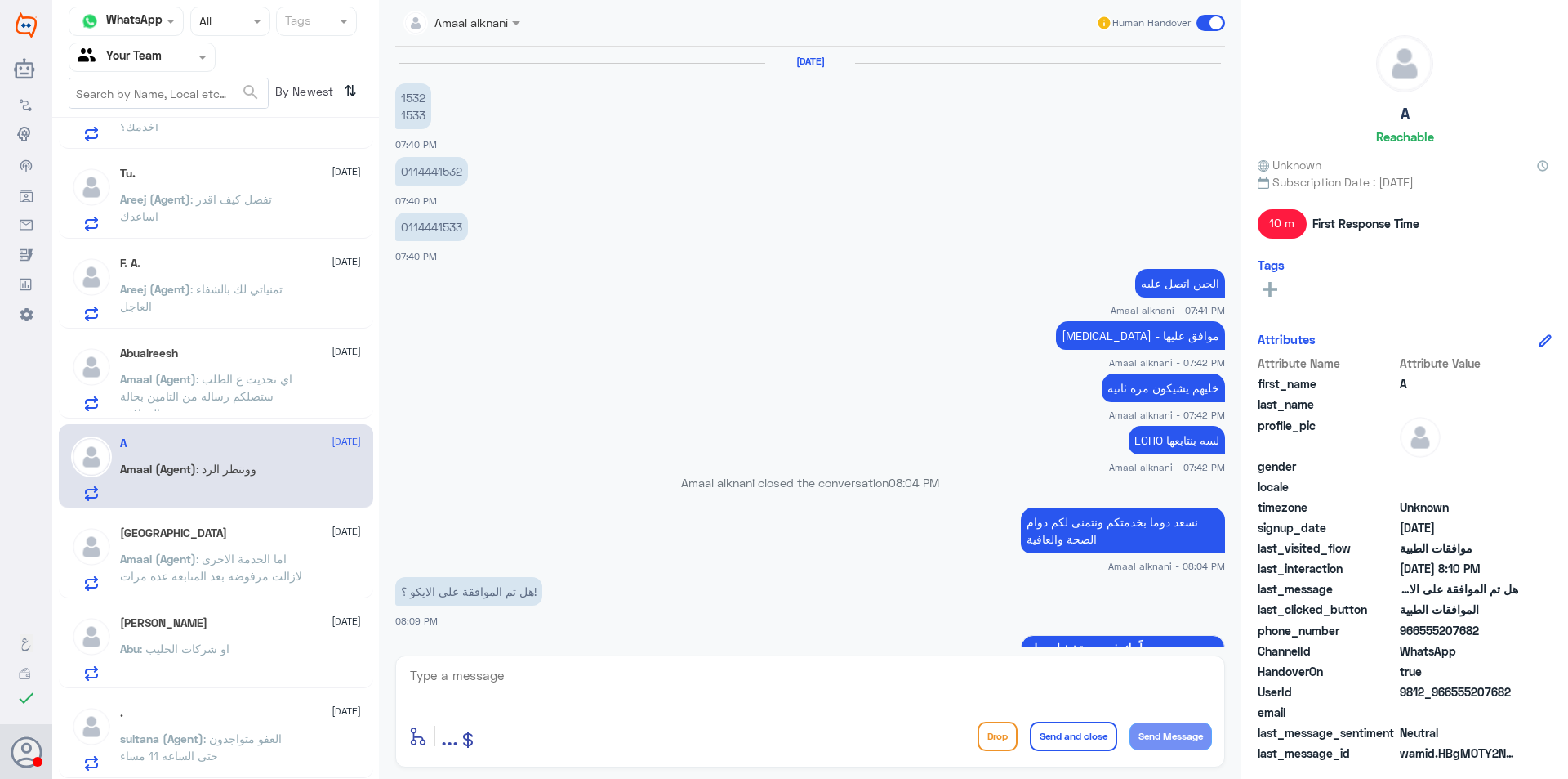
scroll to position [975, 0]
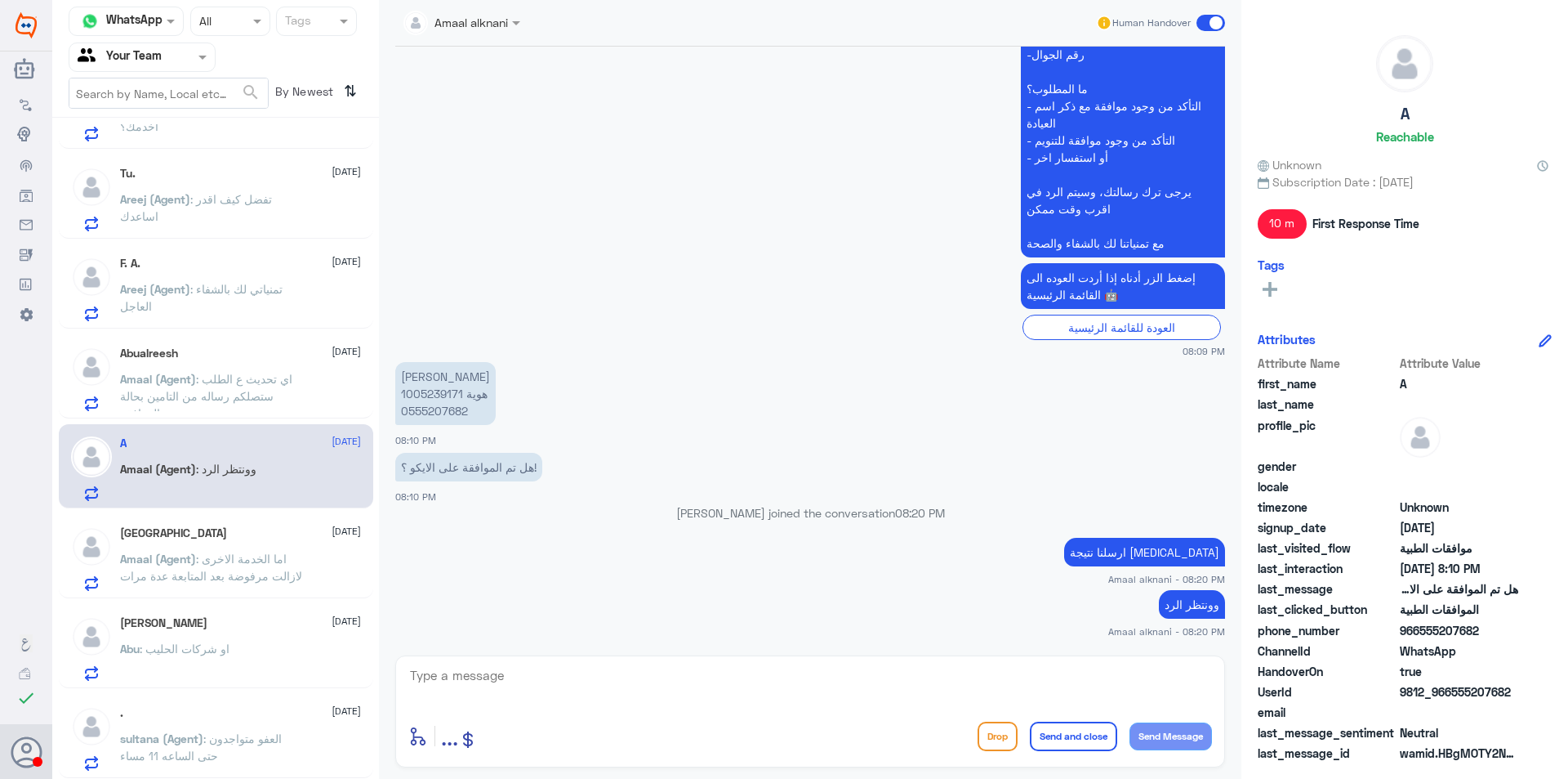
click at [268, 624] on div "[PERSON_NAME] [DATE]" at bounding box center [240, 622] width 241 height 14
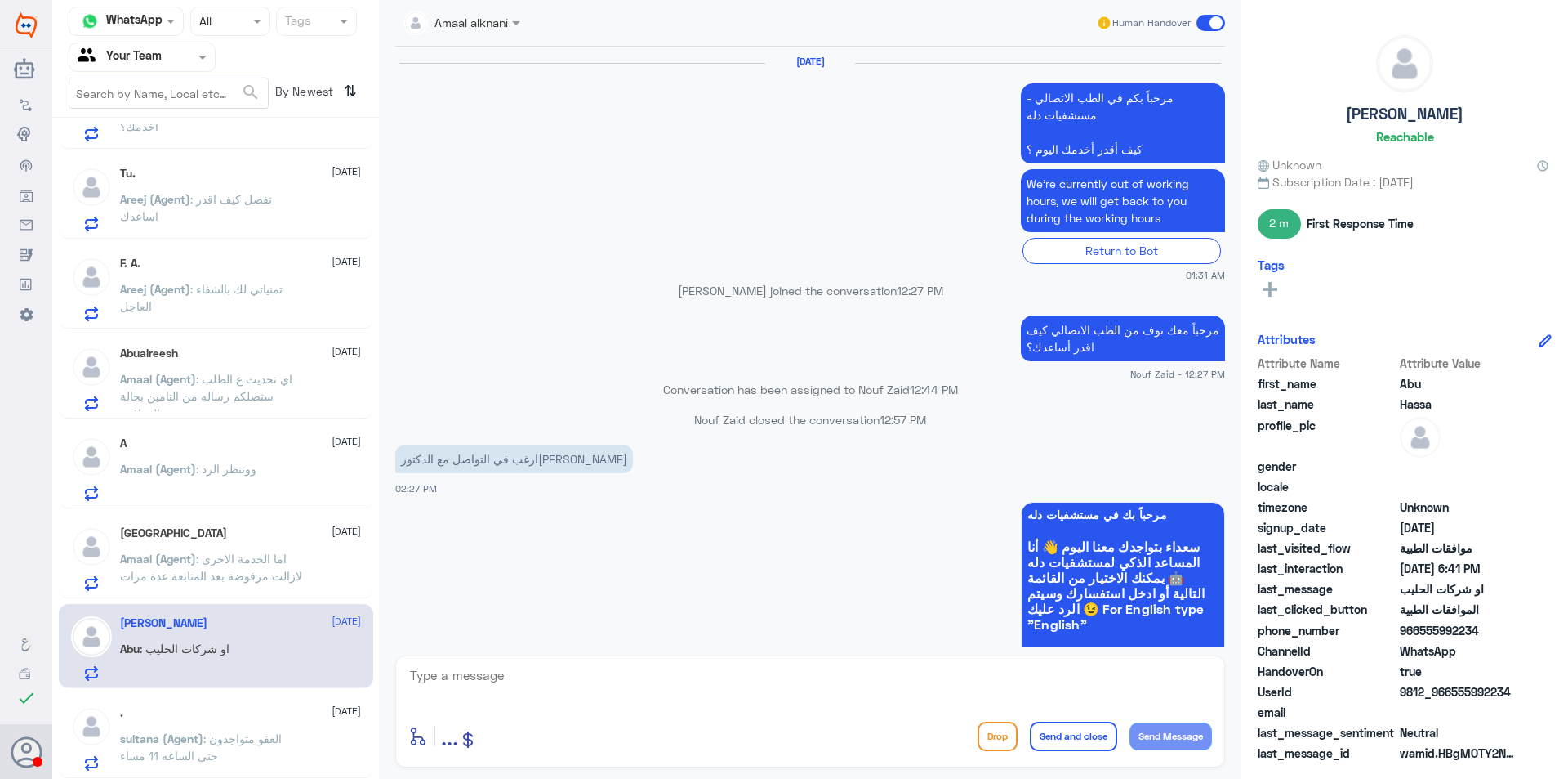
scroll to position [1586, 0]
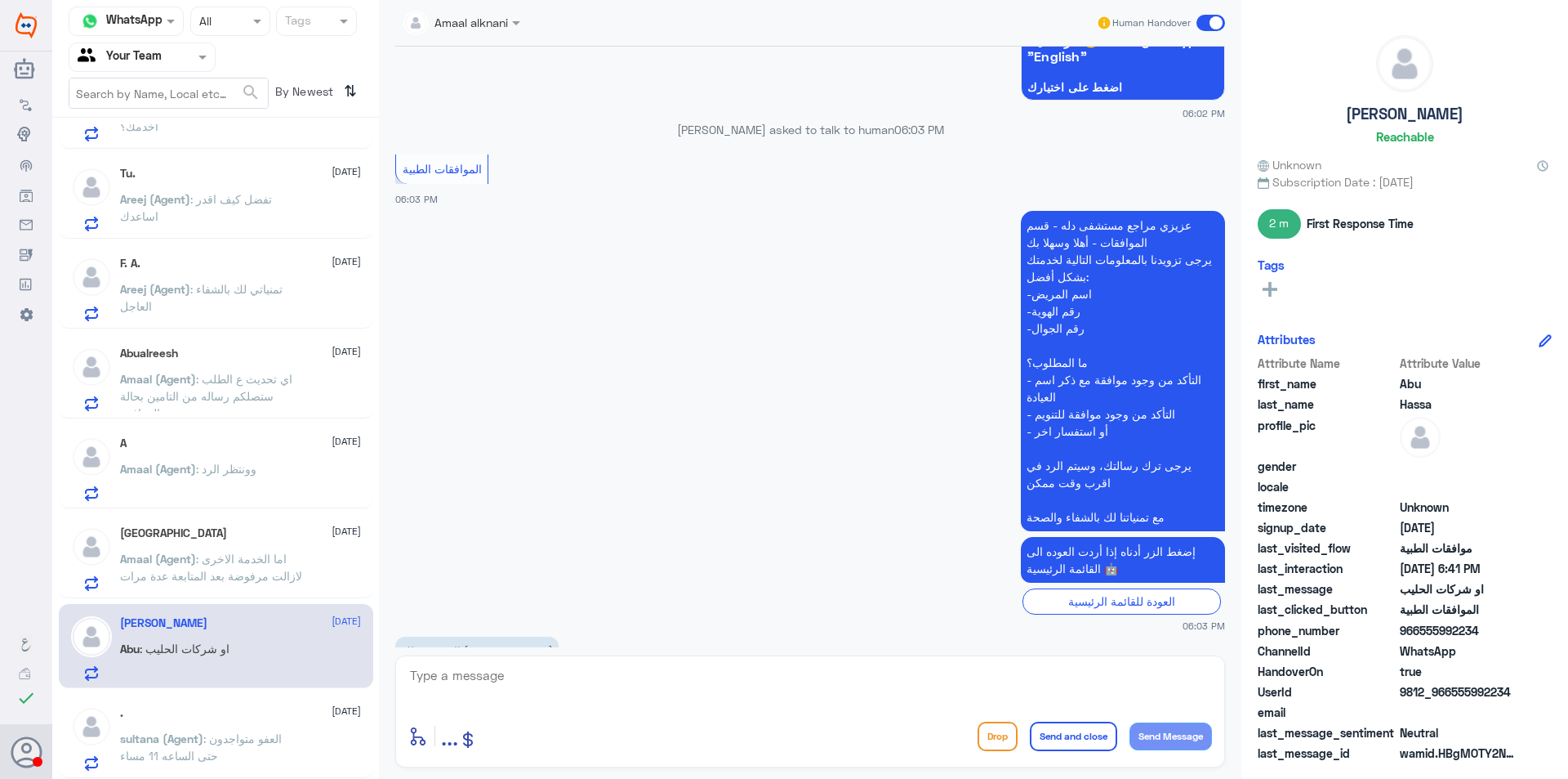
click at [258, 323] on div "F. A. [DATE] Areej (Agent) : تمنياتي لك بالشفاء العاجل" at bounding box center [216, 286] width 314 height 84
click at [266, 283] on span ": تمنياتي لك بالشفاء العاجل" at bounding box center [201, 297] width 162 height 31
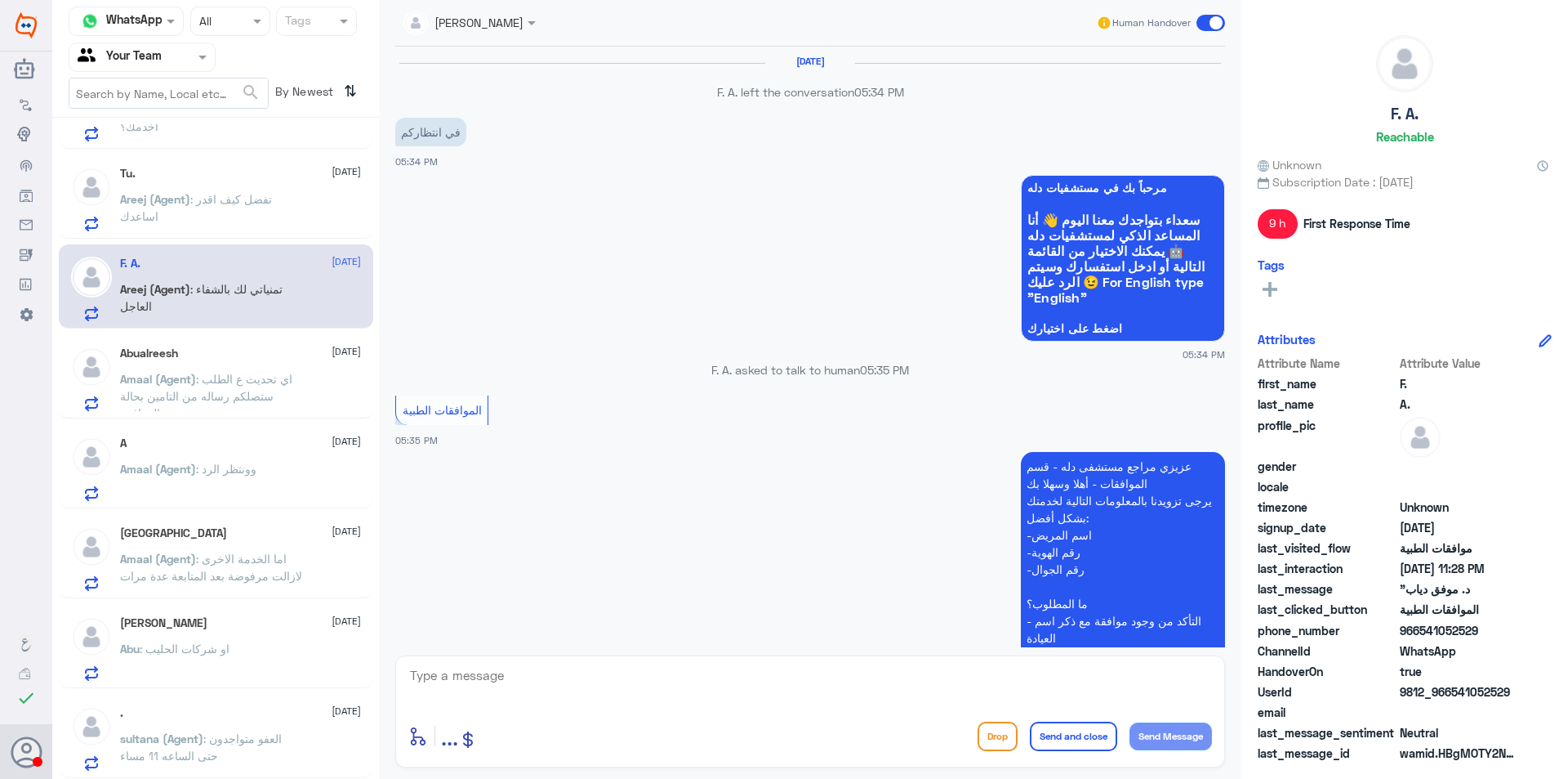
scroll to position [1416, 0]
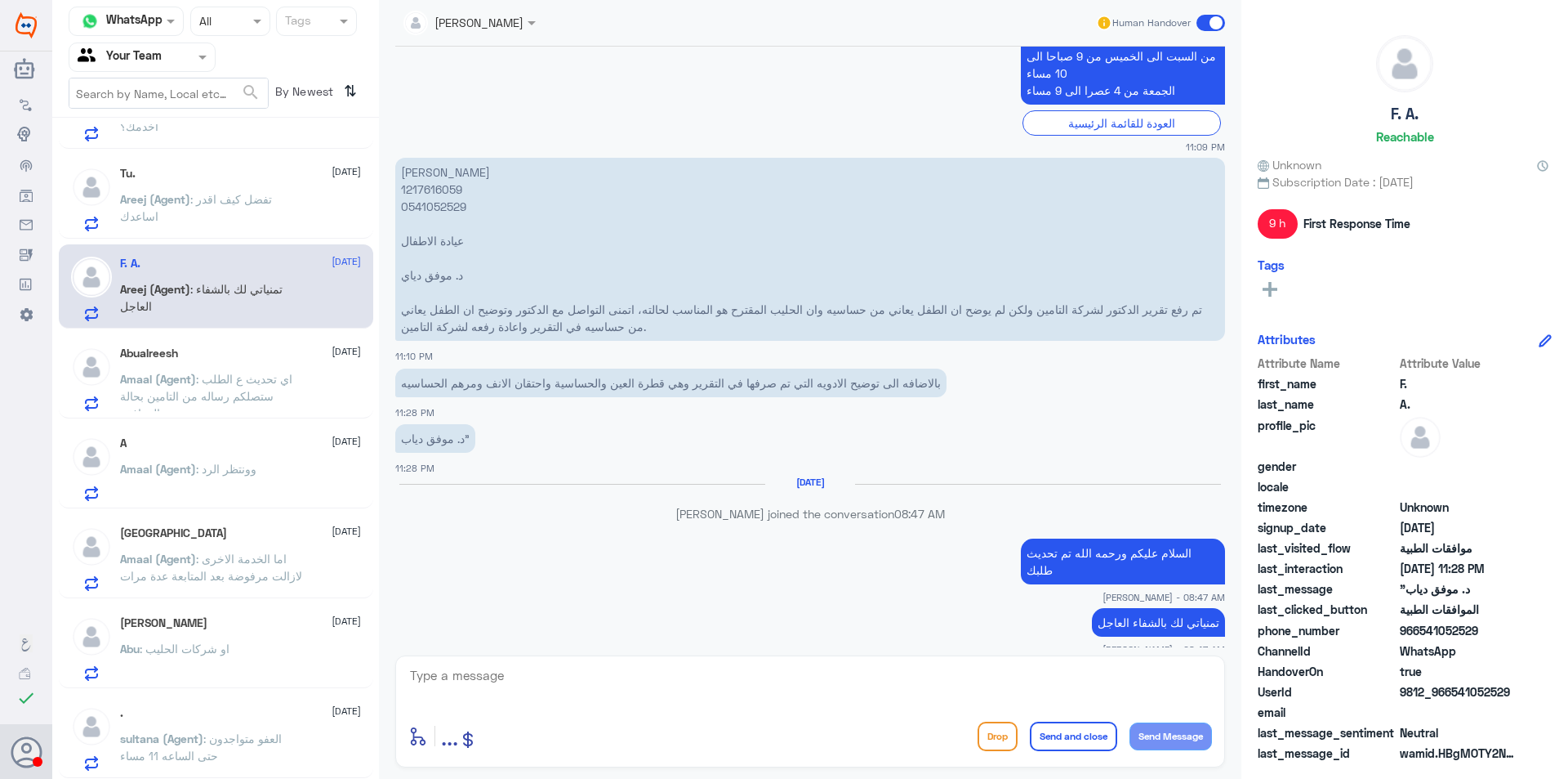
click at [274, 361] on div "Abualreesh [DATE] Amaal (Agent) : اي تحديث ع الطلب ستصلكم رساله من التامين بحال…" at bounding box center [240, 378] width 241 height 65
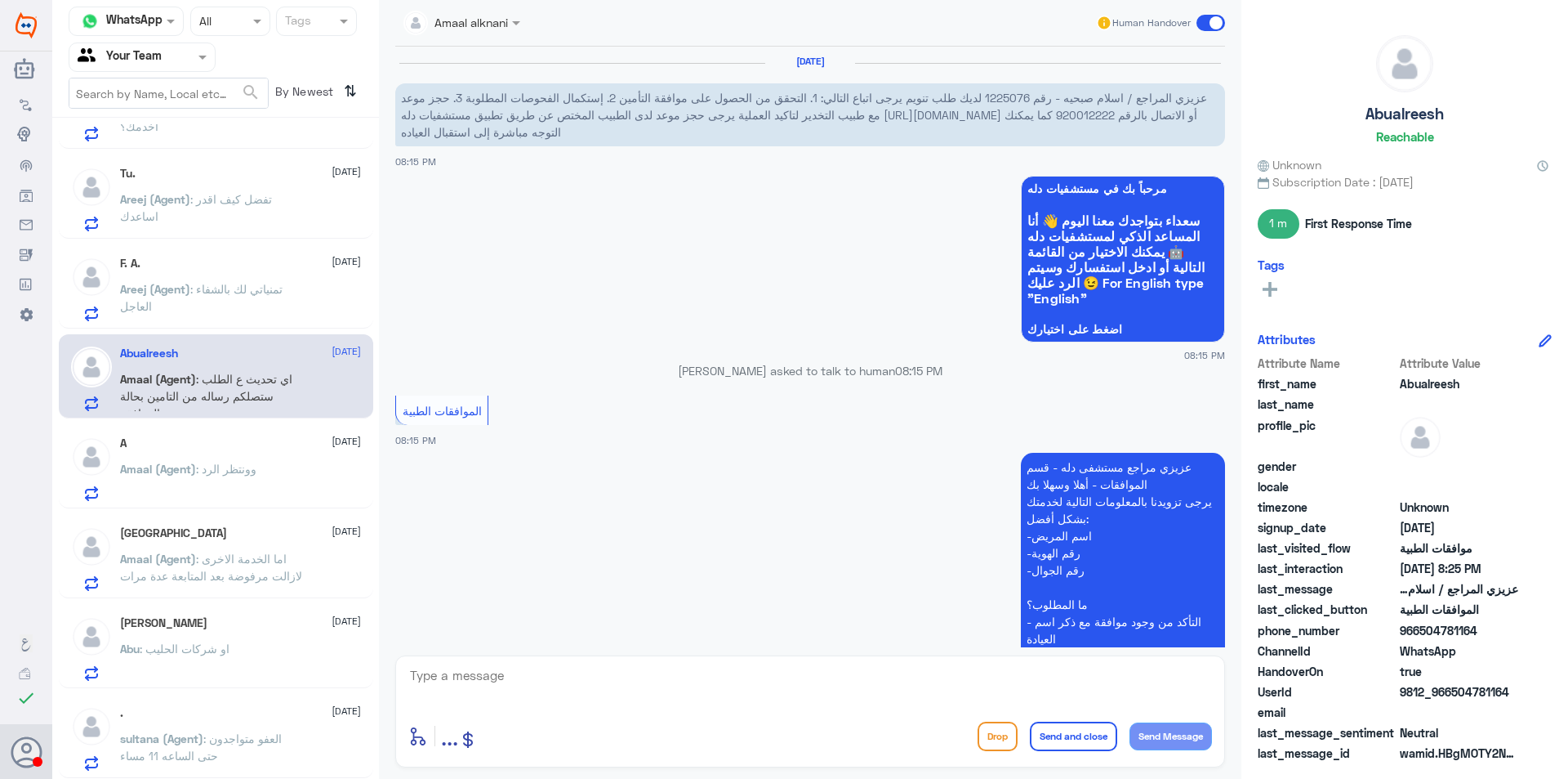
scroll to position [742, 0]
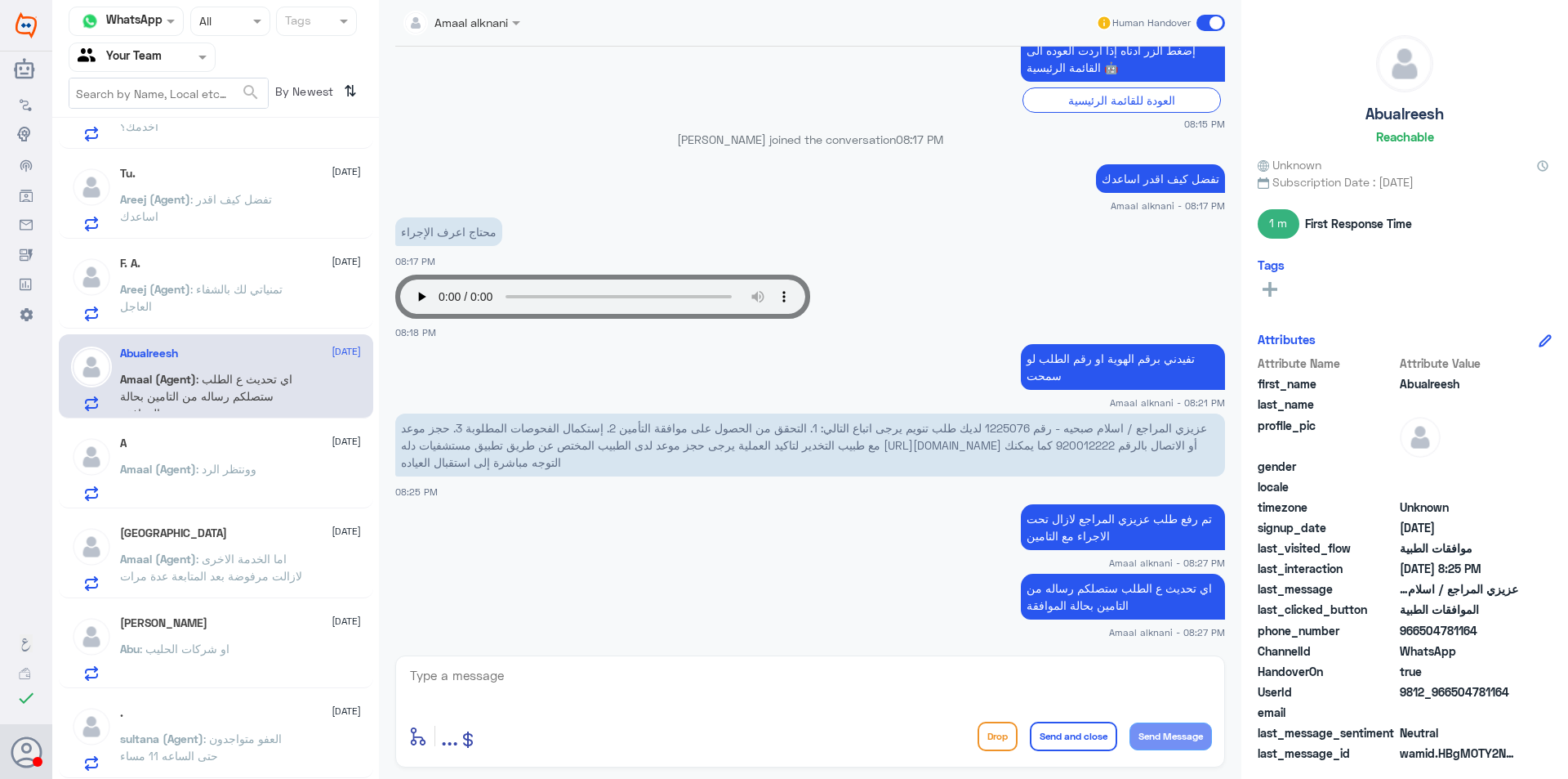
click at [269, 450] on div "A [DATE]" at bounding box center [240, 443] width 241 height 14
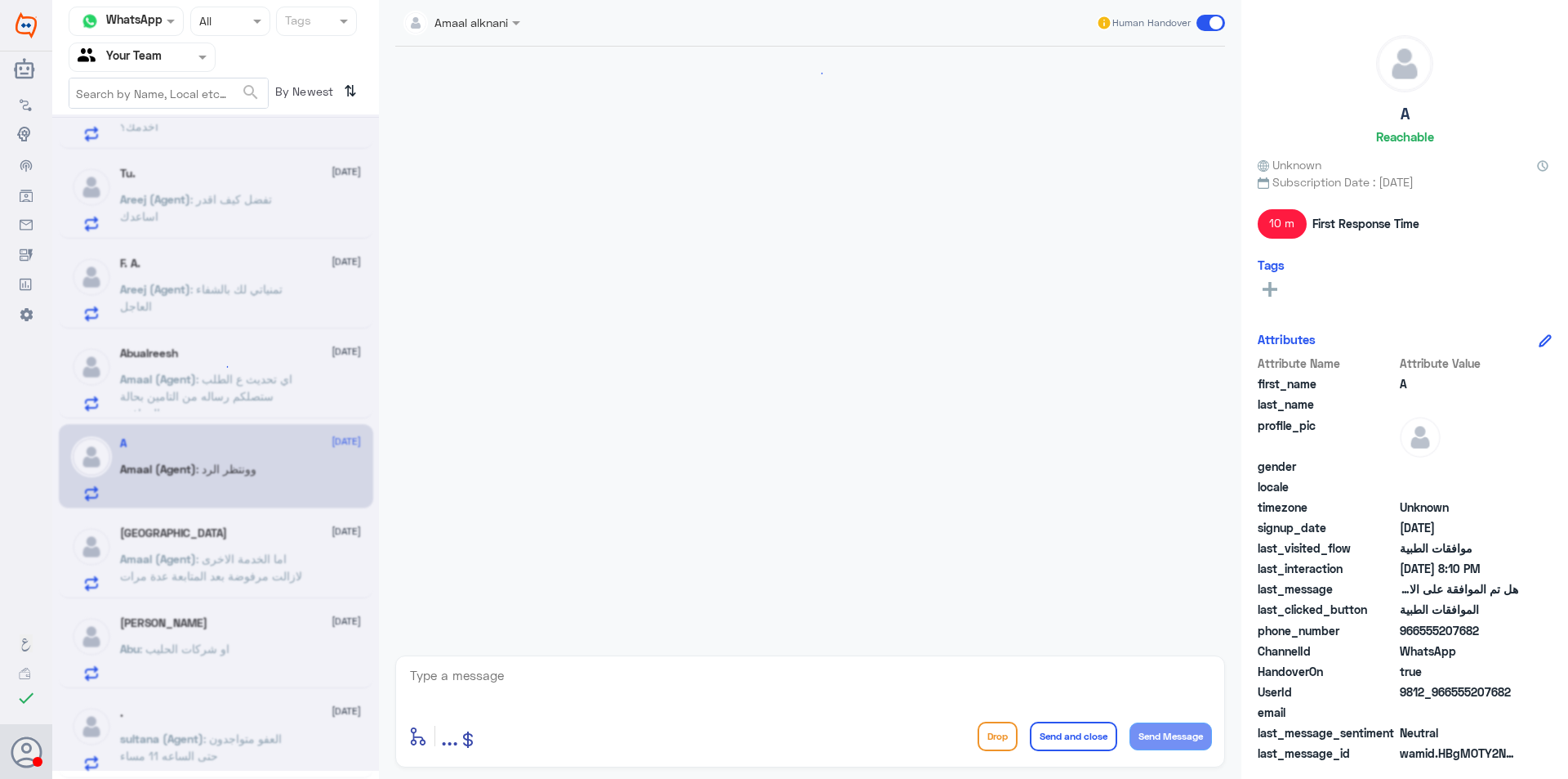
scroll to position [975, 0]
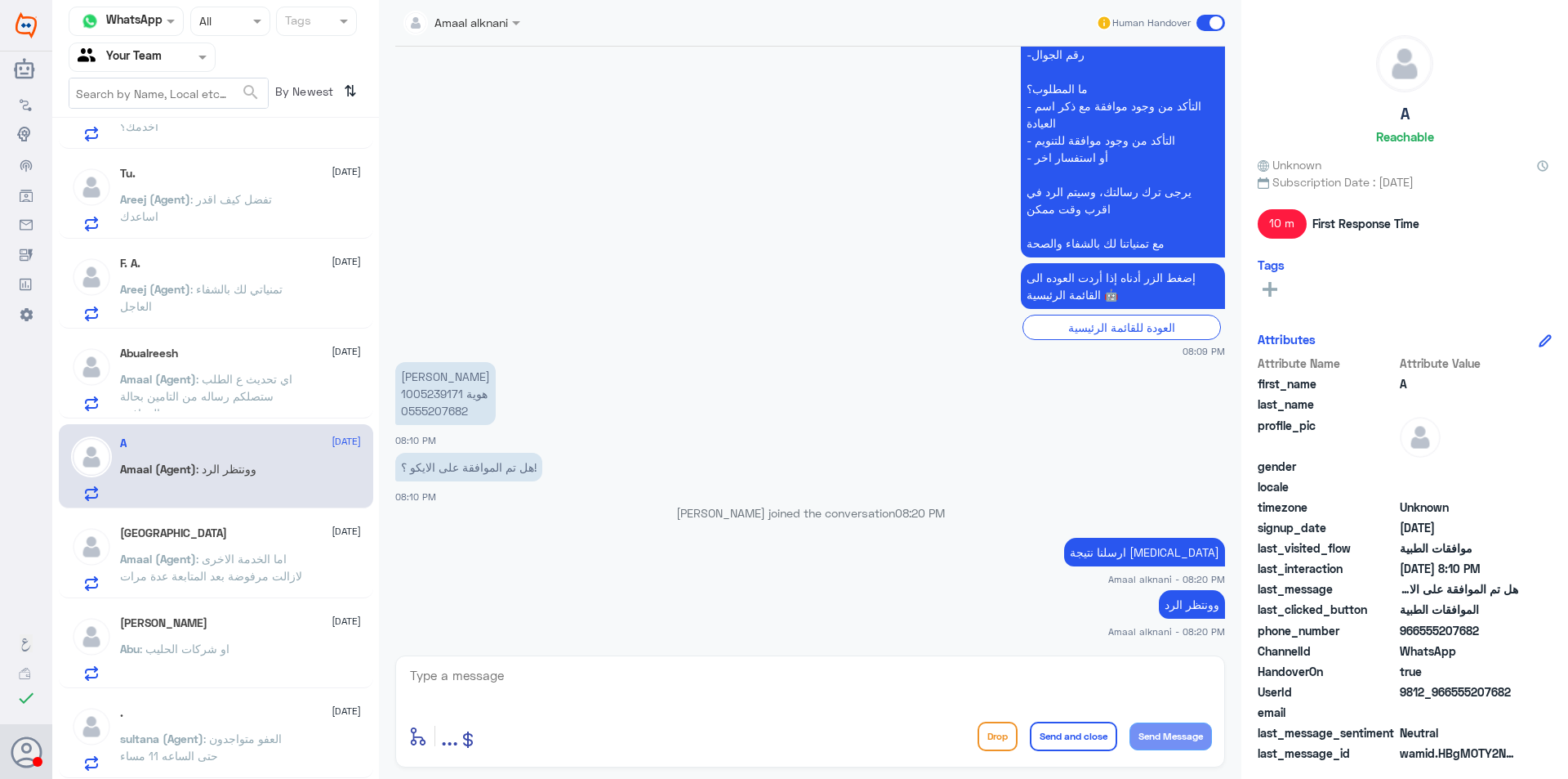
click at [266, 543] on div "Turki [DATE] Amaal (Agent) : اما الخدمة الاخرى لازالت مرفوضة بعد المتابعة عدة م…" at bounding box center [240, 558] width 241 height 65
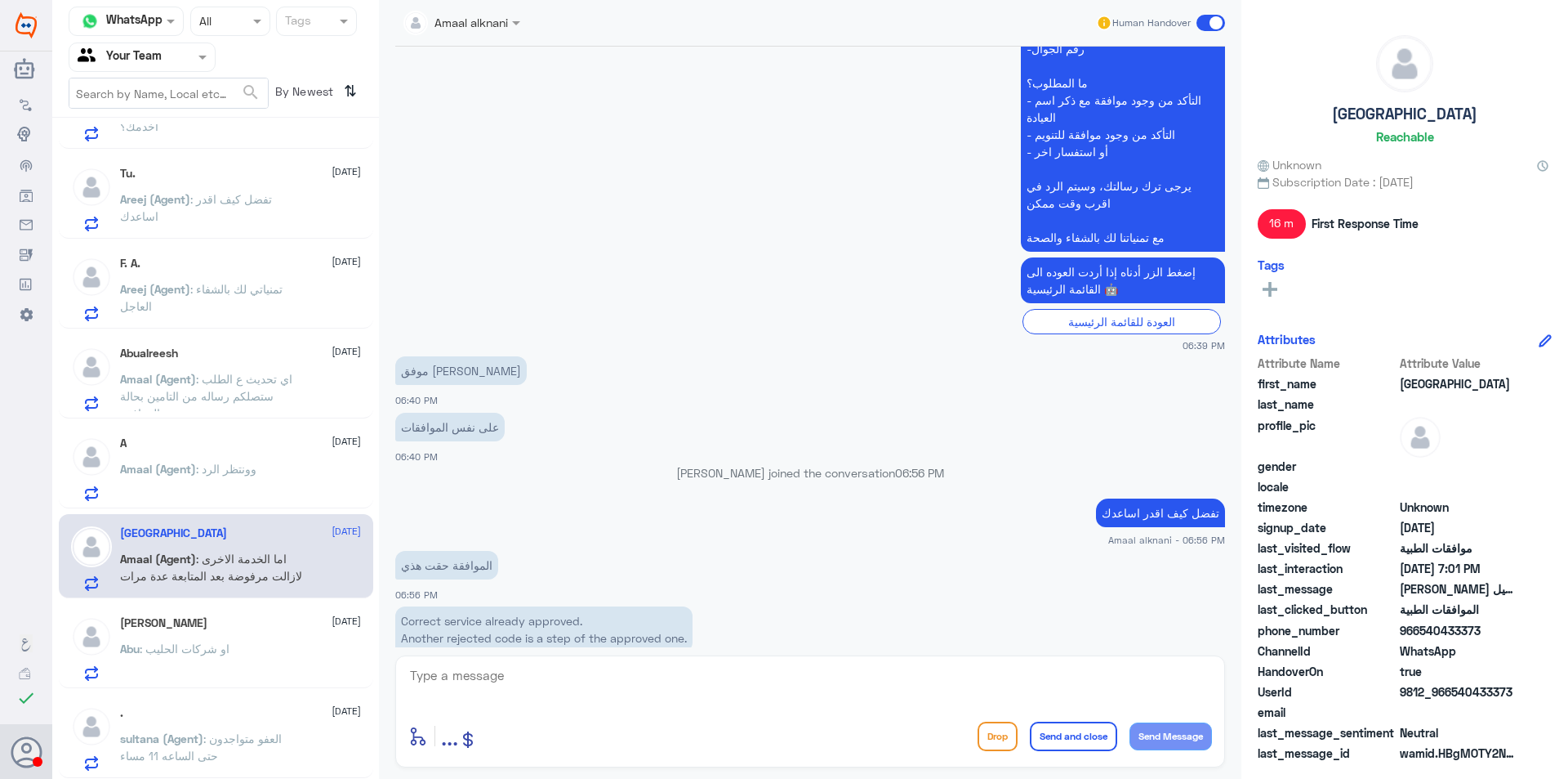
scroll to position [899, 0]
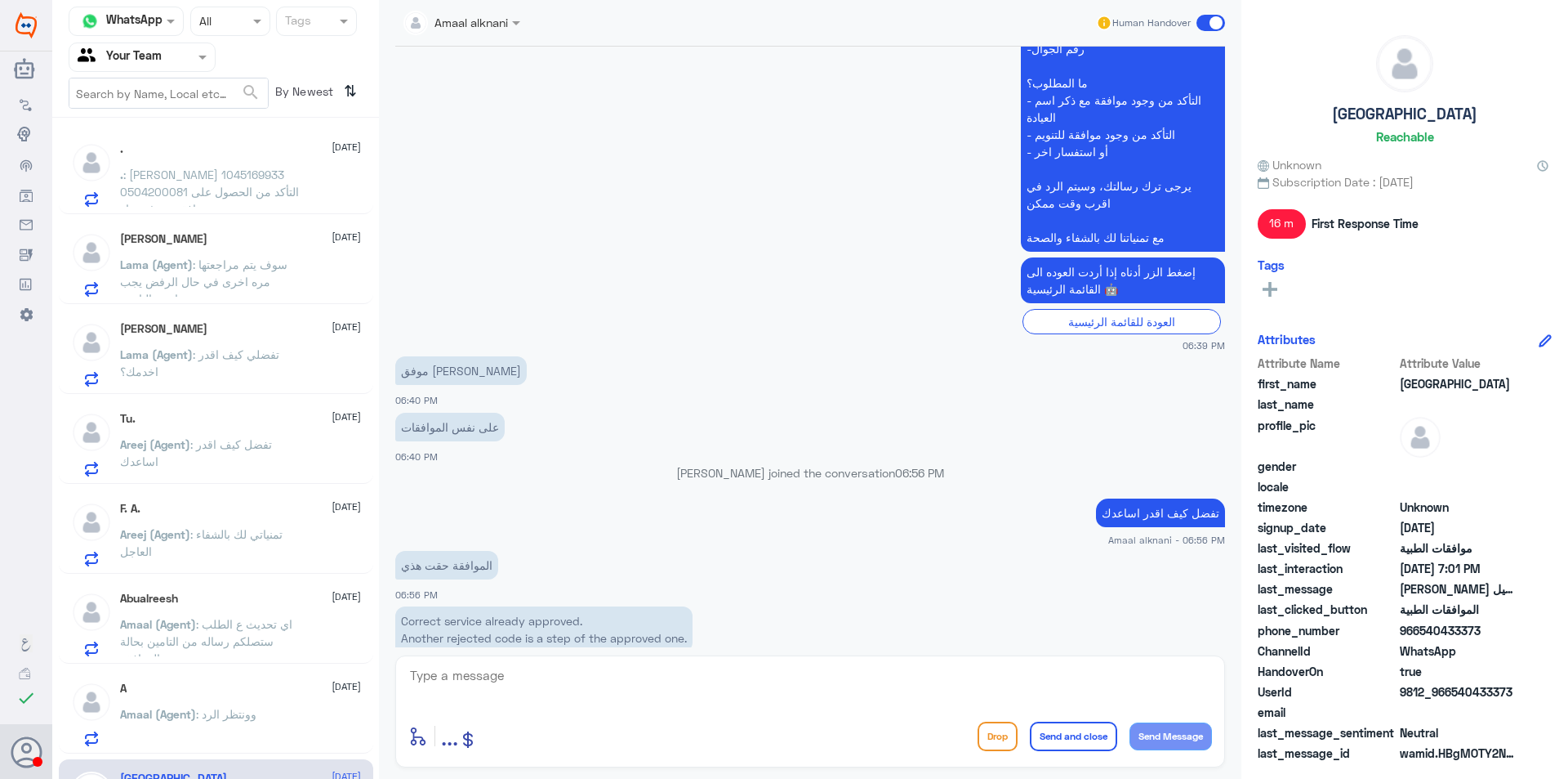
click at [244, 266] on span ": سوف يتم مراجعتها مره اخرى في حال الرفض يجب مراجعة التامين" at bounding box center [204, 281] width 167 height 48
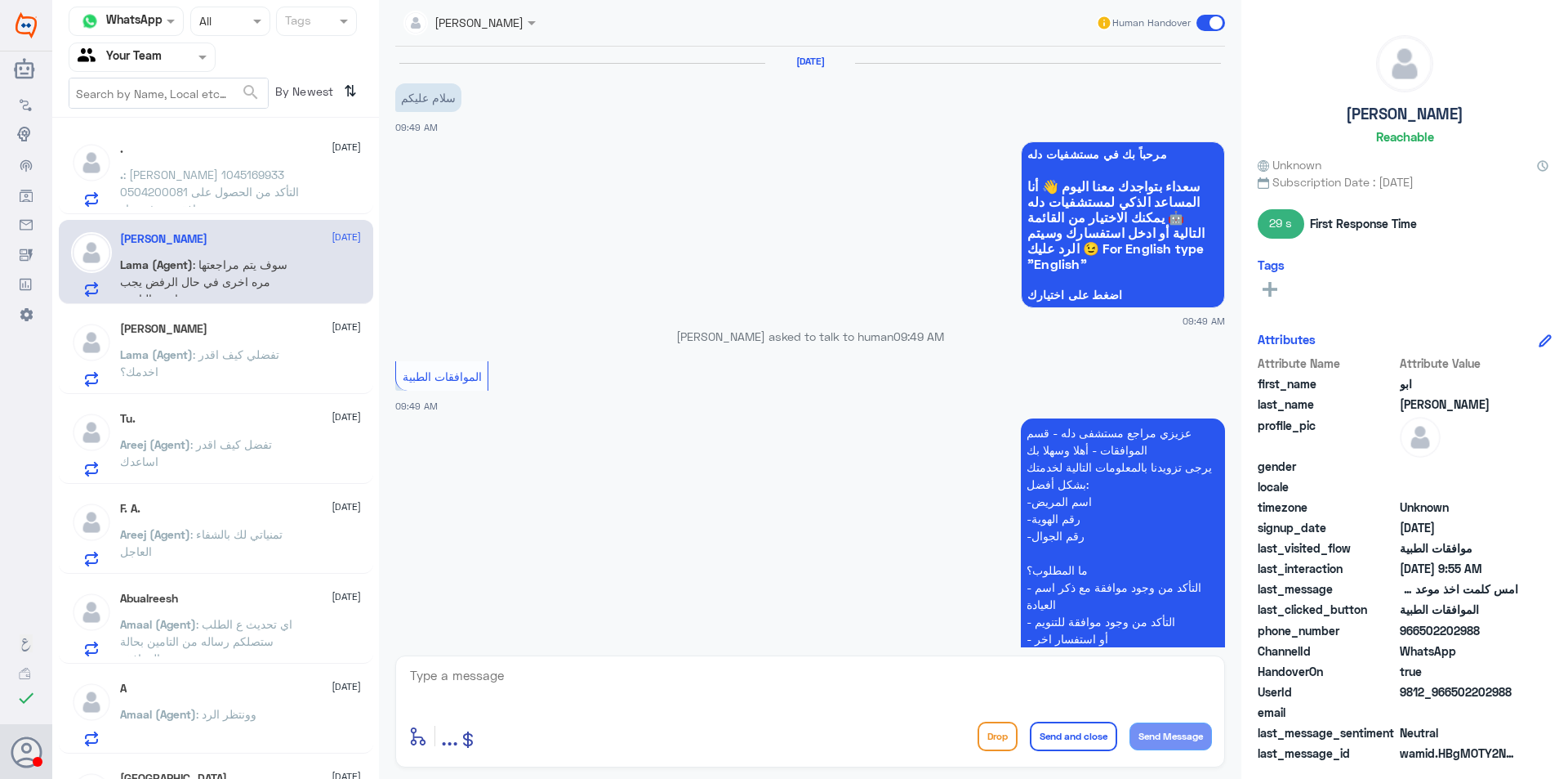
scroll to position [800, 0]
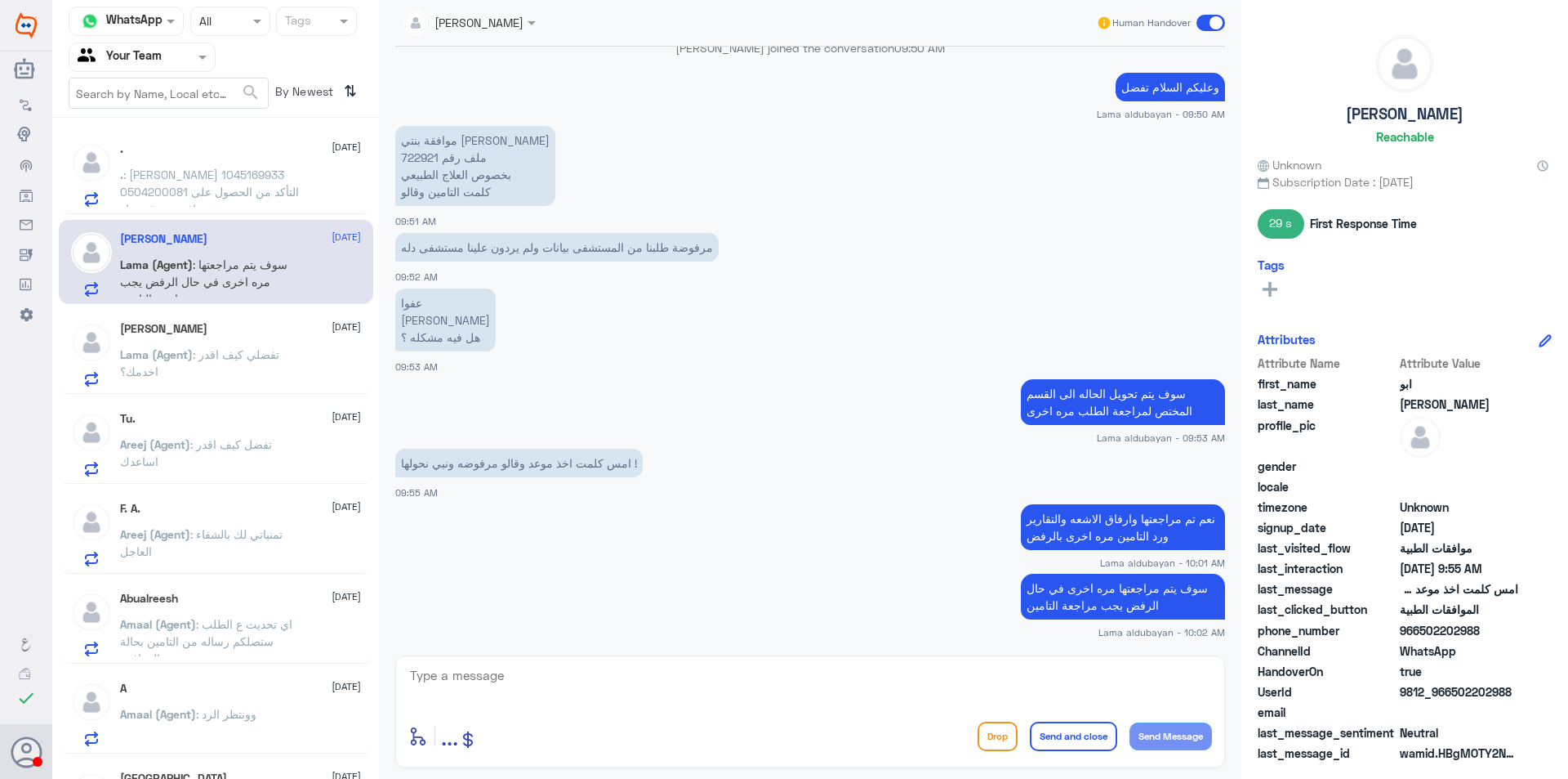
click at [262, 336] on div "رحمة الله عليك [DATE] Lama (Agent) : تفضلي كيف اقدر اخدمك؟" at bounding box center [240, 354] width 241 height 65
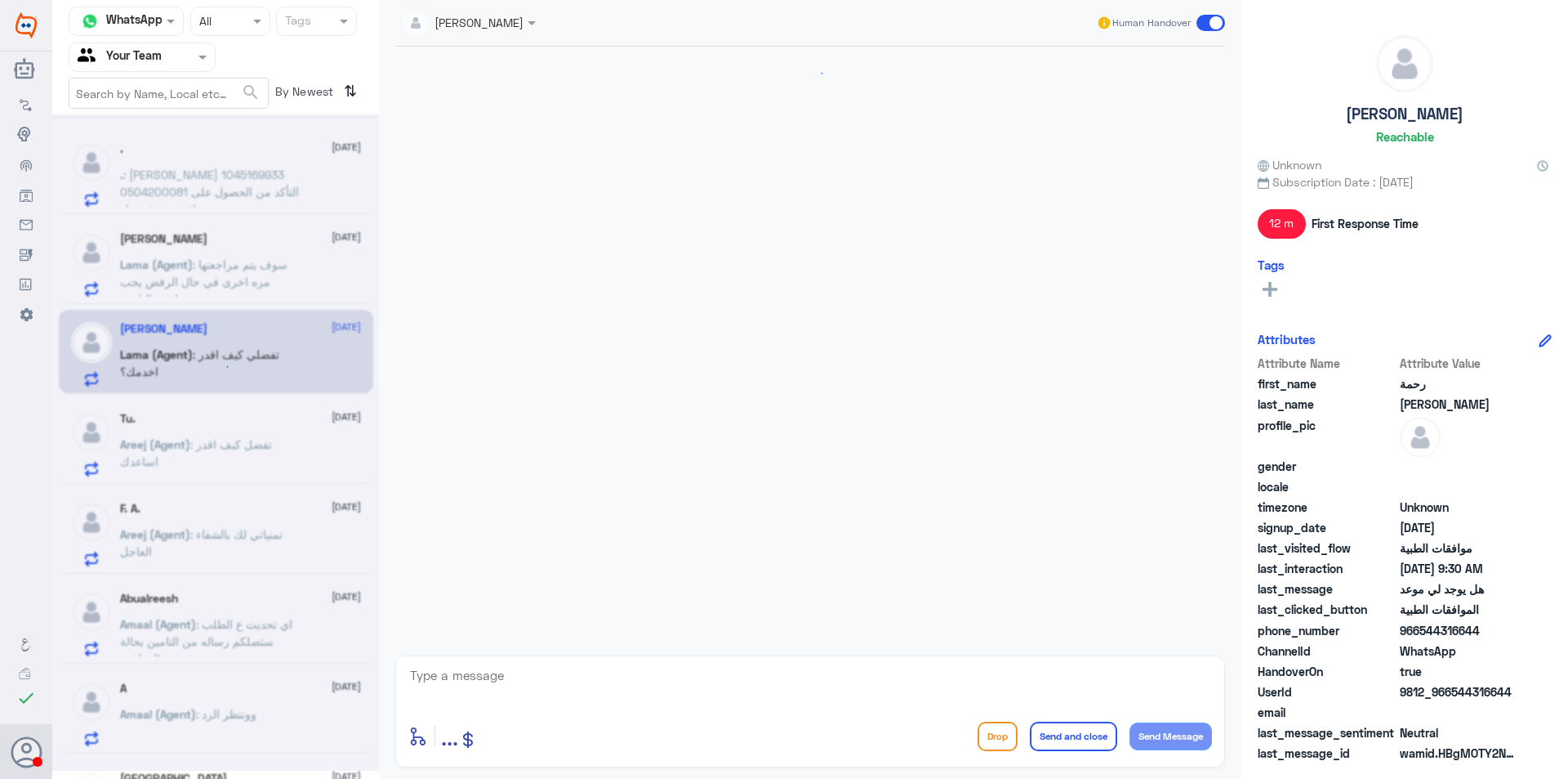
scroll to position [1404, 0]
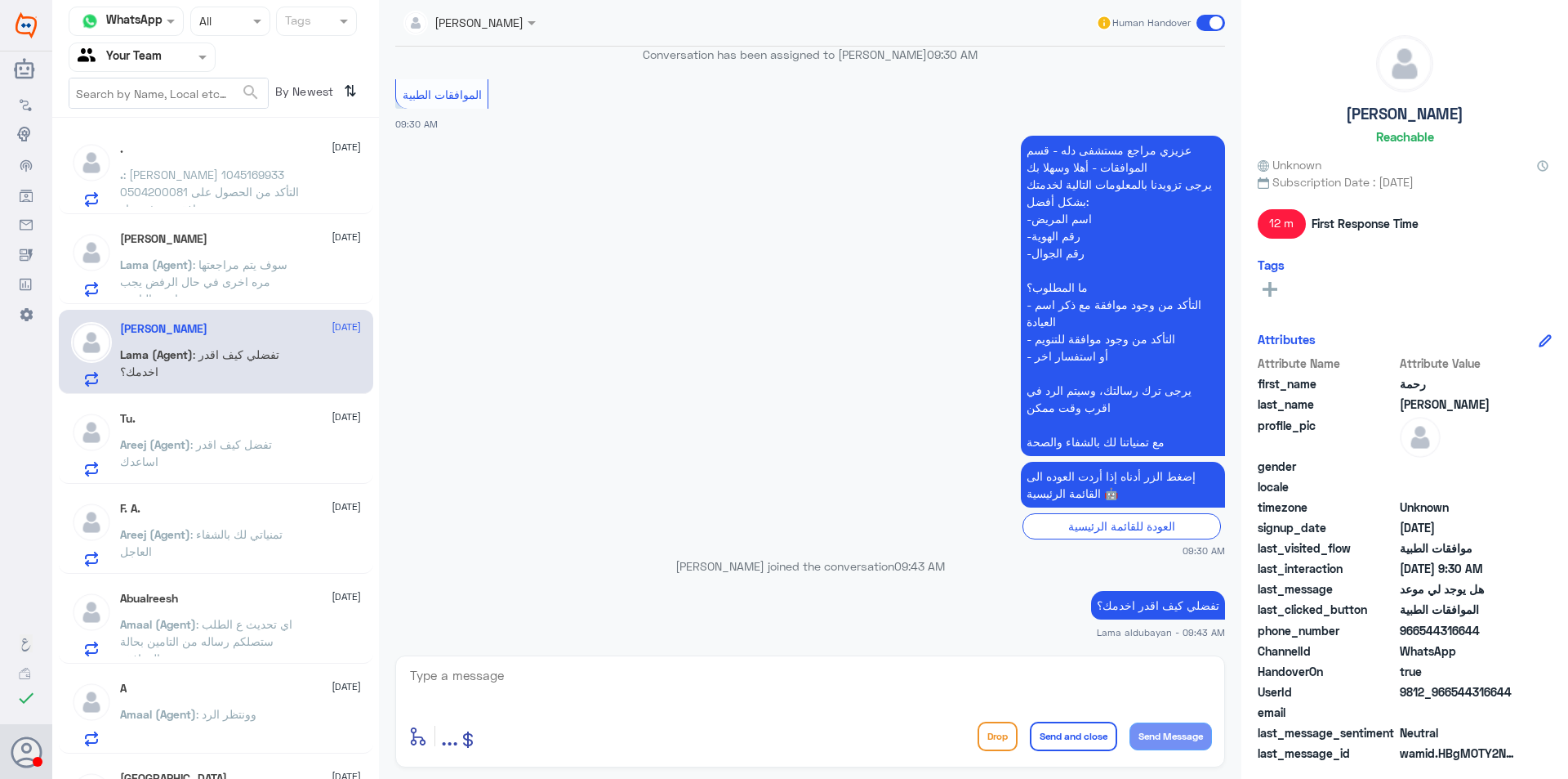
click at [248, 422] on div "[DATE]" at bounding box center [240, 419] width 241 height 14
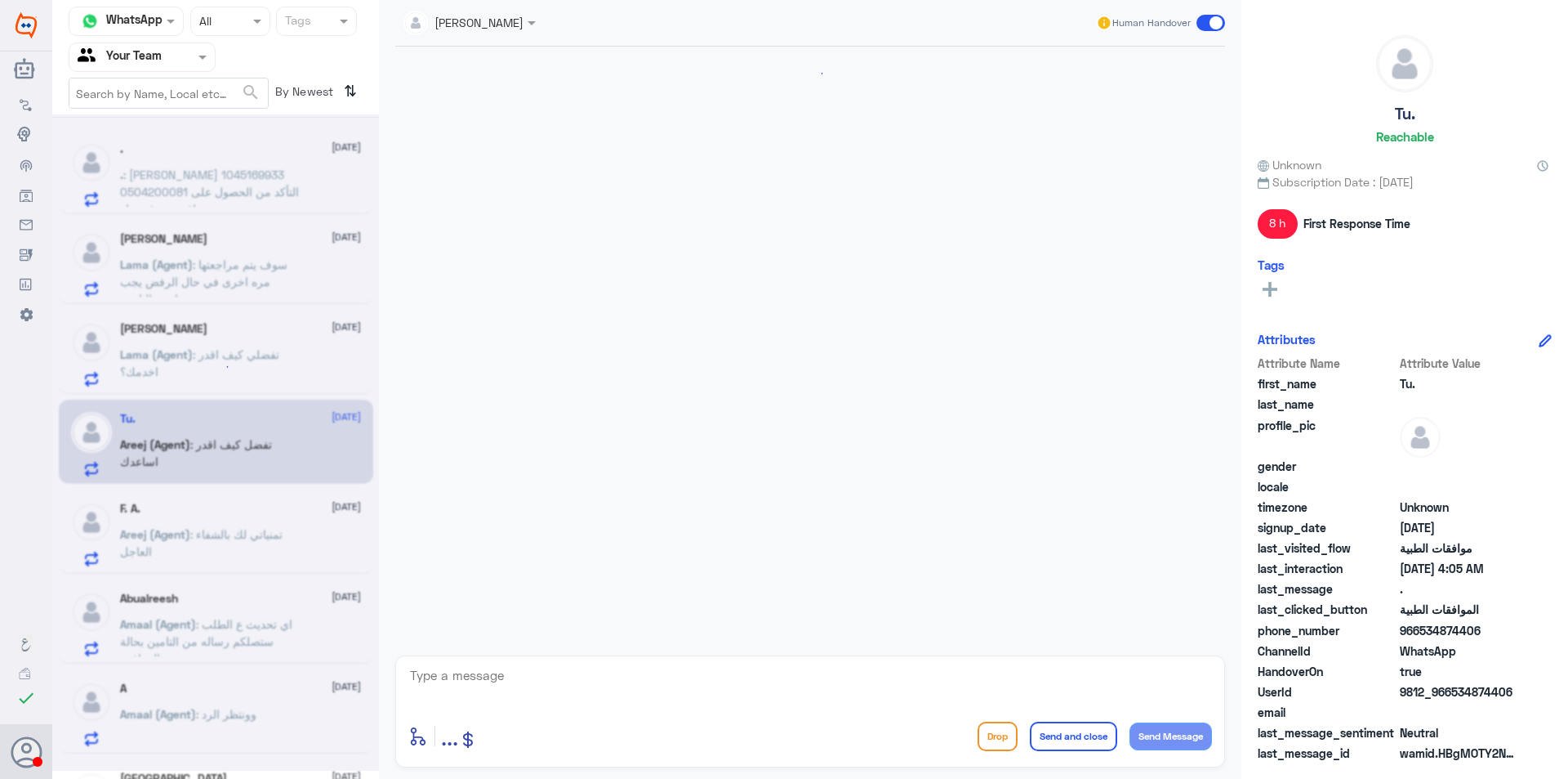
scroll to position [334, 0]
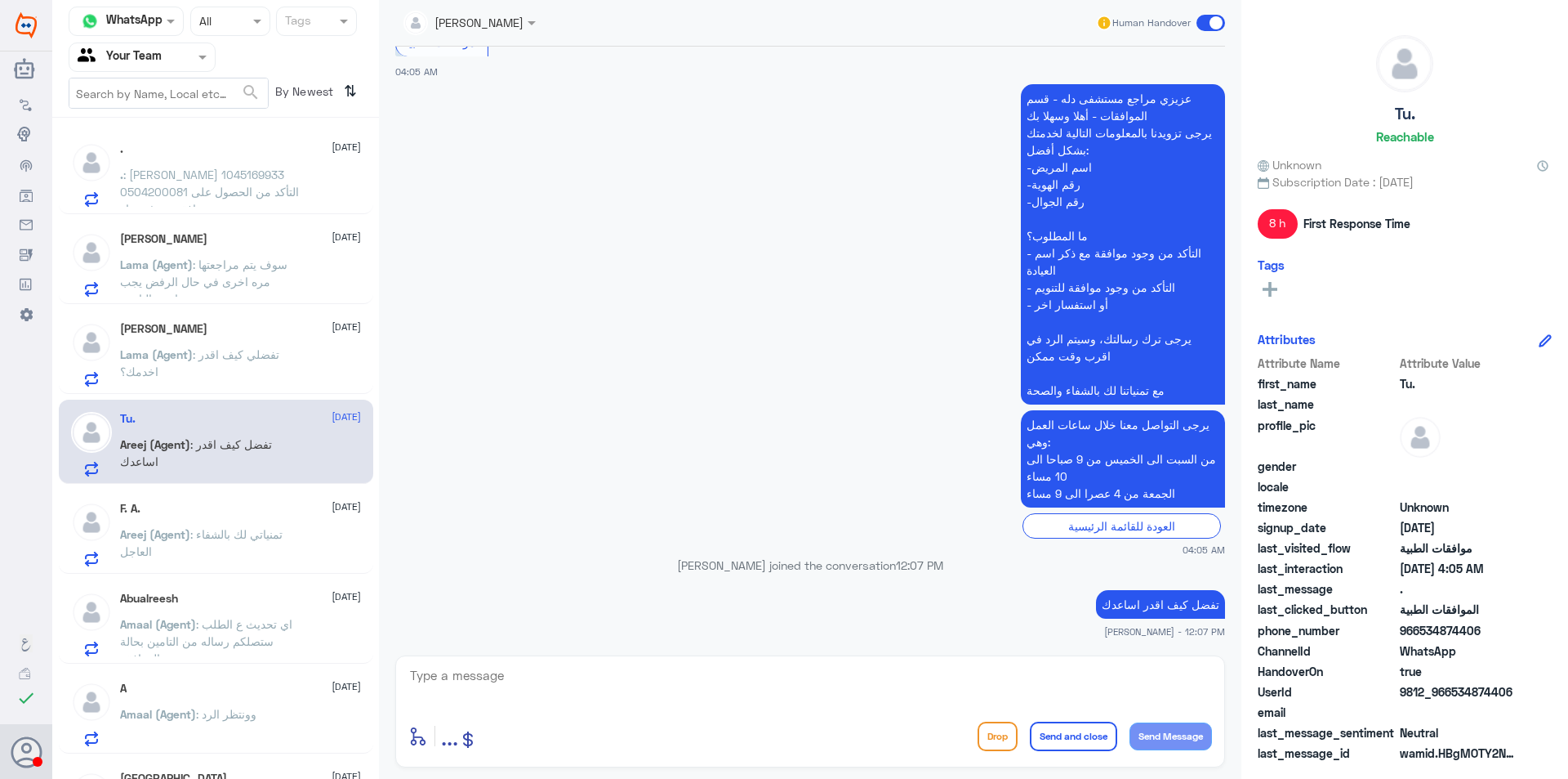
drag, startPoint x: 255, startPoint y: 496, endPoint x: 392, endPoint y: 427, distance: 153.4
click at [392, 427] on div "Channel WhatsApp Status × All Tags Agent Filter Your Team search By Newest ⇅ ًً…" at bounding box center [811, 391] width 1516 height 784
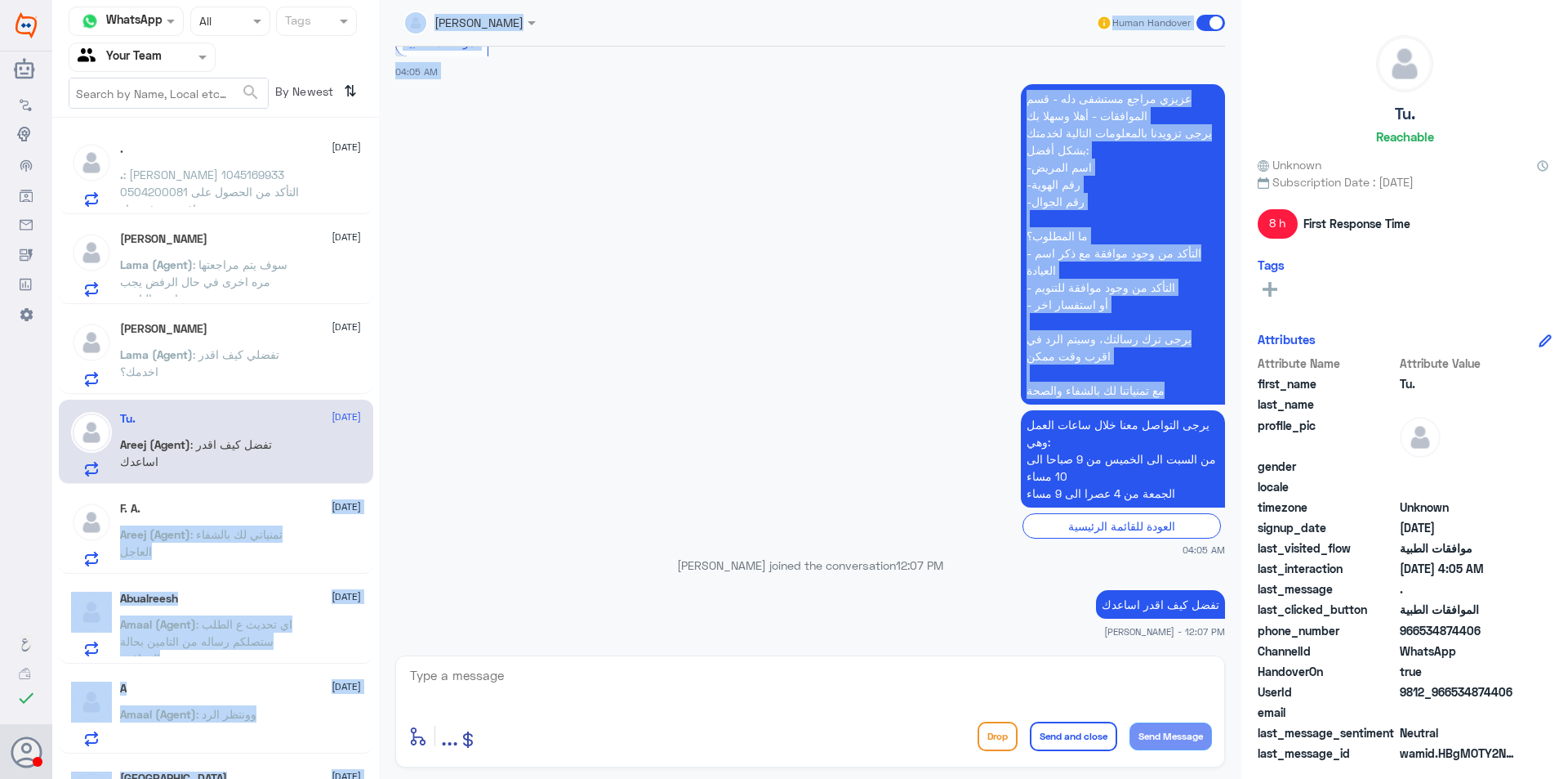
scroll to position [0, 0]
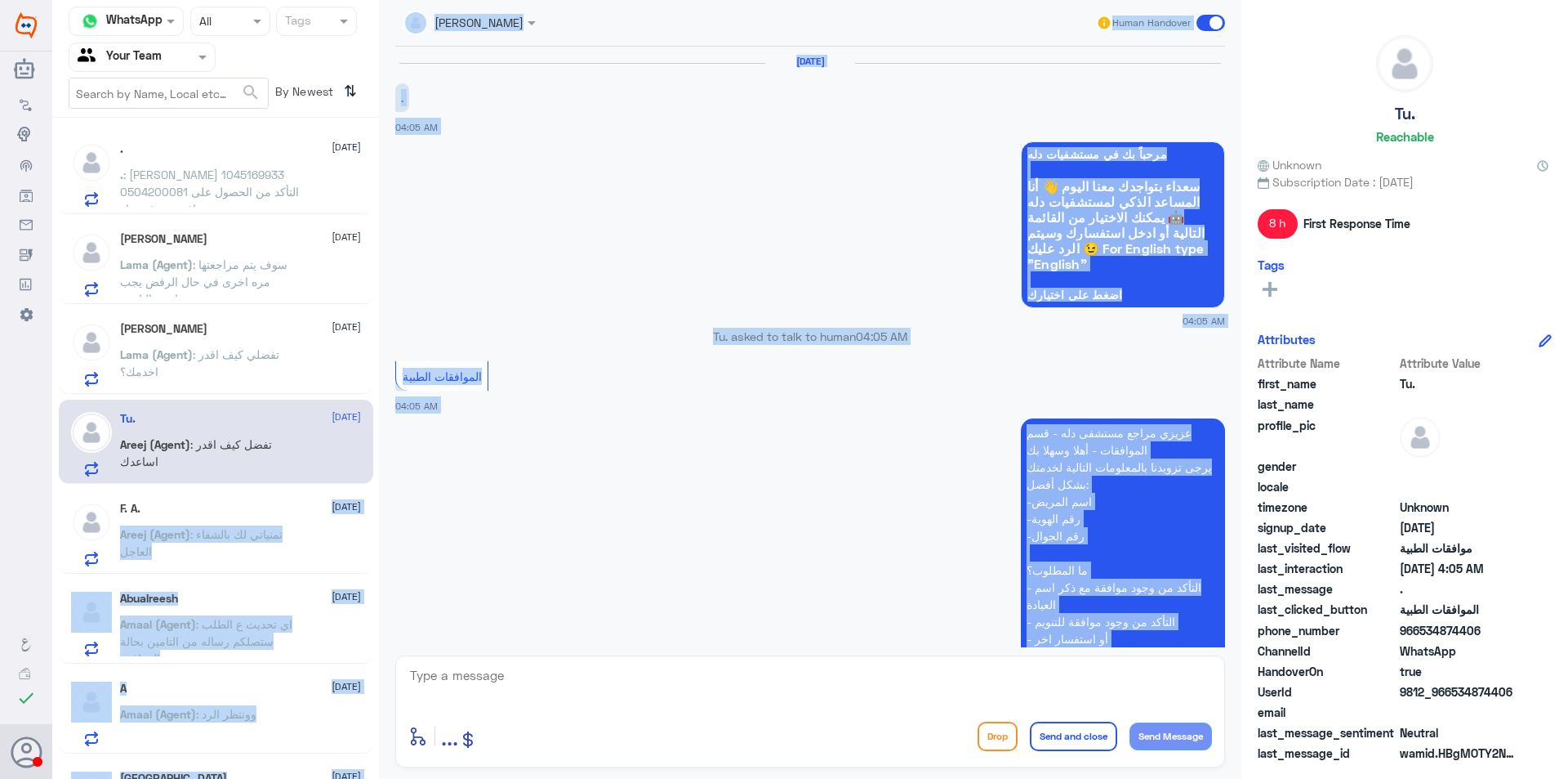
click at [272, 616] on p "Amaal (Agent) : اي تحديث ع الطلب ستصلكم رساله من التامين بحالة الموافقة" at bounding box center [212, 635] width 184 height 41
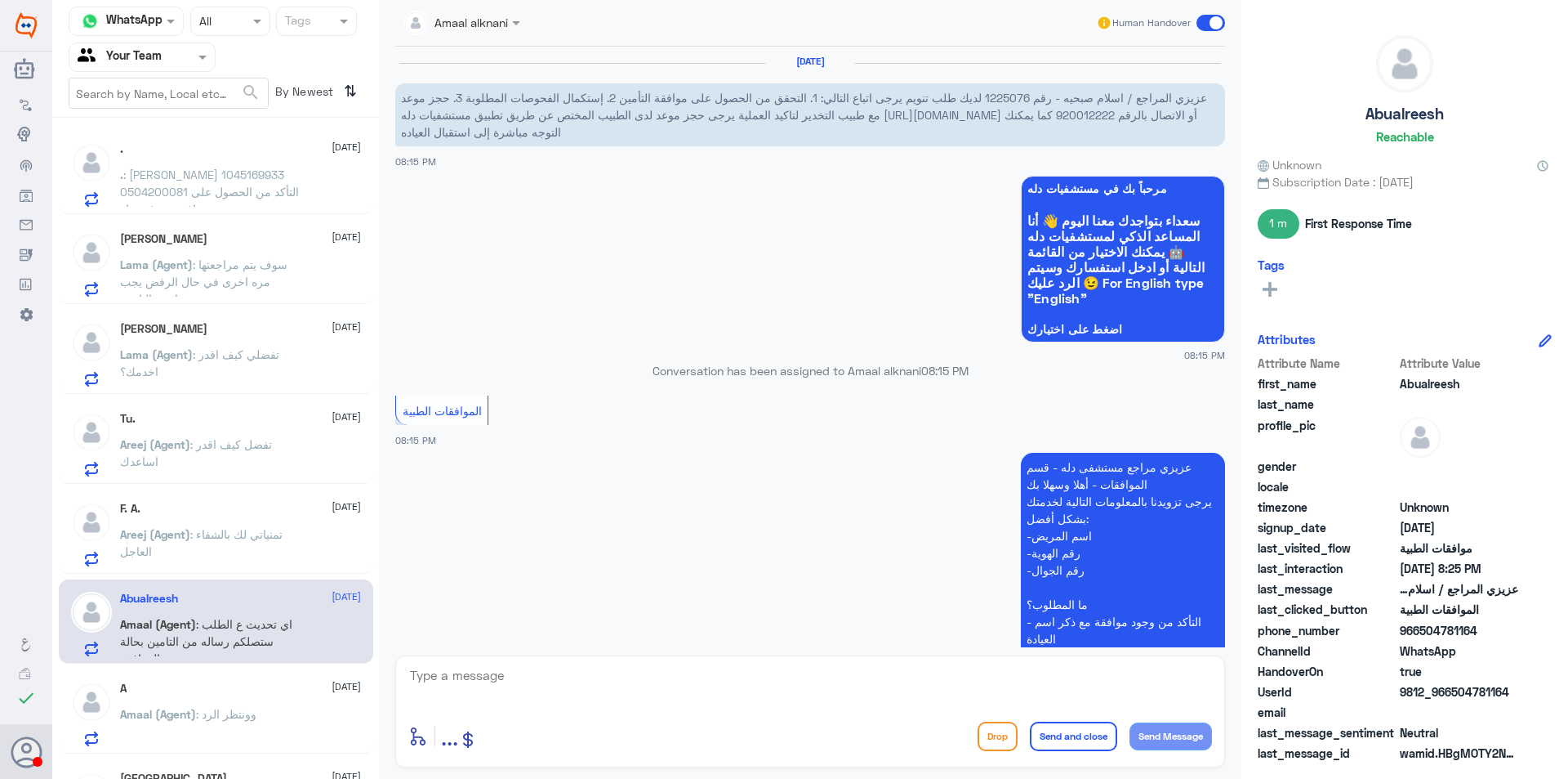
scroll to position [742, 0]
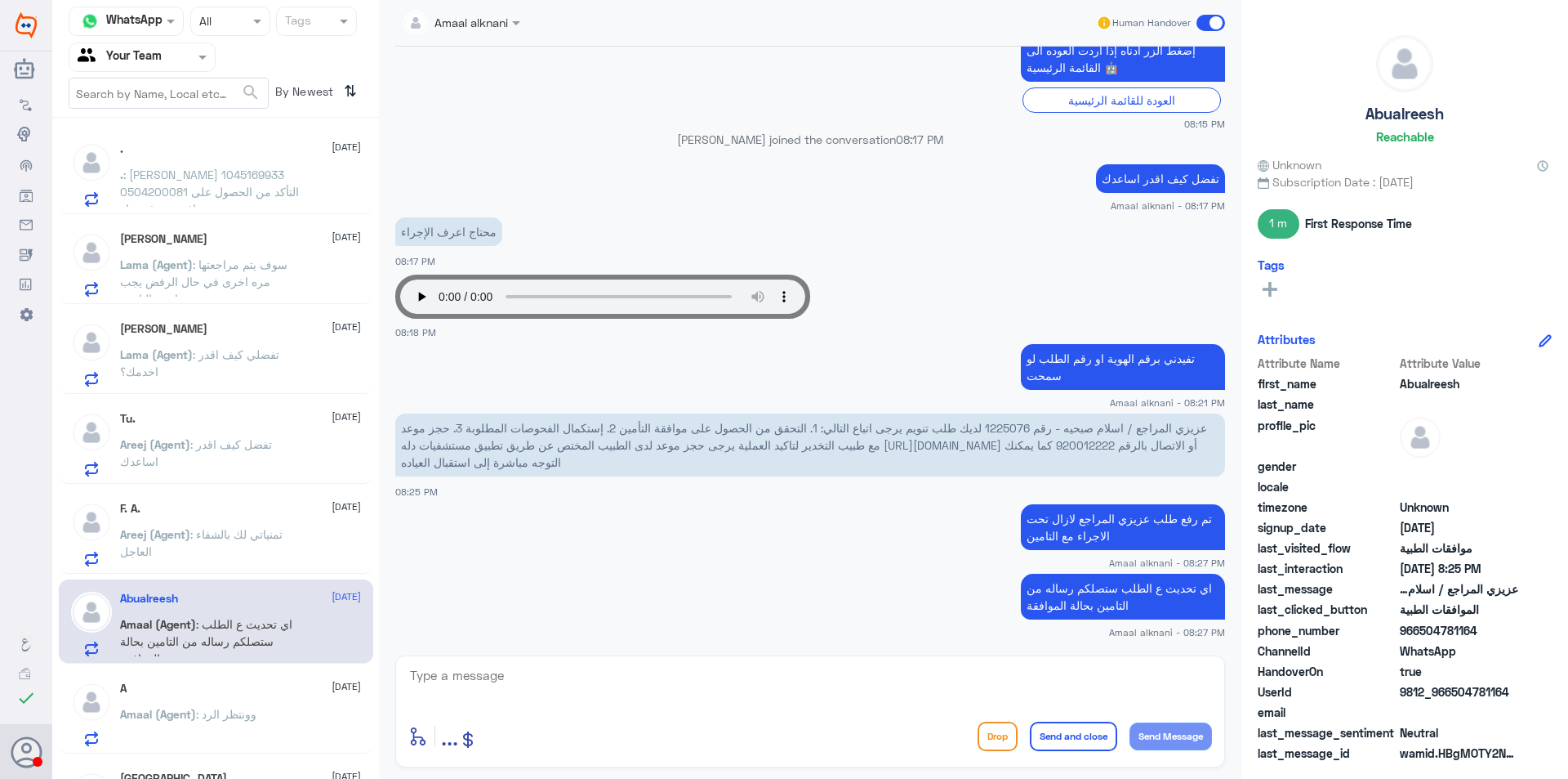
click at [184, 678] on div "A [DATE] Amaal (Agent) : وونتظر الرد" at bounding box center [216, 711] width 314 height 84
click at [223, 660] on div "Abualreesh [DATE] Amaal (Agent) : اي تحديث ع الطلب ستصلكم رساله من التامين بحال…" at bounding box center [216, 621] width 314 height 84
click at [195, 56] on span at bounding box center [205, 56] width 21 height 17
click at [263, 23] on span at bounding box center [260, 21] width 21 height 17
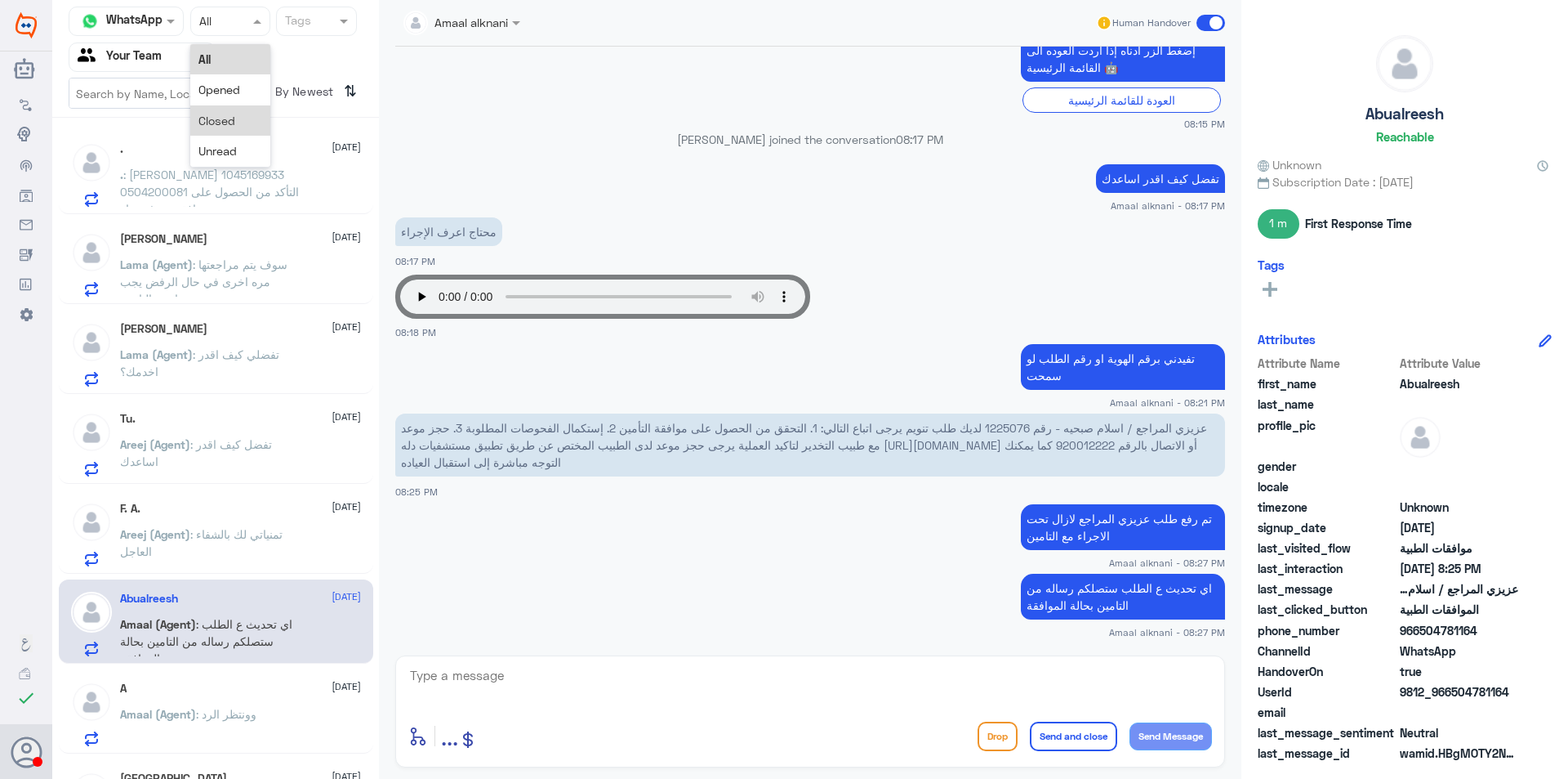
click at [246, 124] on div "Closed" at bounding box center [230, 120] width 80 height 30
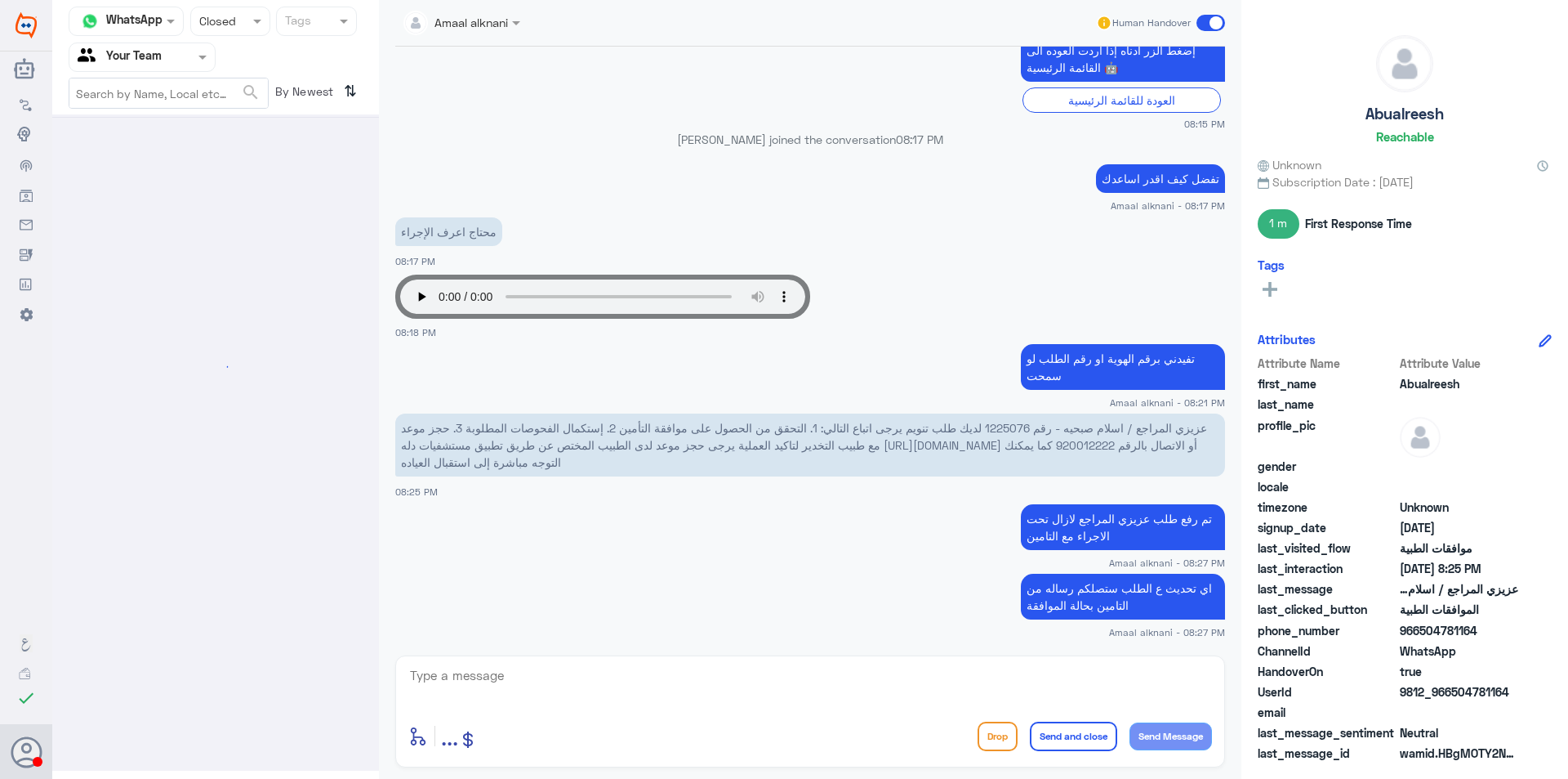
click at [172, 57] on div at bounding box center [142, 56] width 145 height 19
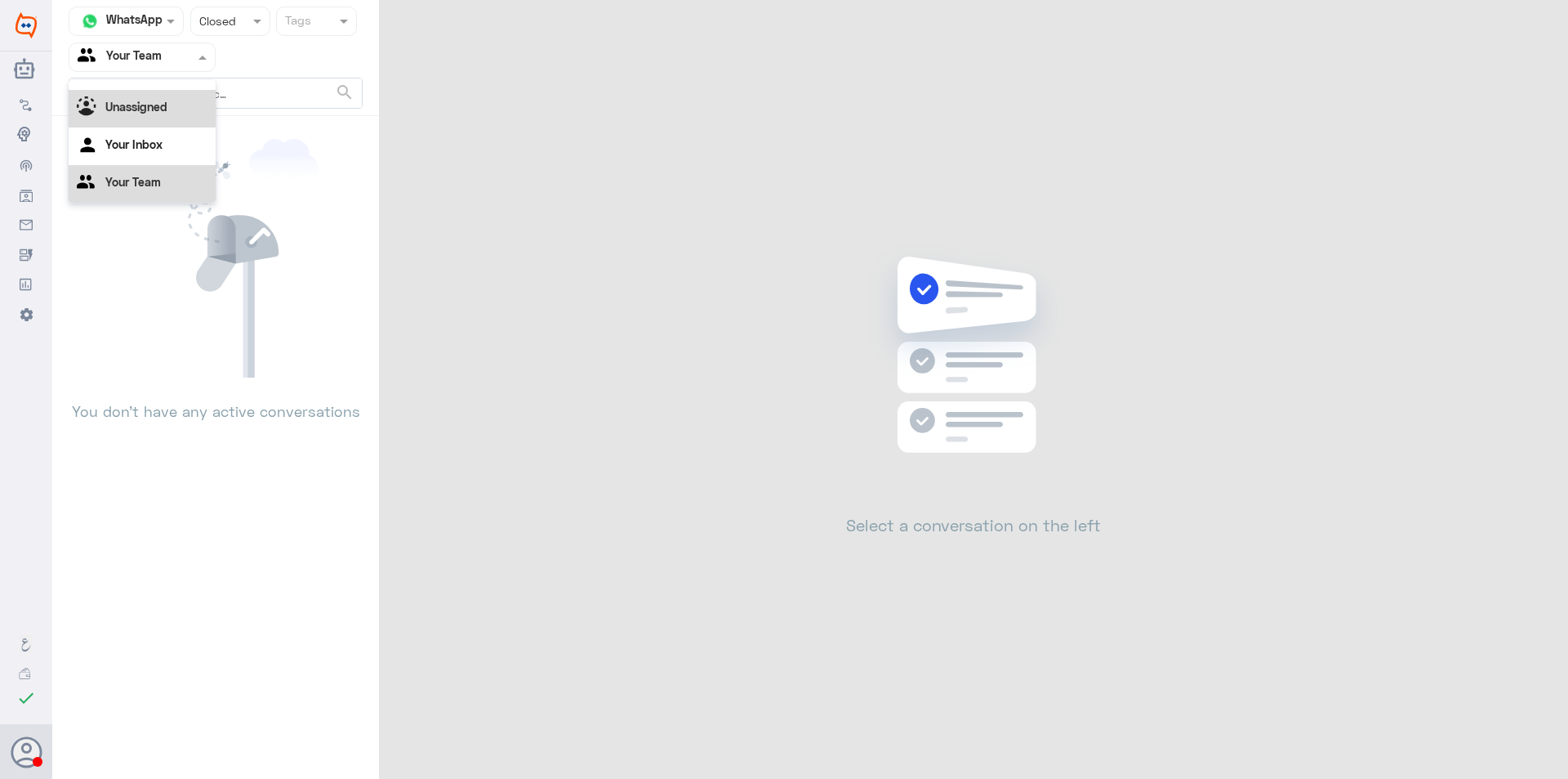
click at [177, 99] on div "Unassigned" at bounding box center [142, 109] width 147 height 38
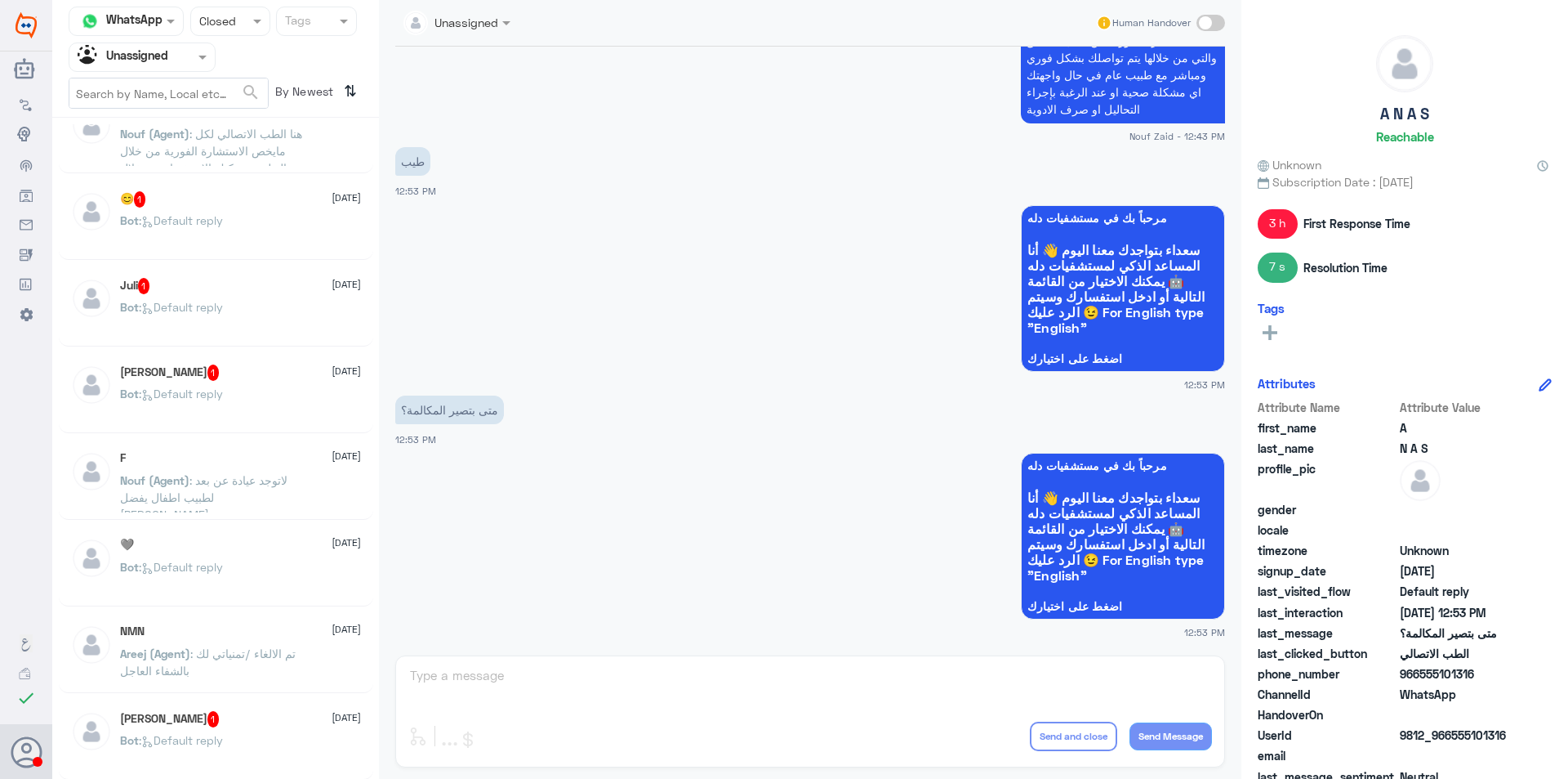
scroll to position [572, 0]
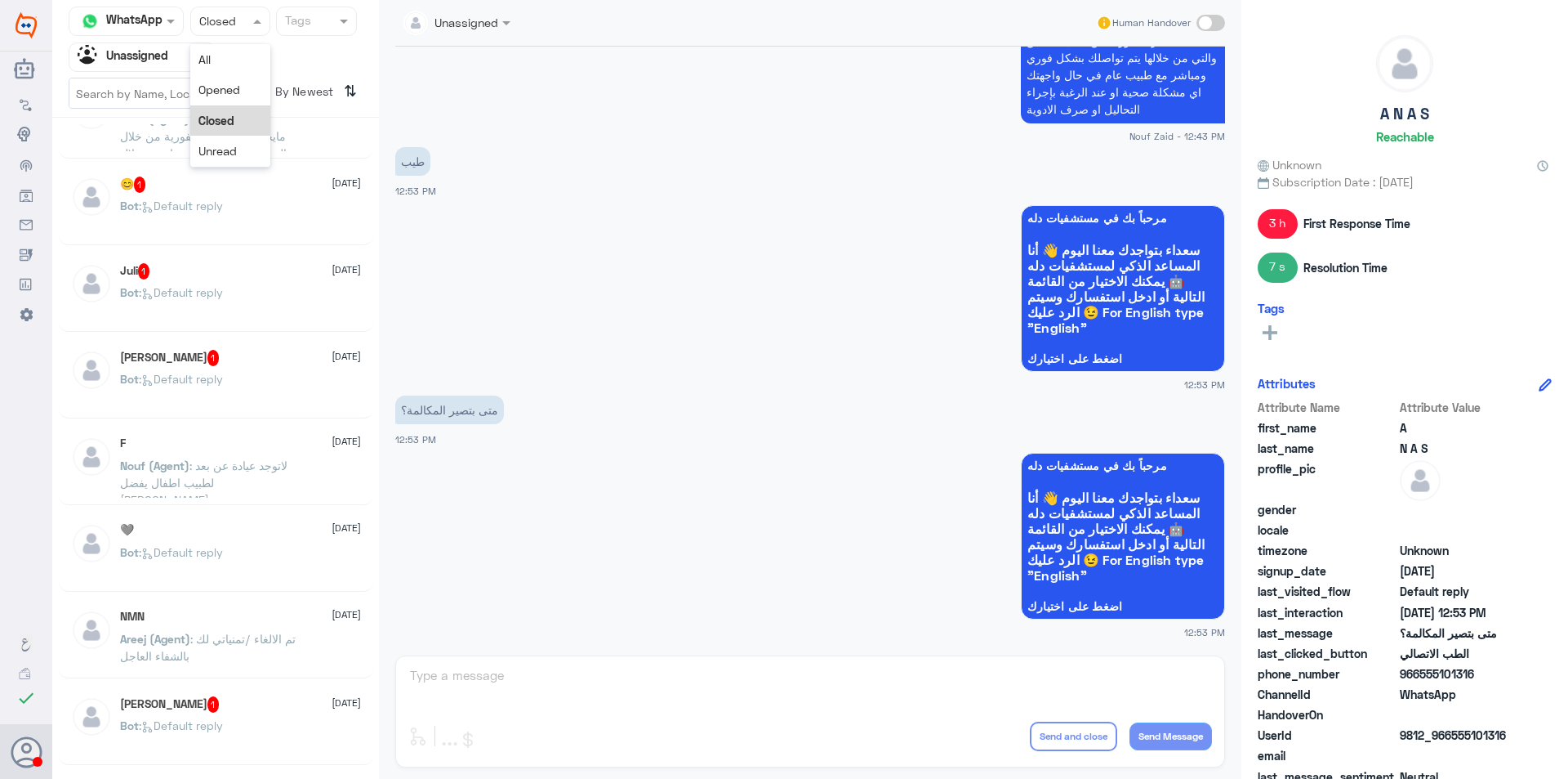
click at [241, 24] on div at bounding box center [231, 21] width 79 height 19
click at [236, 60] on div "All" at bounding box center [230, 59] width 80 height 30
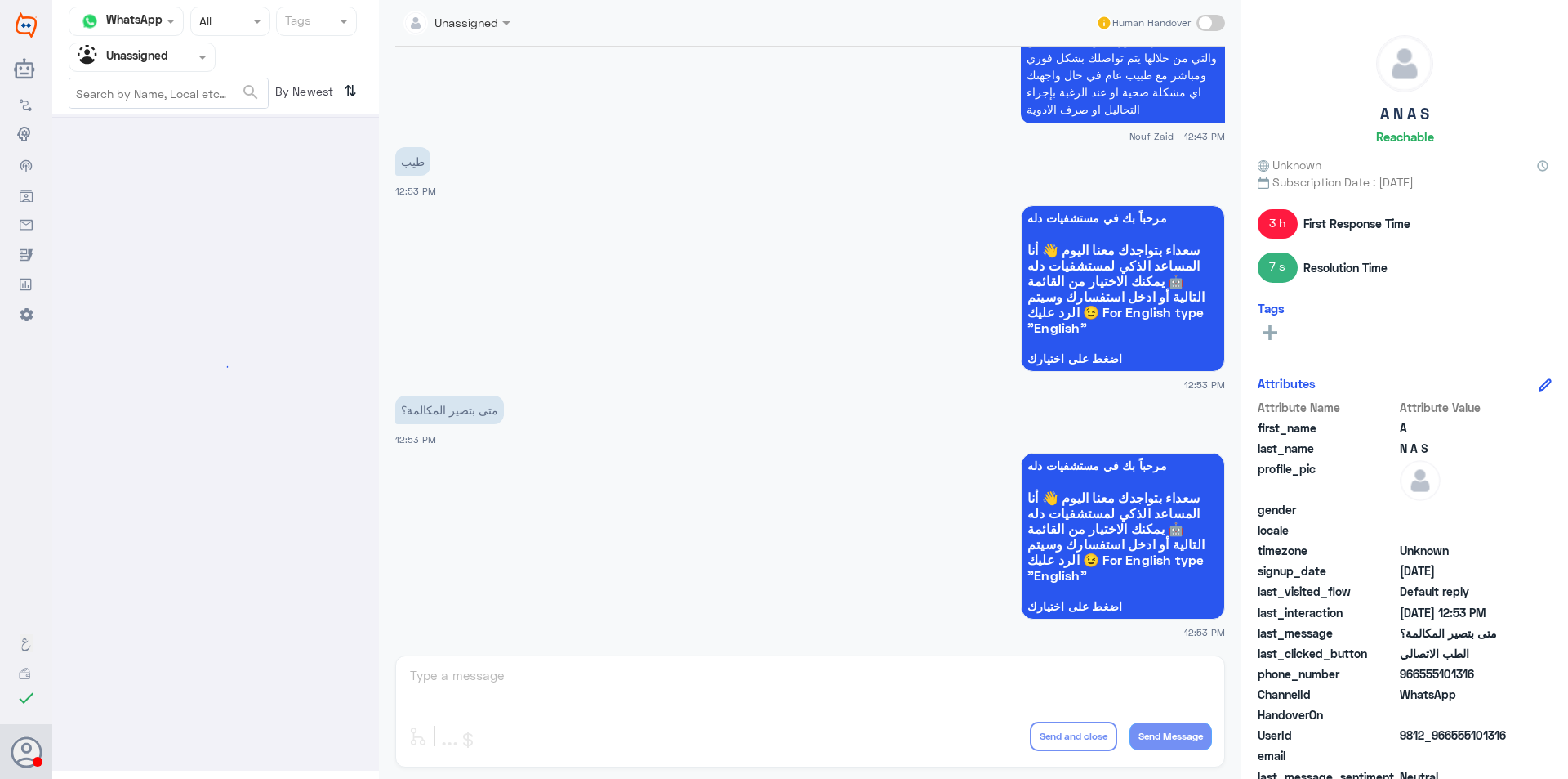
click at [175, 51] on div at bounding box center [142, 56] width 145 height 19
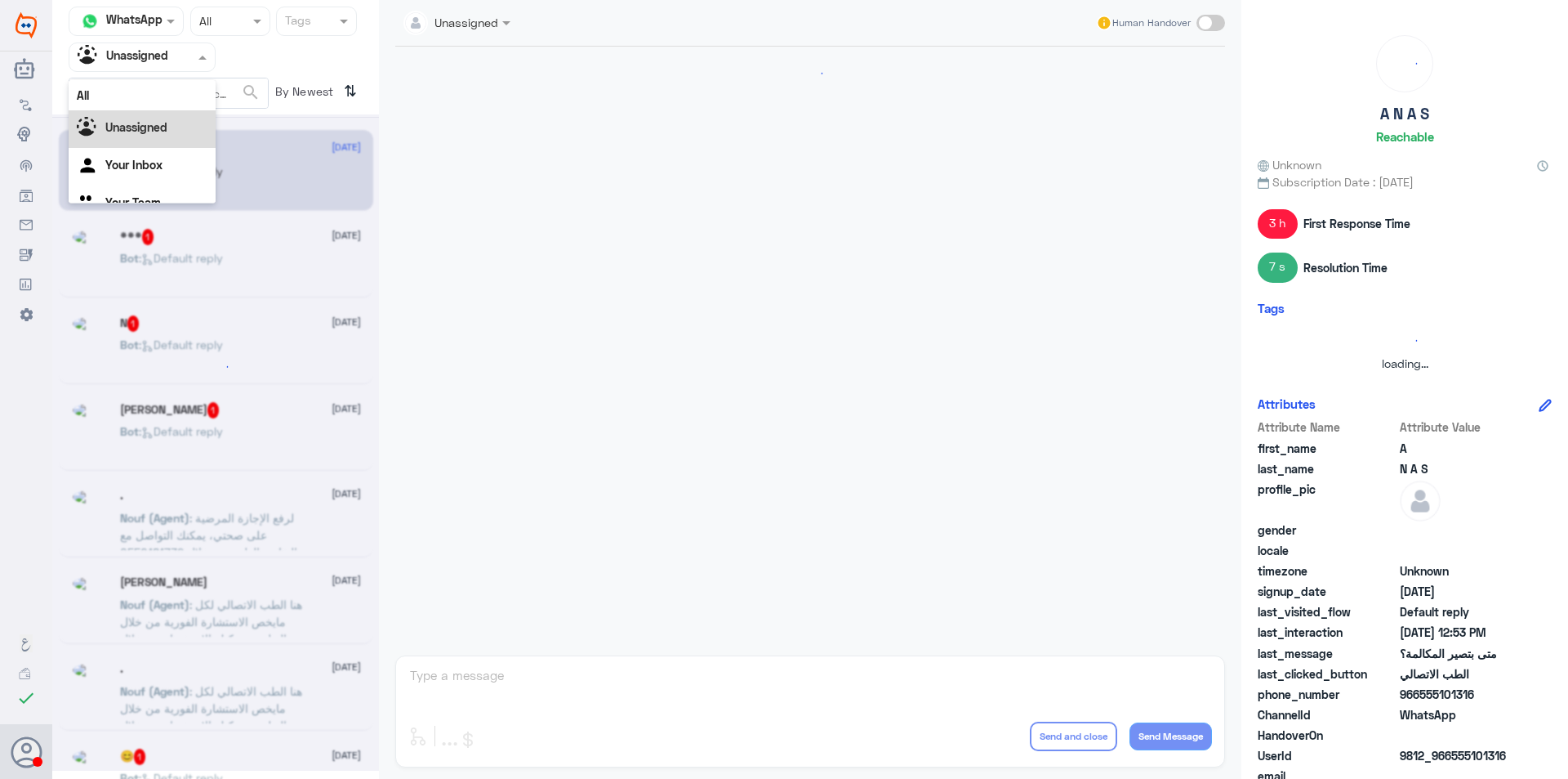
scroll to position [0, 0]
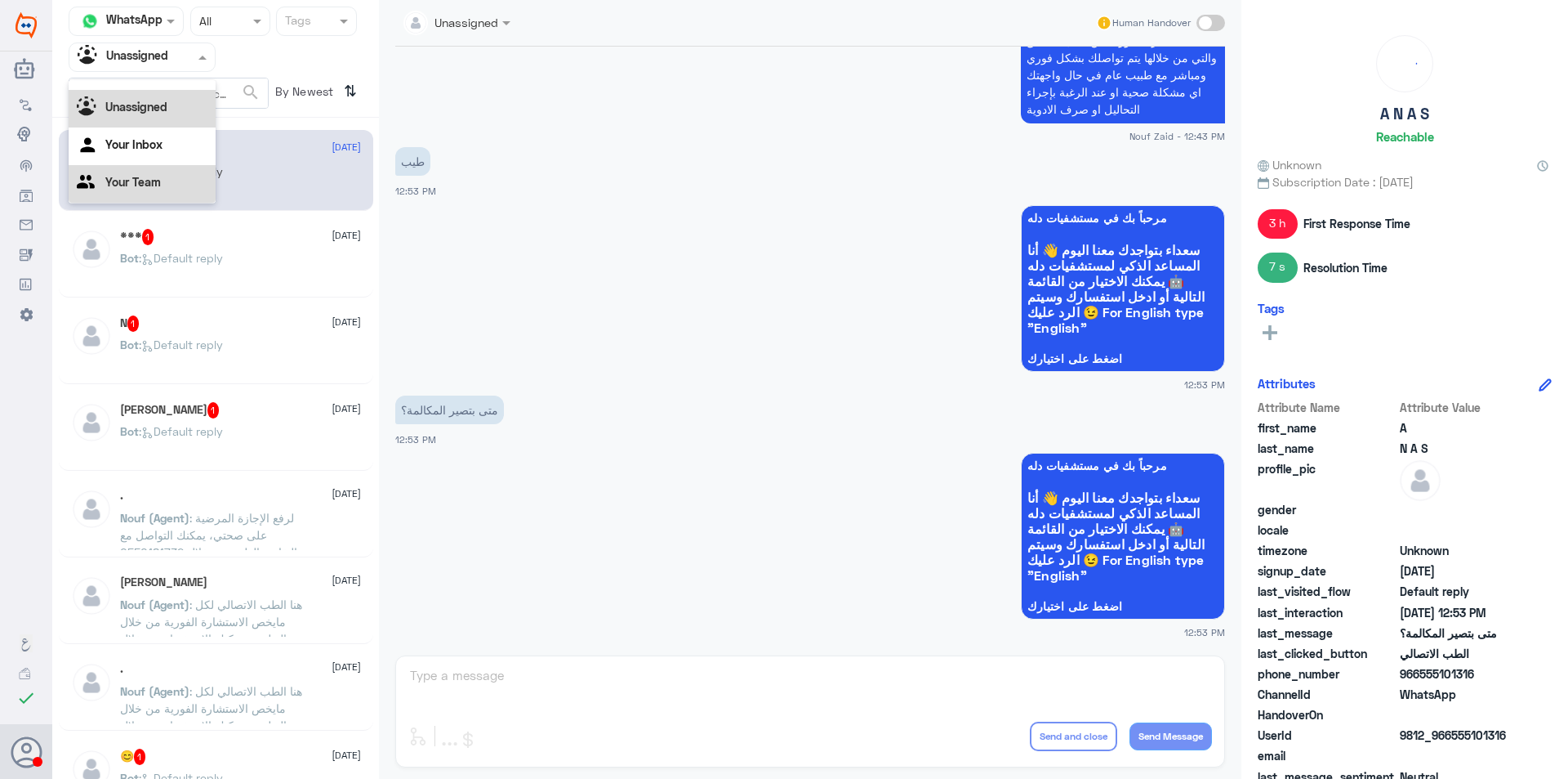
click at [167, 186] on div "Your Team" at bounding box center [142, 184] width 147 height 38
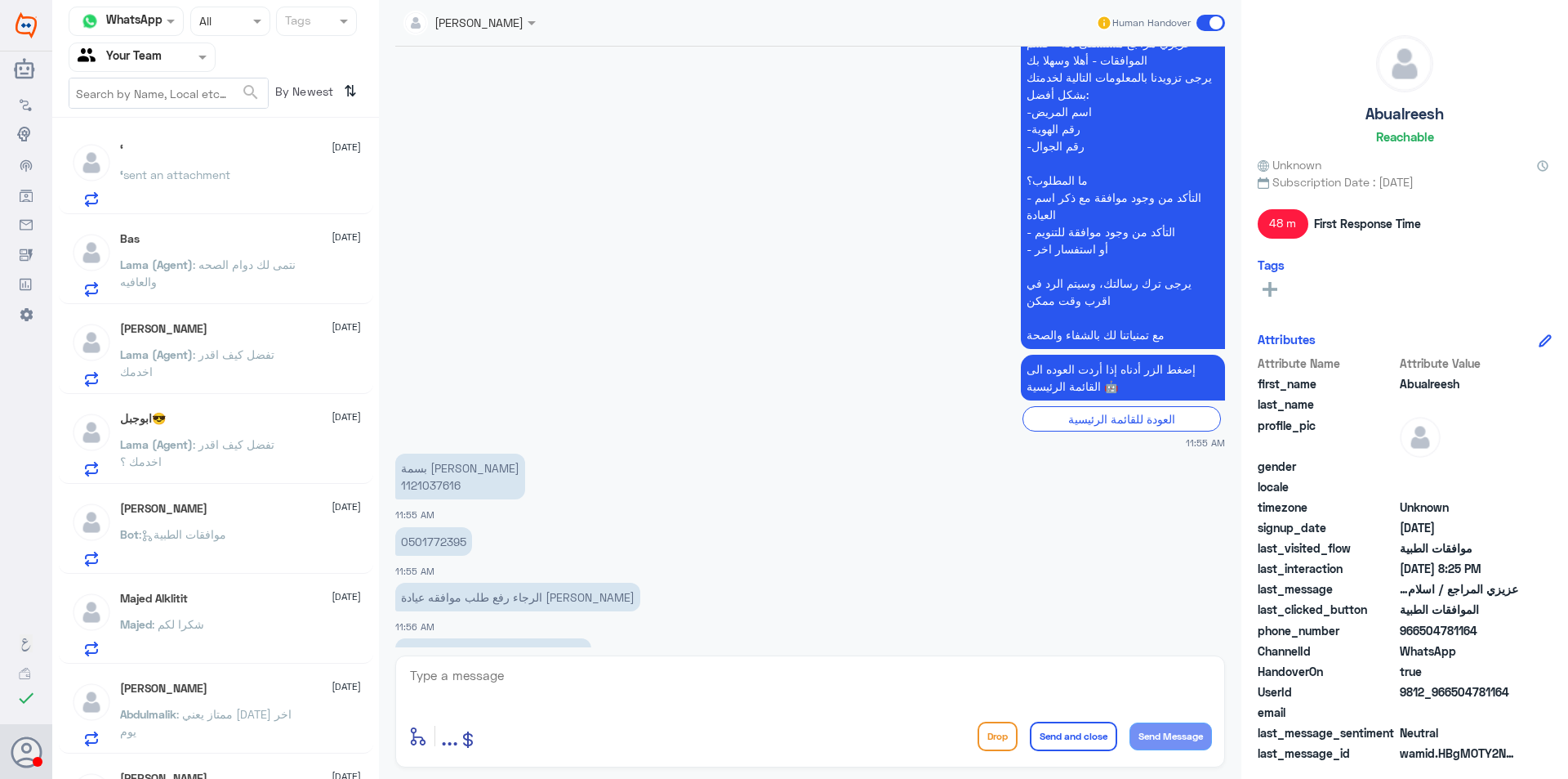
scroll to position [1457, 0]
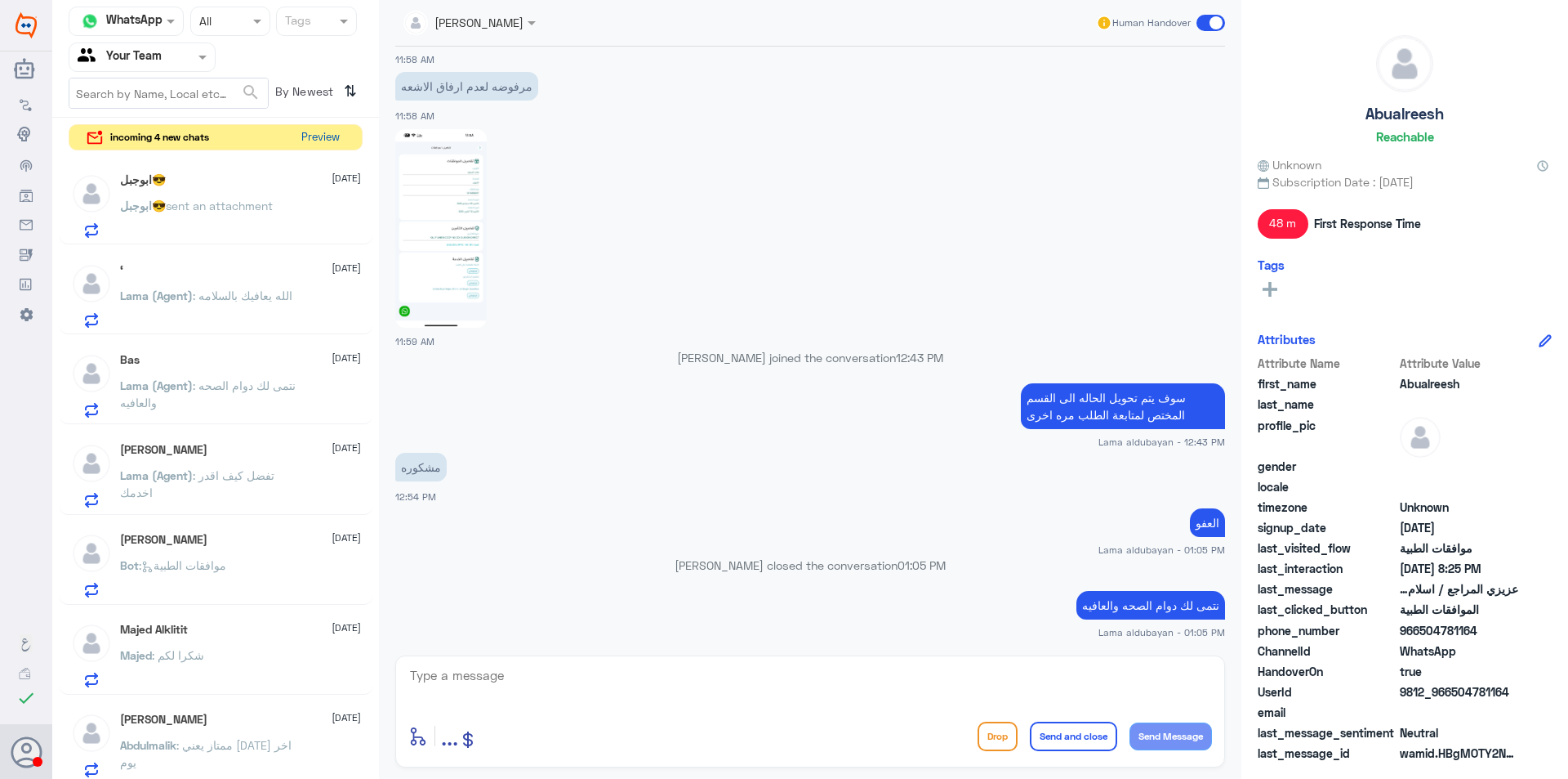
click at [331, 133] on button "Preview" at bounding box center [320, 137] width 51 height 25
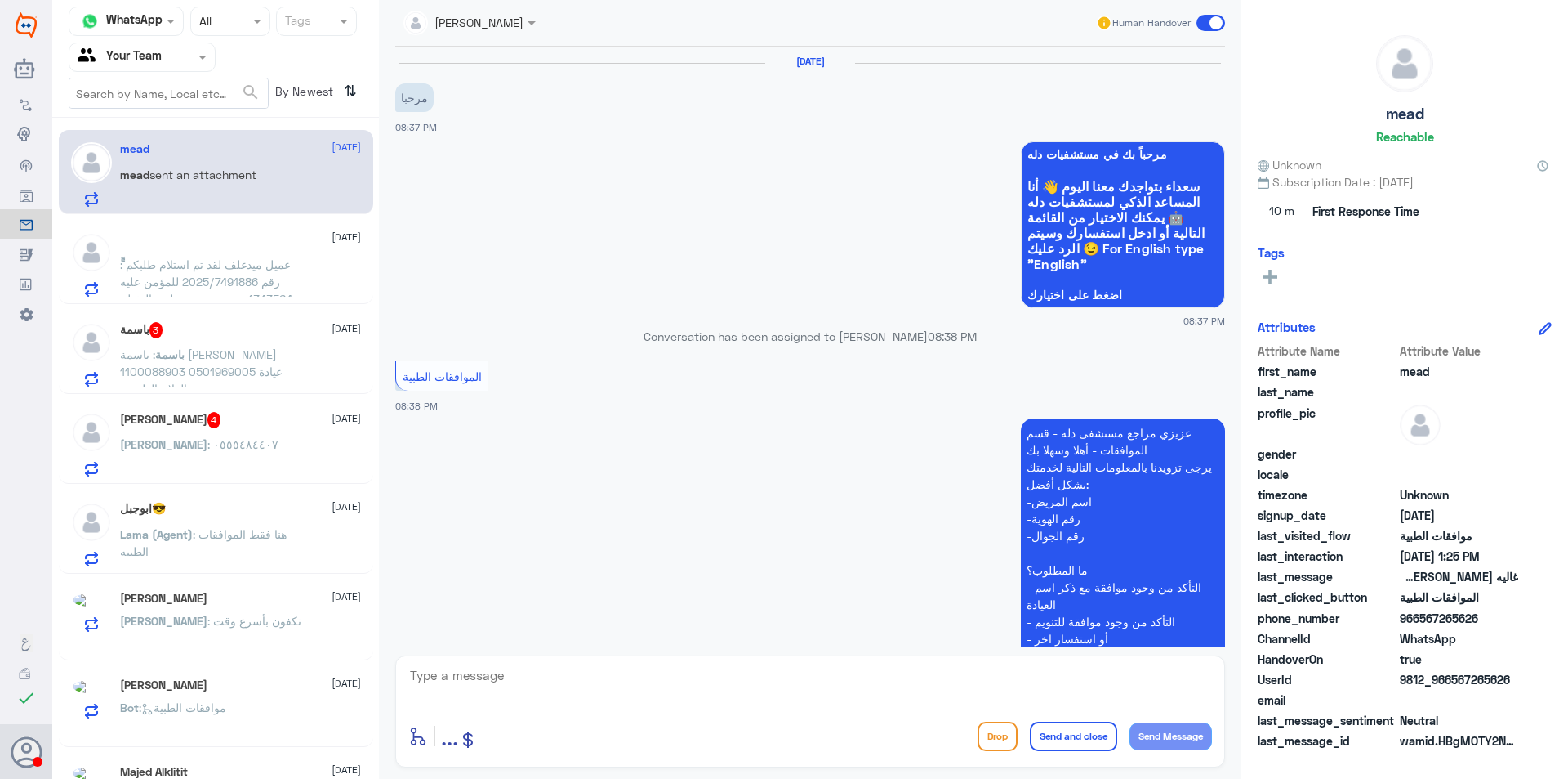
scroll to position [1402, 0]
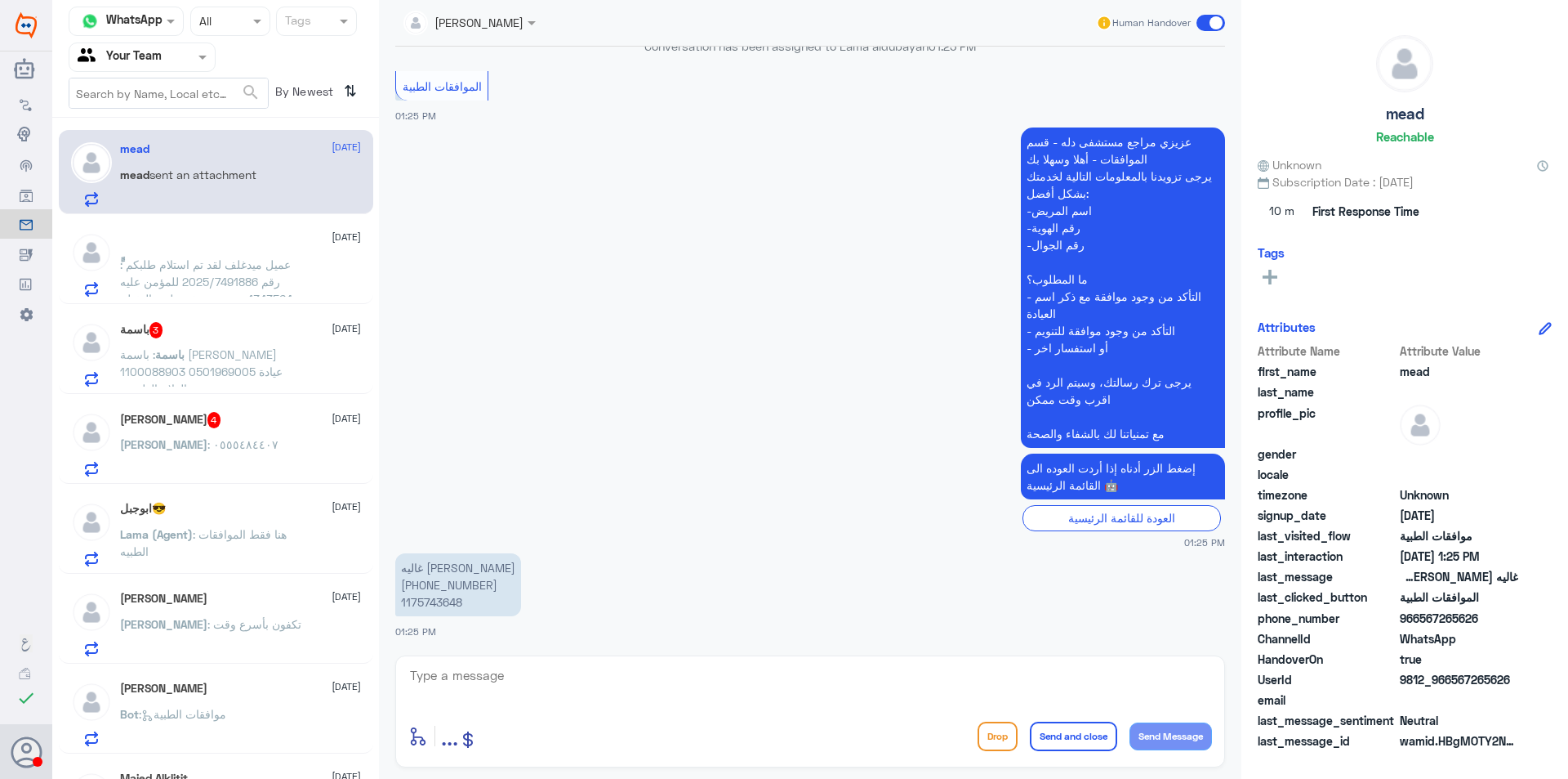
click at [257, 382] on p "باسمة : باسمة [PERSON_NAME] 1100088903 0501969005 عيادة العلاج الطبيعي" at bounding box center [212, 366] width 184 height 41
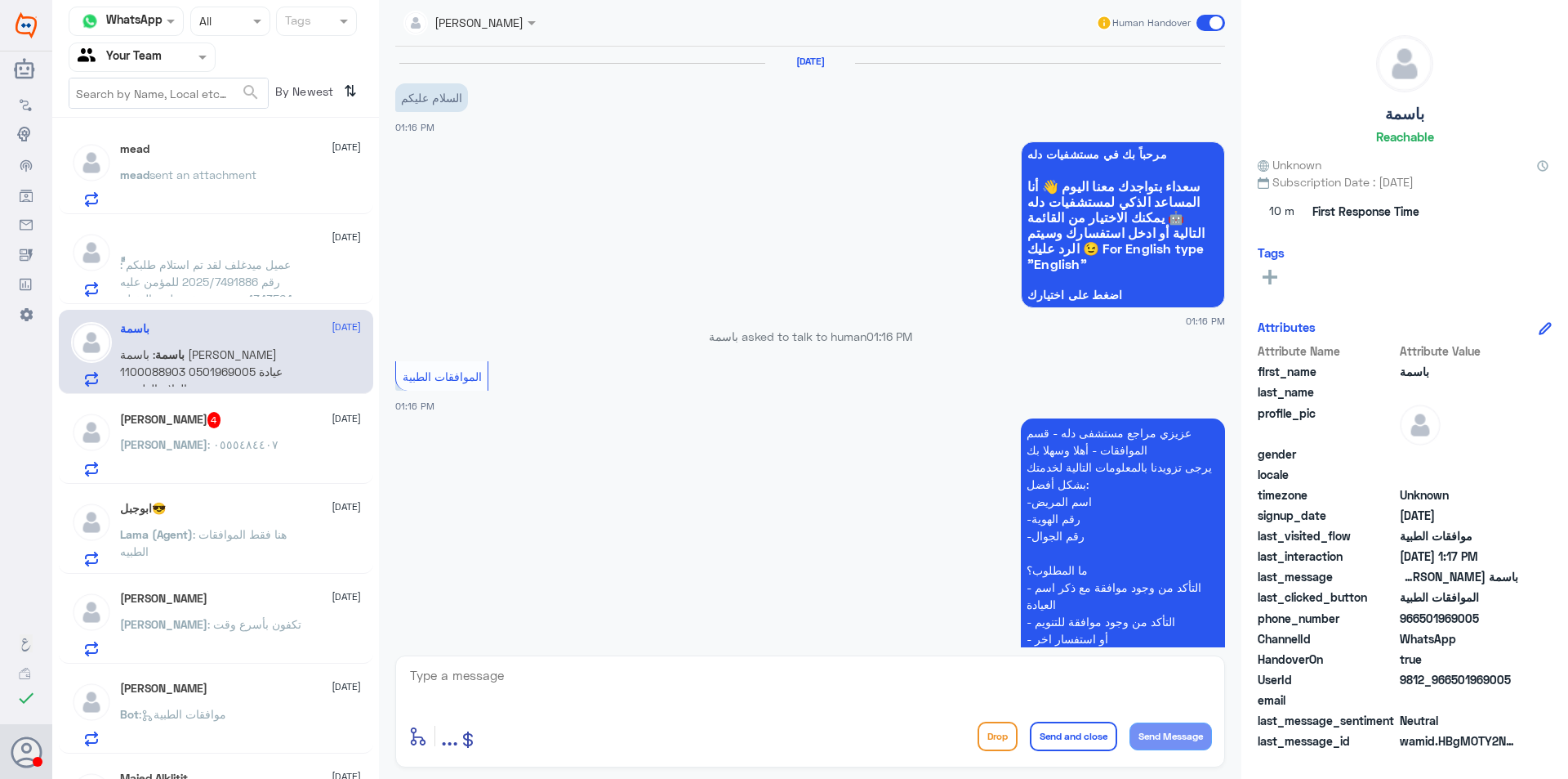
click at [257, 414] on div "[PERSON_NAME] 4 [DATE]" at bounding box center [240, 420] width 241 height 16
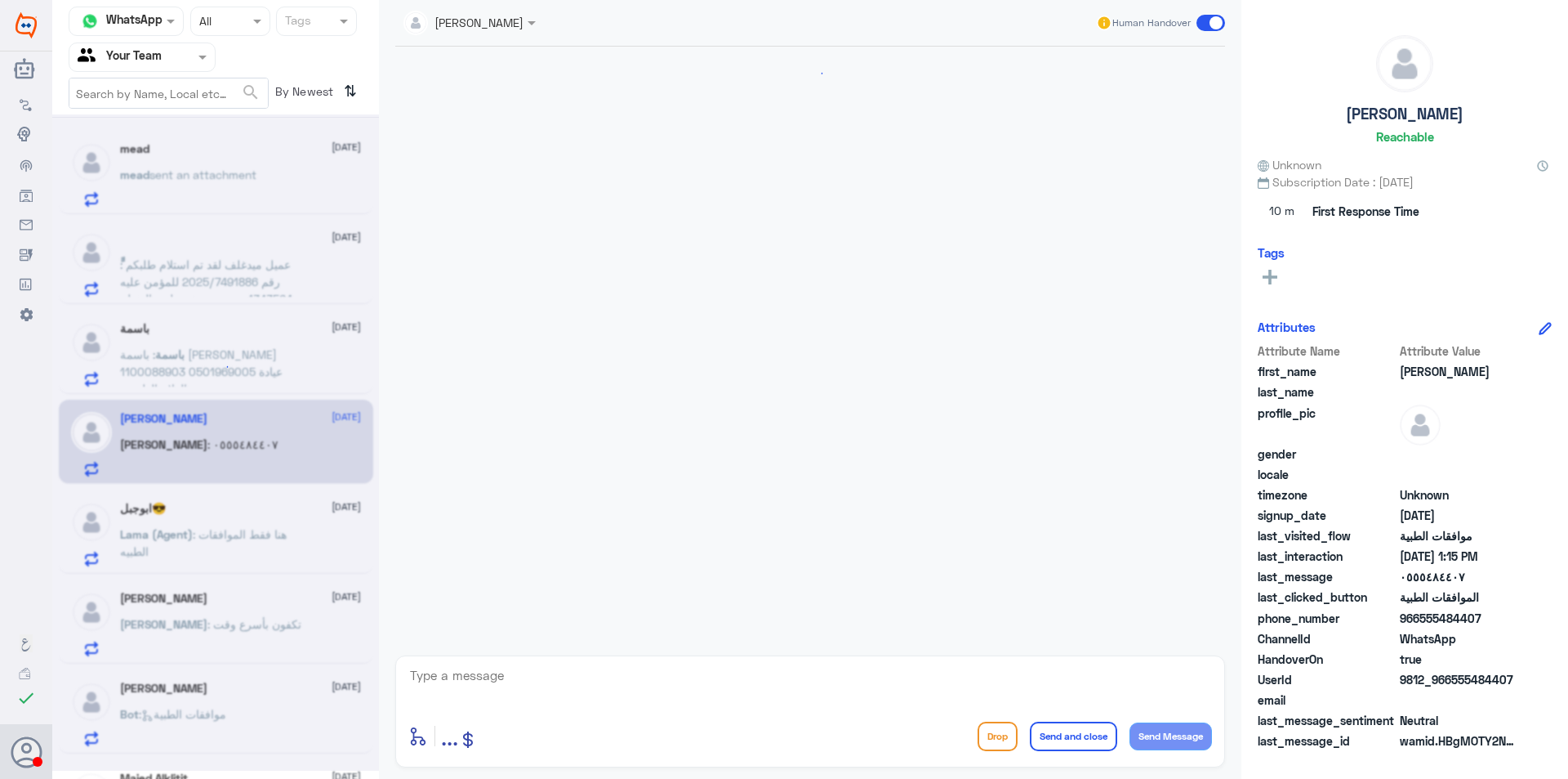
scroll to position [1010, 0]
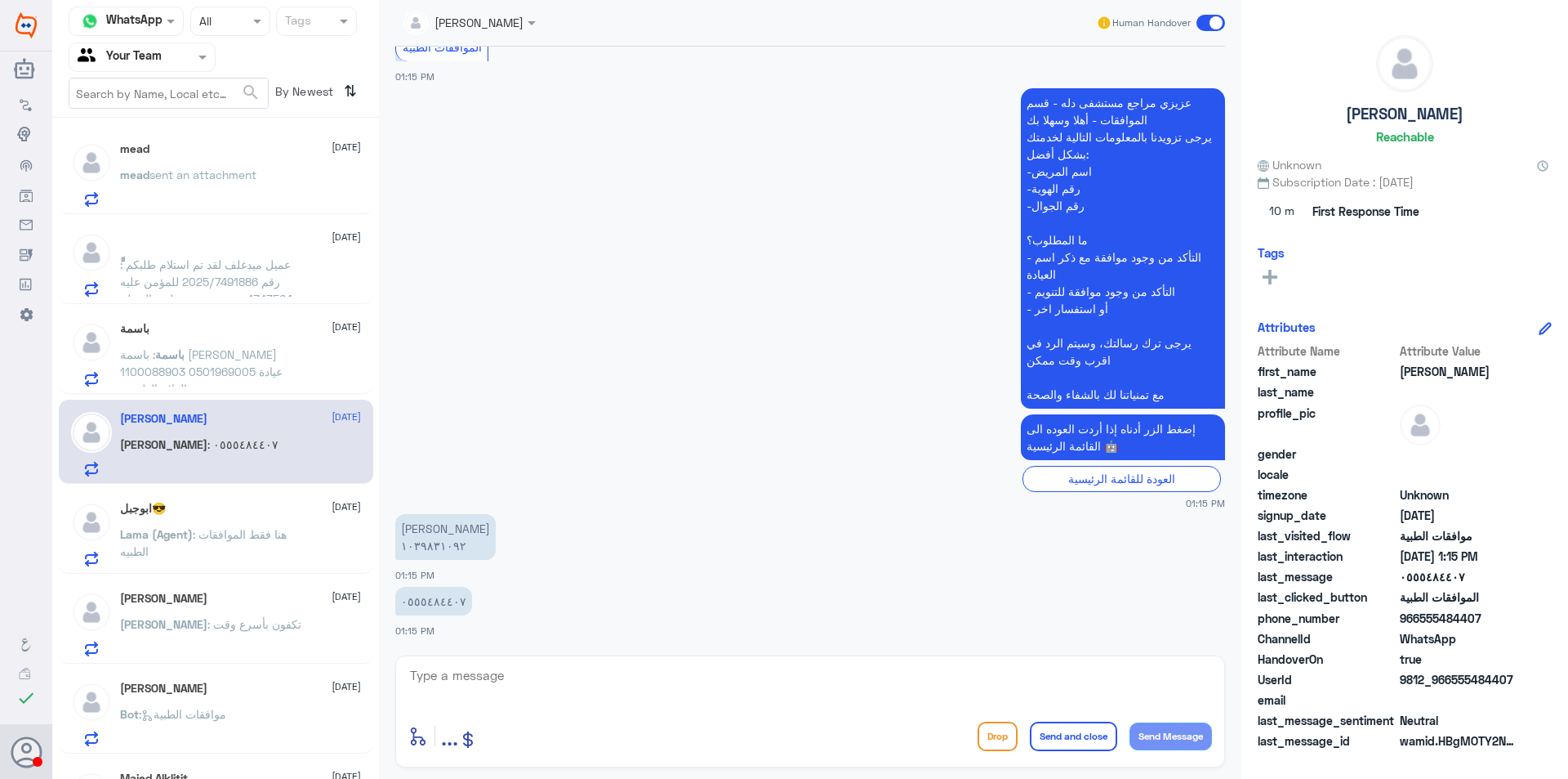
click at [267, 512] on div "ابوجبل😎 [DATE]" at bounding box center [240, 508] width 241 height 14
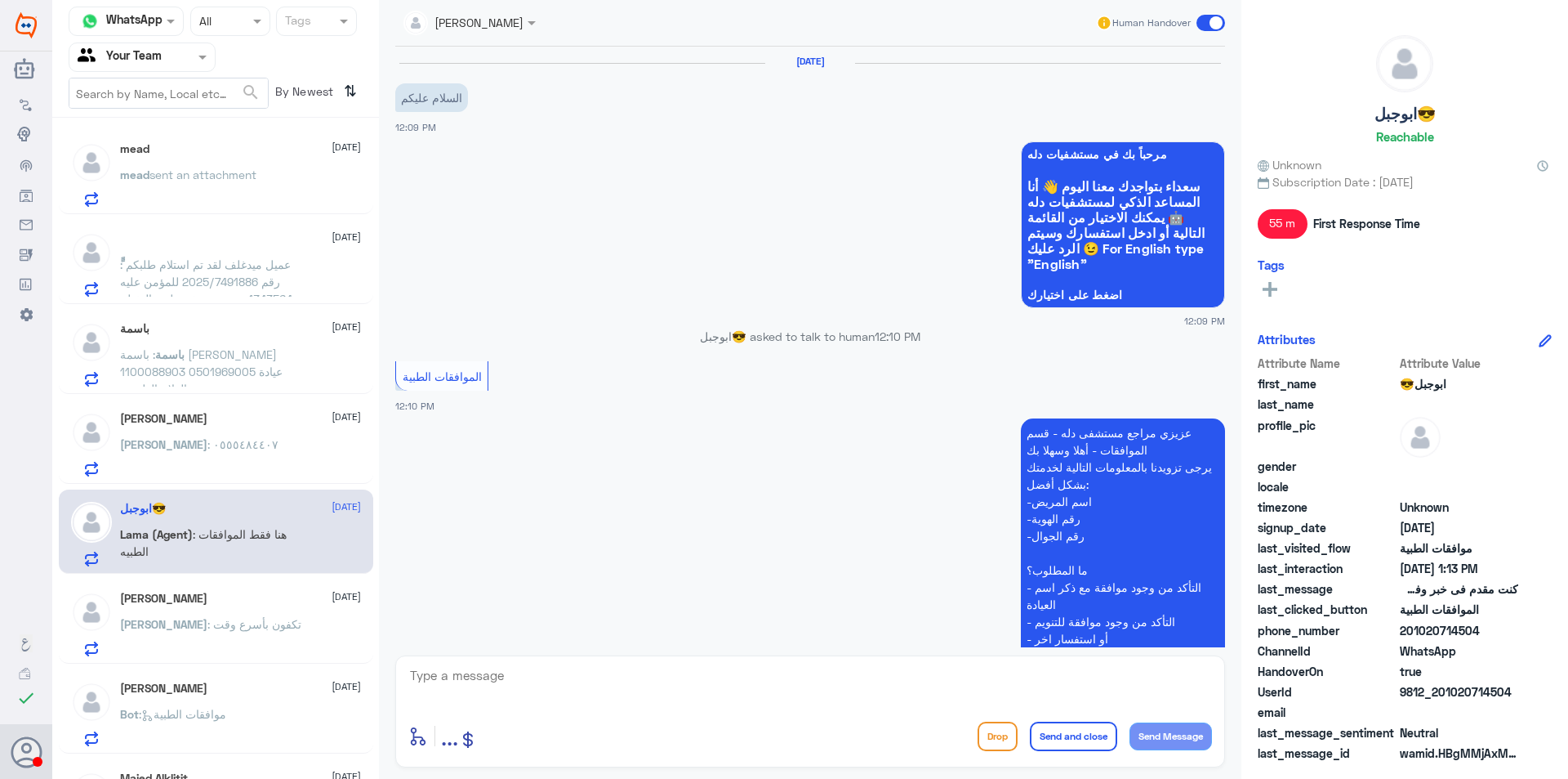
scroll to position [905, 0]
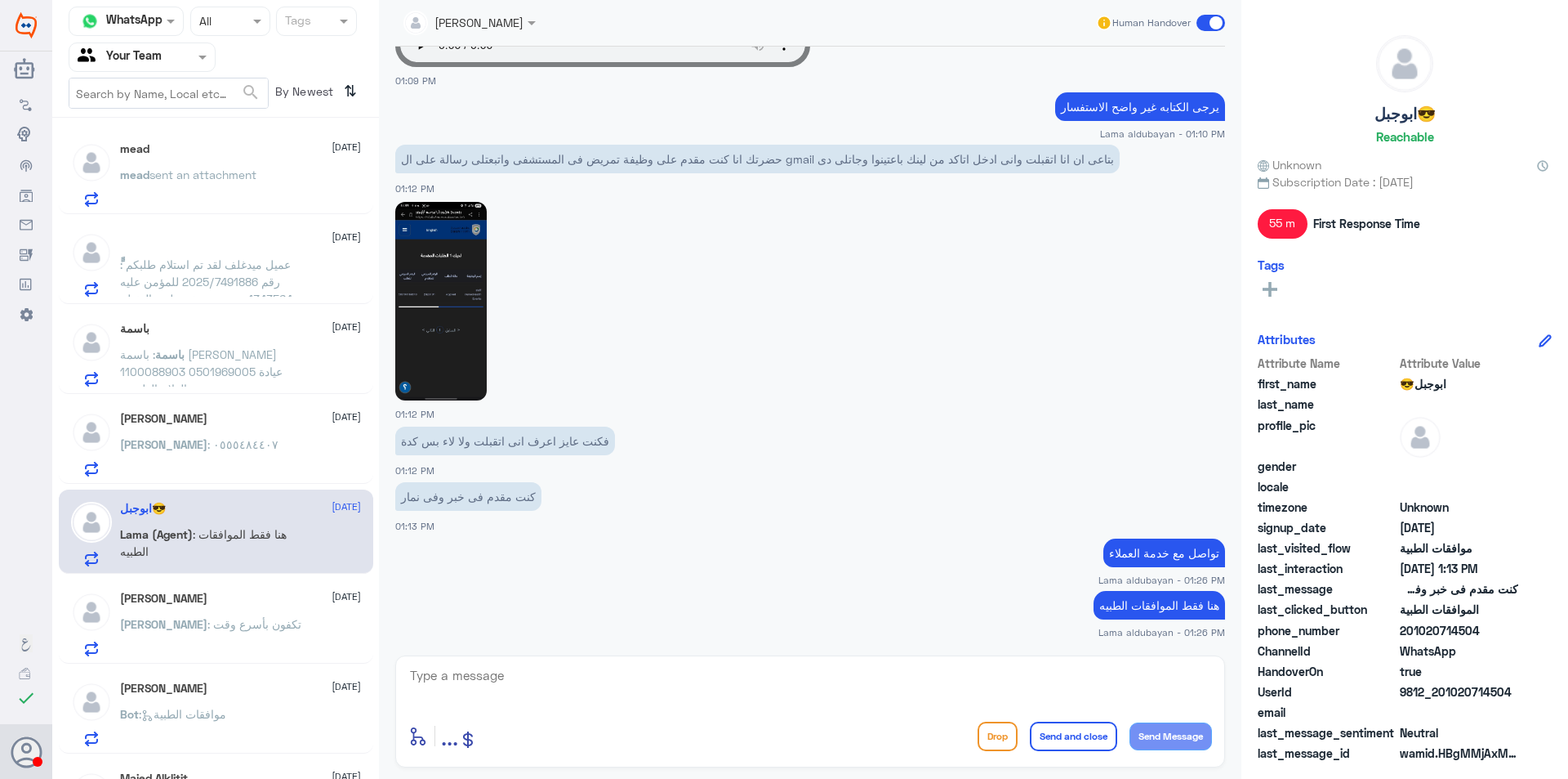
click at [447, 346] on img at bounding box center [440, 301] width 91 height 199
click at [254, 556] on p "Lama (Agent) : هنا فقط الموافقات الطبيه" at bounding box center [212, 546] width 184 height 41
click at [256, 617] on span ": تكفون بأسرع وقت" at bounding box center [254, 623] width 94 height 14
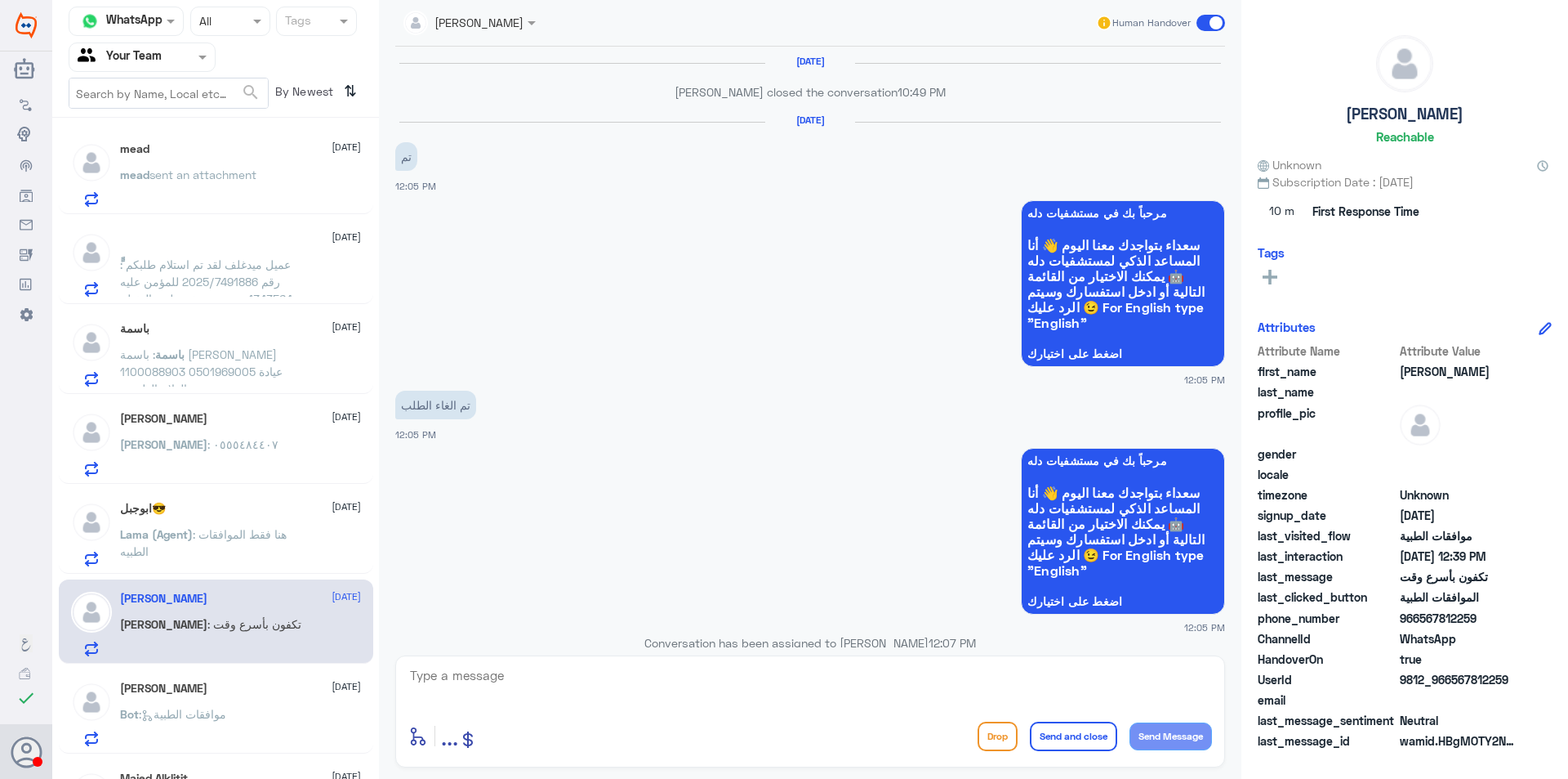
scroll to position [1825, 0]
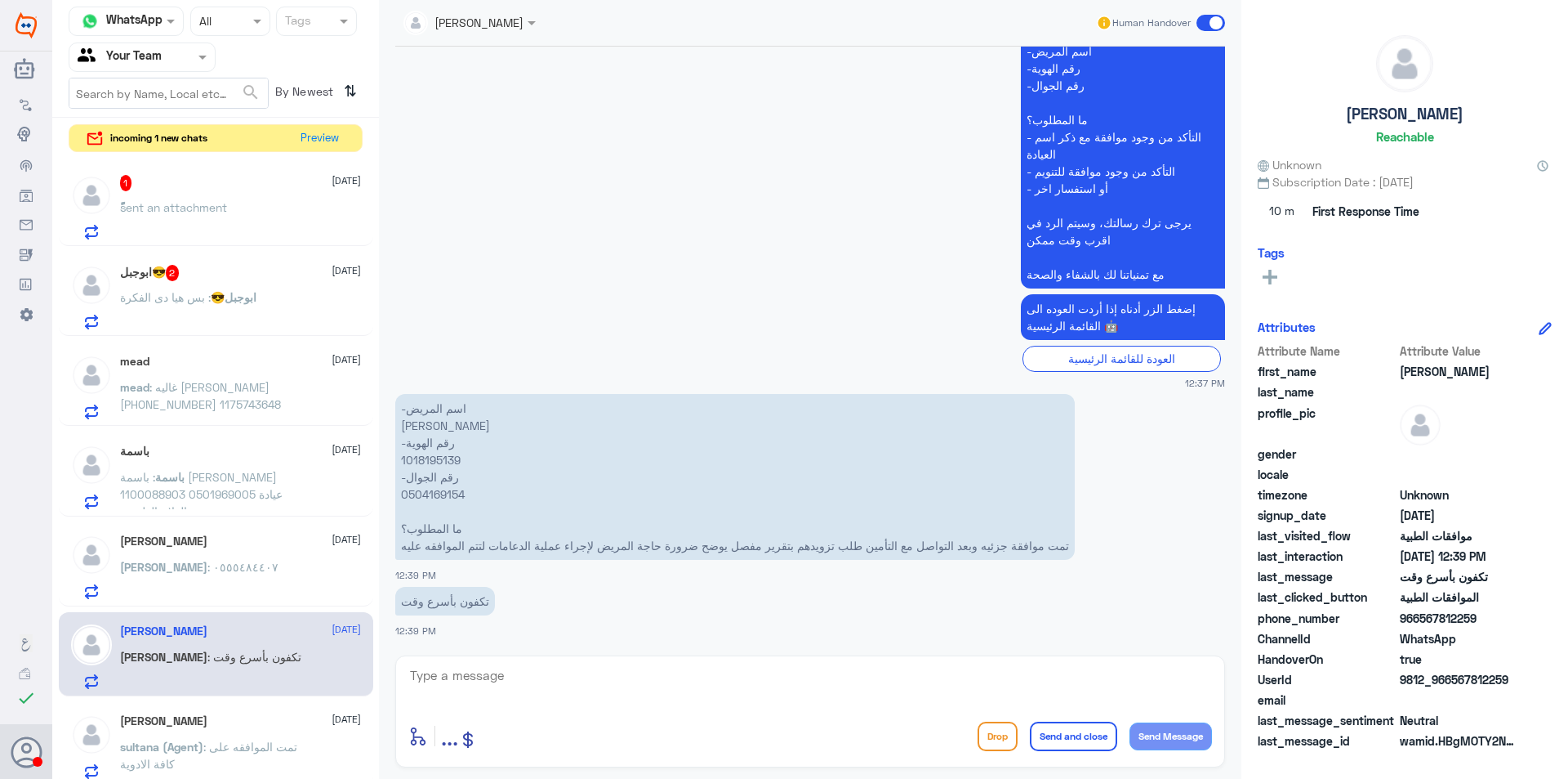
click at [183, 244] on div "ًً 1 [DATE] ًً sent an attachment" at bounding box center [216, 205] width 314 height 84
click at [213, 288] on p "ابوجبل😎 : بس هيا دى الفكرة" at bounding box center [188, 309] width 136 height 41
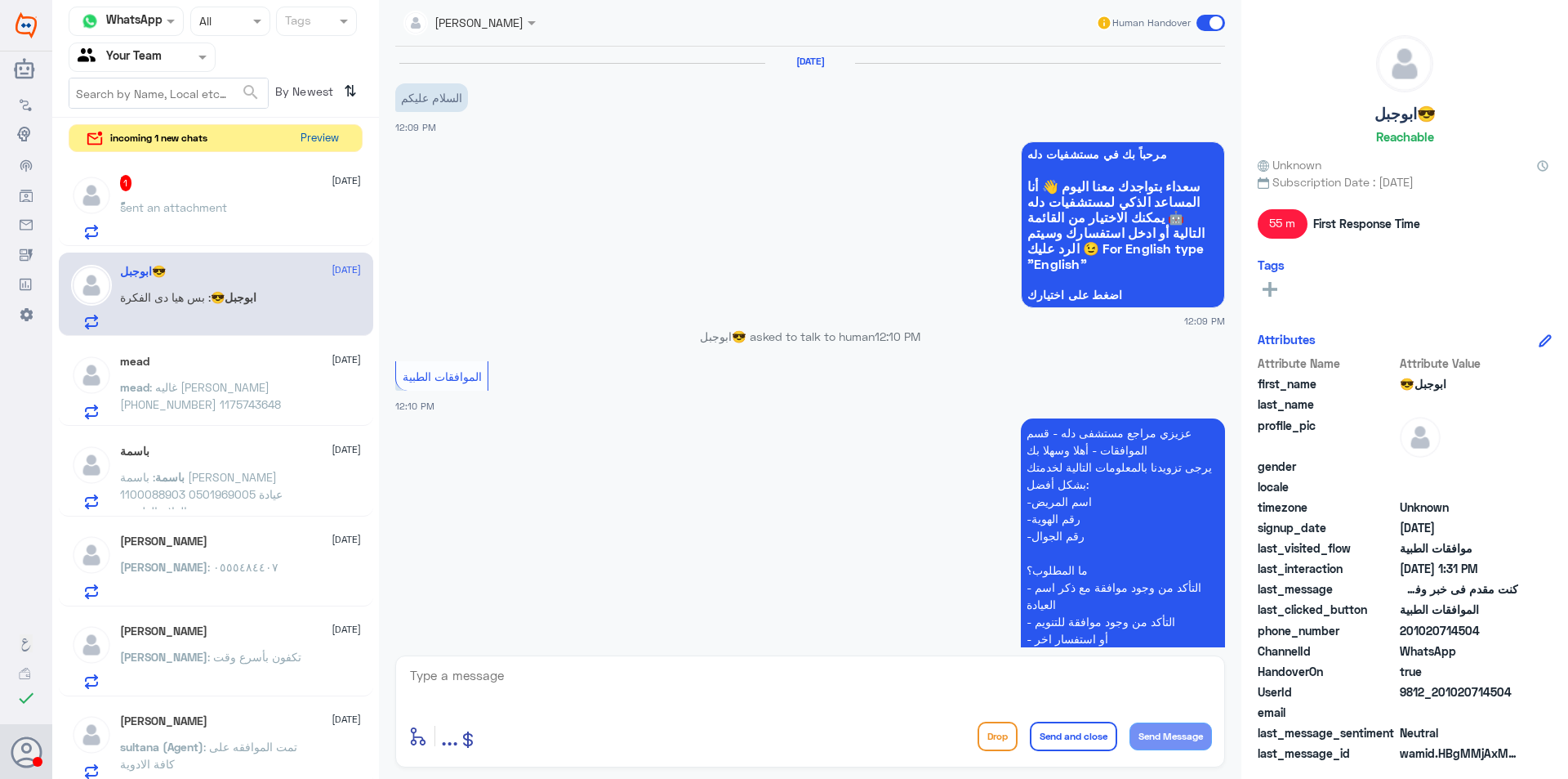
scroll to position [1016, 0]
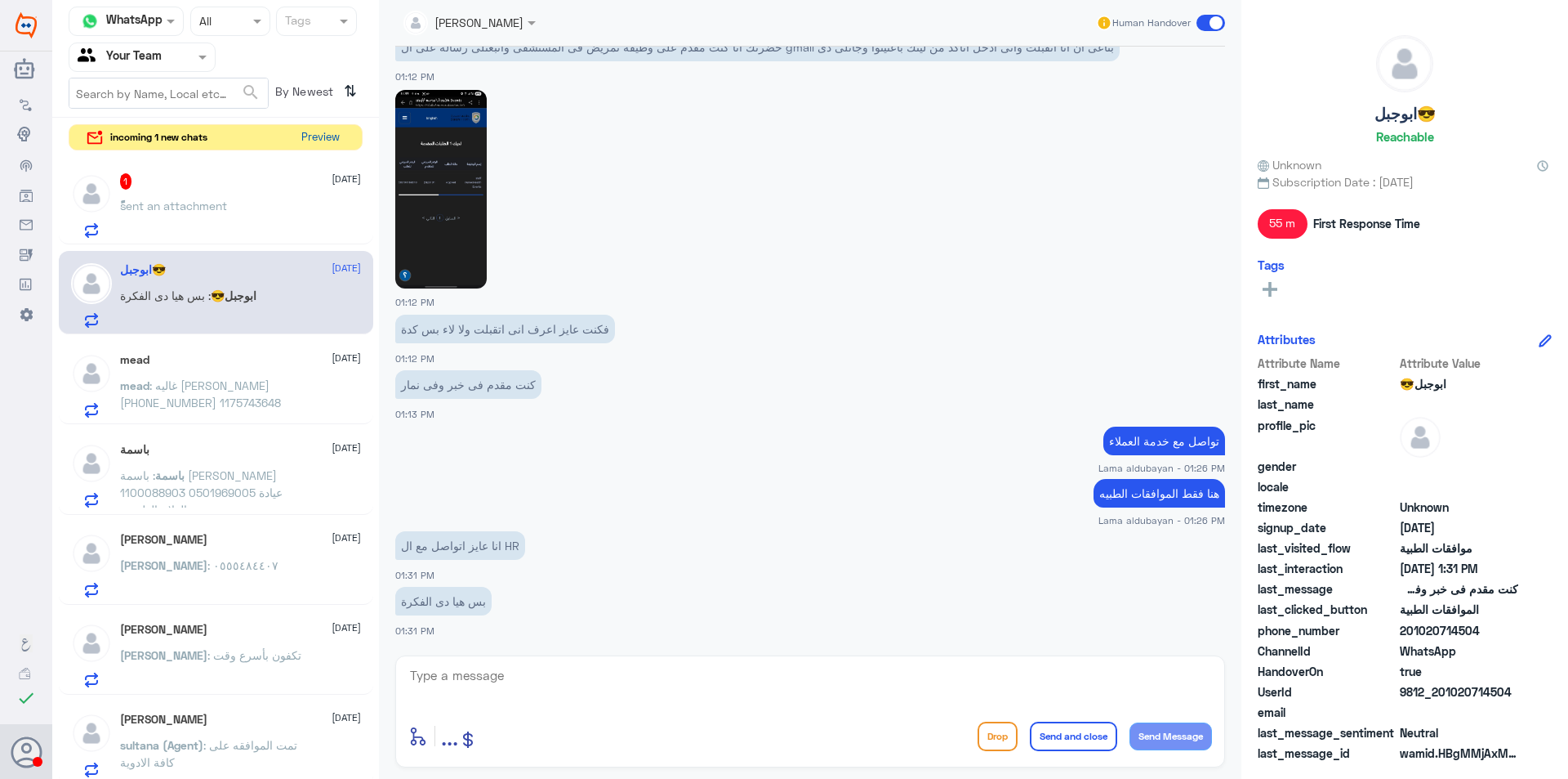
click at [328, 137] on button "Preview" at bounding box center [320, 137] width 51 height 25
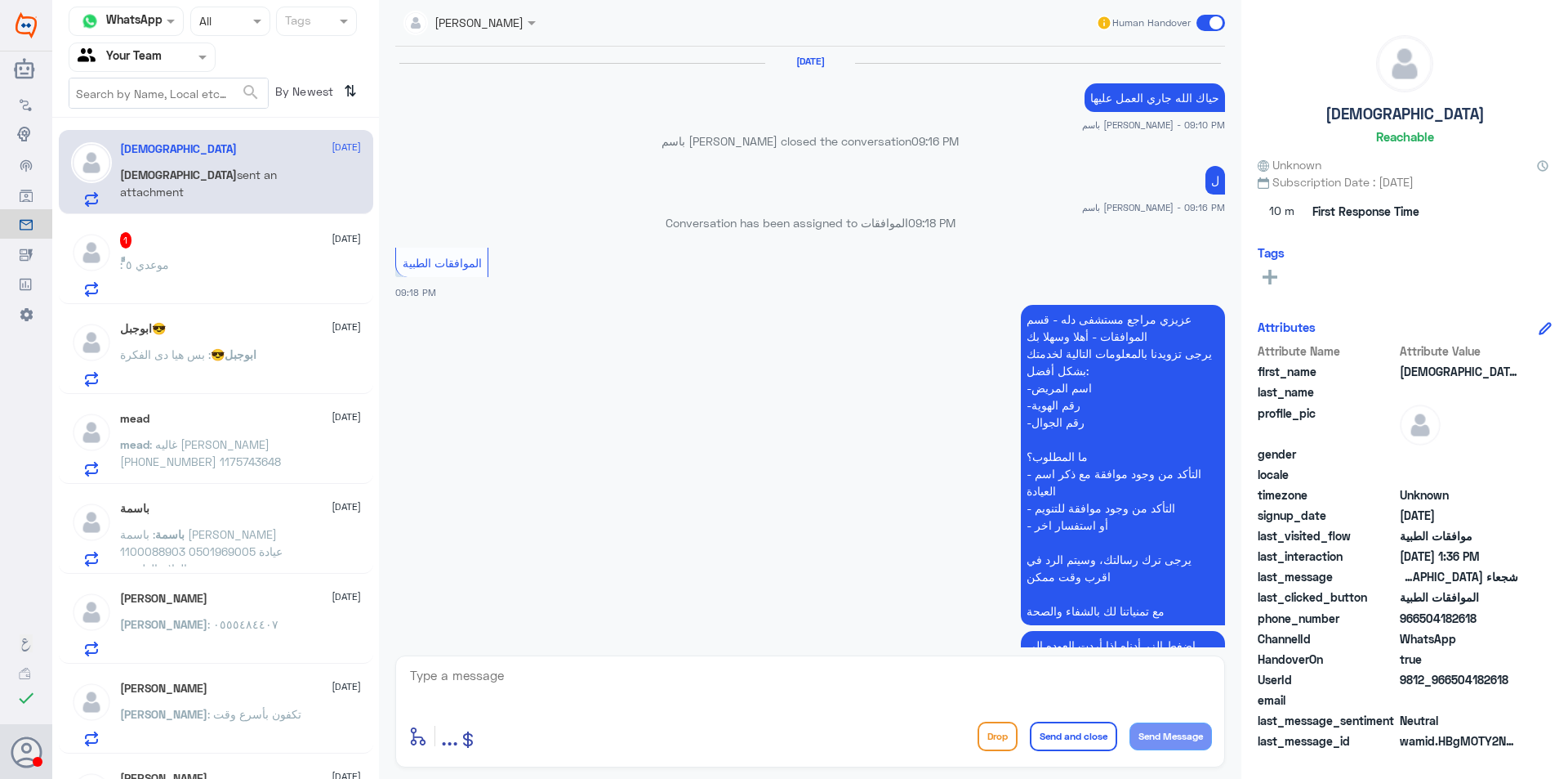
scroll to position [1306, 0]
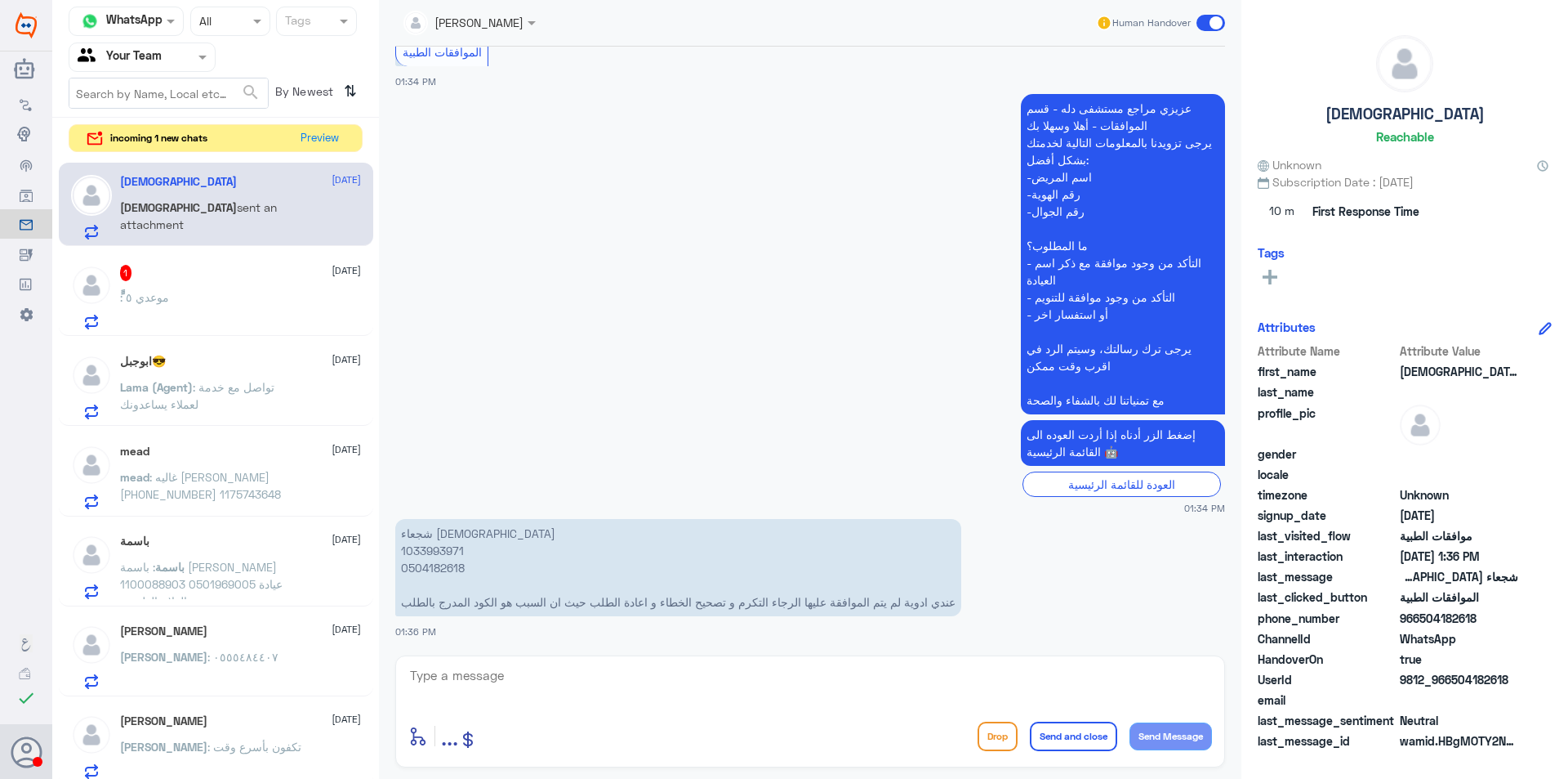
click at [231, 255] on div "ًً 1 [DATE] ًً : موعدي ٥" at bounding box center [216, 295] width 314 height 84
click at [258, 294] on div "ًً : موعدي ٥" at bounding box center [240, 311] width 241 height 37
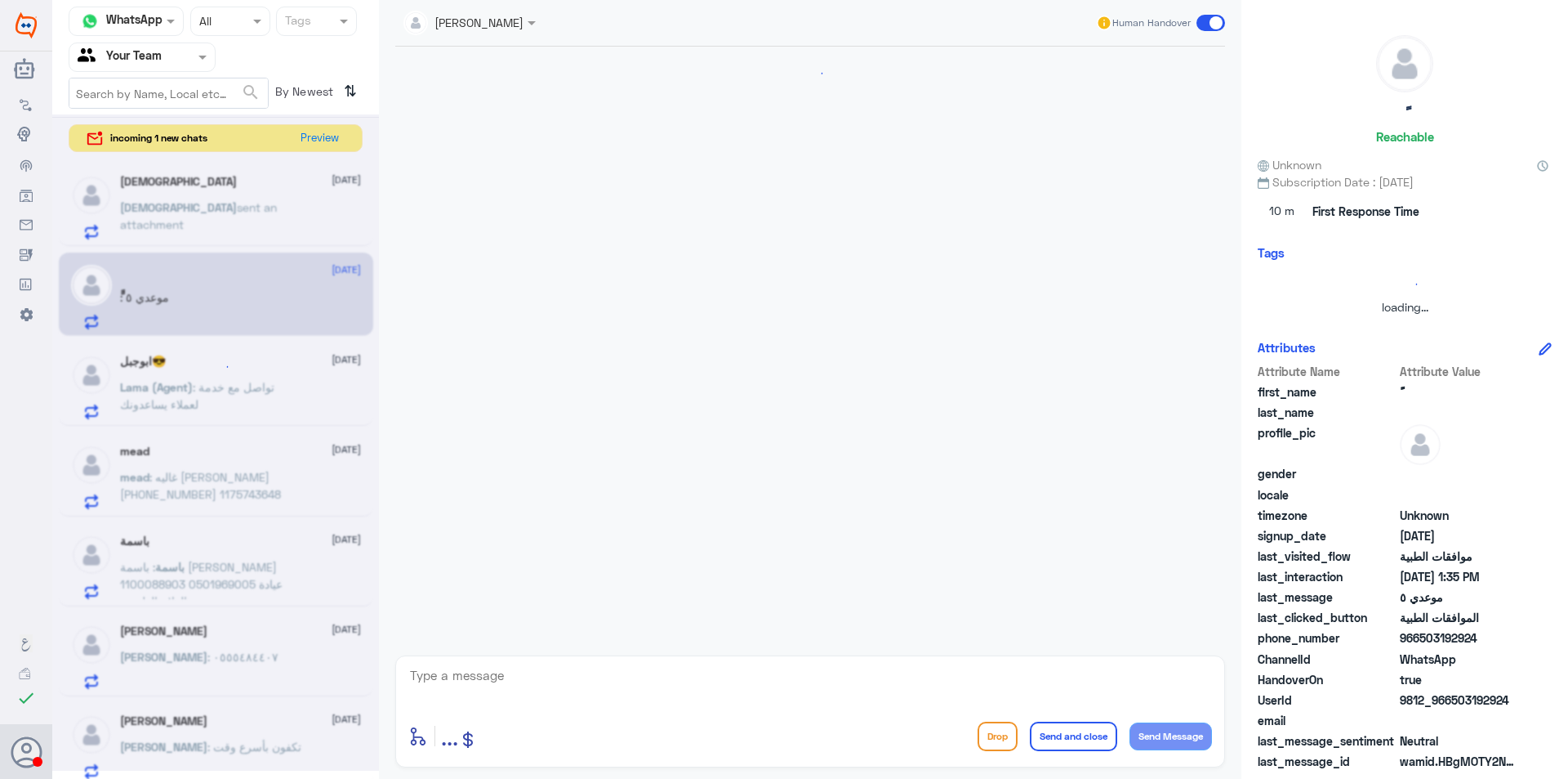
scroll to position [946, 0]
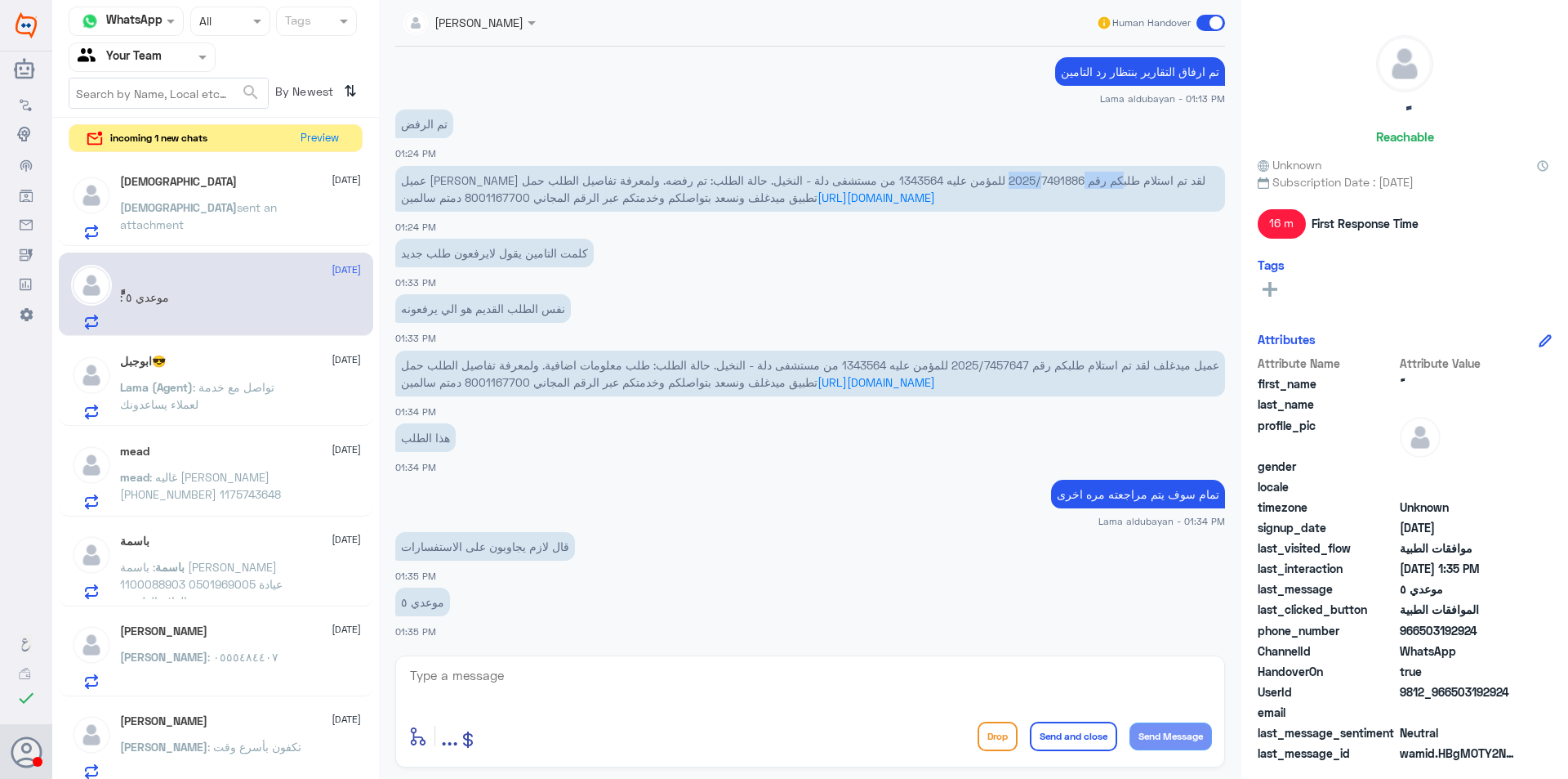
drag, startPoint x: 999, startPoint y: 182, endPoint x: 923, endPoint y: 180, distance: 76.0
click at [923, 180] on span "عميل [PERSON_NAME] لقد تم استلام طلبكم رقم 2025/7491886 للمؤمن عليه 1343564 من …" at bounding box center [802, 189] width 804 height 31
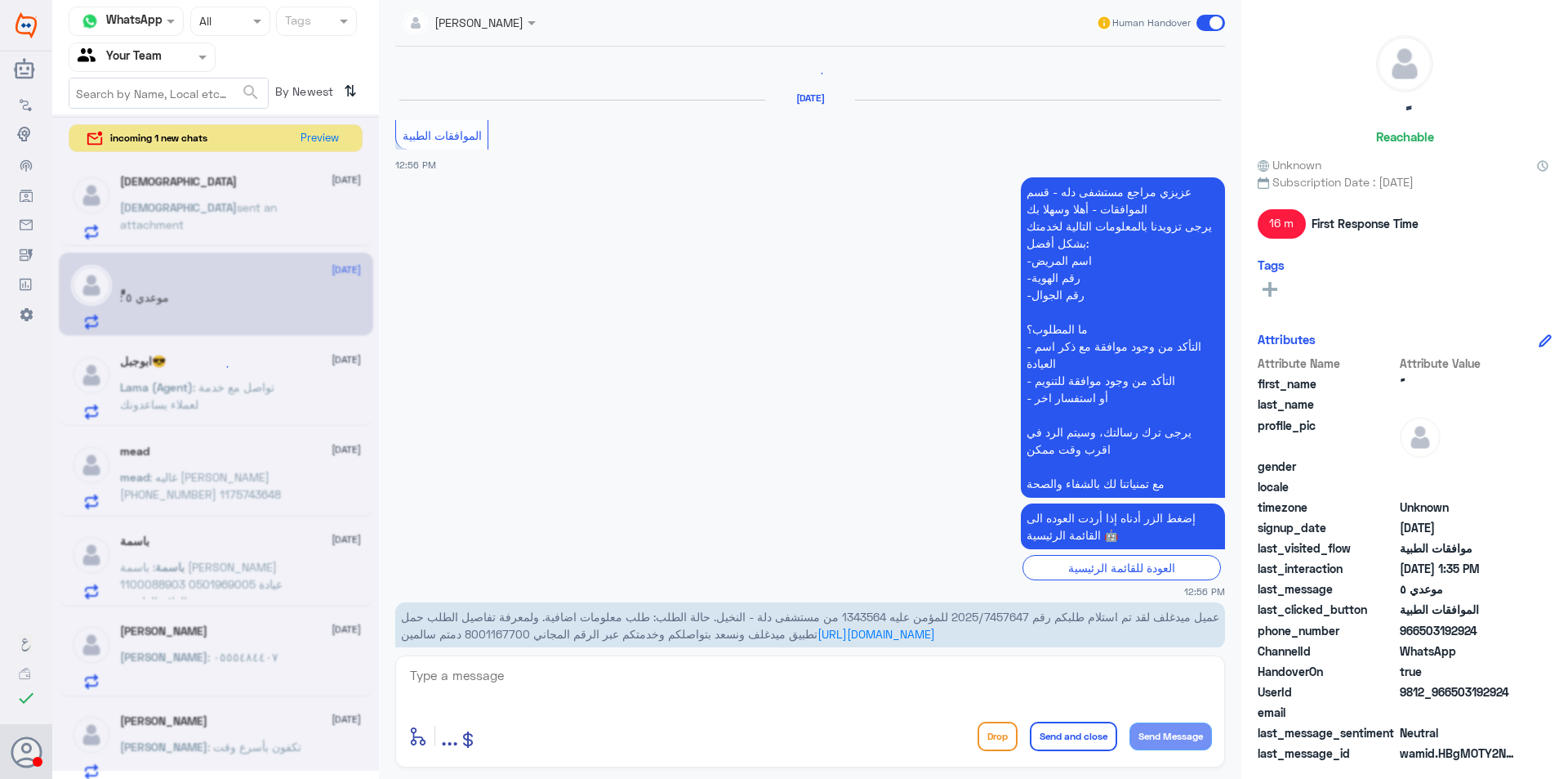
scroll to position [241, 0]
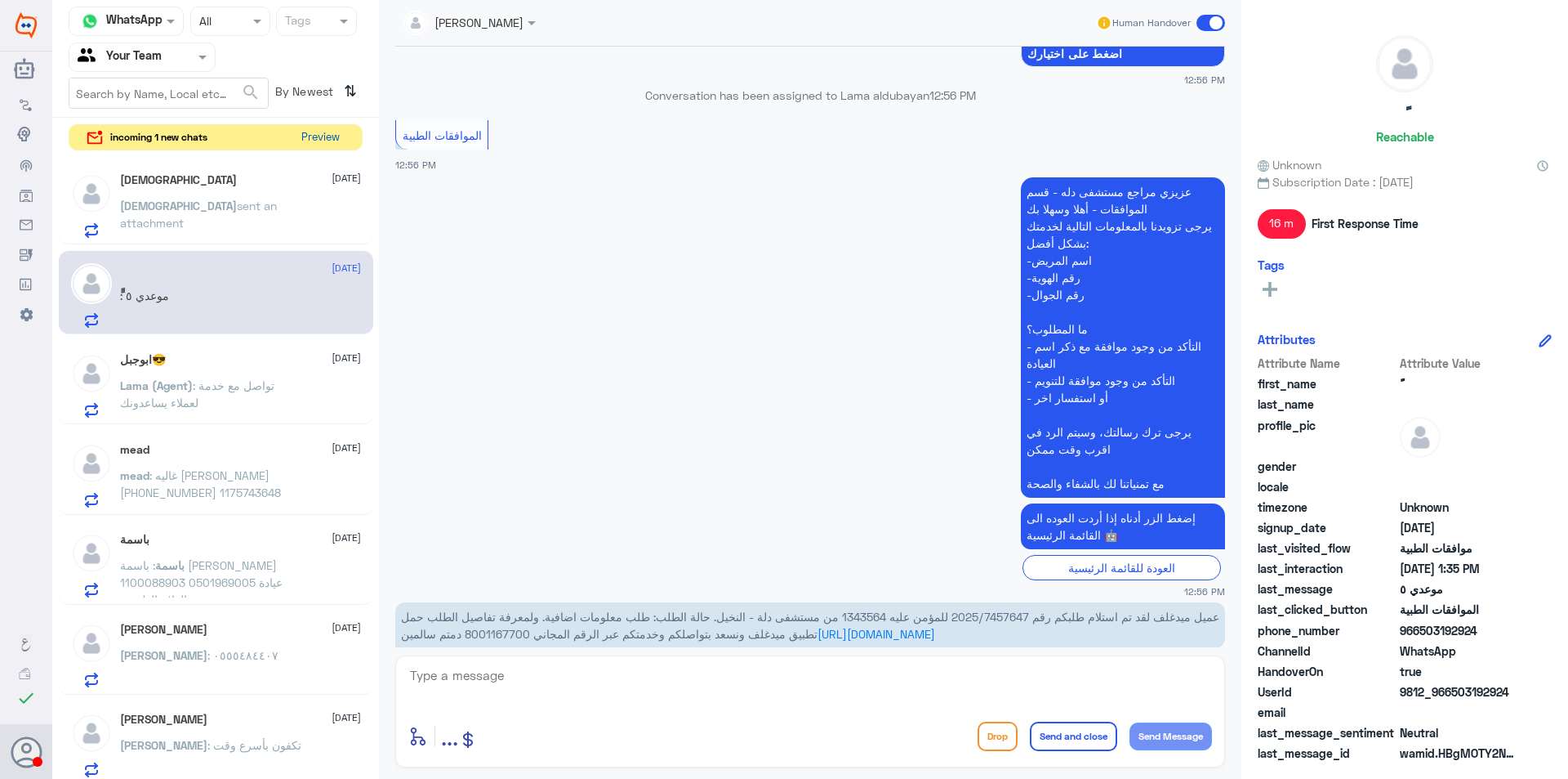
click at [318, 131] on button "Preview" at bounding box center [320, 137] width 51 height 25
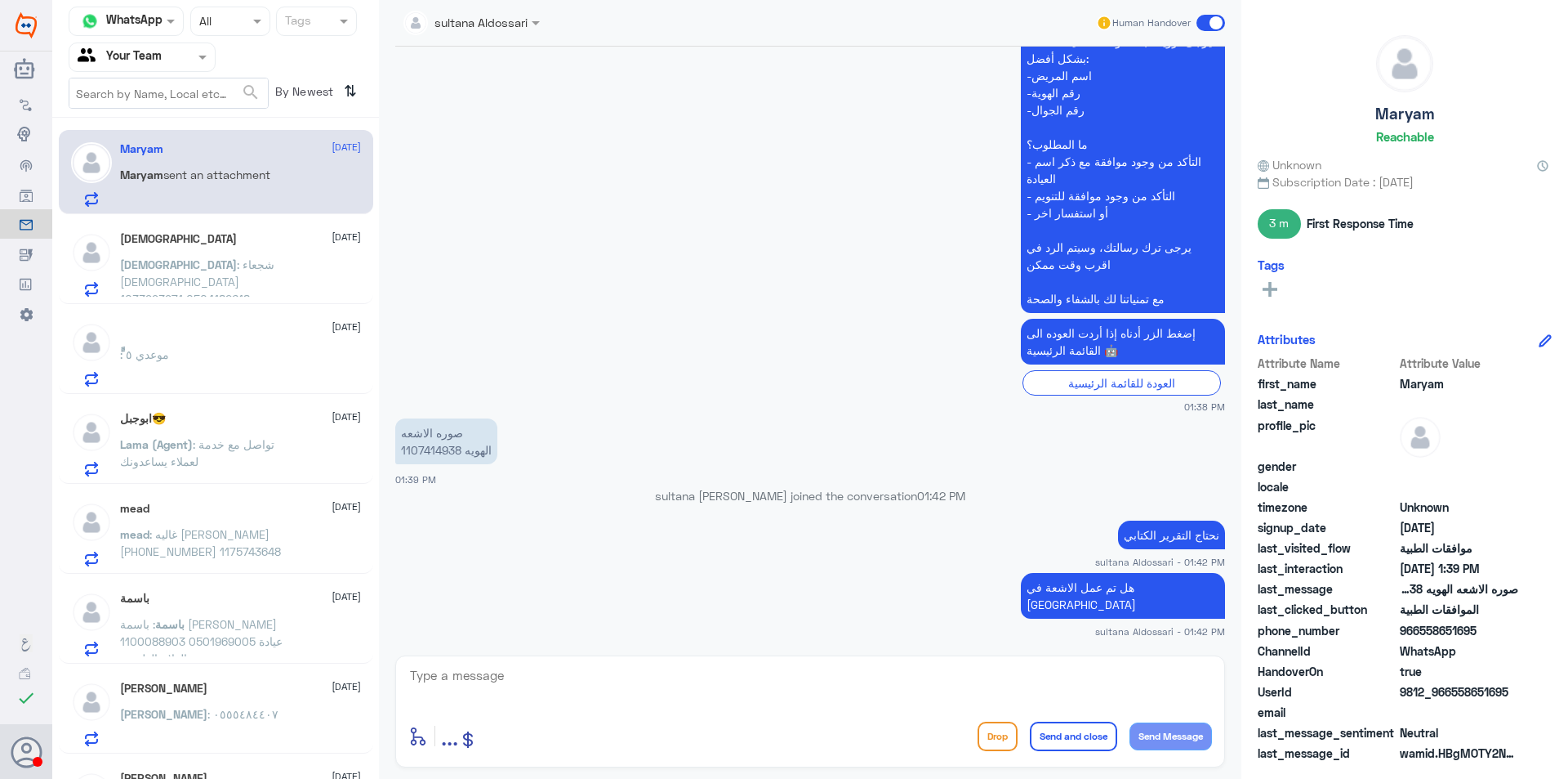
scroll to position [118, 0]
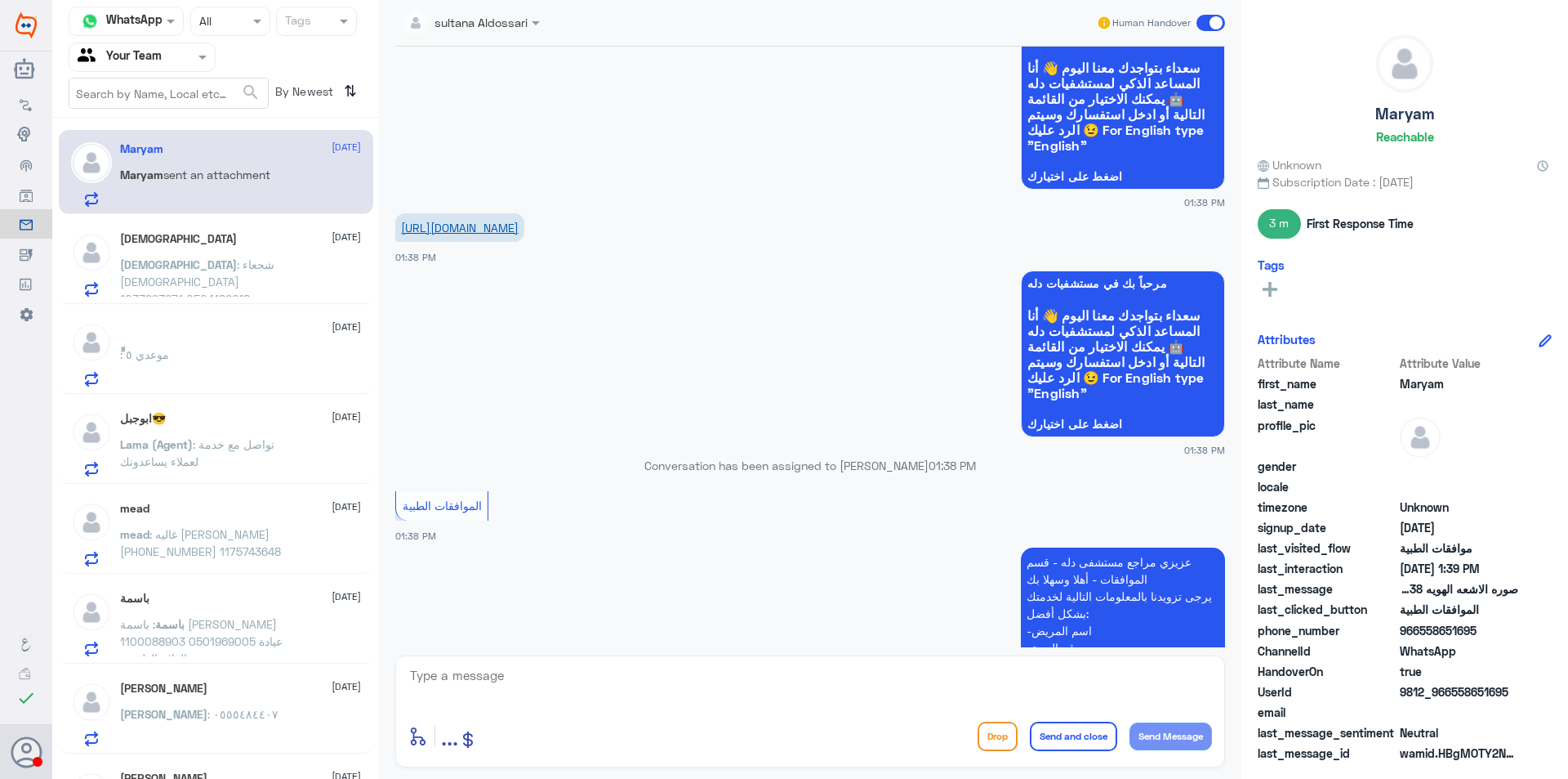
click at [519, 235] on link "[URL][DOMAIN_NAME]" at bounding box center [459, 227] width 117 height 14
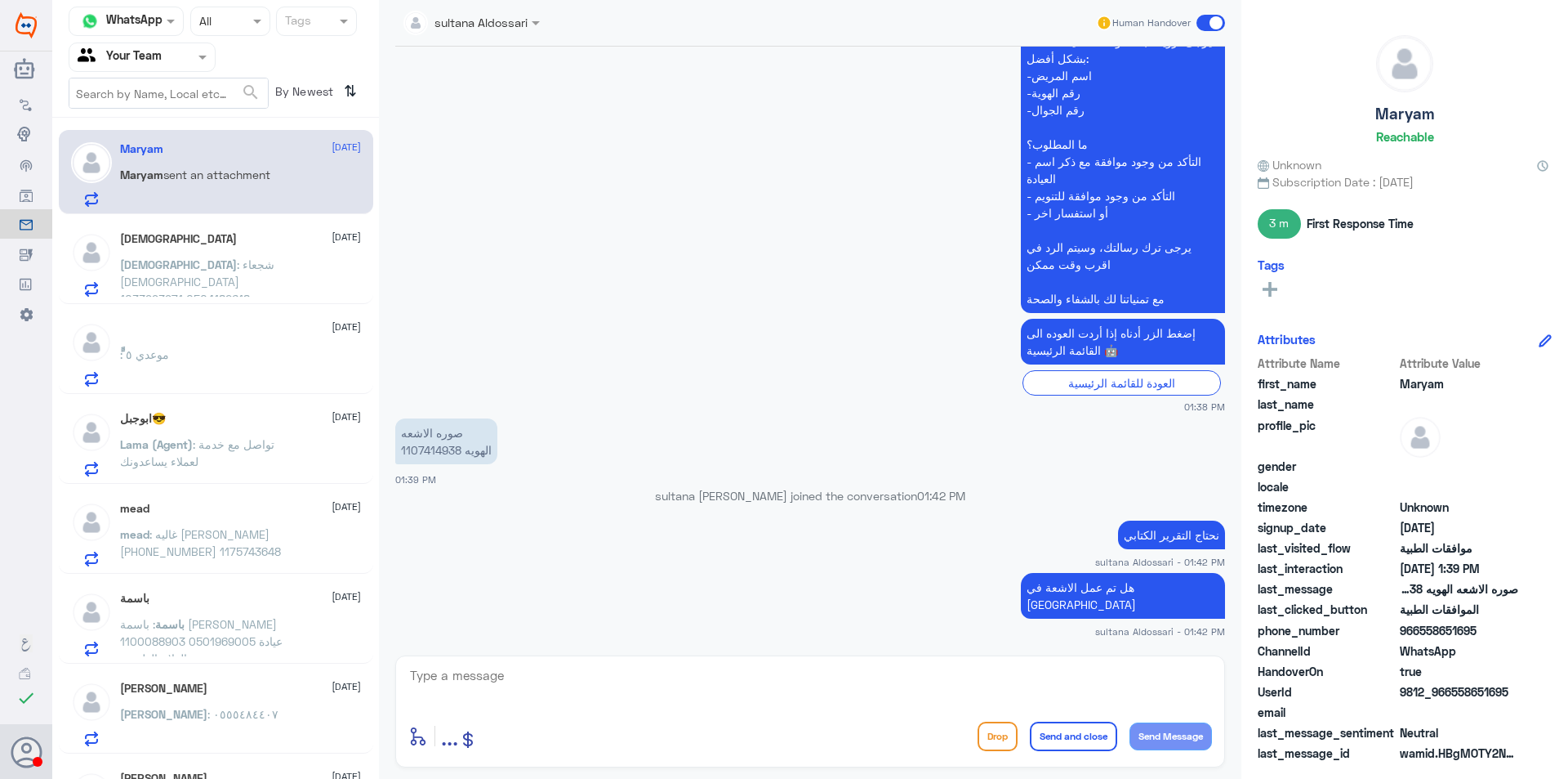
scroll to position [691, 0]
click at [436, 464] on p "صوره الاشعه الهويه 1107414938" at bounding box center [446, 441] width 102 height 46
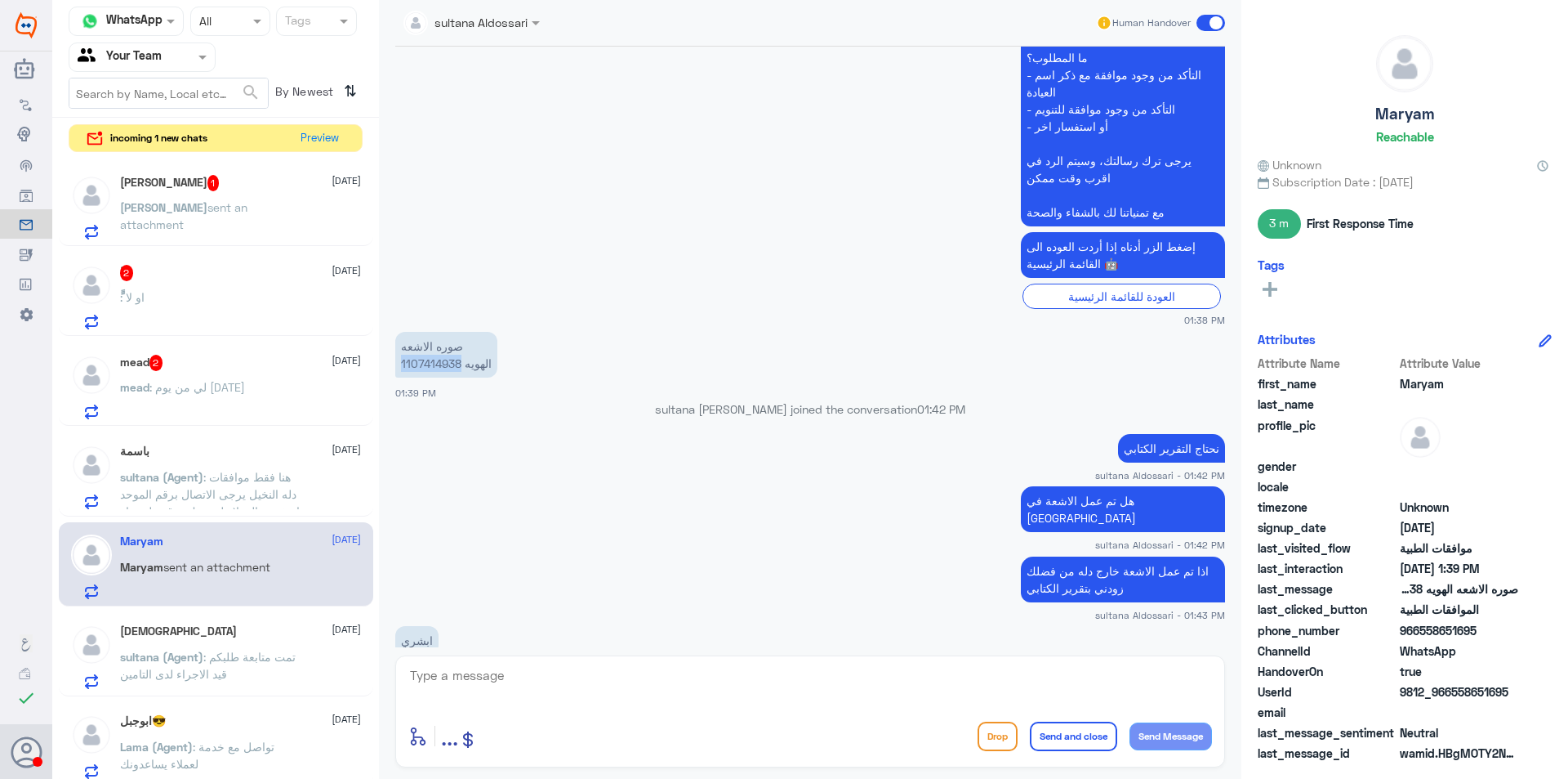
scroll to position [1041, 0]
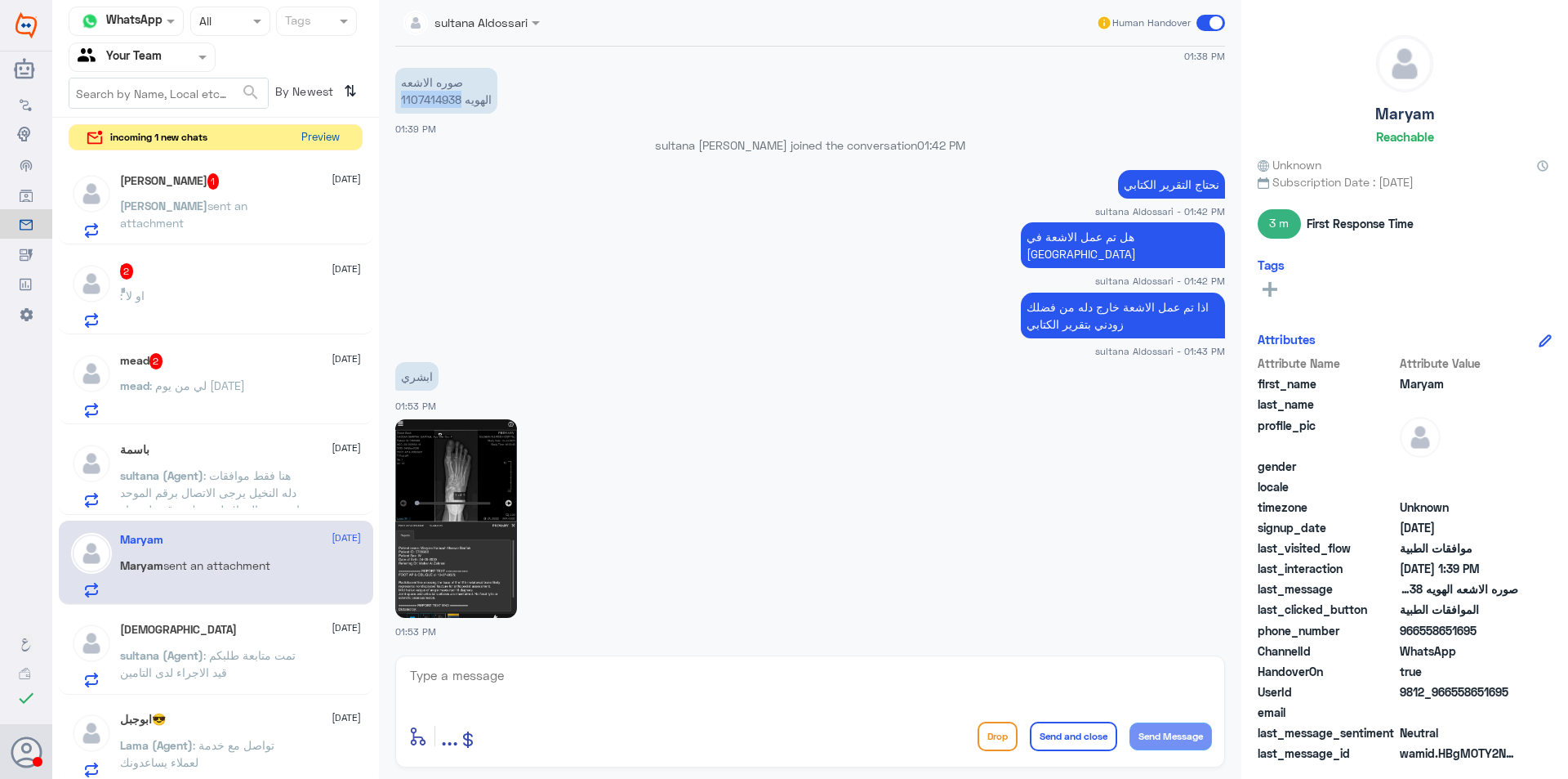
click at [326, 133] on button "Preview" at bounding box center [320, 137] width 51 height 25
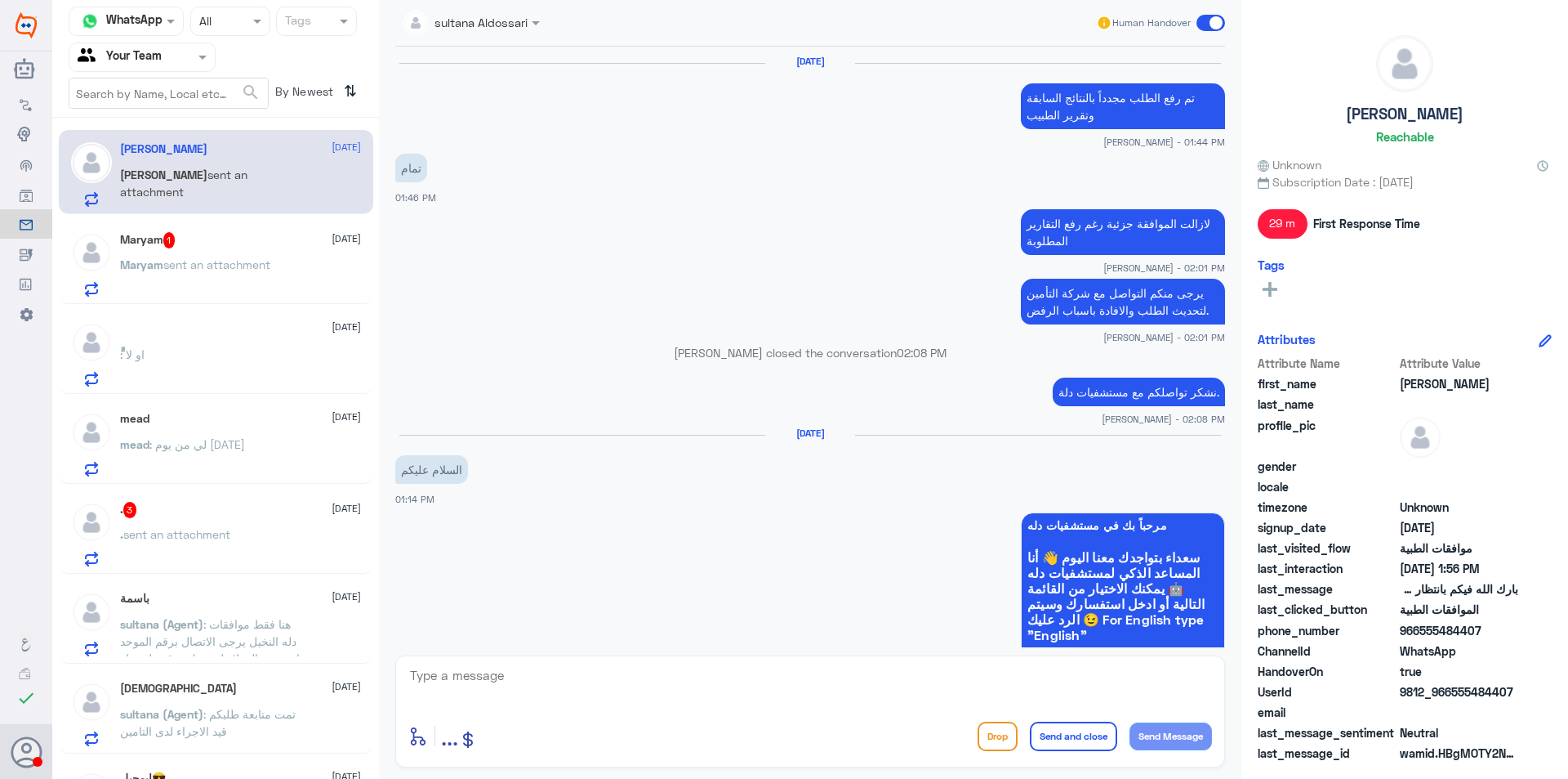
scroll to position [1002, 0]
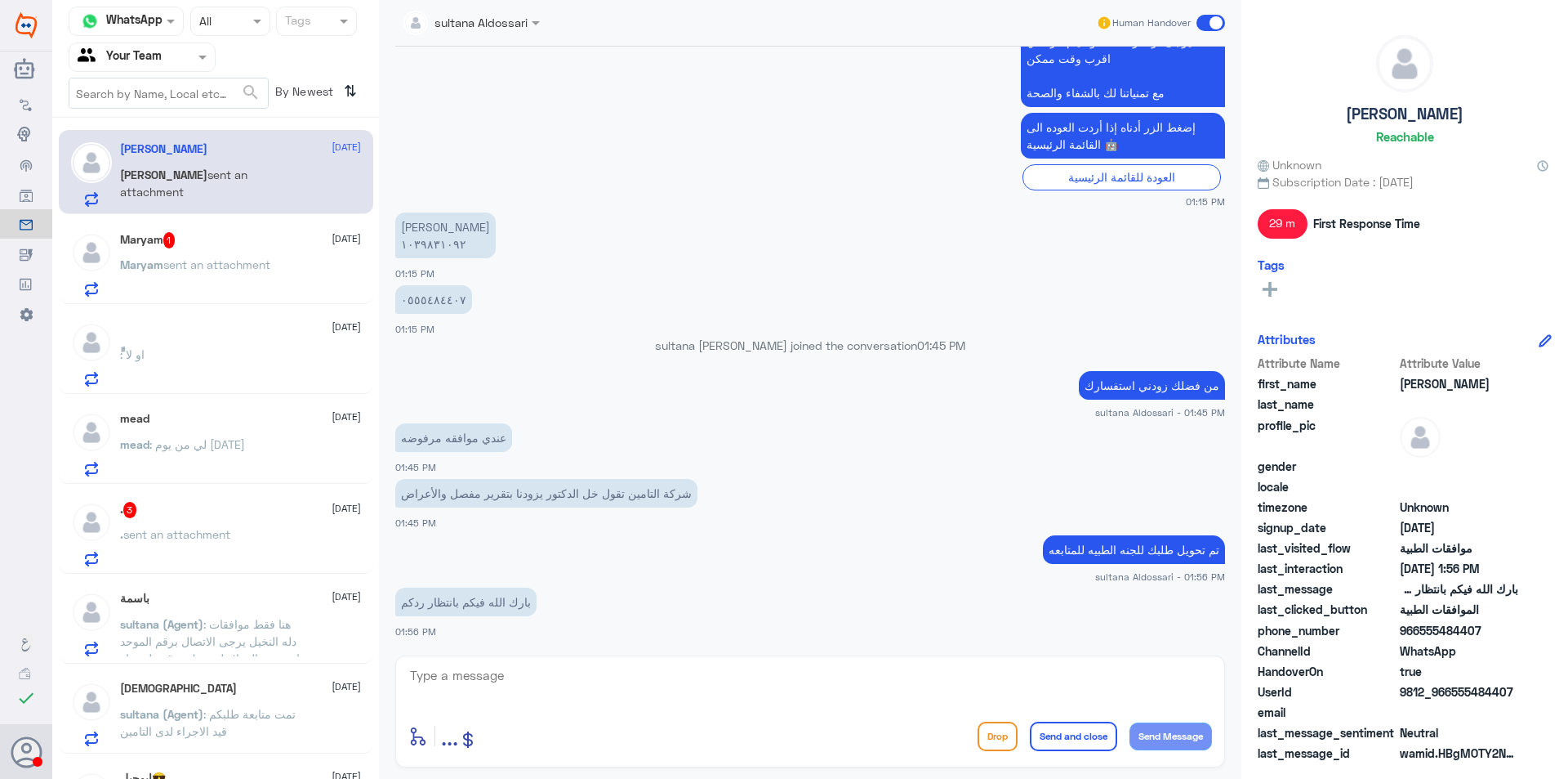
click at [434, 304] on p "٠٥٥٥٤٨٤٤٠٧" at bounding box center [434, 299] width 77 height 28
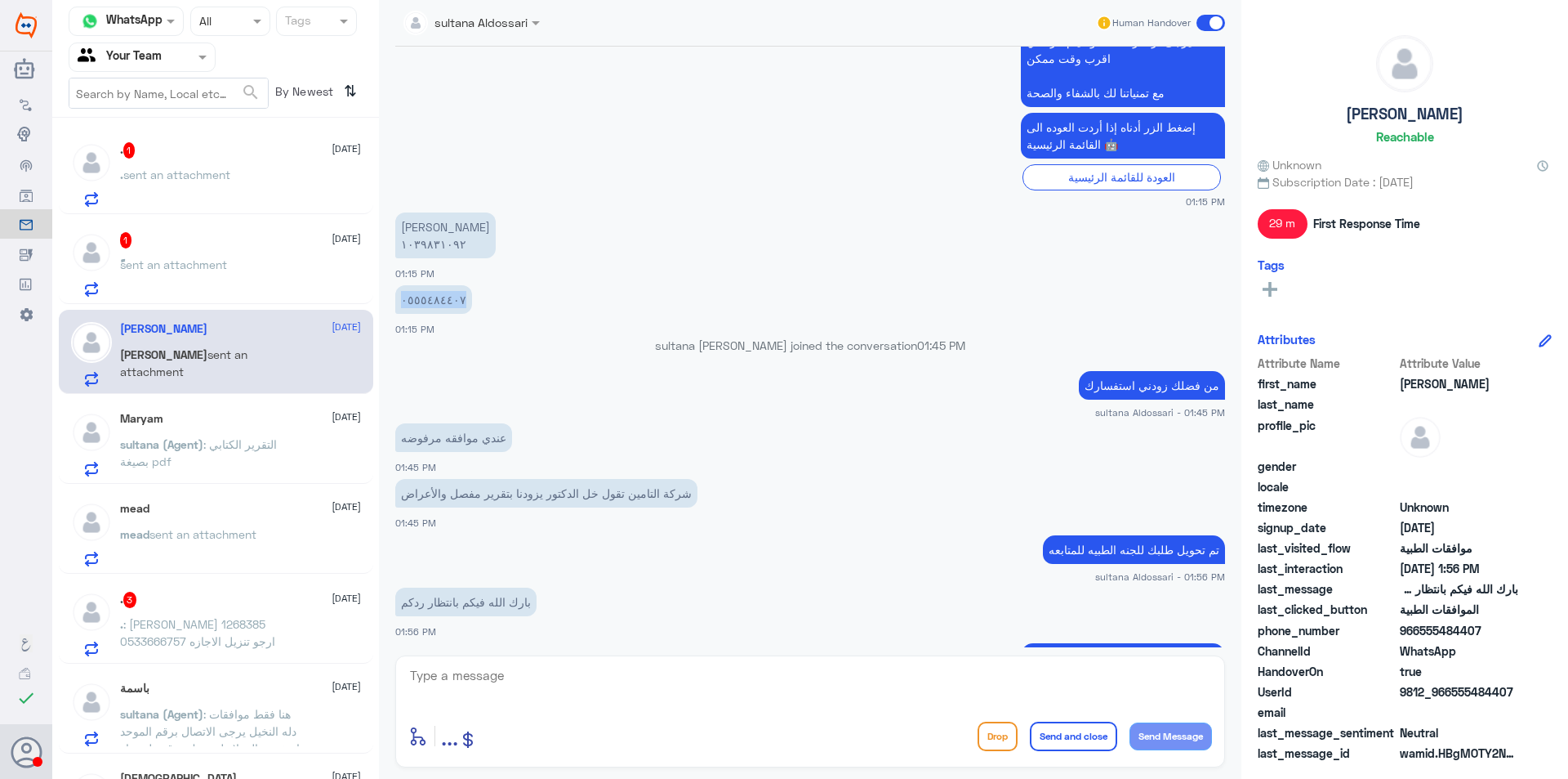
scroll to position [1145, 0]
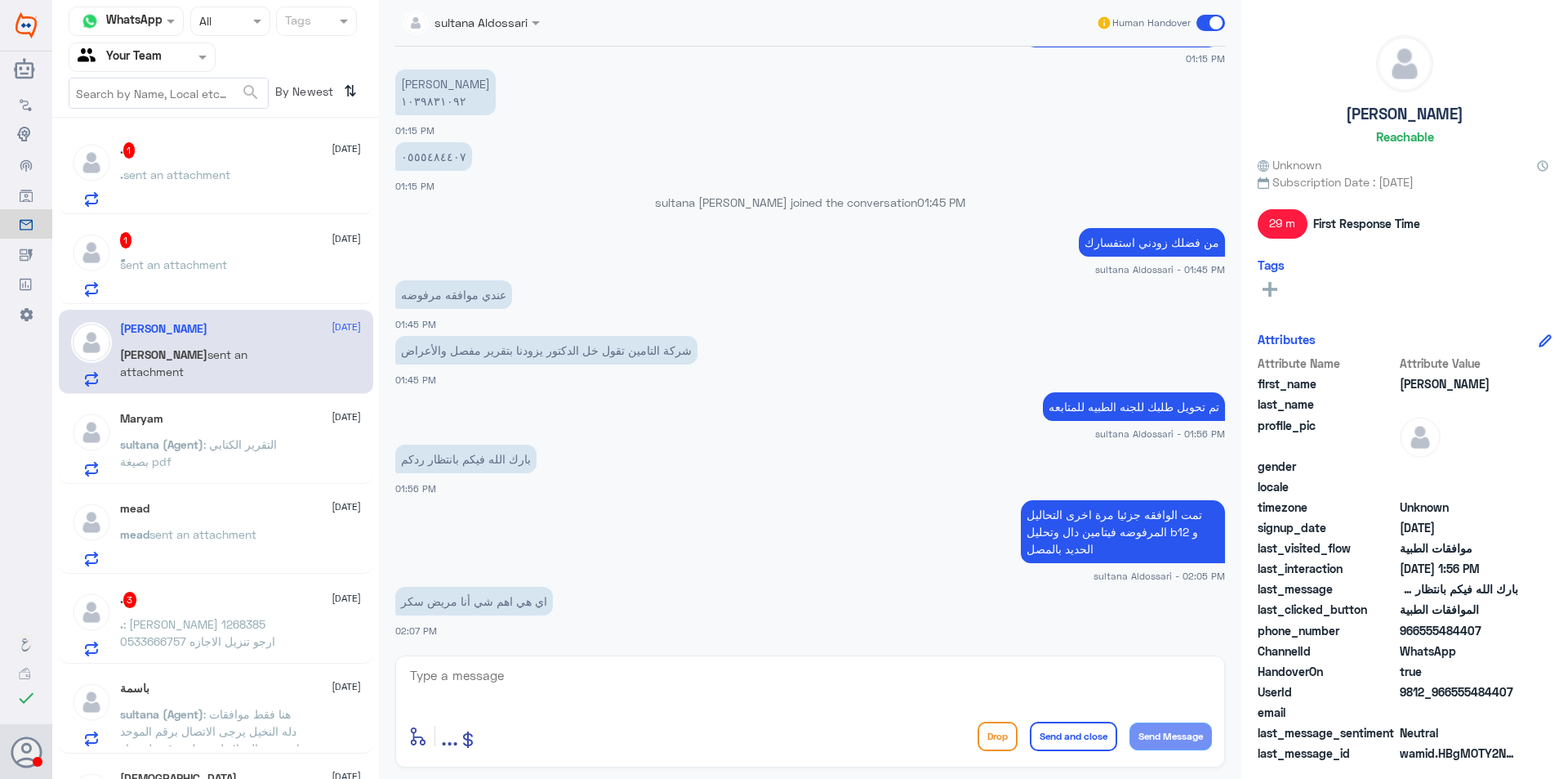
click at [221, 189] on p ". sent an attachment" at bounding box center [175, 187] width 111 height 41
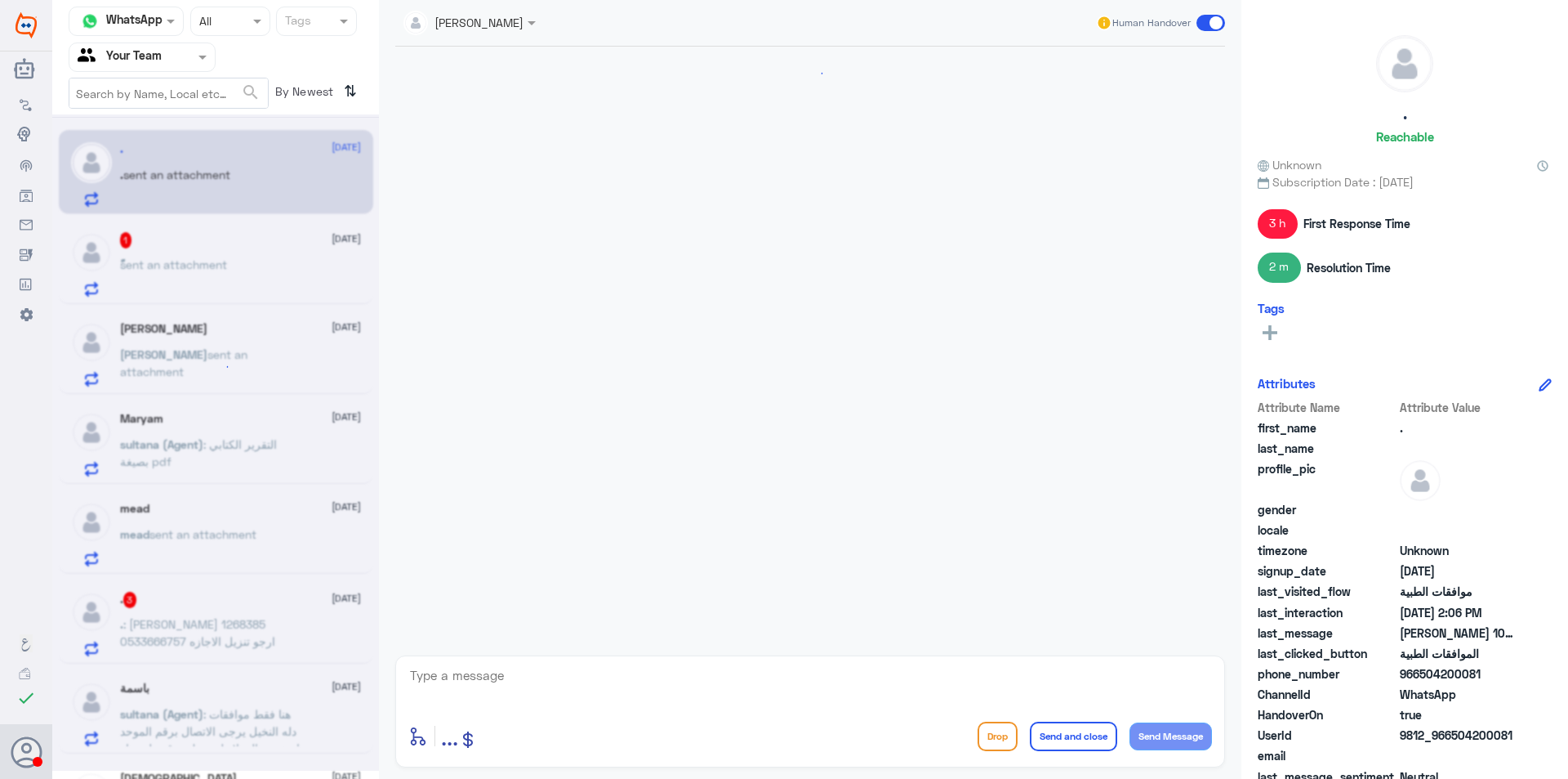
scroll to position [1390, 0]
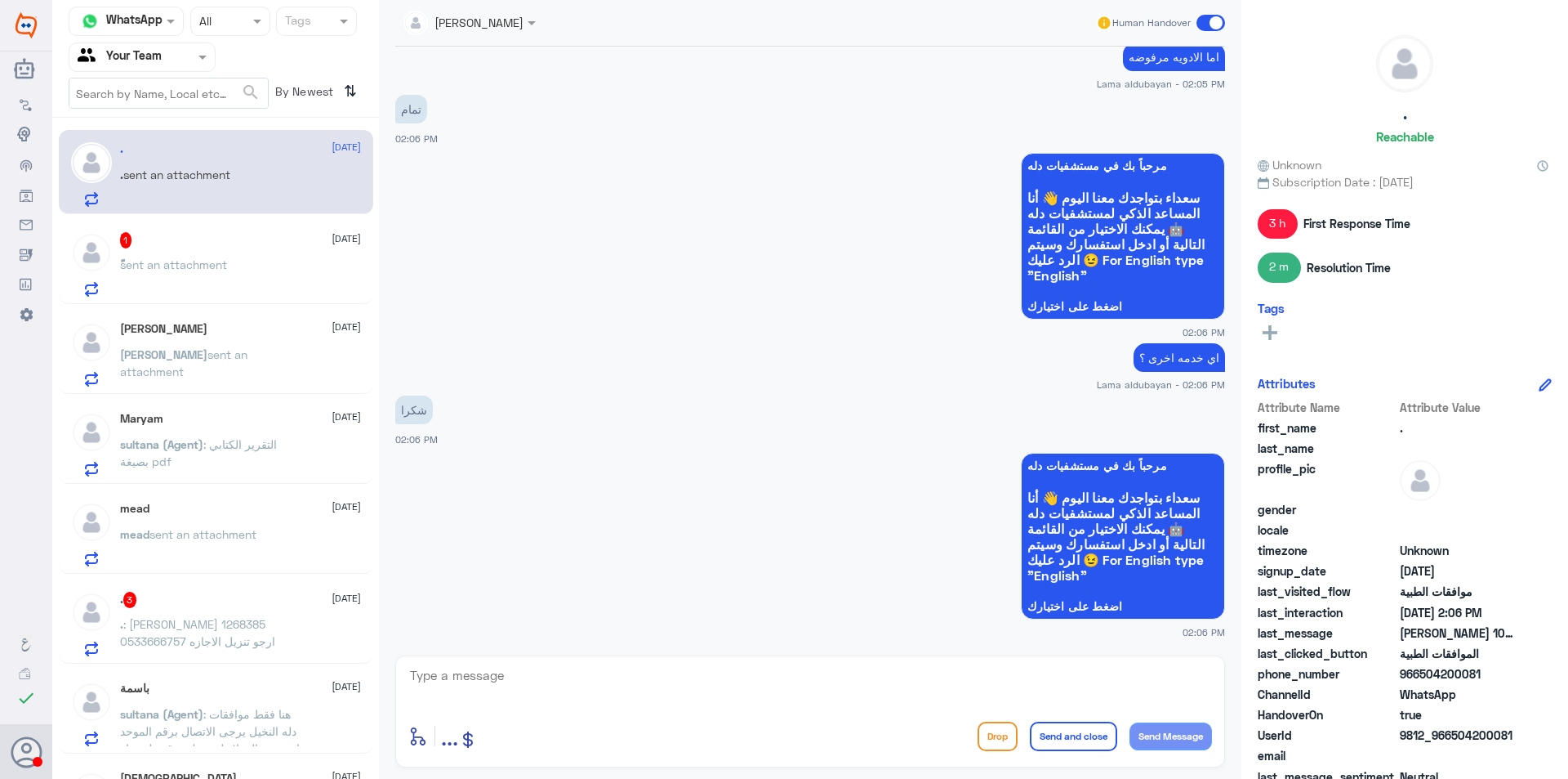
click at [246, 235] on div "ًً 1 [DATE]" at bounding box center [240, 239] width 241 height 16
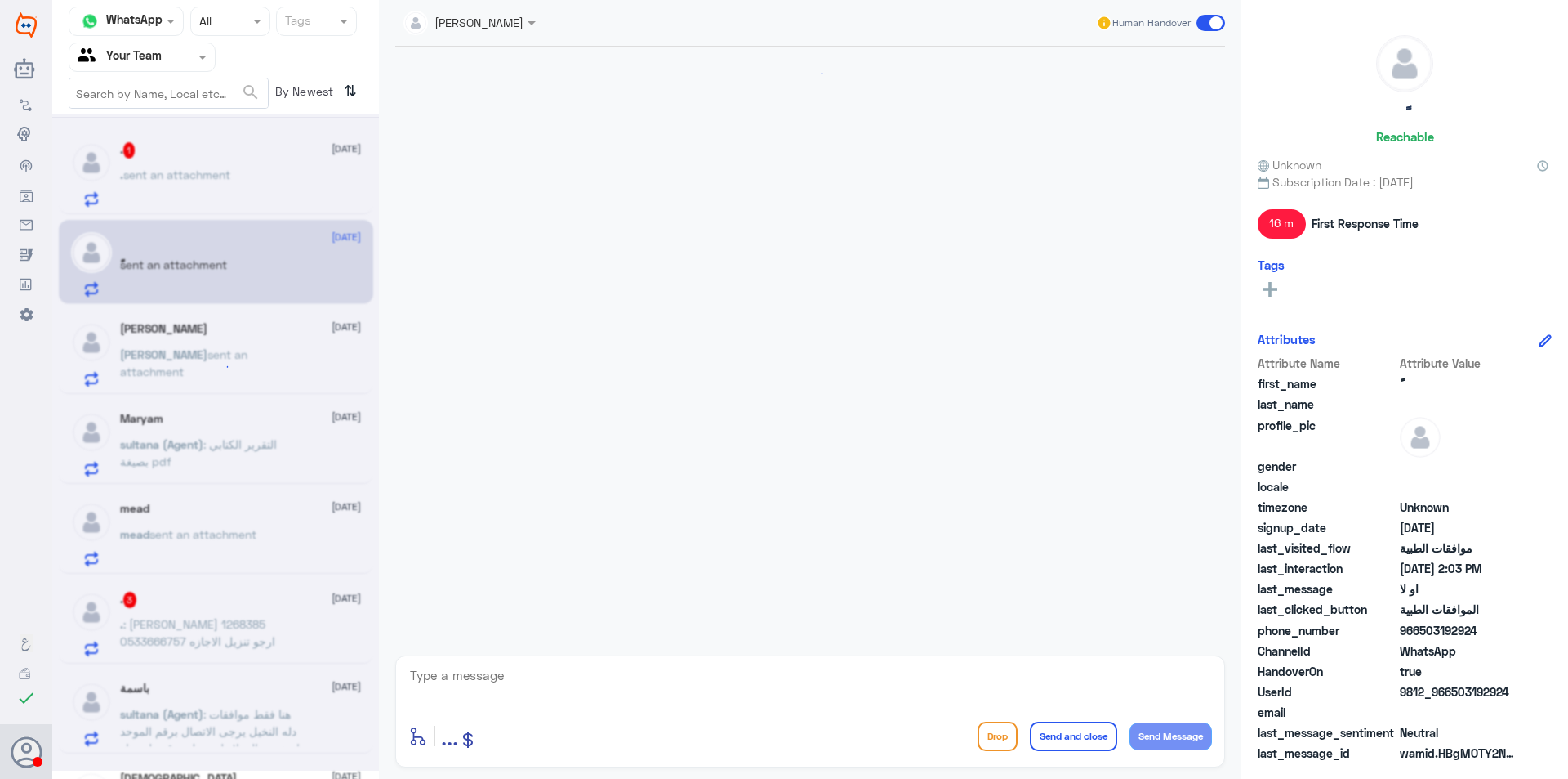
scroll to position [693, 0]
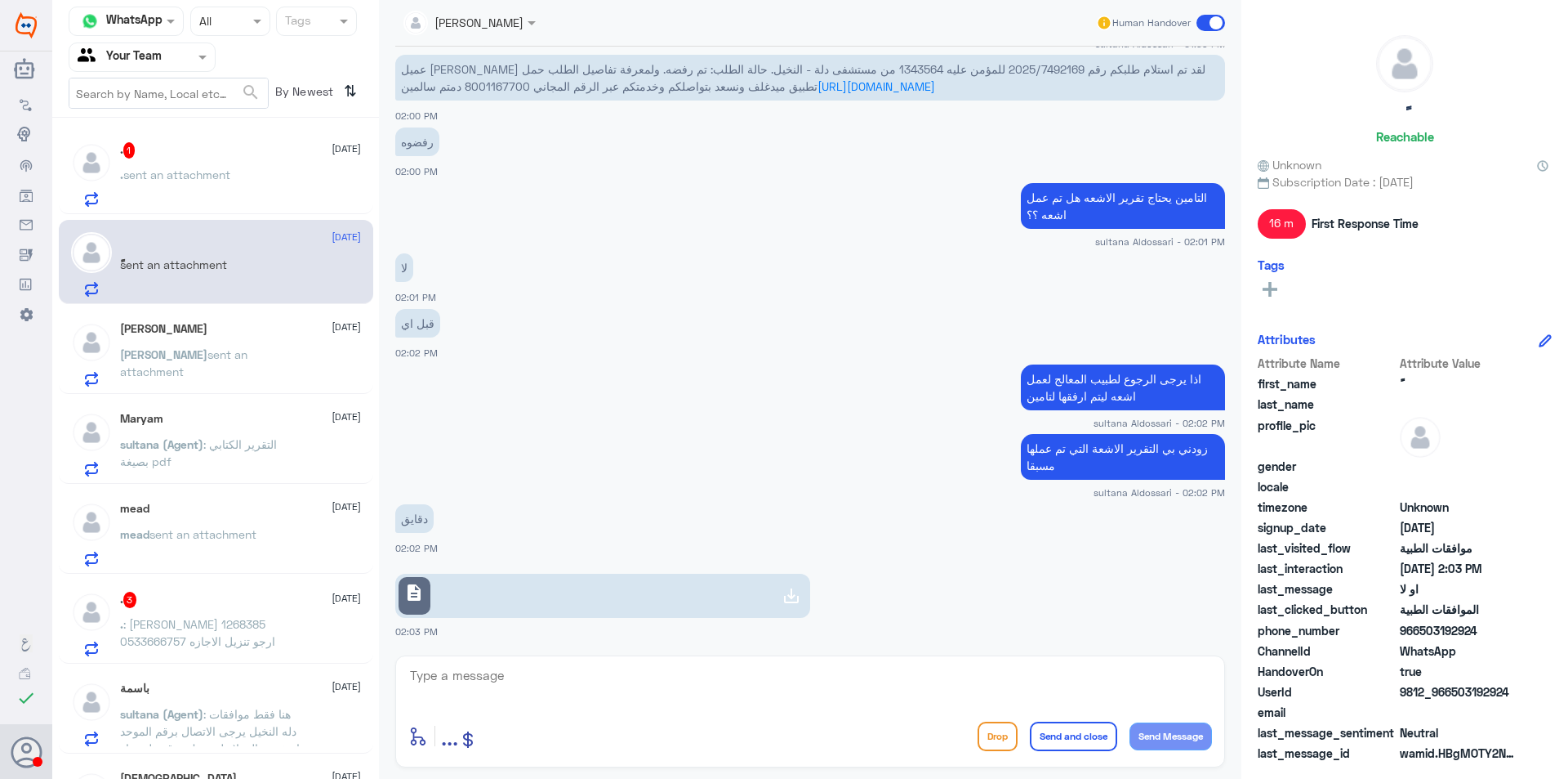
click at [839, 67] on span "عميل [PERSON_NAME] لقد تم استلام طلبكم رقم 2025/7492169 للمؤمن عليه 1343564 من …" at bounding box center [802, 77] width 804 height 31
drag, startPoint x: 998, startPoint y: 65, endPoint x: 923, endPoint y: 69, distance: 75.1
click at [923, 69] on span "عميل [PERSON_NAME] لقد تم استلام طلبكم رقم 2025/7492169 للمؤمن عليه 1343564 من …" at bounding box center [802, 77] width 804 height 31
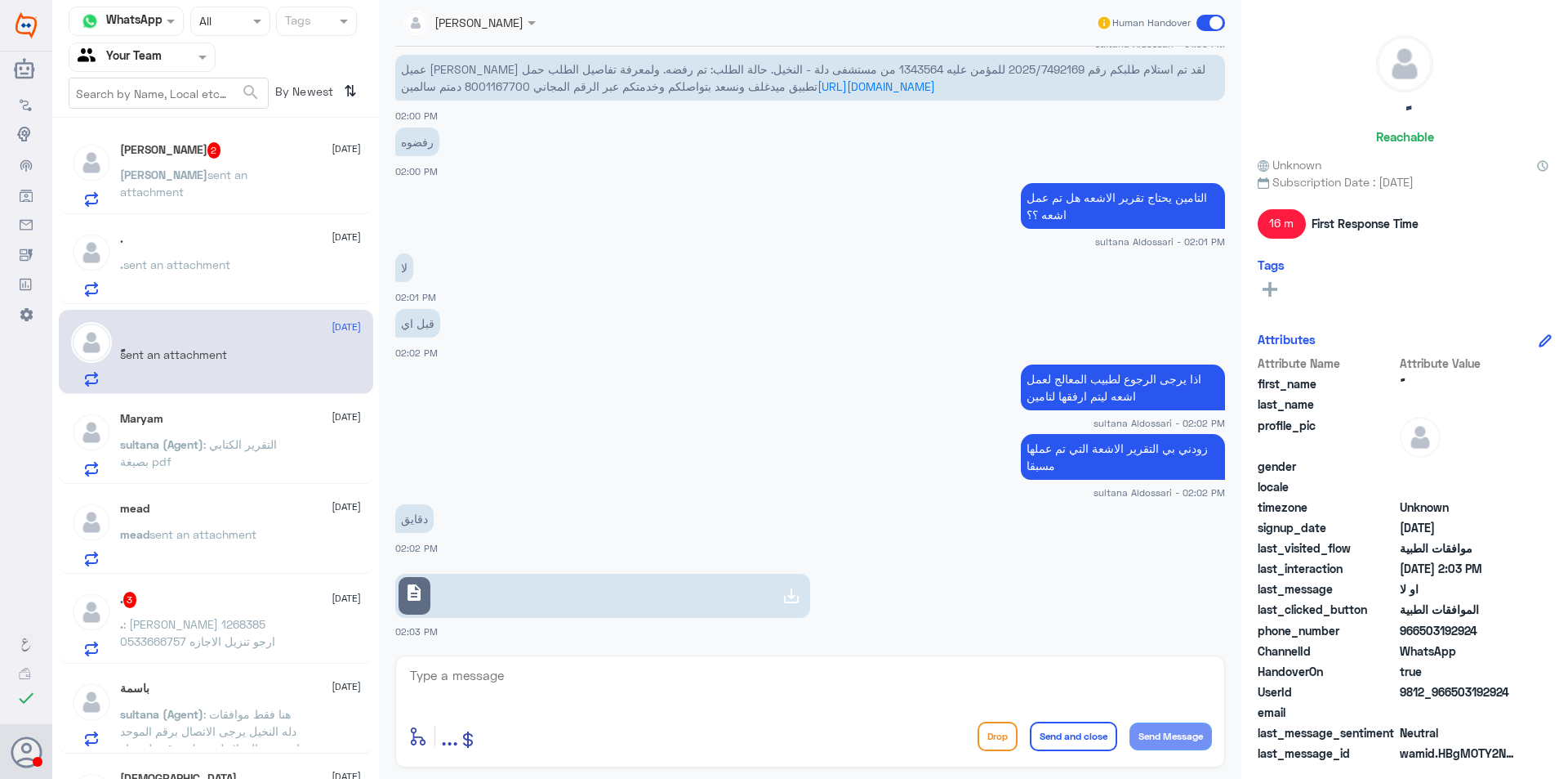
click at [203, 186] on p "[PERSON_NAME] sent an attachment" at bounding box center [212, 187] width 184 height 41
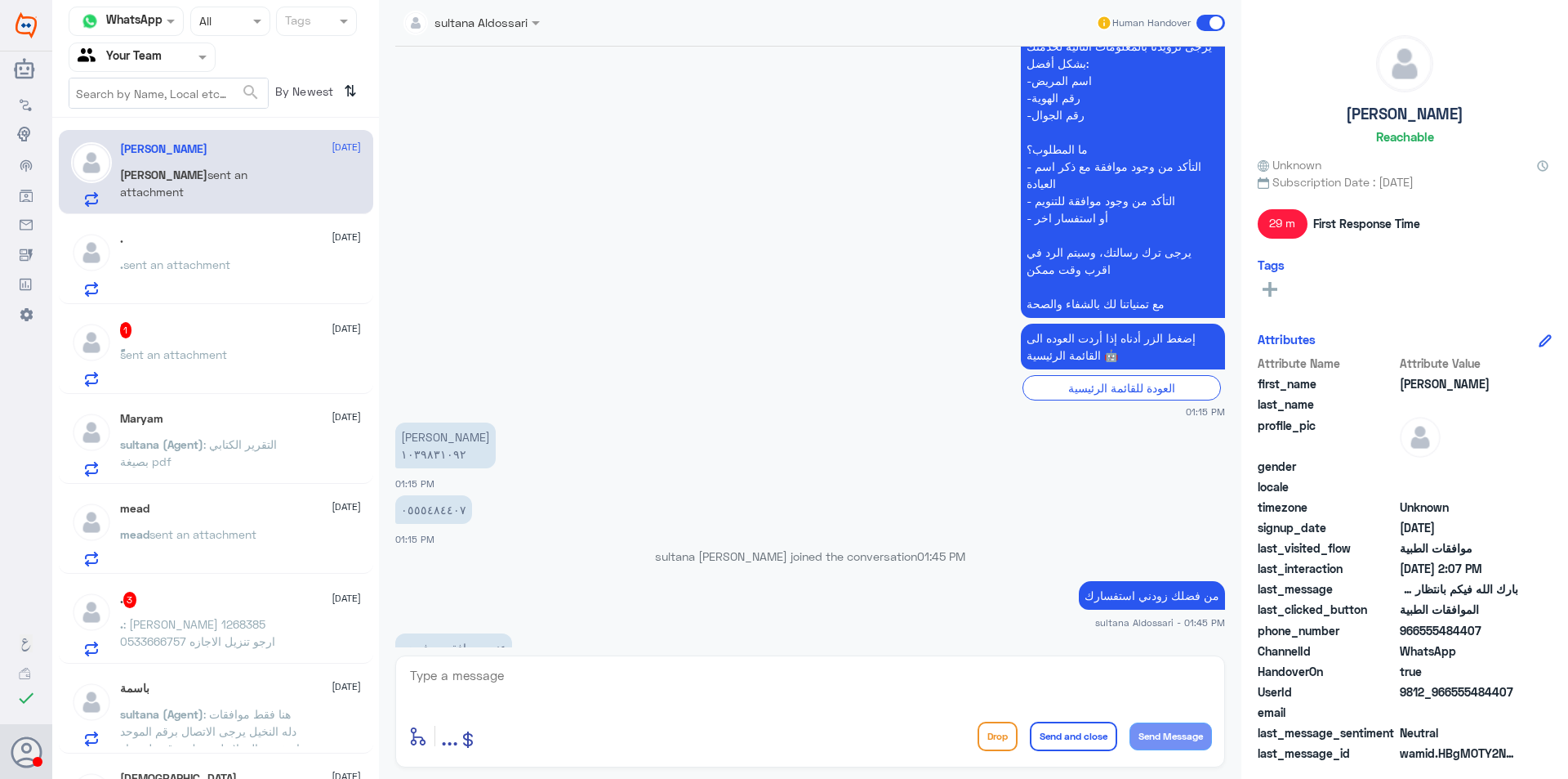
scroll to position [507, 0]
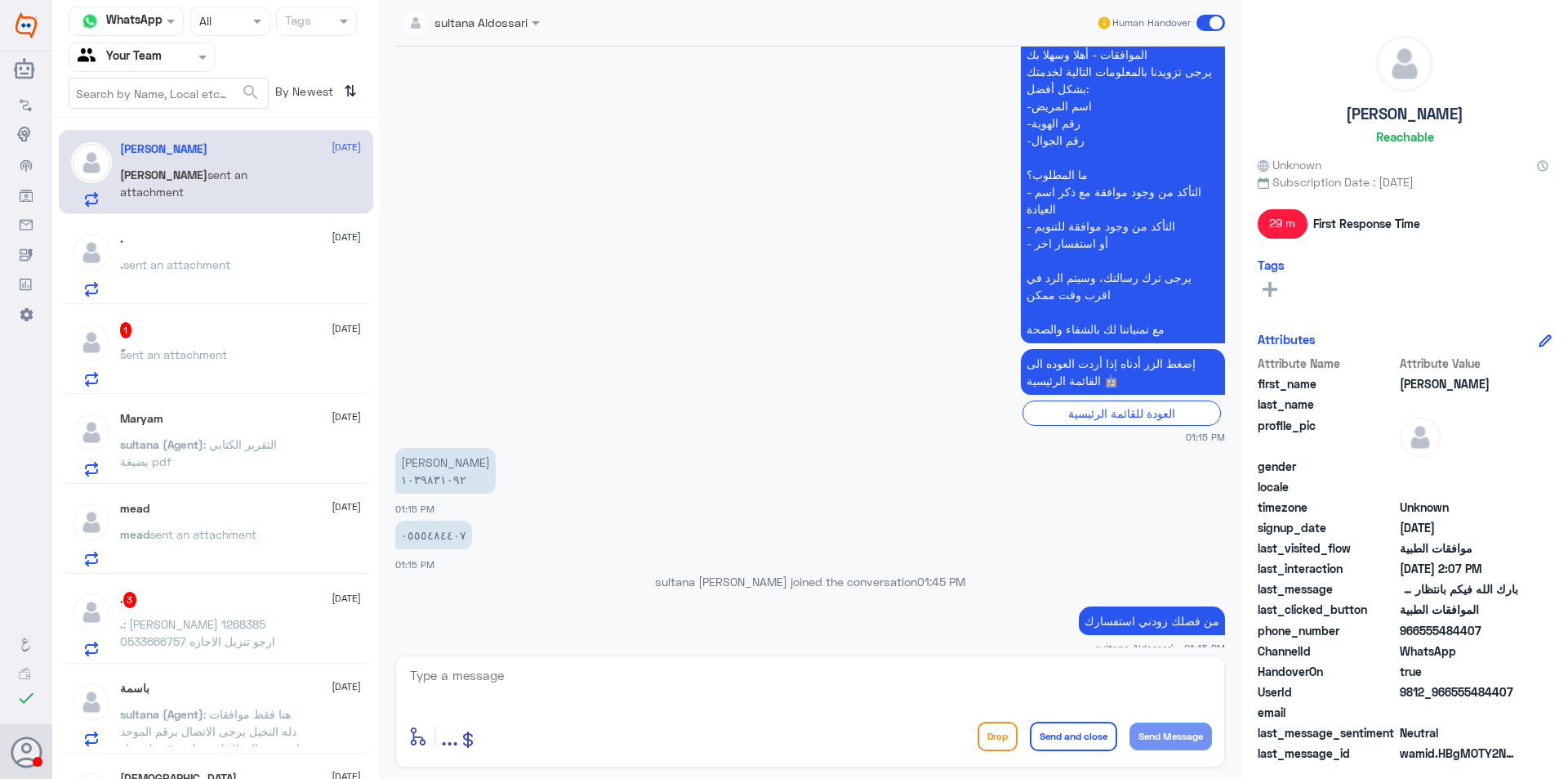
click at [423, 481] on p "[PERSON_NAME] ١٠٣٩٨٣١٠٩٢" at bounding box center [445, 470] width 100 height 46
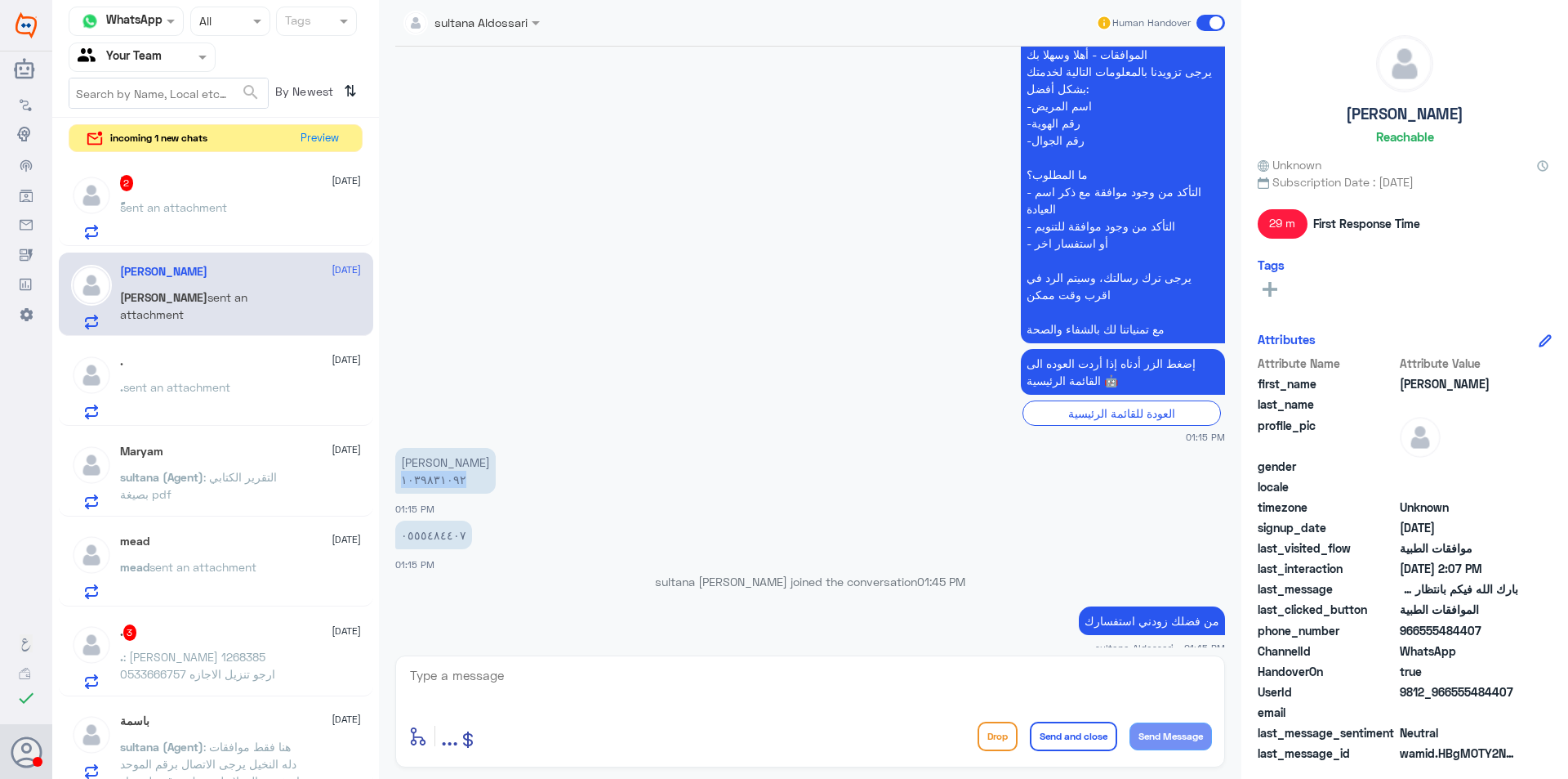
scroll to position [1066, 0]
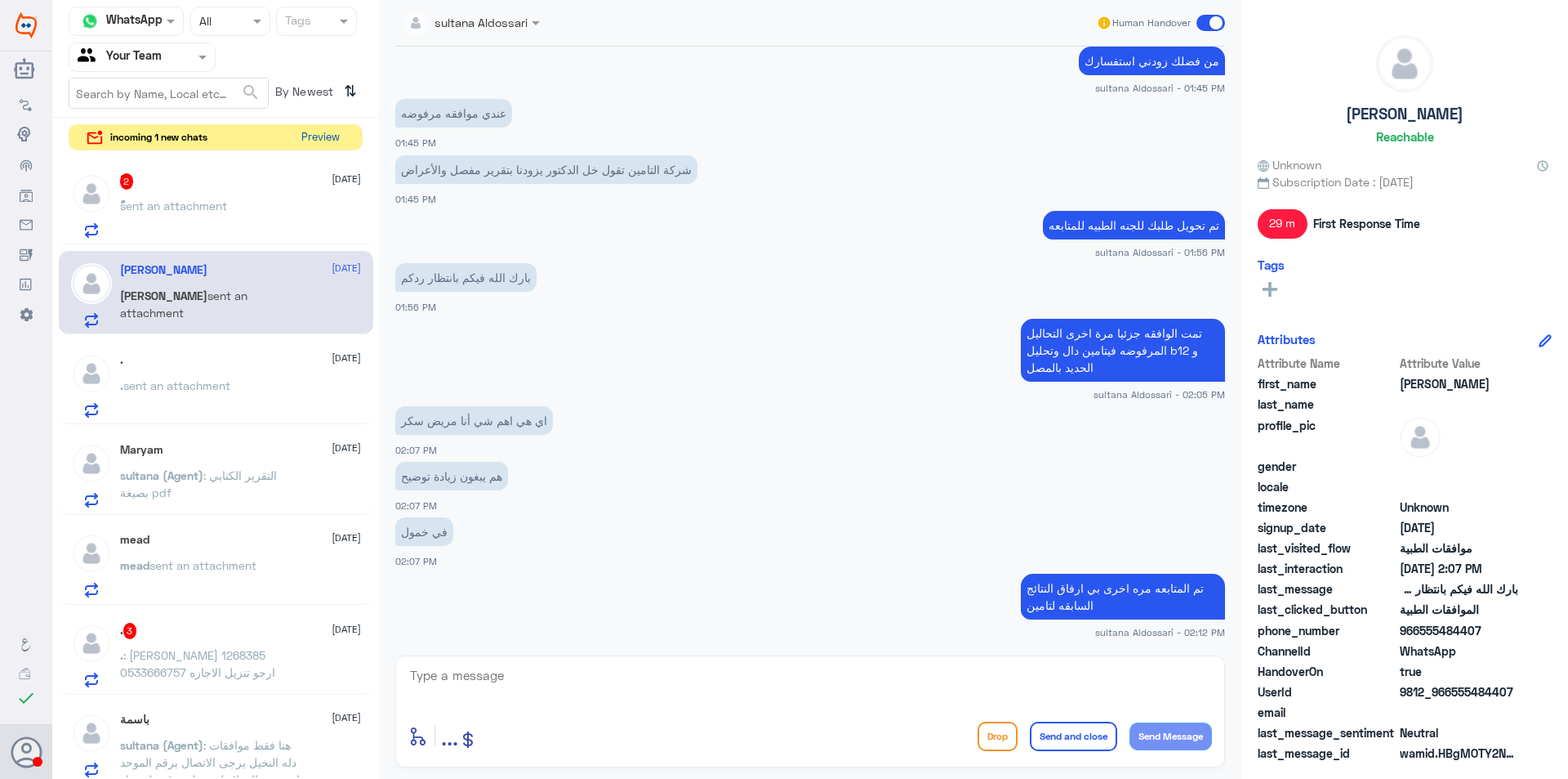
click at [338, 136] on button "Preview" at bounding box center [320, 137] width 51 height 25
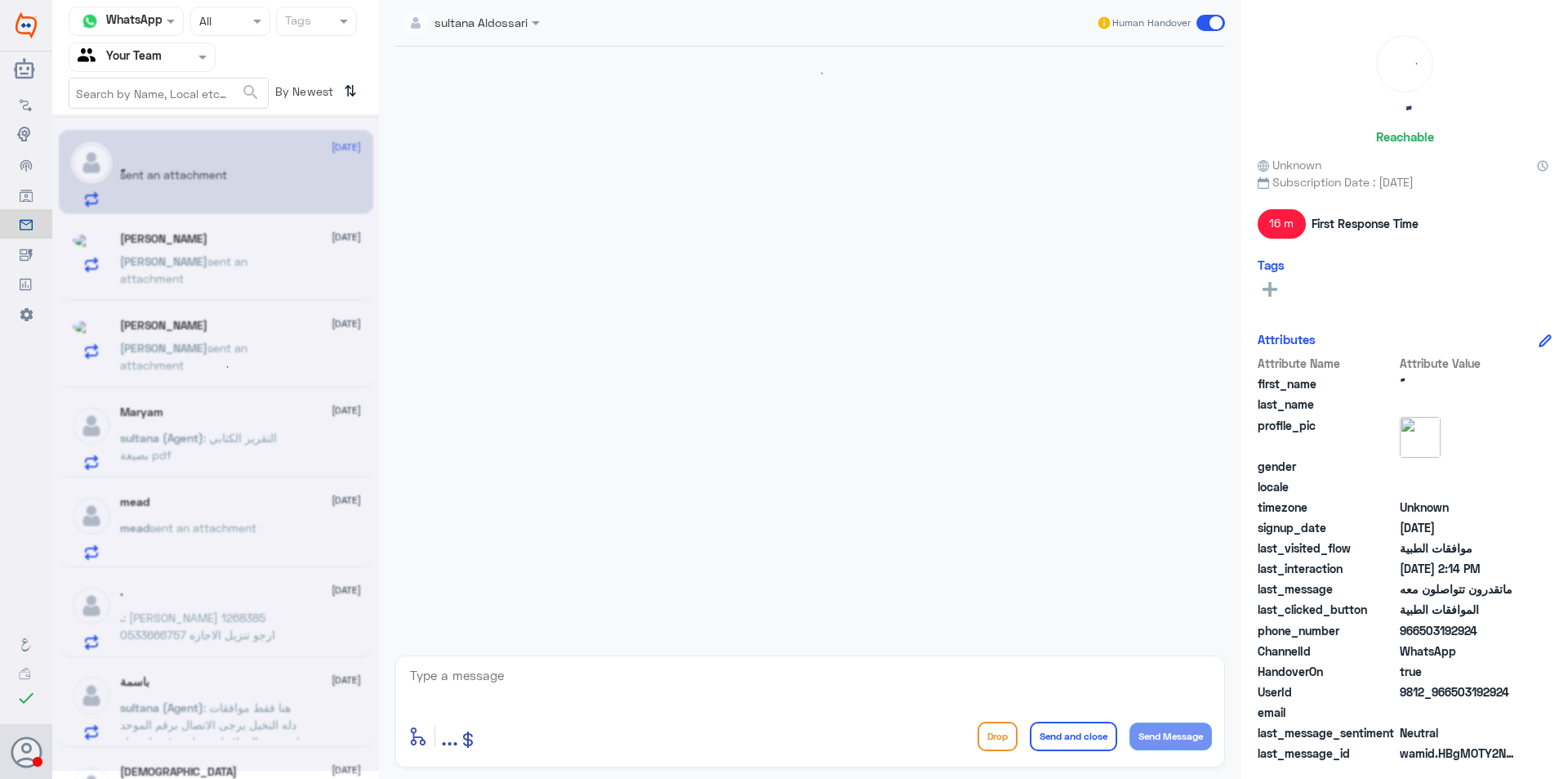
scroll to position [714, 0]
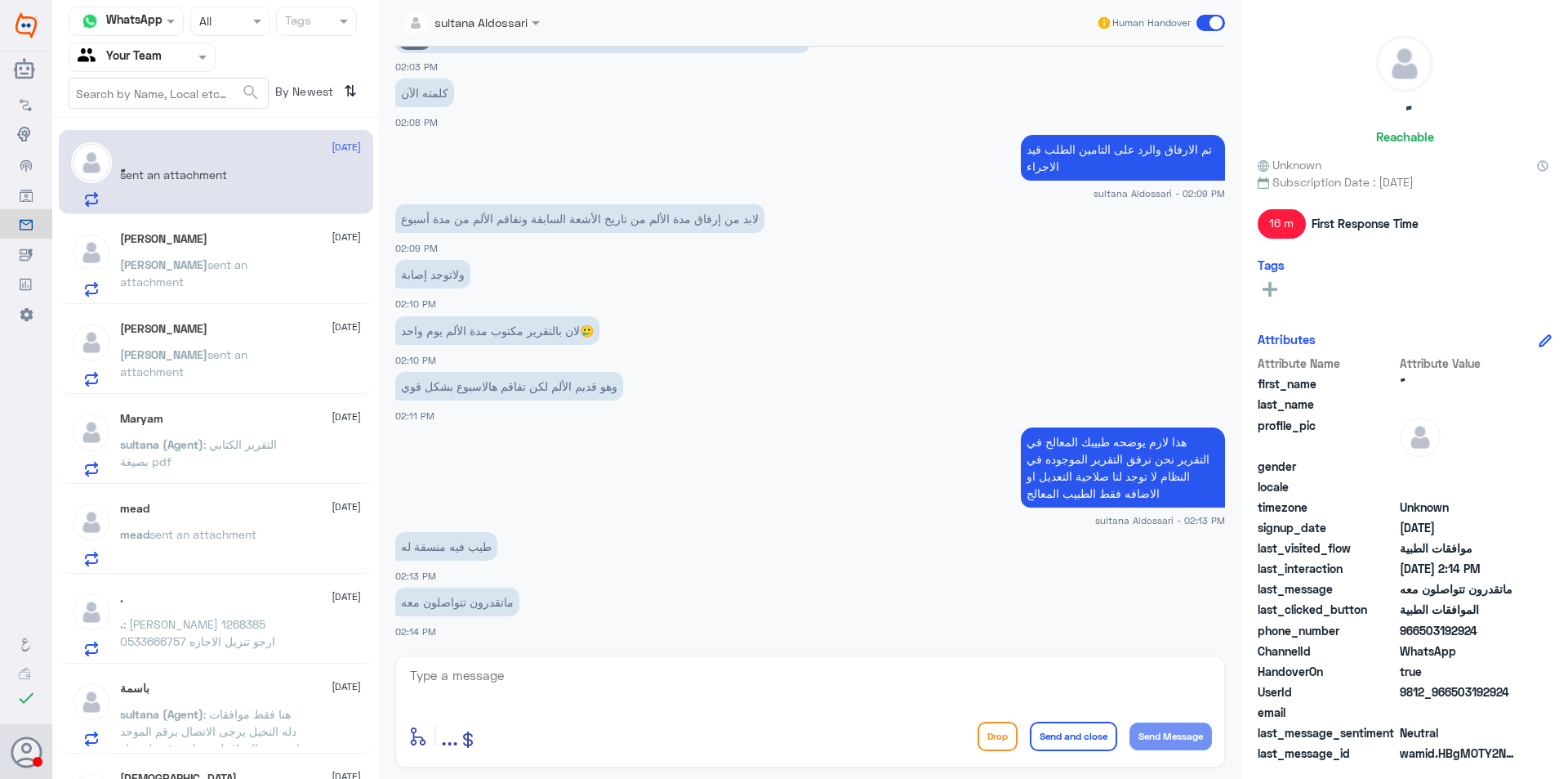
click at [213, 329] on div "[PERSON_NAME] [DATE]" at bounding box center [240, 328] width 241 height 14
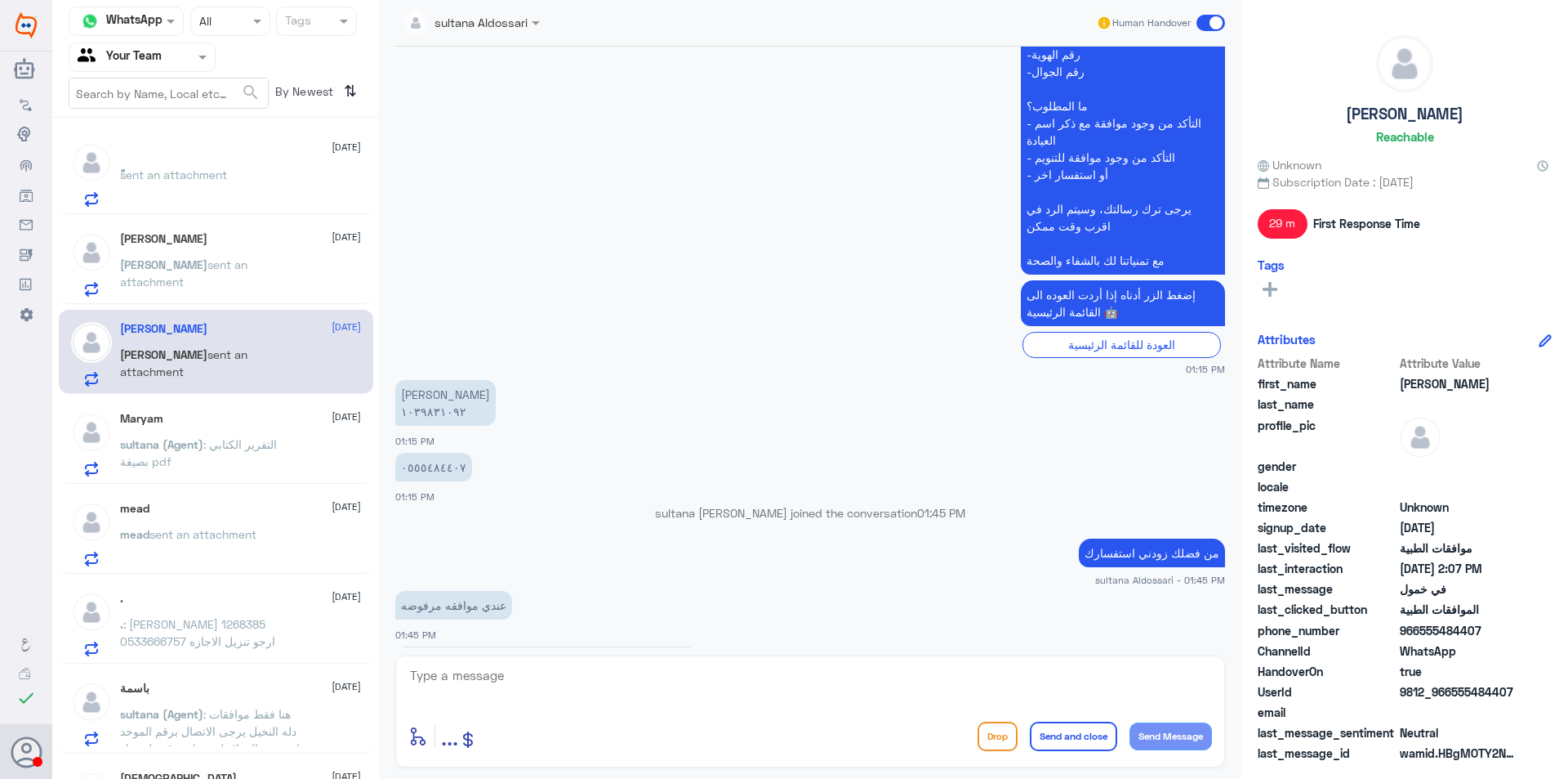
scroll to position [542, 0]
click at [421, 413] on p "[PERSON_NAME] ١٠٣٩٨٣١٠٩٢" at bounding box center [445, 402] width 100 height 46
click at [420, 413] on p "[PERSON_NAME] ١٠٣٩٨٣١٠٩٢" at bounding box center [445, 402] width 100 height 46
click at [211, 165] on div "[PERSON_NAME] 1 [DATE] [PERSON_NAME] sent an attachment" at bounding box center [240, 174] width 241 height 65
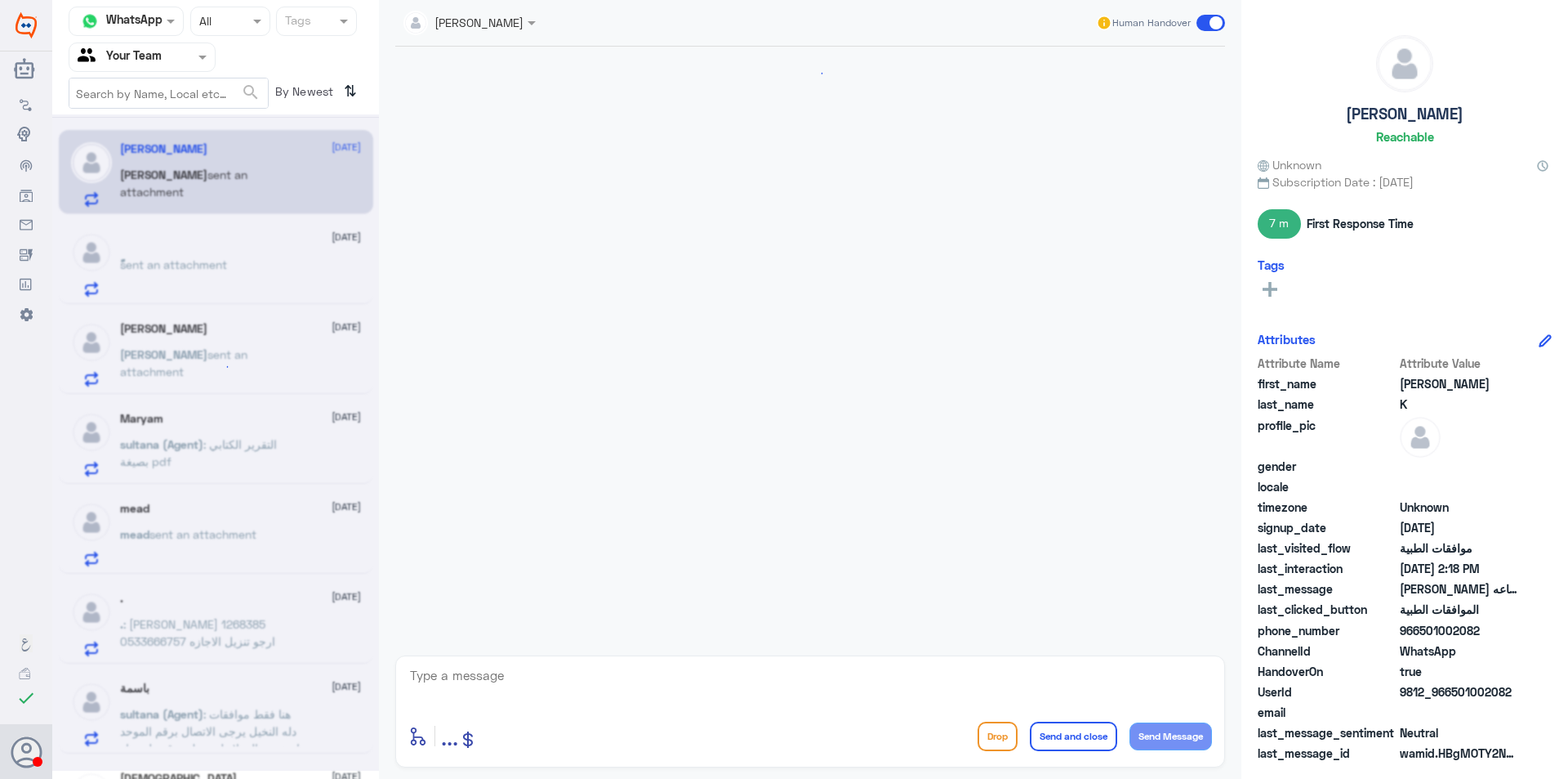
scroll to position [1220, 0]
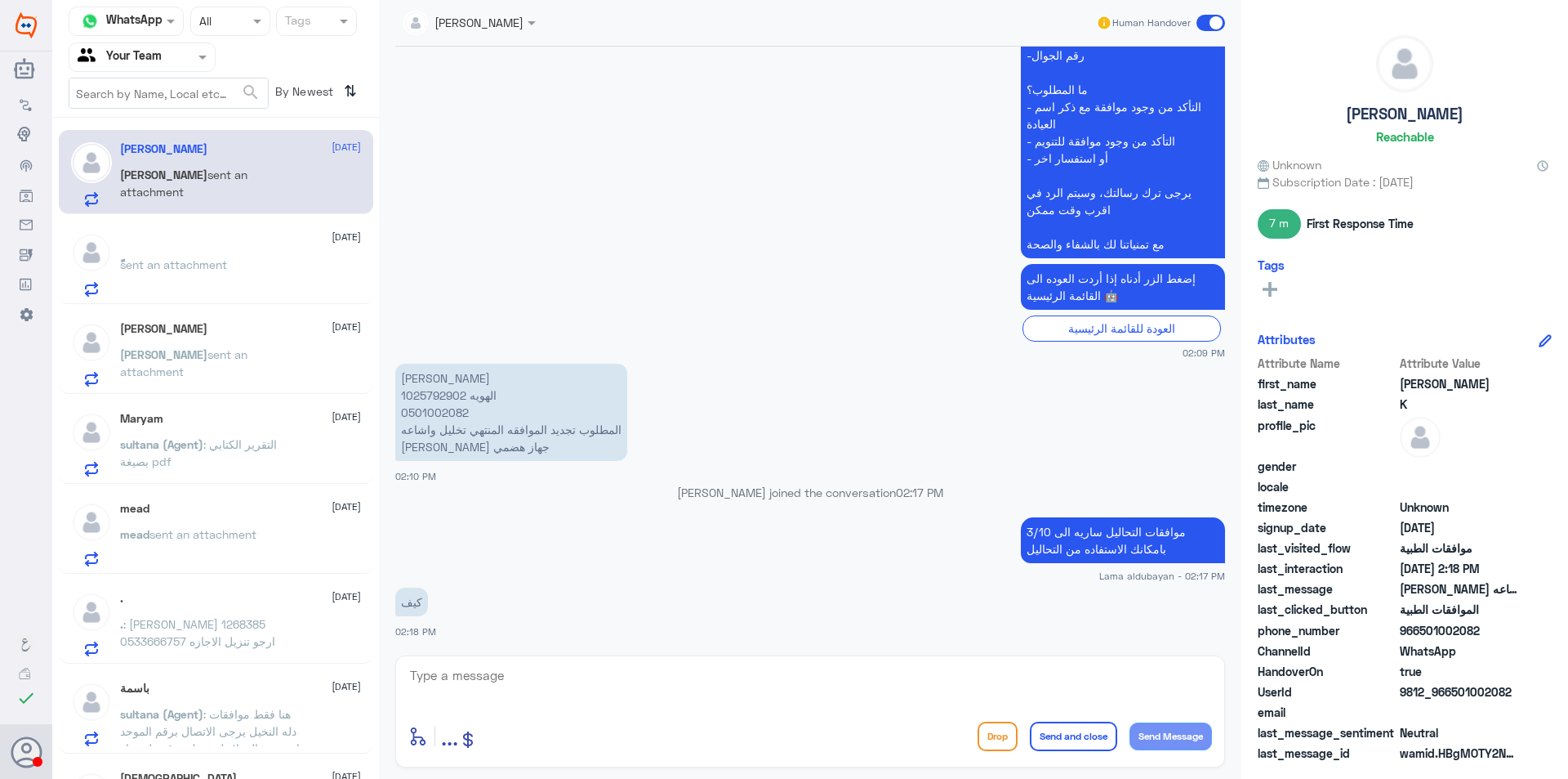
click at [438, 415] on p "[PERSON_NAME] الهويه 1025792902 0501002082 المطلوب تجديد الموافقه المنتهي تخليل…" at bounding box center [510, 412] width 232 height 98
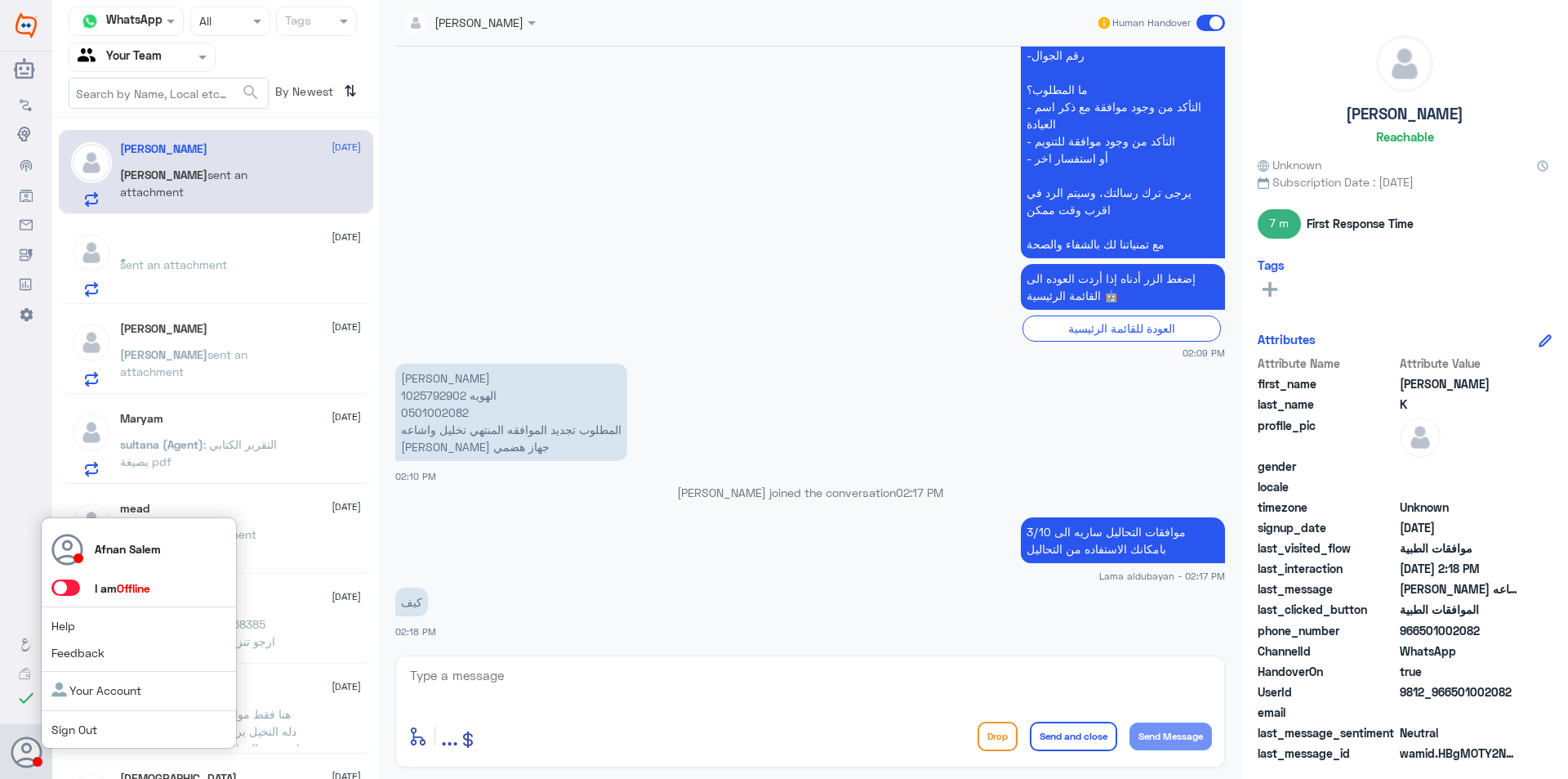
click at [67, 726] on link "Sign Out" at bounding box center [74, 729] width 46 height 14
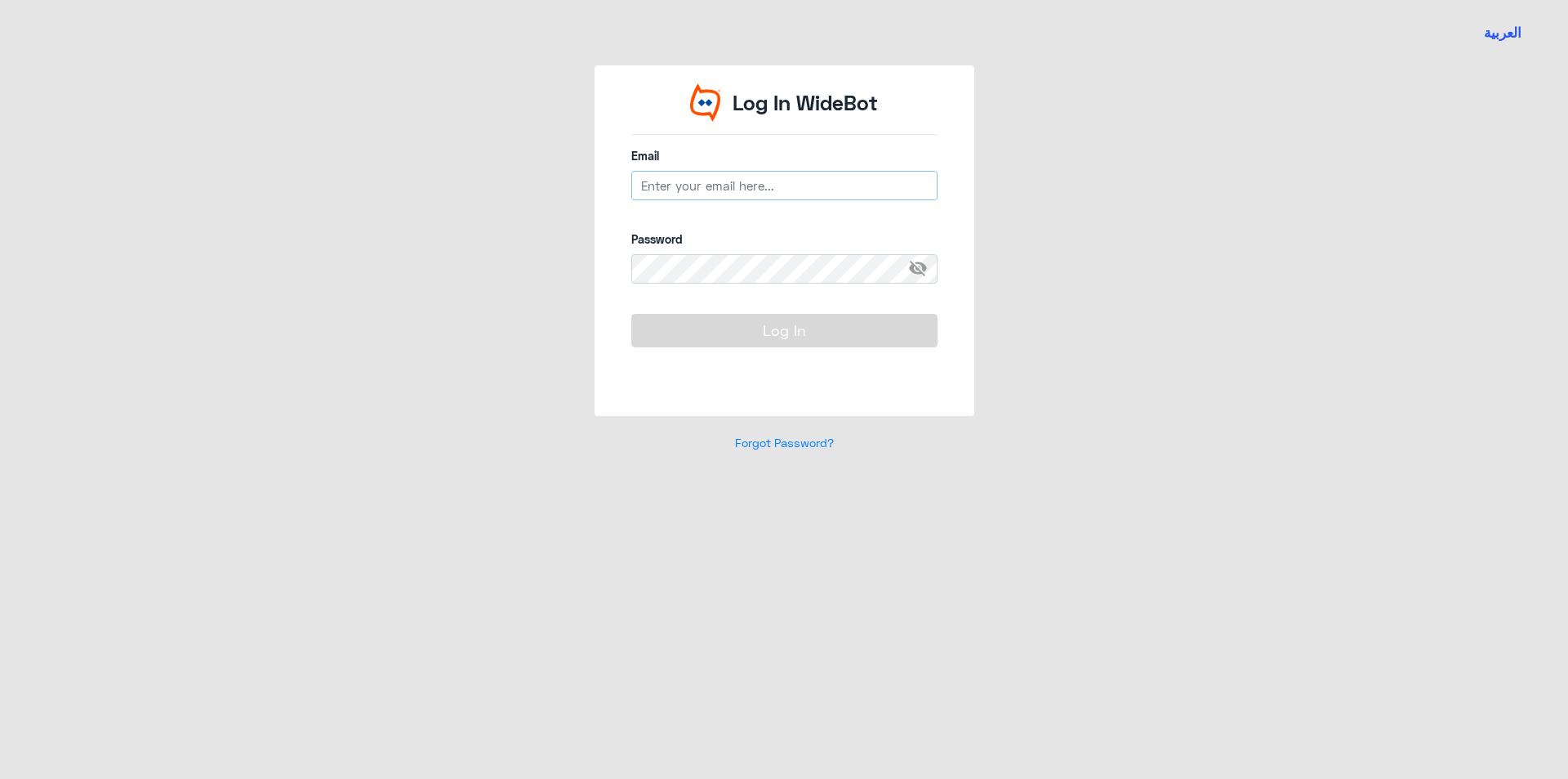
type input "[EMAIL_ADDRESS][DOMAIN_NAME]"
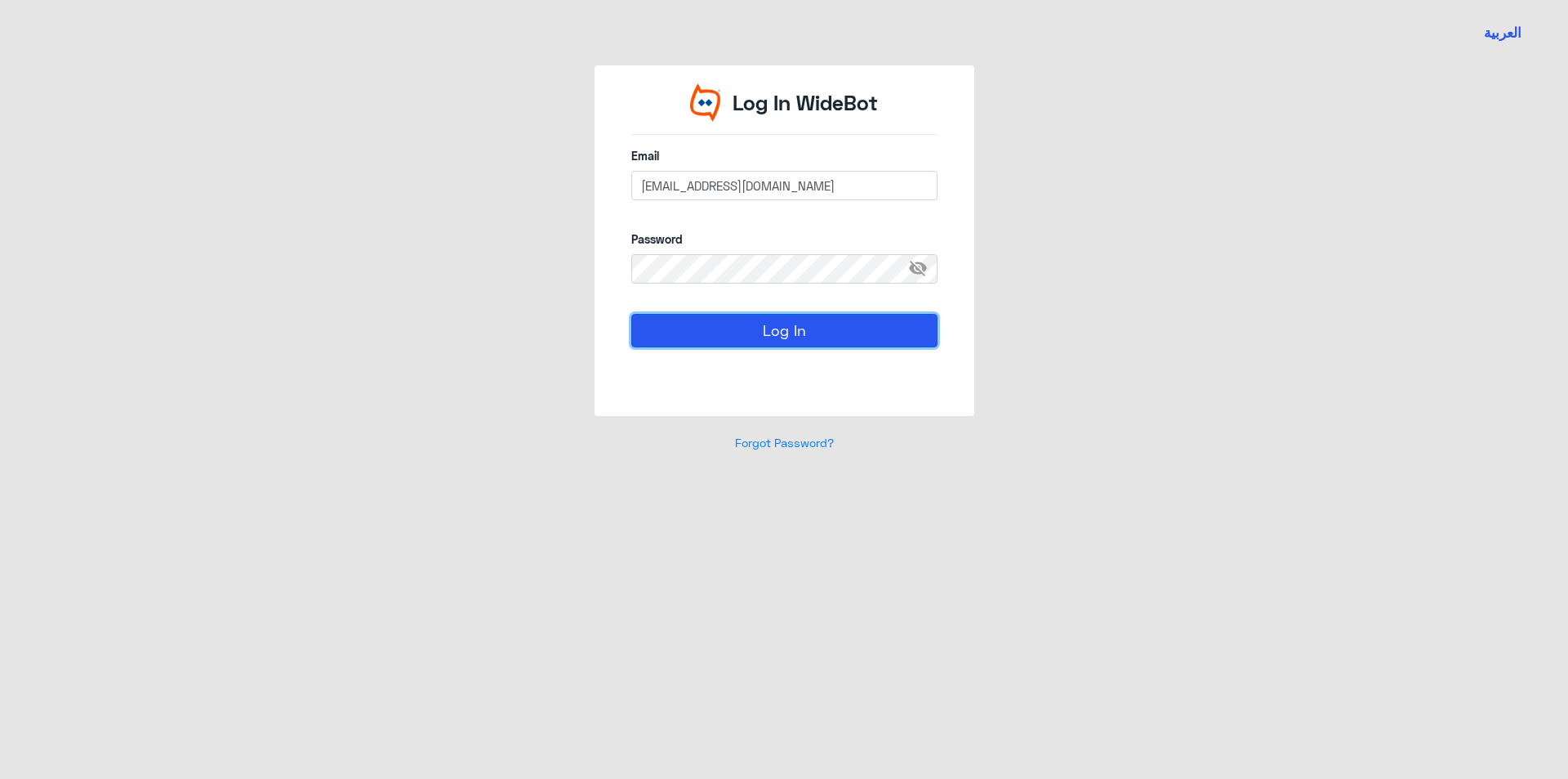
click at [721, 341] on button "Log In" at bounding box center [784, 329] width 306 height 33
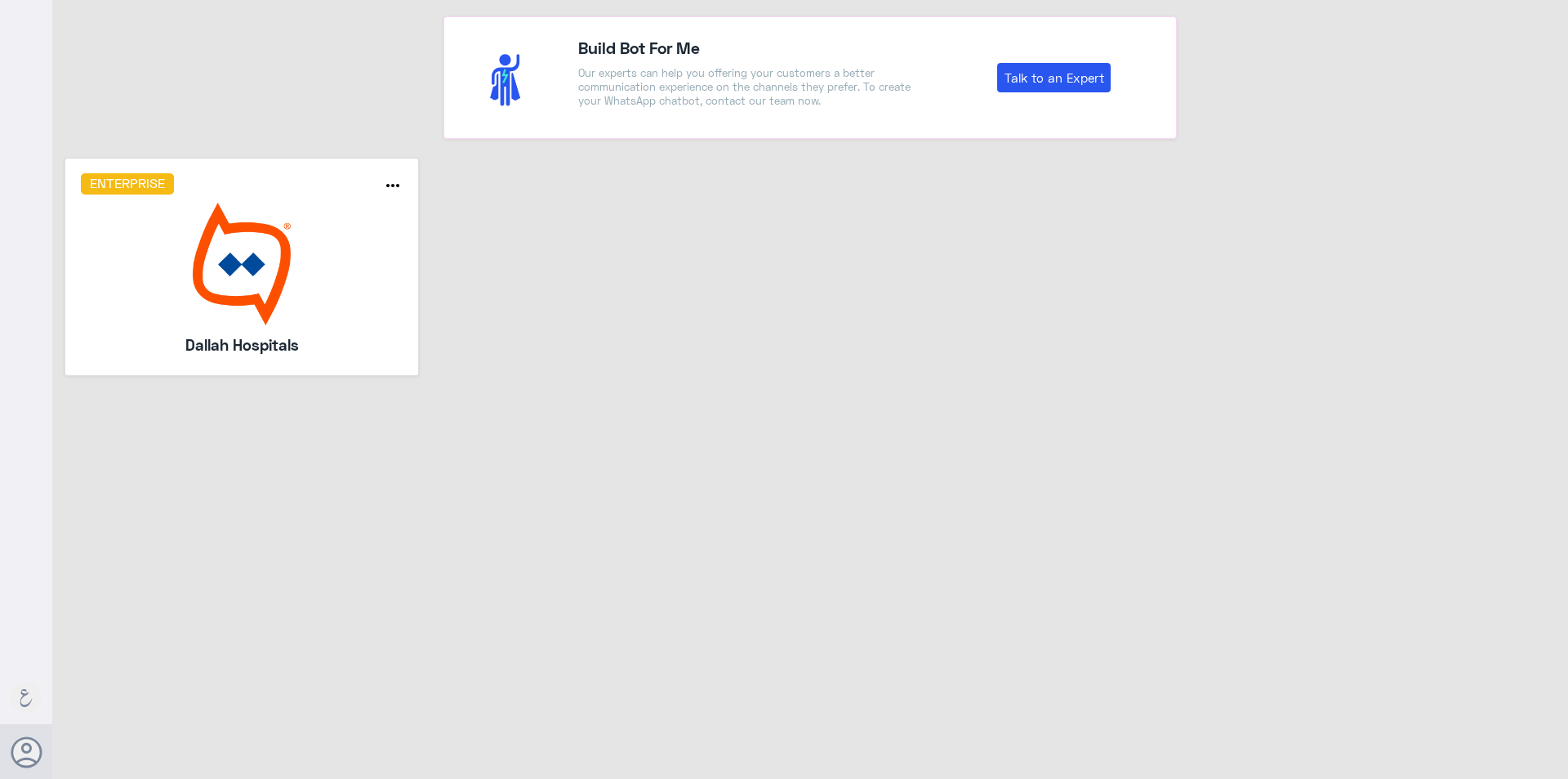
click at [347, 328] on div "Enterprise more_horiz Dallah Hospitals" at bounding box center [242, 267] width 323 height 186
click at [325, 269] on img at bounding box center [242, 264] width 323 height 123
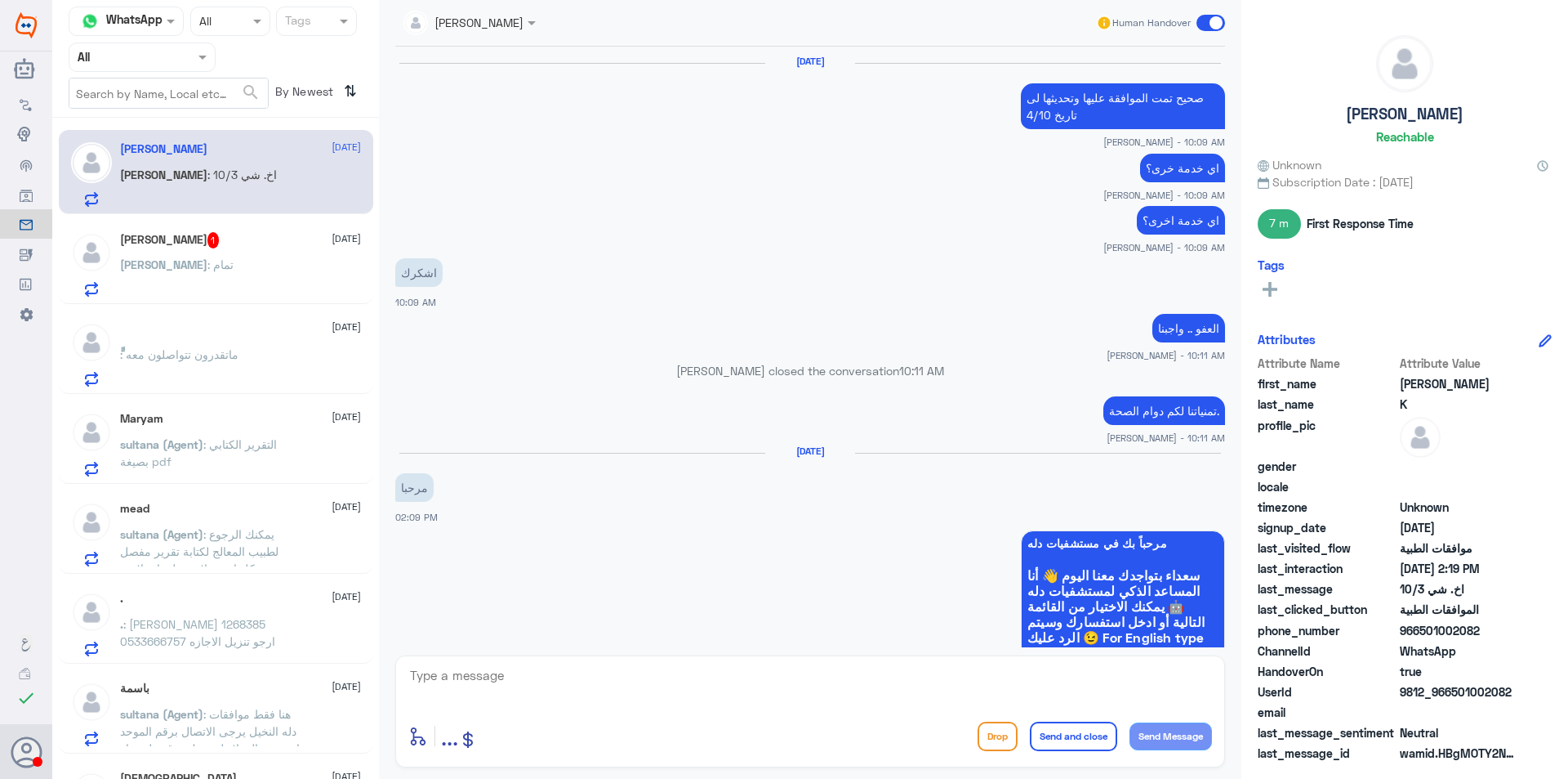
scroll to position [1242, 0]
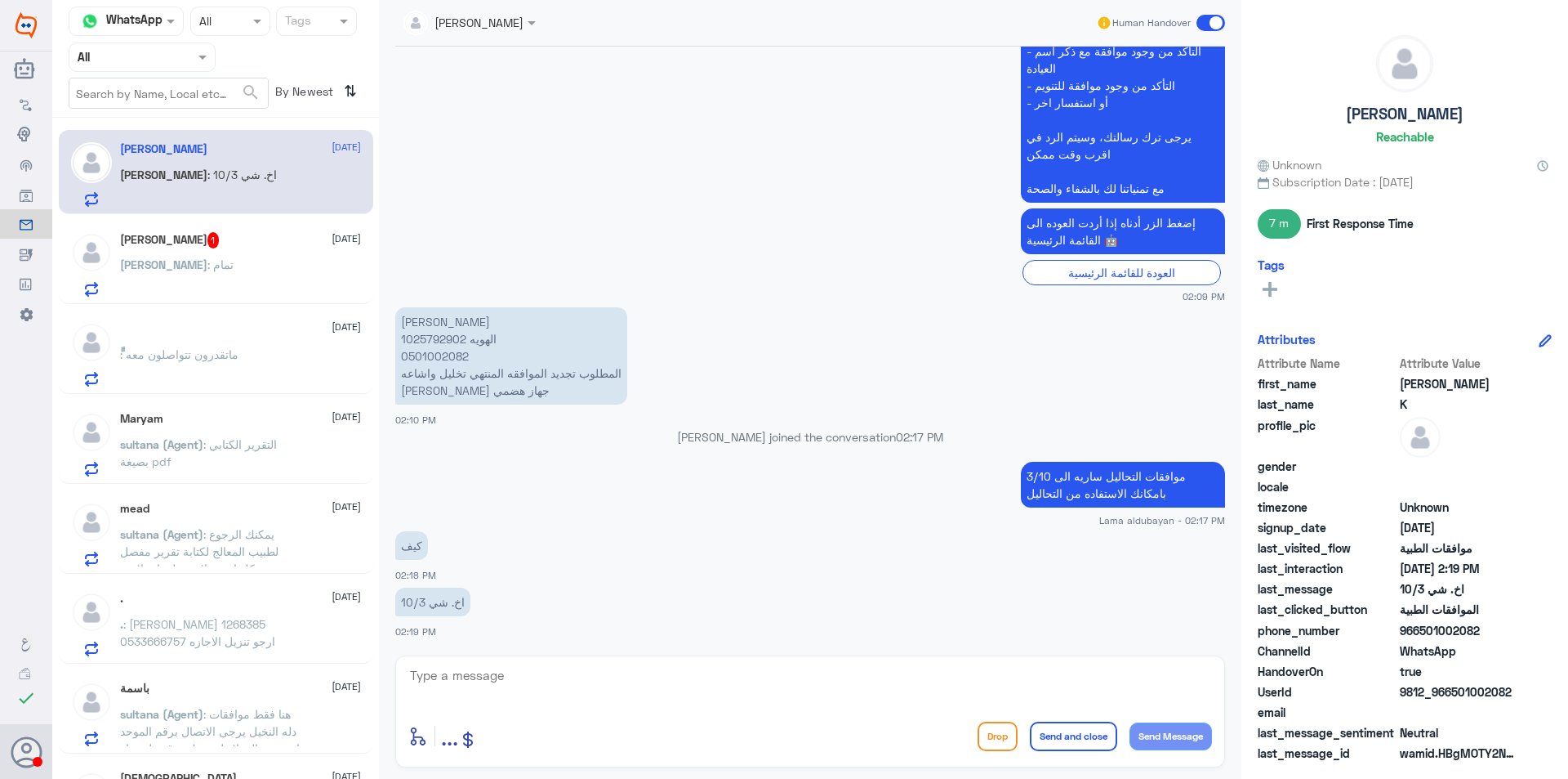
click at [448, 355] on p "[PERSON_NAME] الهويه 1025792902 0501002082 المطلوب تجديد الموافقه المنتهي تخليل…" at bounding box center [510, 356] width 232 height 98
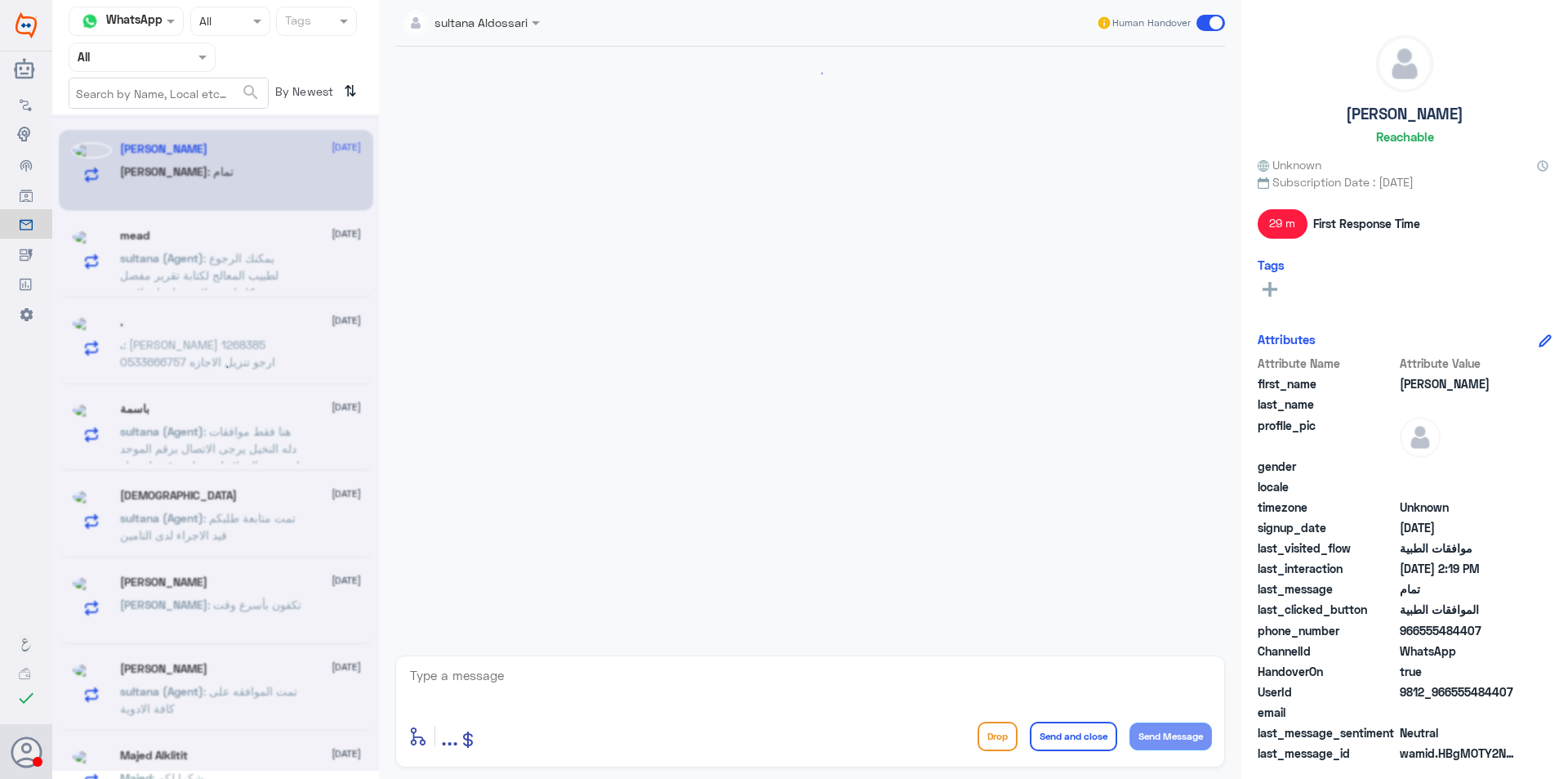
scroll to position [1011, 0]
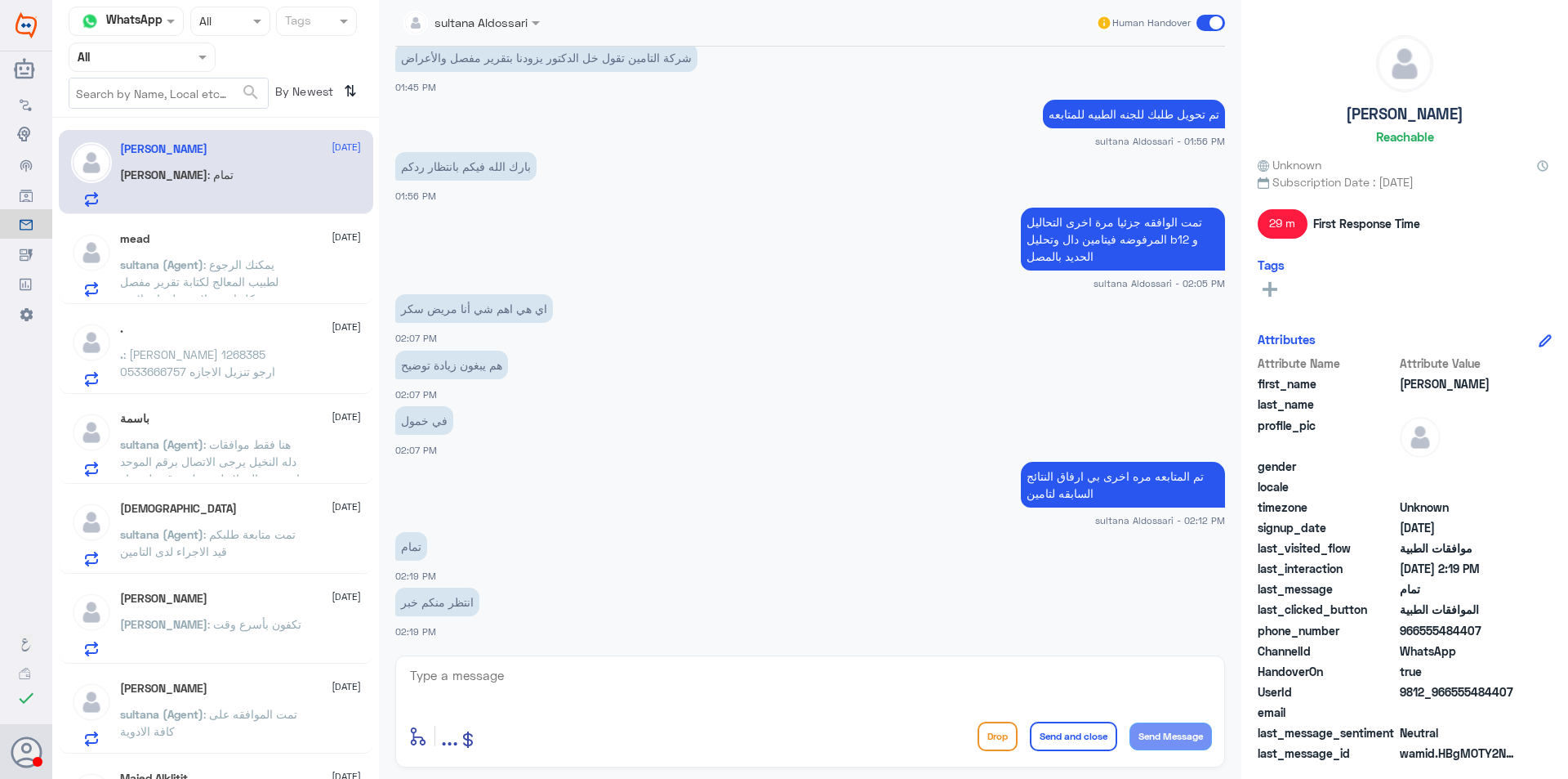
click at [265, 286] on span ": يمكنك الرجوع لطبيب المعالج لكتابة تقرير مفصل بشكل اسرع لاتوجد لدينا صلاحية ال…" at bounding box center [209, 307] width 179 height 99
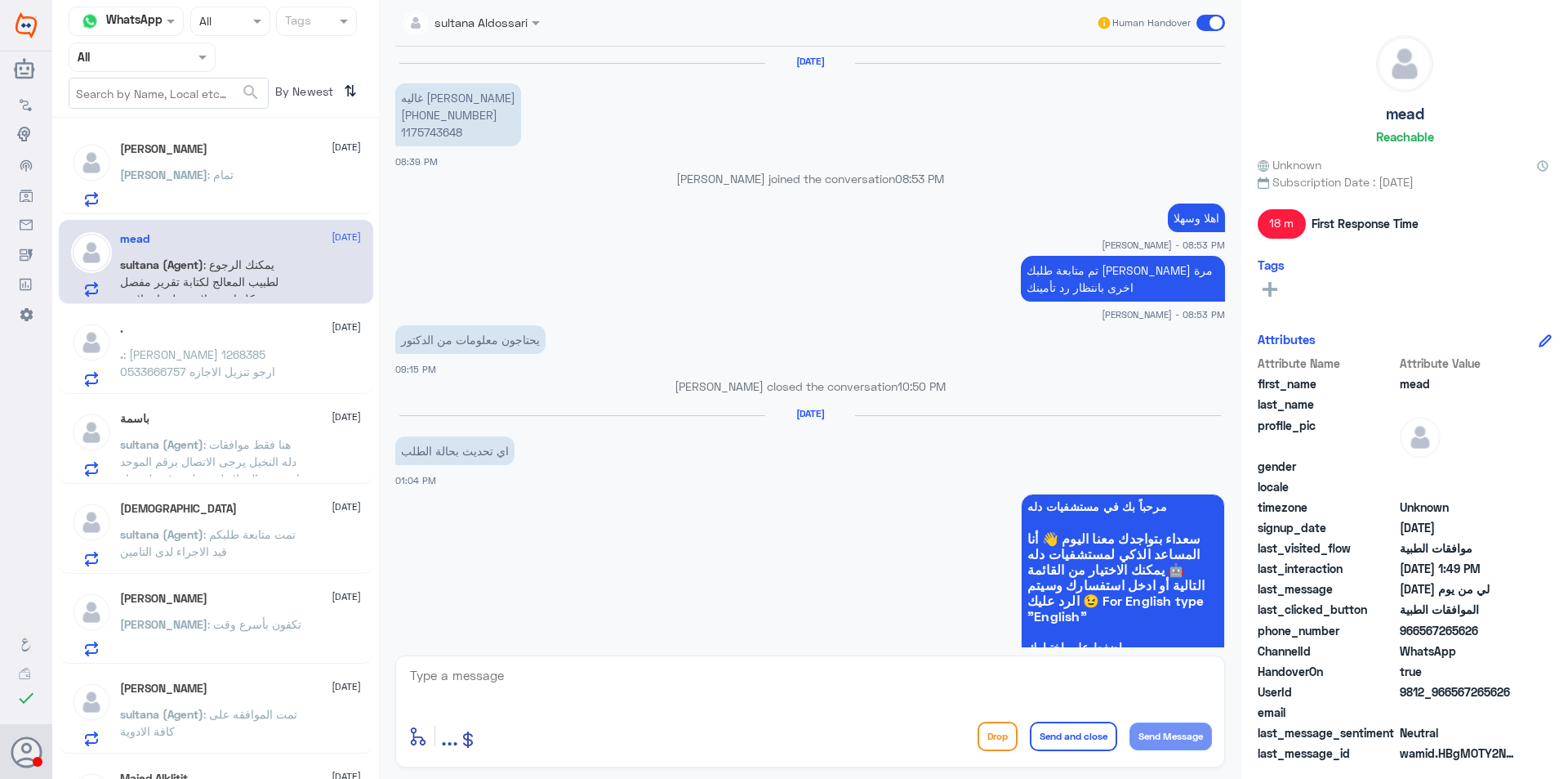
scroll to position [1082, 0]
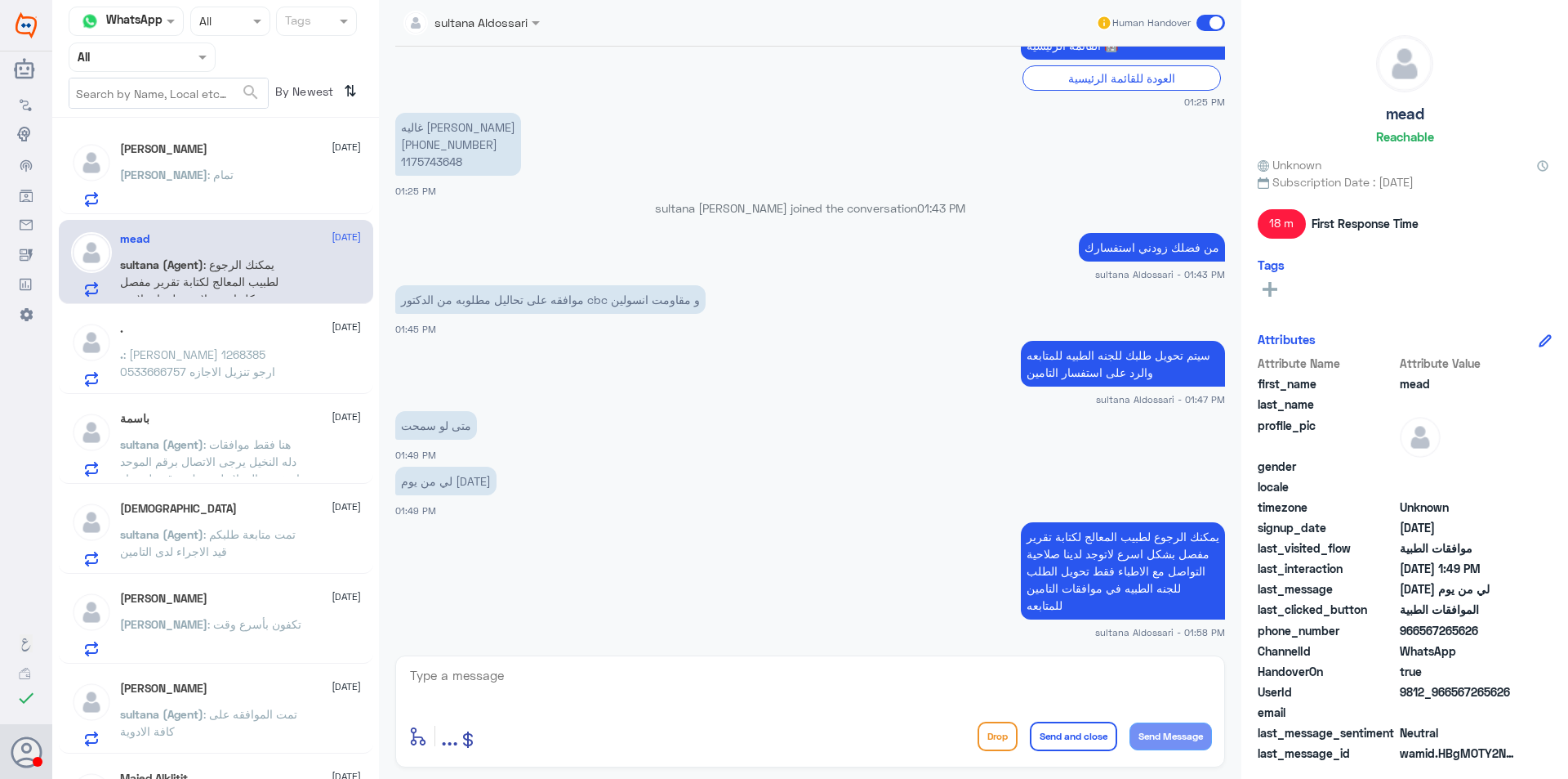
click at [247, 343] on div ". [DATE] . : [PERSON_NAME] 1268385 0533666757 ارجو تنزيل الاجازه بصحتي مده يومين" at bounding box center [240, 354] width 241 height 65
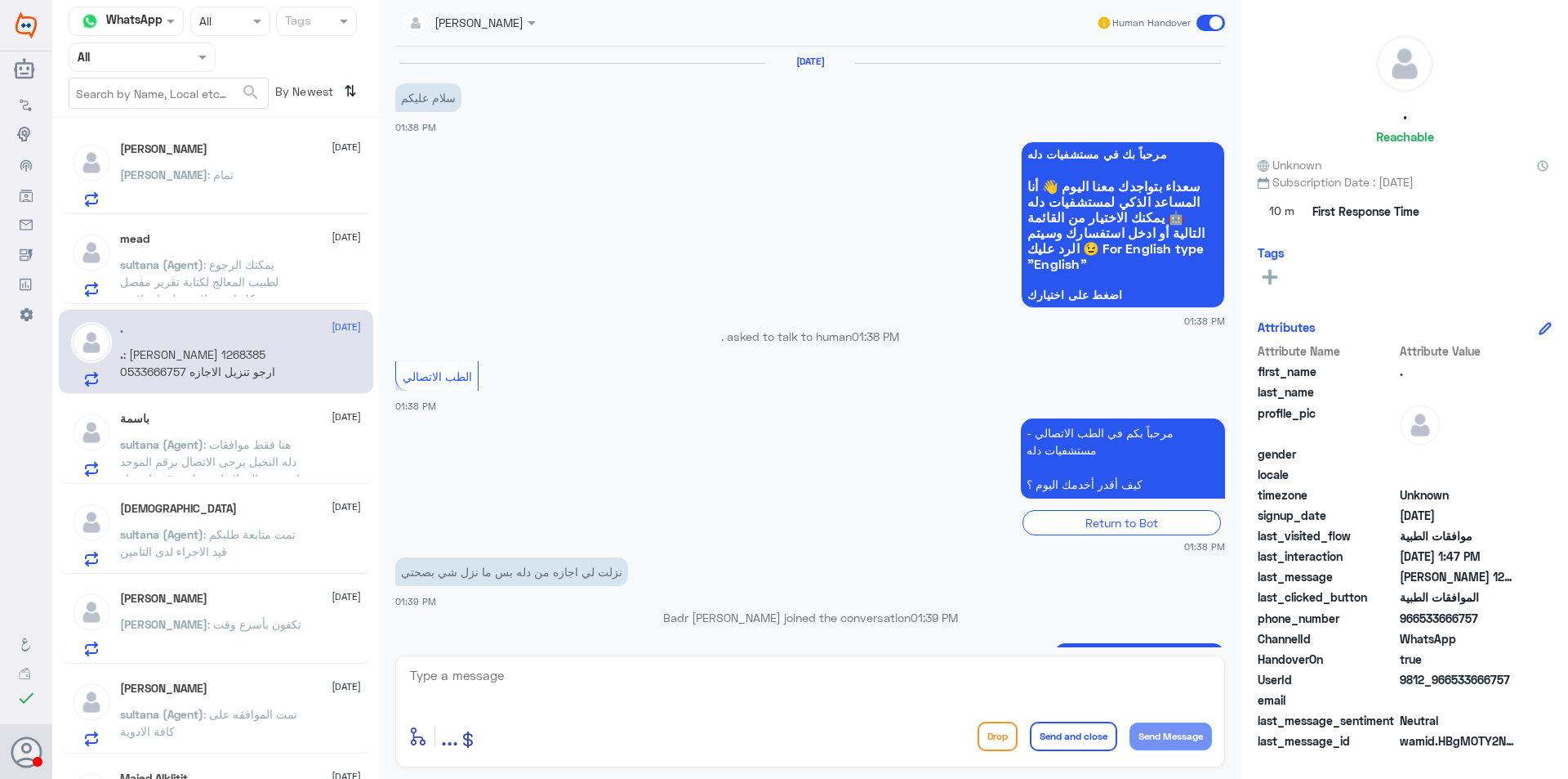
scroll to position [1185, 0]
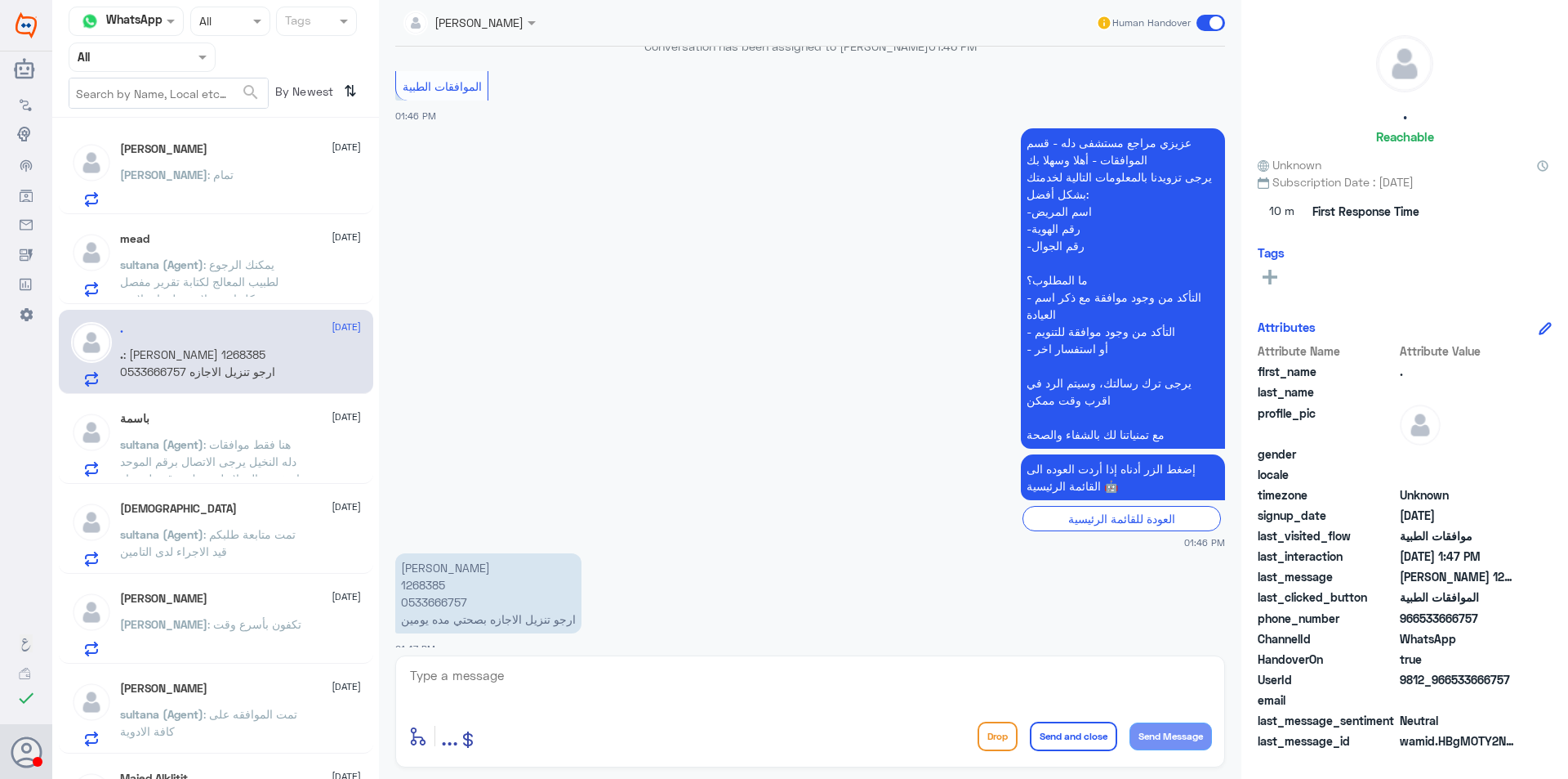
click at [244, 512] on div "Mohammed [DATE]" at bounding box center [240, 508] width 241 height 14
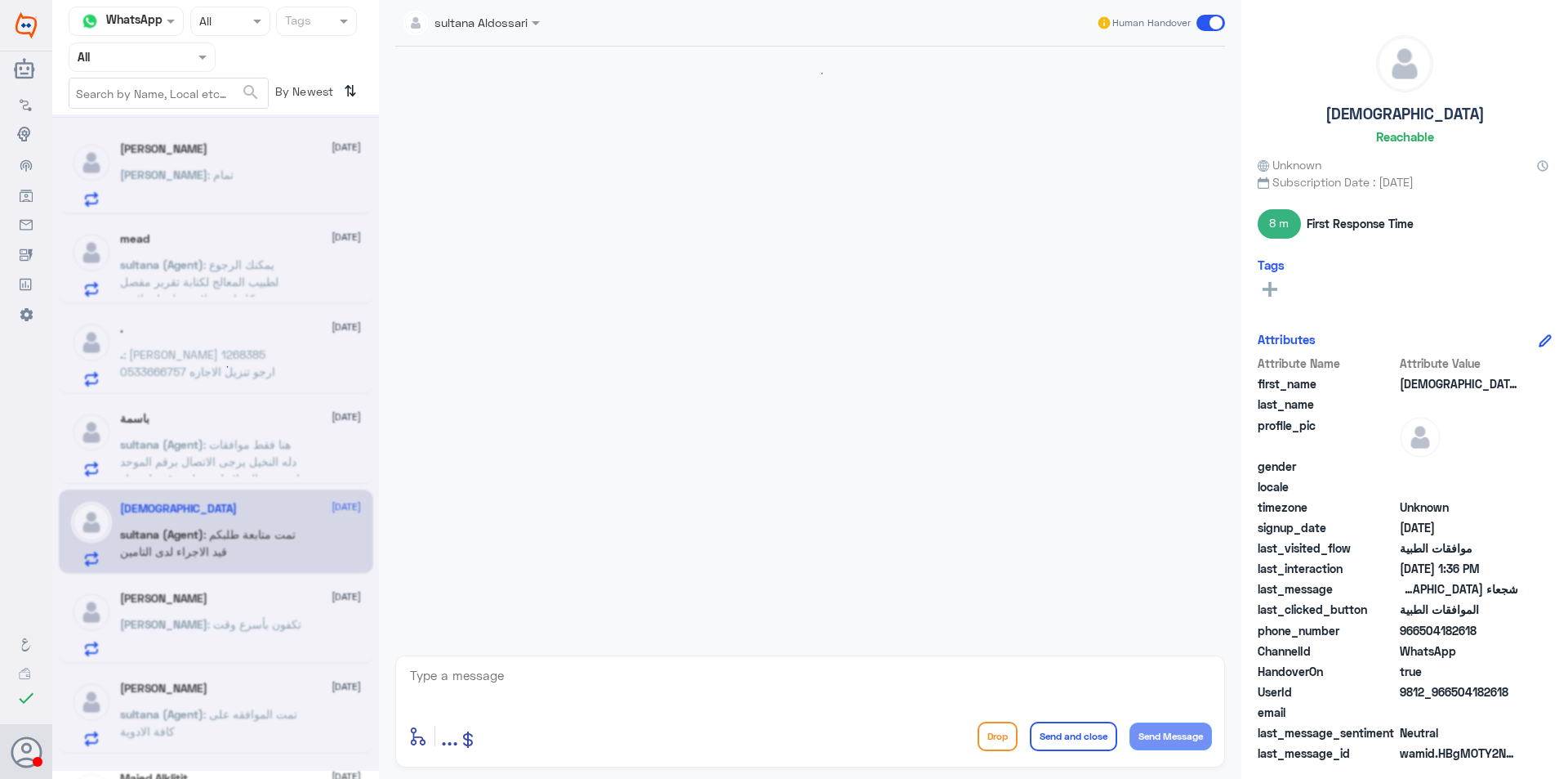
scroll to position [1322, 0]
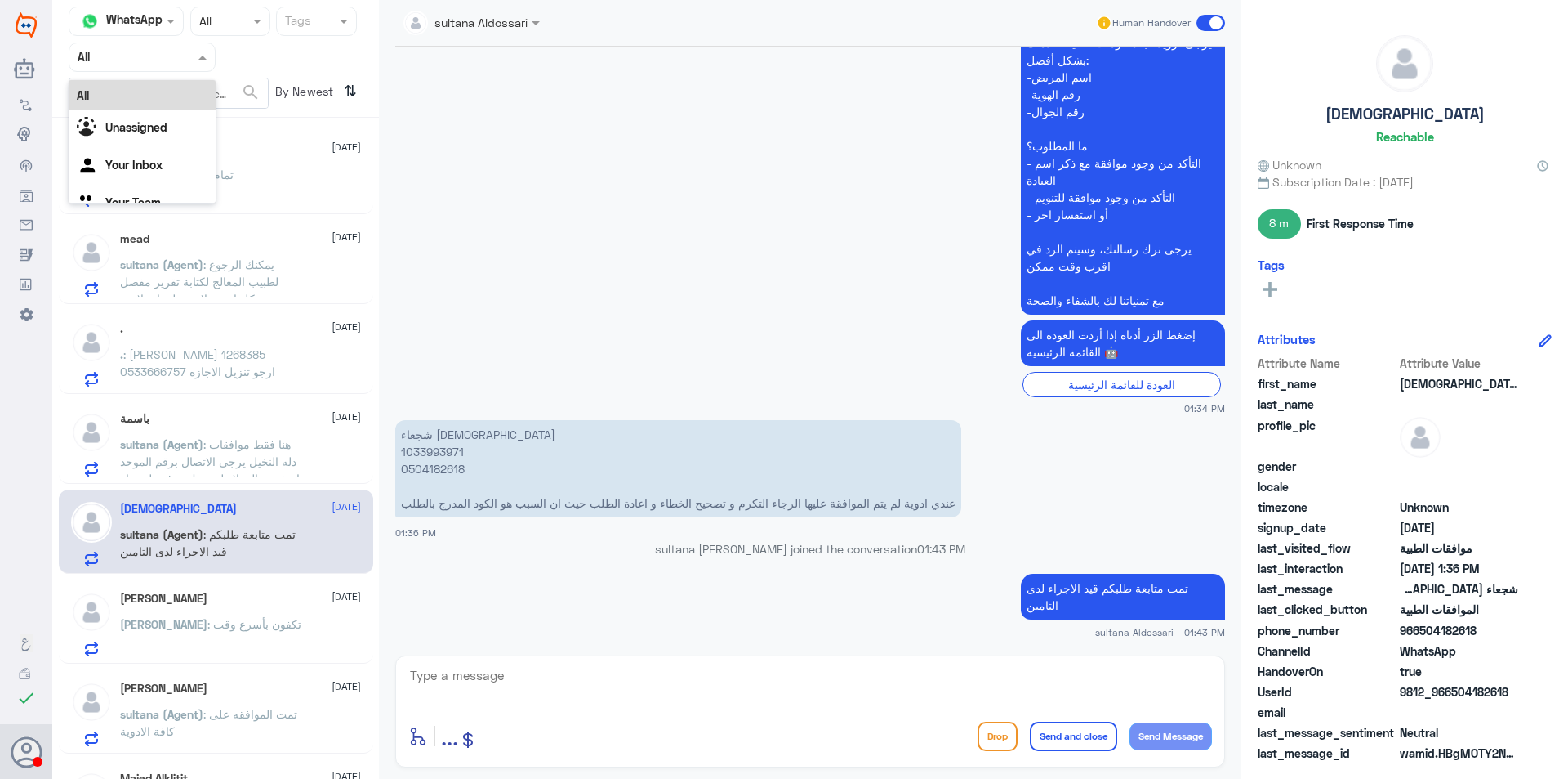
click at [174, 67] on div "Agent Filter All" at bounding box center [142, 56] width 147 height 29
click at [163, 191] on div "Your Team" at bounding box center [142, 205] width 147 height 38
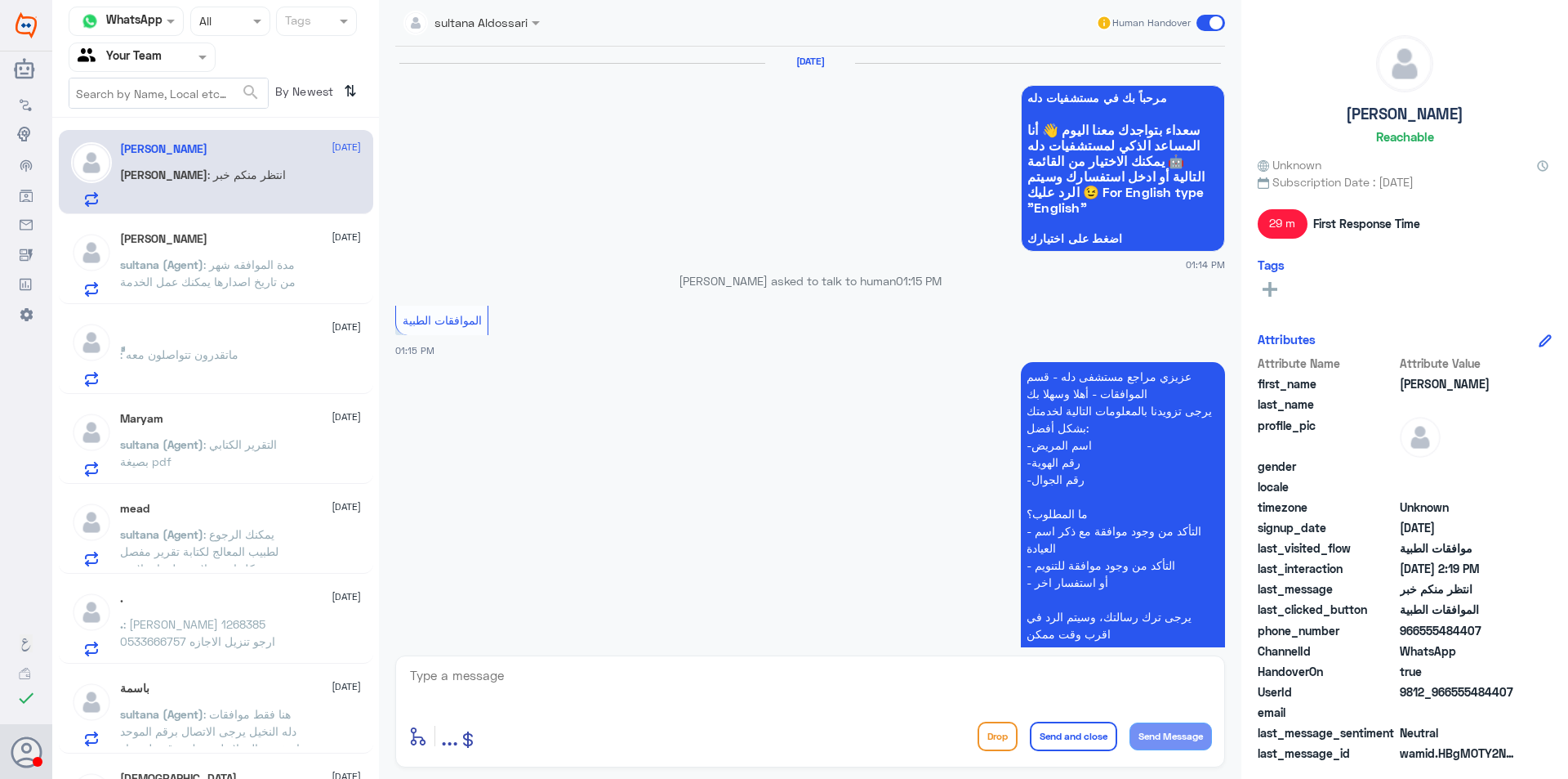
scroll to position [1011, 0]
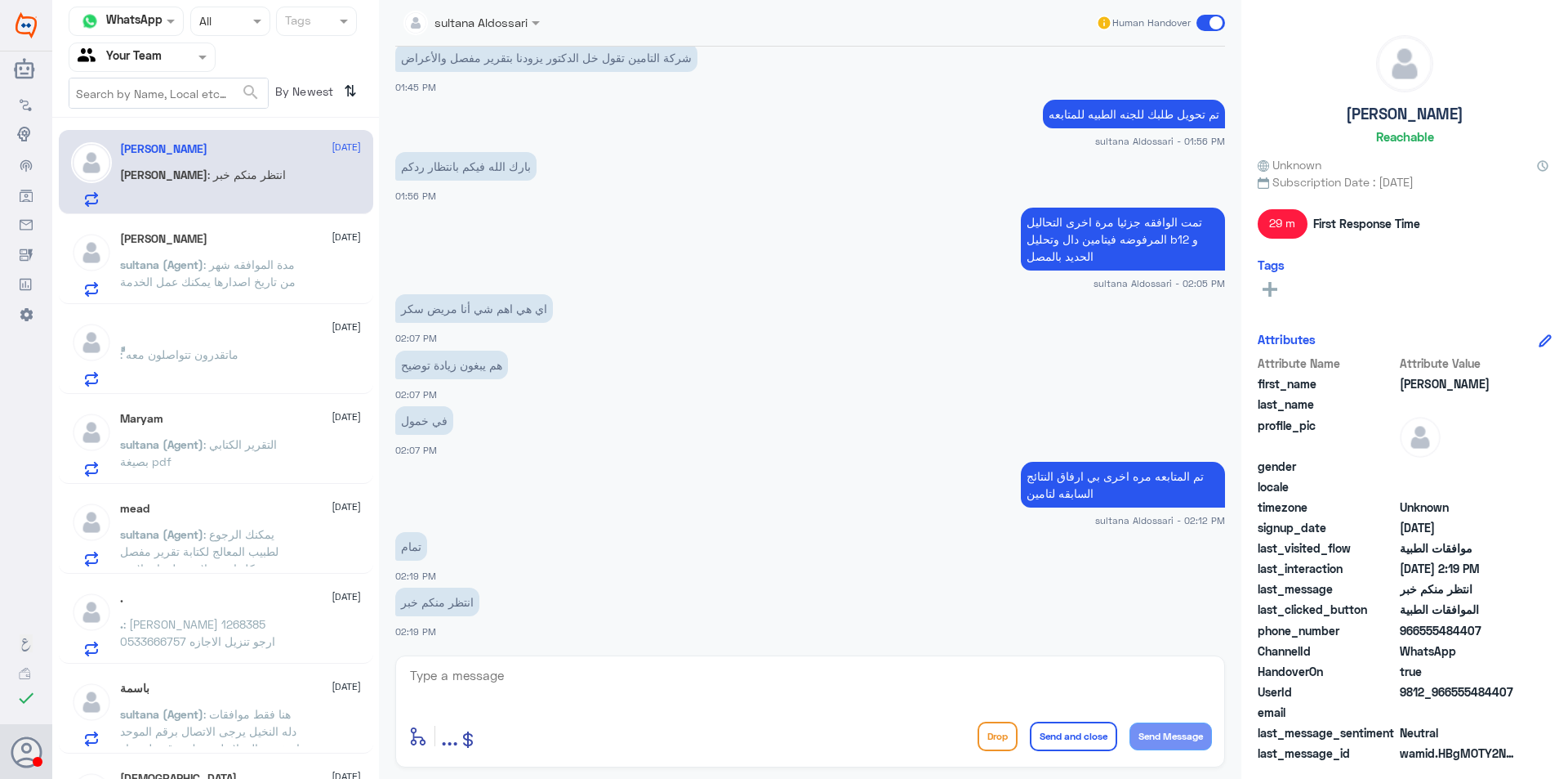
click at [273, 257] on span ": مدة الموافقه شهر من تاريخ اصدارها يمكنك عمل الخدمة" at bounding box center [207, 272] width 175 height 31
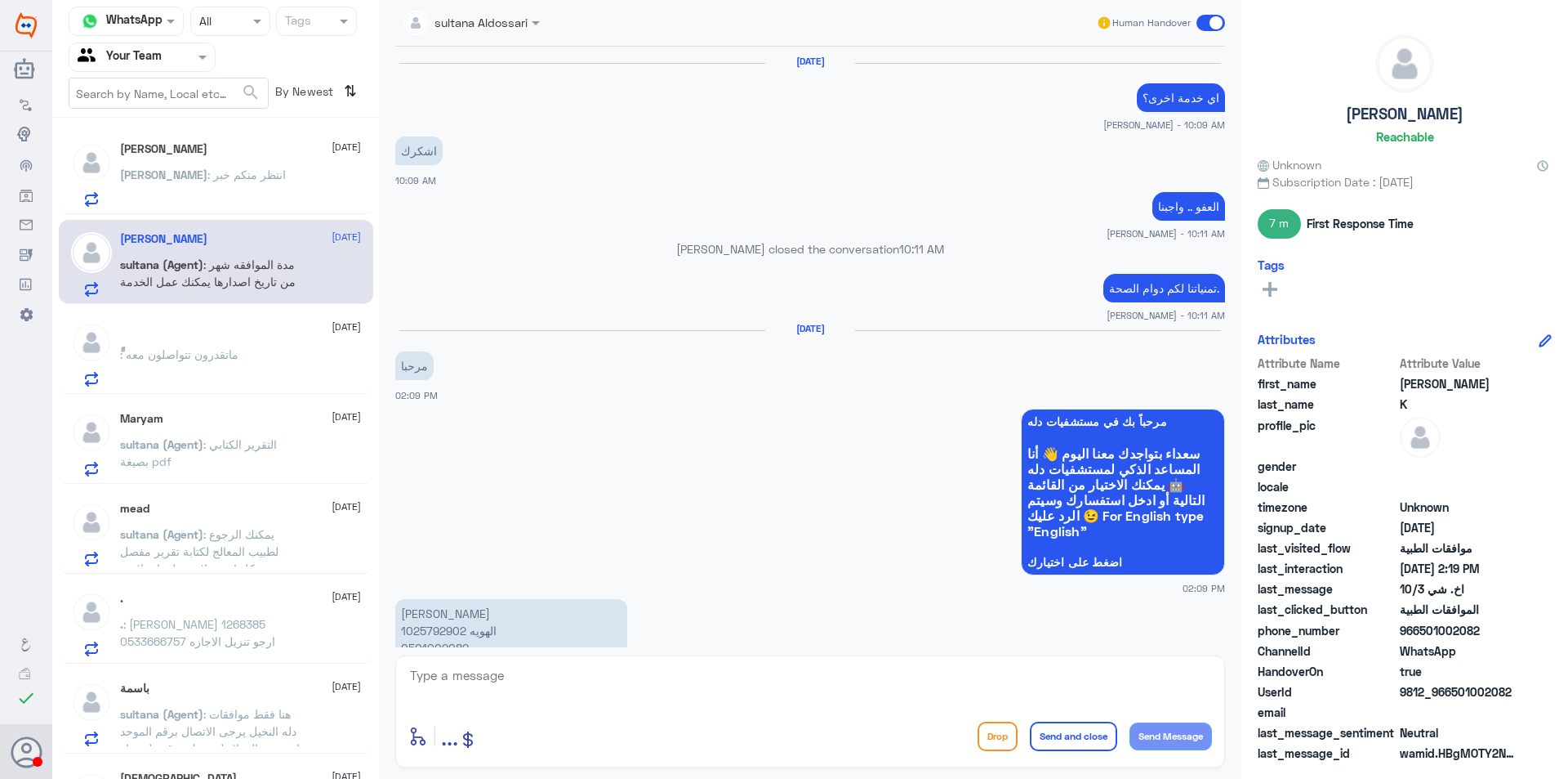
scroll to position [1219, 0]
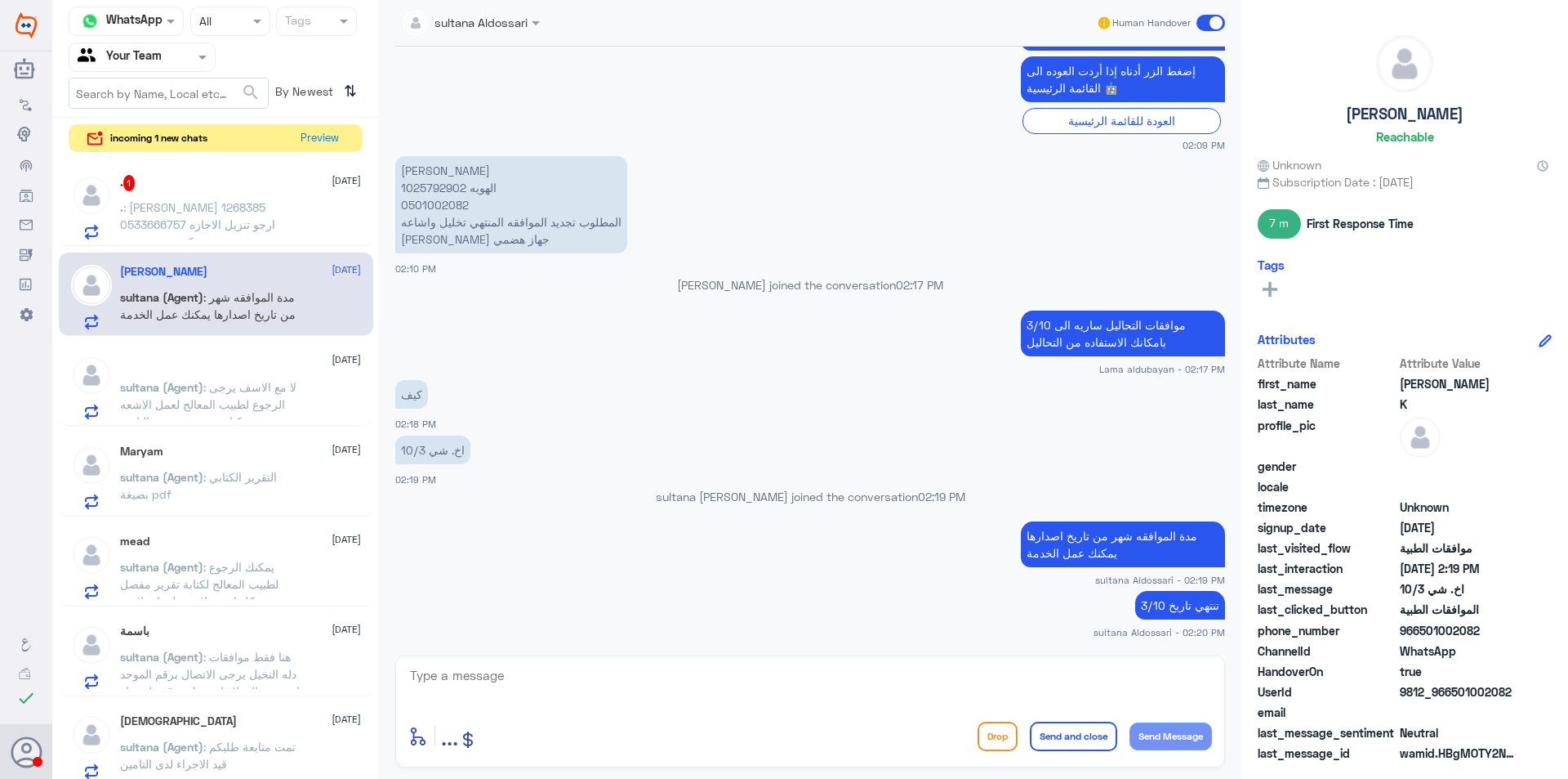
click at [239, 416] on span ": لا مع الاسف يرجى الرجوع لطبيب المعالج لعمل الاشعه جديده و كتابة تقرير وتوضيح …" at bounding box center [208, 413] width 176 height 66
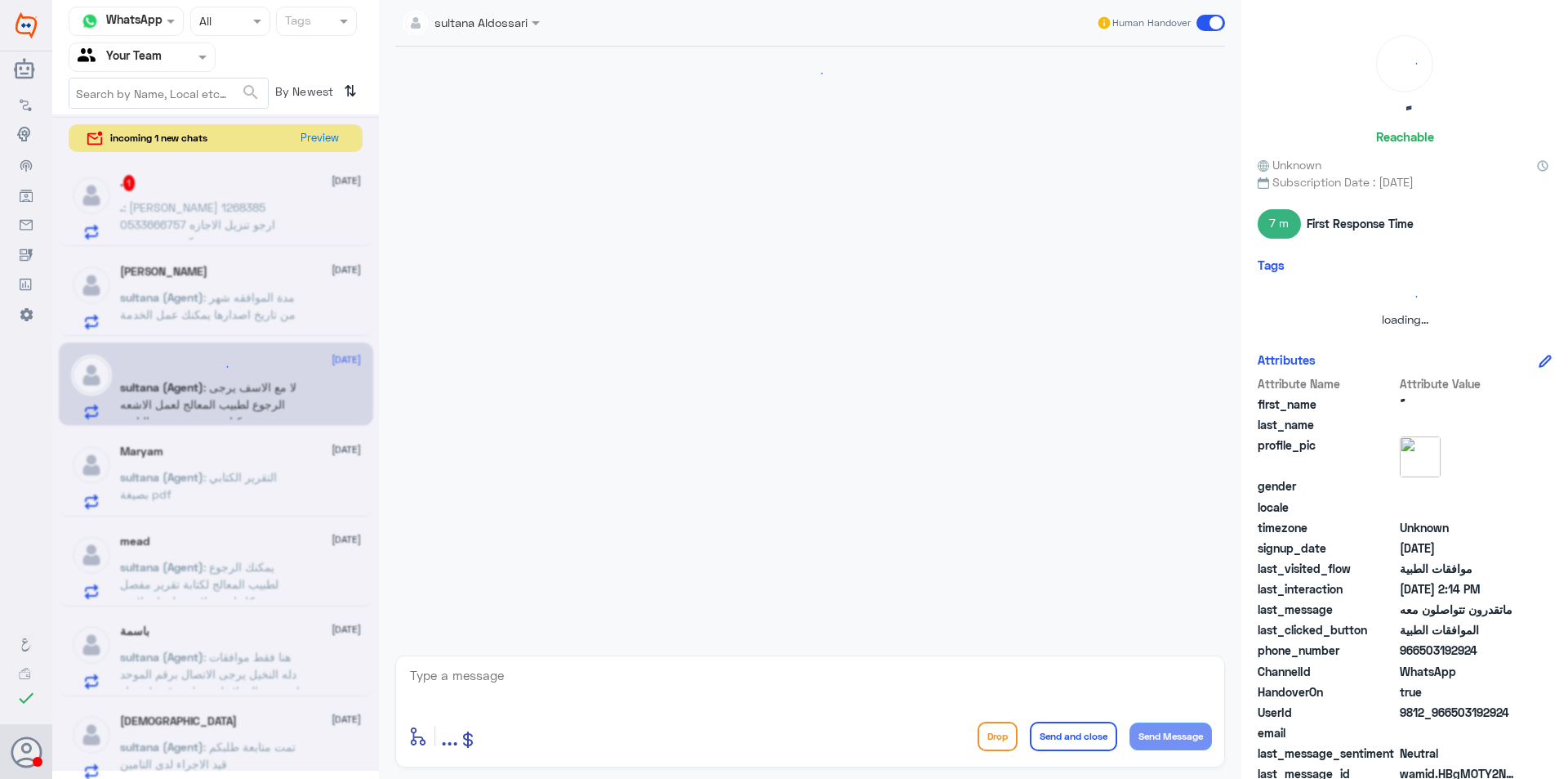
scroll to position [767, 0]
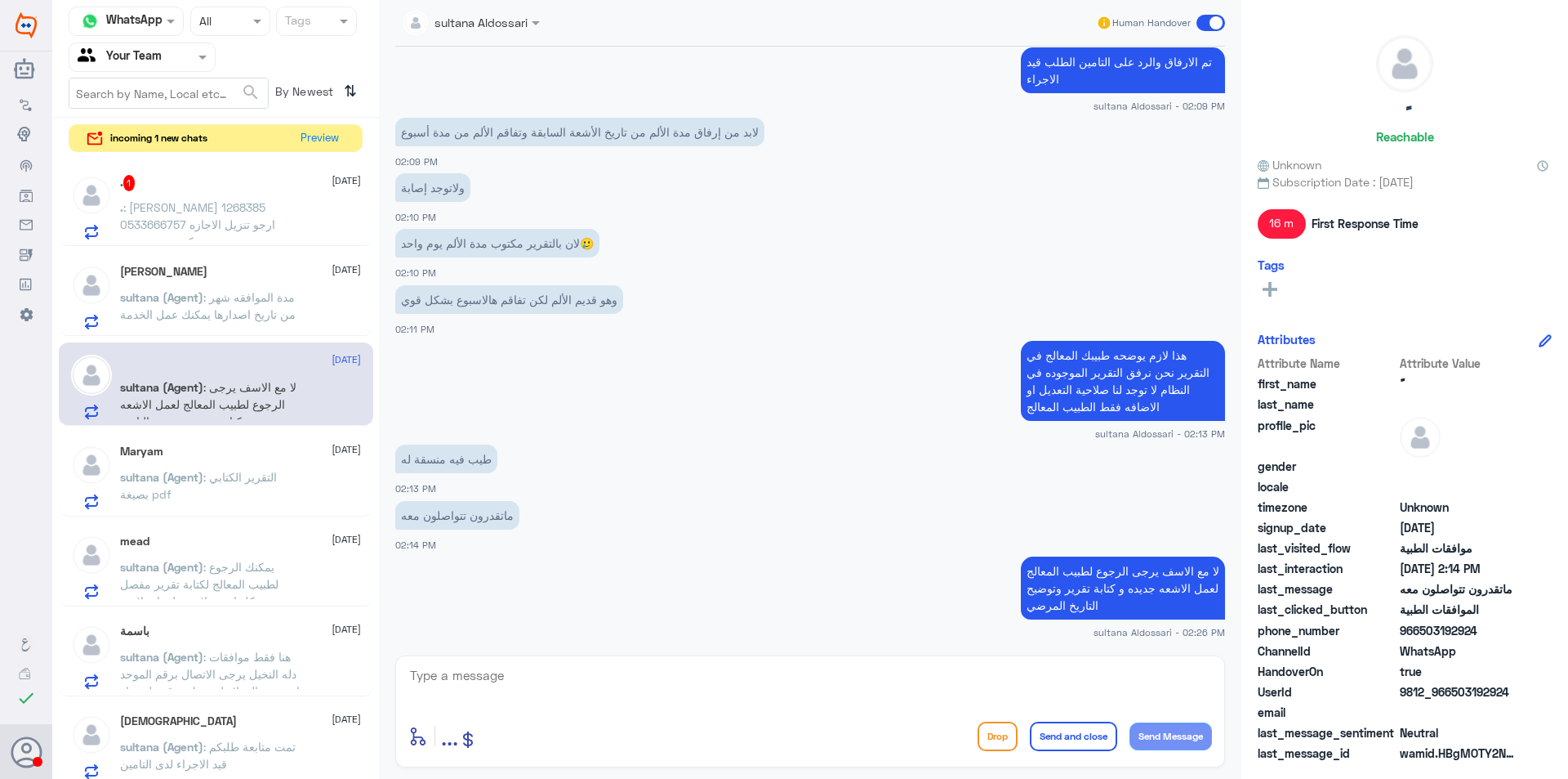
click at [263, 286] on div "[PERSON_NAME] [DATE] sultana (Agent) : مدة الموافقه شهر من تاريخ اصدارها يمكنك …" at bounding box center [240, 297] width 241 height 65
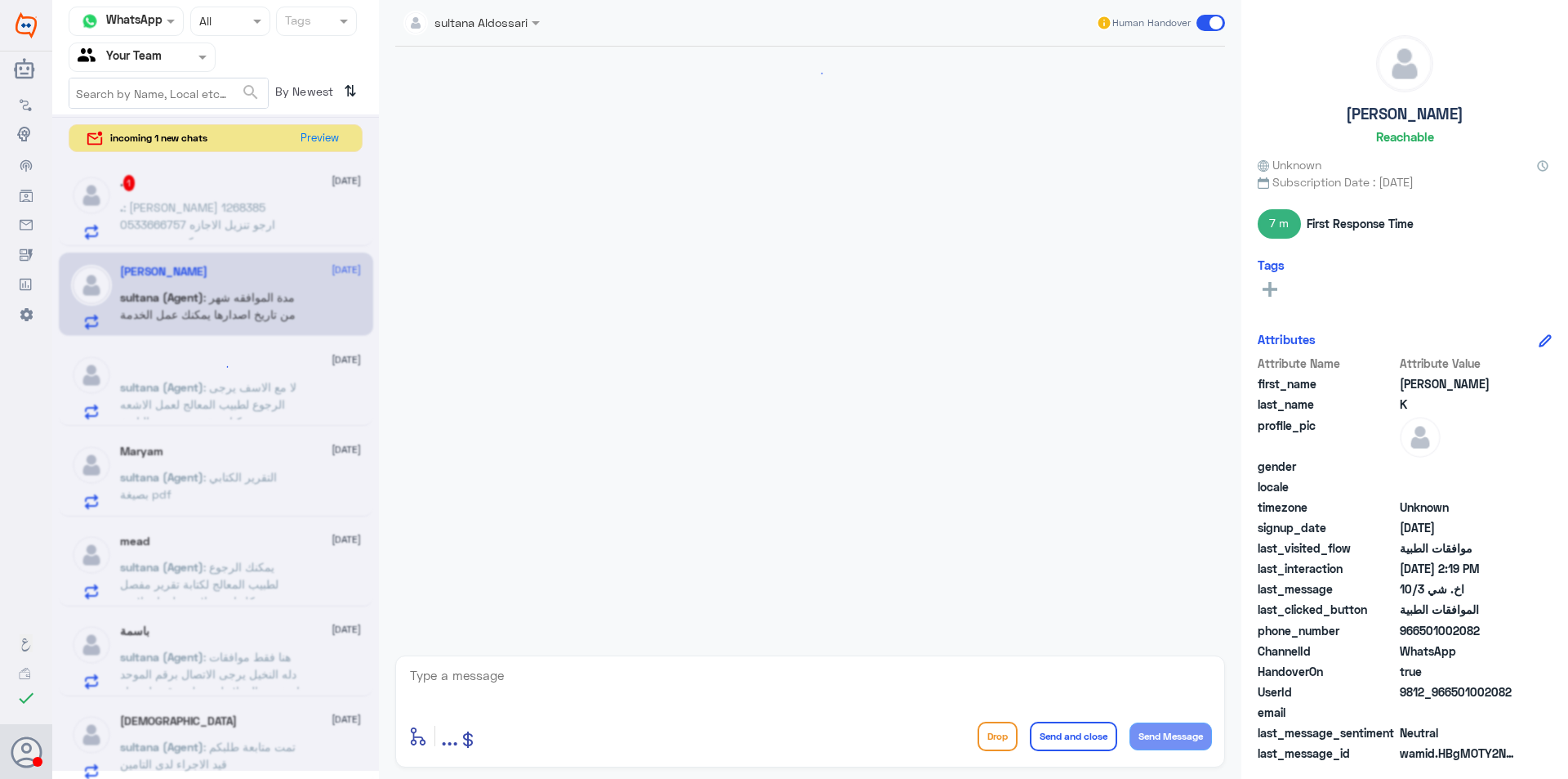
scroll to position [1219, 0]
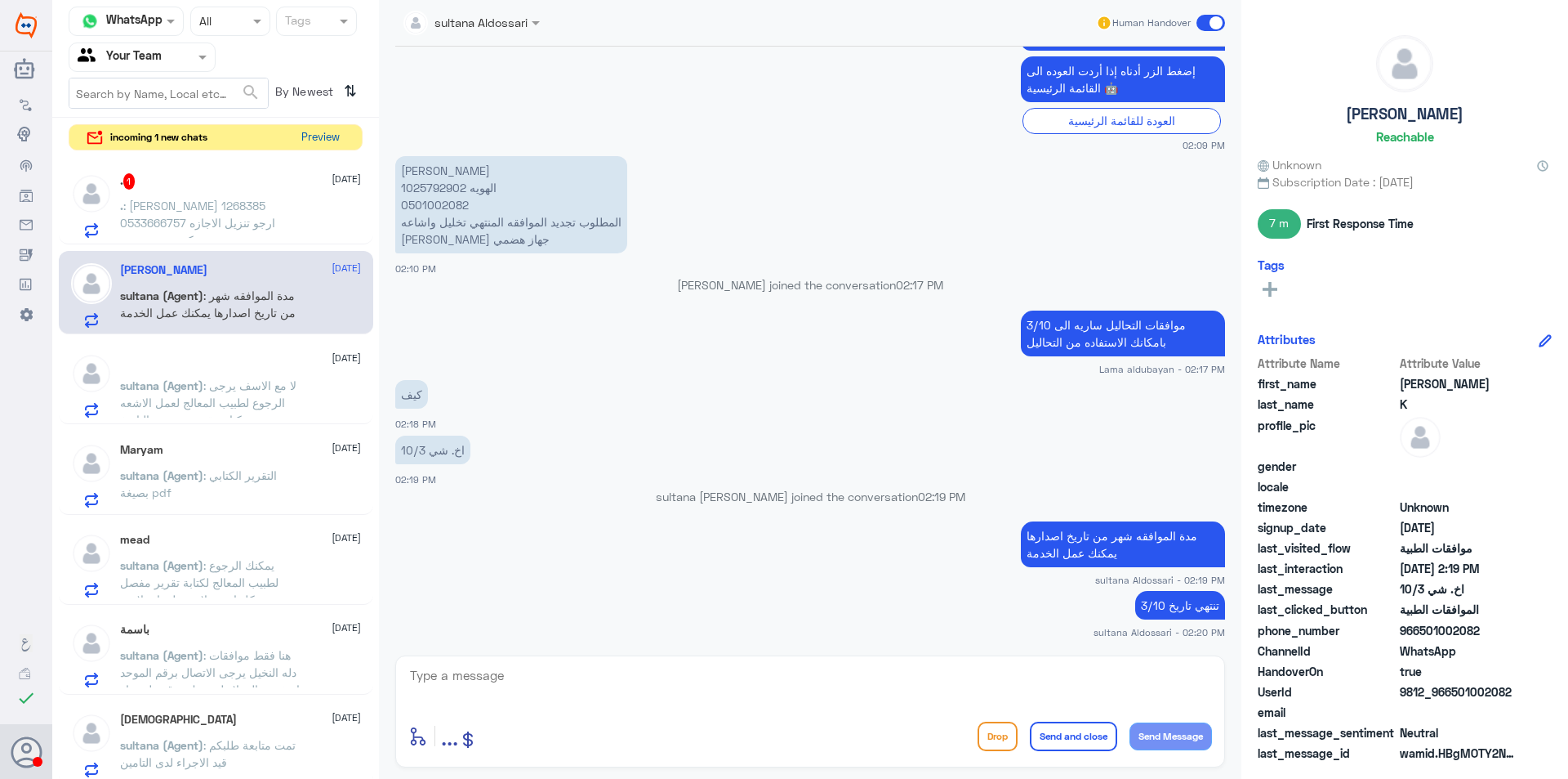
click at [317, 126] on button "Preview" at bounding box center [320, 137] width 51 height 25
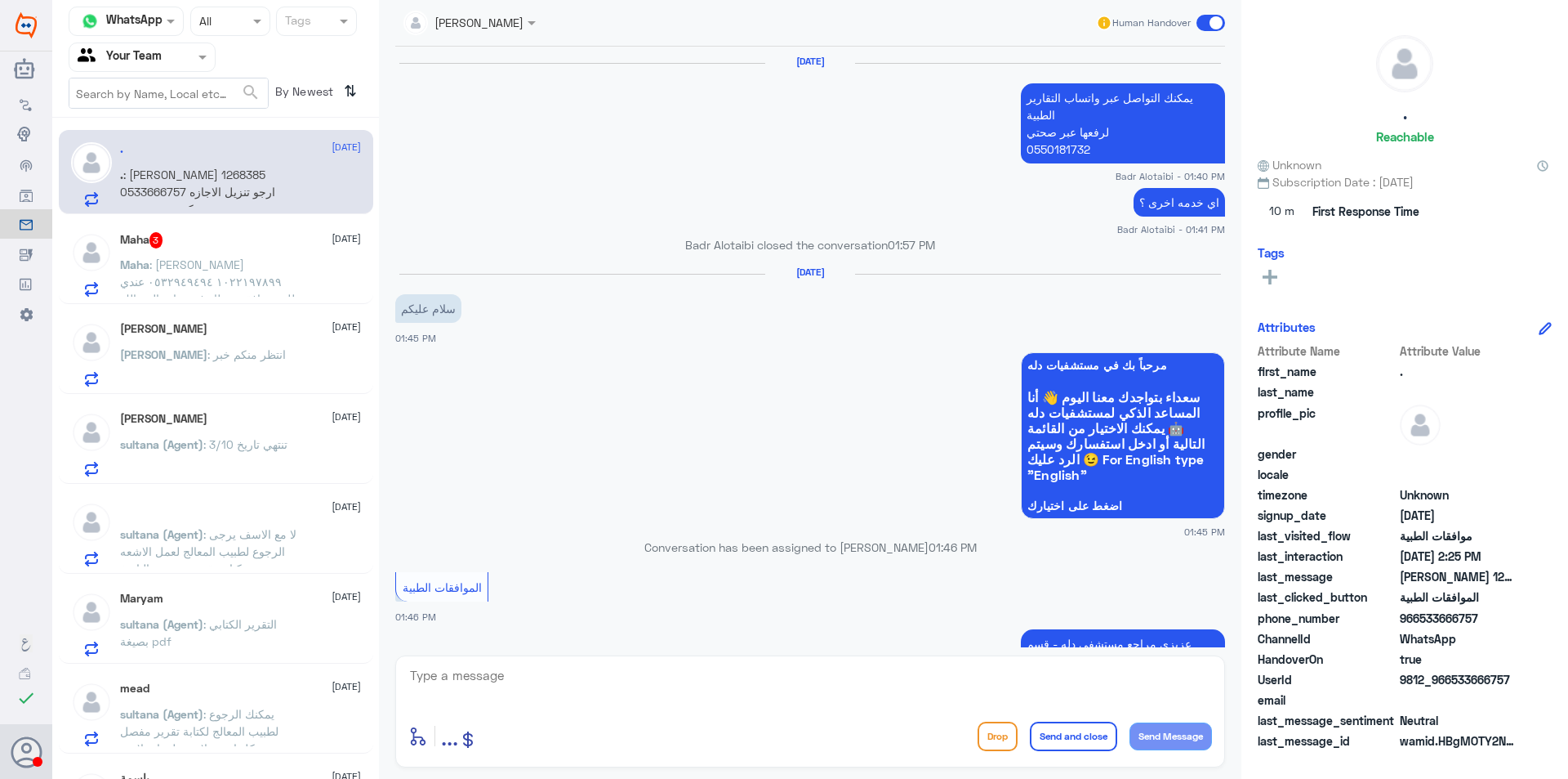
scroll to position [1575, 0]
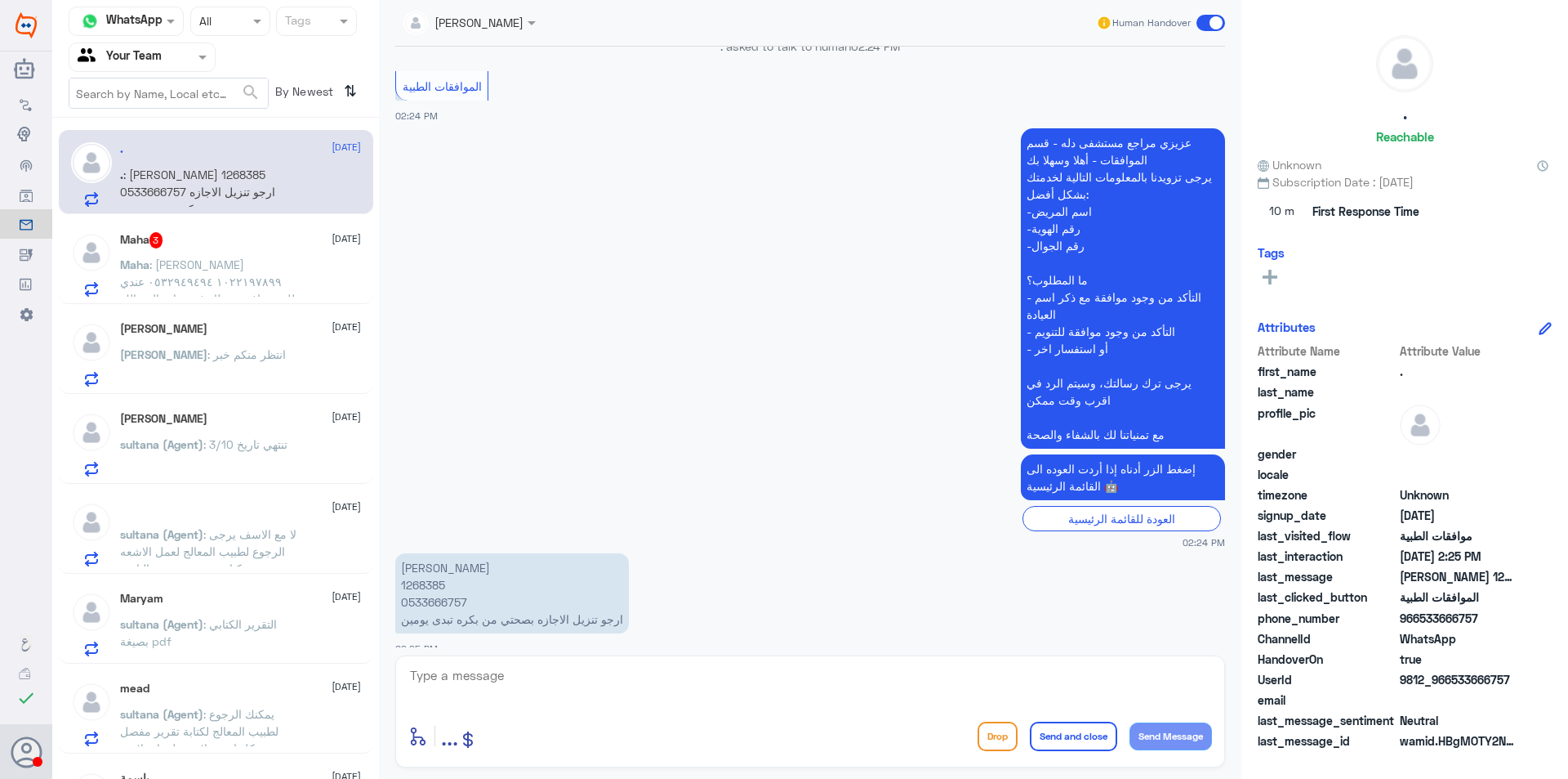
click at [250, 240] on div "Maha 3 [DATE]" at bounding box center [240, 239] width 241 height 16
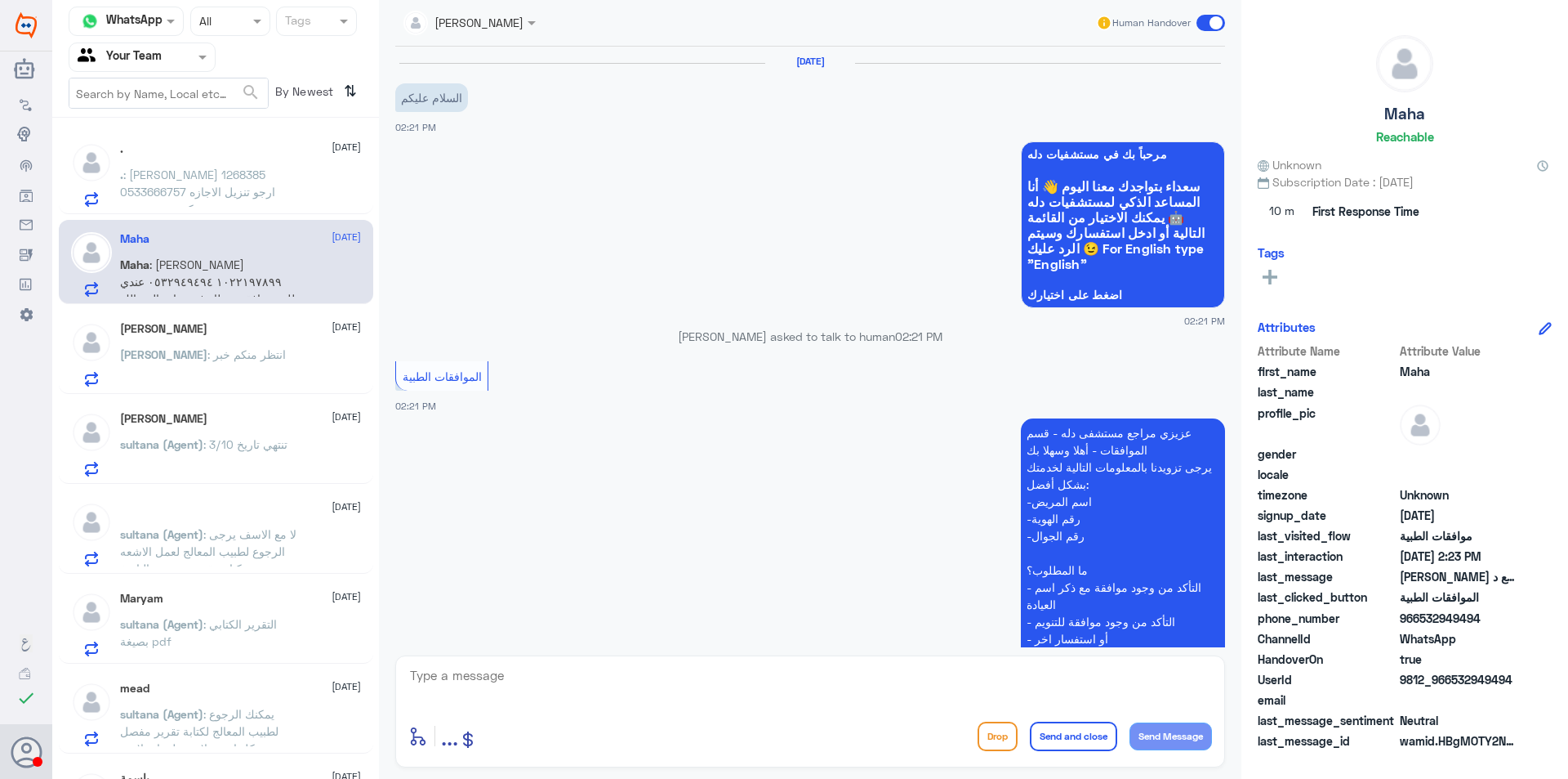
scroll to position [307, 0]
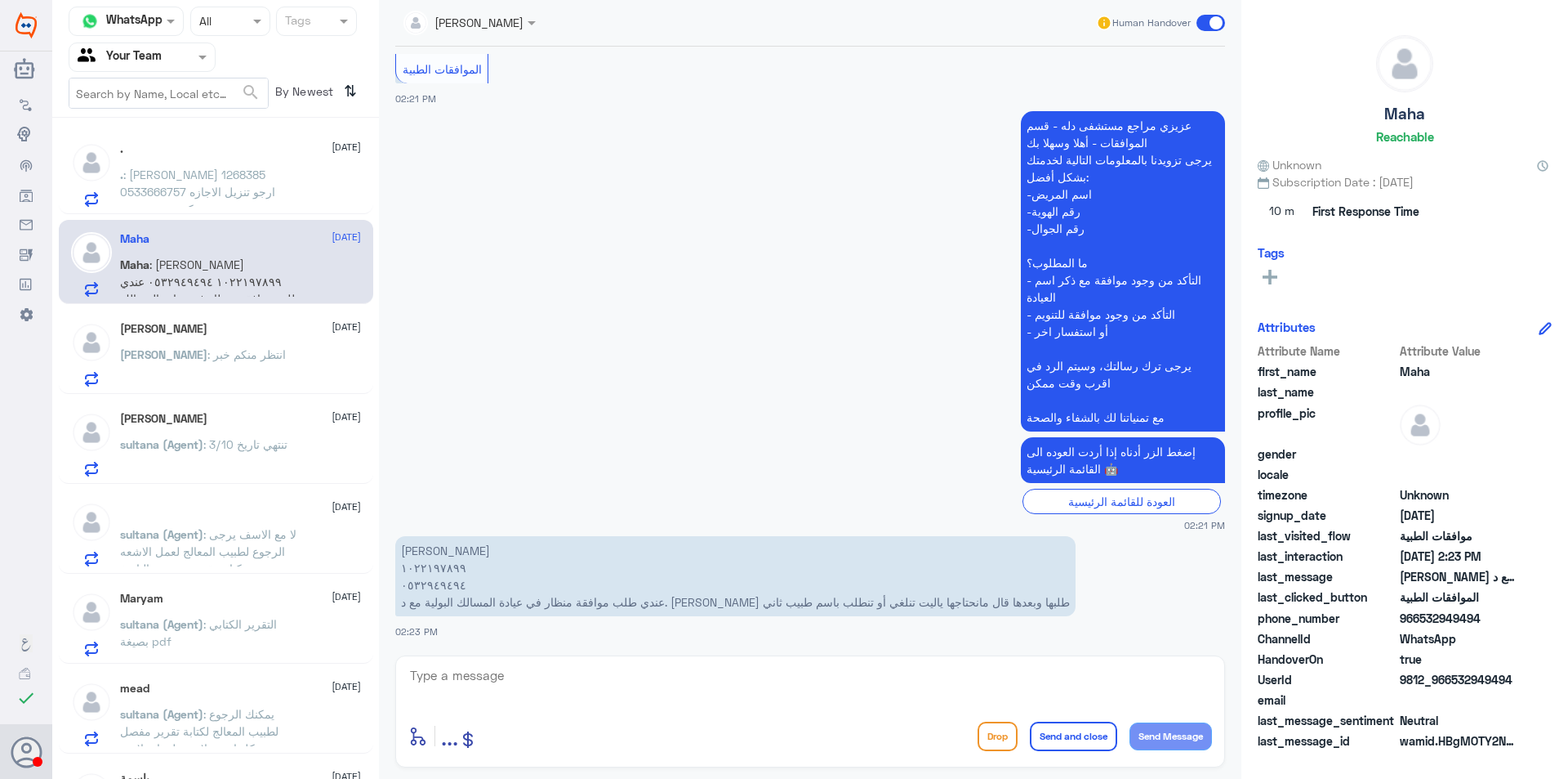
click at [239, 220] on div "Maha [DATE] Maha : [PERSON_NAME] ١٠٢٢١٩٧٨٩٩ ٠٥٣٢٩٤٩٤٩٤ عندي طلب موافقة منظار في…" at bounding box center [216, 262] width 314 height 84
click at [234, 199] on p ". : [PERSON_NAME] 1268385 0533666757 ارجو تنزيل الاجازه بصحتي من بكره تبدى يومين" at bounding box center [212, 187] width 184 height 41
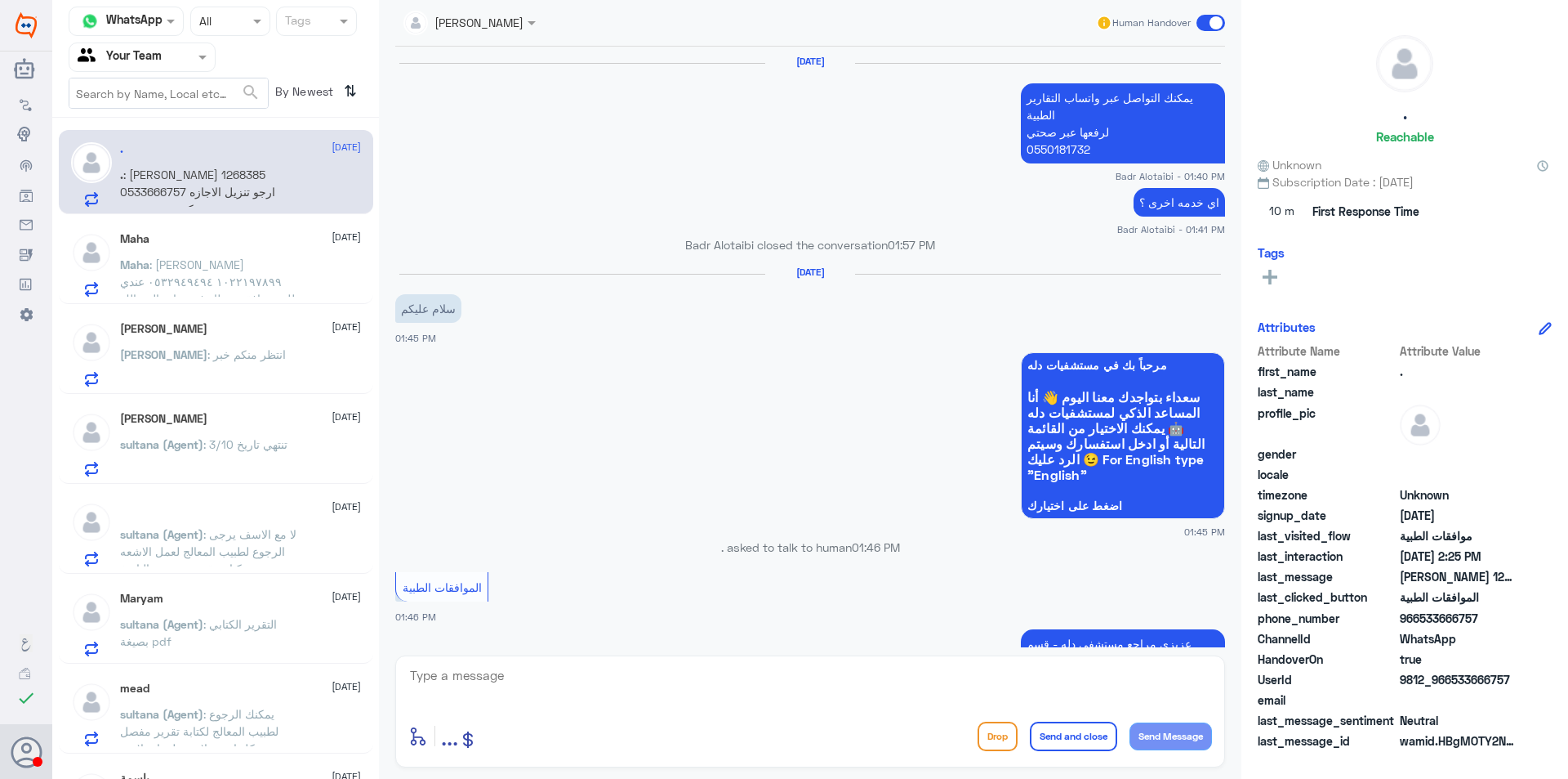
scroll to position [1575, 0]
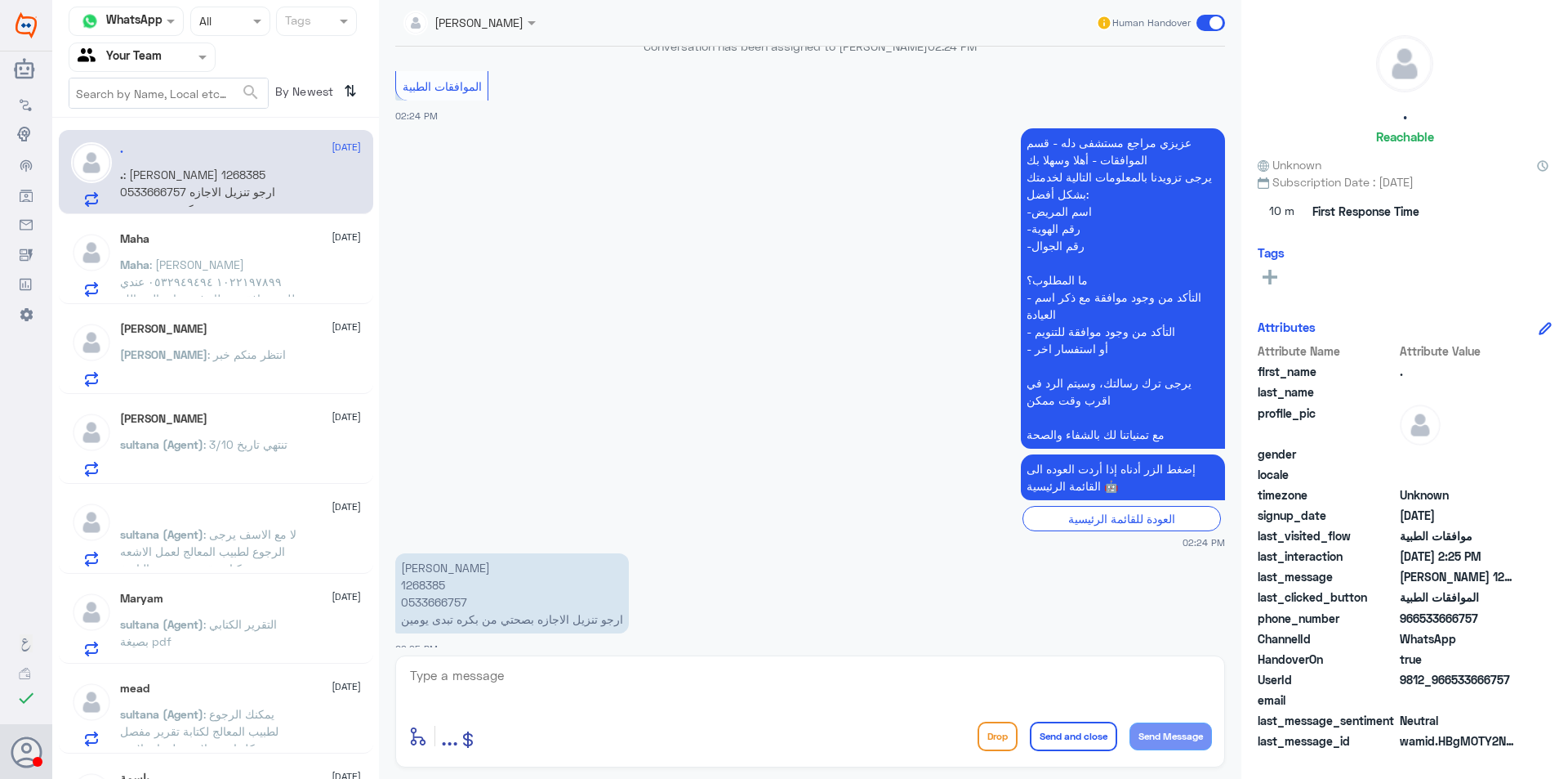
click at [257, 259] on span ": [PERSON_NAME] ١٠٢٢١٩٧٨٩٩ ٠٥٣٢٩٤٩٤٩٤ عندي طلب موافقة منظار في عيادة المسالك ال…" at bounding box center [210, 307] width 180 height 99
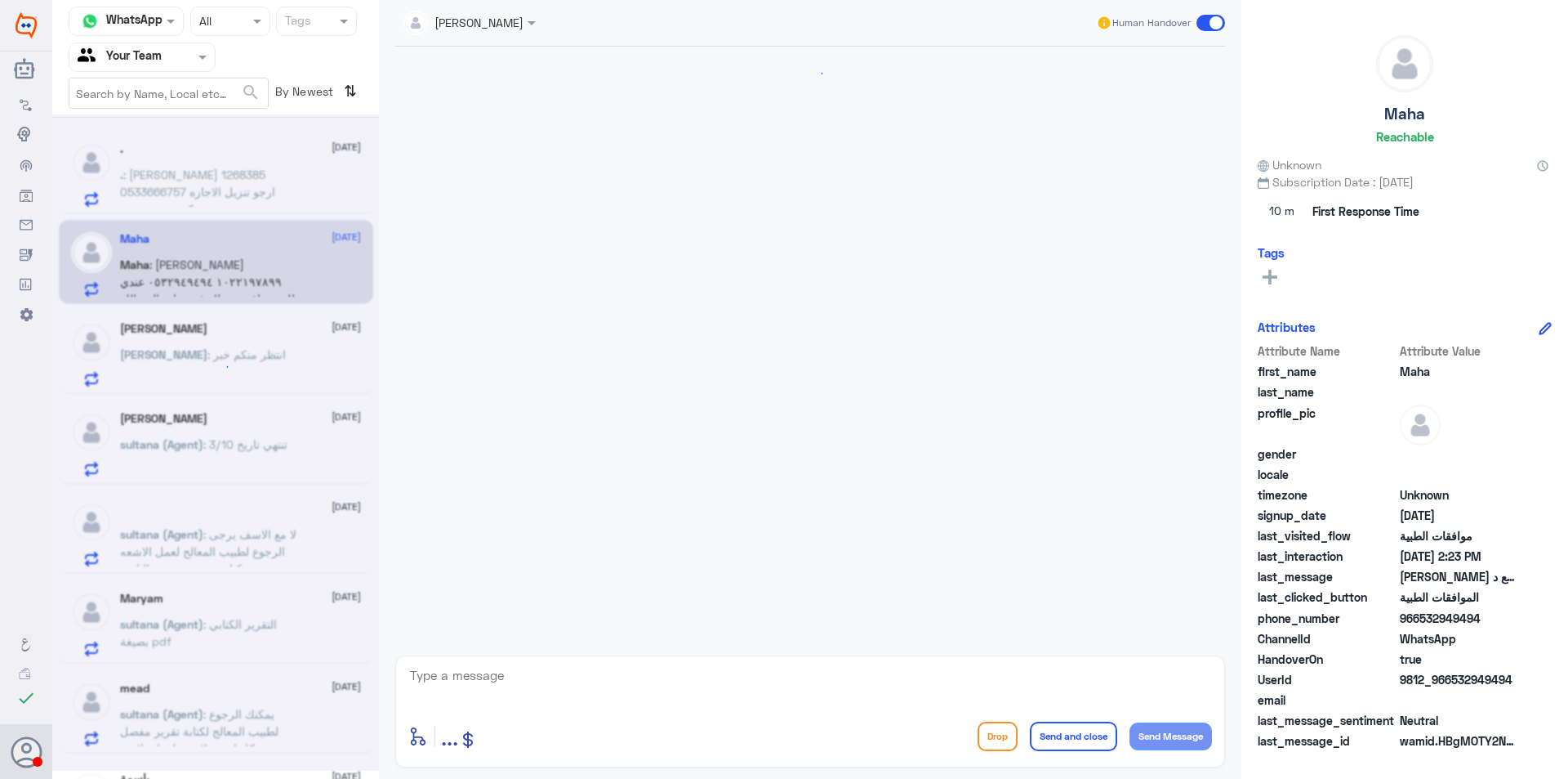
scroll to position [307, 0]
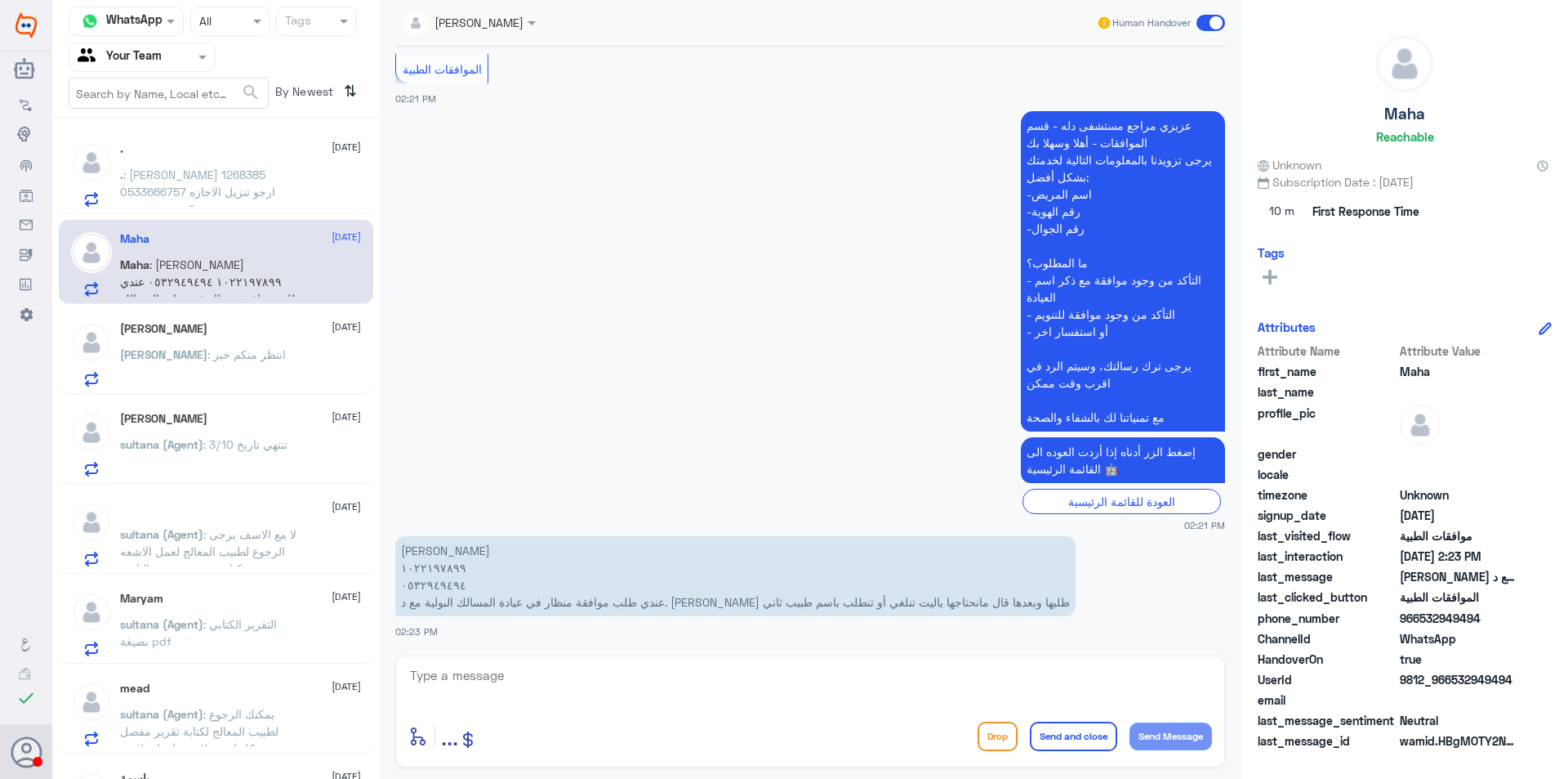
click at [256, 350] on div "[PERSON_NAME] : انتظر منكم خبر" at bounding box center [240, 368] width 241 height 37
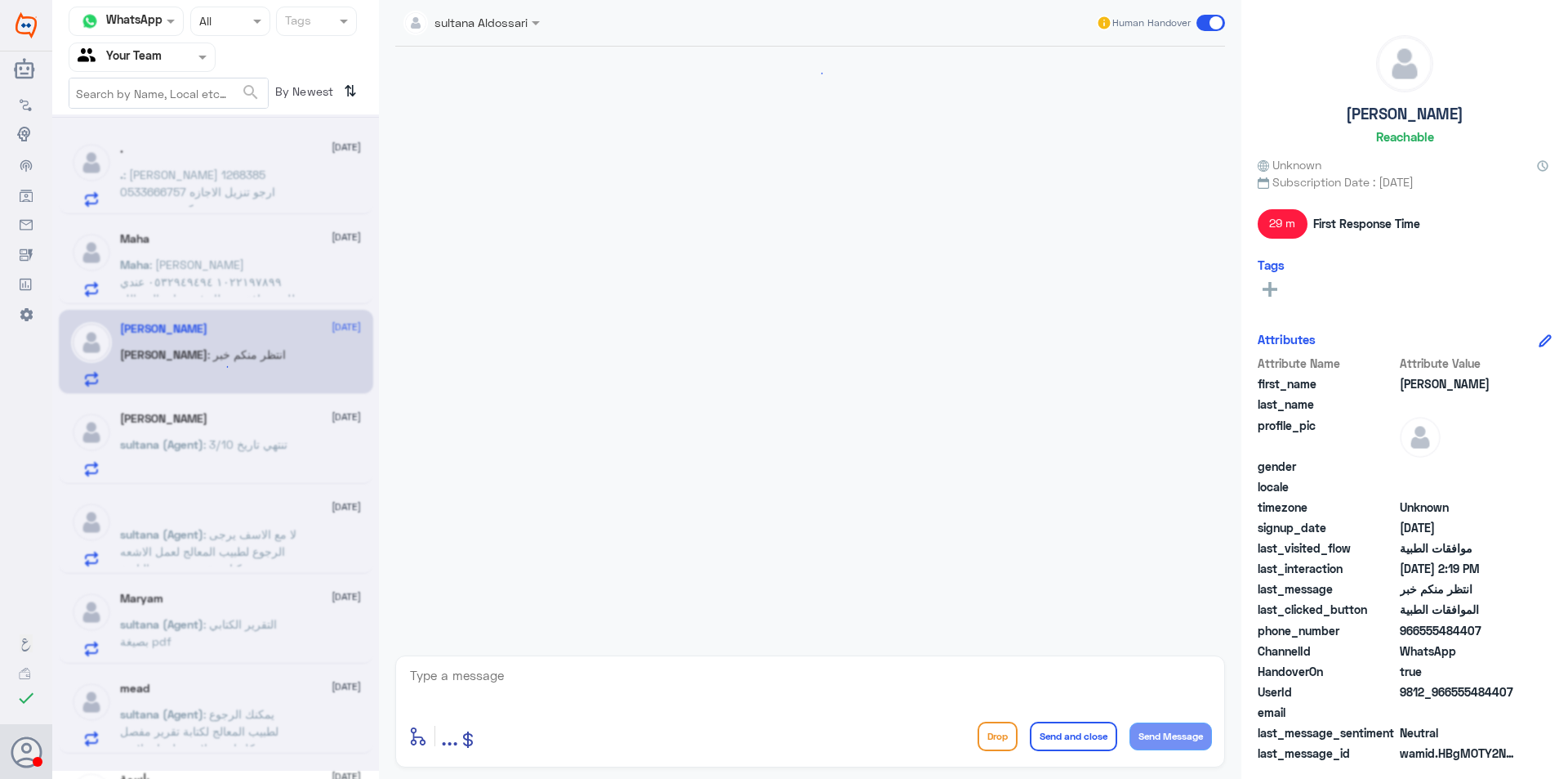
scroll to position [1011, 0]
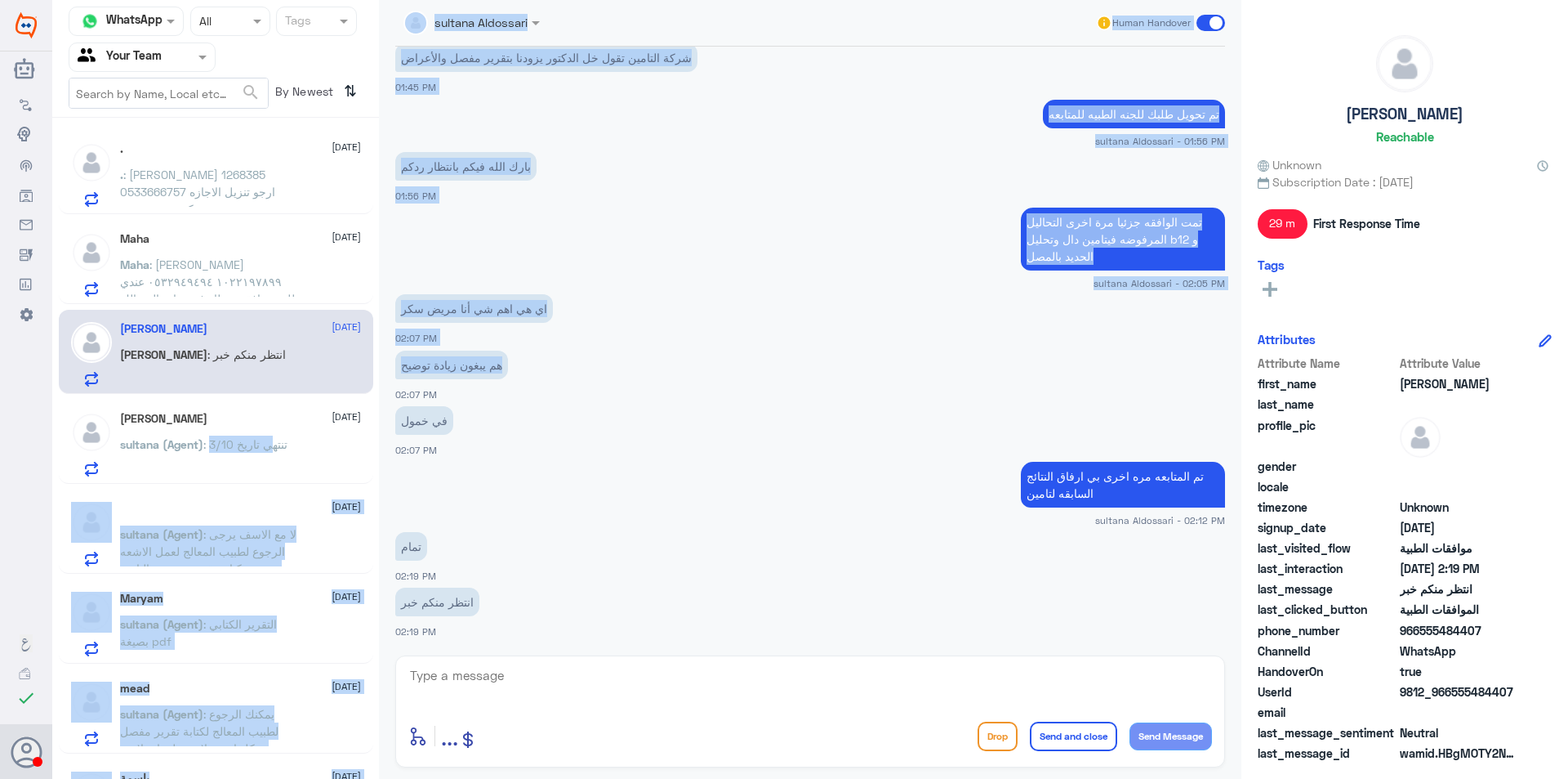
drag, startPoint x: 271, startPoint y: 446, endPoint x: 585, endPoint y: 275, distance: 357.5
click at [568, 333] on div "Channel WhatsApp Status × All Tags Agent Filter Your Team search By Newest ⇅ . …" at bounding box center [811, 391] width 1516 height 784
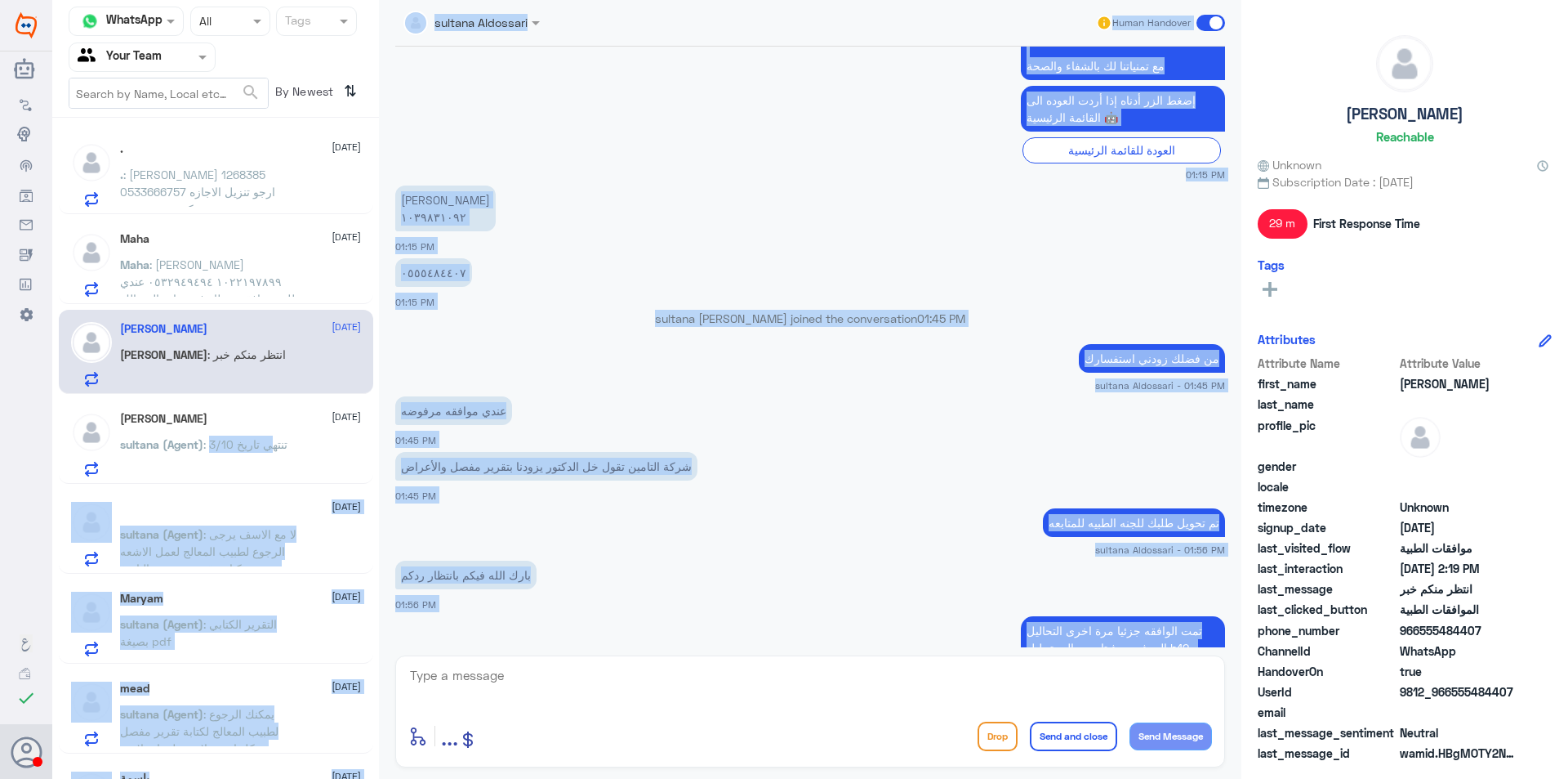
click at [621, 332] on div "sultana [PERSON_NAME] joined the conversation 01:45 PM" at bounding box center [810, 324] width 830 height 29
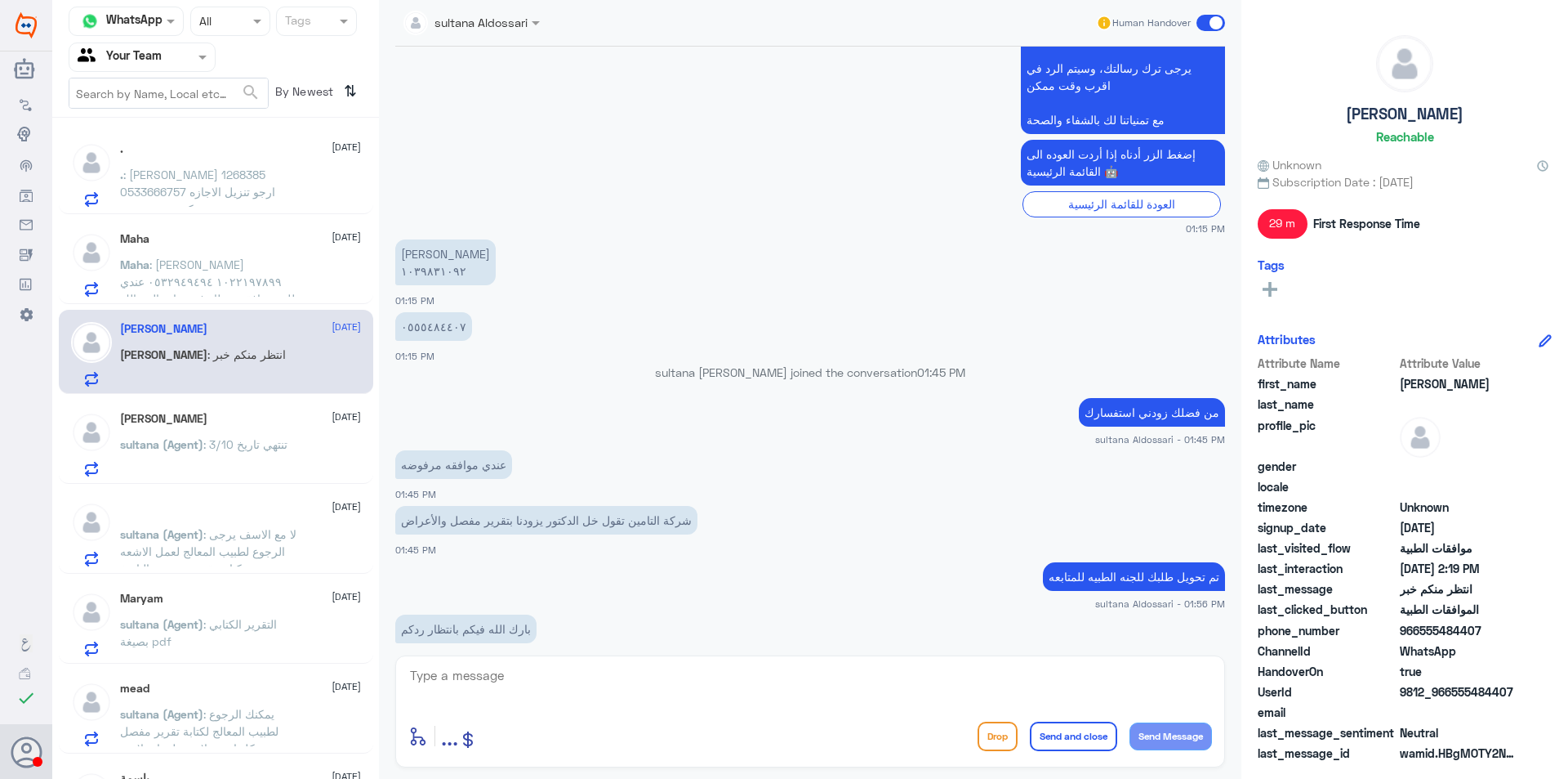
scroll to position [521, 0]
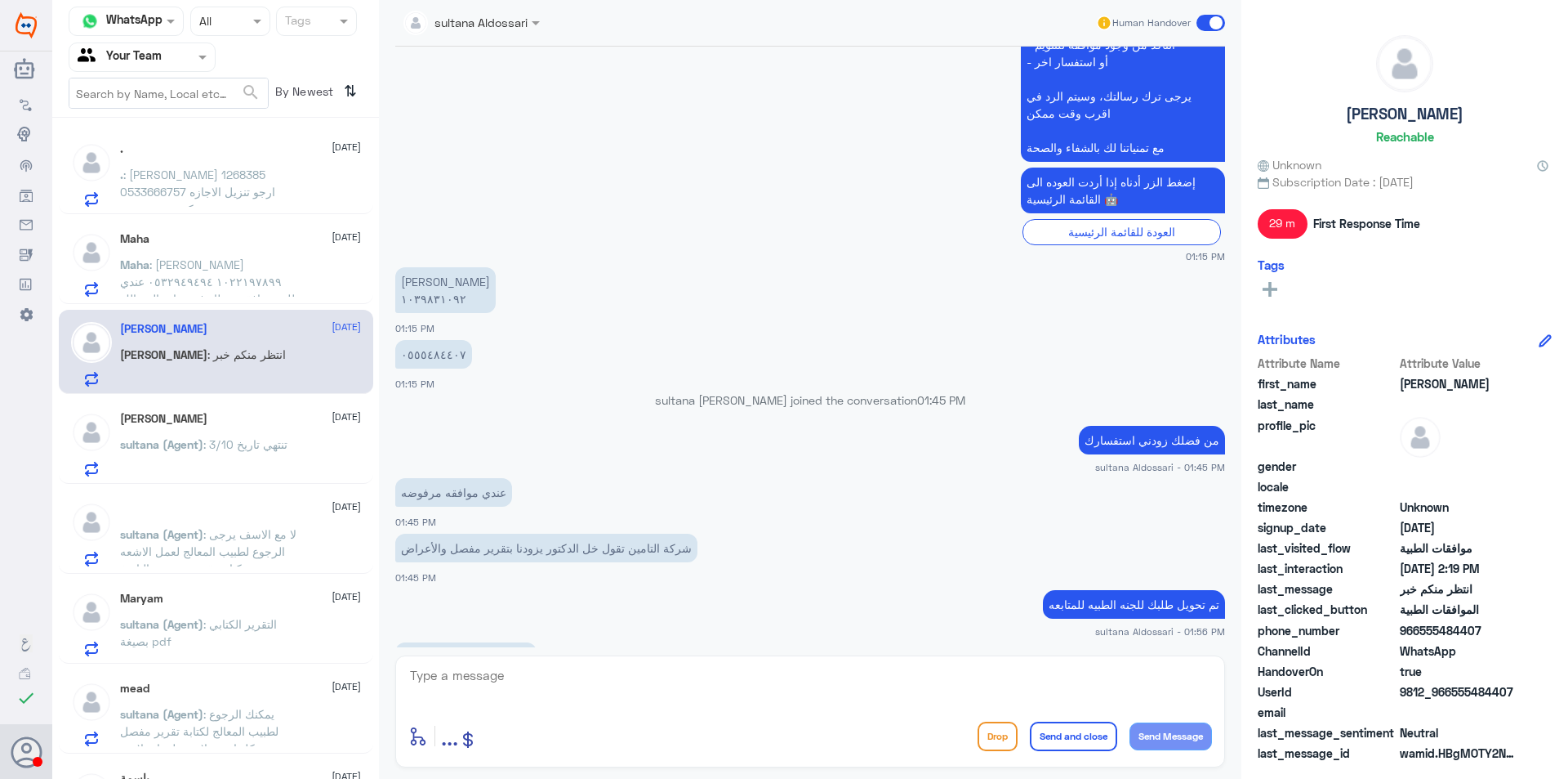
click at [431, 360] on p "٠٥٥٥٤٨٤٤٠٧" at bounding box center [434, 354] width 77 height 28
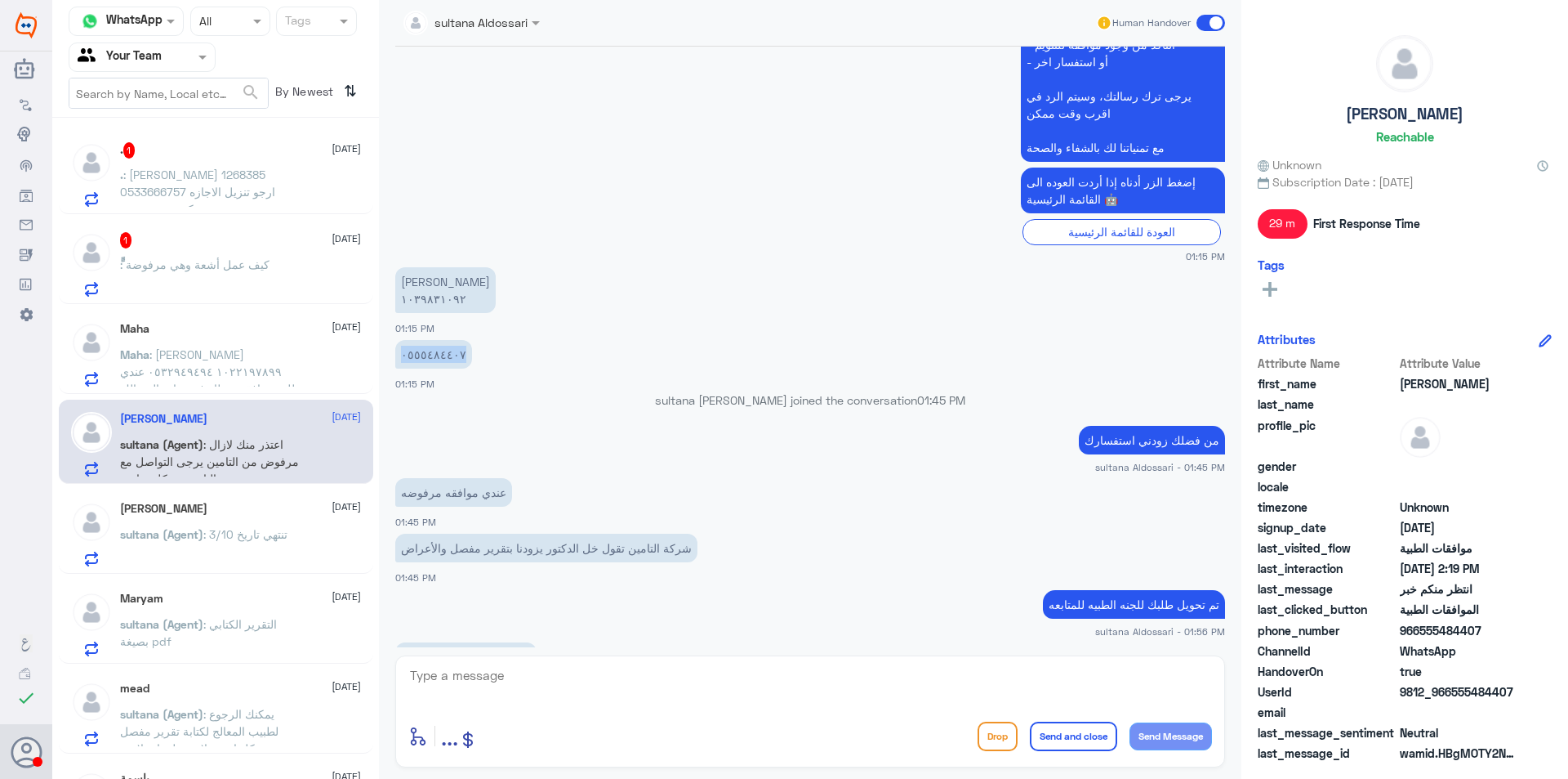
scroll to position [1080, 0]
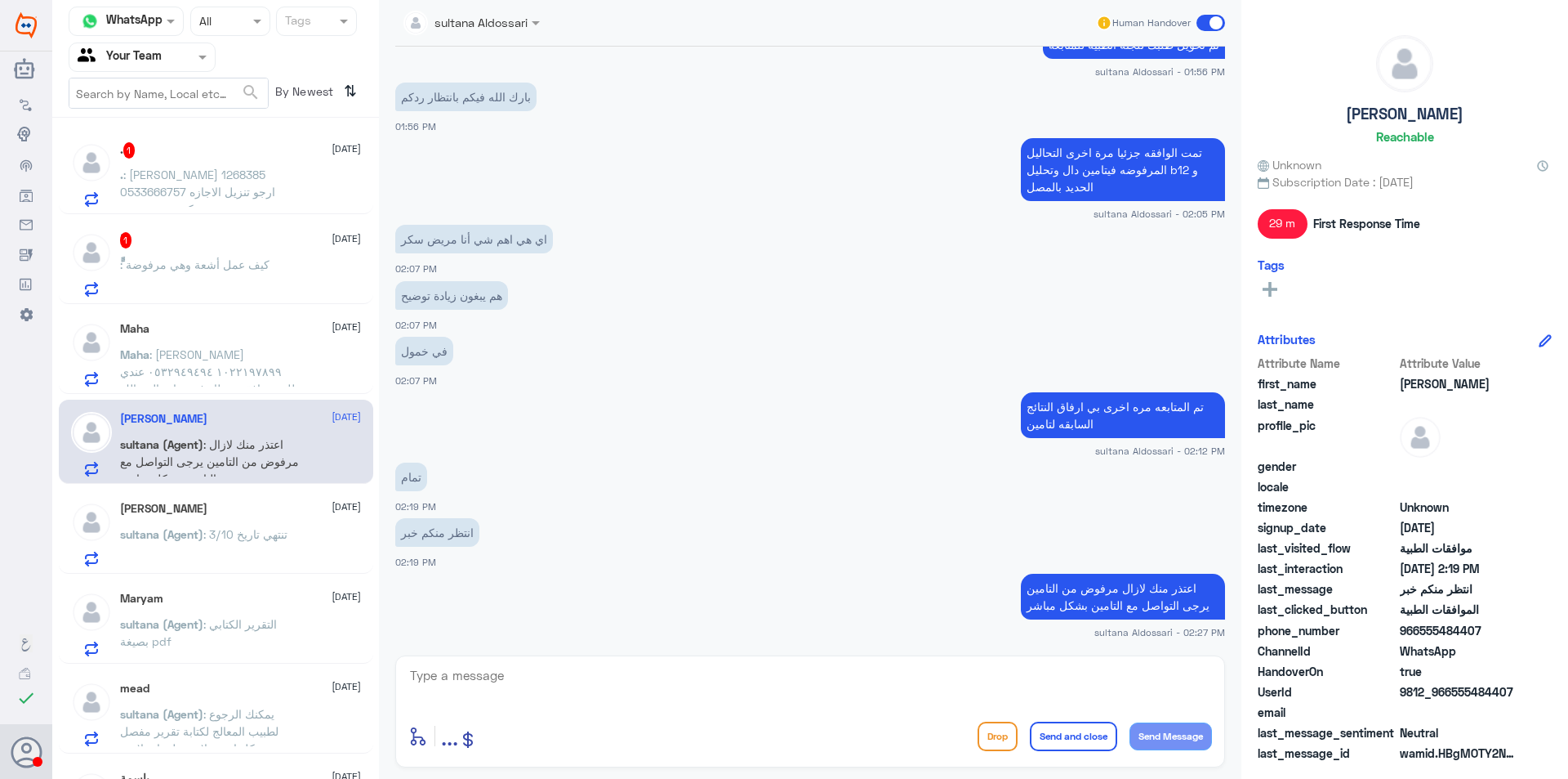
click at [203, 375] on span ": [PERSON_NAME] ١٠٢٢١٩٧٨٩٩ ٠٥٣٢٩٤٩٤٩٤ عندي طلب موافقة منظار في عيادة المسالك ال…" at bounding box center [210, 397] width 180 height 99
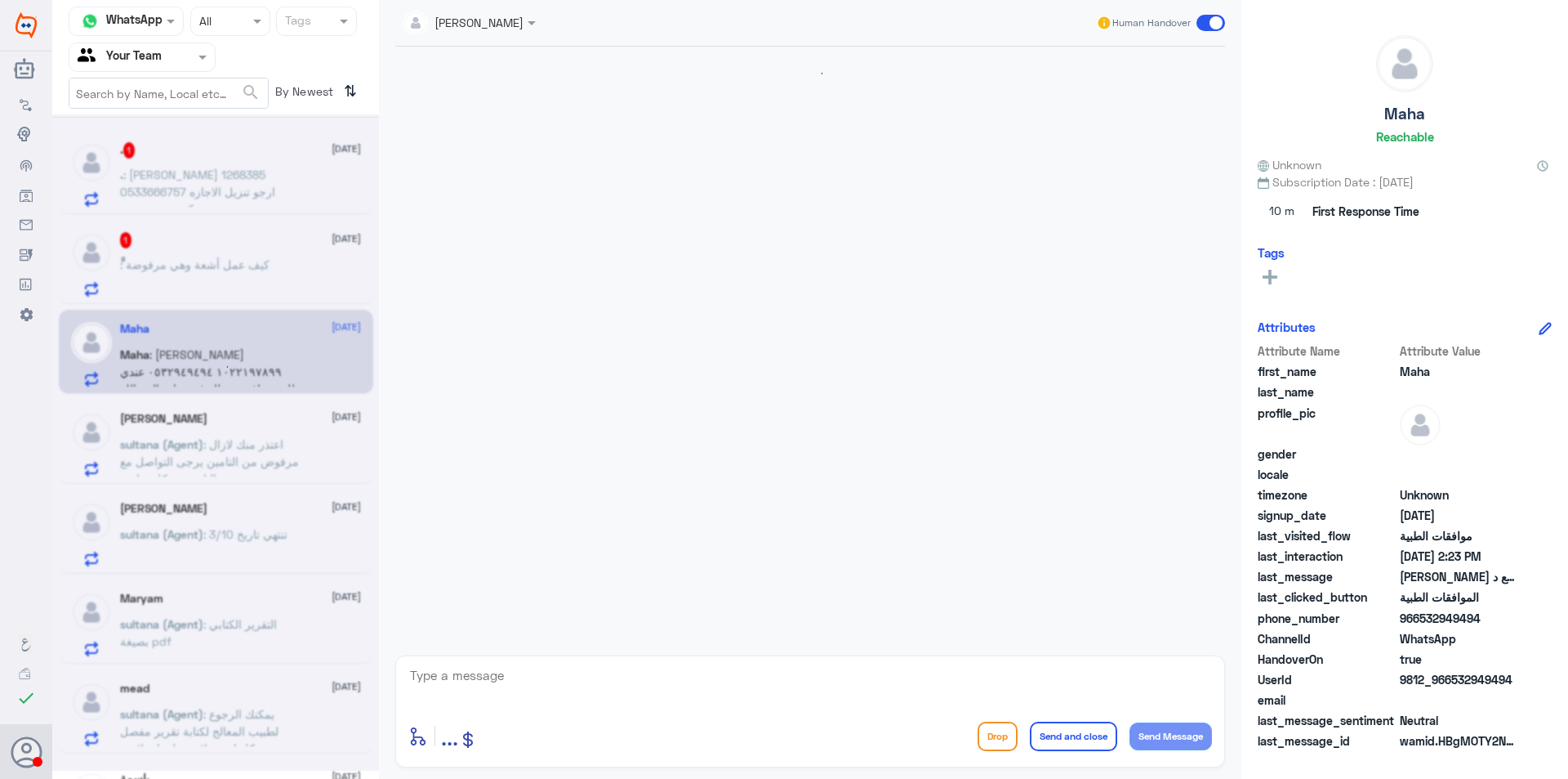
scroll to position [307, 0]
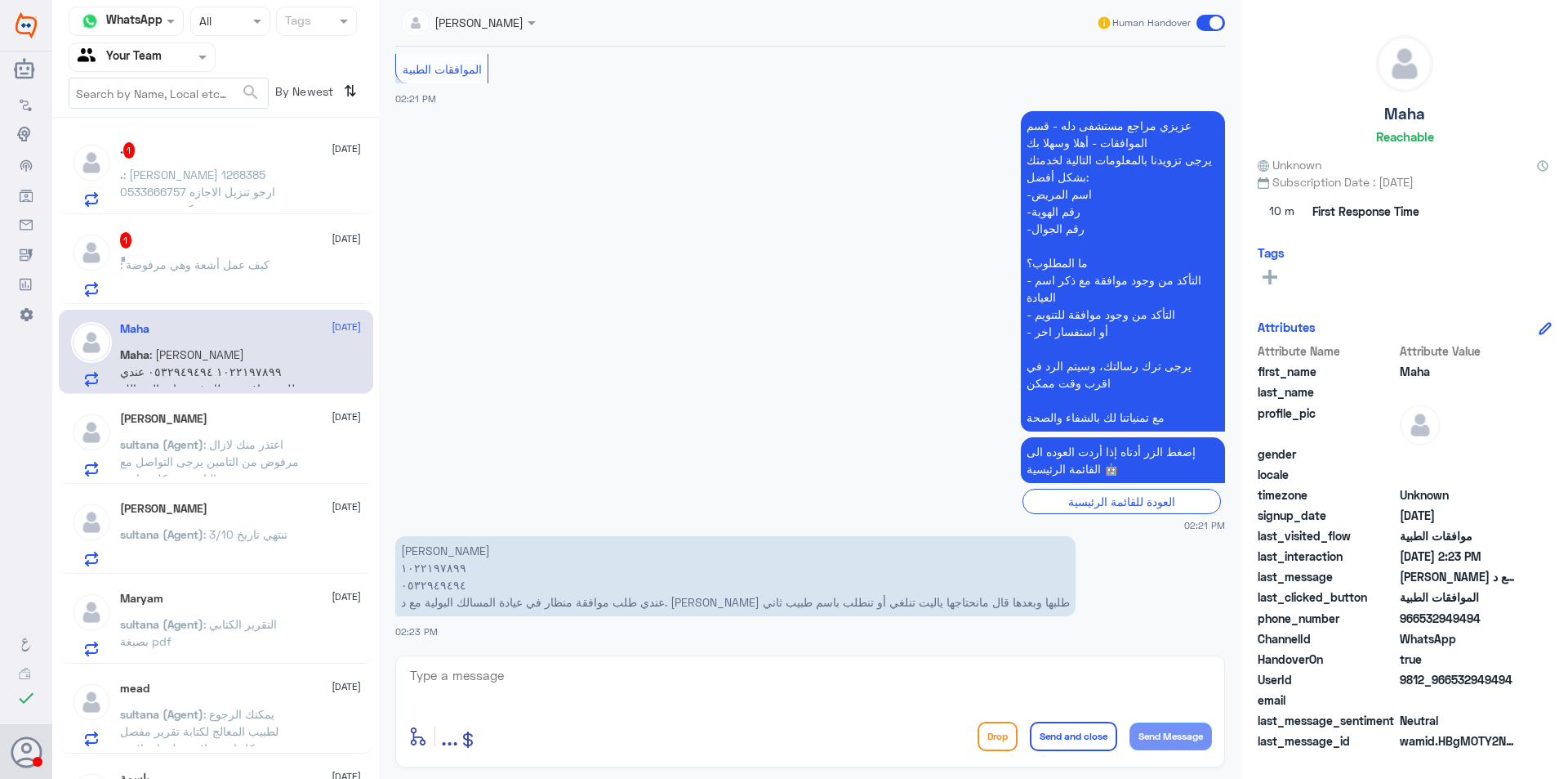
click at [301, 270] on div "ًً : كيف عمل أشعة وهي مرفوضة" at bounding box center [240, 278] width 241 height 37
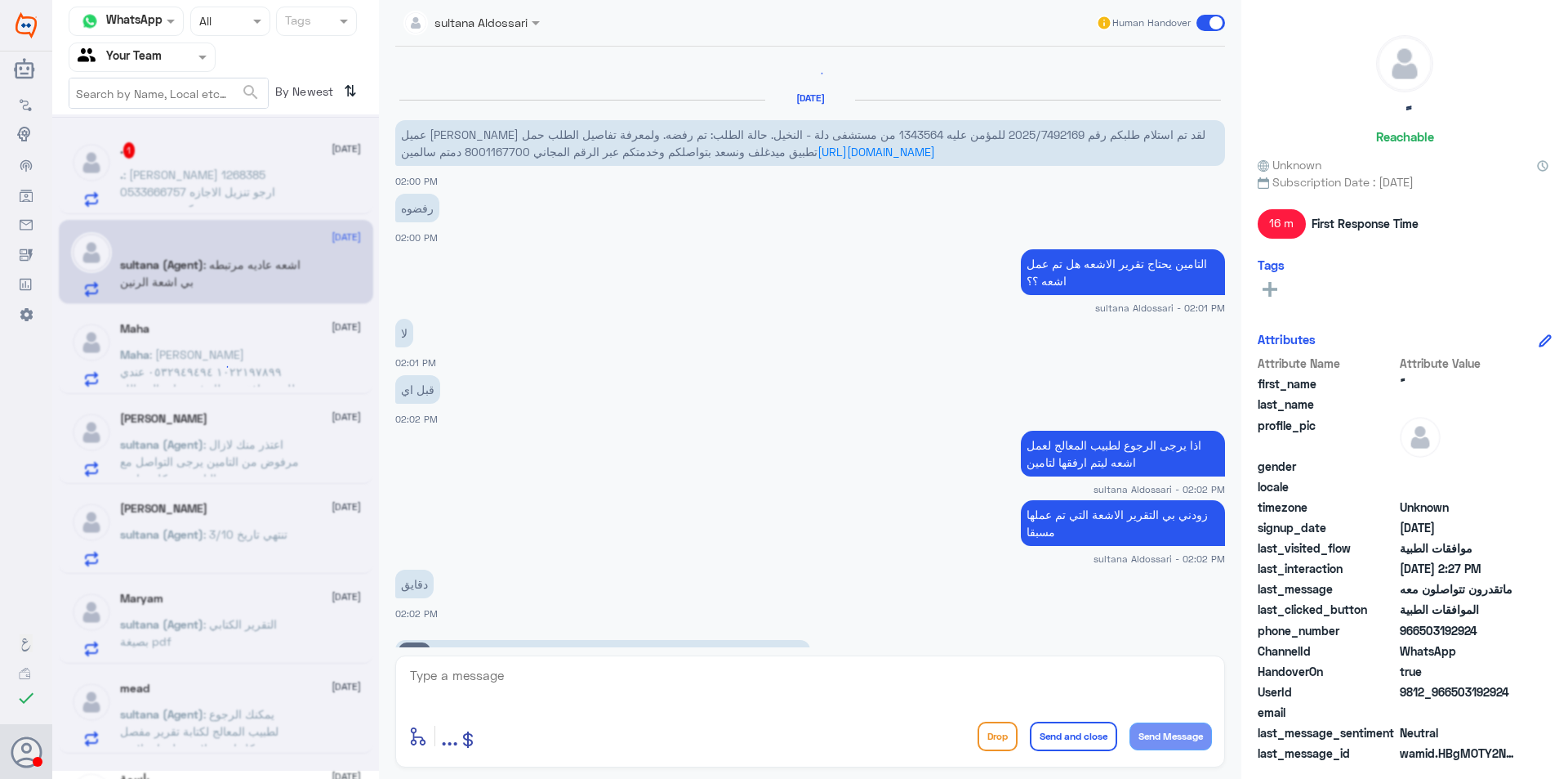
scroll to position [1078, 0]
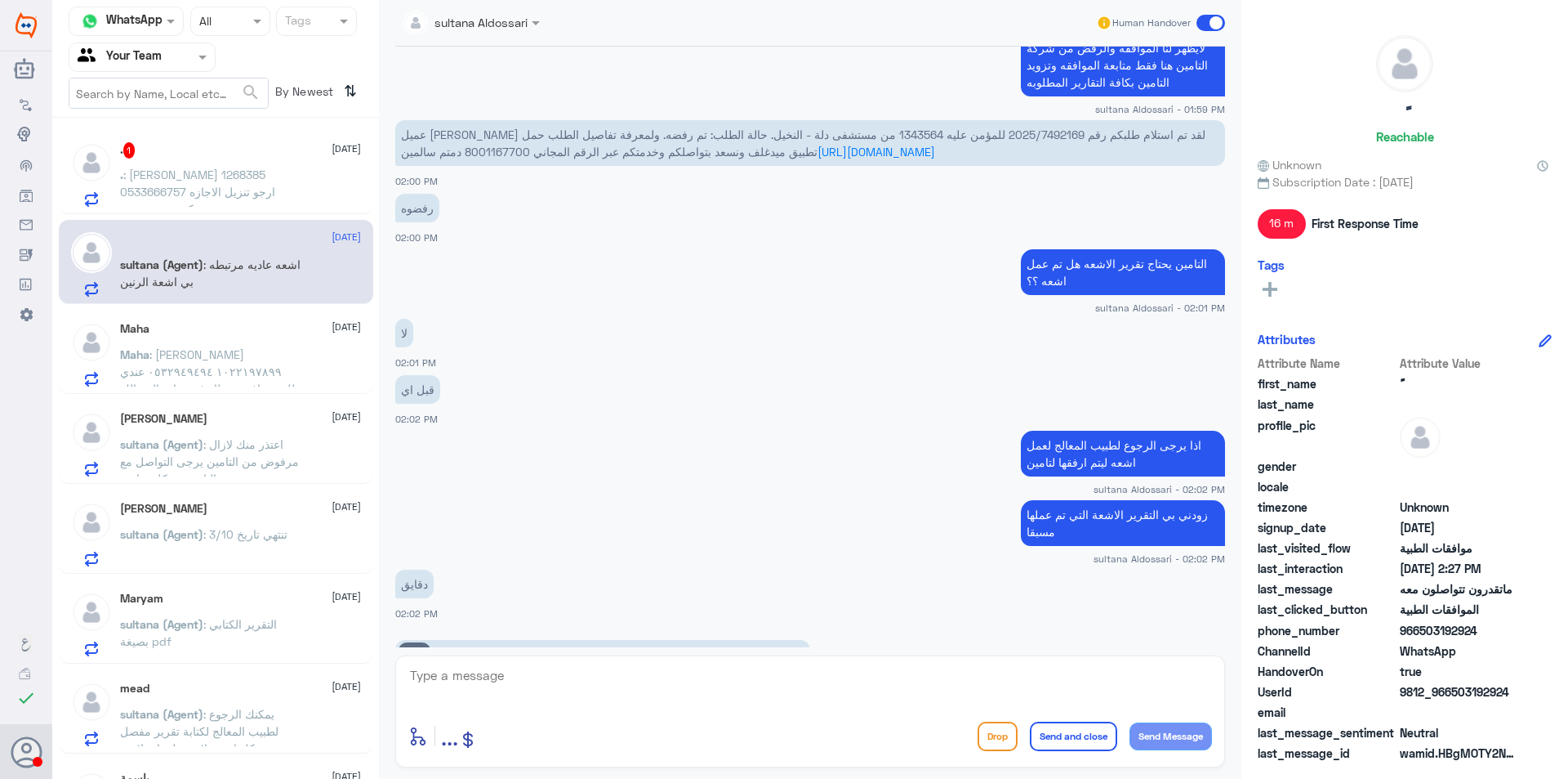
click at [967, 134] on span "عميل [PERSON_NAME] لقد تم استلام طلبكم رقم 2025/7492169 للمؤمن عليه 1343564 من …" at bounding box center [802, 143] width 804 height 31
drag, startPoint x: 999, startPoint y: 134, endPoint x: 924, endPoint y: 133, distance: 75.0
click at [923, 133] on span "عميل [PERSON_NAME] لقد تم استلام طلبكم رقم 2025/7492169 للمؤمن عليه 1343564 من …" at bounding box center [802, 143] width 804 height 31
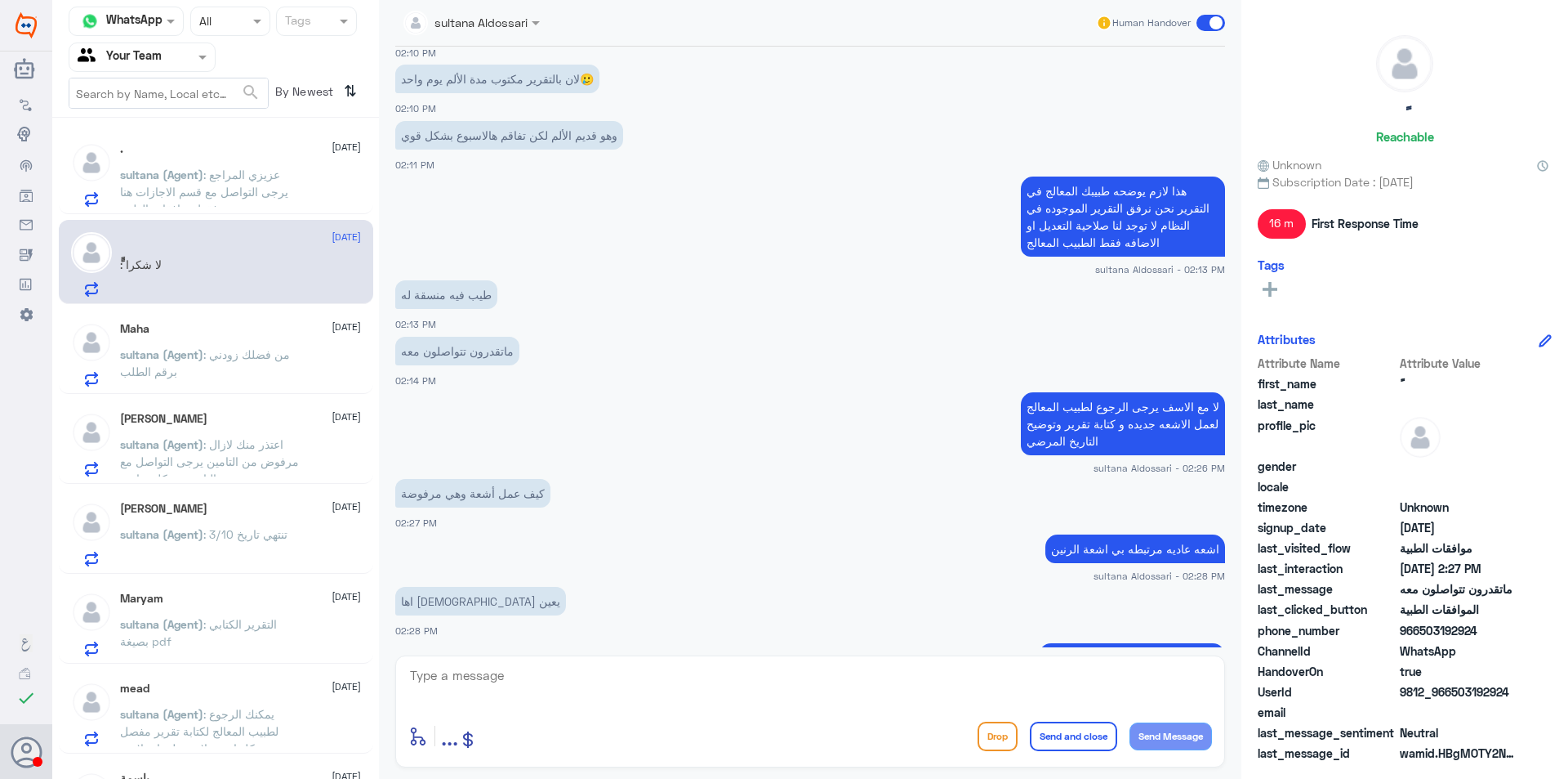
scroll to position [2120, 0]
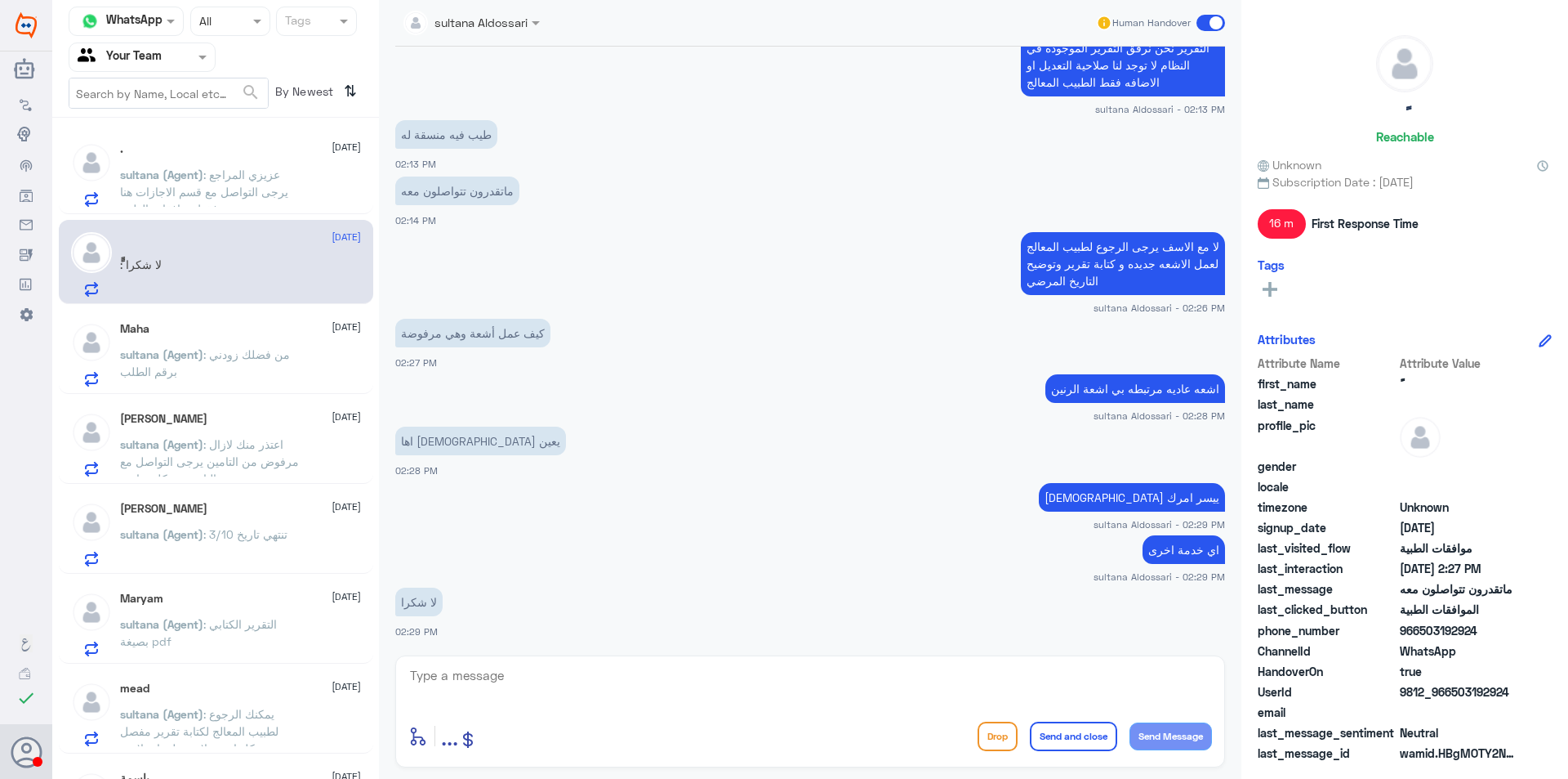
click at [224, 180] on span ": عزيزي المراجع يرجى التواصل مع قسم الاجازات هنا فقط موافقات الطبية" at bounding box center [204, 191] width 168 height 48
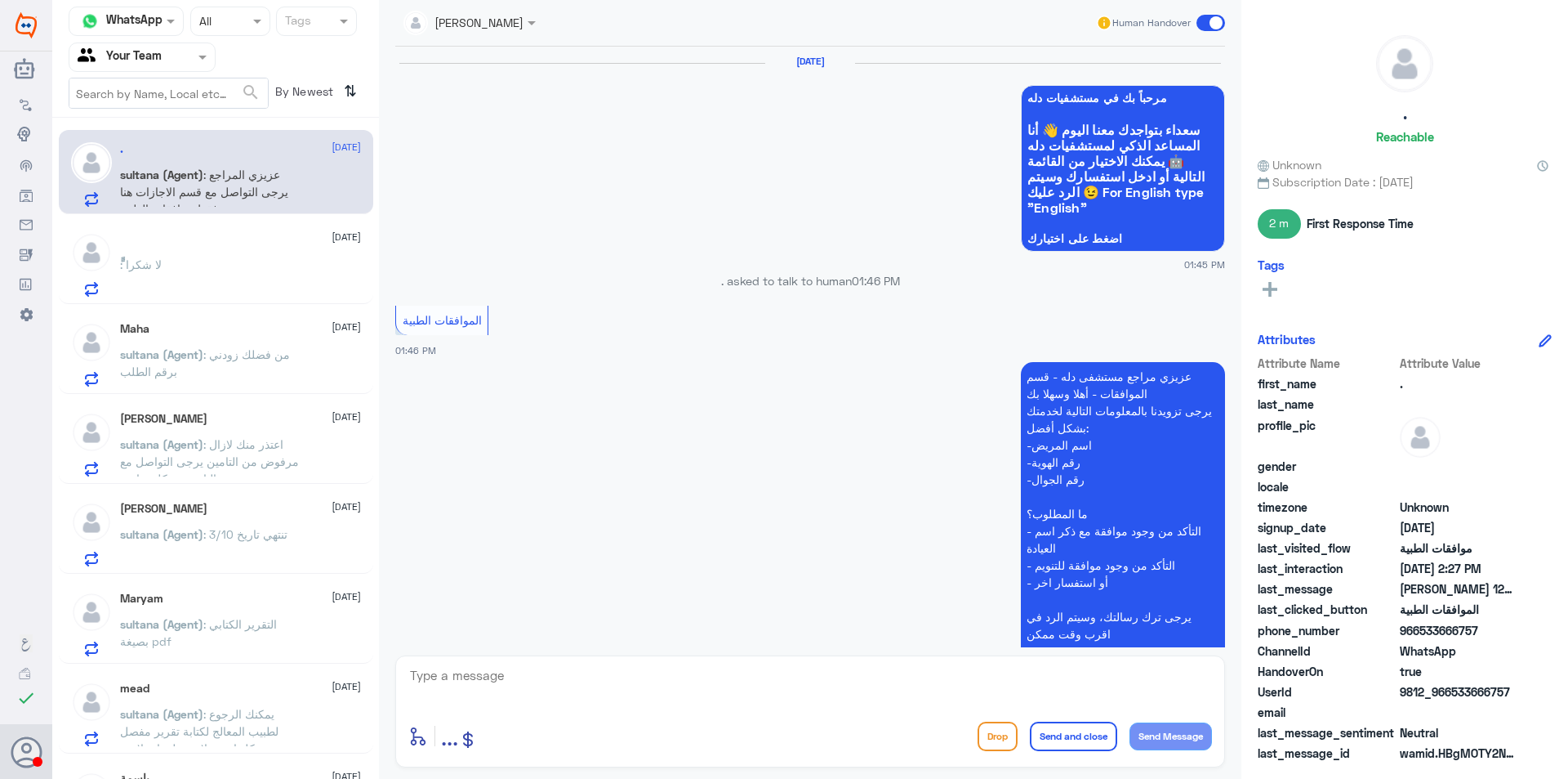
scroll to position [1602, 0]
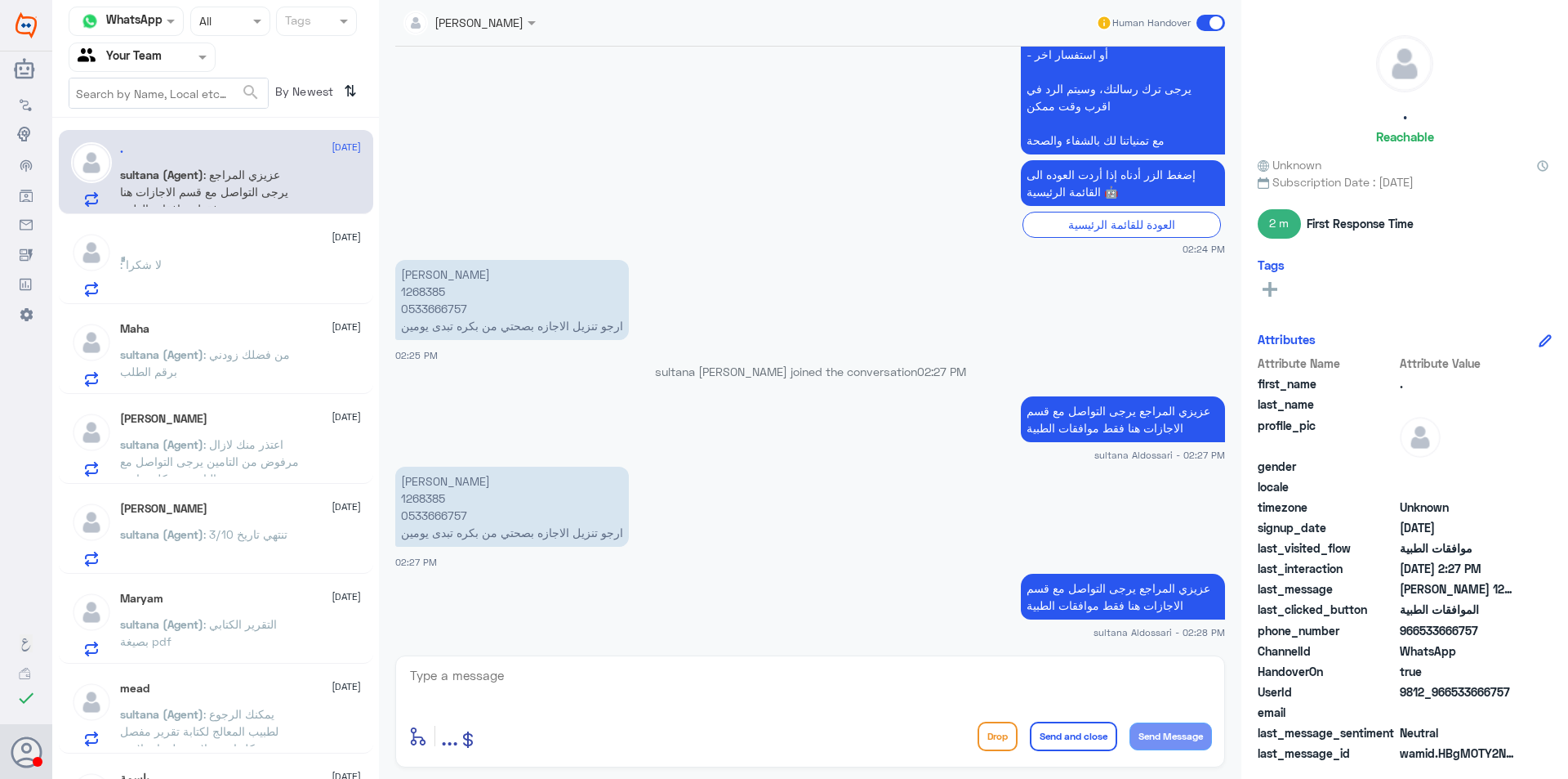
click at [216, 328] on div "Maha [DATE]" at bounding box center [240, 328] width 241 height 14
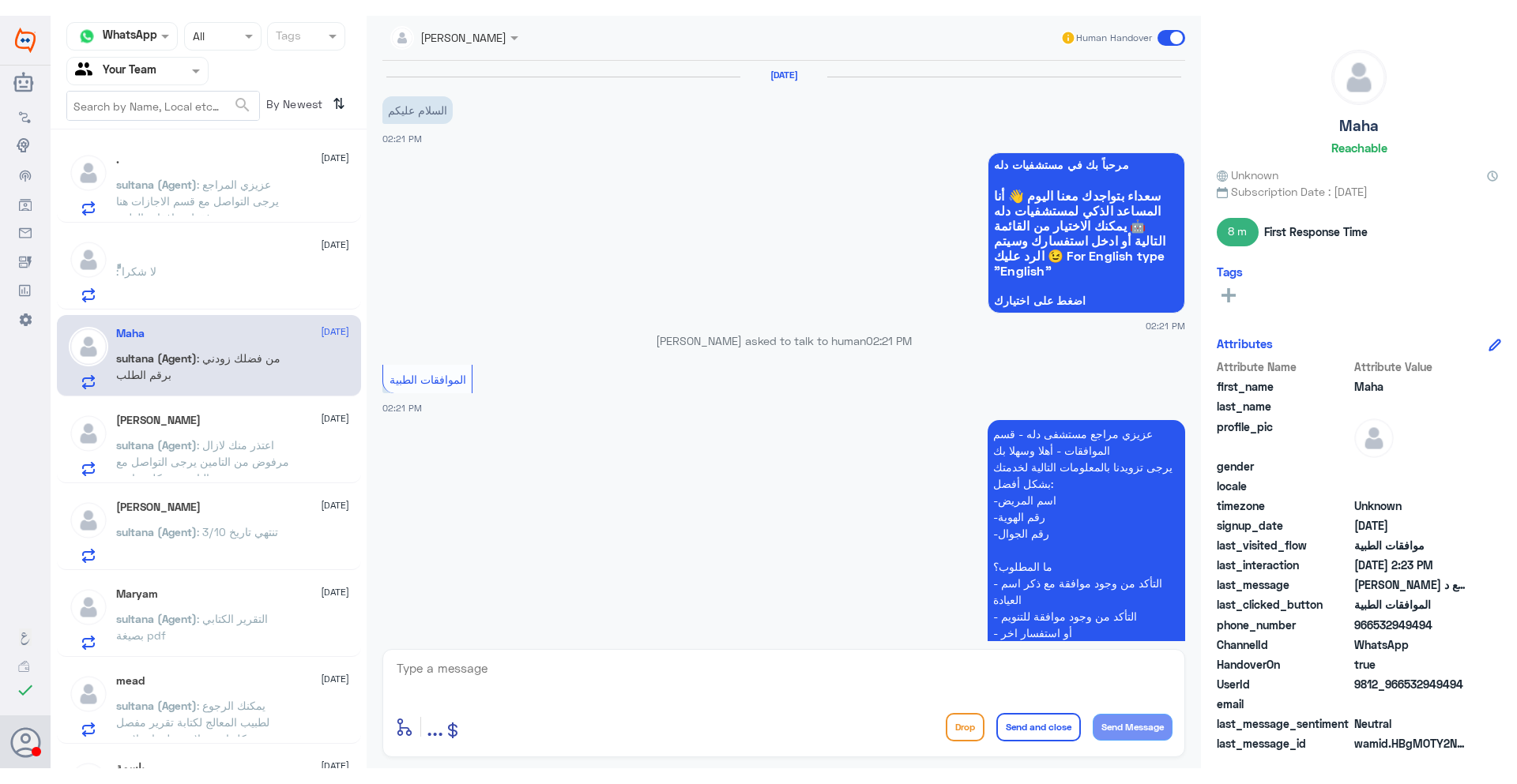
scroll to position [377, 0]
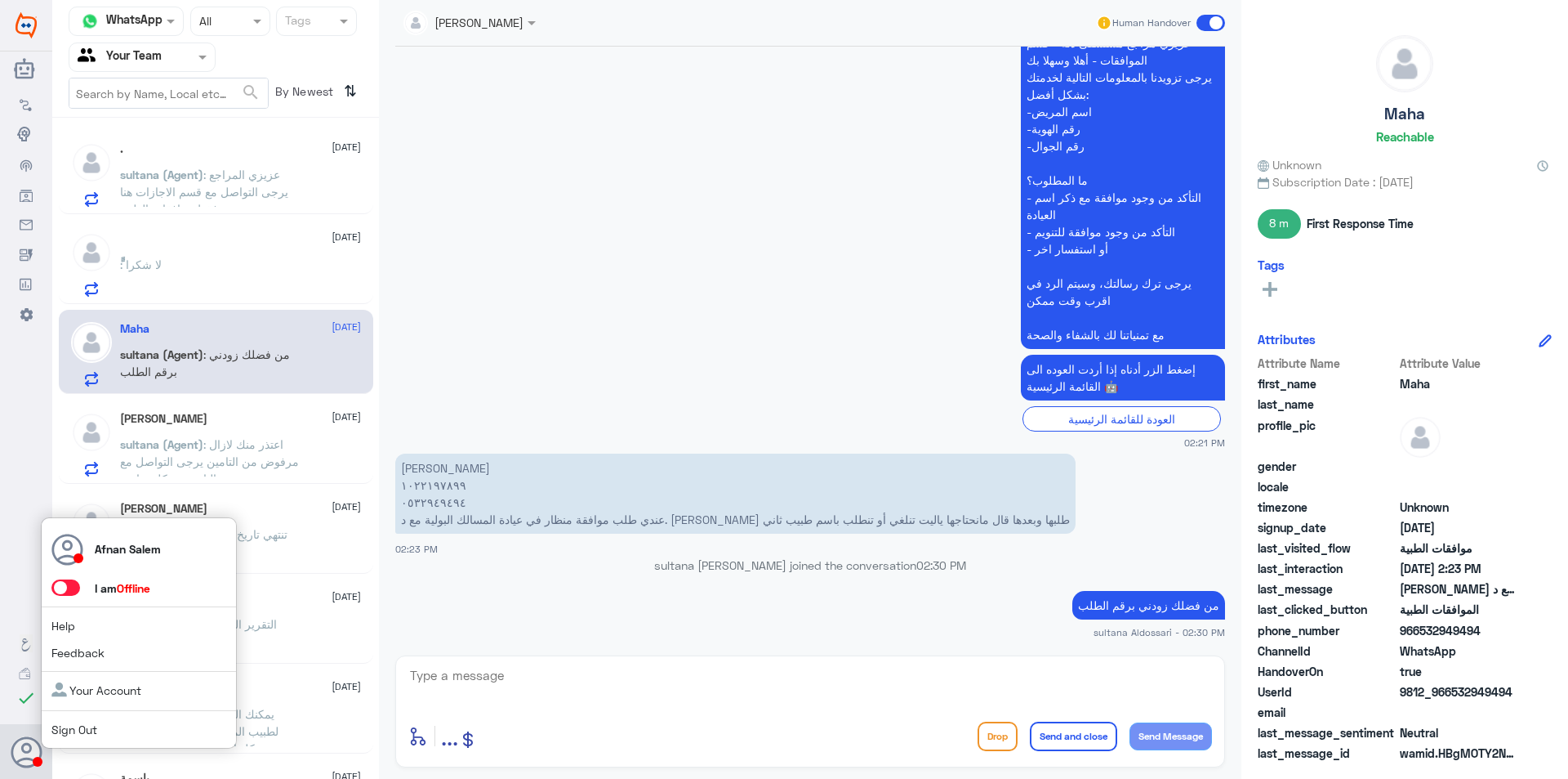
click at [67, 737] on span "Sign Out" at bounding box center [101, 729] width 100 height 17
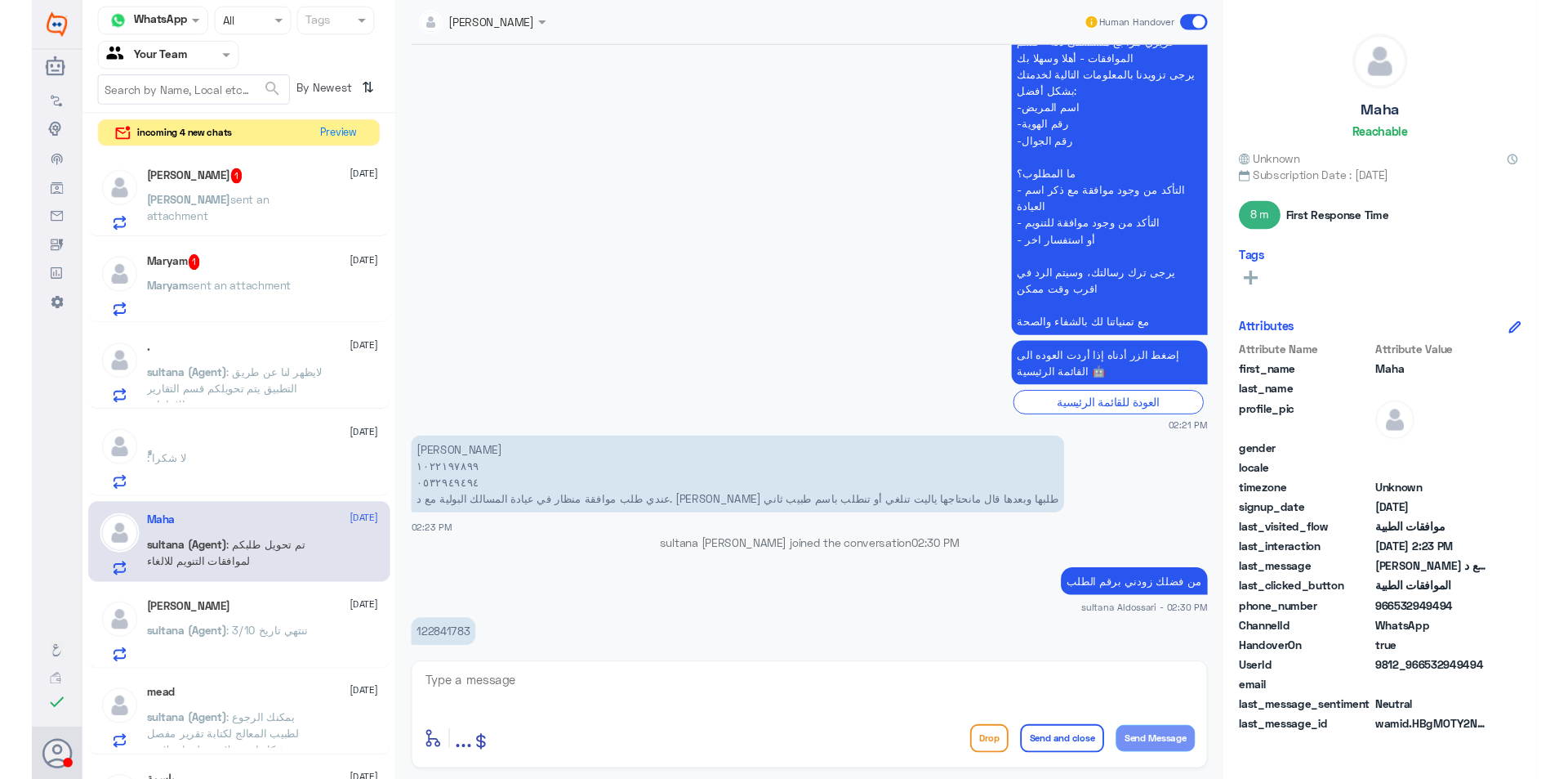
scroll to position [482, 0]
